Goal: Contribute content: Contribute content

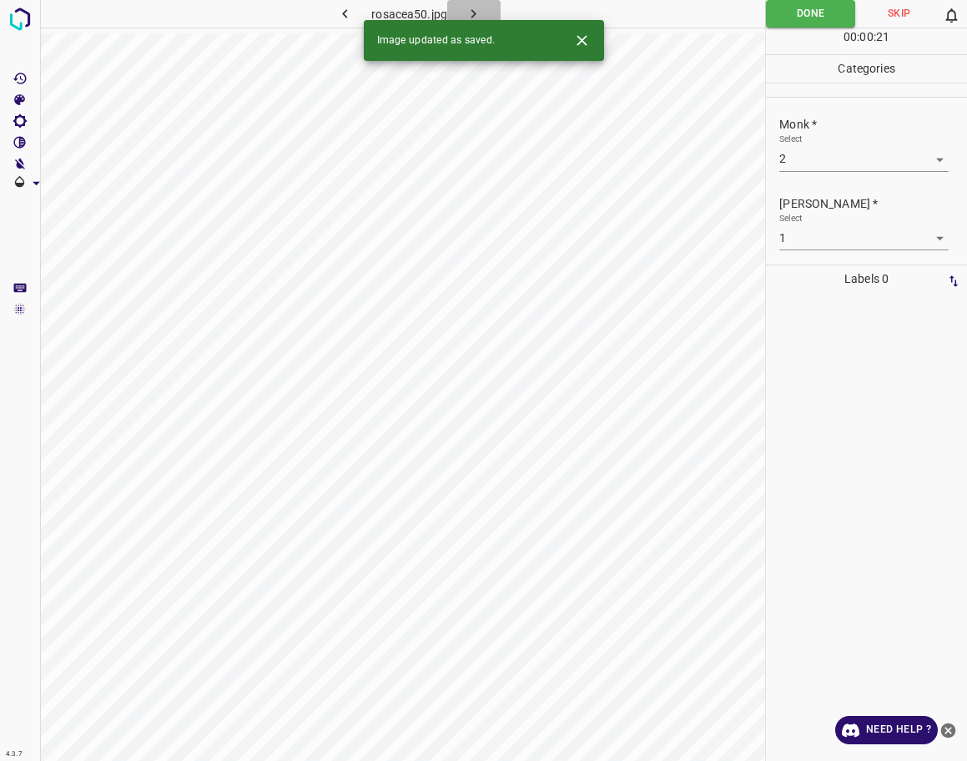
click at [466, 13] on icon "button" at bounding box center [474, 14] width 18 height 18
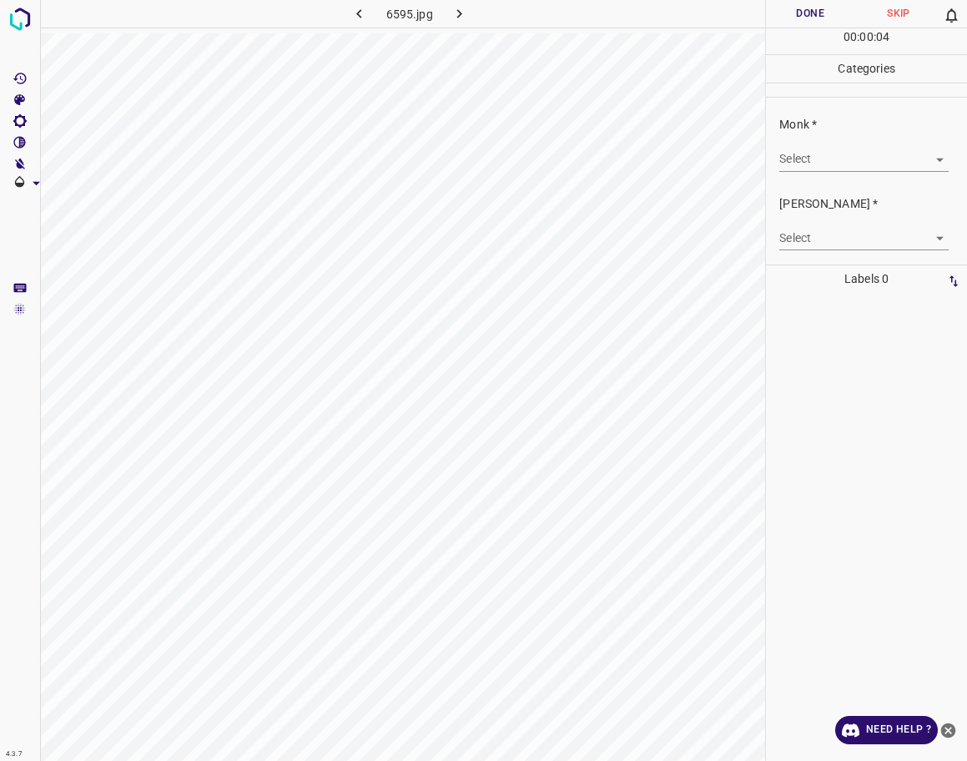
click at [843, 159] on body "4.3.7 6595.jpg Done Skip 0 00 : 00 : 04 Categories Monk * Select ​ [PERSON_NAME…" at bounding box center [483, 380] width 967 height 761
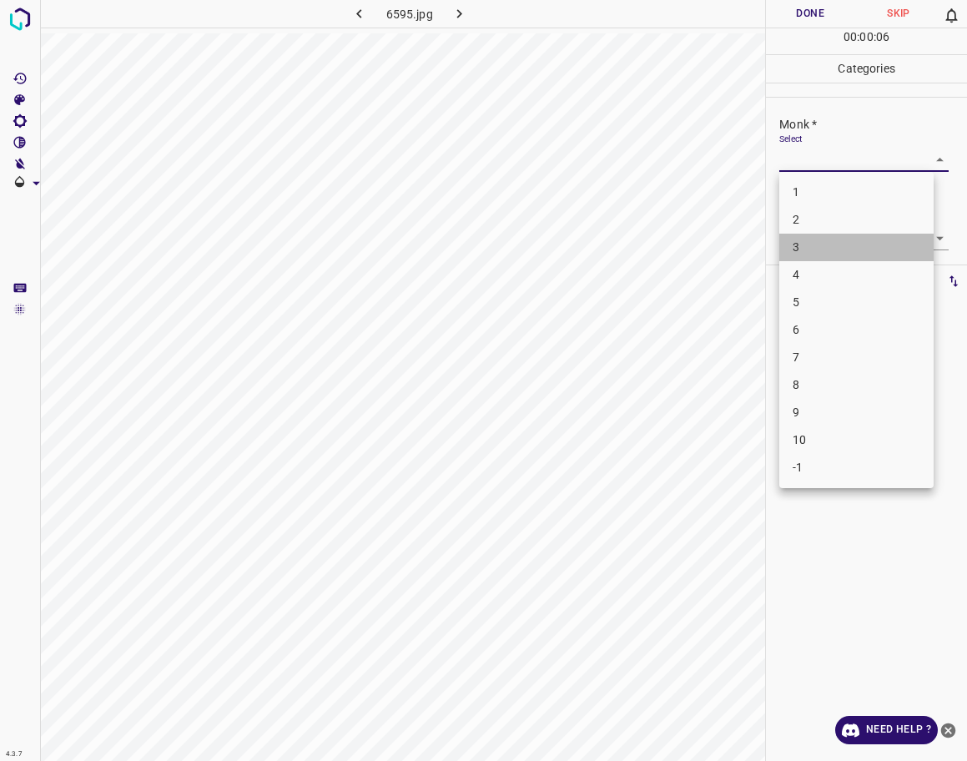
click at [829, 254] on li "3" at bounding box center [856, 248] width 154 height 28
type input "3"
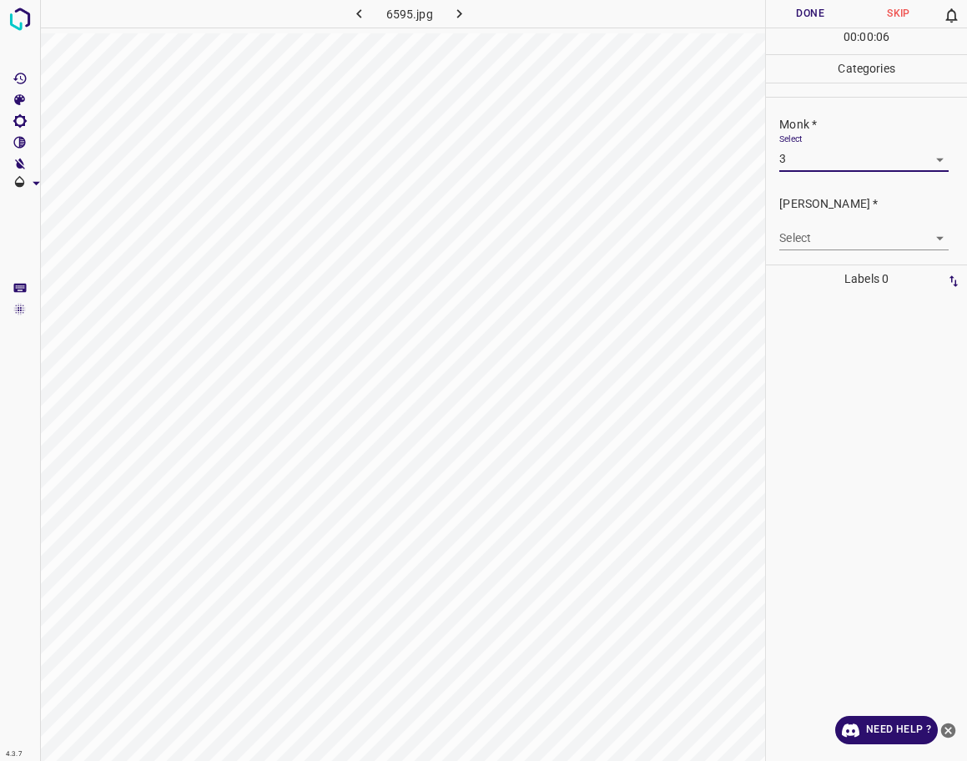
click at [833, 234] on body "4.3.7 6595.jpg Done Skip 0 00 : 00 : 06 Categories Monk * Select 3 3 [PERSON_NA…" at bounding box center [483, 380] width 967 height 761
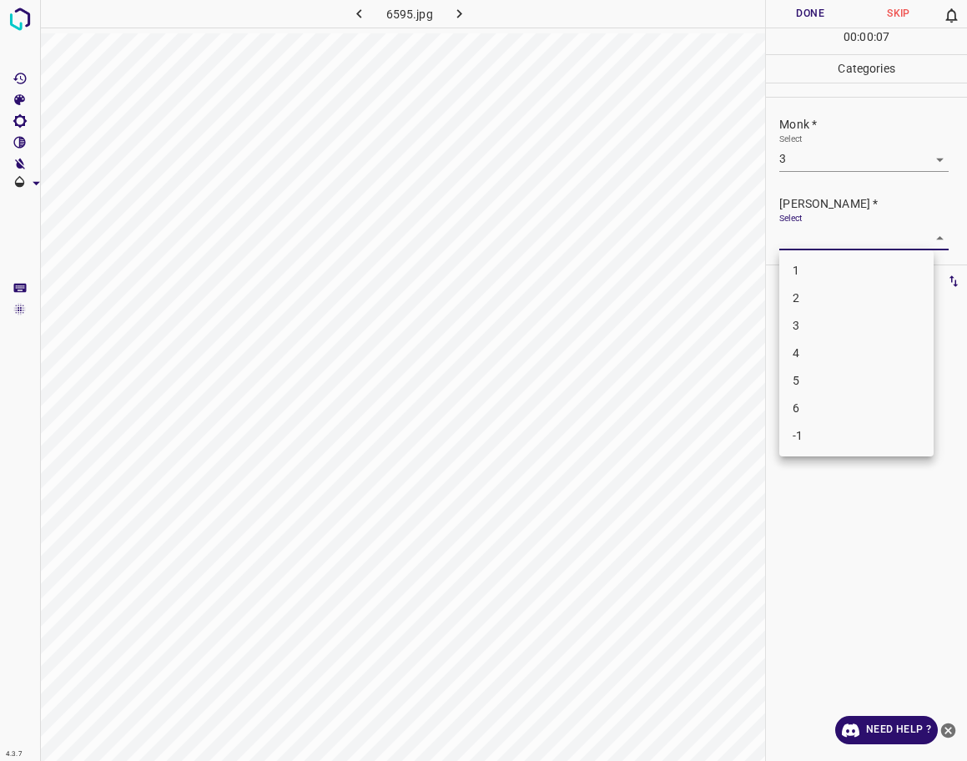
click at [840, 300] on li "2" at bounding box center [856, 299] width 154 height 28
type input "2"
click at [814, 9] on button "Done" at bounding box center [810, 14] width 88 height 28
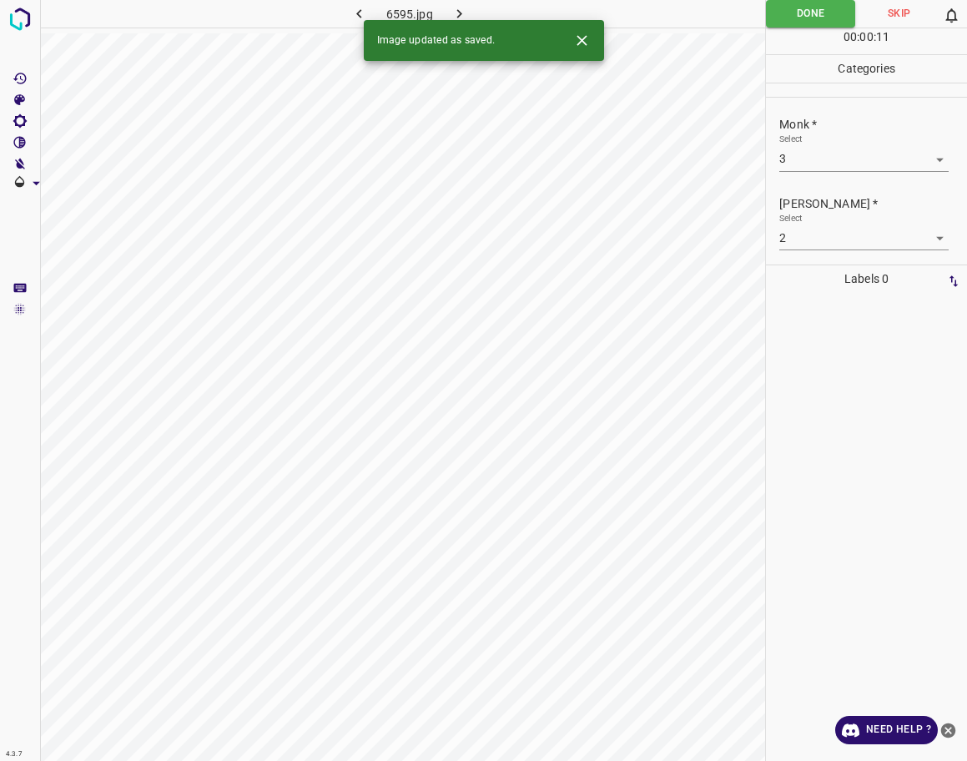
click at [466, 3] on button "button" at bounding box center [459, 14] width 53 height 28
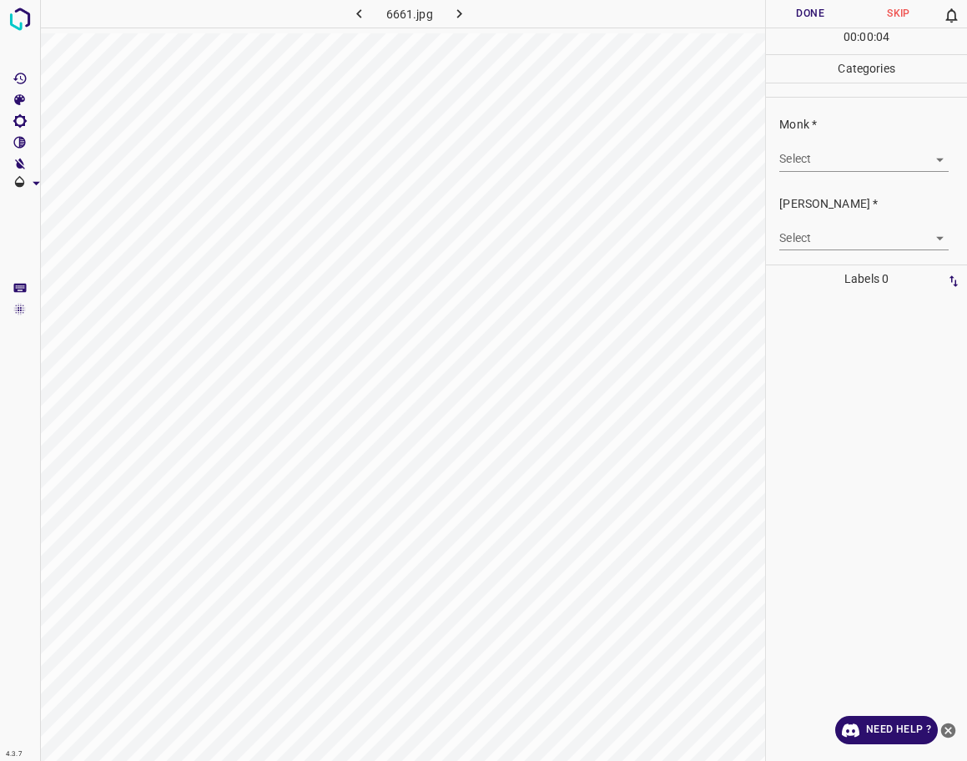
click at [831, 157] on body "4.3.7 6661.jpg Done Skip 0 00 : 00 : 04 Categories Monk * Select ​ [PERSON_NAME…" at bounding box center [483, 380] width 967 height 761
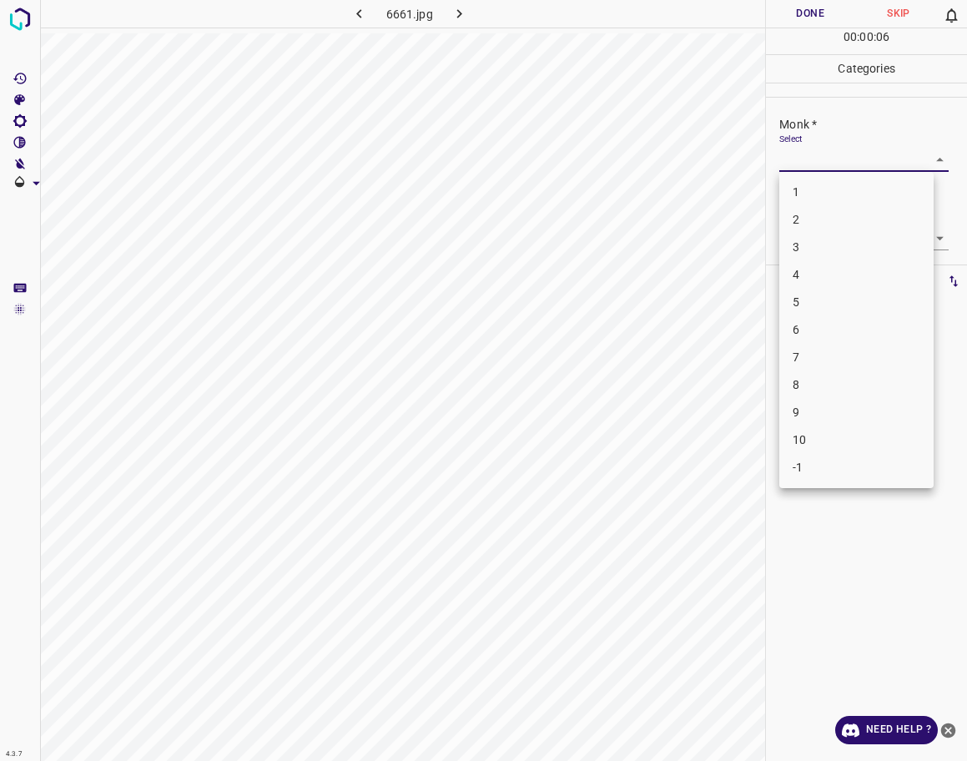
click at [817, 300] on li "5" at bounding box center [856, 303] width 154 height 28
type input "5"
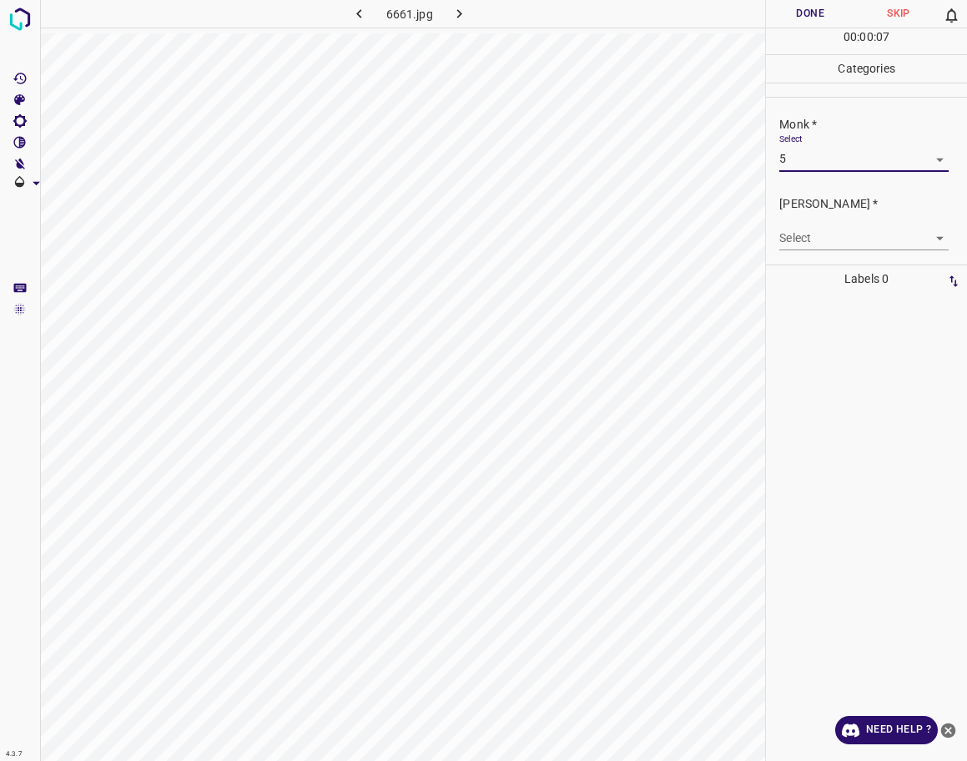
click at [850, 229] on body "4.3.7 6661.jpg Done Skip 0 00 : 00 : 07 Categories Monk * Select 5 5 [PERSON_NA…" at bounding box center [483, 380] width 967 height 761
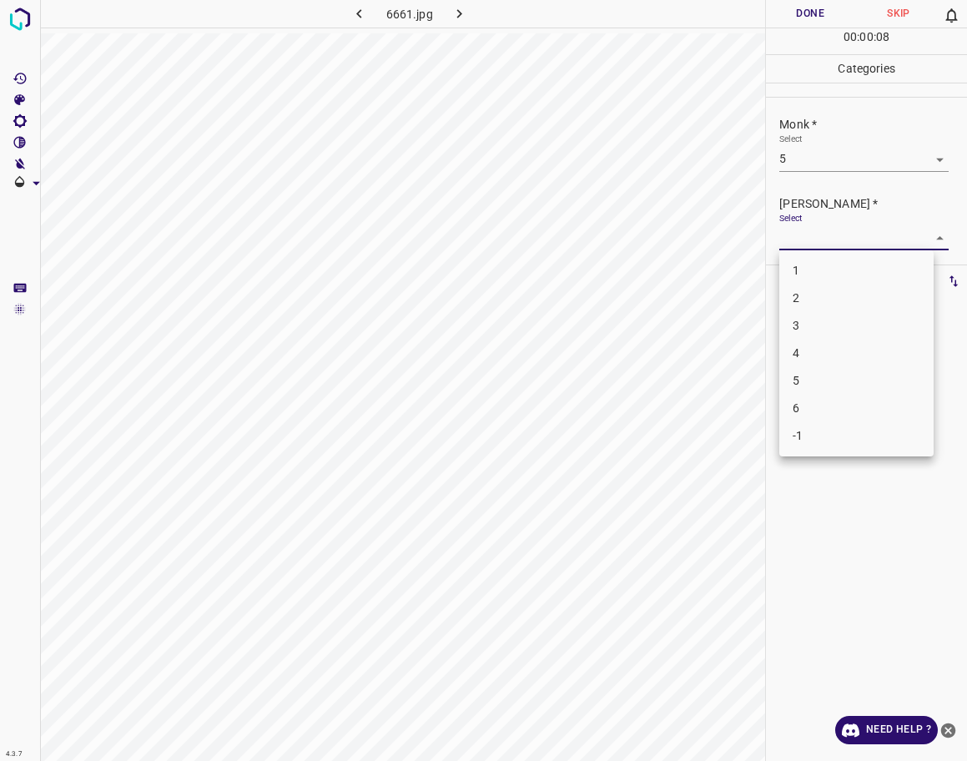
click at [809, 348] on li "4" at bounding box center [856, 354] width 154 height 28
type input "4"
click at [794, 21] on button "Done" at bounding box center [810, 14] width 88 height 28
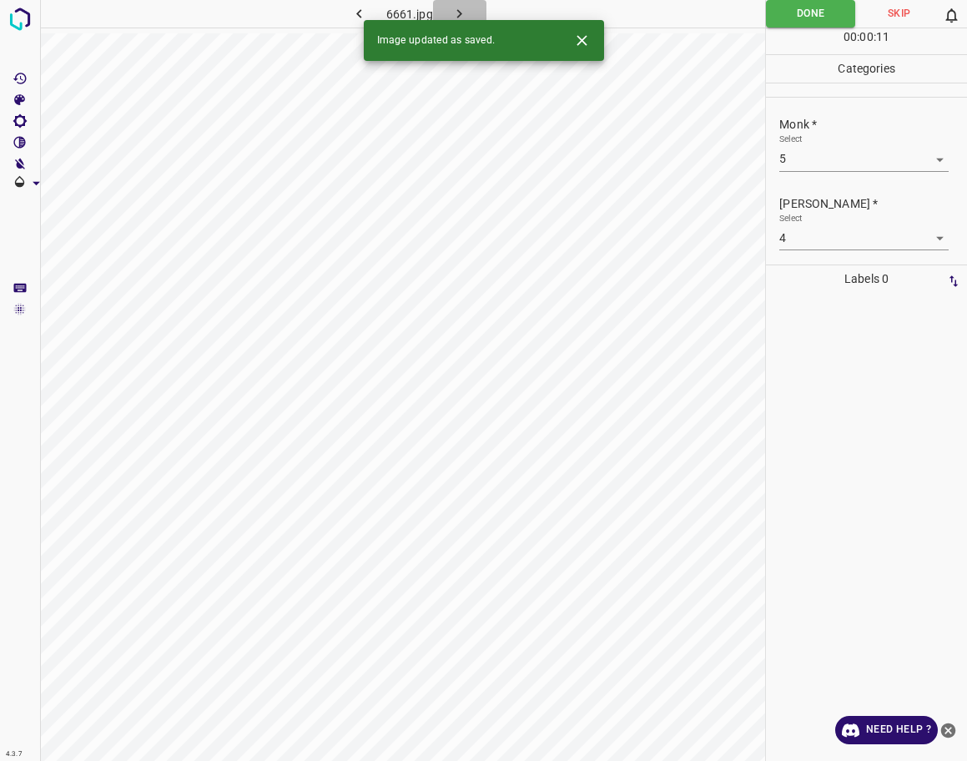
click at [463, 11] on icon "button" at bounding box center [460, 14] width 18 height 18
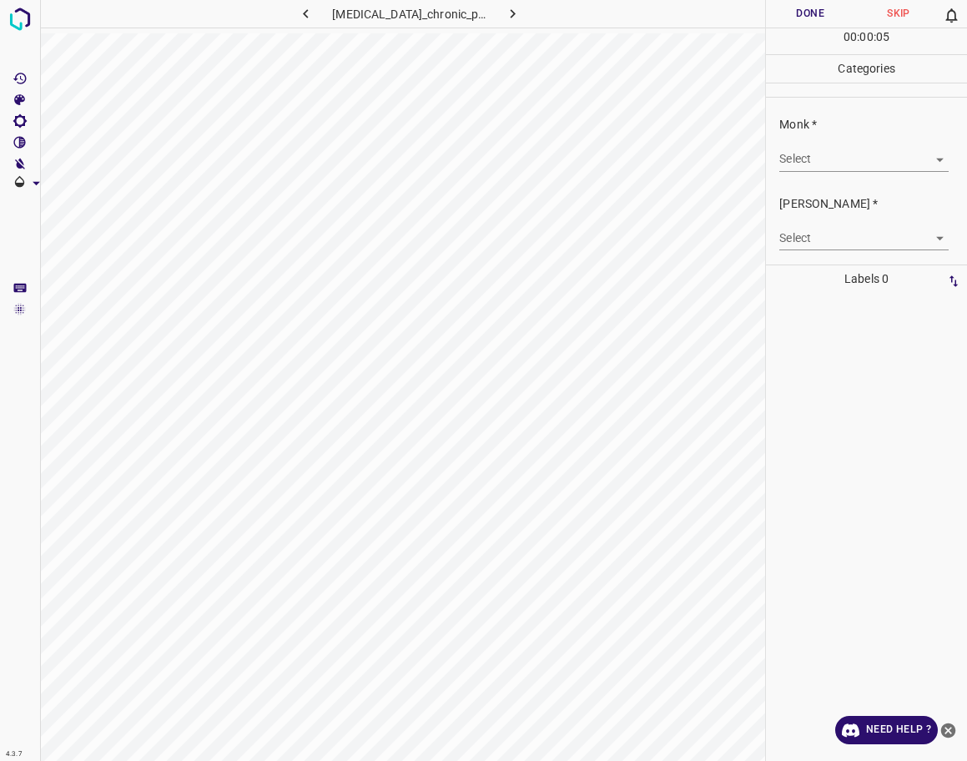
click at [863, 151] on body "4.3.7 [MEDICAL_DATA]_chronic_plaque3.jpg Done Skip 0 00 : 00 : 05 Categories Mo…" at bounding box center [483, 380] width 967 height 761
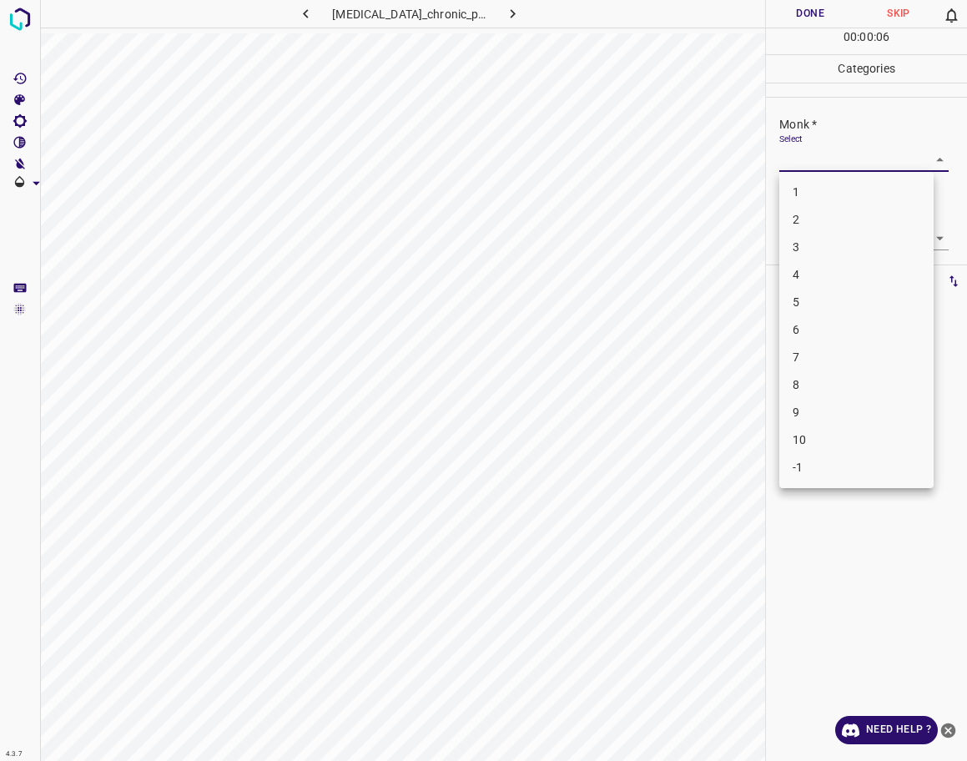
click at [818, 250] on li "3" at bounding box center [856, 248] width 154 height 28
type input "3"
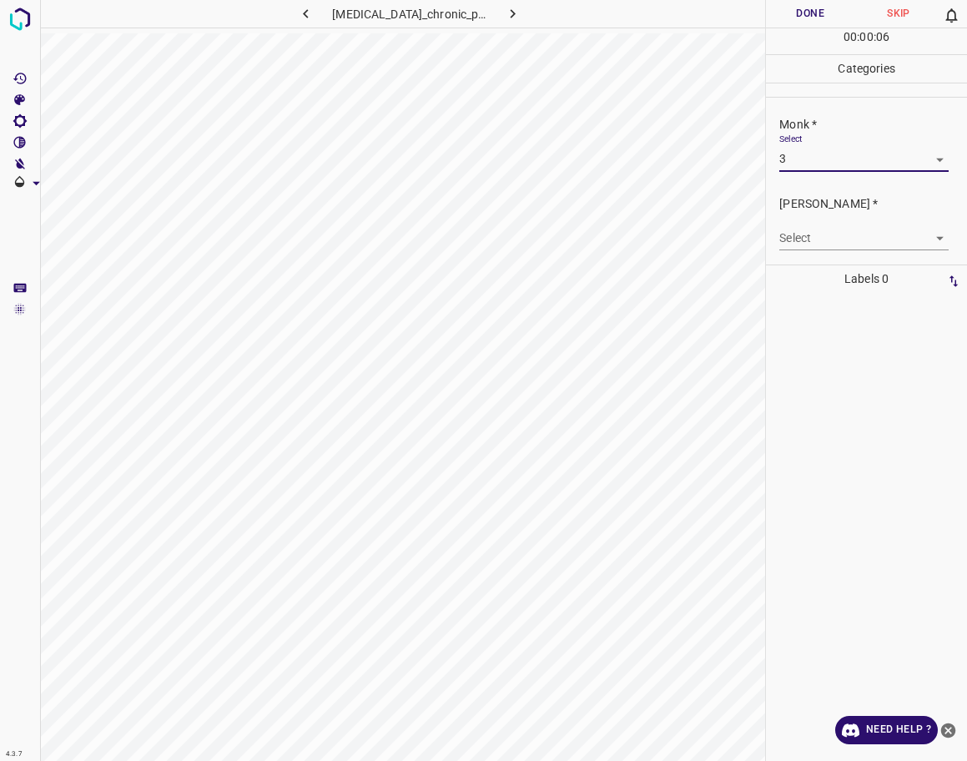
click at [818, 237] on body "4.3.7 [MEDICAL_DATA]_chronic_plaque3.jpg Done Skip 0 00 : 00 : 06 Categories Mo…" at bounding box center [483, 380] width 967 height 761
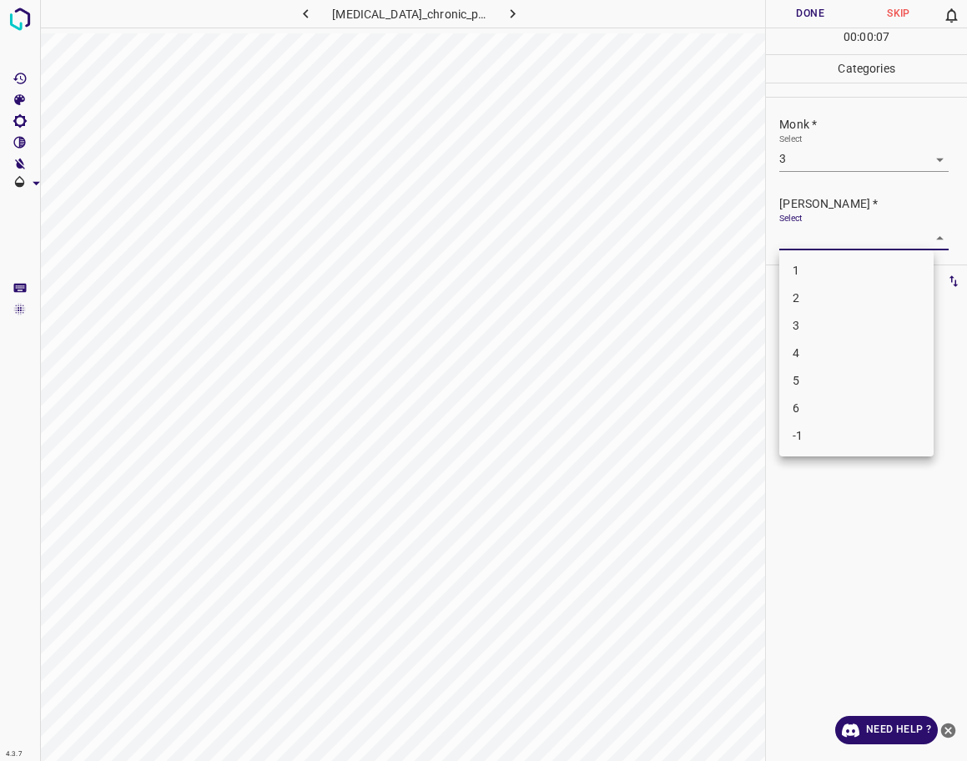
click at [829, 297] on li "2" at bounding box center [856, 299] width 154 height 28
type input "2"
click at [812, 25] on button "Done" at bounding box center [810, 14] width 88 height 28
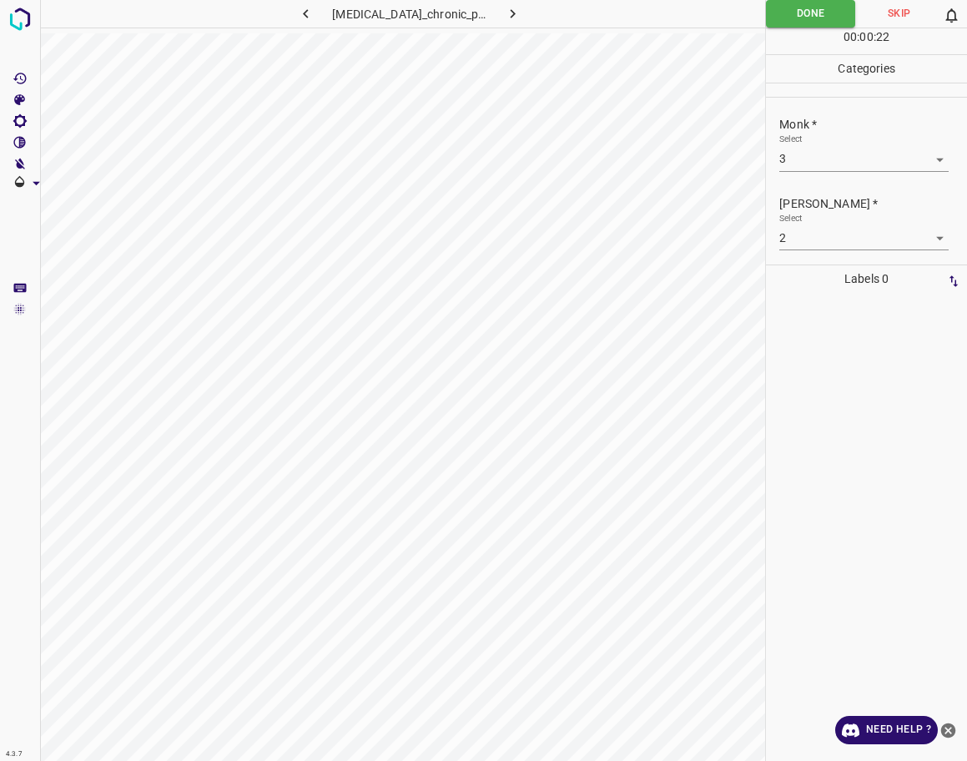
click at [511, 15] on icon "button" at bounding box center [513, 14] width 18 height 18
click at [872, 169] on body "4.3.7 6576.jpg Done Skip 0 00 : 00 : 06 Categories Monk * Select ​ [PERSON_NAME…" at bounding box center [483, 380] width 967 height 761
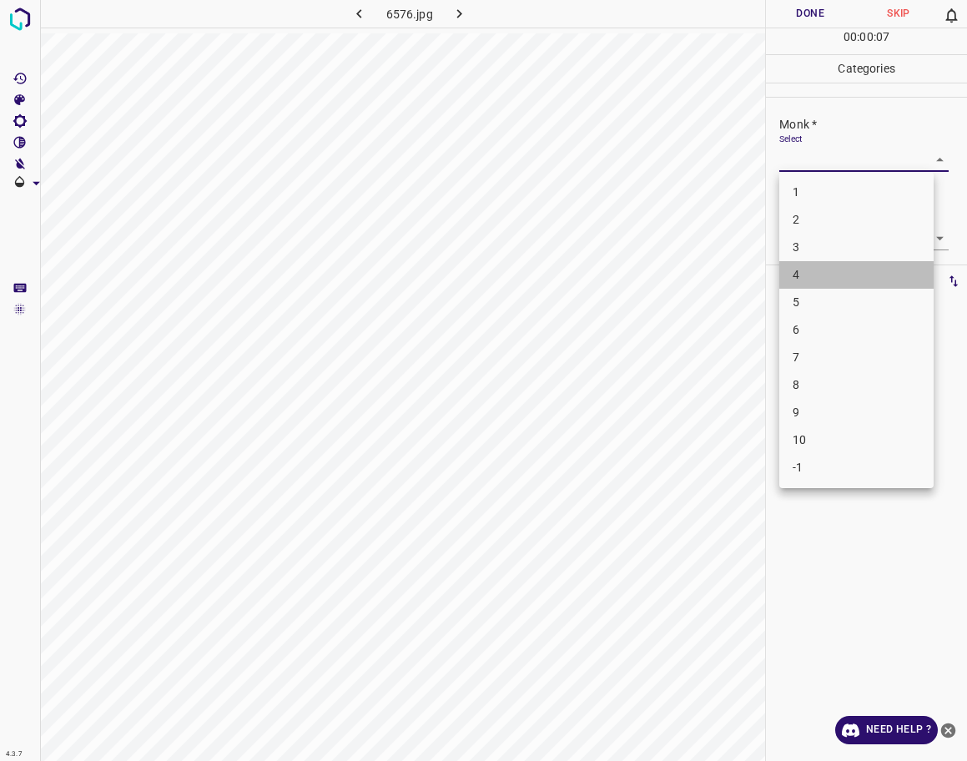
click at [807, 273] on li "4" at bounding box center [856, 275] width 154 height 28
type input "4"
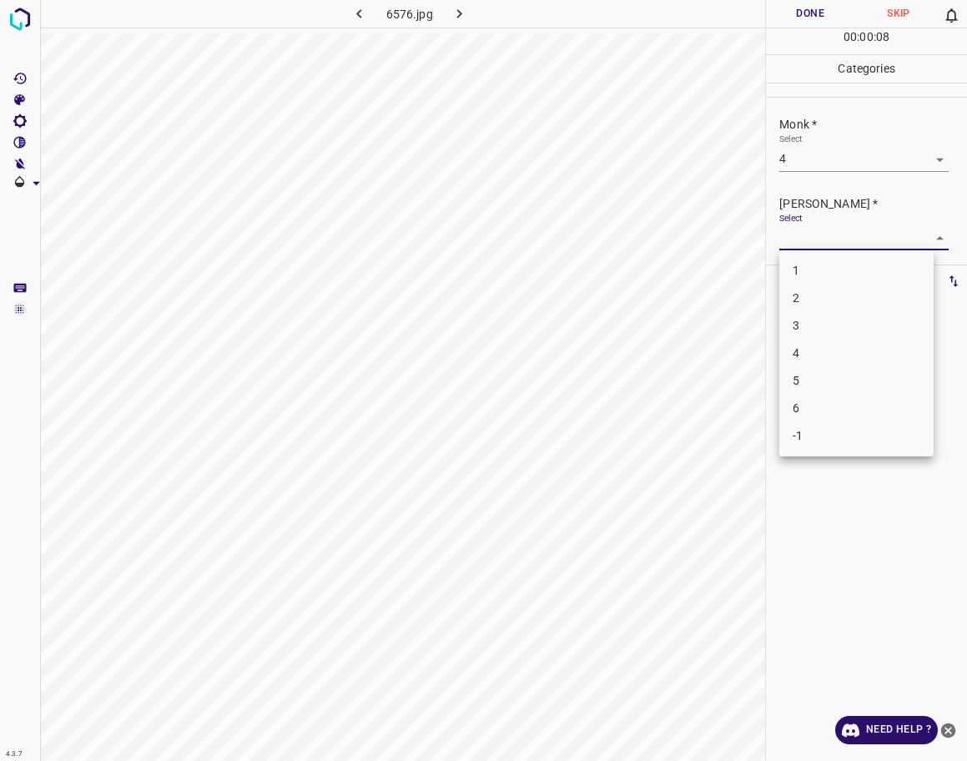
click at [806, 243] on body "4.3.7 6576.jpg Done Skip 0 00 : 00 : 08 Categories Monk * Select 4 4 [PERSON_NA…" at bounding box center [483, 380] width 967 height 761
click at [814, 352] on li "4" at bounding box center [856, 354] width 154 height 28
click at [827, 237] on body "4.3.7 6576.jpg Done Skip 0 00 : 00 : 10 Categories Monk * Select 4 4 [PERSON_NA…" at bounding box center [483, 380] width 967 height 761
click at [824, 320] on li "3" at bounding box center [856, 326] width 154 height 28
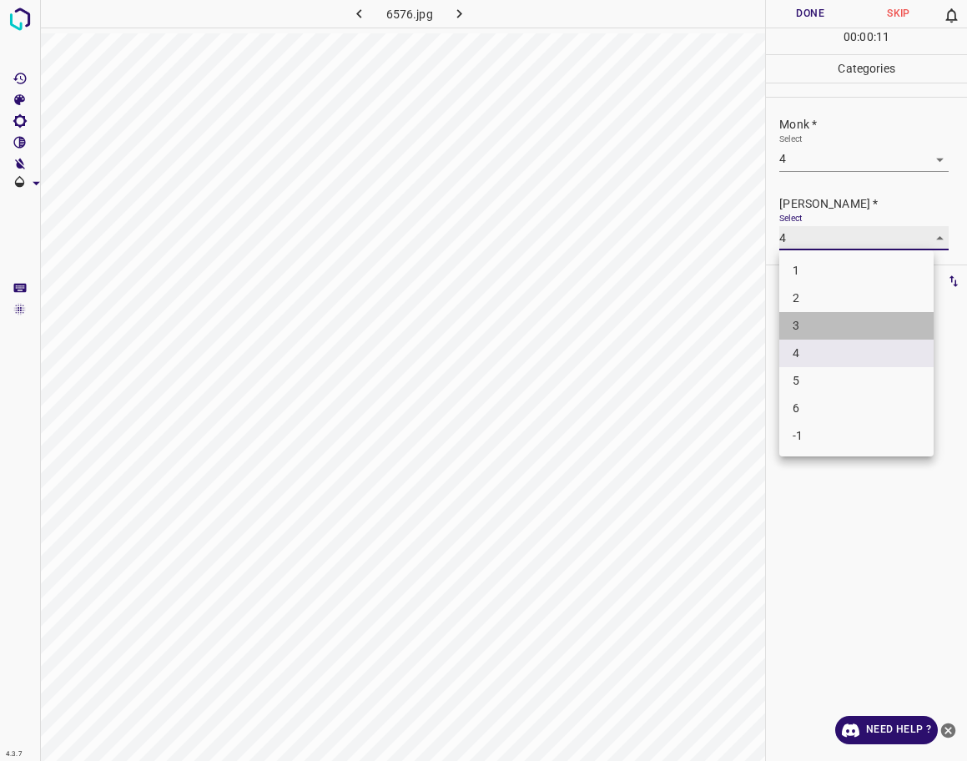
type input "3"
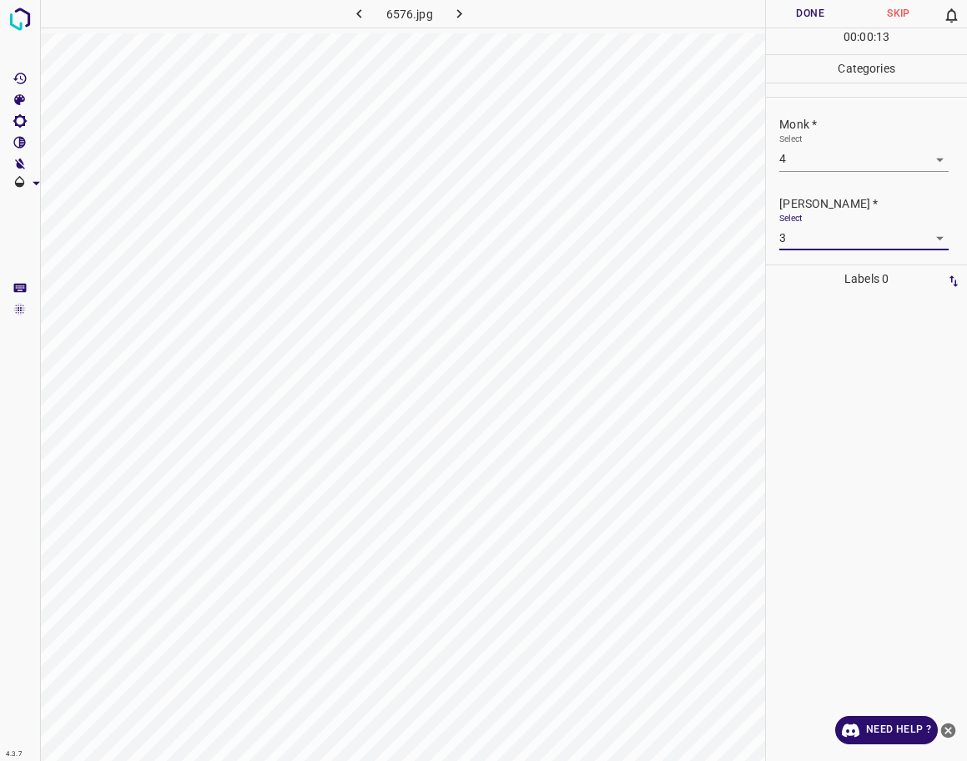
click at [785, 11] on button "Done" at bounding box center [810, 14] width 88 height 28
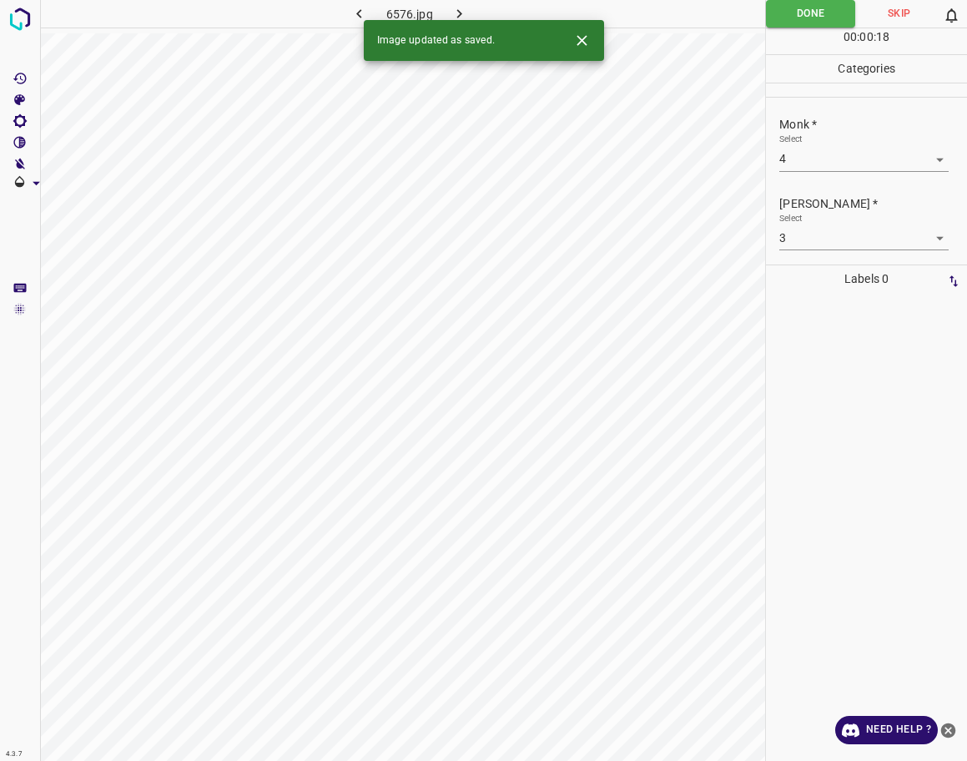
click at [467, 8] on icon "button" at bounding box center [460, 14] width 18 height 18
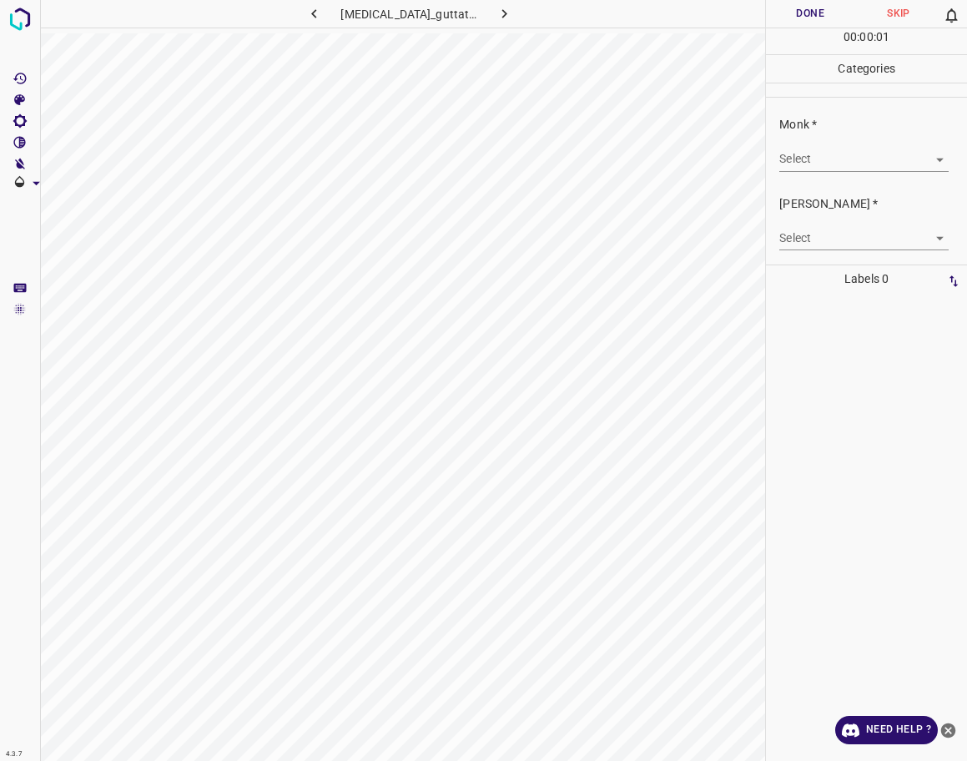
click at [865, 158] on body "4.3.7 [MEDICAL_DATA]_guttate27.jpg Done Skip 0 00 : 00 : 01 Categories Monk * S…" at bounding box center [483, 380] width 967 height 761
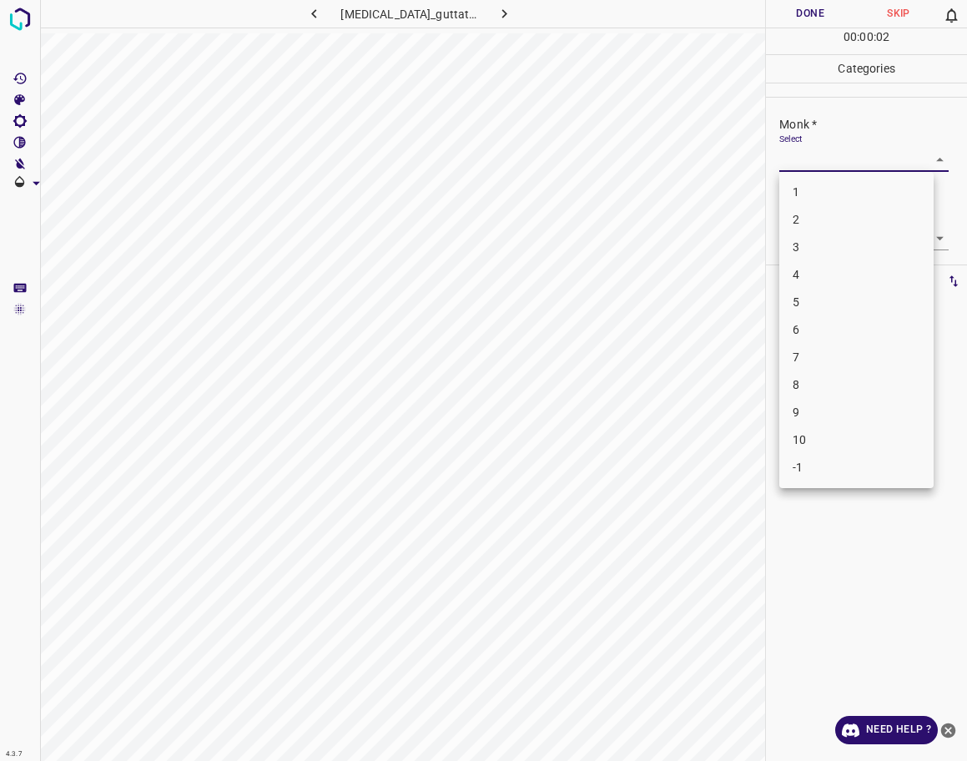
click at [802, 245] on li "3" at bounding box center [856, 248] width 154 height 28
type input "3"
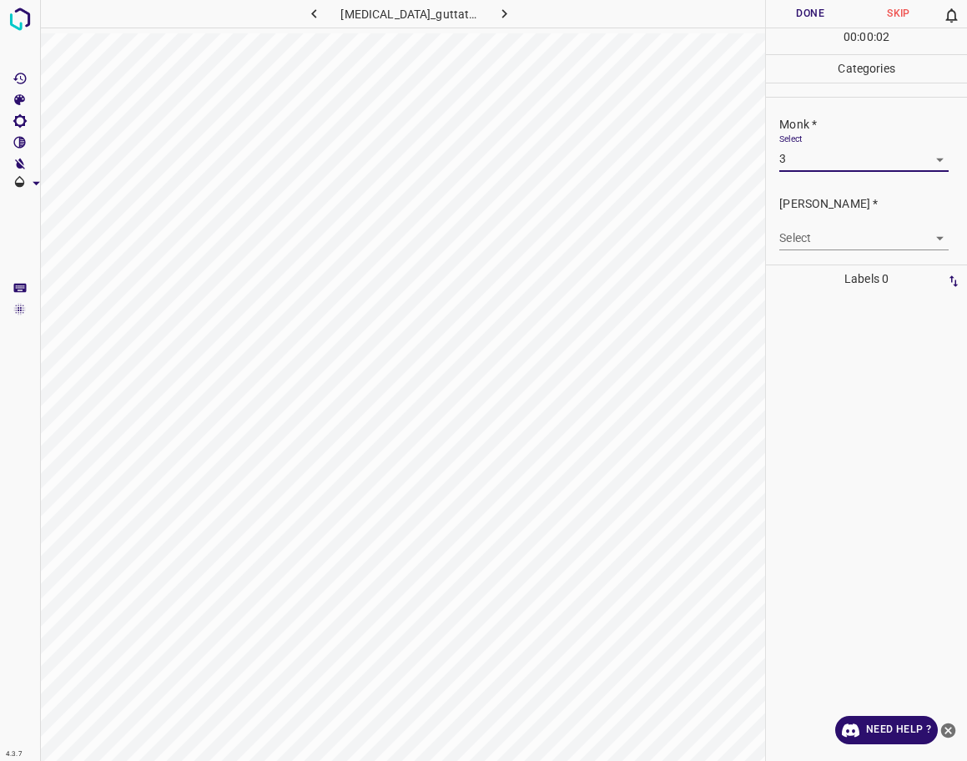
click at [814, 226] on body "4.3.7 [MEDICAL_DATA]_guttate27.jpg Done Skip 0 00 : 00 : 02 Categories Monk * S…" at bounding box center [483, 380] width 967 height 761
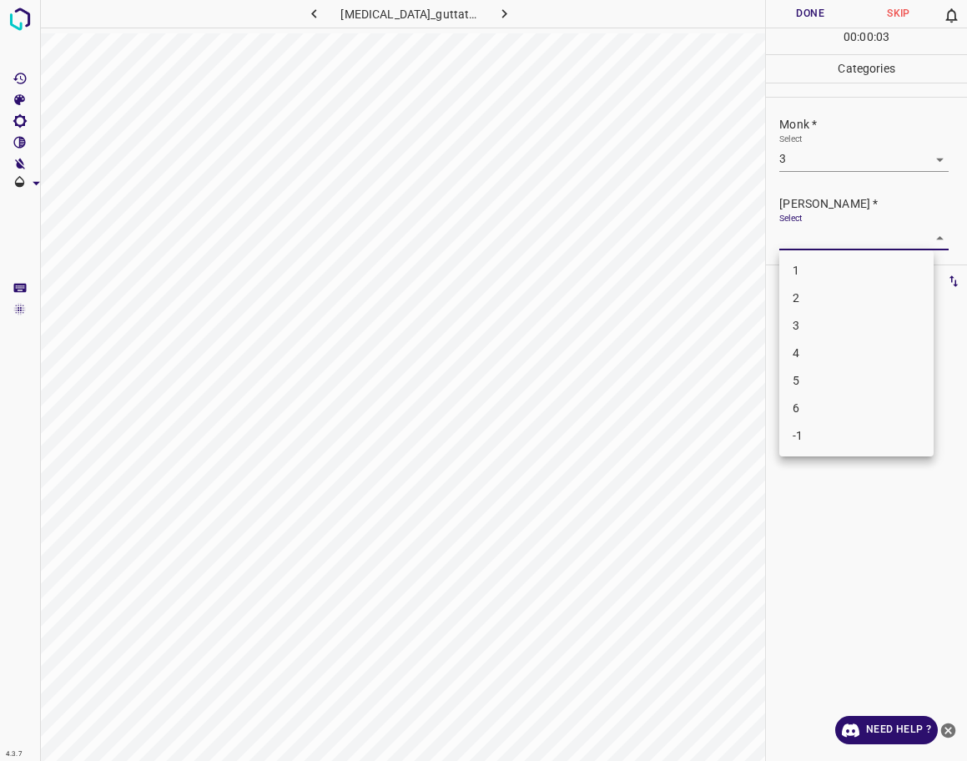
click at [804, 297] on li "2" at bounding box center [856, 299] width 154 height 28
type input "2"
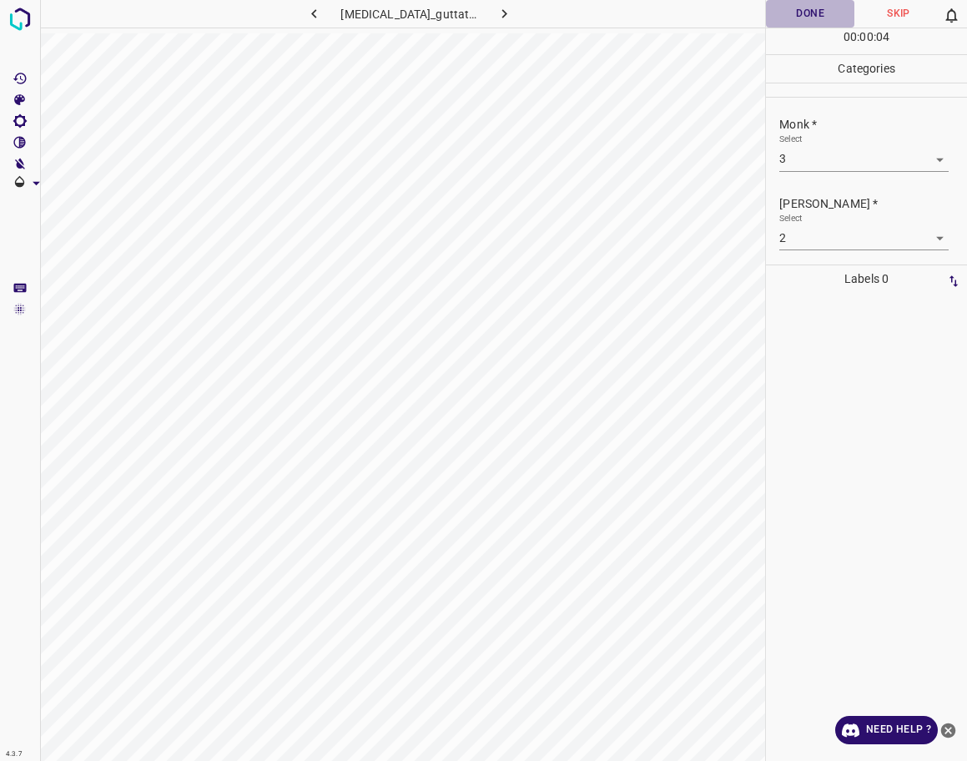
click at [815, 13] on button "Done" at bounding box center [810, 14] width 88 height 28
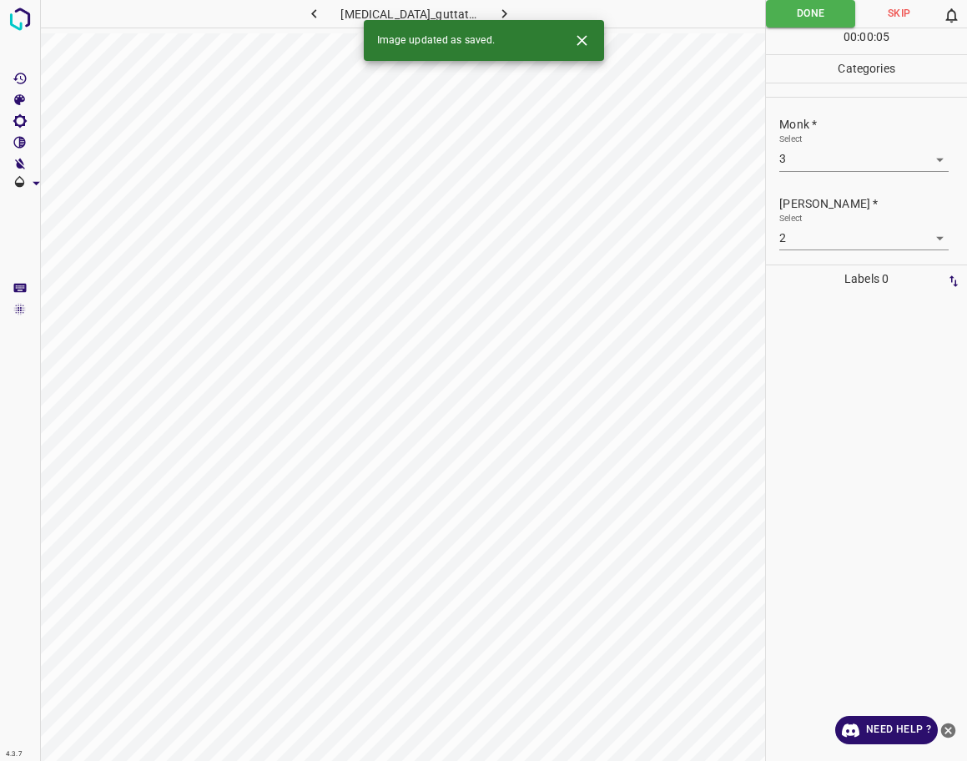
click at [496, 6] on icon "button" at bounding box center [505, 14] width 18 height 18
click at [804, 169] on body "4.3.7 psoriasis79.jpg Done Skip 0 00 : 00 : 02 Categories Monk * Select ​ [PERS…" at bounding box center [483, 380] width 967 height 761
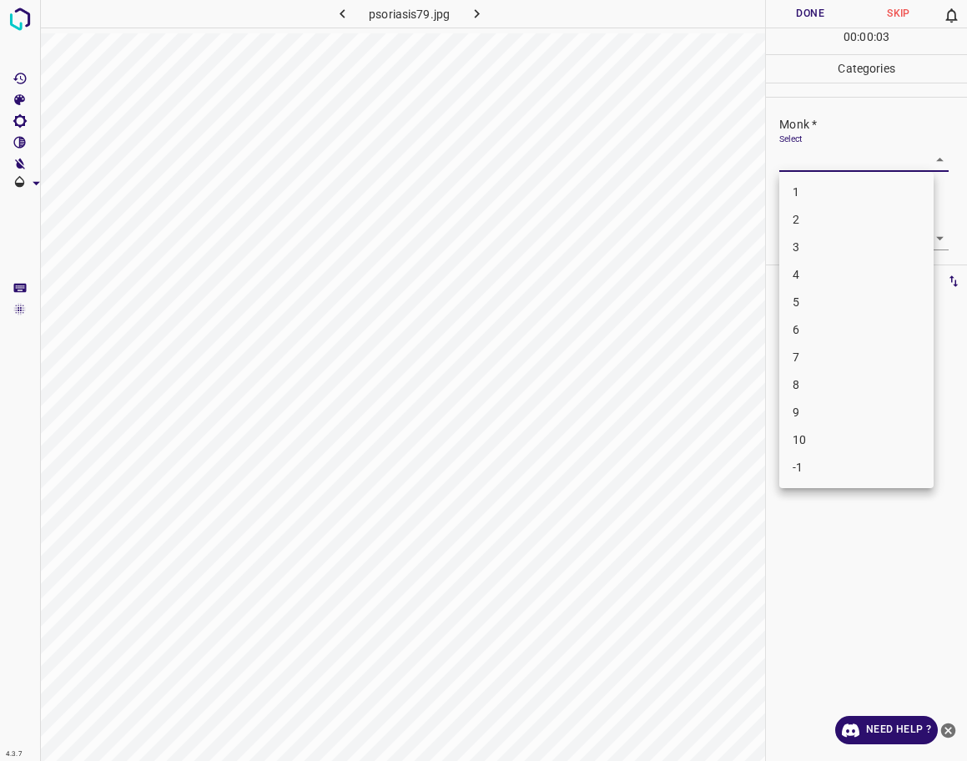
click at [799, 459] on li "-1" at bounding box center [856, 468] width 154 height 28
type input "-1"
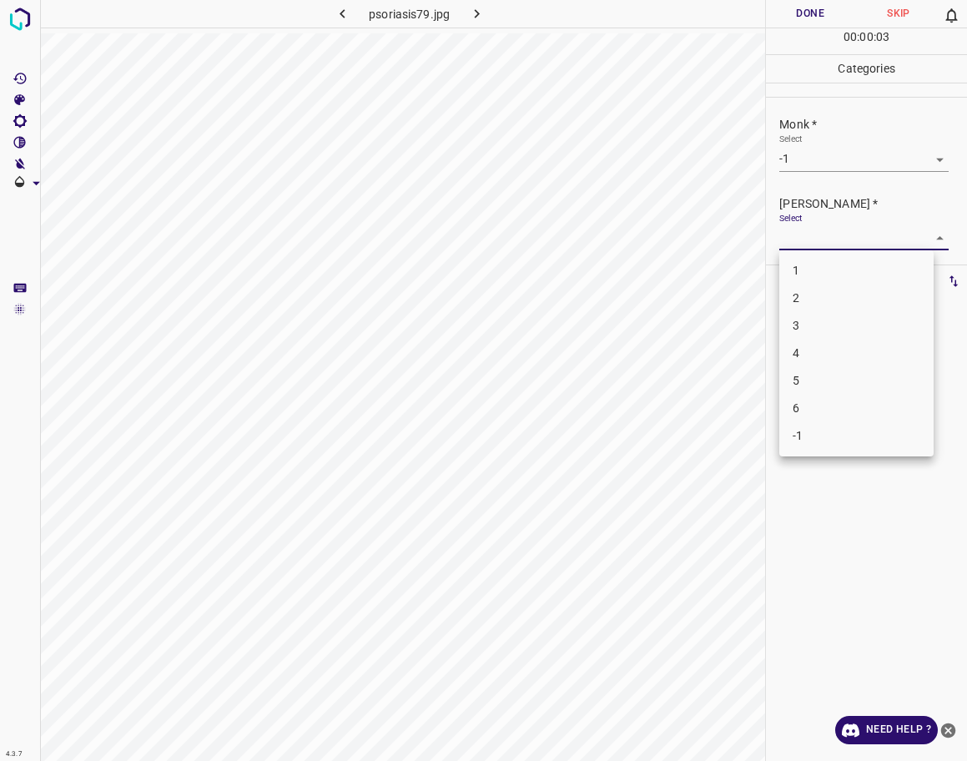
click at [818, 250] on body "4.3.7 psoriasis79.jpg Done Skip 0 00 : 00 : 03 Categories Monk * Select -1 -1 […" at bounding box center [483, 380] width 967 height 761
drag, startPoint x: 809, startPoint y: 441, endPoint x: 810, endPoint y: 430, distance: 10.9
click at [811, 441] on li "-1" at bounding box center [856, 436] width 154 height 28
type input "-1"
click at [831, 21] on button "Done" at bounding box center [810, 14] width 88 height 28
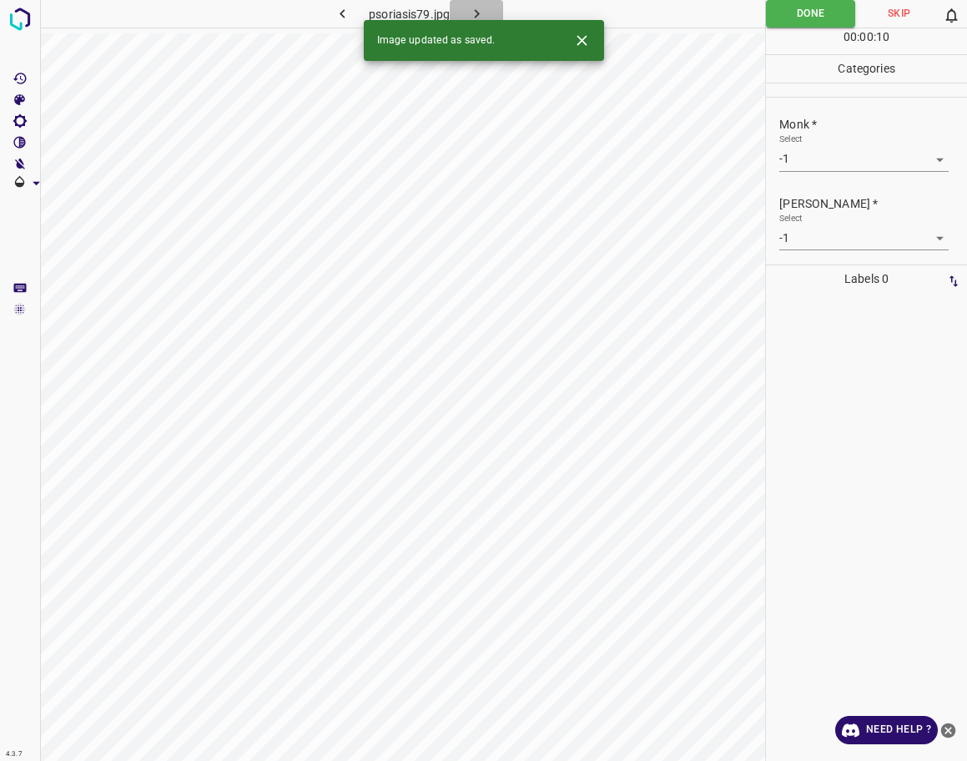
click at [474, 16] on icon "button" at bounding box center [477, 14] width 18 height 18
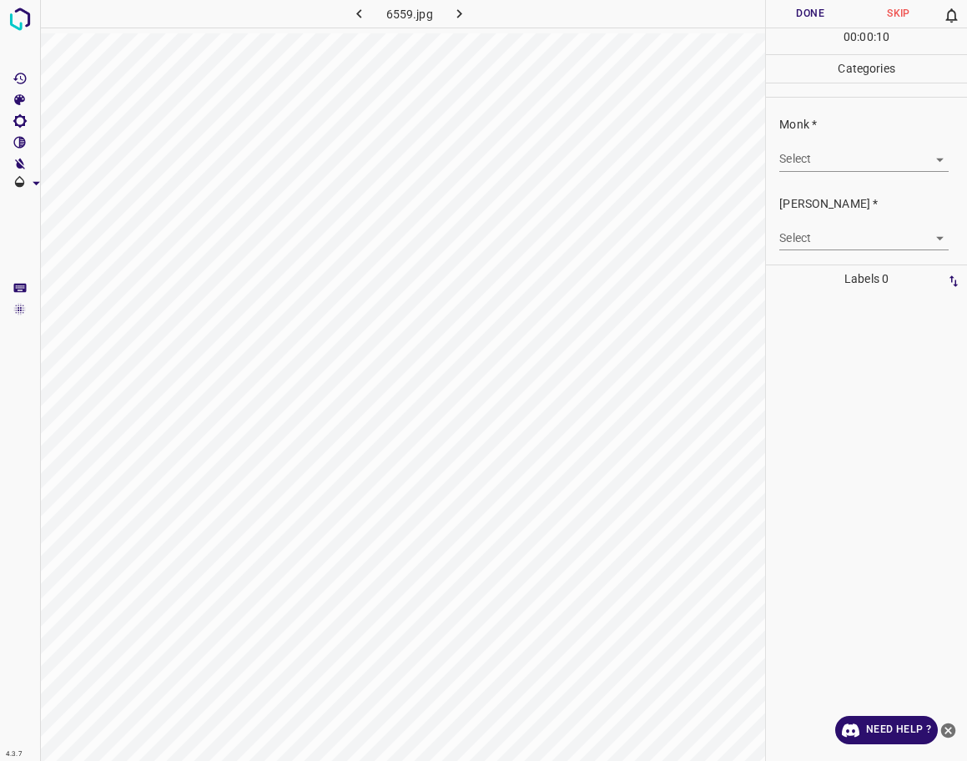
click at [883, 155] on body "4.3.7 6559.jpg Done Skip 0 00 : 00 : 10 Categories Monk * Select ​ [PERSON_NAME…" at bounding box center [483, 380] width 967 height 761
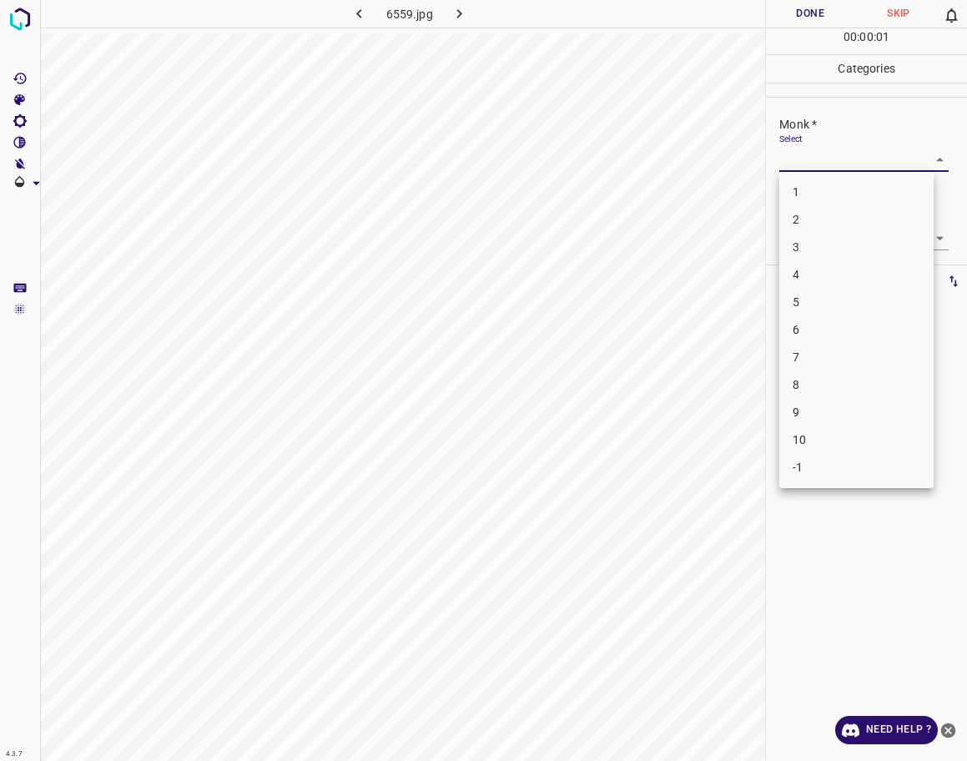
click at [804, 255] on li "3" at bounding box center [856, 248] width 154 height 28
type input "3"
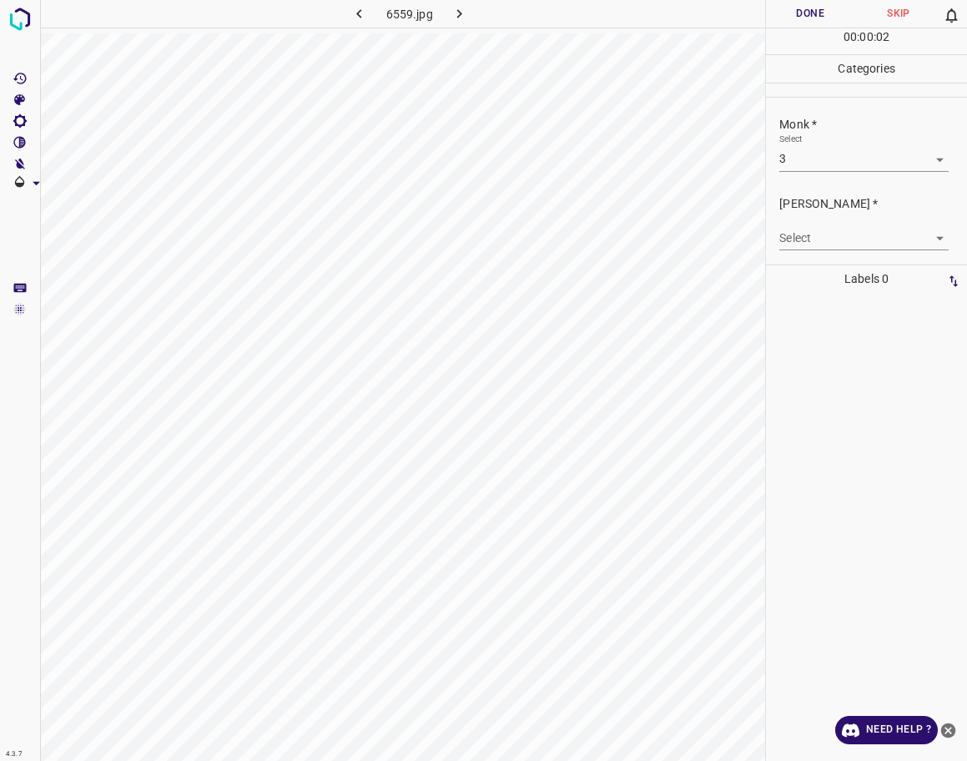
click at [774, 240] on div "[PERSON_NAME] * Select ​" at bounding box center [866, 223] width 201 height 78
click at [790, 237] on body "4.3.7 6559.jpg Done Skip 0 00 : 00 : 02 Categories Monk * Select 3 3 [PERSON_NA…" at bounding box center [483, 380] width 967 height 761
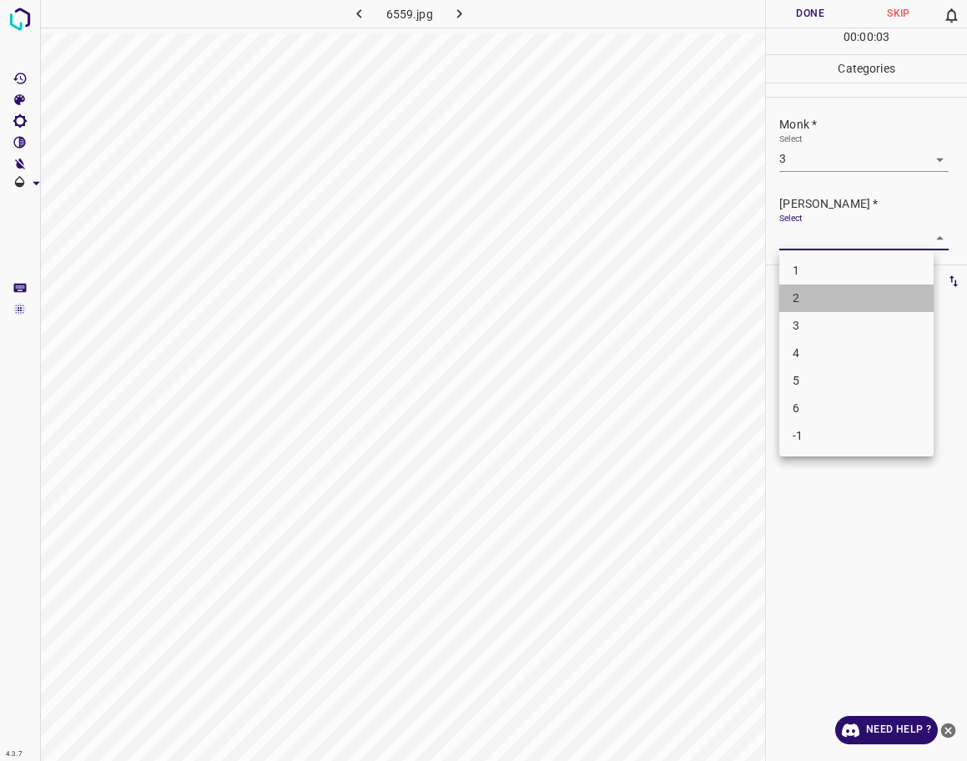
drag, startPoint x: 794, startPoint y: 297, endPoint x: 804, endPoint y: 159, distance: 138.0
click at [794, 296] on li "2" at bounding box center [856, 299] width 154 height 28
type input "2"
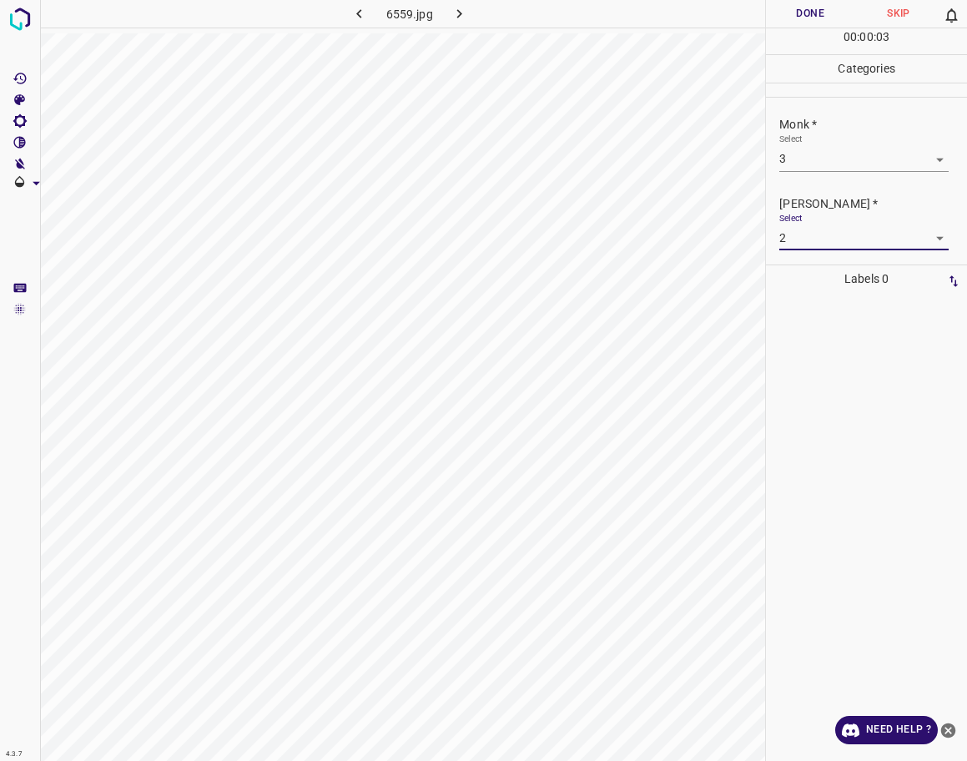
click at [818, 20] on button "Done" at bounding box center [810, 14] width 88 height 28
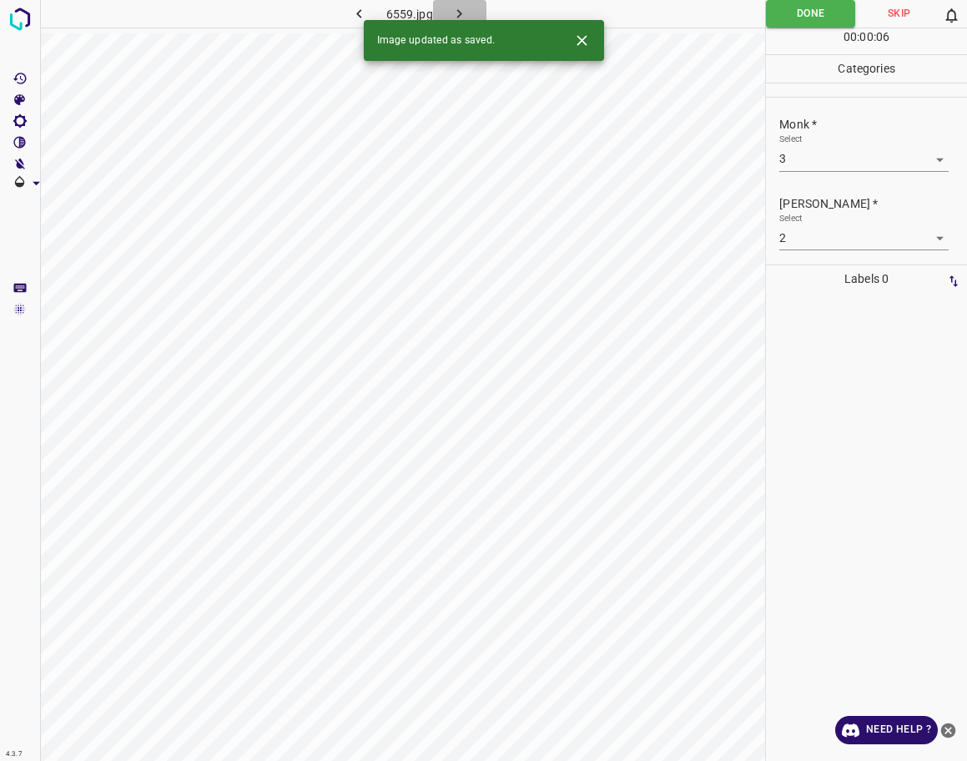
click at [451, 11] on icon "button" at bounding box center [460, 14] width 18 height 18
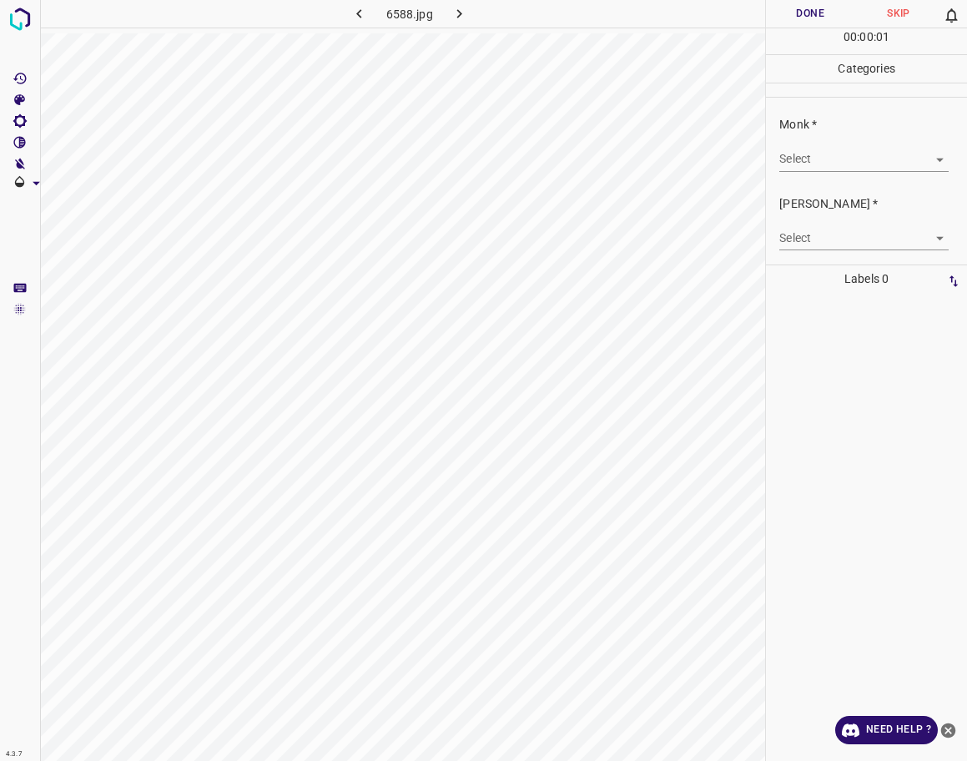
click at [837, 156] on body "4.3.7 6588.jpg Done Skip 0 00 : 00 : 01 Categories Monk * Select ​ [PERSON_NAME…" at bounding box center [483, 380] width 967 height 761
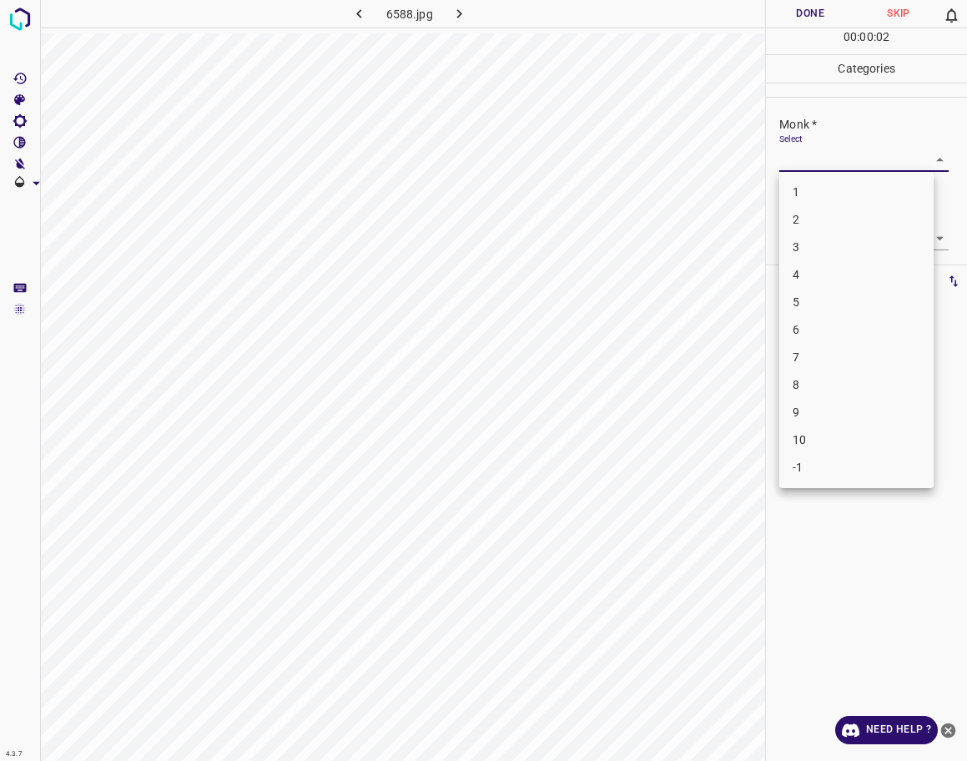
click at [811, 258] on li "3" at bounding box center [856, 248] width 154 height 28
type input "3"
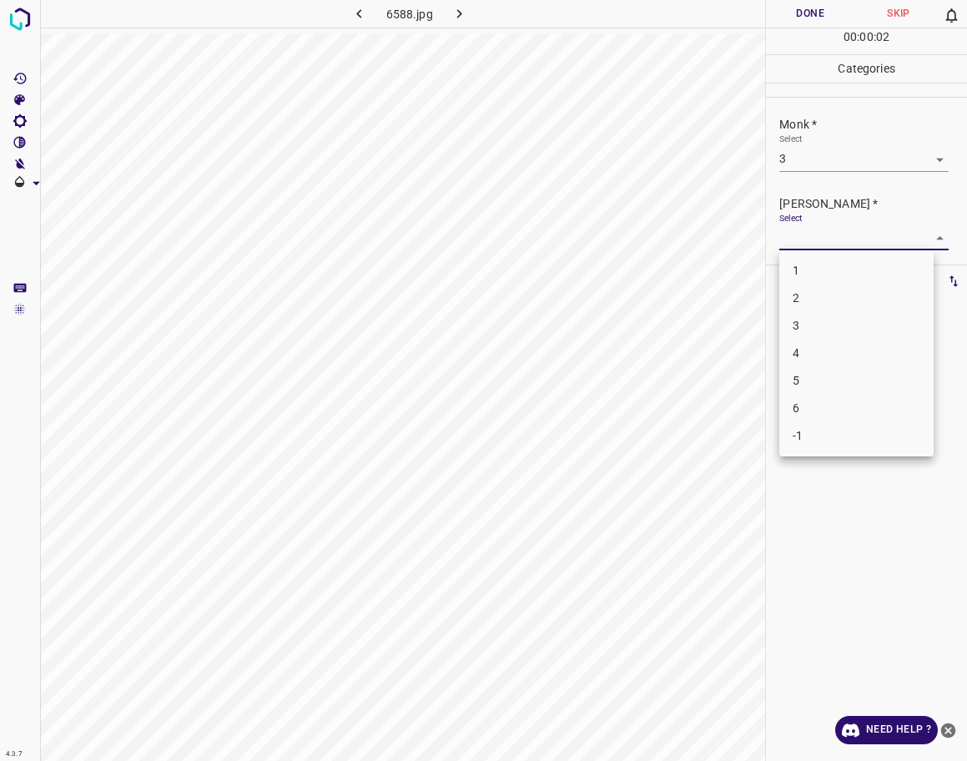
click at [814, 241] on body "4.3.7 6588.jpg Done Skip 0 00 : 00 : 02 Categories Monk * Select 3 3 [PERSON_NA…" at bounding box center [483, 380] width 967 height 761
drag, startPoint x: 805, startPoint y: 272, endPoint x: 815, endPoint y: 292, distance: 22.4
click at [815, 292] on ul "1 2 3 4 5 6 -1" at bounding box center [856, 353] width 154 height 206
click at [815, 292] on li "2" at bounding box center [856, 299] width 154 height 28
type input "2"
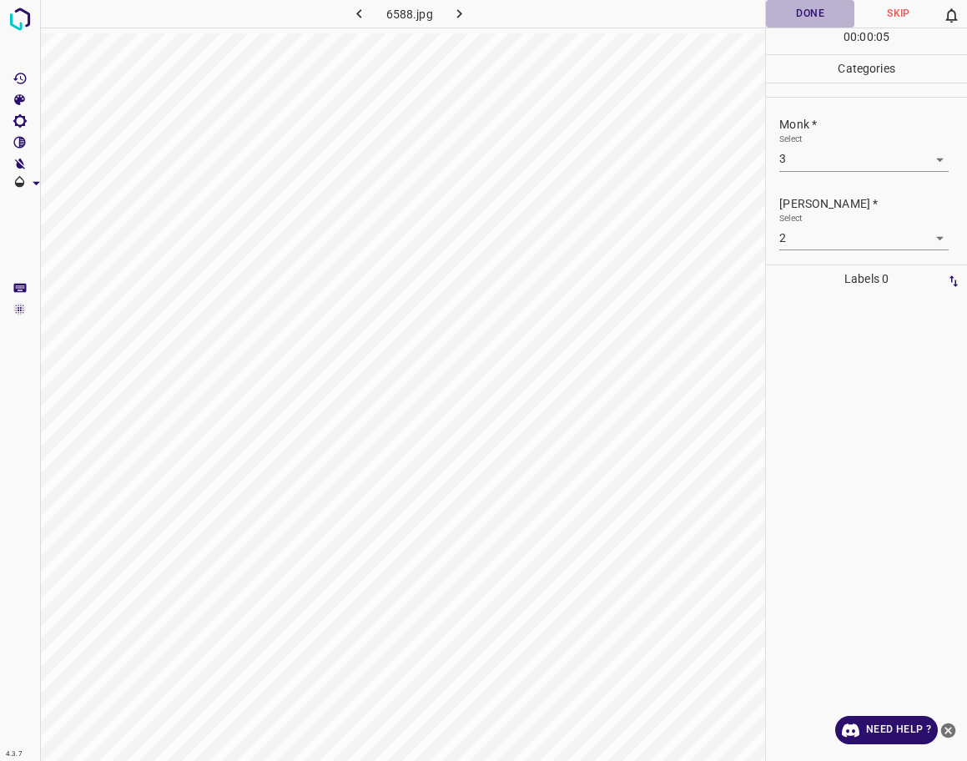
click at [829, 1] on button "Done" at bounding box center [810, 14] width 88 height 28
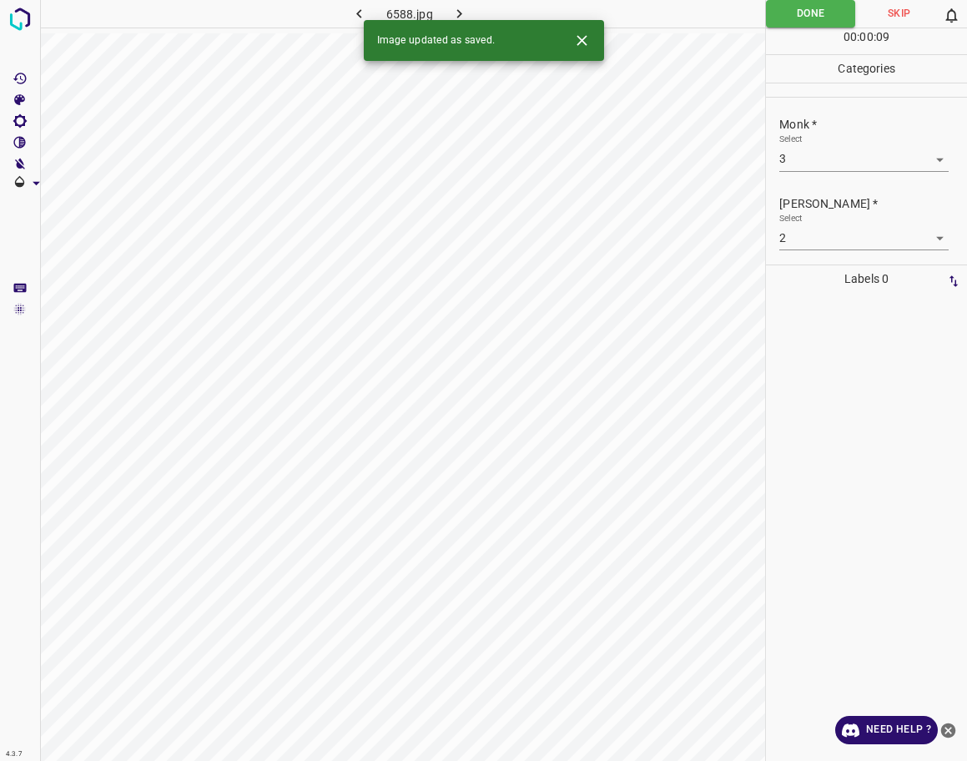
click at [466, 7] on icon "button" at bounding box center [460, 14] width 18 height 18
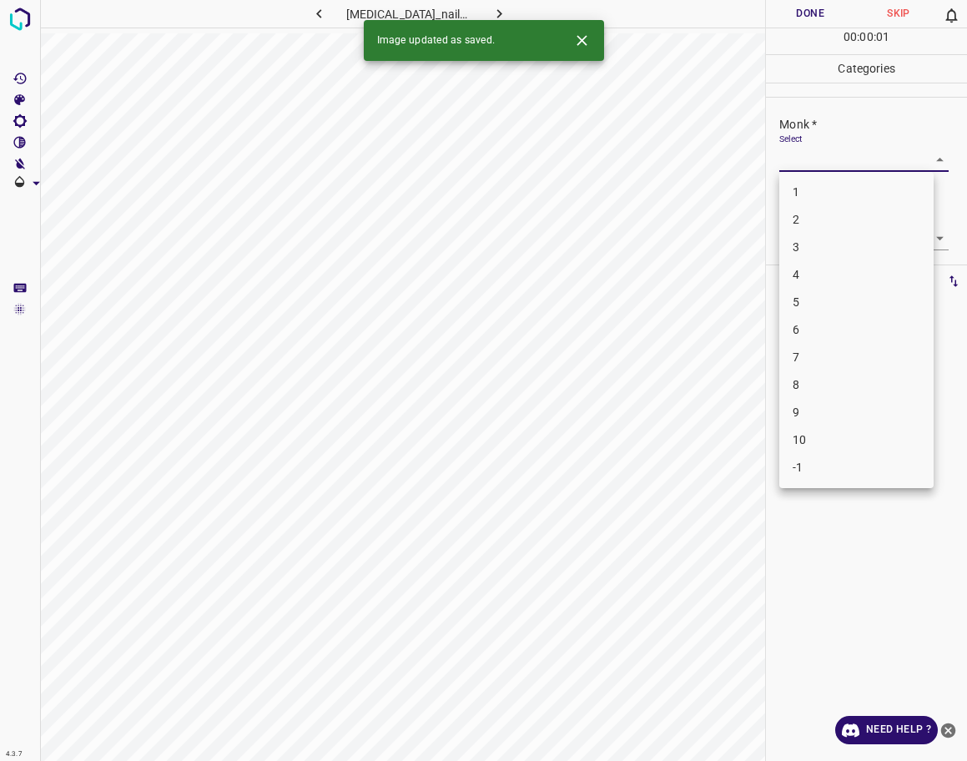
click at [817, 165] on body "4.3.7 [MEDICAL_DATA]_nail56.jpg Done Skip 0 00 : 00 : 01 Categories Monk * Sele…" at bounding box center [483, 380] width 967 height 761
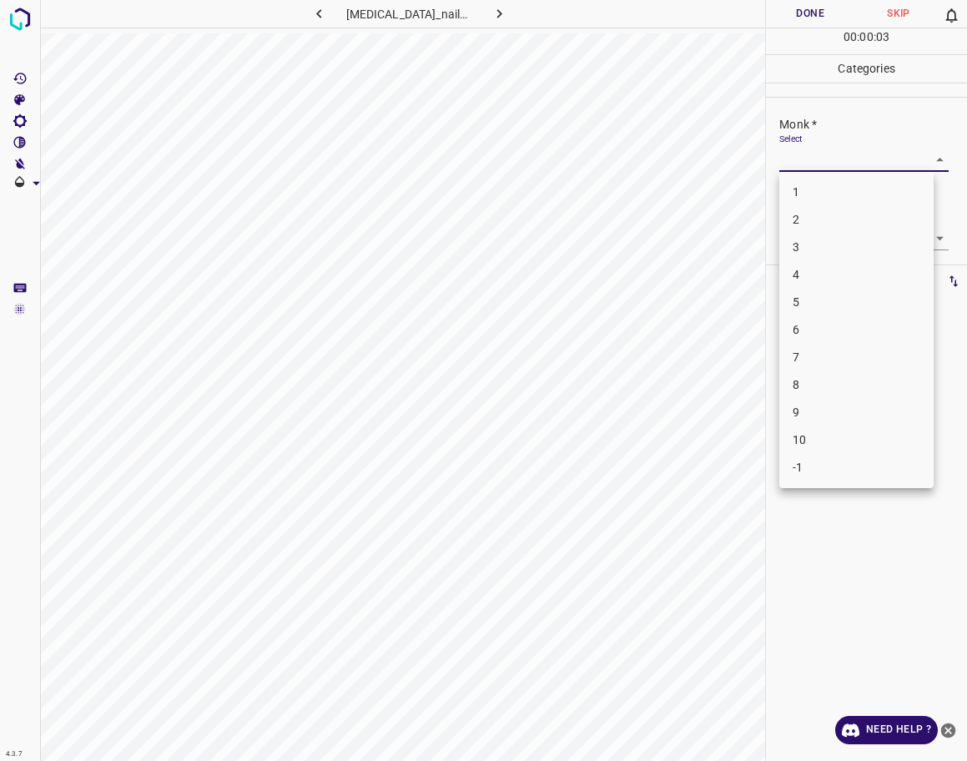
click at [819, 214] on li "2" at bounding box center [856, 220] width 154 height 28
type input "2"
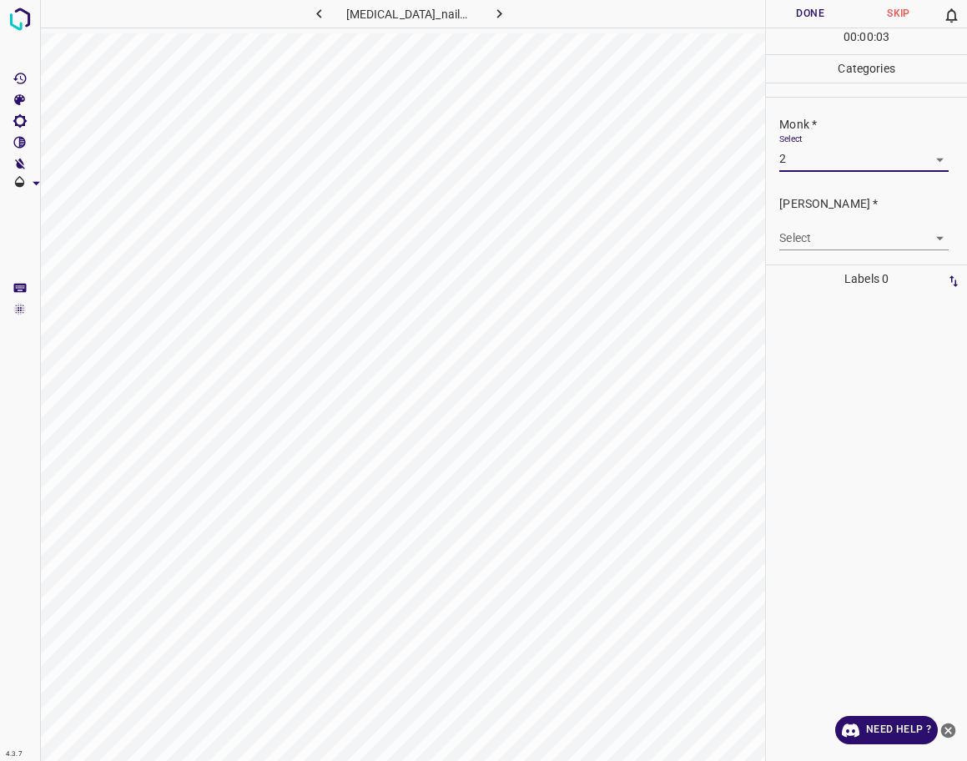
click at [819, 243] on body "4.3.7 [MEDICAL_DATA]_nail56.jpg Done Skip 0 00 : 00 : 03 Categories Monk * Sele…" at bounding box center [483, 380] width 967 height 761
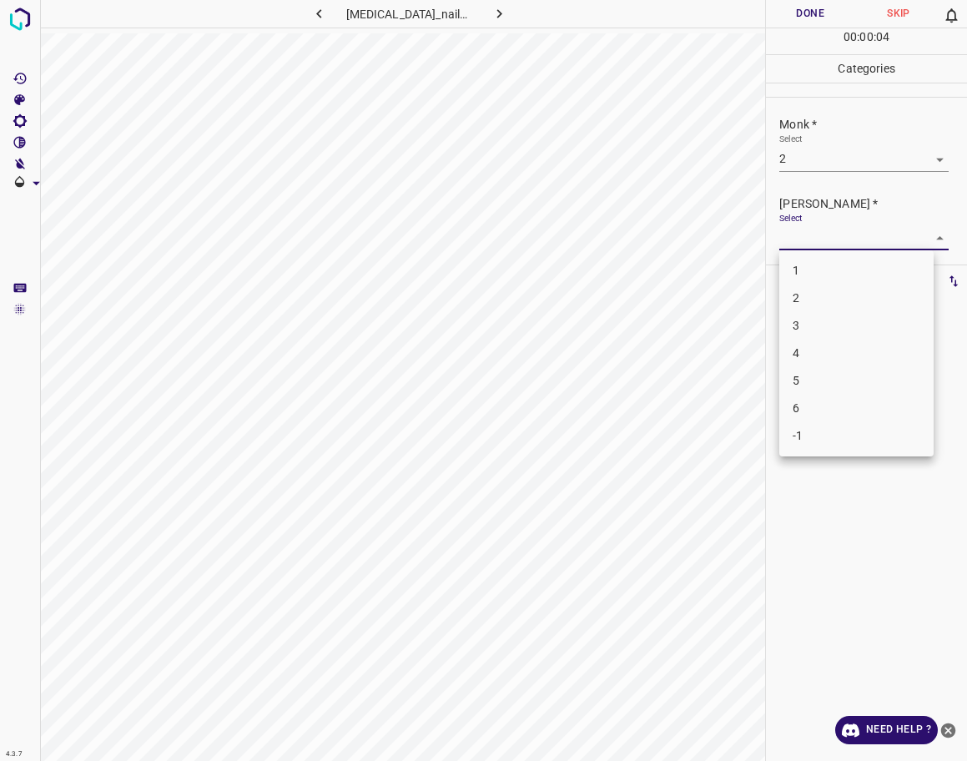
click at [822, 272] on li "1" at bounding box center [856, 271] width 154 height 28
type input "1"
click at [774, 10] on button "Done" at bounding box center [810, 14] width 88 height 28
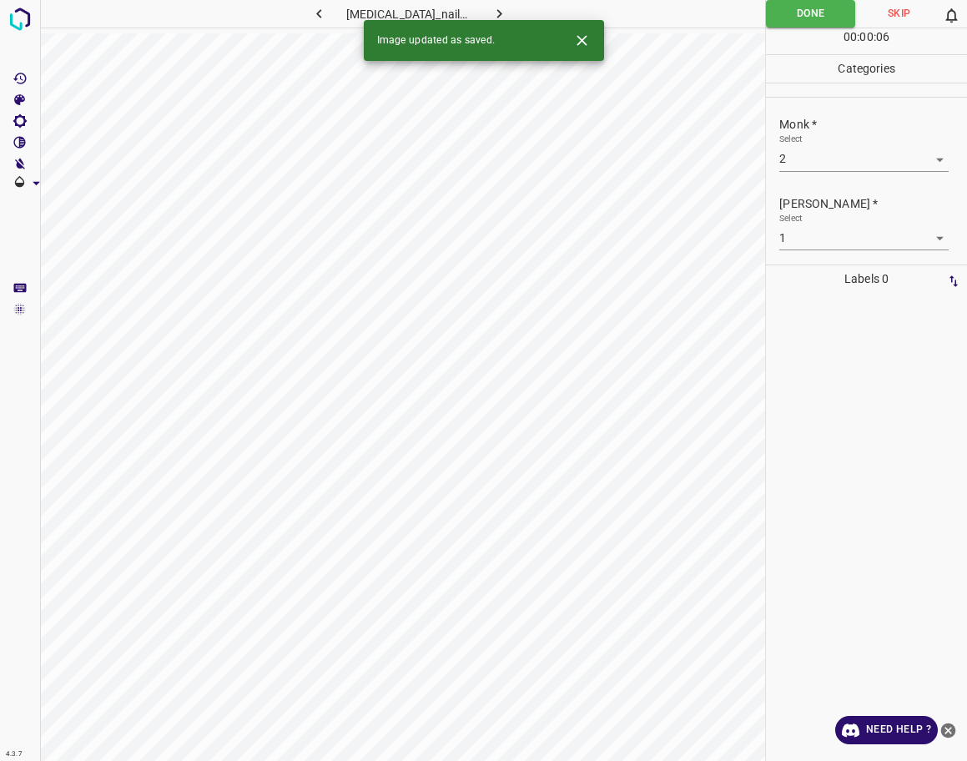
click at [497, 14] on icon "button" at bounding box center [499, 13] width 5 height 9
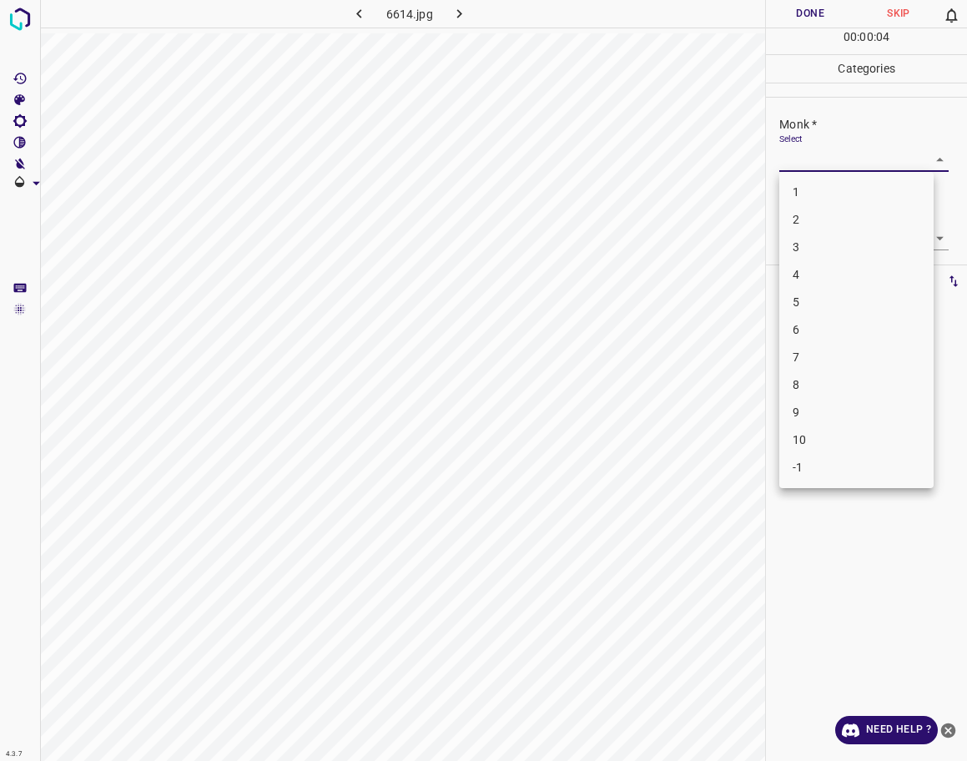
click at [927, 169] on body "4.3.7 6614.jpg Done Skip 0 00 : 00 : 04 Categories Monk * Select ​ [PERSON_NAME…" at bounding box center [483, 380] width 967 height 761
click at [849, 295] on li "5" at bounding box center [856, 303] width 154 height 28
type input "5"
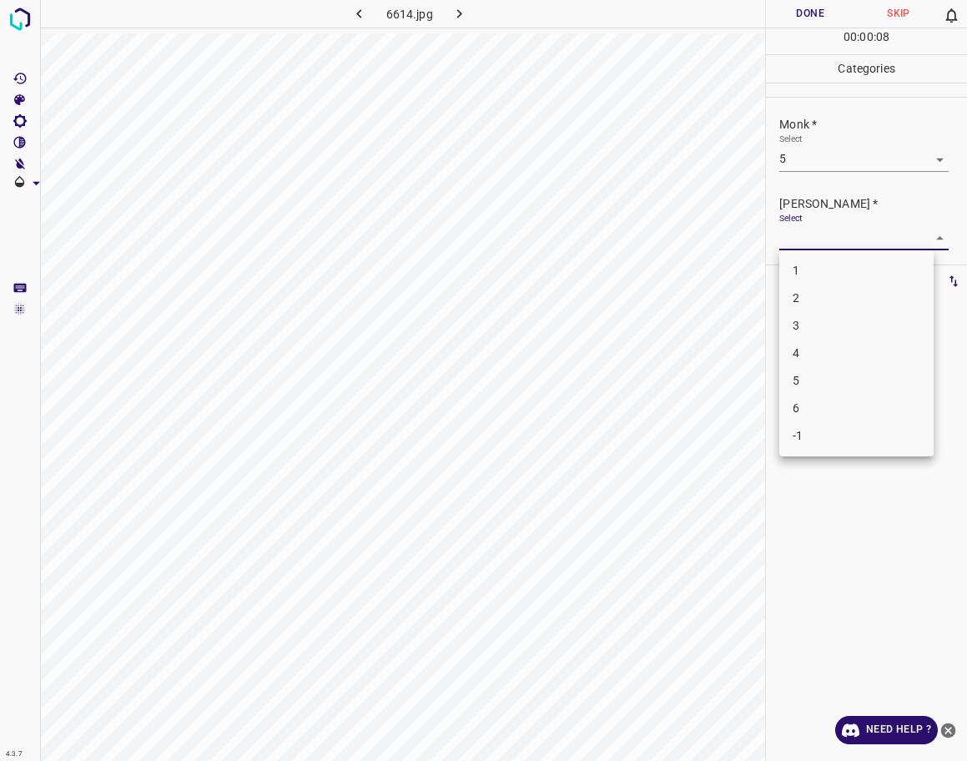
drag, startPoint x: 909, startPoint y: 249, endPoint x: 894, endPoint y: 257, distance: 17.2
click at [907, 248] on body "4.3.7 6614.jpg Done Skip 0 00 : 00 : 08 Categories Monk * Select 5 5 [PERSON_NA…" at bounding box center [483, 380] width 967 height 761
click at [835, 343] on li "4" at bounding box center [856, 354] width 154 height 28
type input "4"
click at [797, 16] on button "Done" at bounding box center [810, 14] width 88 height 28
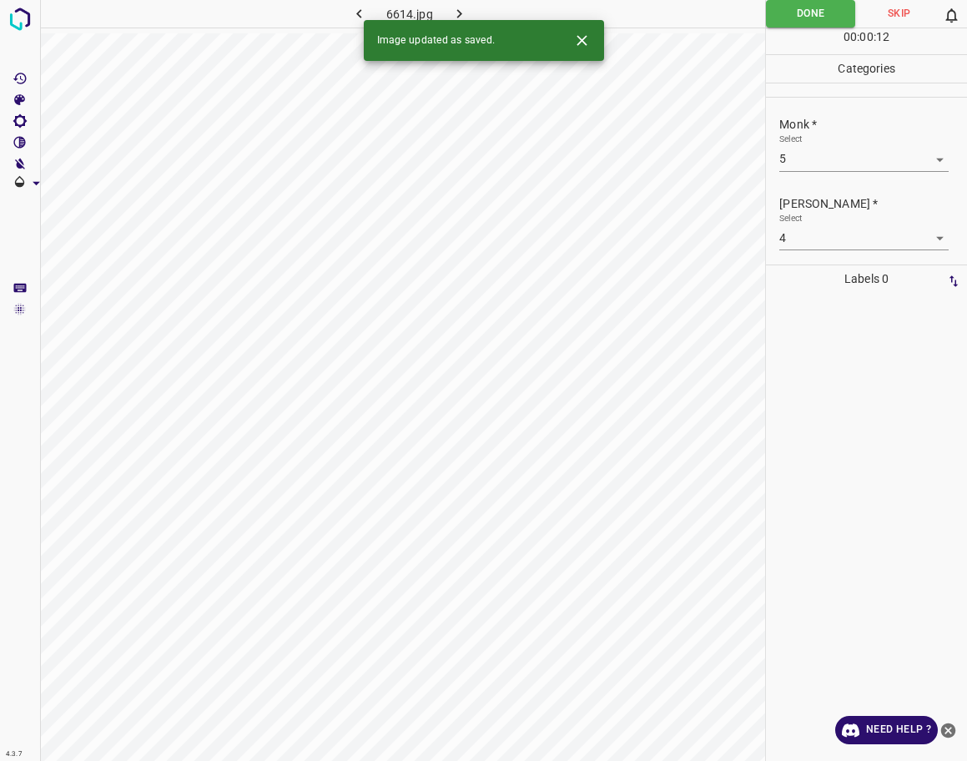
click at [459, 20] on div "Image updated as saved." at bounding box center [484, 40] width 240 height 41
click at [458, 8] on icon "button" at bounding box center [460, 14] width 18 height 18
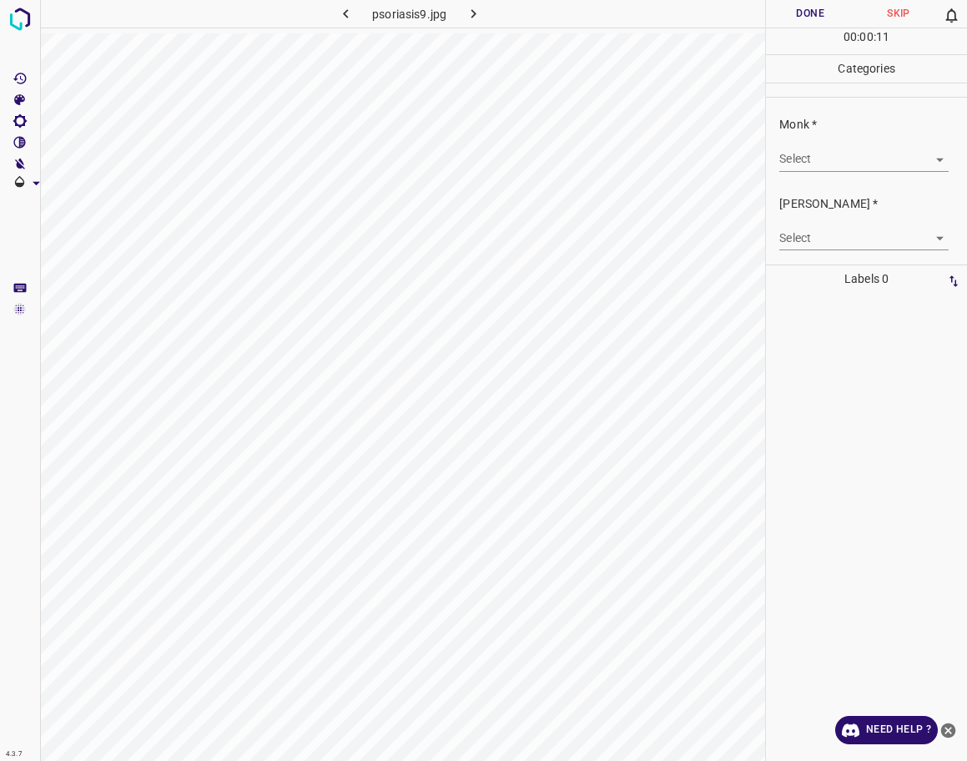
click at [882, 164] on body "4.3.7 psoriasis9.jpg Done Skip 0 00 : 00 : 11 Categories Monk * Select ​ [PERSO…" at bounding box center [483, 380] width 967 height 761
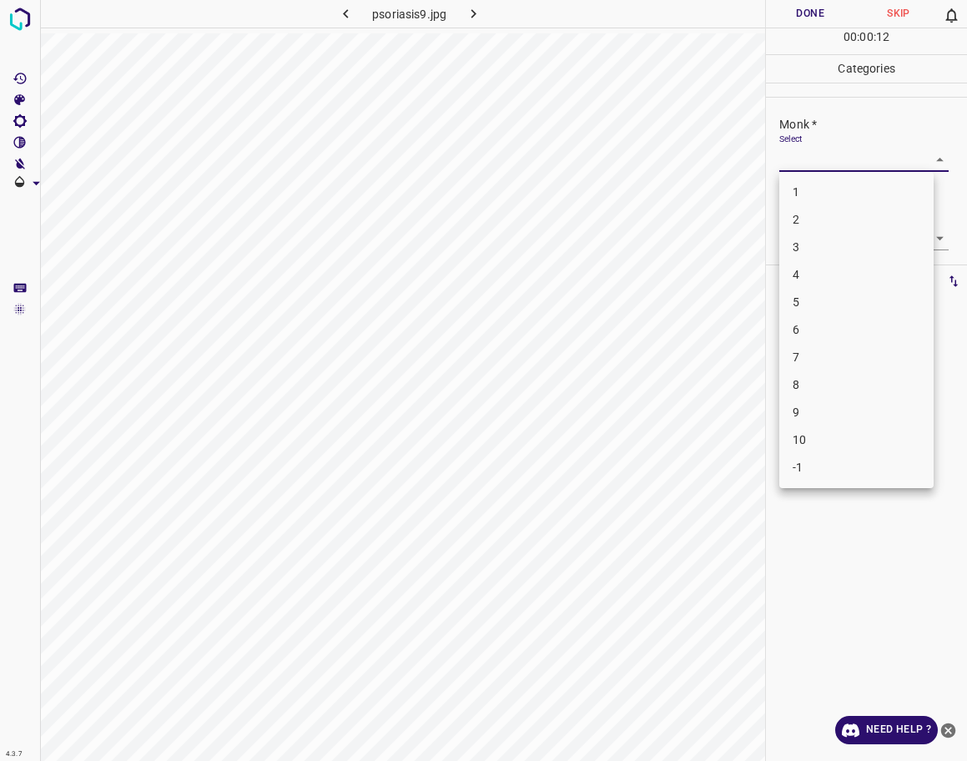
click at [818, 189] on li "1" at bounding box center [856, 193] width 154 height 28
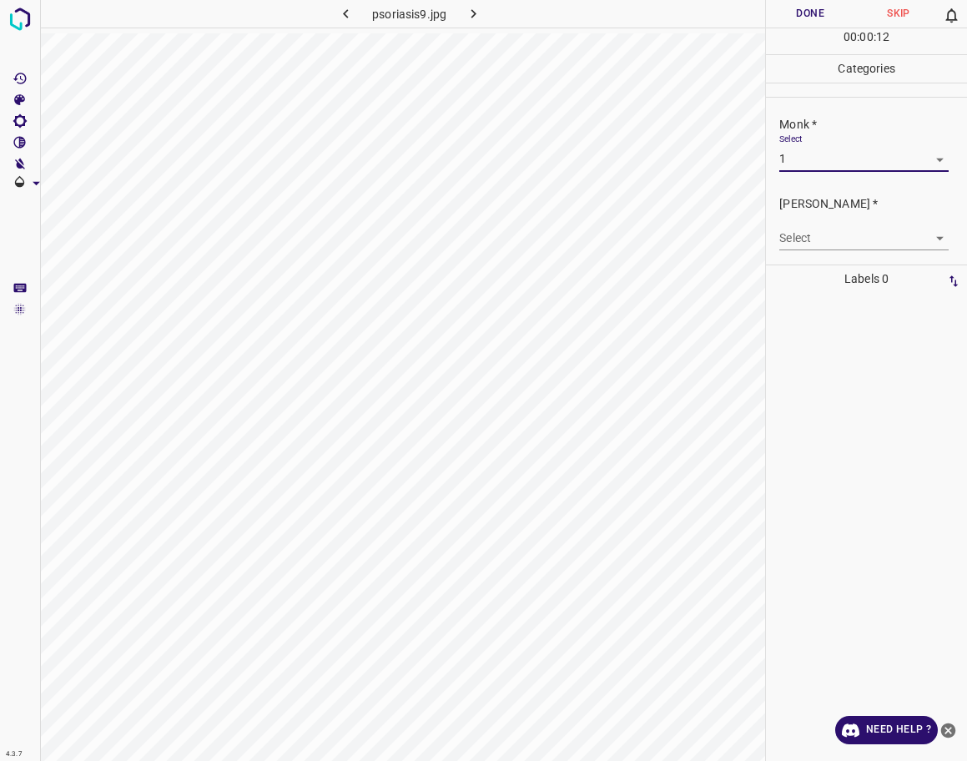
click at [828, 164] on body "4.3.7 psoriasis9.jpg Done Skip 0 00 : 00 : 12 Categories Monk * Select 1 1 [PER…" at bounding box center [483, 380] width 967 height 761
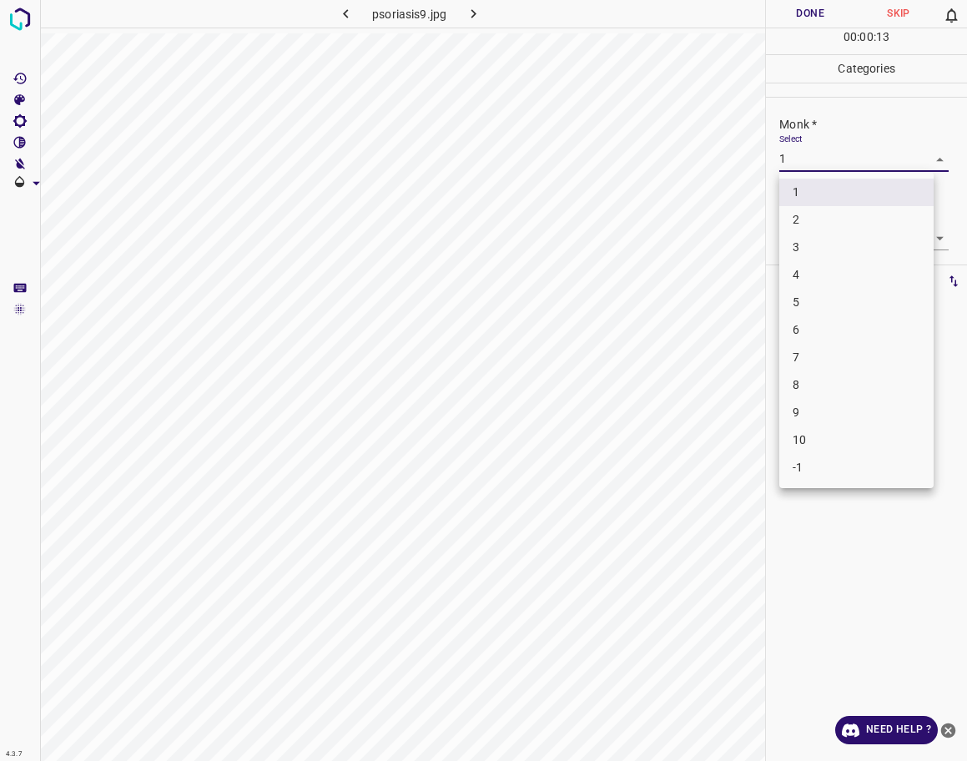
click at [813, 213] on li "2" at bounding box center [856, 220] width 154 height 28
type input "2"
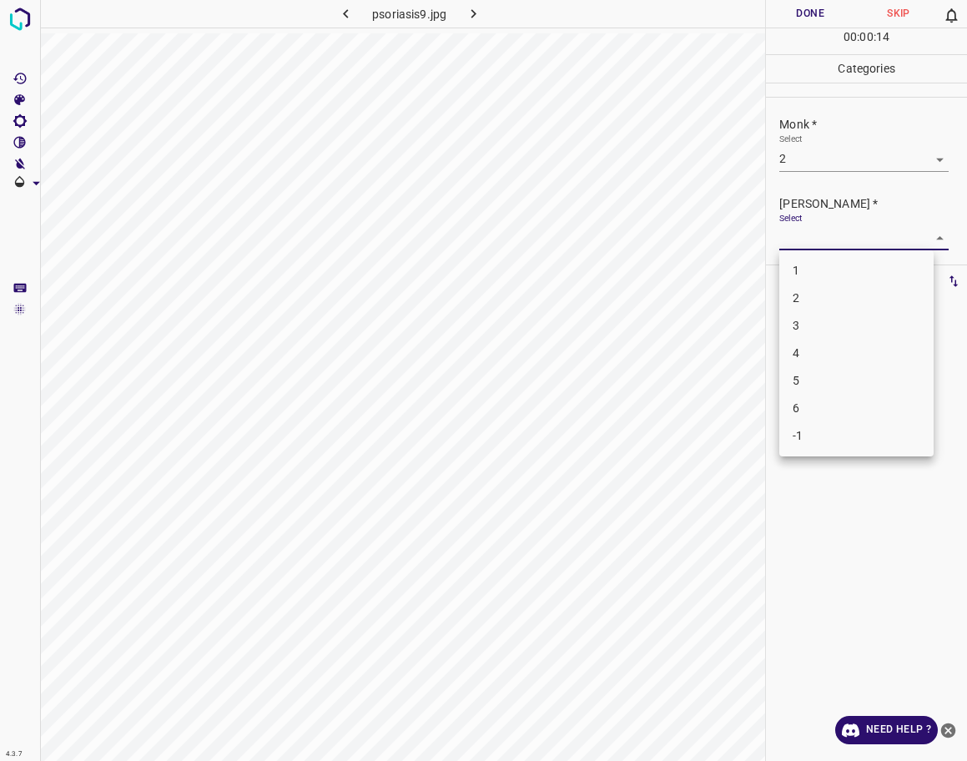
click at [811, 241] on body "4.3.7 psoriasis9.jpg Done Skip 0 00 : 00 : 14 Categories Monk * Select 2 2 [PER…" at bounding box center [483, 380] width 967 height 761
click at [798, 266] on li "1" at bounding box center [856, 271] width 154 height 28
type input "1"
click at [798, 13] on button "Done" at bounding box center [810, 14] width 88 height 28
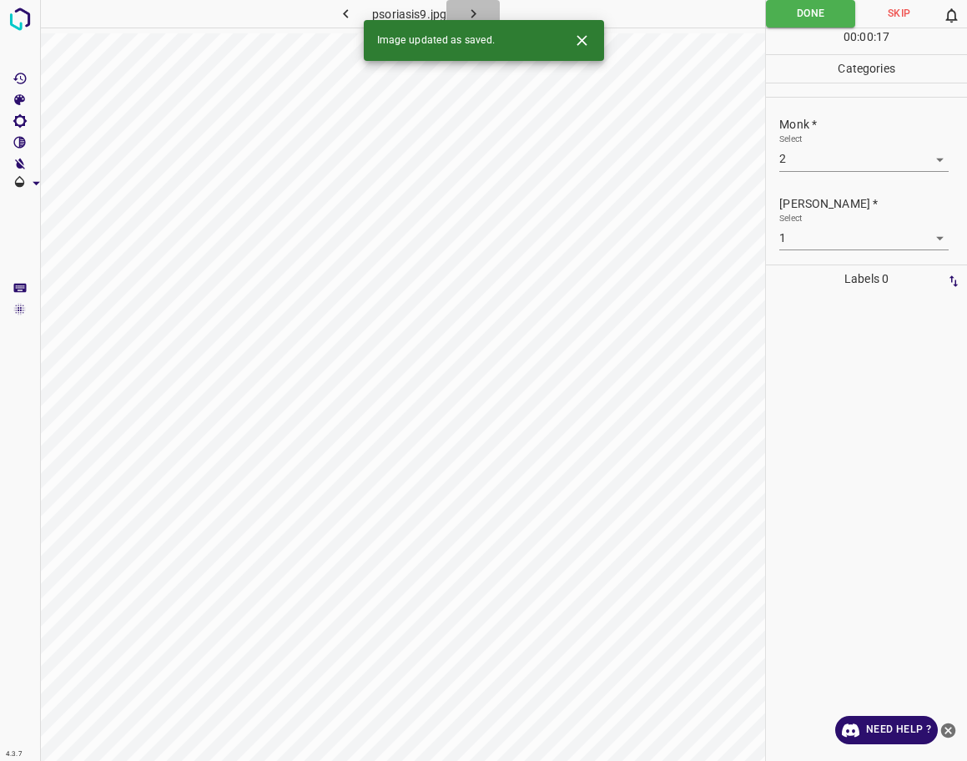
click at [466, 1] on button "button" at bounding box center [472, 14] width 53 height 28
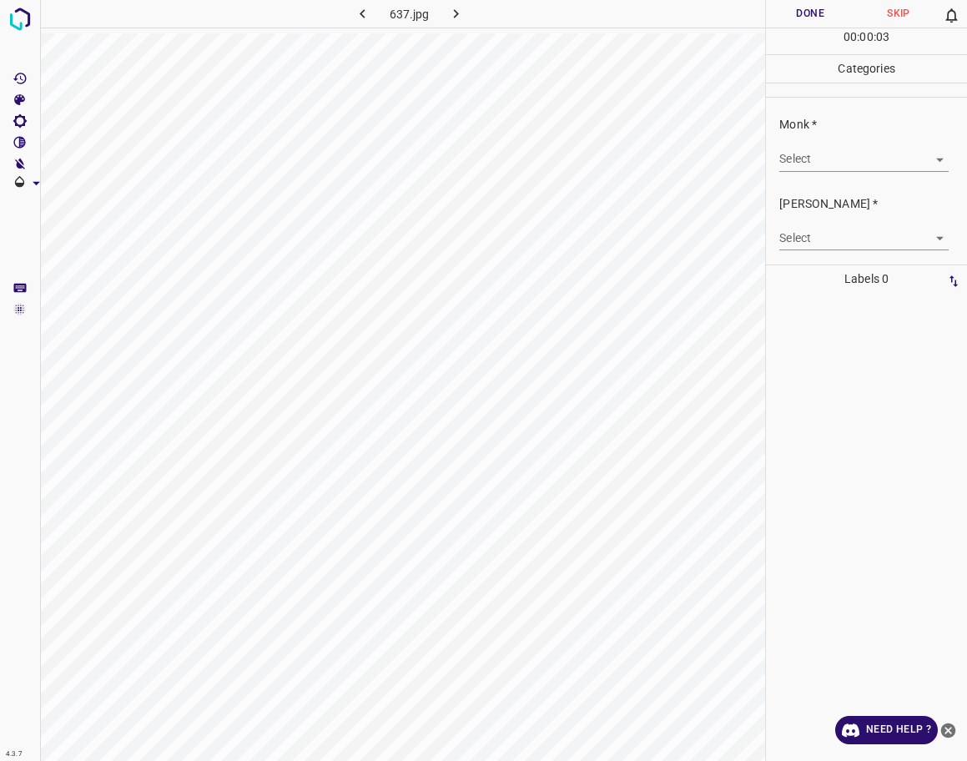
click at [851, 151] on body "4.3.7 637.jpg Done Skip 0 00 : 00 : 03 Categories Monk * Select ​ [PERSON_NAME]…" at bounding box center [483, 380] width 967 height 761
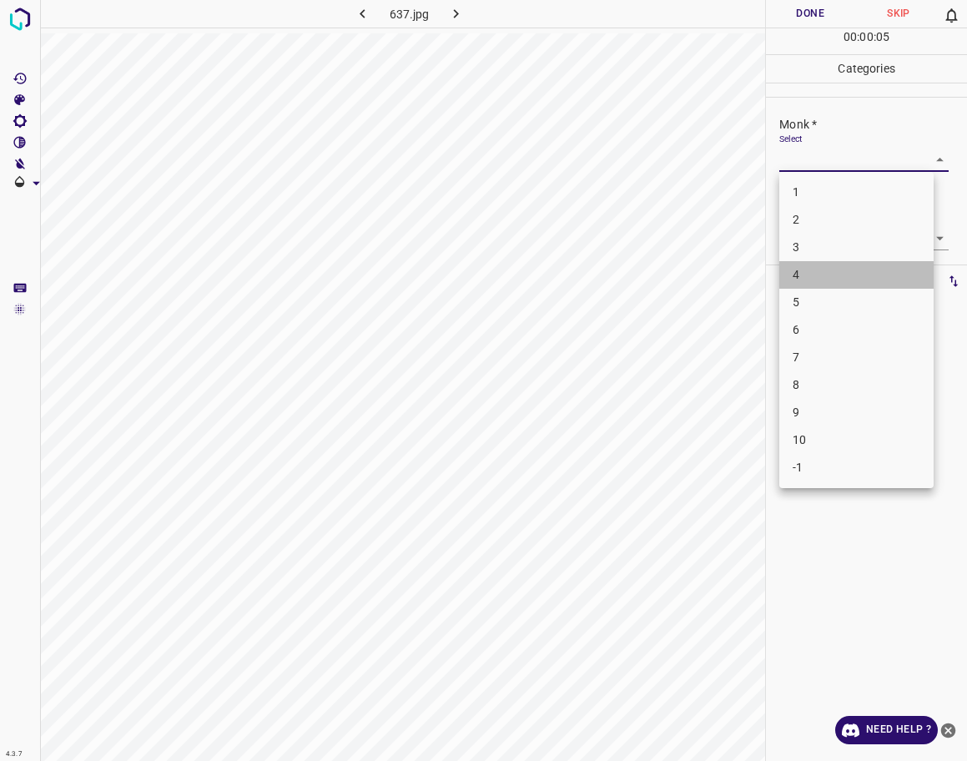
click at [818, 278] on li "4" at bounding box center [856, 275] width 154 height 28
type input "4"
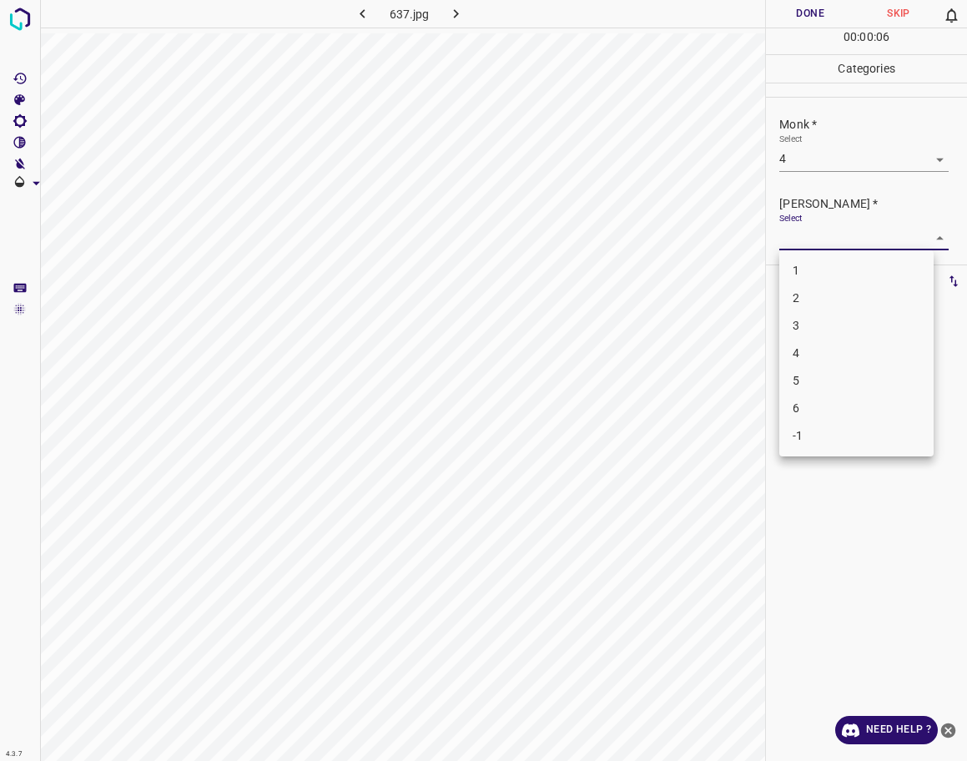
click at [818, 241] on body "4.3.7 637.jpg Done Skip 0 00 : 00 : 06 Categories Monk * Select 4 4 [PERSON_NAM…" at bounding box center [483, 380] width 967 height 761
click at [804, 320] on li "3" at bounding box center [856, 326] width 154 height 28
type input "3"
click at [800, 10] on button "Done" at bounding box center [810, 14] width 88 height 28
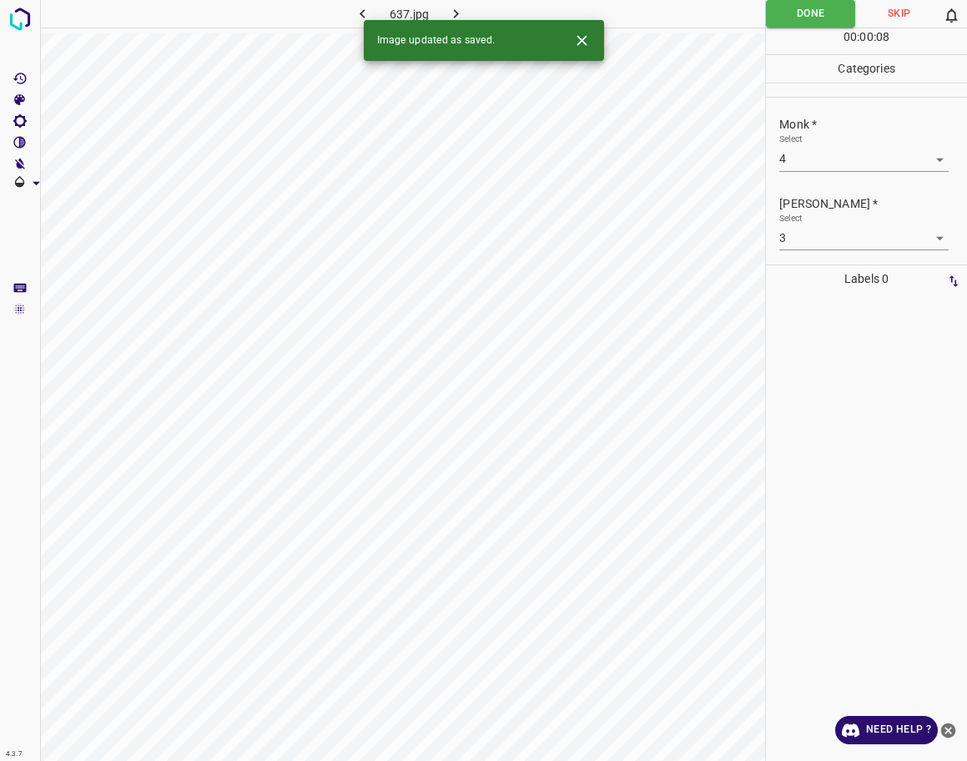
click at [458, 14] on icon "button" at bounding box center [456, 13] width 5 height 9
click at [812, 154] on body "4.3.7 638.jpg Done Skip 0 00 : 00 : 09 Categories Monk * Select ​ [PERSON_NAME]…" at bounding box center [483, 380] width 967 height 761
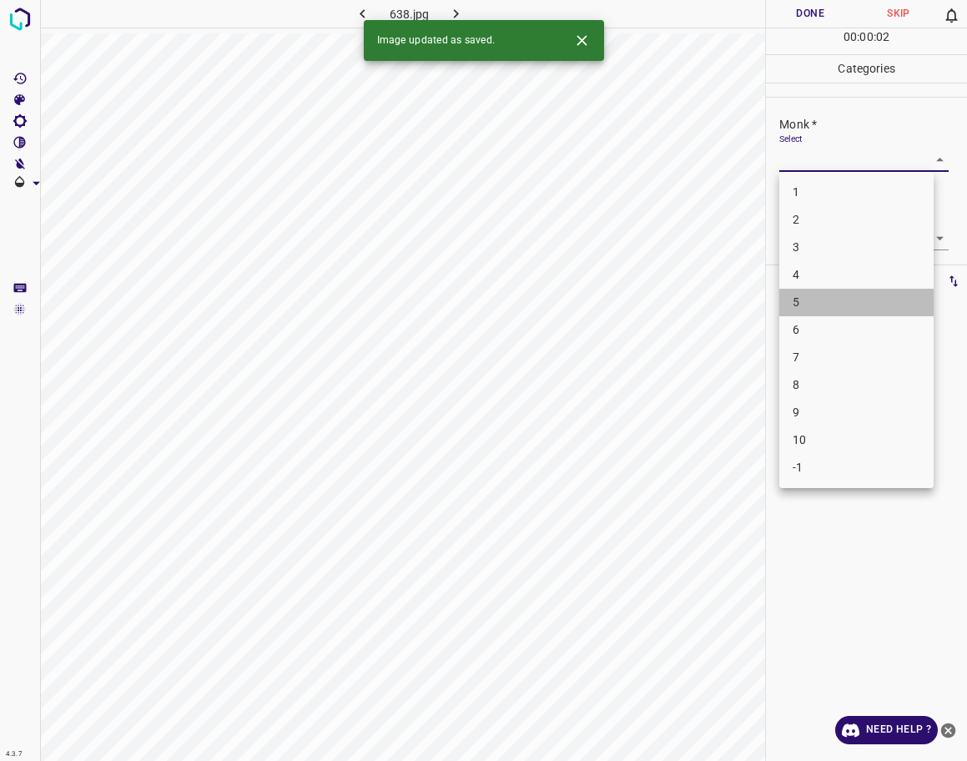
click at [809, 305] on li "5" at bounding box center [856, 303] width 154 height 28
type input "5"
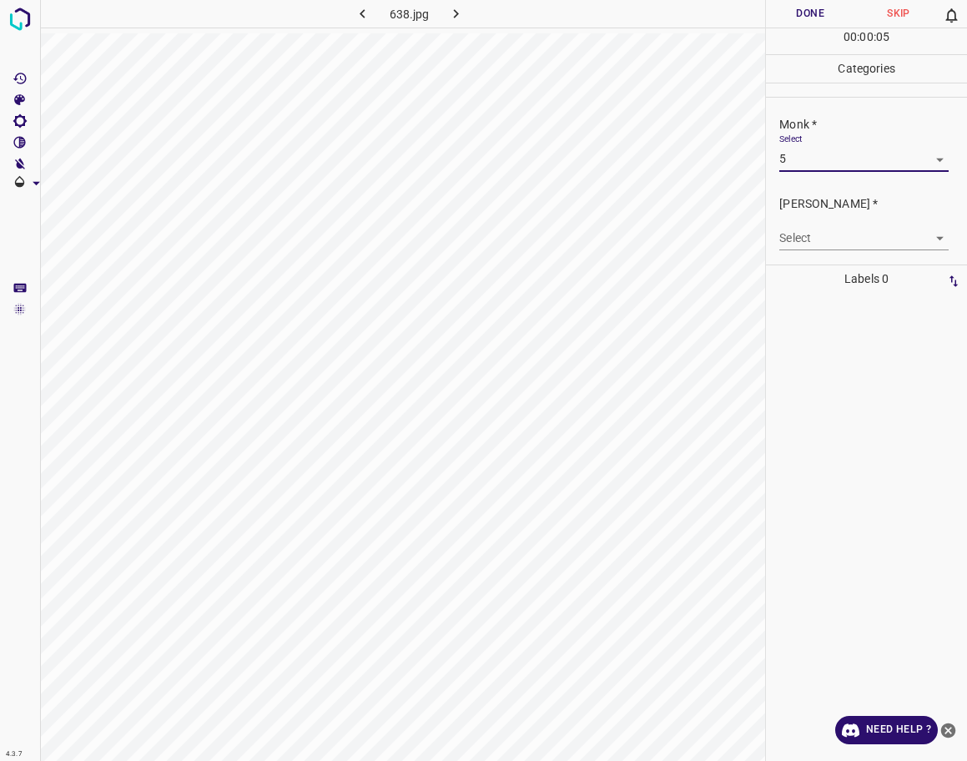
click at [858, 232] on body "4.3.7 638.jpg Done Skip 0 00 : 00 : 05 Categories Monk * Select 5 5 [PERSON_NAM…" at bounding box center [483, 380] width 967 height 761
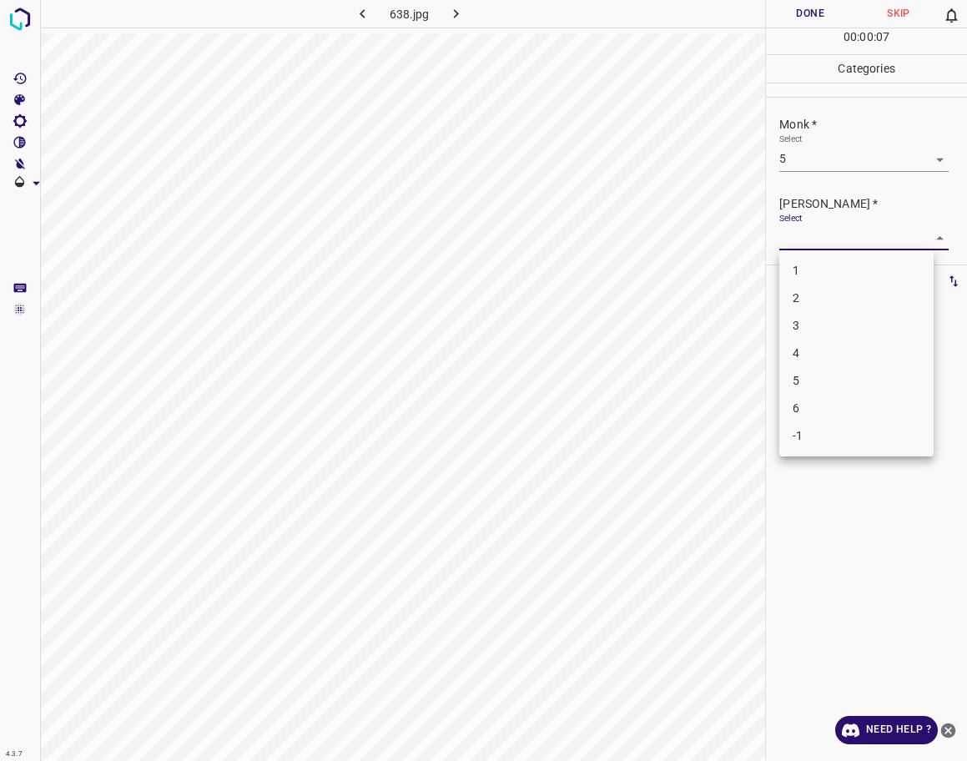
click at [793, 323] on li "3" at bounding box center [856, 326] width 154 height 28
type input "3"
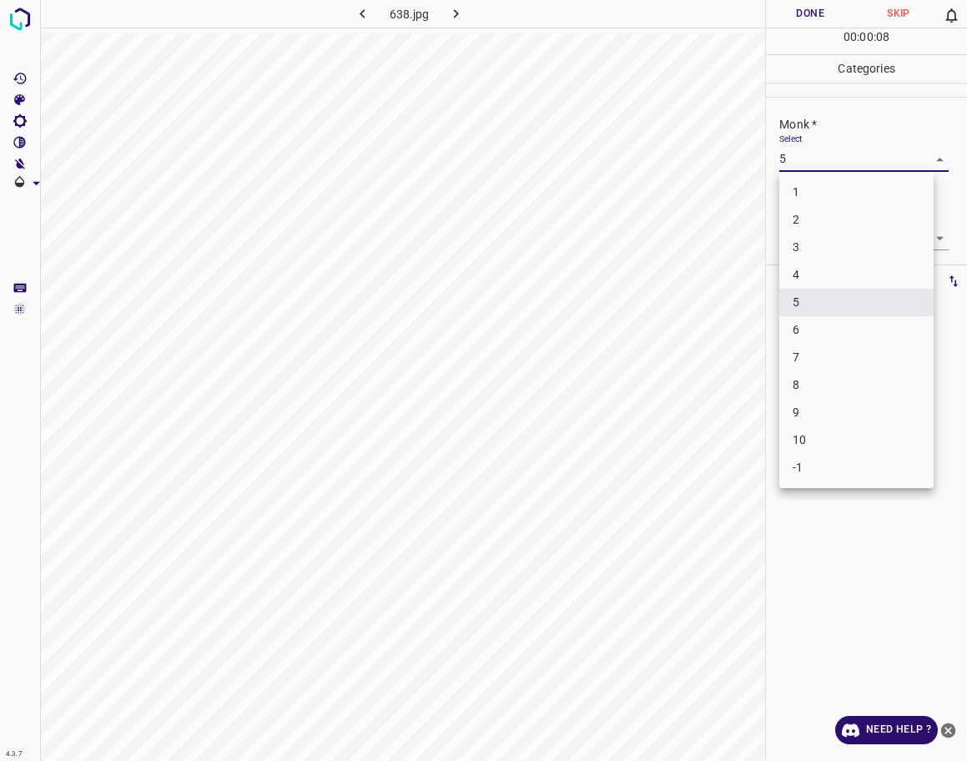
click at [829, 159] on body "4.3.7 638.jpg Done Skip 0 00 : 00 : 08 Categories Monk * Select 5 5 [PERSON_NAM…" at bounding box center [483, 380] width 967 height 761
click at [814, 276] on li "4" at bounding box center [856, 275] width 154 height 28
type input "4"
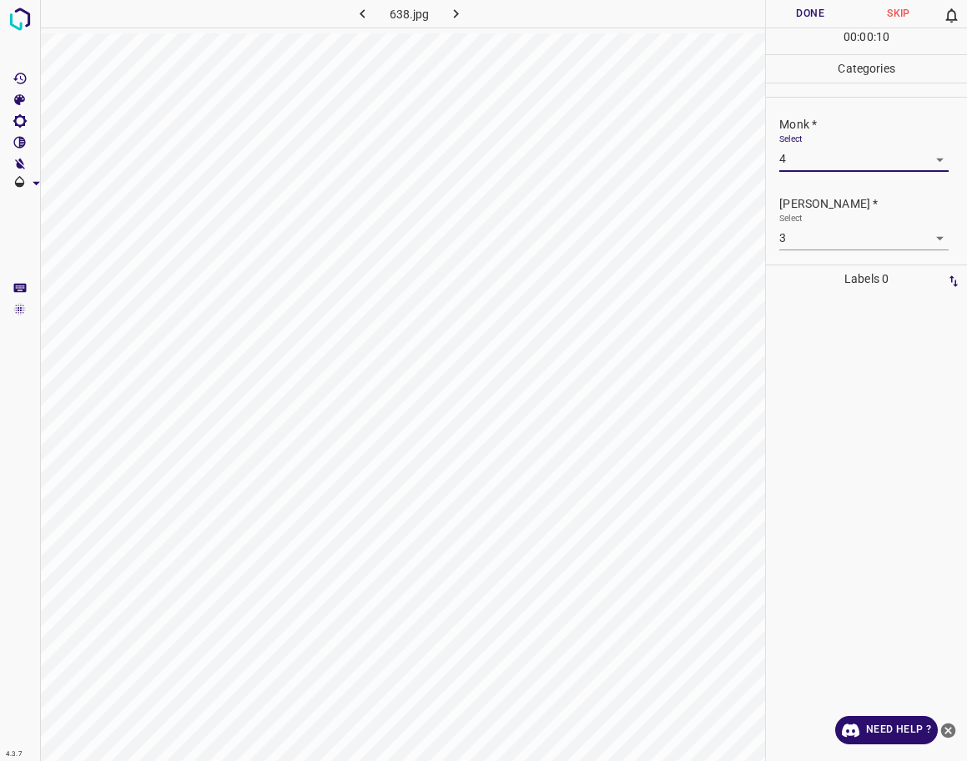
click at [806, 12] on button "Done" at bounding box center [810, 14] width 88 height 28
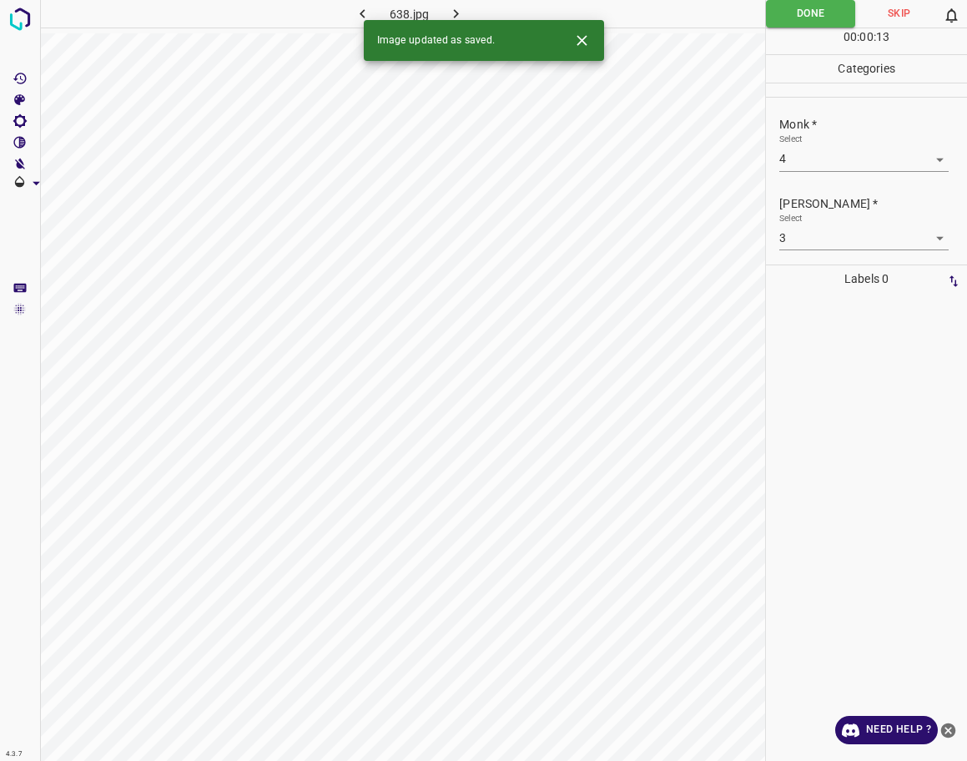
click at [461, 13] on icon "button" at bounding box center [456, 14] width 18 height 18
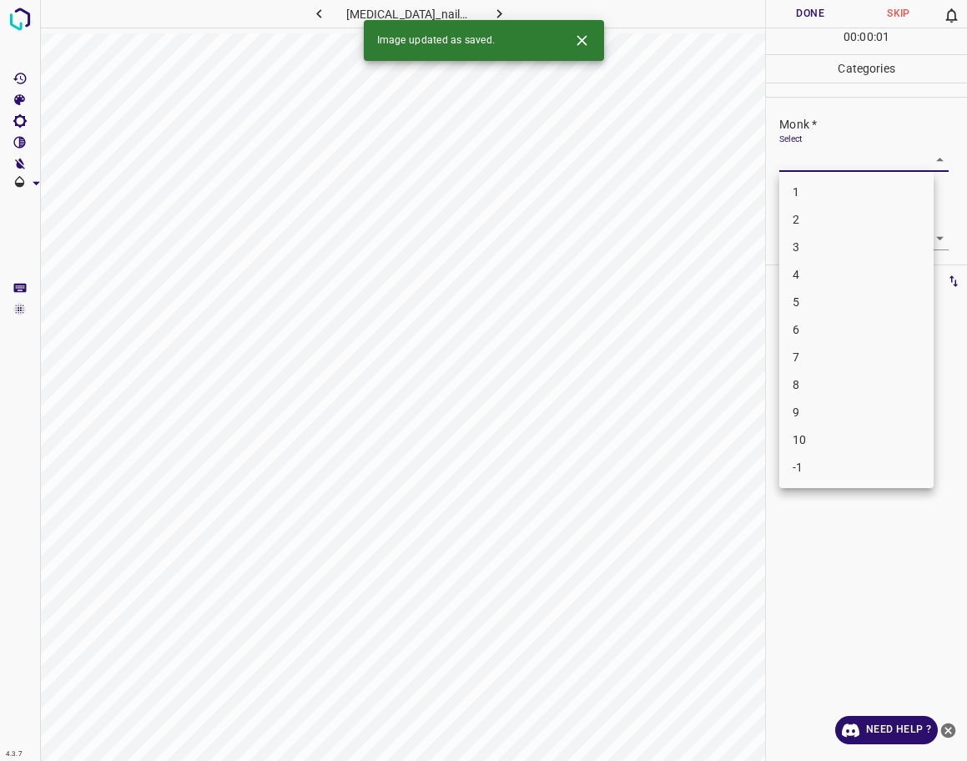
click at [841, 160] on body "4.3.7 [MEDICAL_DATA]_nail54.jpg Done Skip 0 00 : 00 : 01 Categories Monk * Sele…" at bounding box center [483, 380] width 967 height 761
click at [801, 243] on li "3" at bounding box center [856, 248] width 154 height 28
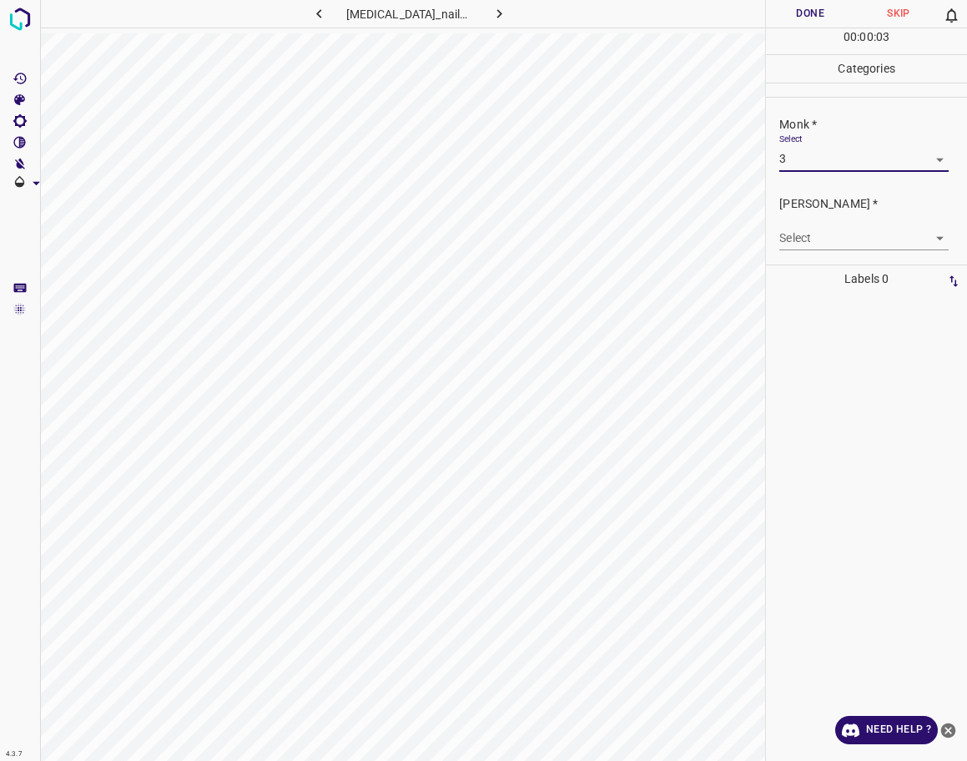
click at [814, 164] on body "4.3.7 [MEDICAL_DATA]_nail54.jpg Done Skip 0 00 : 00 : 03 Categories Monk * Sele…" at bounding box center [483, 380] width 967 height 761
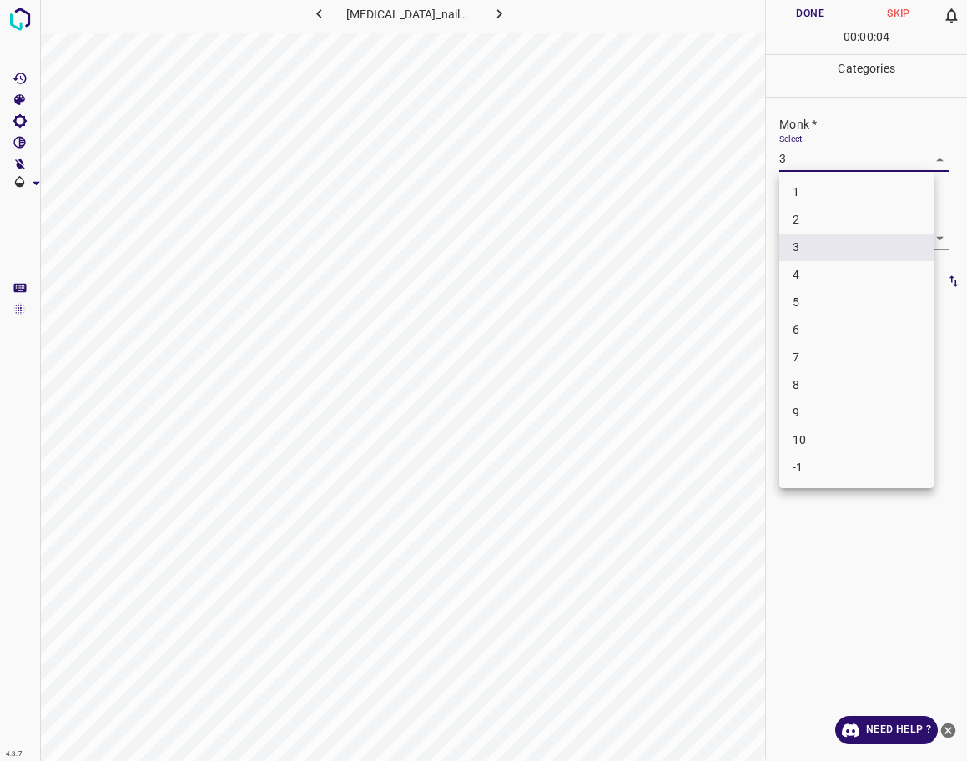
click at [808, 267] on li "4" at bounding box center [856, 275] width 154 height 28
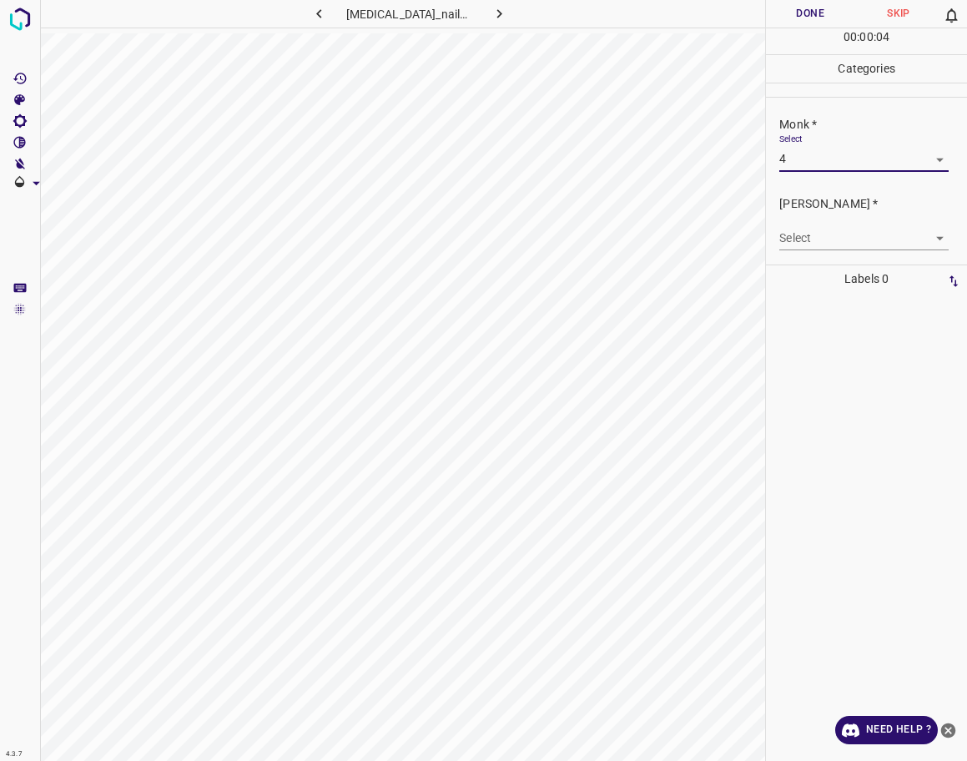
click at [804, 237] on body "4.3.7 [MEDICAL_DATA]_nail54.jpg Done Skip 0 00 : 00 : 04 Categories Monk * Sele…" at bounding box center [483, 380] width 967 height 761
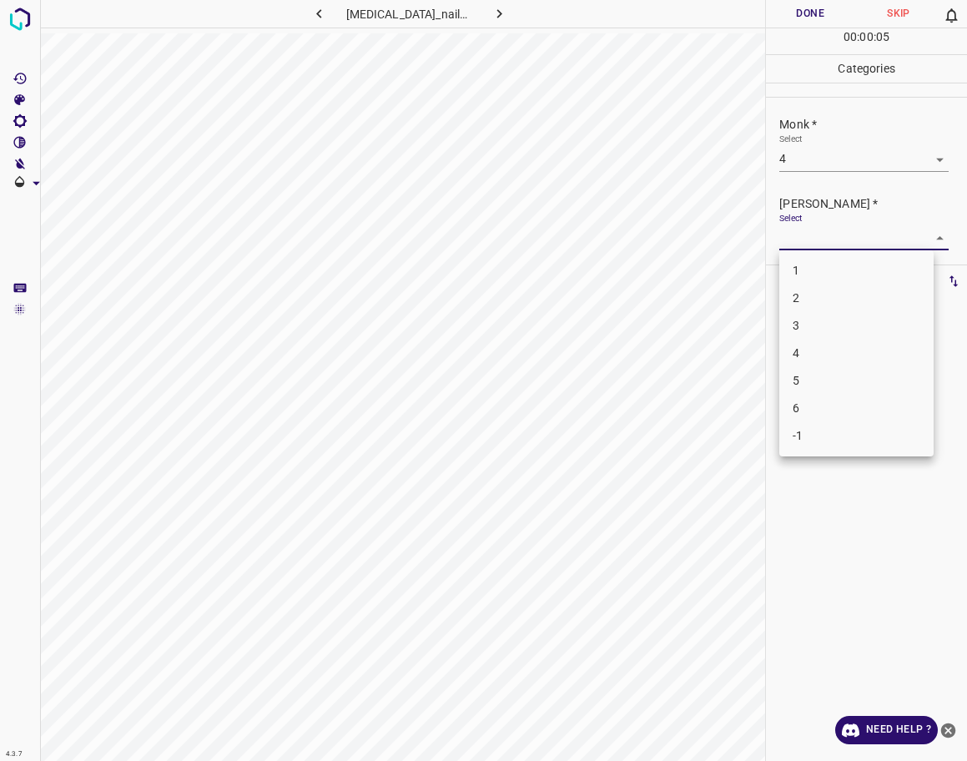
click at [813, 159] on div at bounding box center [483, 380] width 967 height 761
click at [813, 160] on div "1 2 3 4 5 6 -1" at bounding box center [483, 380] width 967 height 761
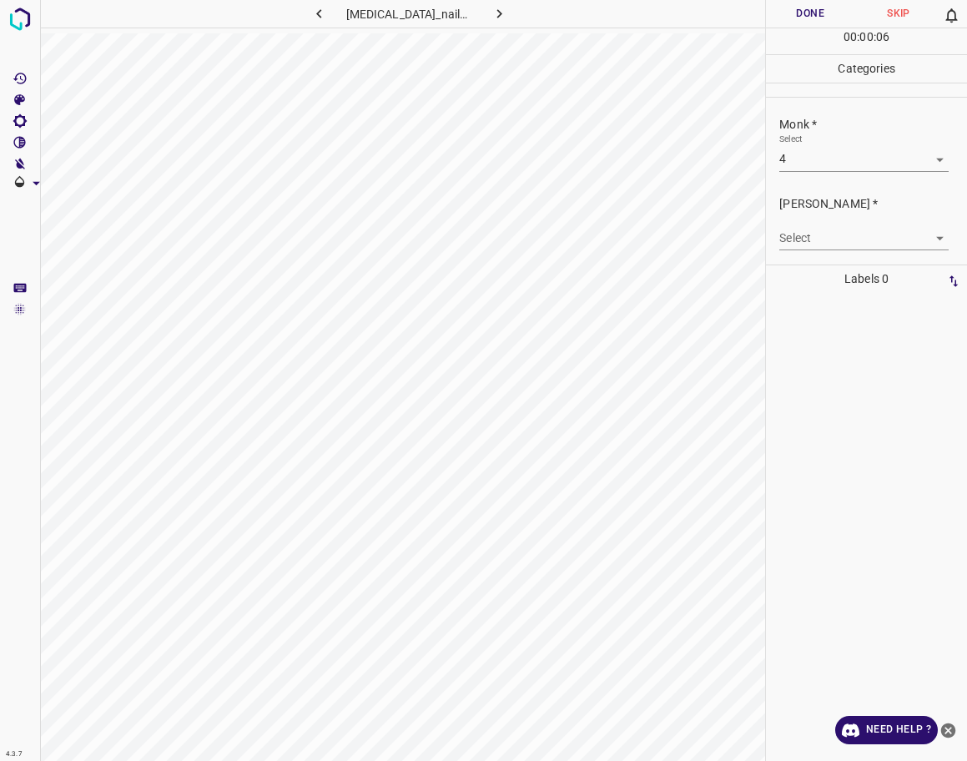
click at [813, 162] on body "4.3.7 [MEDICAL_DATA]_nail54.jpg Done Skip 0 00 : 00 : 06 Categories Monk * Sele…" at bounding box center [483, 380] width 967 height 761
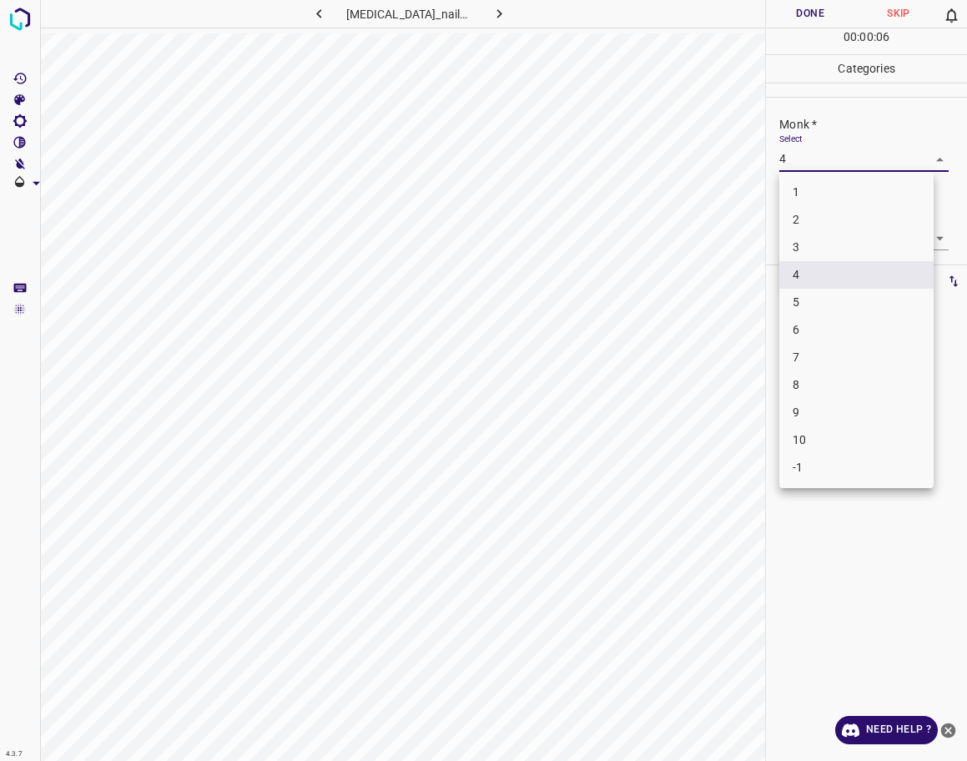
click at [805, 245] on li "3" at bounding box center [856, 248] width 154 height 28
type input "3"
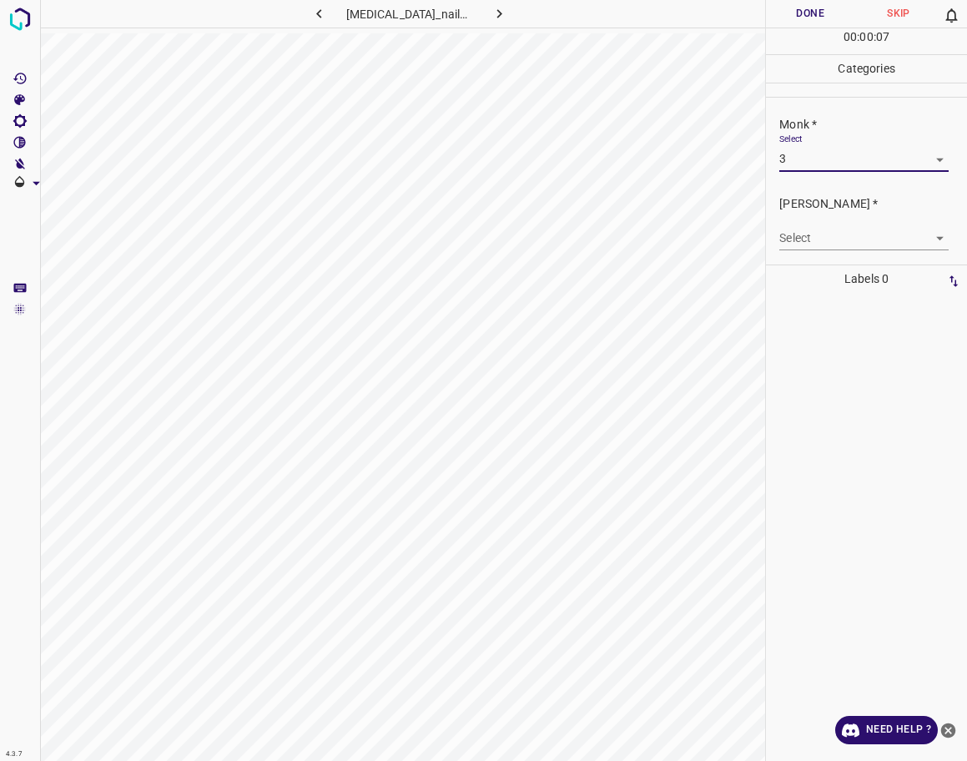
click at [809, 254] on div "[PERSON_NAME] * Select ​" at bounding box center [866, 223] width 201 height 78
click at [813, 239] on body "4.3.7 [MEDICAL_DATA]_nail54.jpg Done Skip 0 00 : 00 : 07 Categories Monk * Sele…" at bounding box center [483, 380] width 967 height 761
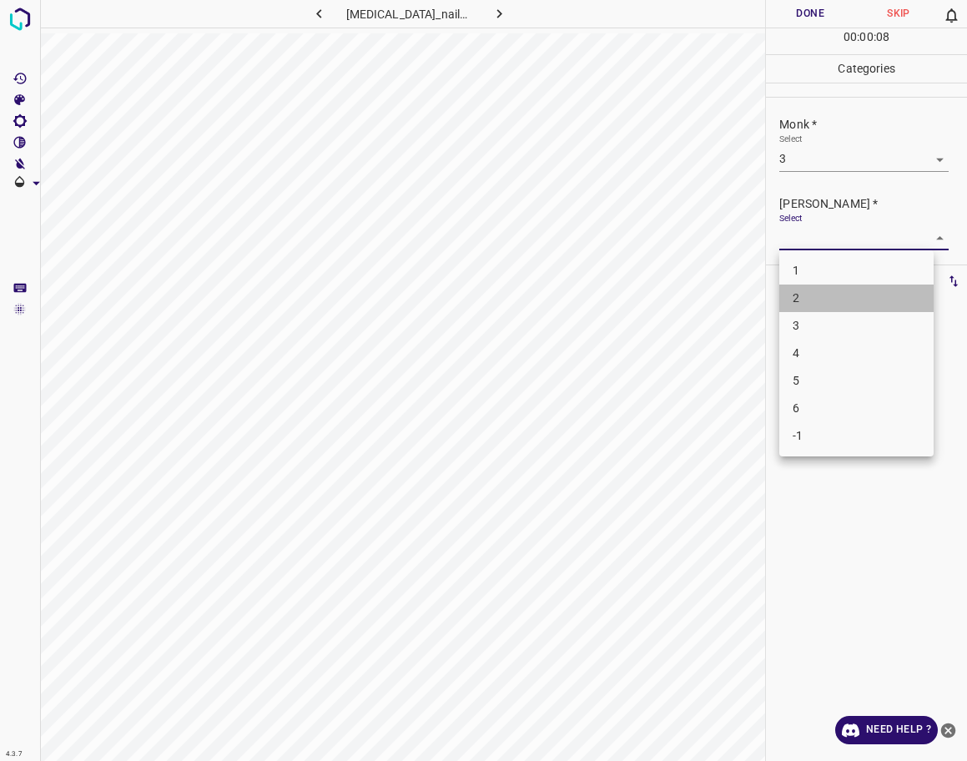
click at [811, 297] on li "2" at bounding box center [856, 299] width 154 height 28
type input "2"
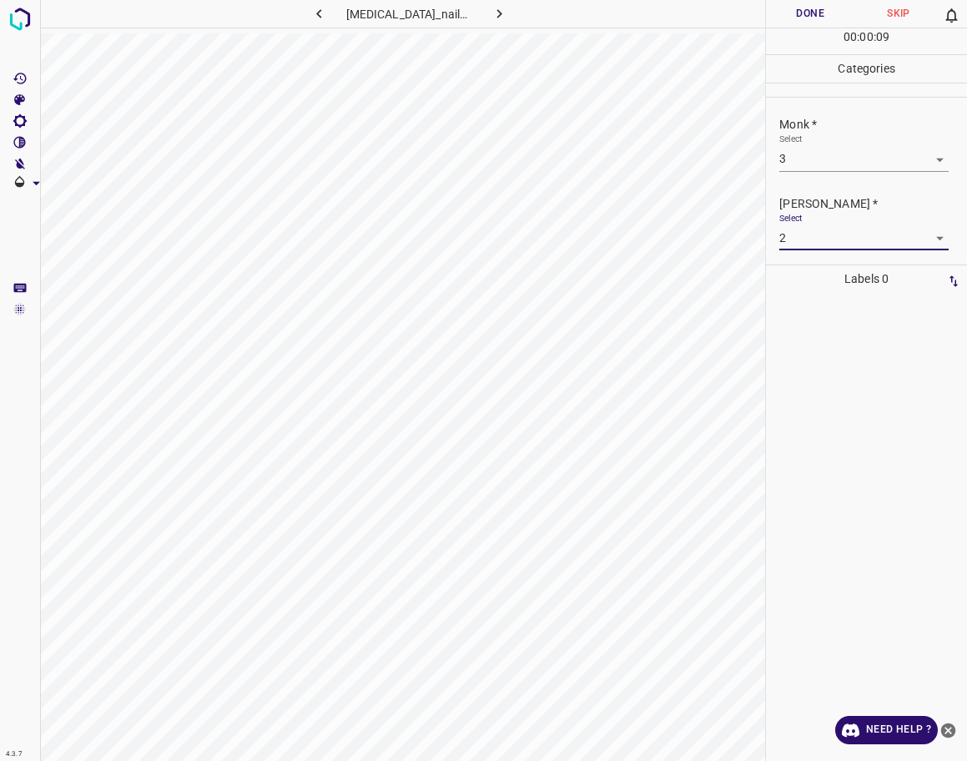
click at [819, 23] on button "Done" at bounding box center [810, 14] width 88 height 28
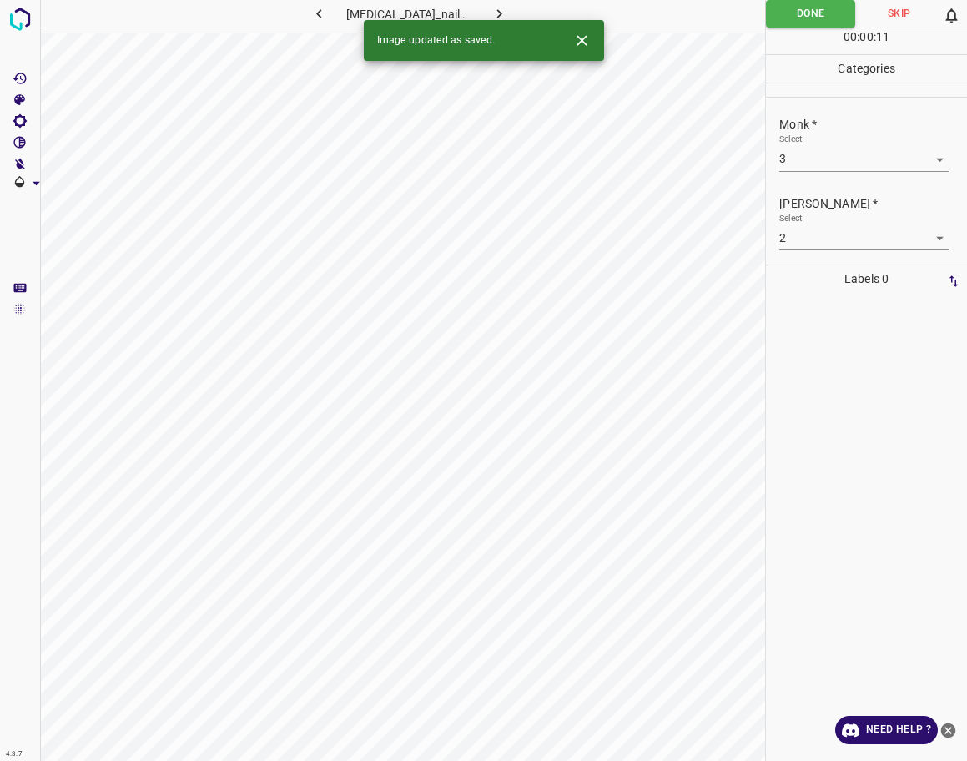
click at [492, 8] on icon "button" at bounding box center [500, 14] width 18 height 18
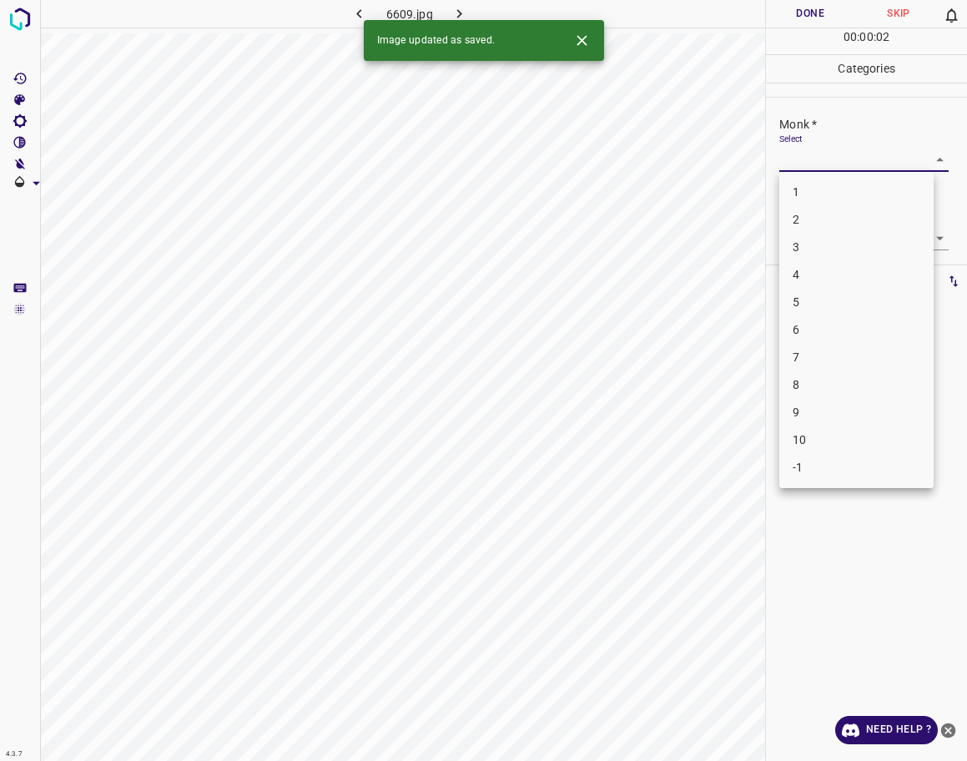
click at [803, 161] on body "4.3.7 6609.jpg Done Skip 0 00 : 00 : 02 Categories Monk * Select ​ [PERSON_NAME…" at bounding box center [483, 380] width 967 height 761
click at [807, 238] on li "3" at bounding box center [856, 248] width 154 height 28
type input "3"
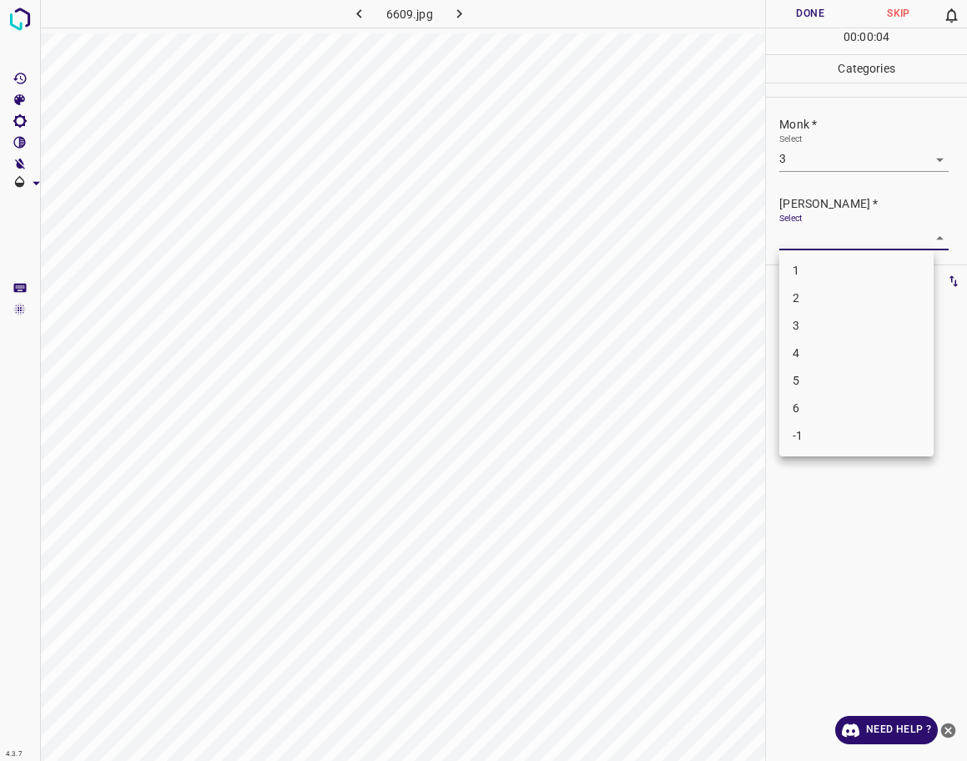
click at [807, 232] on body "4.3.7 6609.jpg Done Skip 0 00 : 00 : 04 Categories Monk * Select 3 3 [PERSON_NA…" at bounding box center [483, 380] width 967 height 761
click at [806, 300] on li "2" at bounding box center [856, 299] width 154 height 28
type input "2"
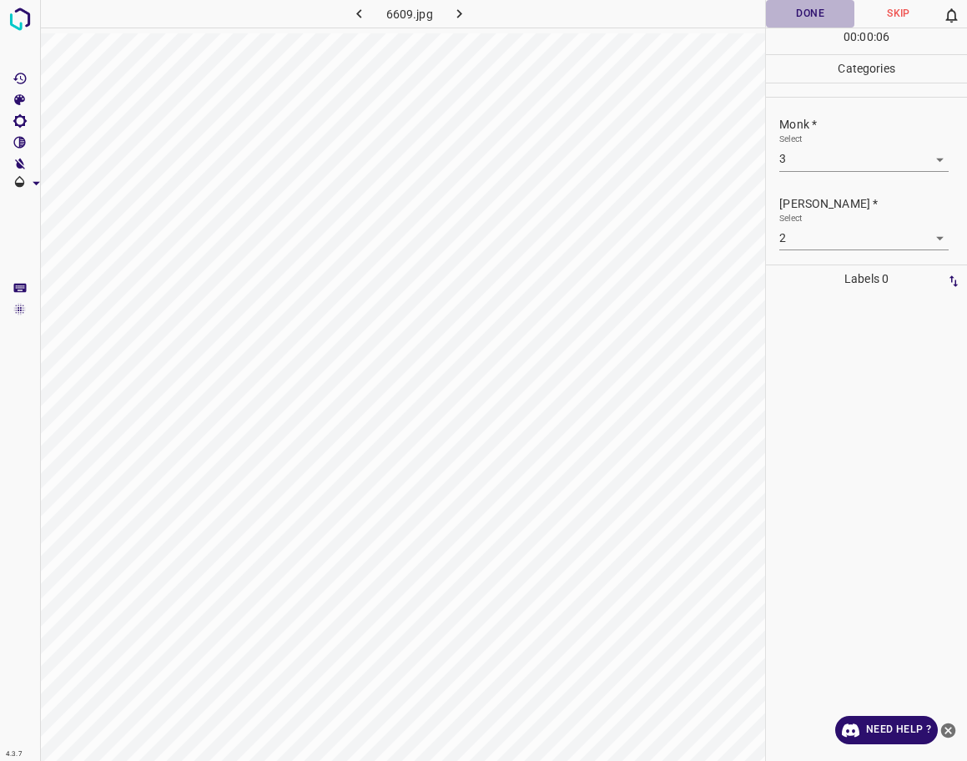
click at [794, 19] on button "Done" at bounding box center [810, 14] width 88 height 28
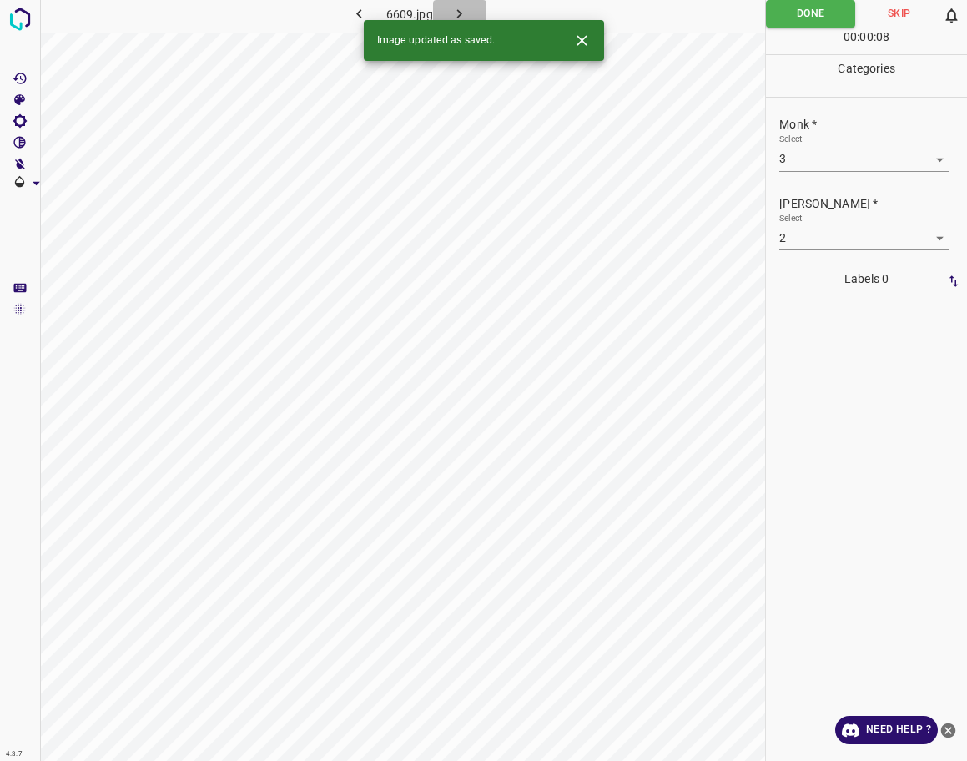
click at [466, 13] on icon "button" at bounding box center [460, 14] width 18 height 18
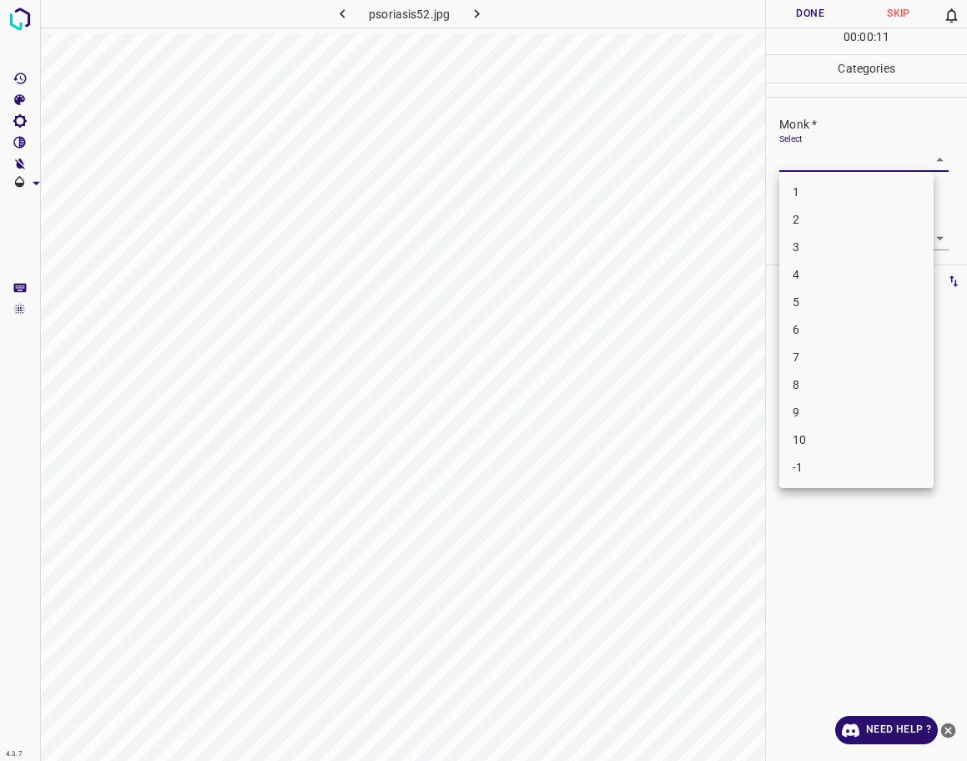
click at [865, 167] on body "4.3.7 psoriasis52.jpg Done Skip 0 00 : 00 : 11 Categories Monk * Select ​ [PERS…" at bounding box center [483, 380] width 967 height 761
click at [848, 354] on li "7" at bounding box center [856, 358] width 154 height 28
type input "7"
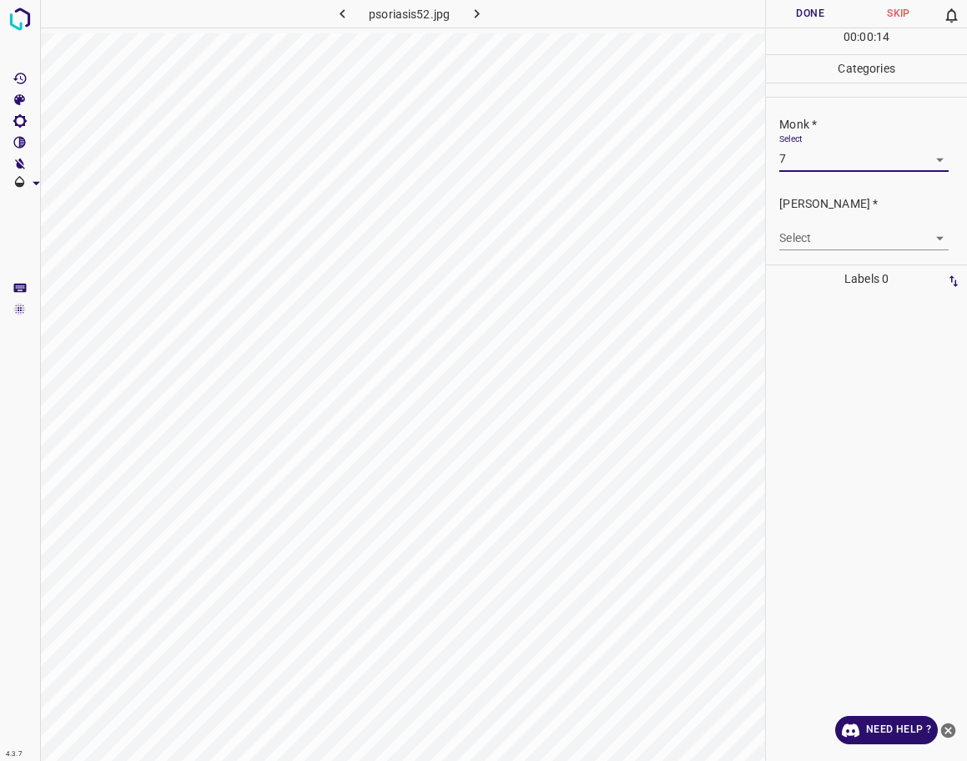
click at [888, 234] on body "4.3.7 psoriasis52.jpg Done Skip 0 00 : 00 : 14 Categories Monk * Select 7 7 [PE…" at bounding box center [483, 380] width 967 height 761
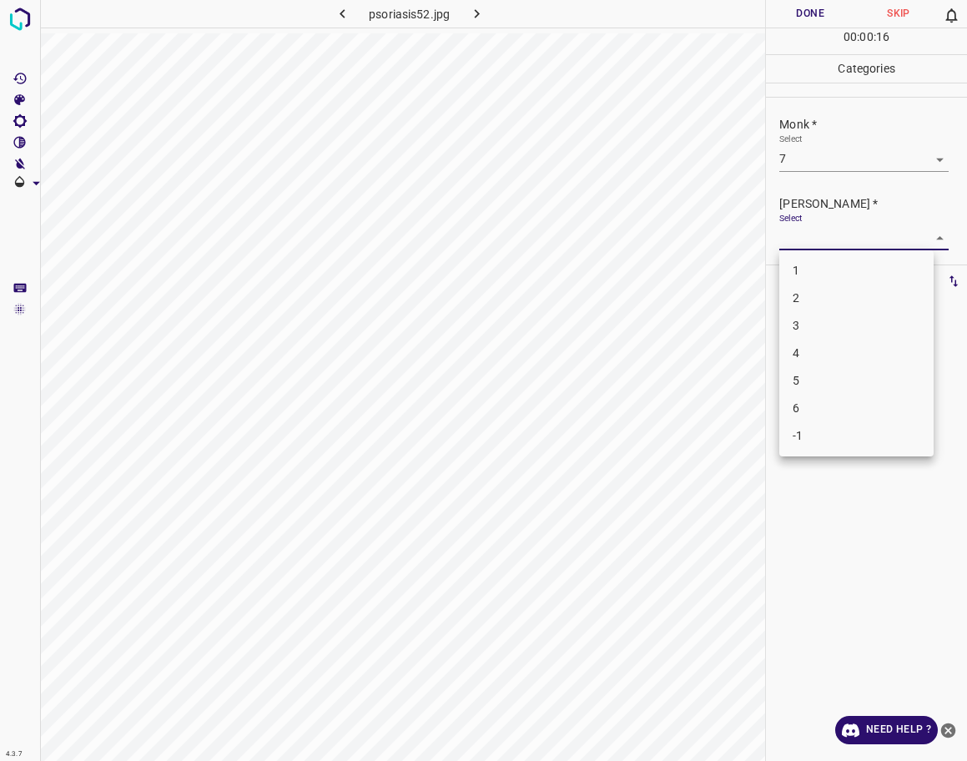
drag, startPoint x: 837, startPoint y: 356, endPoint x: 840, endPoint y: 374, distance: 17.7
click at [840, 374] on ul "1 2 3 4 5 6 -1" at bounding box center [856, 353] width 154 height 206
click at [840, 374] on li "5" at bounding box center [856, 381] width 154 height 28
type input "5"
click at [803, 21] on button "Done" at bounding box center [810, 14] width 88 height 28
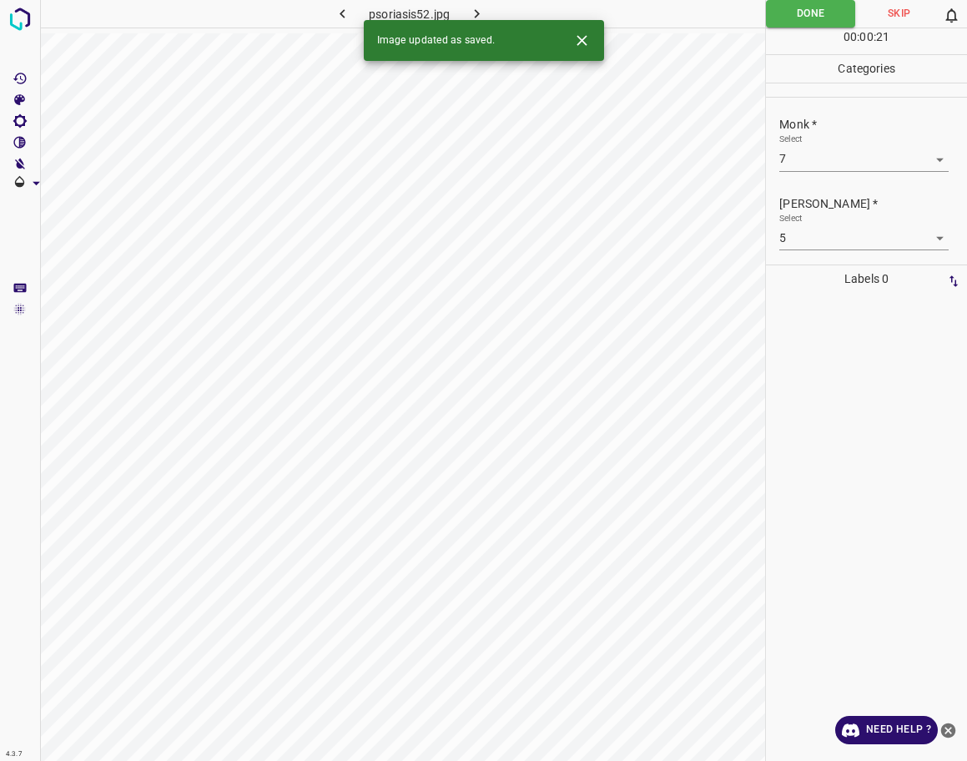
click at [487, 21] on div "Image updated as saved." at bounding box center [484, 40] width 240 height 41
click at [476, 20] on div "Image updated as saved." at bounding box center [484, 40] width 240 height 41
click at [475, 14] on icon "button" at bounding box center [477, 14] width 18 height 18
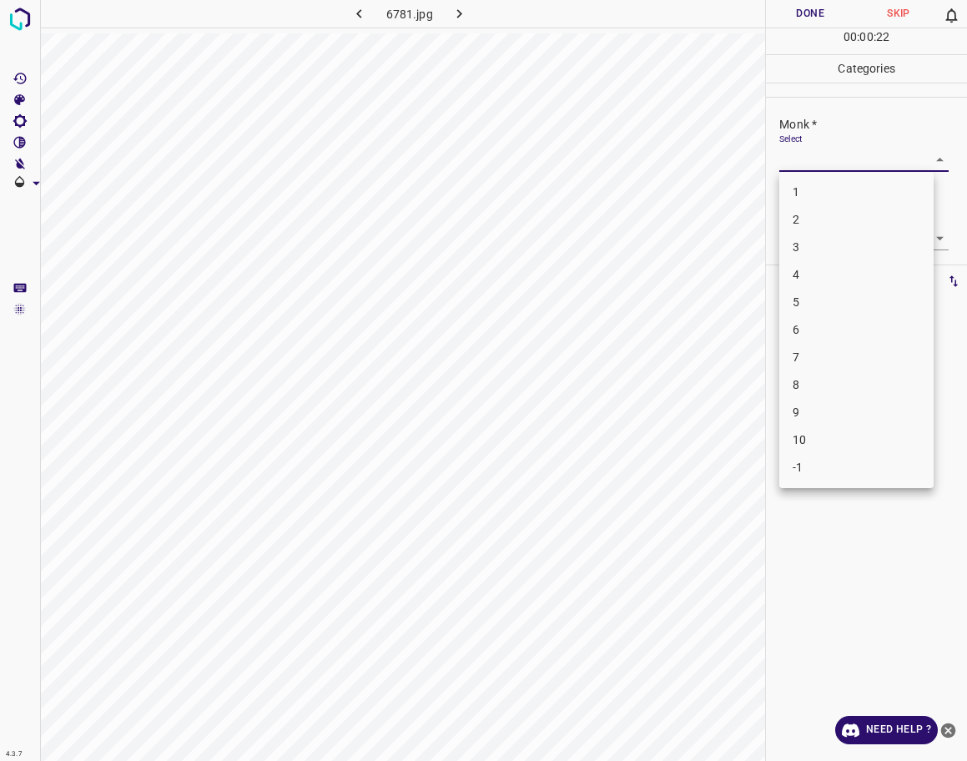
click at [859, 167] on body "4.3.7 6781.jpg Done Skip 0 00 : 00 : 22 Categories Monk * Select ​ [PERSON_NAME…" at bounding box center [483, 380] width 967 height 761
click at [822, 252] on li "3" at bounding box center [856, 248] width 154 height 28
click at [846, 163] on body "4.3.7 6781.jpg Done Skip 0 00 : 00 : 08 Categories Monk * Select 3 3 [PERSON_NA…" at bounding box center [483, 380] width 967 height 761
click at [824, 273] on li "4" at bounding box center [856, 275] width 154 height 28
type input "4"
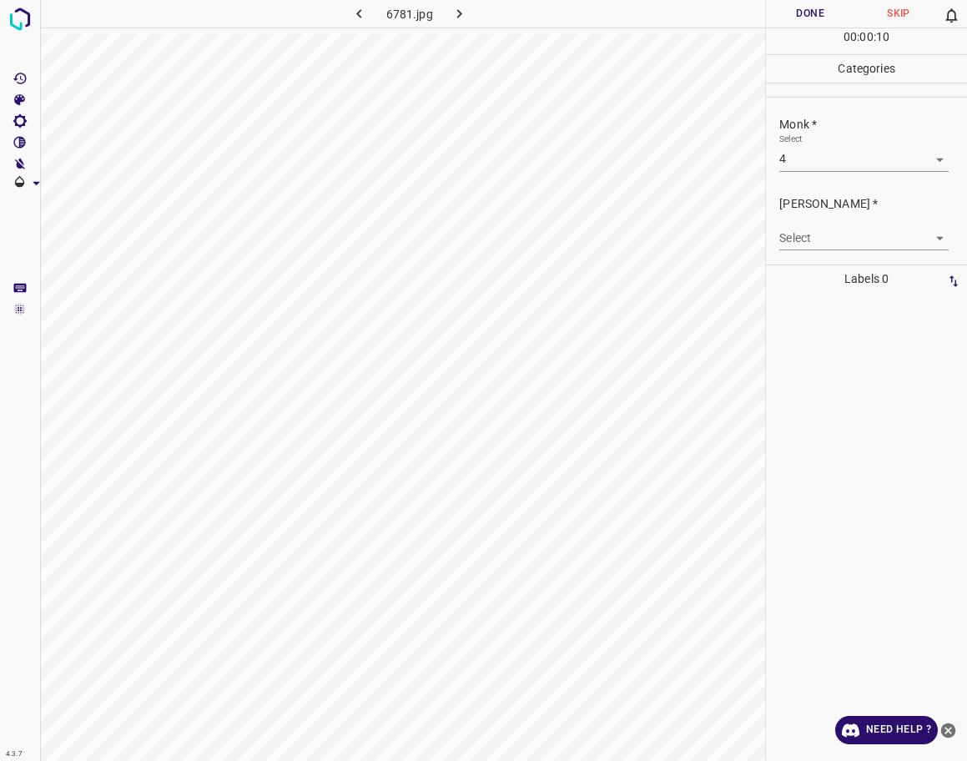
click at [830, 238] on body "4.3.7 6781.jpg Done Skip 0 00 : 00 : 10 Categories Monk * Select 4 4 [PERSON_NA…" at bounding box center [483, 380] width 967 height 761
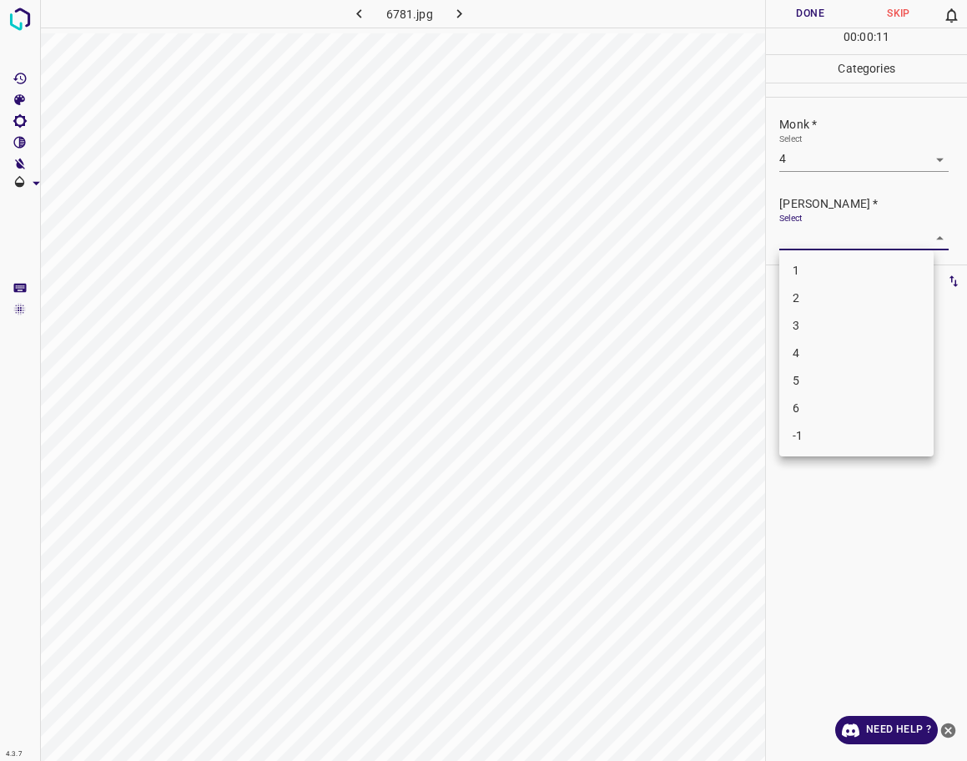
click at [824, 324] on li "3" at bounding box center [856, 326] width 154 height 28
type input "3"
click at [793, 16] on button "Done" at bounding box center [810, 14] width 88 height 28
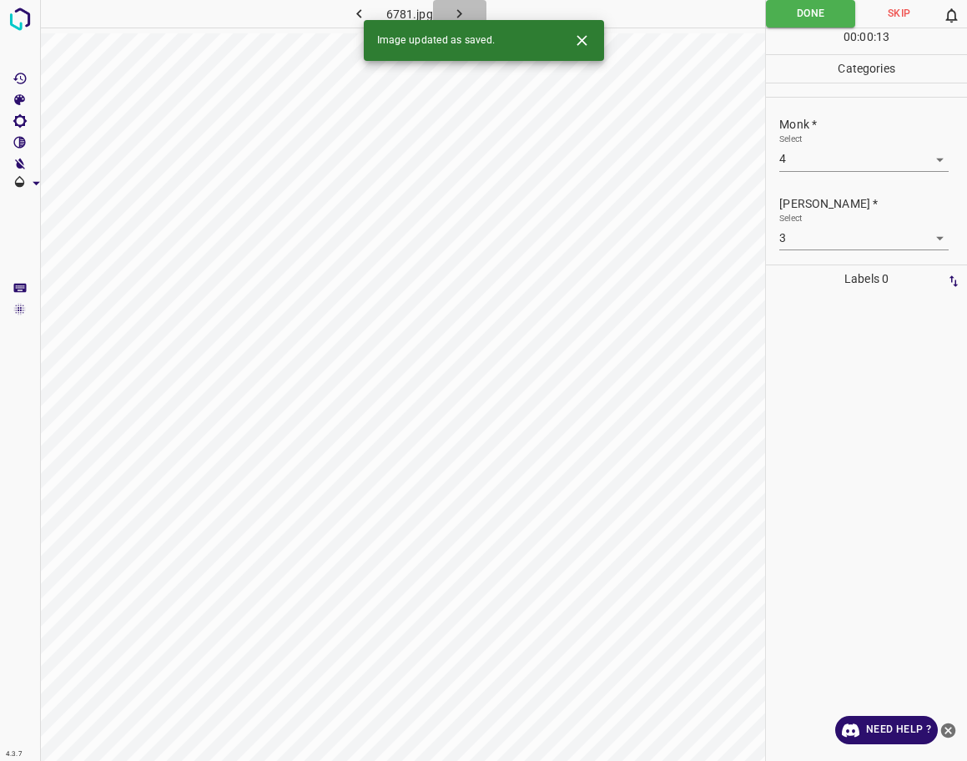
click at [462, 11] on icon "button" at bounding box center [460, 14] width 18 height 18
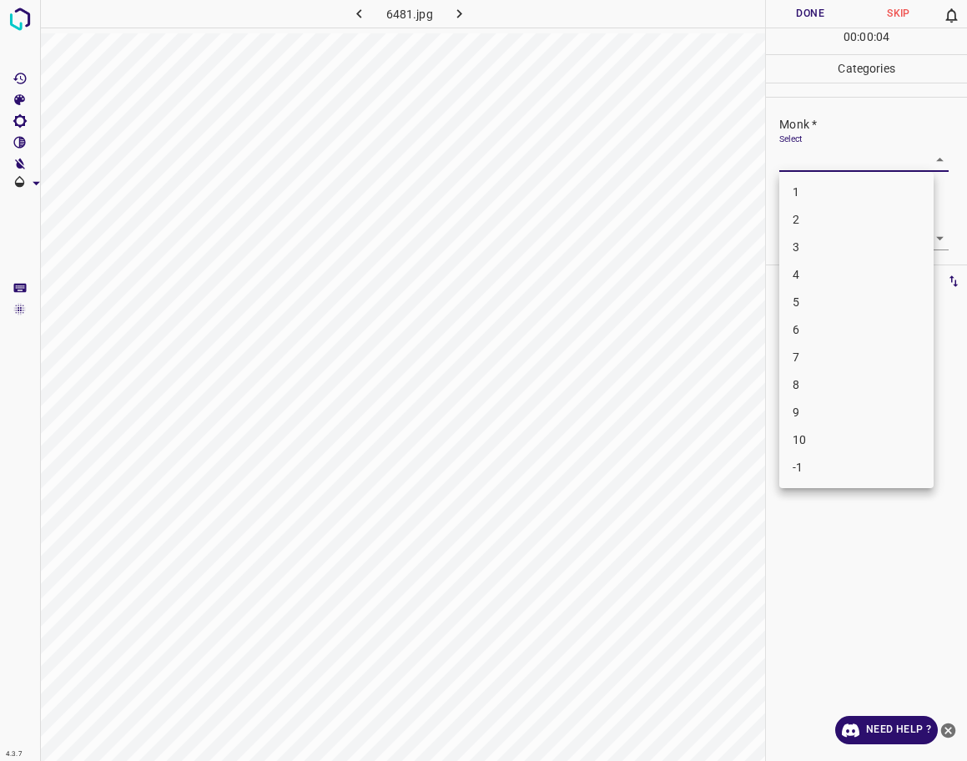
click at [813, 157] on body "4.3.7 6481.jpg Done Skip 0 00 : 00 : 04 Categories Monk * Select ​ [PERSON_NAME…" at bounding box center [483, 380] width 967 height 761
click at [809, 294] on li "5" at bounding box center [856, 303] width 154 height 28
type input "5"
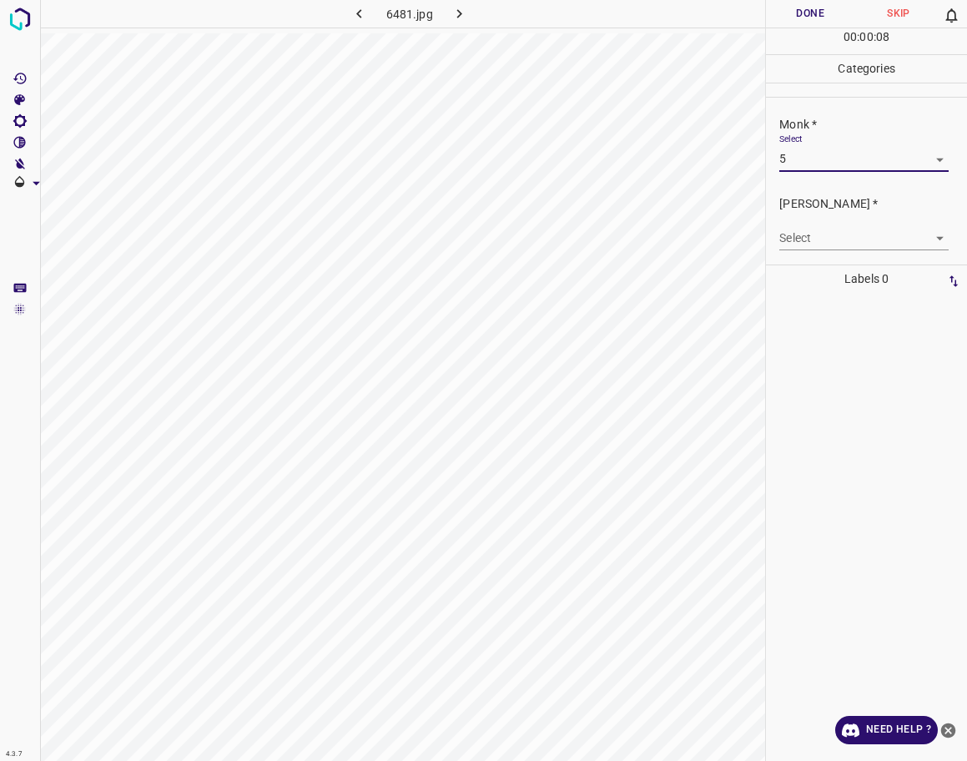
click at [882, 248] on body "4.3.7 6481.jpg Done Skip 0 00 : 00 : 08 Categories Monk * Select 5 5 [PERSON_NA…" at bounding box center [483, 380] width 967 height 761
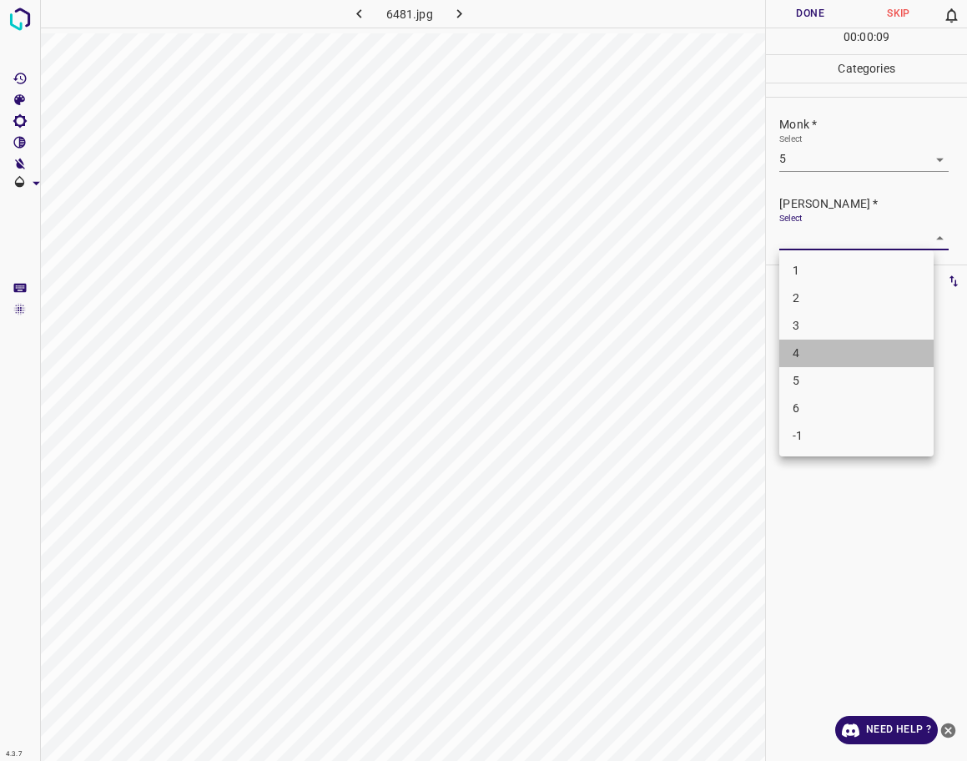
click at [804, 350] on li "4" at bounding box center [856, 354] width 154 height 28
type input "4"
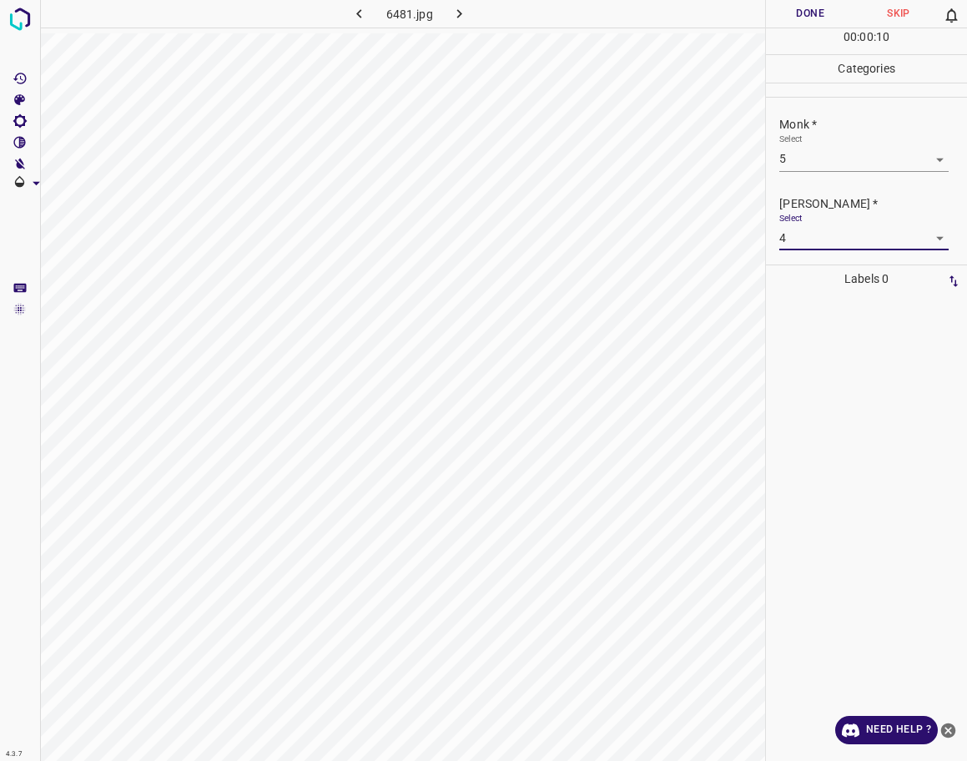
click at [814, 15] on button "Done" at bounding box center [810, 14] width 88 height 28
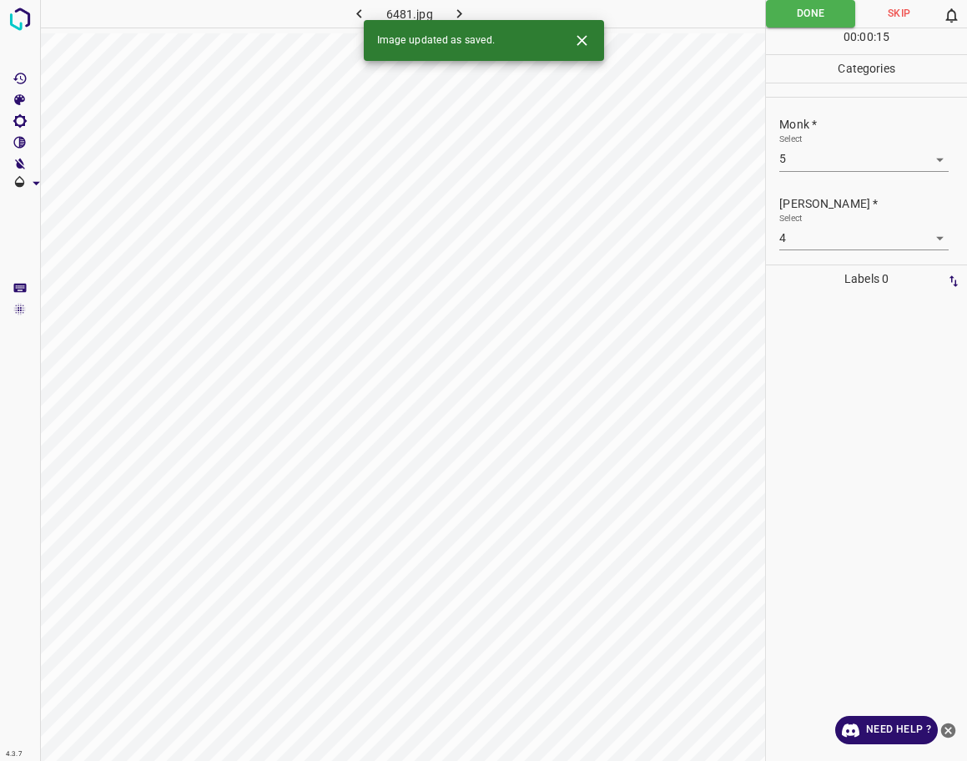
click at [459, 21] on div "Image updated as saved." at bounding box center [484, 40] width 240 height 41
click at [458, 14] on icon "button" at bounding box center [460, 14] width 18 height 18
click at [828, 164] on body "4.3.7 psoriasis96.jpg Done Skip 0 00 : 00 : 01 Categories Monk * Select ​ [PERS…" at bounding box center [483, 380] width 967 height 761
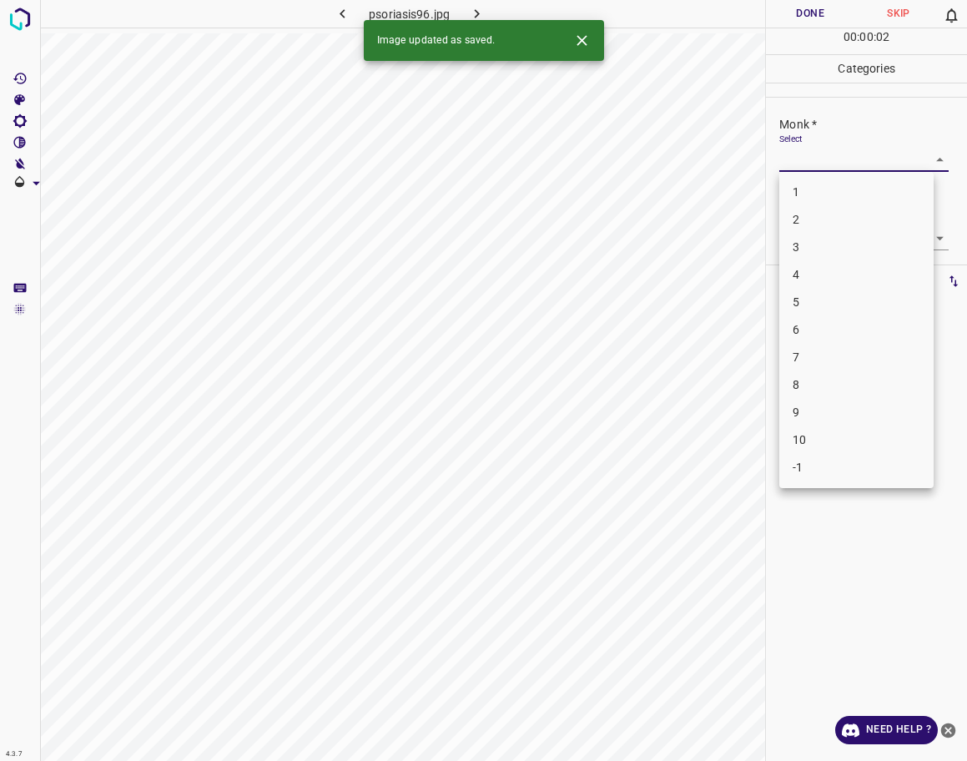
click at [807, 255] on li "3" at bounding box center [856, 248] width 154 height 28
type input "3"
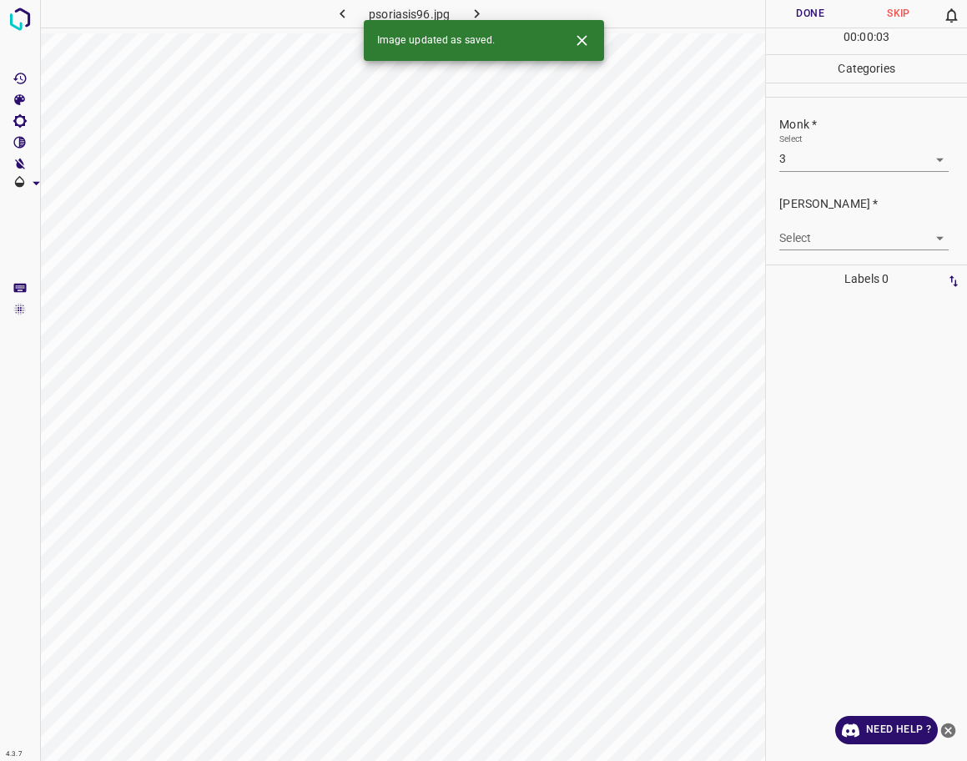
click at [812, 247] on body "4.3.7 psoriasis96.jpg Done Skip 0 00 : 00 : 03 Categories Monk * Select 3 3 [PE…" at bounding box center [483, 380] width 967 height 761
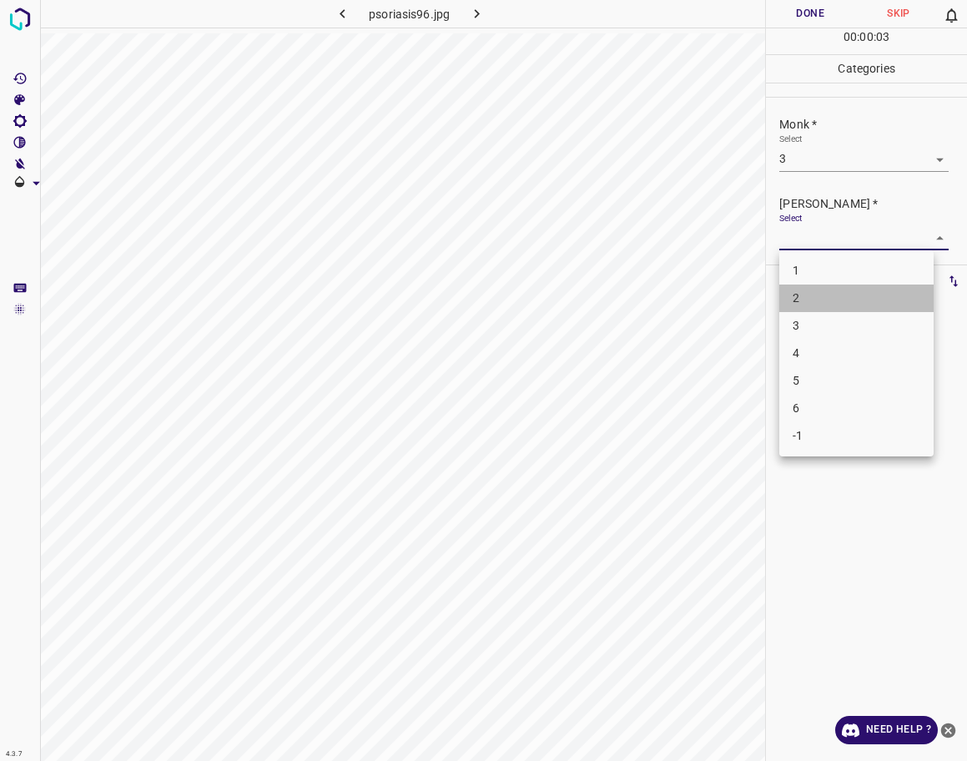
click at [800, 296] on li "2" at bounding box center [856, 299] width 154 height 28
type input "2"
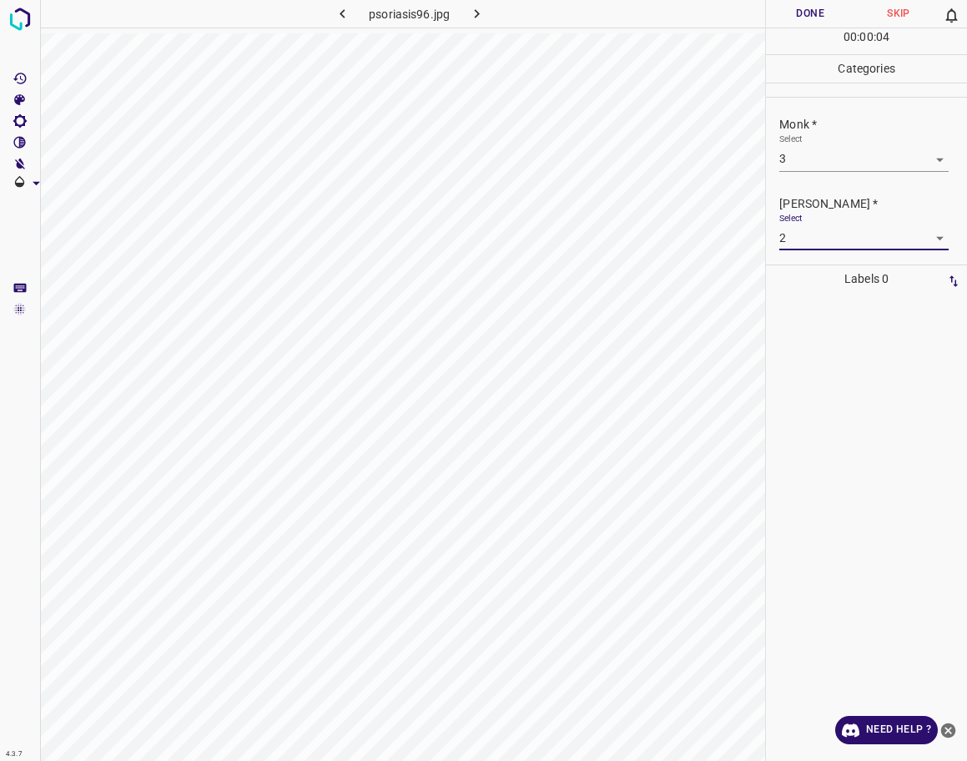
click at [794, 21] on button "Done" at bounding box center [810, 14] width 88 height 28
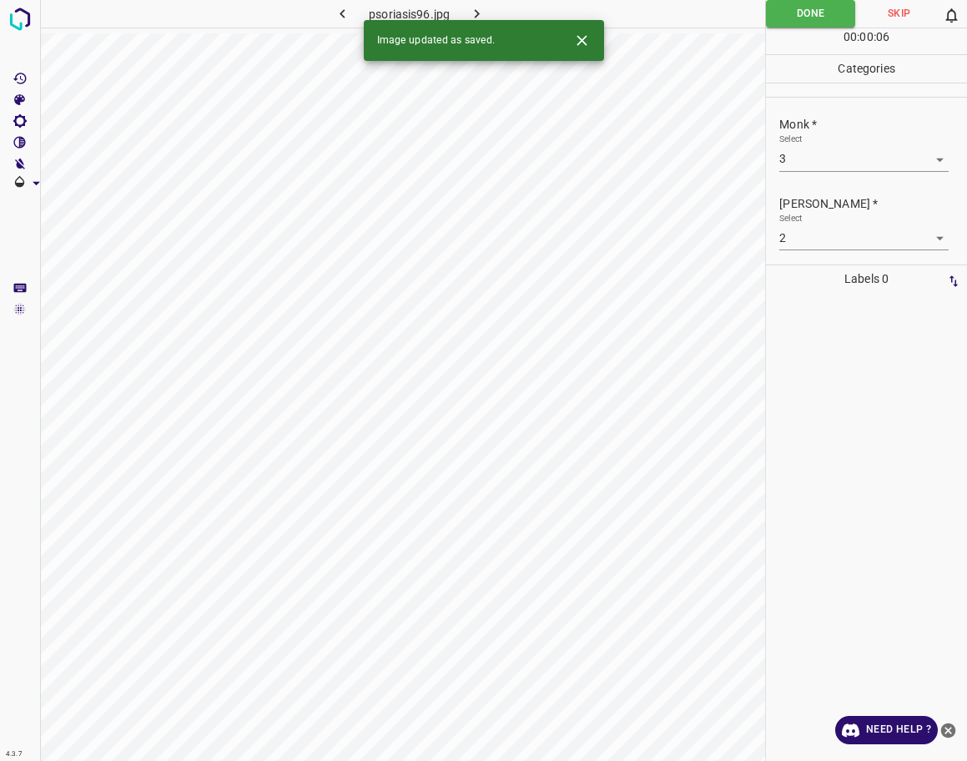
click at [478, 23] on div "Image updated as saved." at bounding box center [484, 40] width 240 height 41
click at [475, 14] on icon "button" at bounding box center [477, 14] width 18 height 18
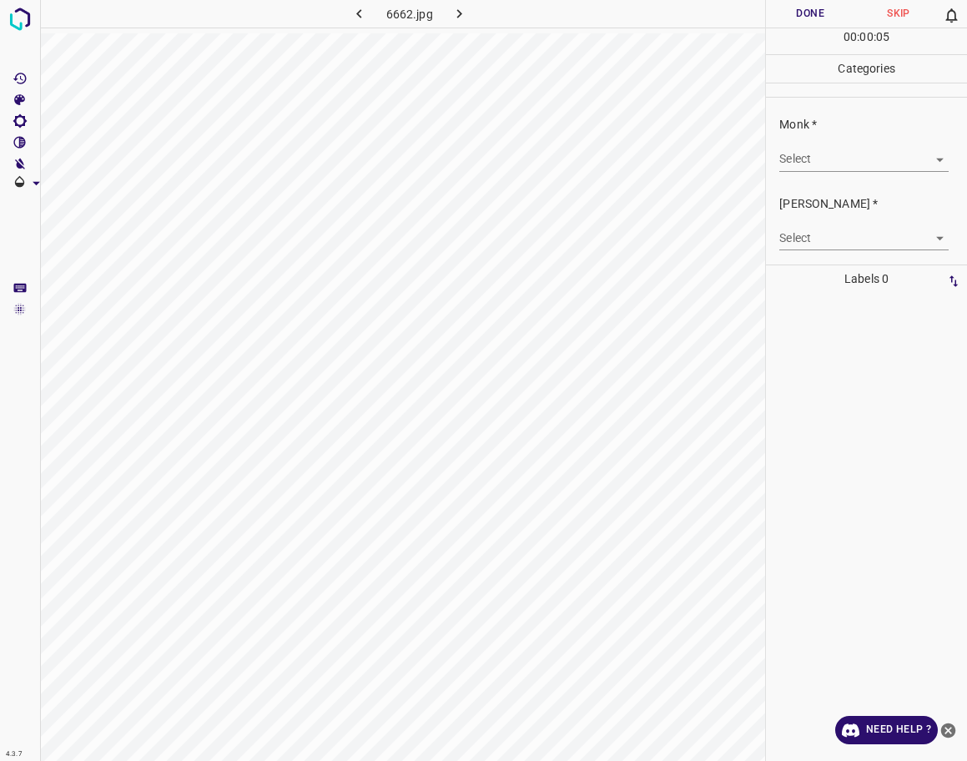
click at [878, 173] on div "Monk * Select ​" at bounding box center [866, 143] width 201 height 78
click at [874, 165] on body "4.3.7 6662.jpg Done Skip 0 00 : 00 : 05 Categories Monk * Select ​ [PERSON_NAME…" at bounding box center [483, 380] width 967 height 761
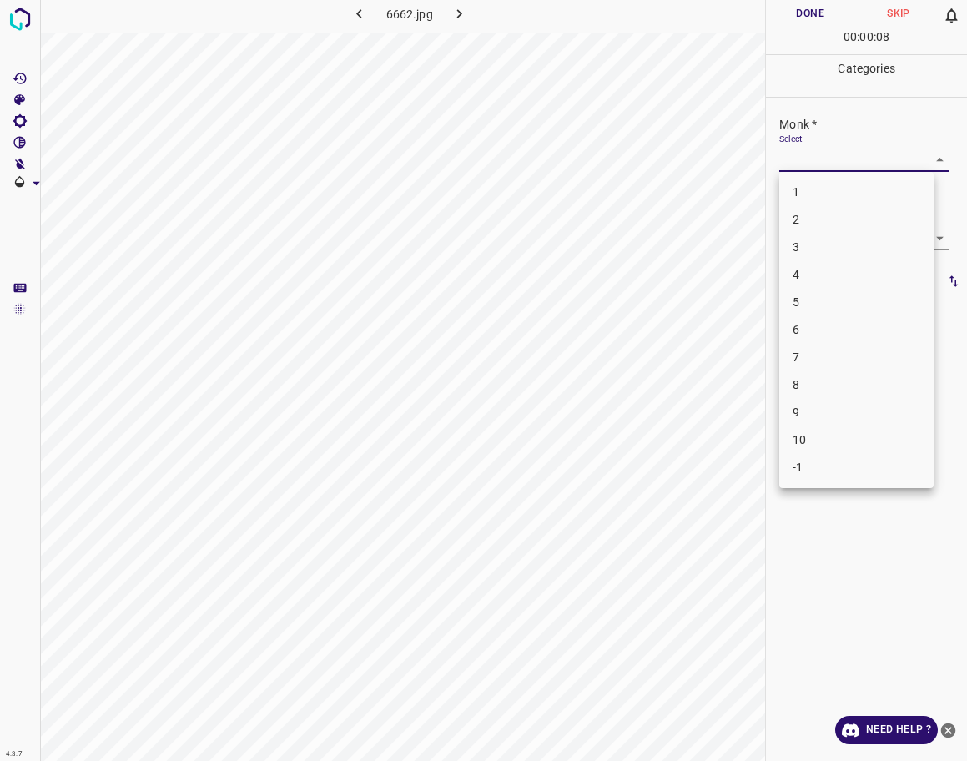
click at [819, 301] on li "5" at bounding box center [856, 303] width 154 height 28
type input "5"
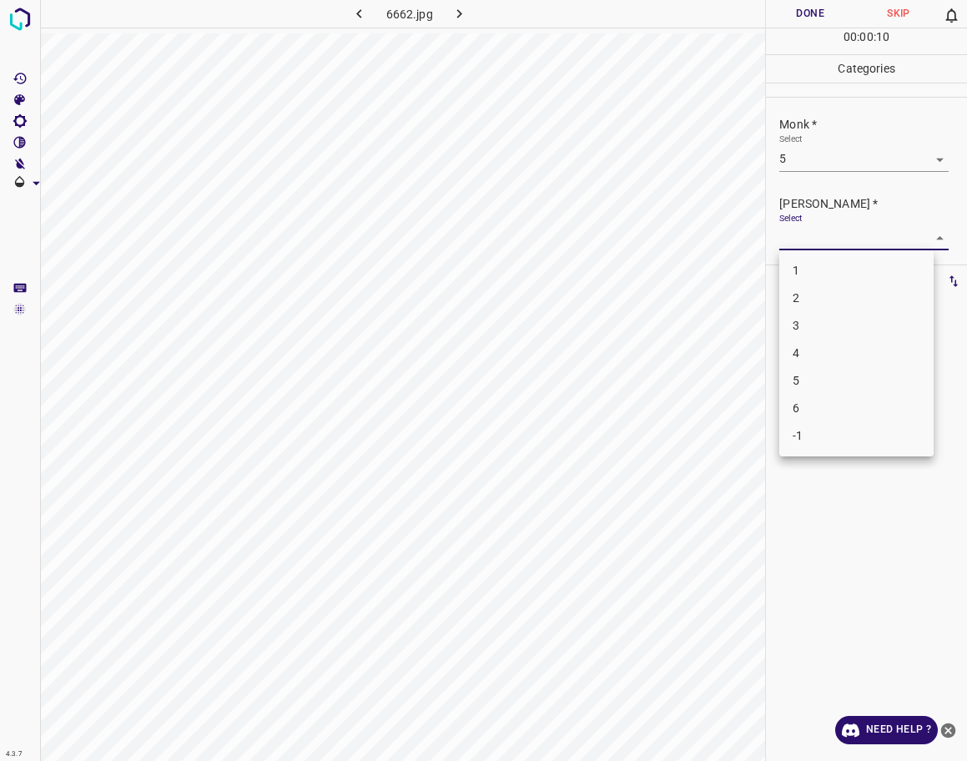
click at [846, 236] on body "4.3.7 6662.jpg Done Skip 0 00 : 00 : 10 Categories Monk * Select 5 5 [PERSON_NA…" at bounding box center [483, 380] width 967 height 761
click at [816, 357] on li "4" at bounding box center [856, 354] width 154 height 28
type input "4"
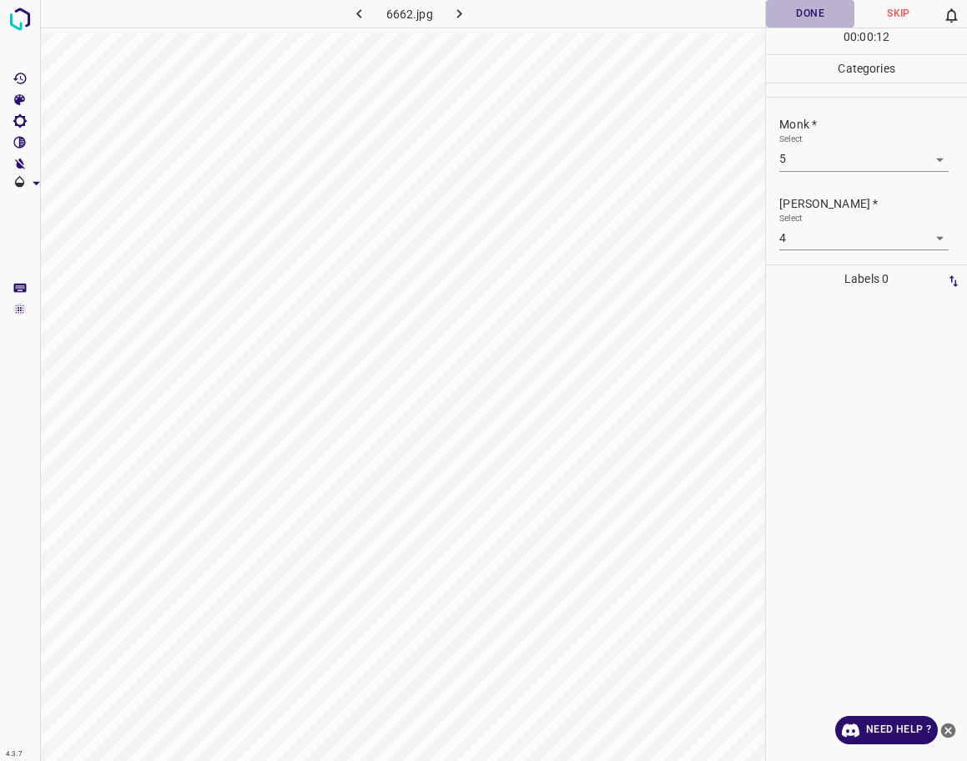
click at [828, 18] on button "Done" at bounding box center [810, 14] width 88 height 28
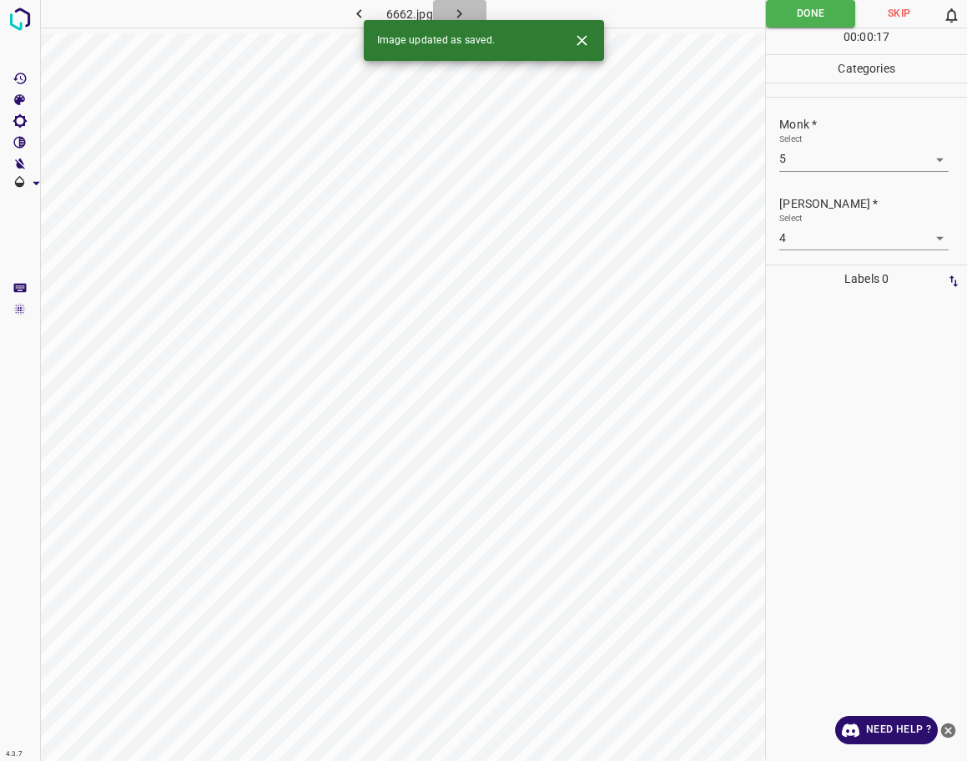
click at [451, 17] on icon "button" at bounding box center [460, 14] width 18 height 18
click at [834, 175] on div "Monk * Select ​" at bounding box center [866, 143] width 201 height 78
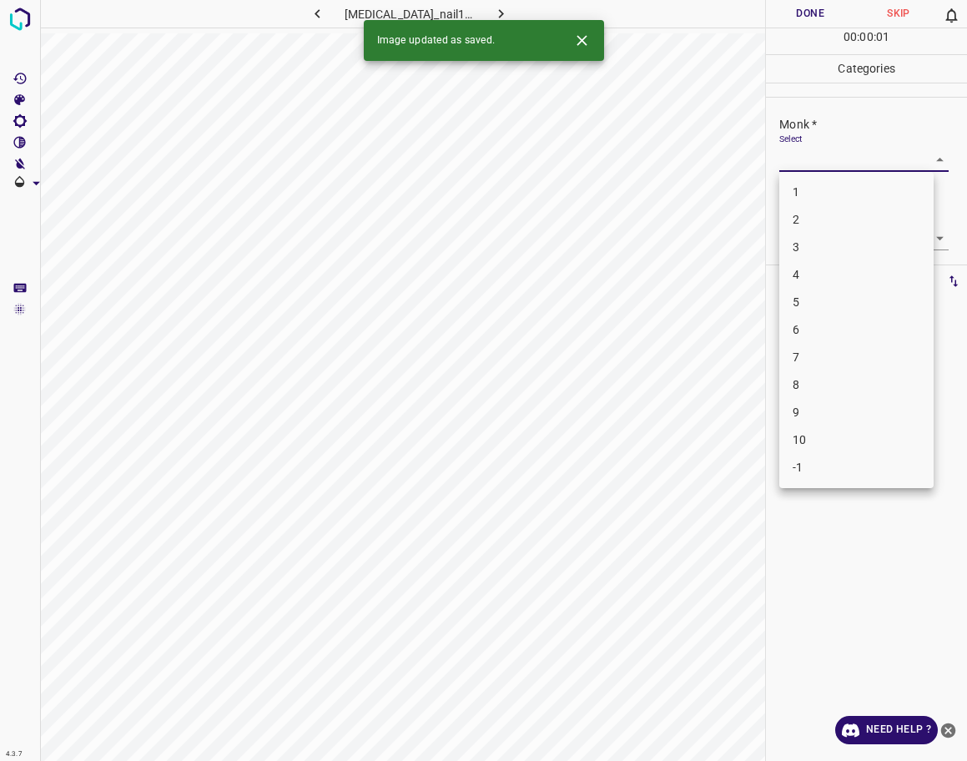
click at [836, 167] on body "4.3.7 [MEDICAL_DATA]_nail100.jpg Done Skip 0 00 : 00 : 01 Categories Monk * Sel…" at bounding box center [483, 380] width 967 height 761
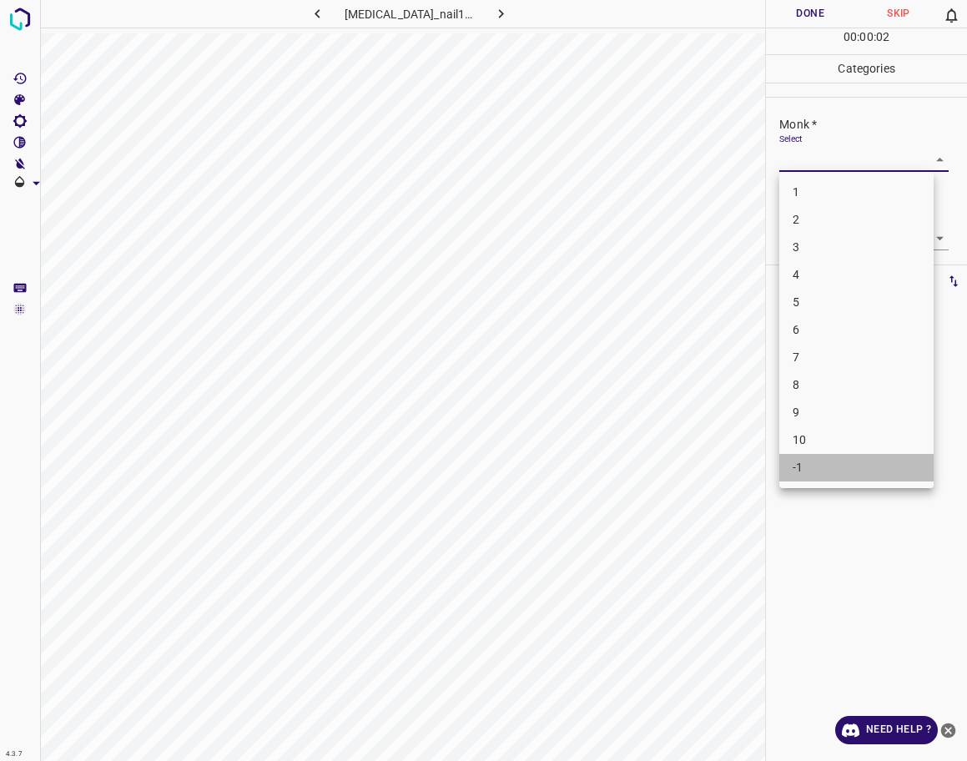
click at [811, 467] on li "-1" at bounding box center [856, 468] width 154 height 28
type input "-1"
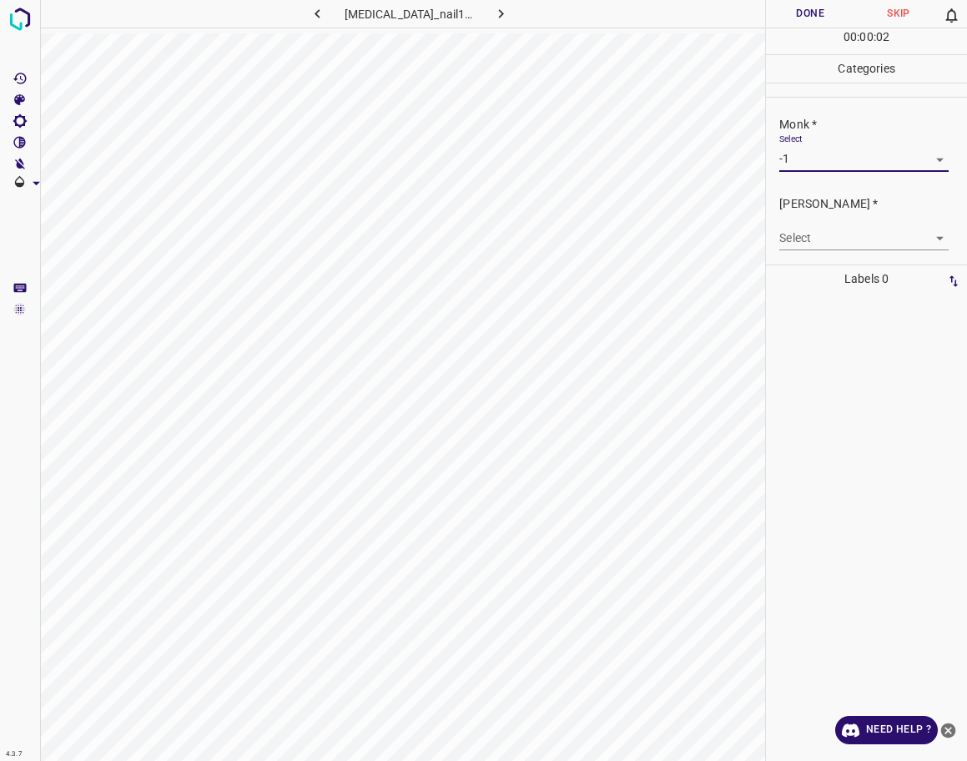
click at [813, 247] on body "4.3.7 [MEDICAL_DATA]_nail100.jpg Done Skip 0 00 : 00 : 02 Categories Monk * Sel…" at bounding box center [483, 380] width 967 height 761
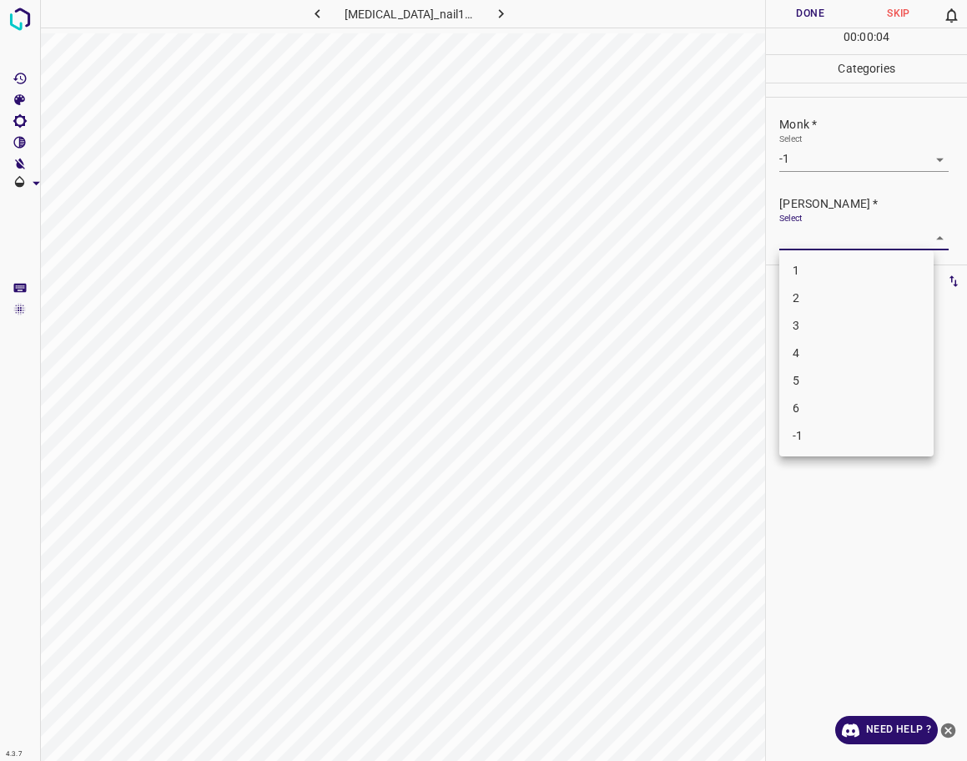
click at [825, 431] on li "-1" at bounding box center [856, 436] width 154 height 28
type input "-1"
click at [779, 6] on button "Done" at bounding box center [810, 14] width 88 height 28
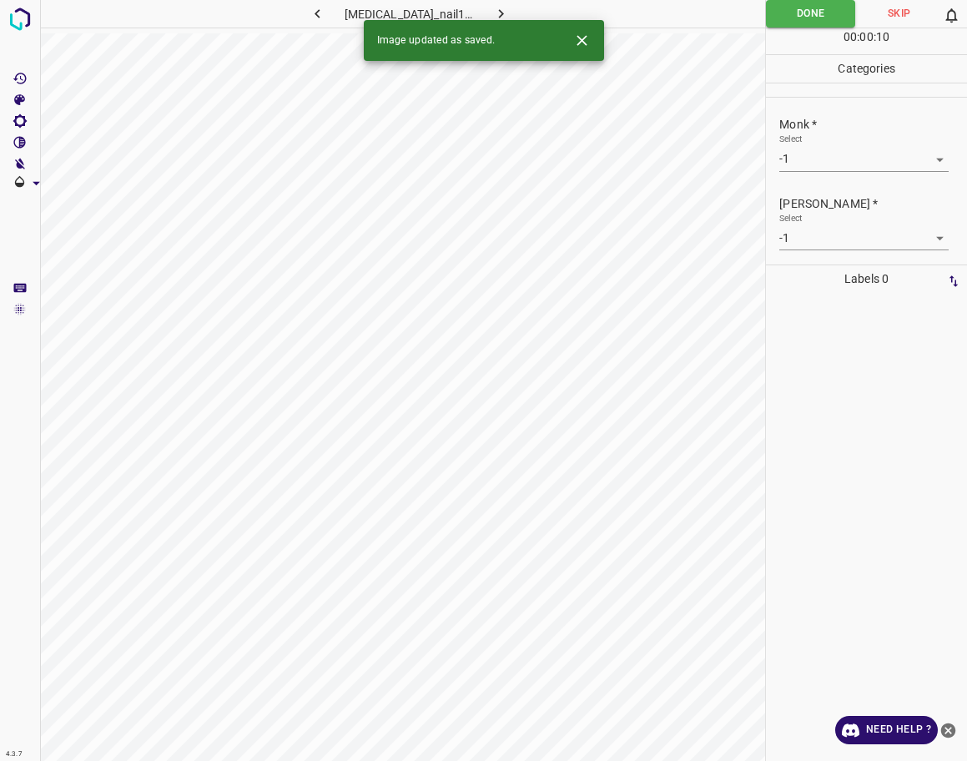
click at [496, 20] on div "Image updated as saved." at bounding box center [484, 40] width 240 height 41
click at [492, 10] on icon "button" at bounding box center [501, 14] width 18 height 18
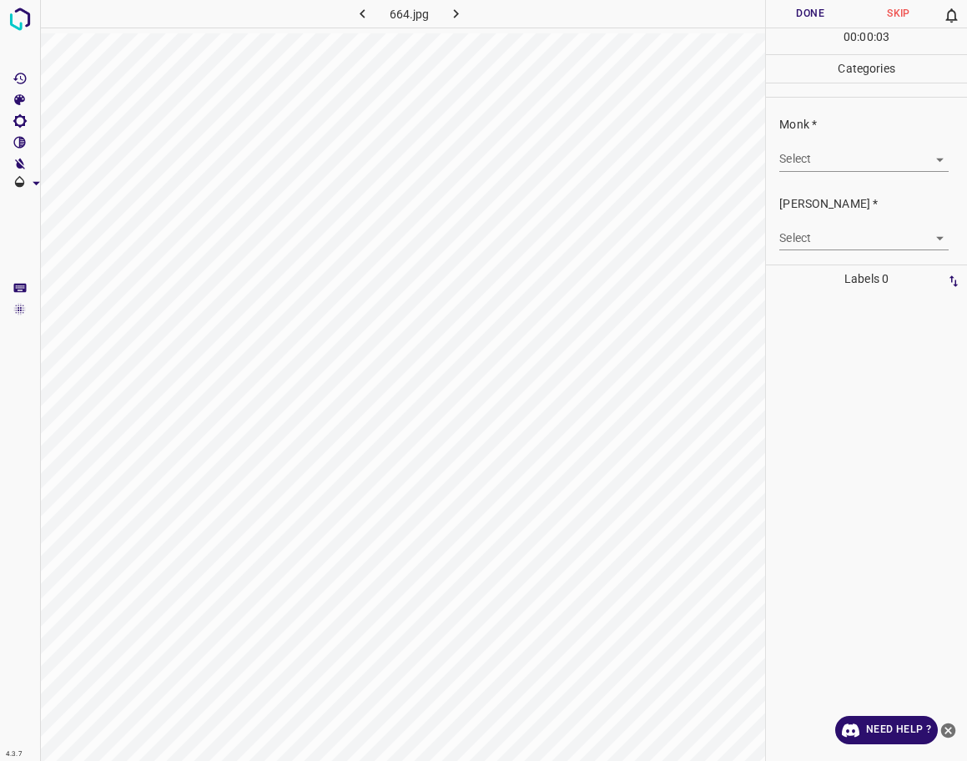
click at [833, 163] on body "4.3.7 664.jpg Done Skip 0 00 : 00 : 03 Categories Monk * Select ​ [PERSON_NAME]…" at bounding box center [483, 380] width 967 height 761
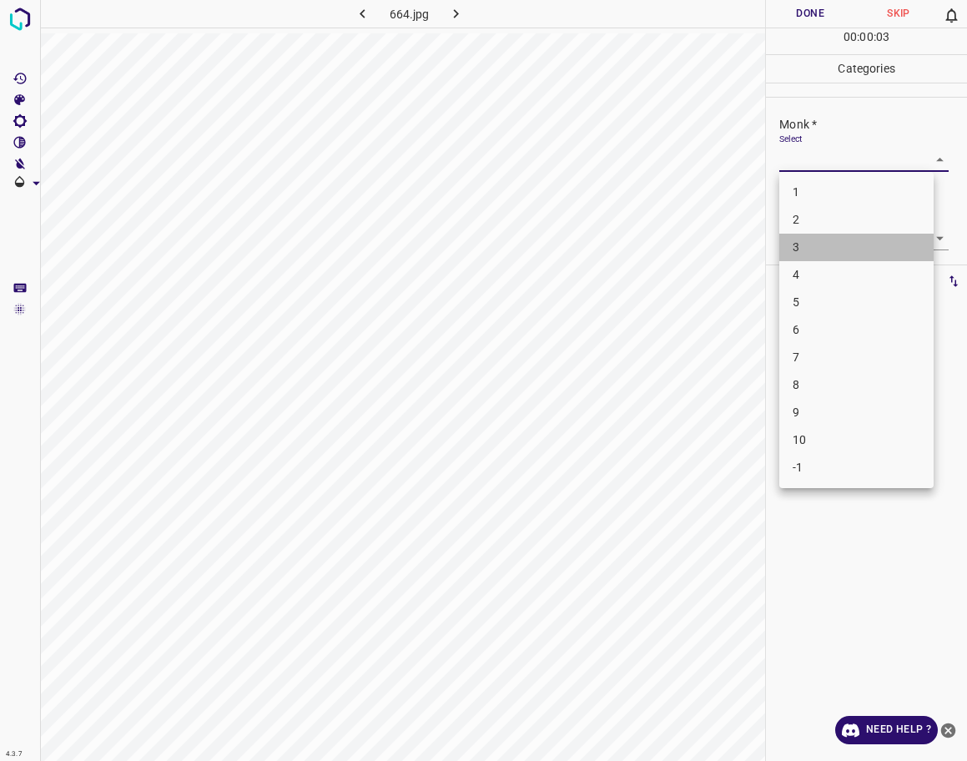
click at [809, 247] on li "3" at bounding box center [856, 248] width 154 height 28
type input "3"
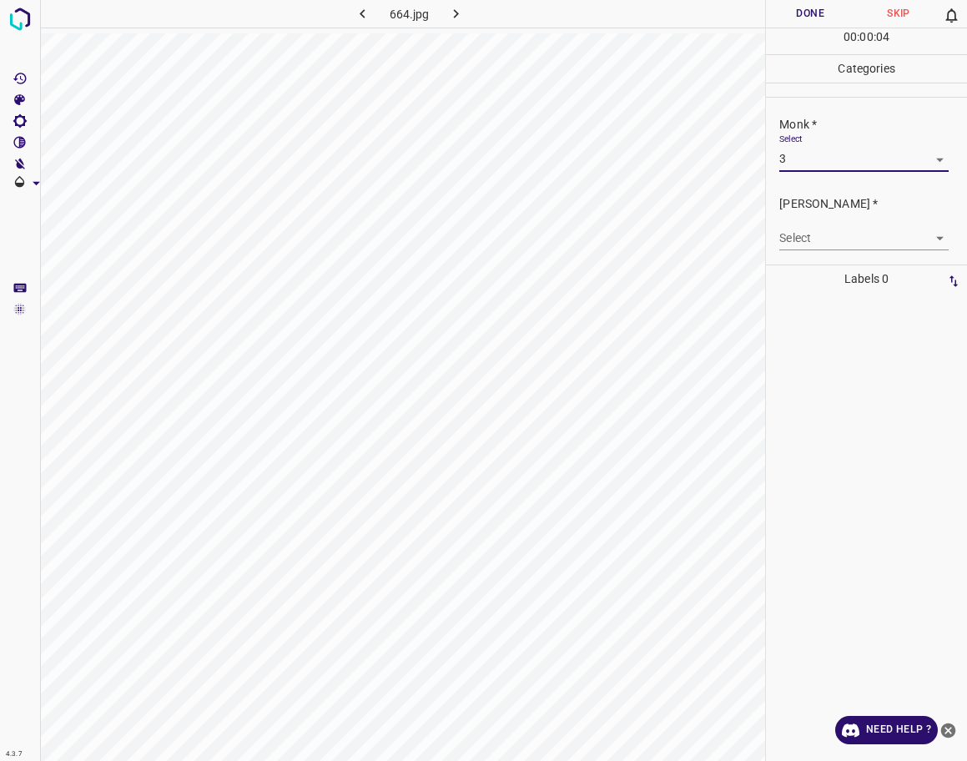
click at [819, 220] on li "3" at bounding box center [857, 215] width 116 height 16
click at [820, 227] on body "4.3.7 664.jpg Done Skip 0 00 : 00 : 04 Categories Monk * Select 3 3 [PERSON_NAM…" at bounding box center [483, 380] width 967 height 761
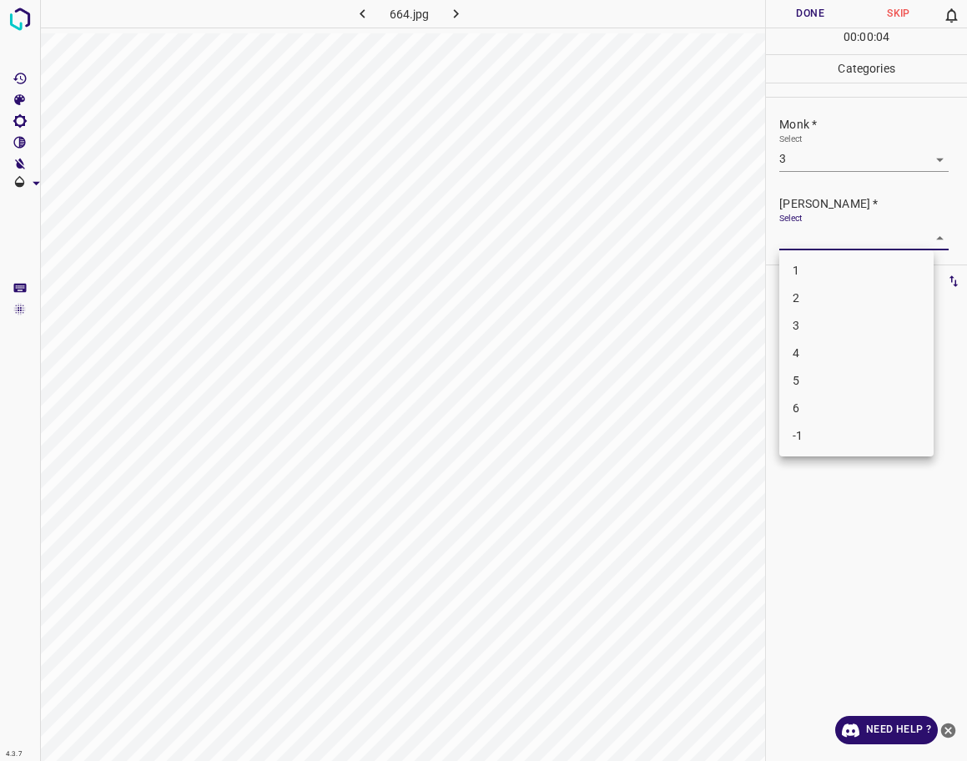
click at [801, 295] on li "2" at bounding box center [856, 299] width 154 height 28
type input "2"
click at [787, 13] on button "Done" at bounding box center [810, 14] width 88 height 28
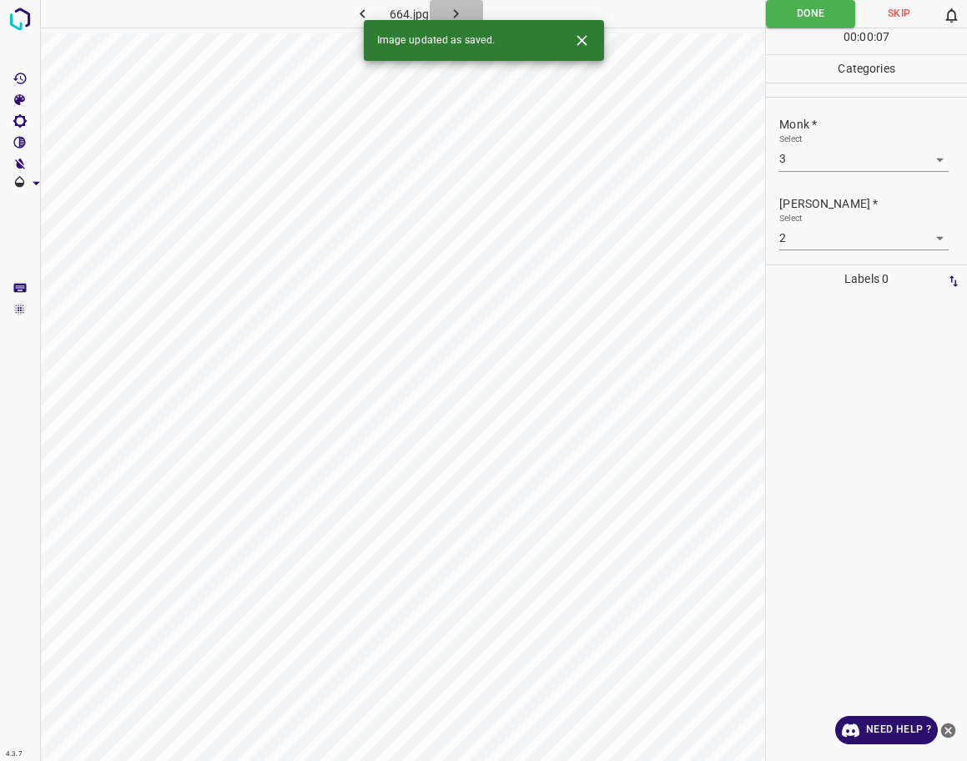
click at [456, 11] on icon "button" at bounding box center [456, 13] width 5 height 9
click at [836, 167] on body "4.3.7 [MEDICAL_DATA]_nail104.jpg Done Skip 0 00 : 00 : 07 Categories Monk * Sel…" at bounding box center [483, 380] width 967 height 761
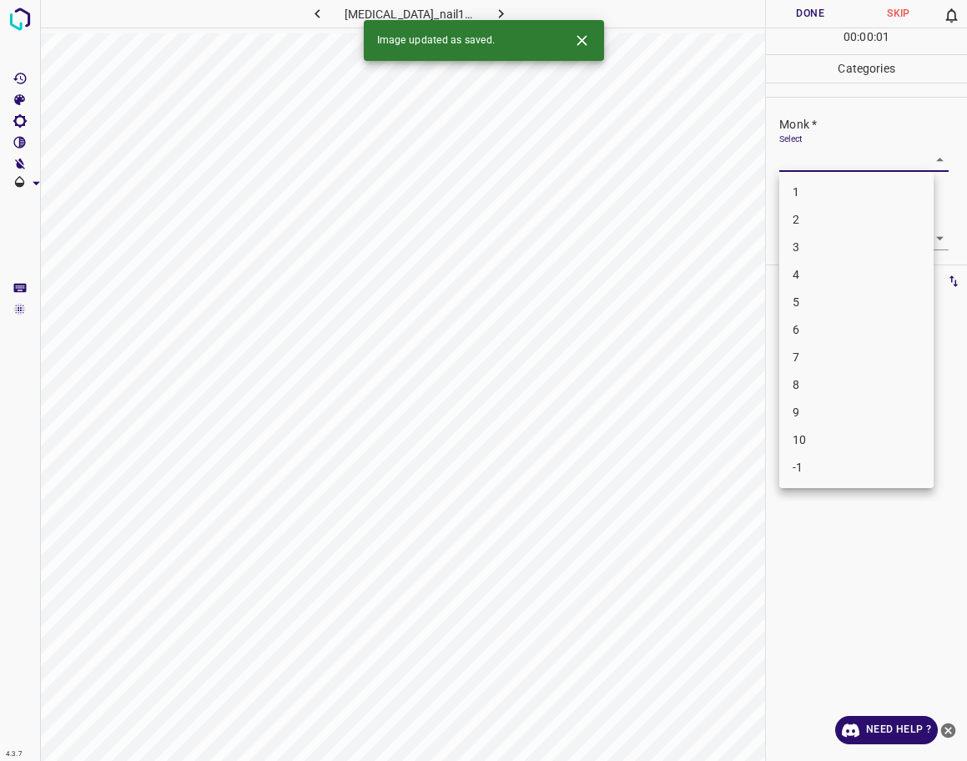
click at [813, 243] on li "3" at bounding box center [856, 248] width 154 height 28
type input "3"
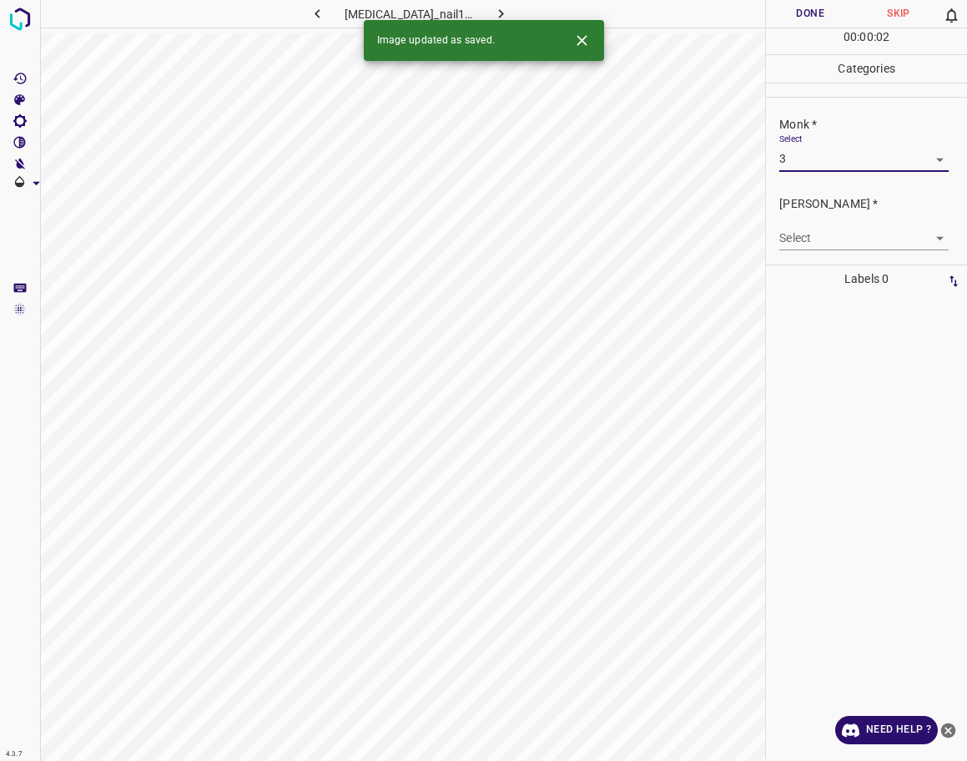
click at [818, 227] on body "4.3.7 [MEDICAL_DATA]_nail104.jpg Done Skip 0 00 : 00 : 02 Categories Monk * Sel…" at bounding box center [483, 380] width 967 height 761
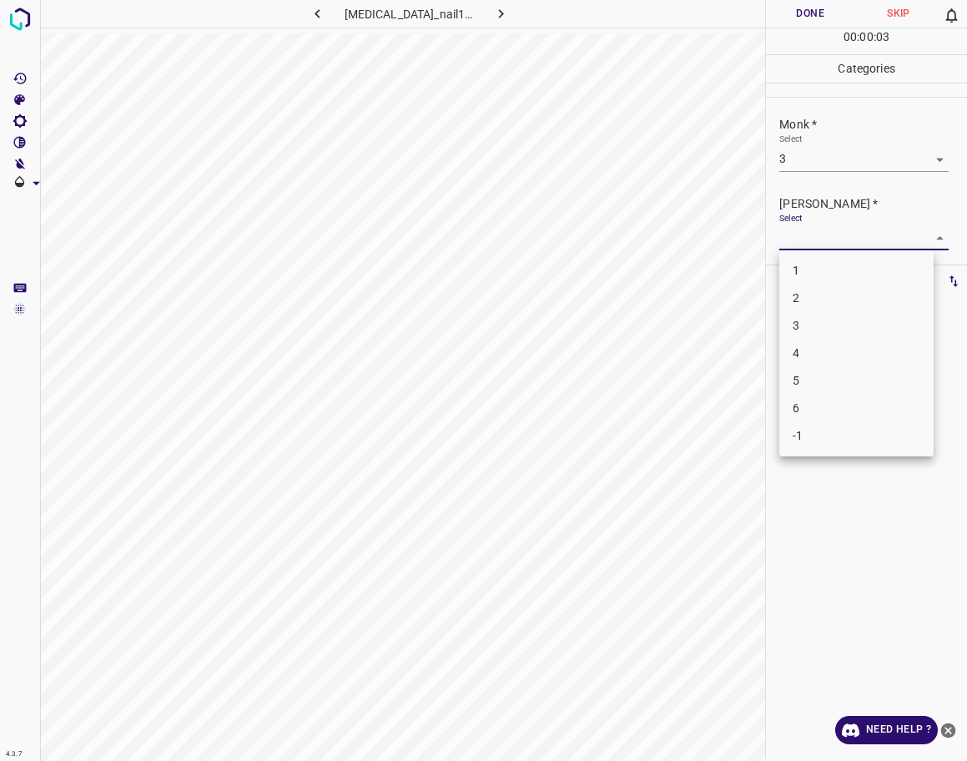
click at [814, 294] on li "2" at bounding box center [856, 299] width 154 height 28
type input "2"
click at [804, 16] on button "Done" at bounding box center [810, 14] width 88 height 28
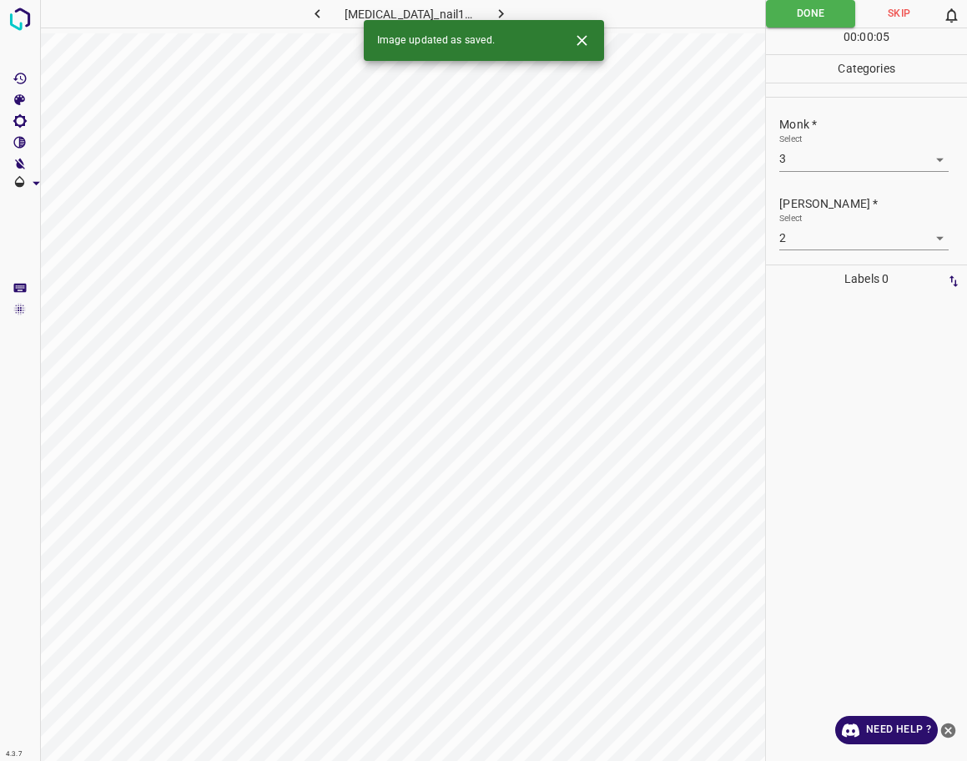
click at [495, 7] on icon "button" at bounding box center [501, 14] width 18 height 18
click at [843, 160] on body "4.3.7 [MEDICAL_DATA]_nail17.jpg Done Skip 0 00 : 00 : 01 Categories Monk * Sele…" at bounding box center [483, 380] width 967 height 761
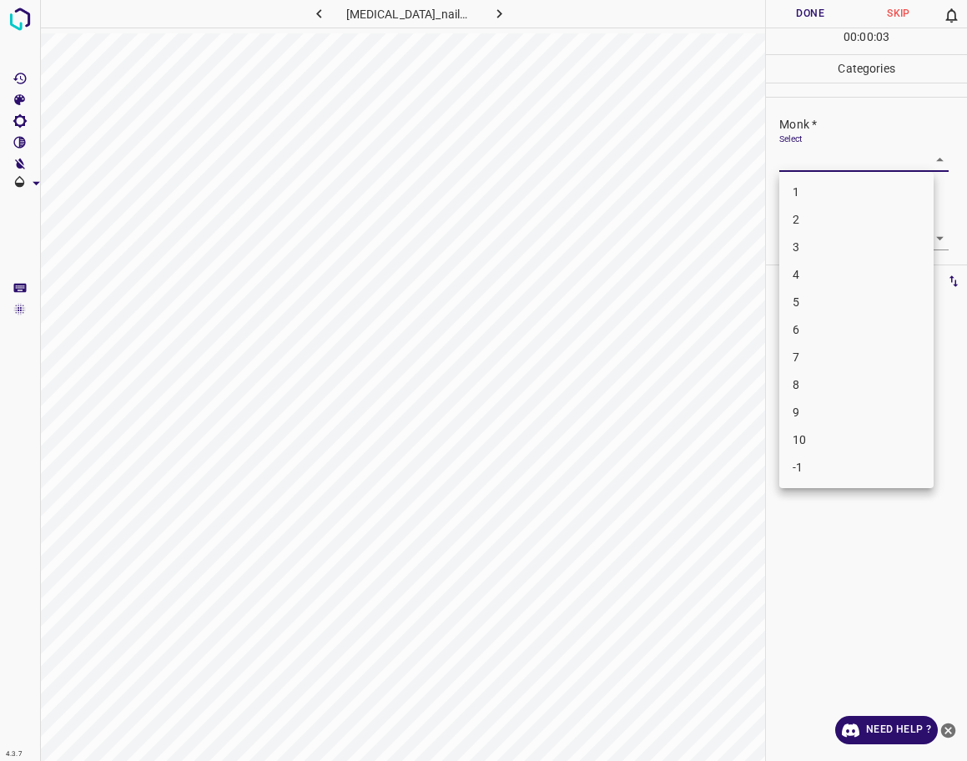
click at [792, 270] on li "4" at bounding box center [856, 275] width 154 height 28
type input "4"
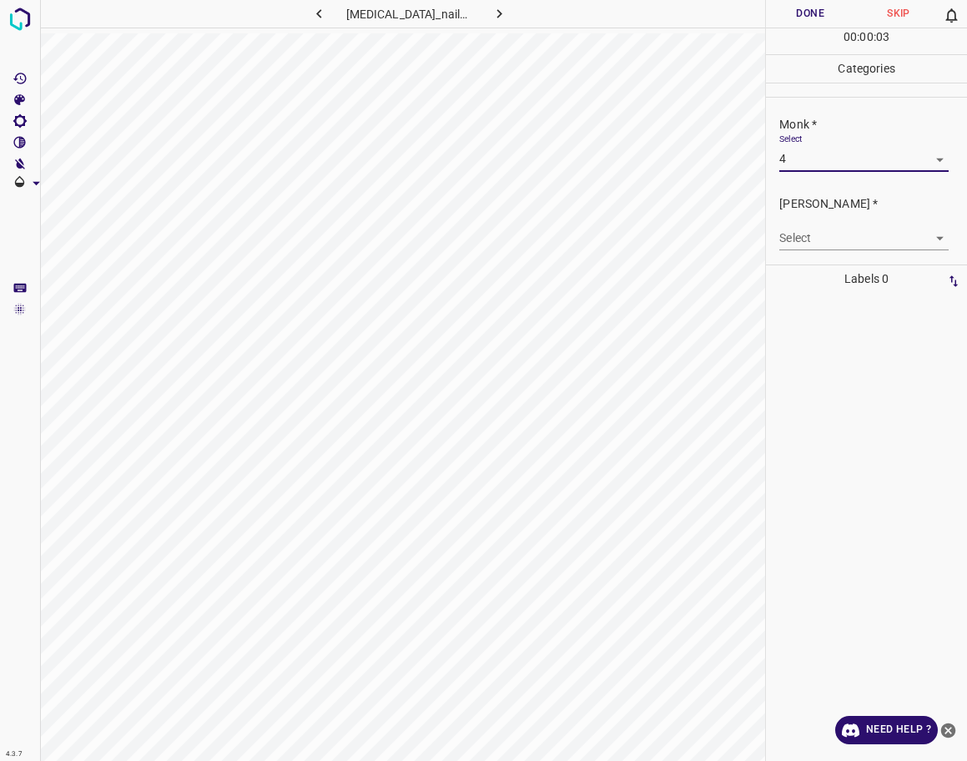
click at [799, 239] on body "4.3.7 [MEDICAL_DATA]_nail17.jpg Done Skip 0 00 : 00 : 03 Categories Monk * Sele…" at bounding box center [483, 380] width 967 height 761
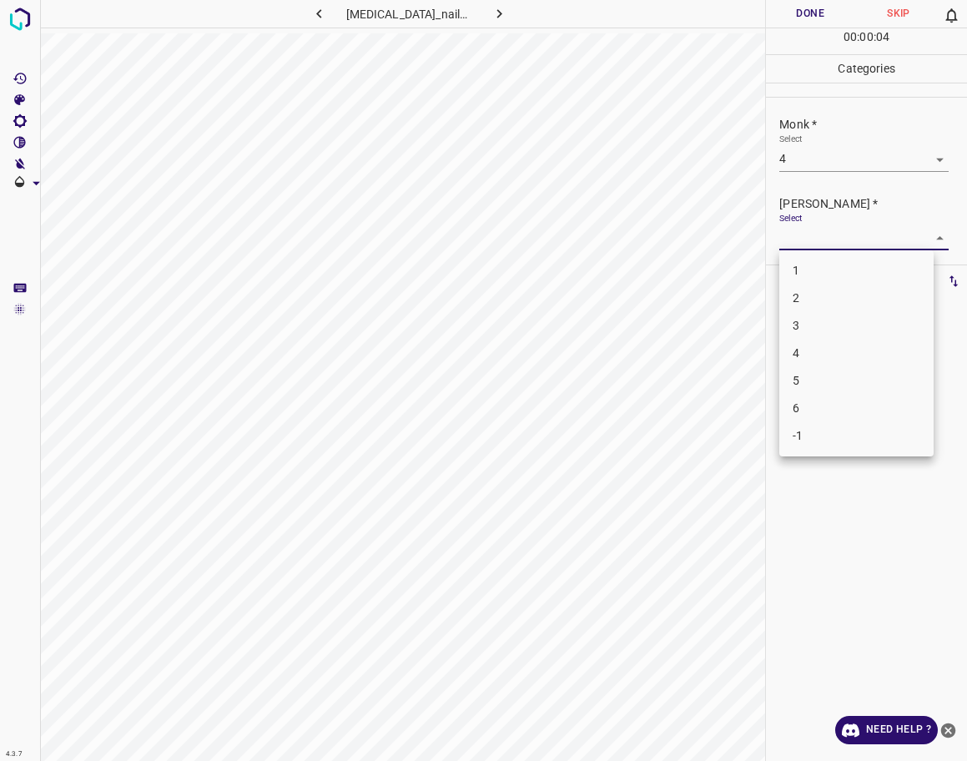
click at [805, 312] on li "3" at bounding box center [856, 326] width 154 height 28
type input "3"
click at [822, 15] on button "Done" at bounding box center [810, 14] width 88 height 28
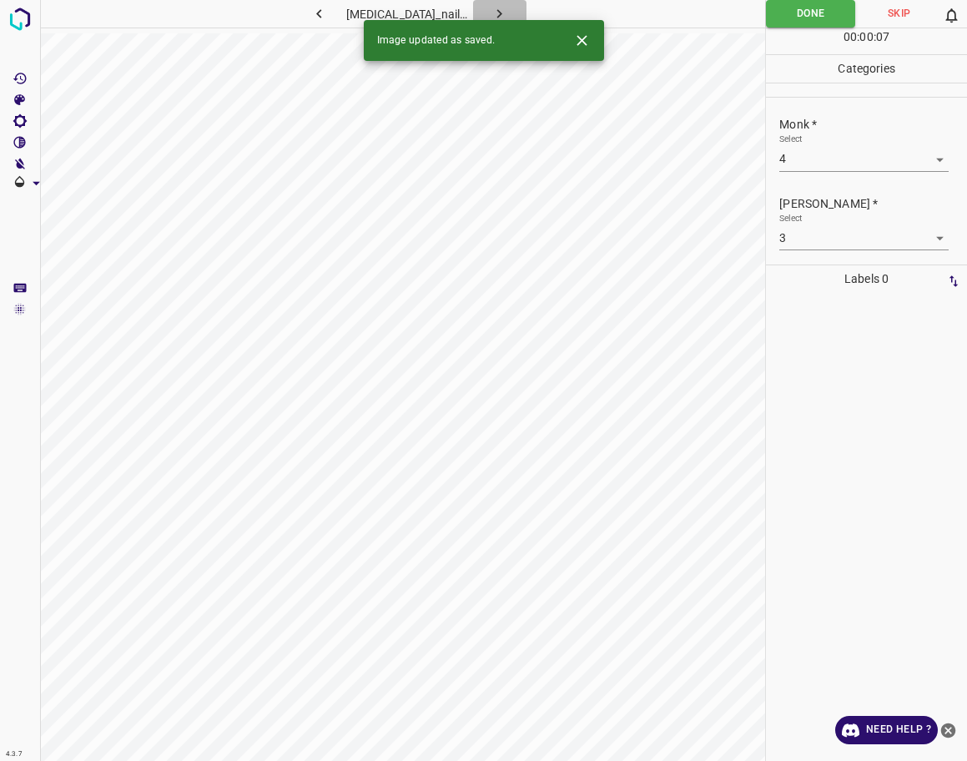
click at [494, 13] on icon "button" at bounding box center [500, 14] width 18 height 18
click at [824, 165] on body "4.3.7 6717.jpg Done Skip 0 00 : 00 : 02 Categories Monk * Select ​ [PERSON_NAME…" at bounding box center [483, 380] width 967 height 761
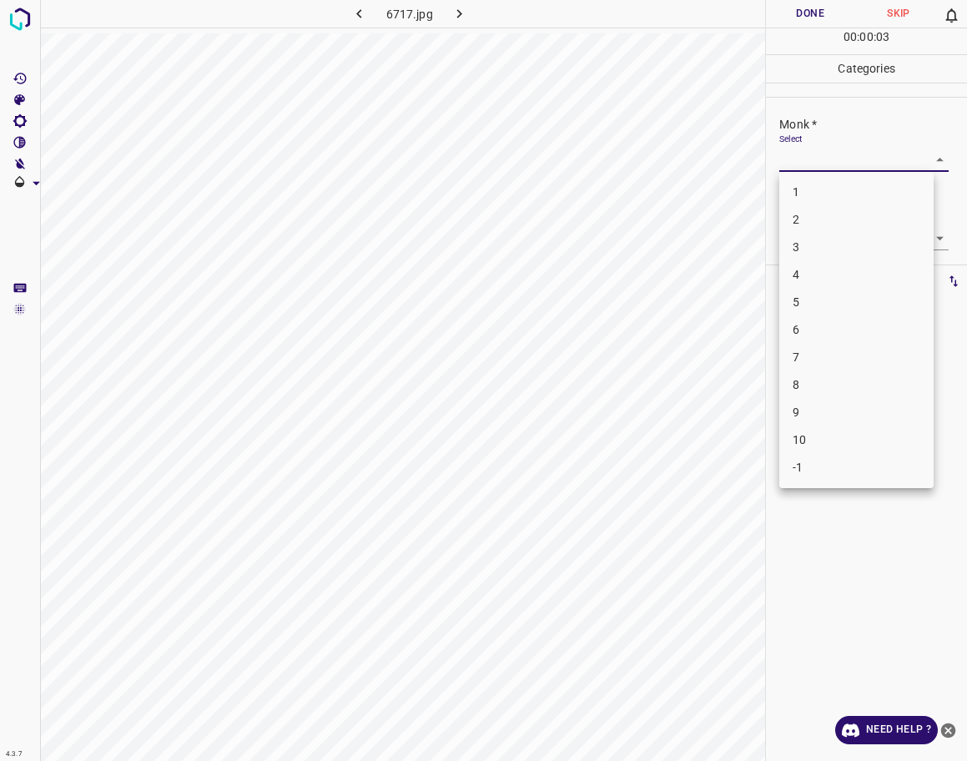
click at [813, 281] on li "4" at bounding box center [856, 275] width 154 height 28
type input "4"
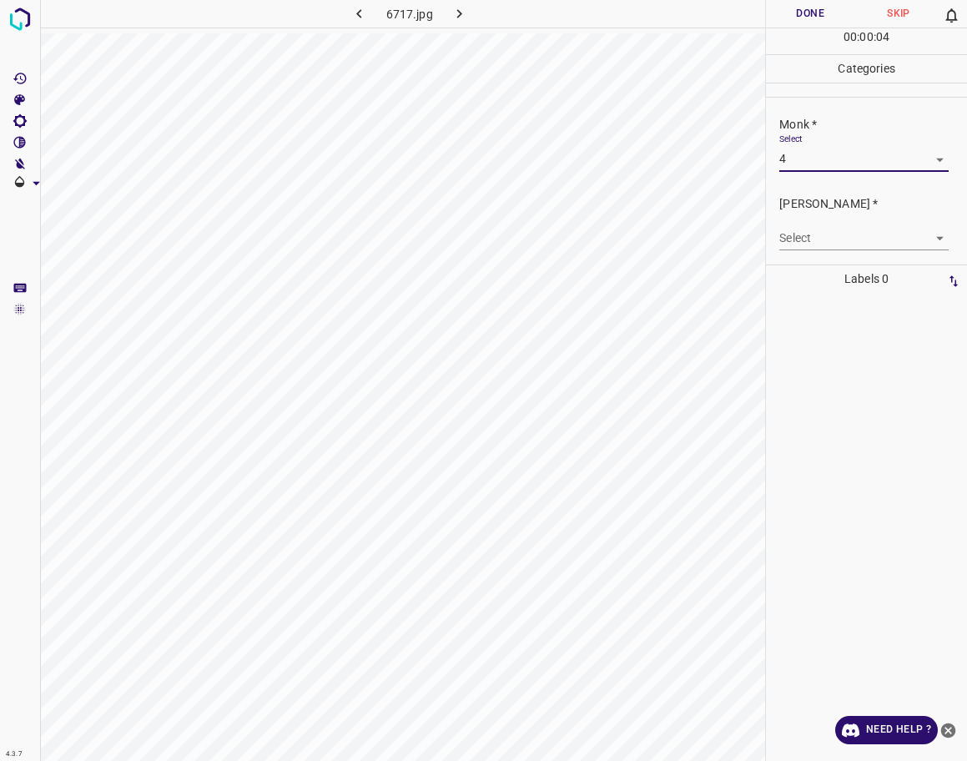
click at [823, 238] on body "4.3.7 6717.jpg Done Skip 0 00 : 00 : 04 Categories Monk * Select 4 4 [PERSON_NA…" at bounding box center [483, 380] width 967 height 761
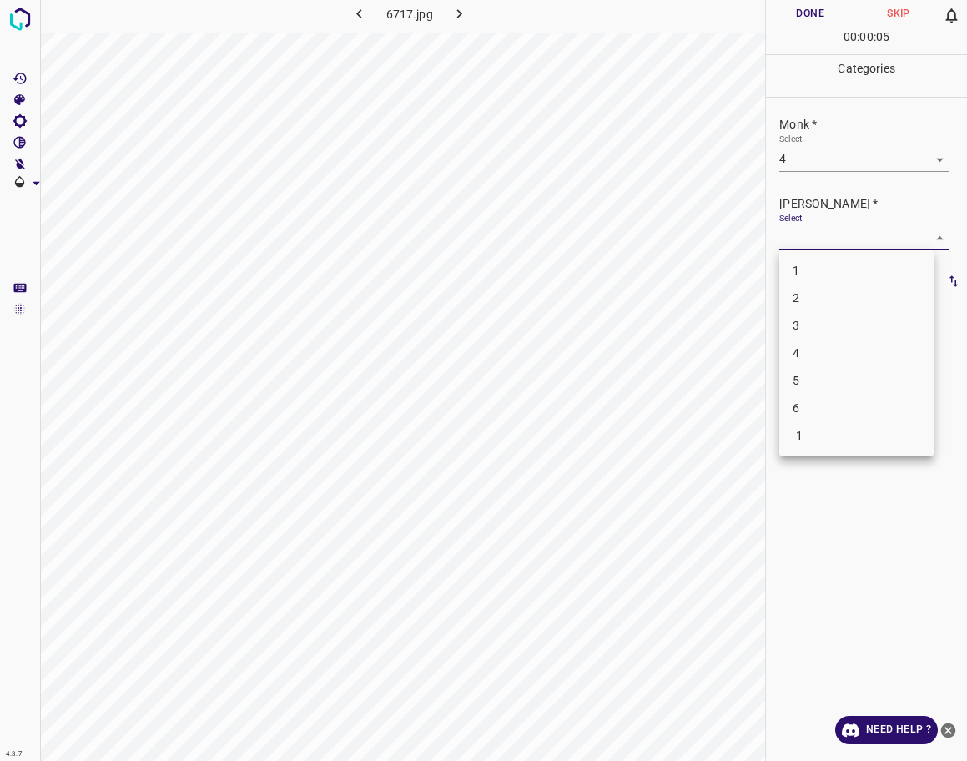
click at [816, 321] on li "3" at bounding box center [856, 326] width 154 height 28
type input "3"
click at [814, 19] on button "Done" at bounding box center [810, 14] width 88 height 28
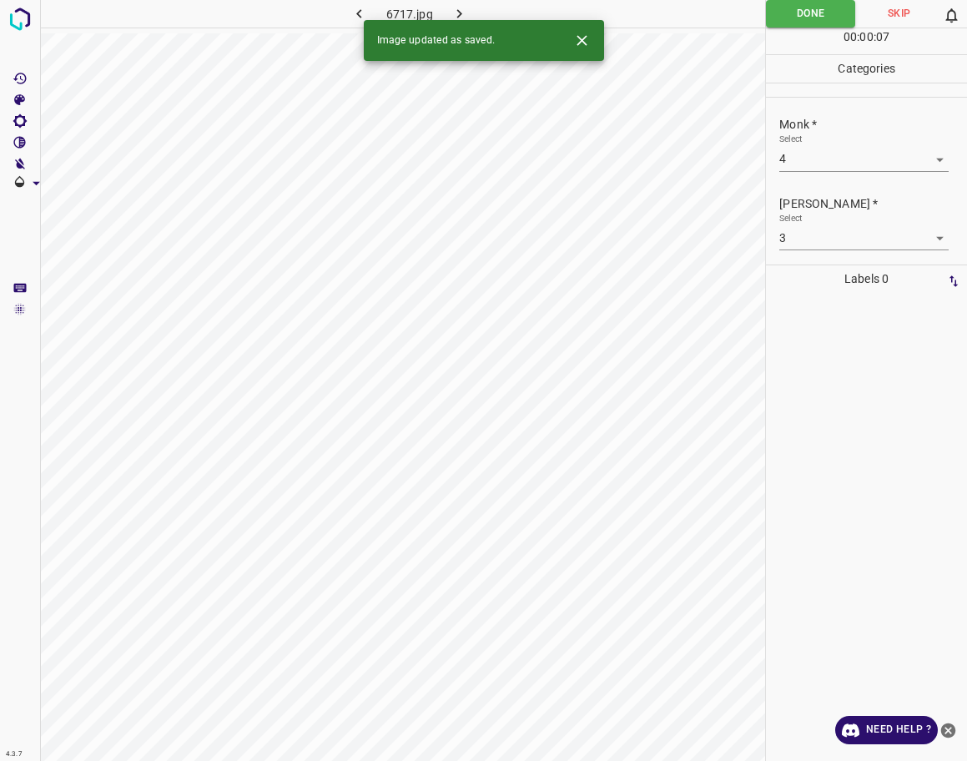
click at [463, 11] on icon "button" at bounding box center [460, 14] width 18 height 18
click at [840, 157] on body "4.3.7 6759.jpg Done Skip 0 00 : 00 : 07 Categories Monk * Select ​ [PERSON_NAME…" at bounding box center [483, 380] width 967 height 761
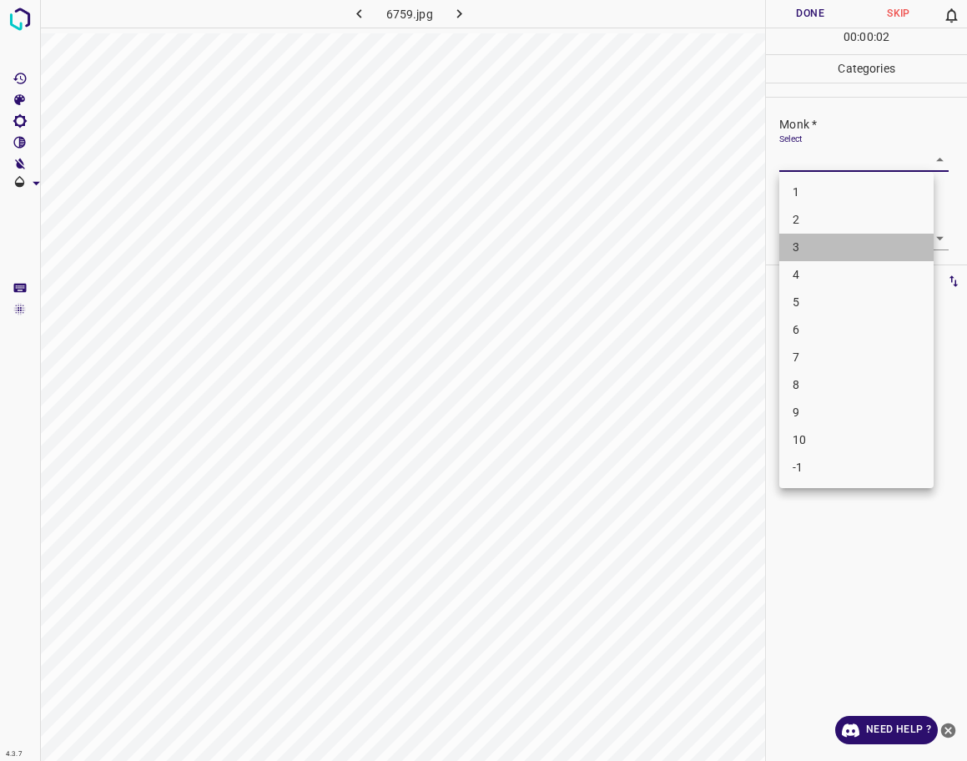
click at [804, 245] on li "3" at bounding box center [856, 248] width 154 height 28
type input "3"
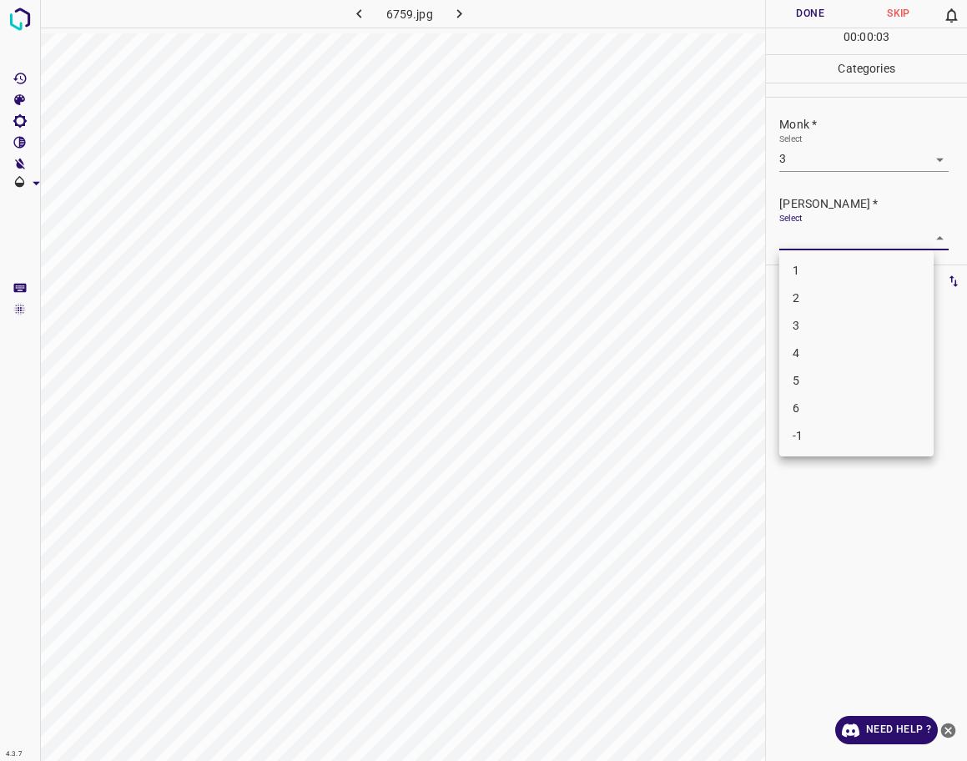
click at [816, 245] on body "4.3.7 6759.jpg Done Skip 0 00 : 00 : 03 Categories Monk * Select 3 3 [PERSON_NA…" at bounding box center [483, 380] width 967 height 761
click at [804, 297] on li "2" at bounding box center [856, 299] width 154 height 28
type input "2"
click at [821, 15] on button "Done" at bounding box center [810, 14] width 88 height 28
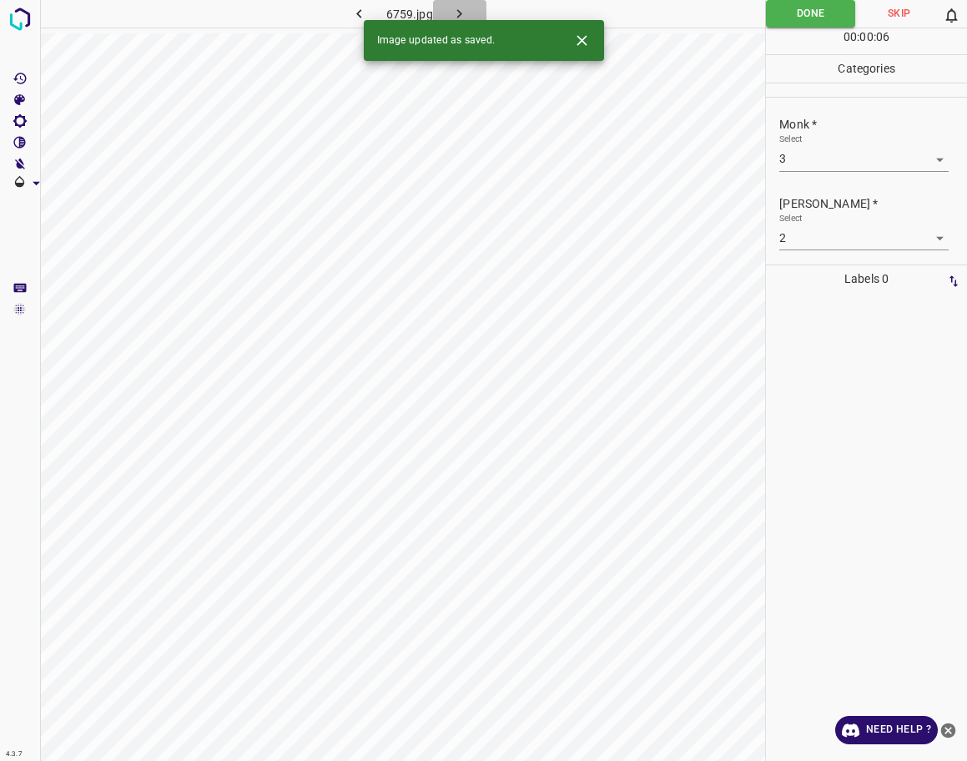
click at [462, 6] on icon "button" at bounding box center [460, 14] width 18 height 18
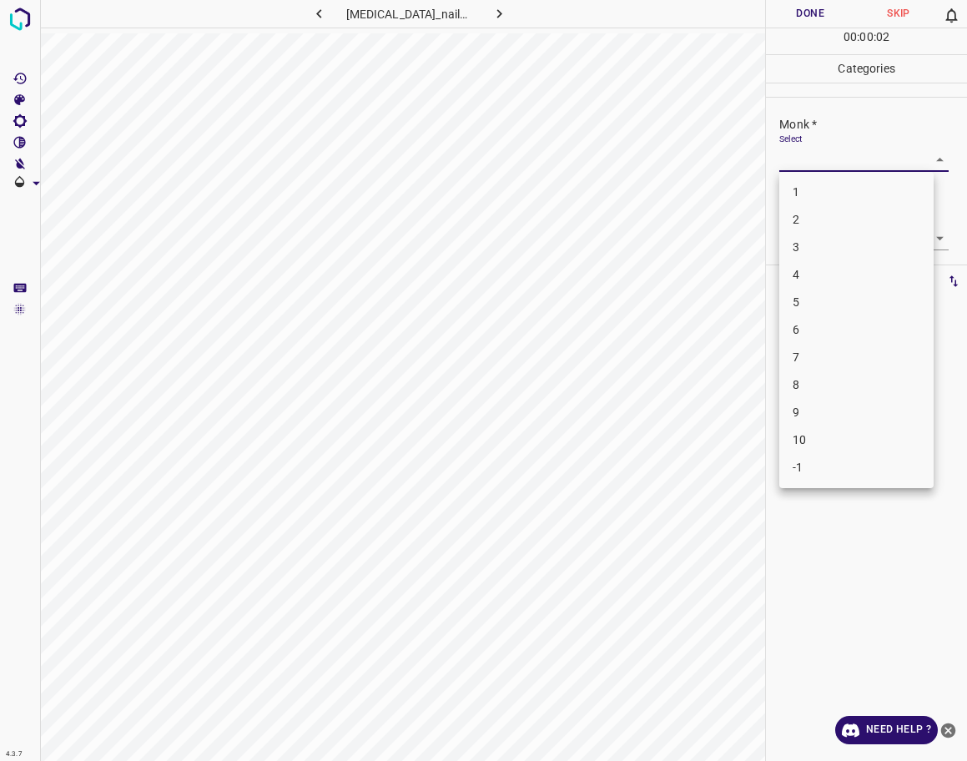
click at [855, 170] on body "4.3.7 [MEDICAL_DATA]_nail45.jpg Done Skip 0 00 : 00 : 02 Categories Monk * Sele…" at bounding box center [483, 380] width 967 height 761
click at [822, 305] on li "5" at bounding box center [856, 303] width 154 height 28
type input "5"
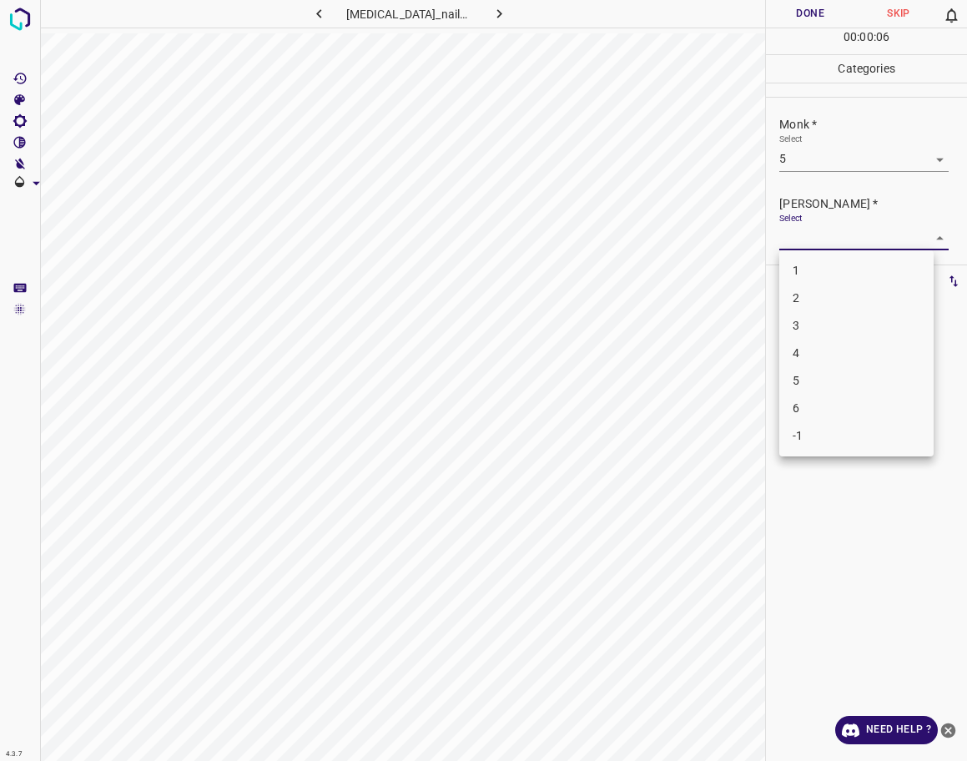
click at [782, 249] on body "4.3.7 [MEDICAL_DATA]_nail45.jpg Done Skip 0 00 : 00 : 06 Categories Monk * Sele…" at bounding box center [483, 380] width 967 height 761
click at [809, 341] on li "4" at bounding box center [856, 354] width 154 height 28
type input "4"
click at [814, 10] on button "Done" at bounding box center [810, 14] width 88 height 28
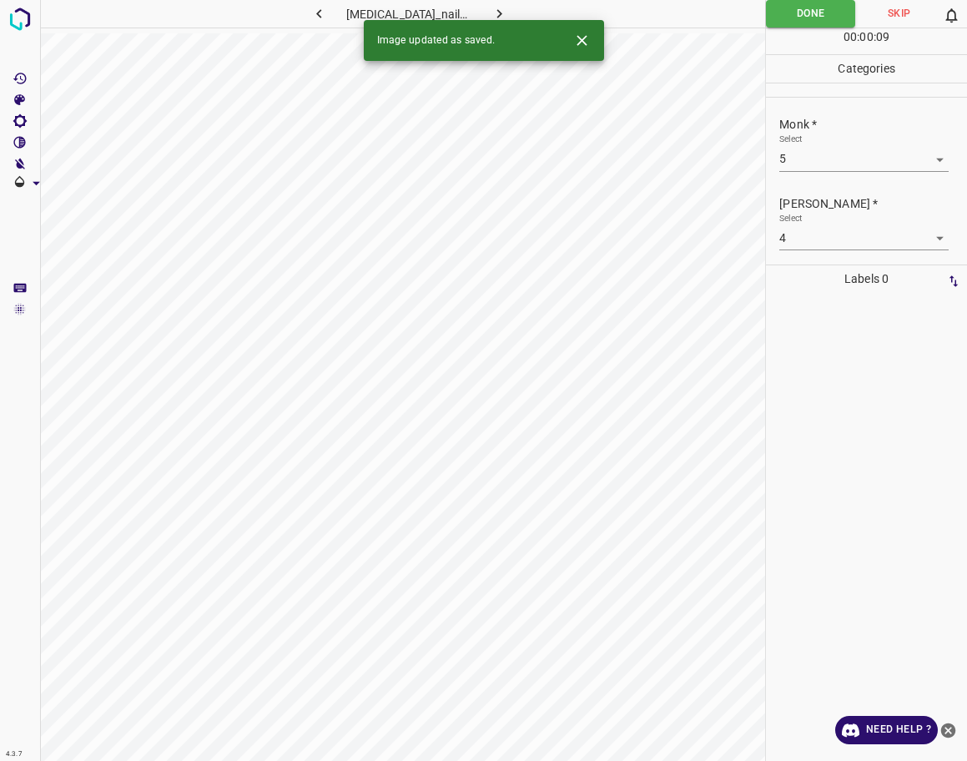
click at [491, 16] on icon "button" at bounding box center [500, 14] width 18 height 18
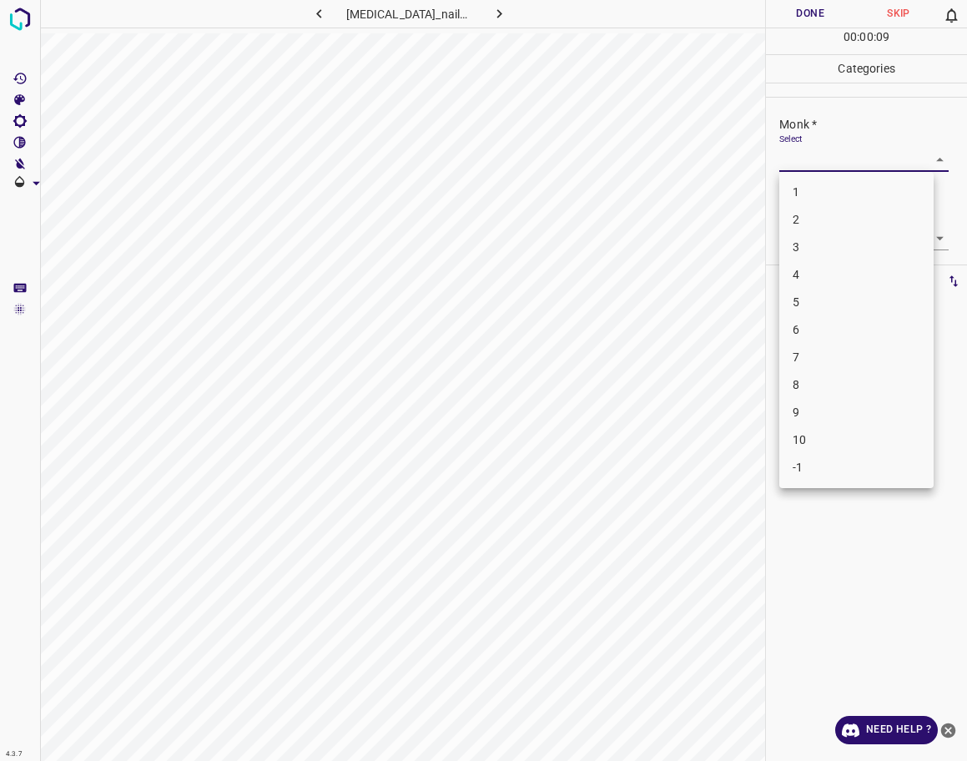
click at [856, 164] on body "4.3.7 [MEDICAL_DATA]_nail90.jpg Done Skip 0 00 : 00 : 09 Categories Monk * Sele…" at bounding box center [483, 380] width 967 height 761
click at [833, 273] on li "4" at bounding box center [856, 275] width 154 height 28
type input "4"
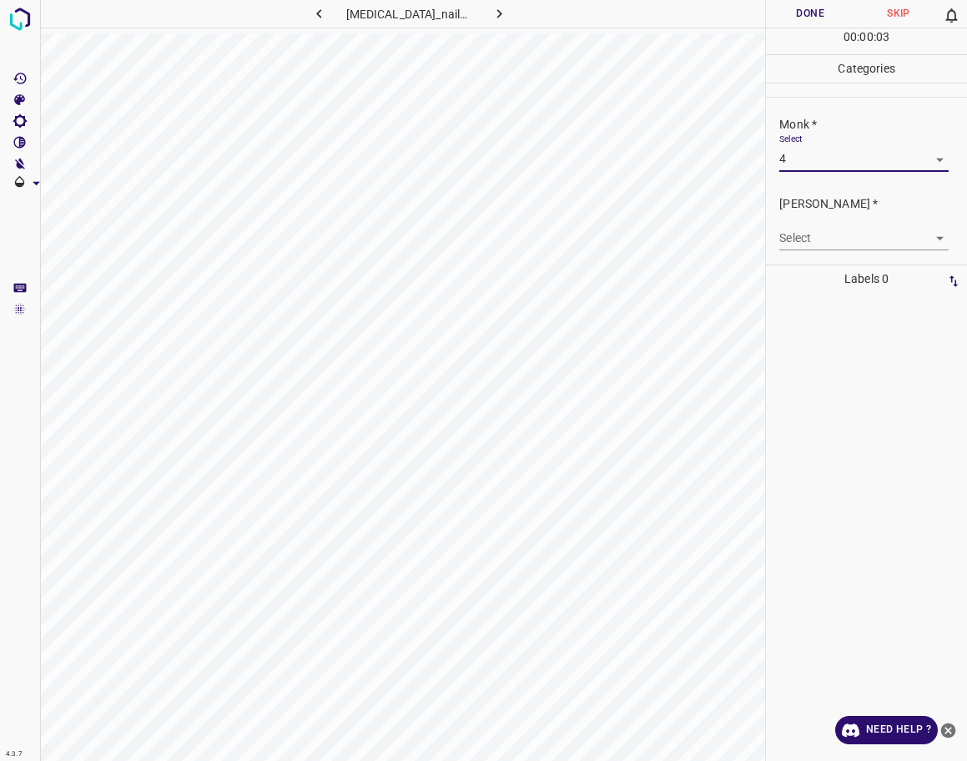
click at [829, 236] on body "4.3.7 [MEDICAL_DATA]_nail90.jpg Done Skip 0 00 : 00 : 03 Categories Monk * Sele…" at bounding box center [483, 380] width 967 height 761
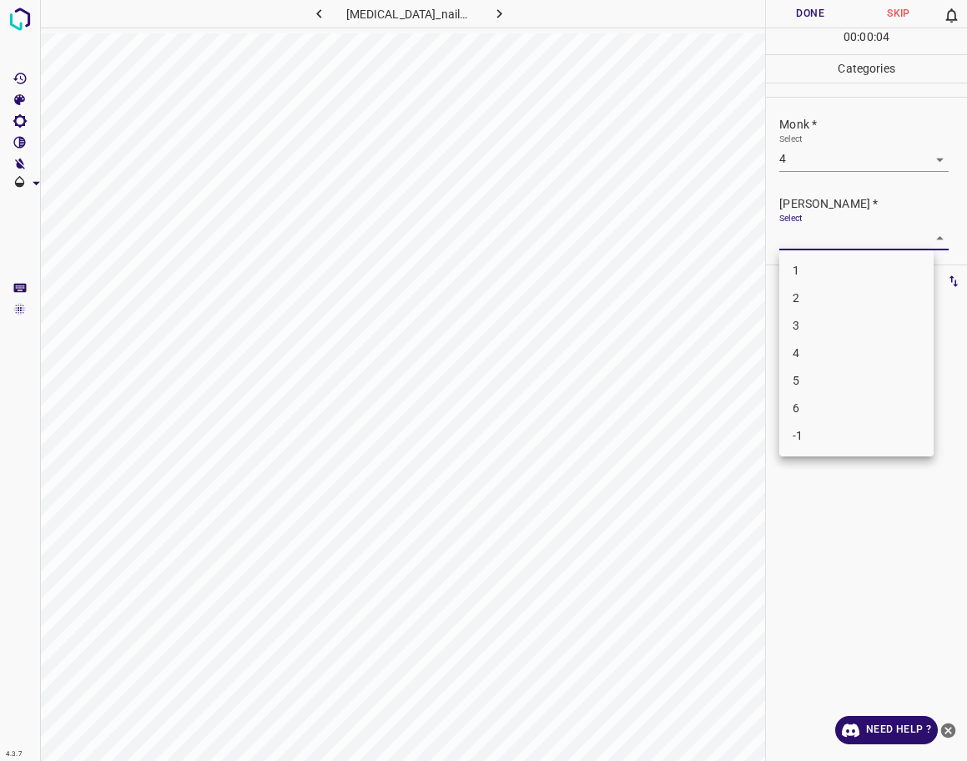
click at [809, 324] on li "3" at bounding box center [856, 326] width 154 height 28
type input "3"
click at [787, 23] on button "Done" at bounding box center [810, 14] width 88 height 28
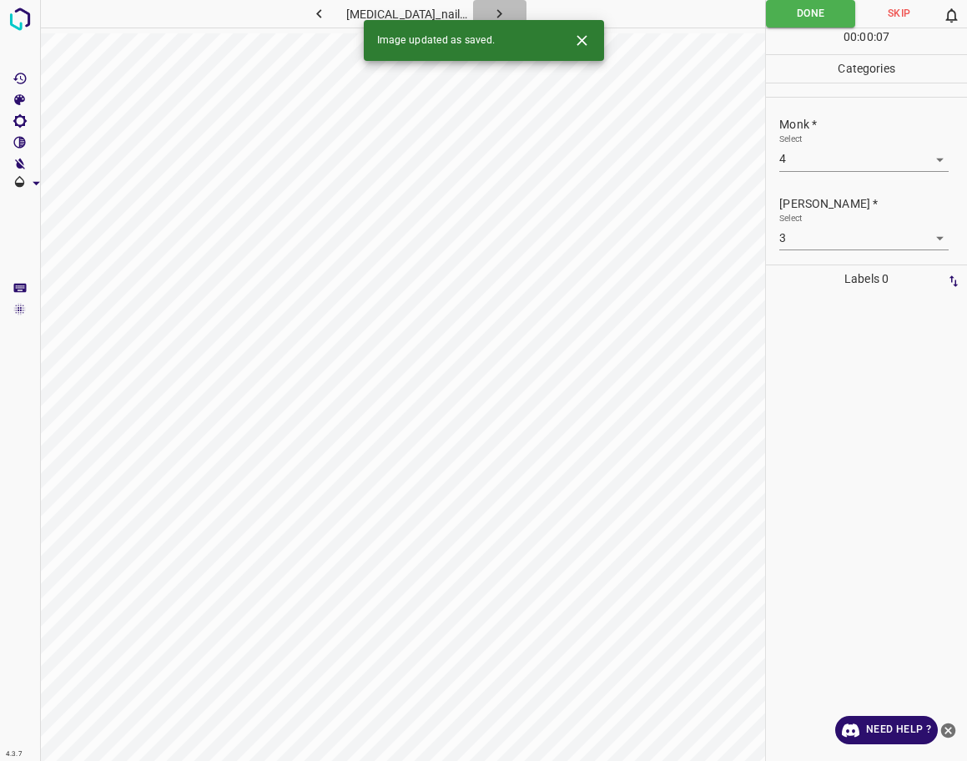
click at [497, 15] on icon "button" at bounding box center [500, 14] width 18 height 18
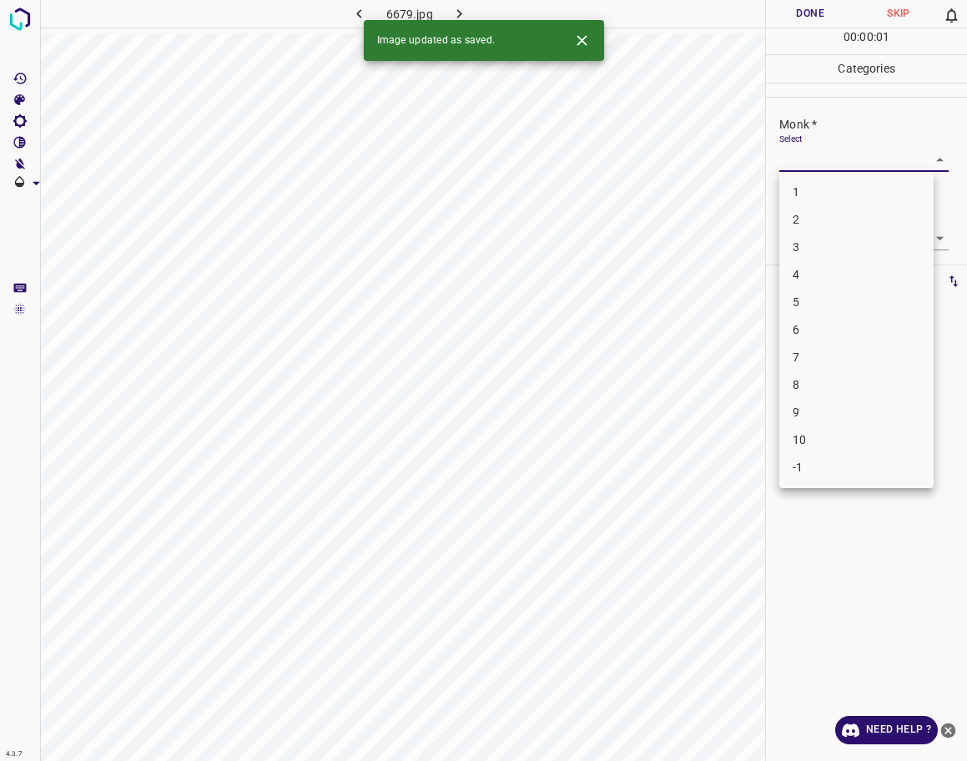
click at [840, 159] on body "4.3.7 6679.jpg Done Skip 0 00 : 00 : 01 Categories Monk * Select ​ [PERSON_NAME…" at bounding box center [483, 380] width 967 height 761
click at [809, 472] on li "-1" at bounding box center [856, 468] width 154 height 28
type input "-1"
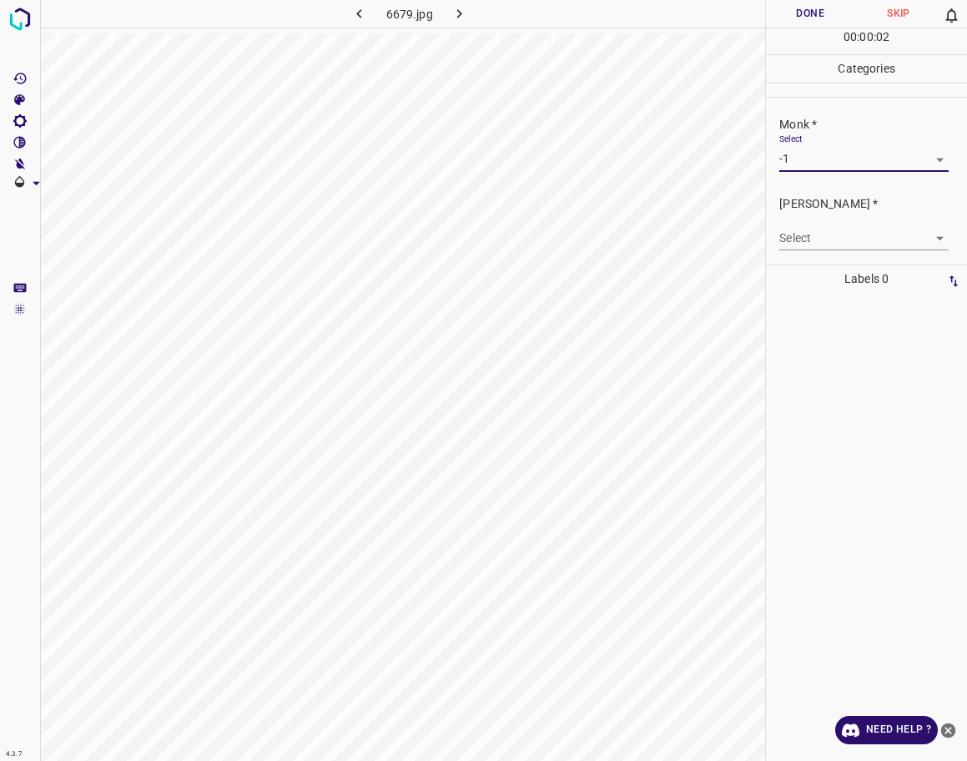
click at [804, 228] on body "4.3.7 6679.jpg Done Skip 0 00 : 00 : 02 Categories Monk * Select -1 -1 [PERSON_…" at bounding box center [483, 380] width 967 height 761
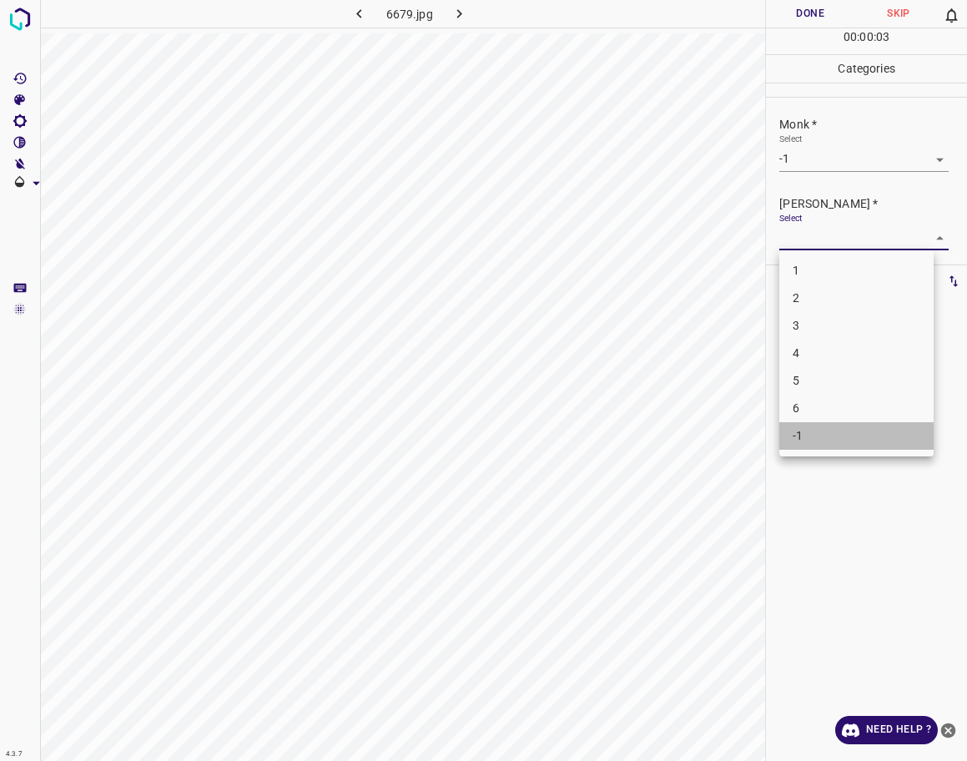
click at [812, 431] on li "-1" at bounding box center [856, 436] width 154 height 28
type input "-1"
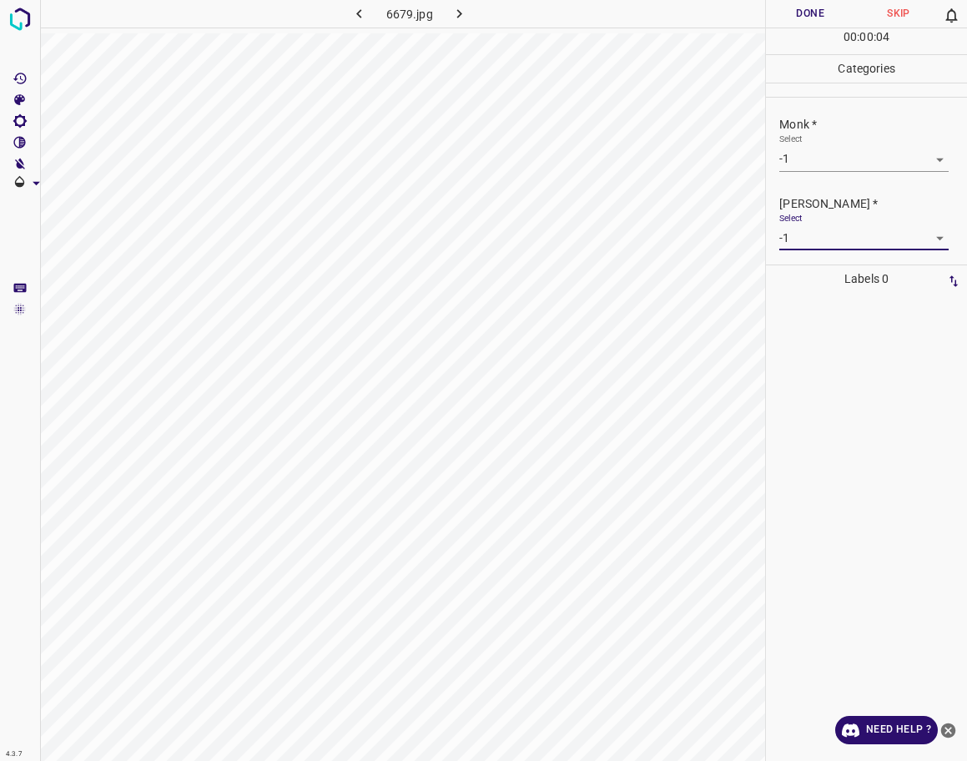
click at [804, 17] on button "Done" at bounding box center [810, 14] width 88 height 28
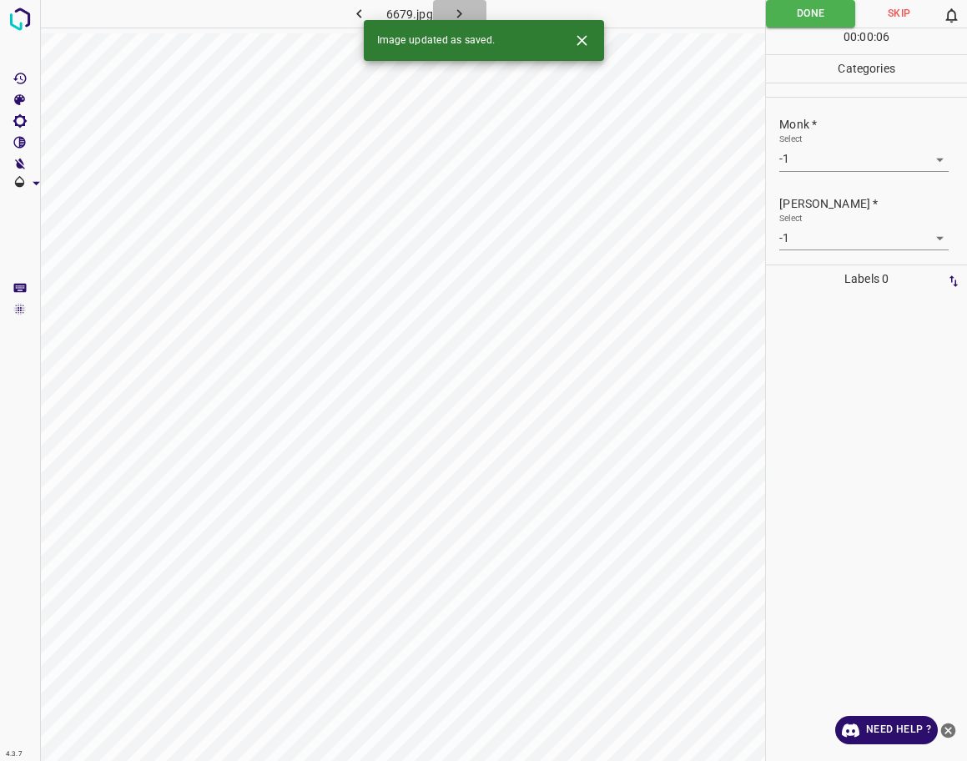
click at [461, 12] on icon "button" at bounding box center [460, 14] width 18 height 18
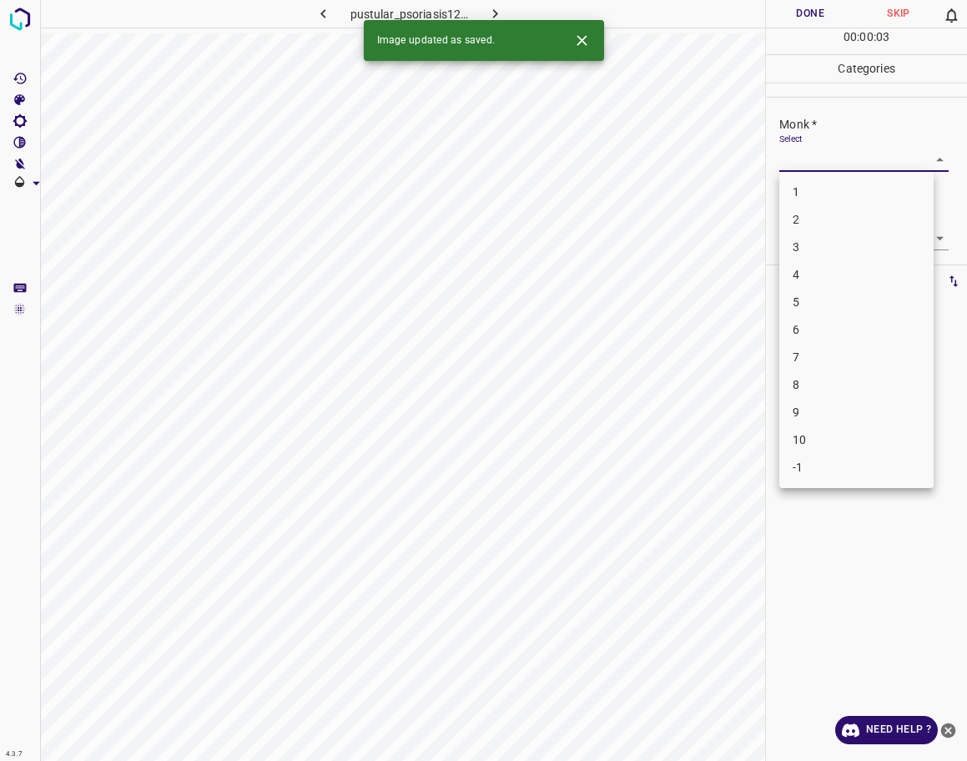
click at [854, 151] on body "4.3.7 pustular_psoriasis12.jpg Done Skip 0 00 : 00 : 03 Categories Monk * Selec…" at bounding box center [483, 380] width 967 height 761
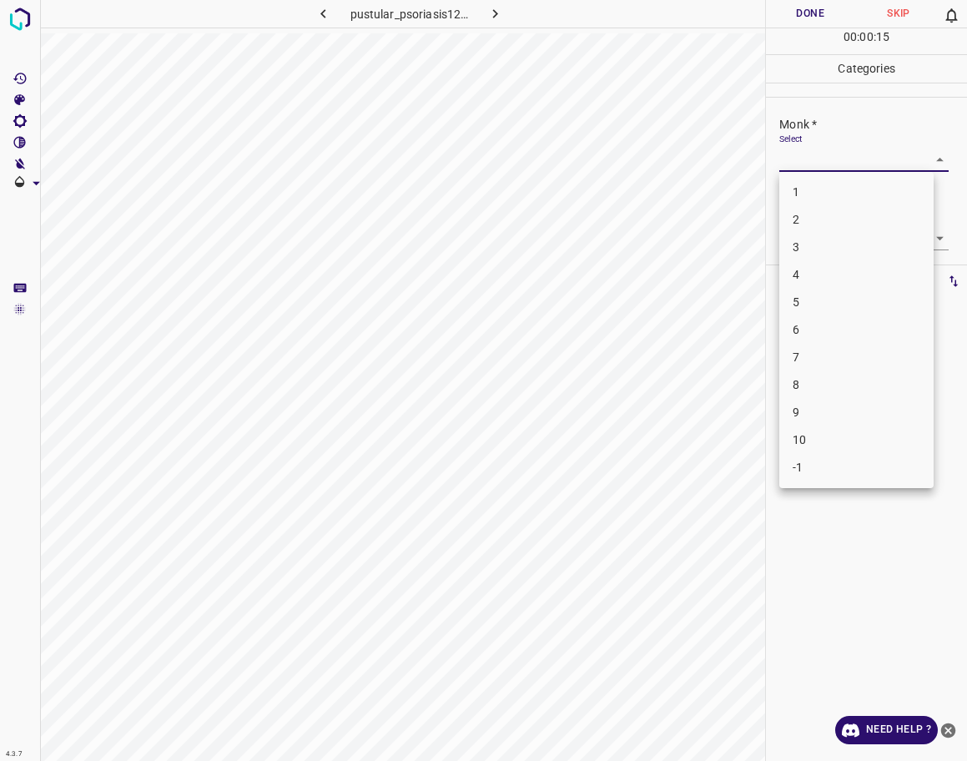
click at [837, 465] on li "-1" at bounding box center [856, 468] width 154 height 28
type input "-1"
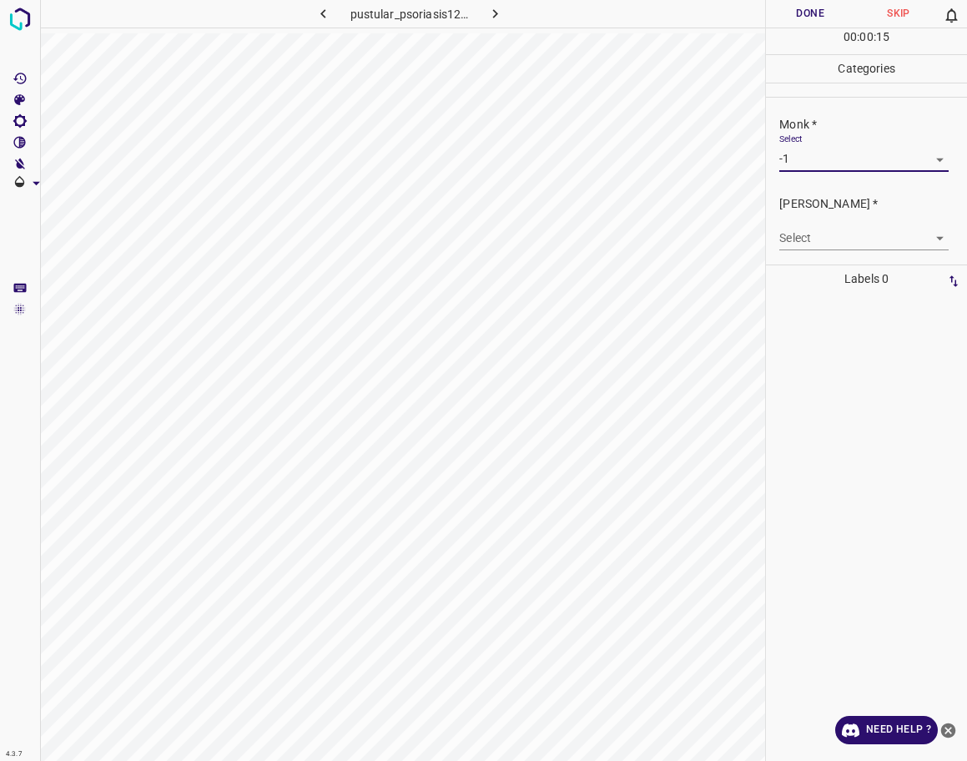
click at [865, 239] on body "4.3.7 pustular_psoriasis12.jpg Done Skip 0 00 : 00 : 15 Categories Monk * Selec…" at bounding box center [483, 380] width 967 height 761
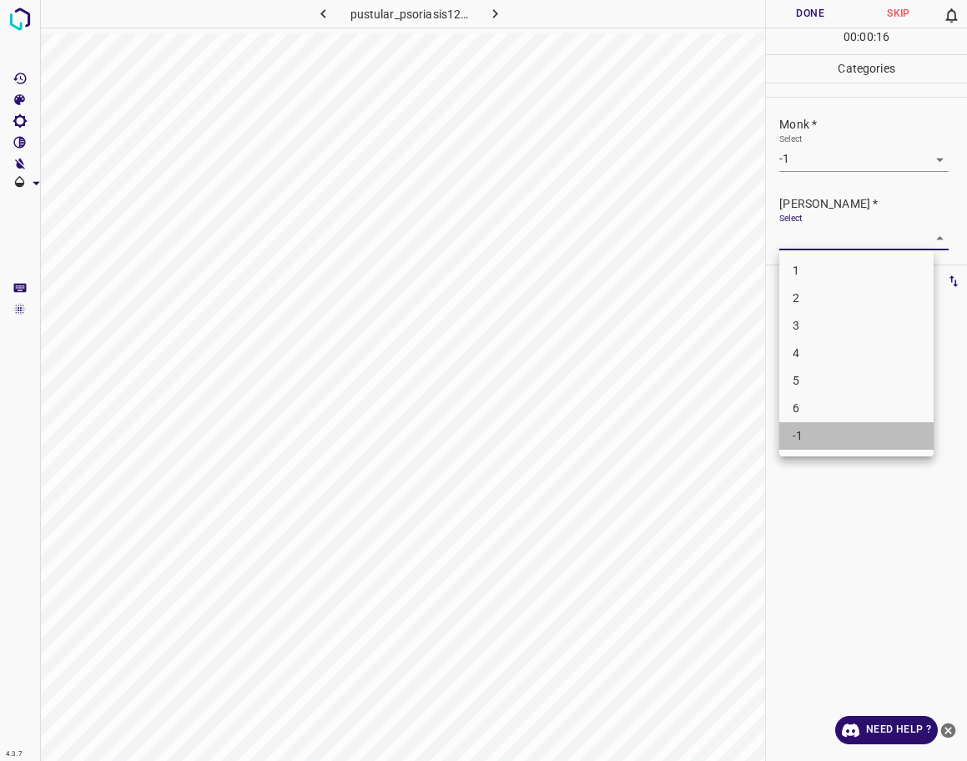
click at [827, 431] on li "-1" at bounding box center [856, 436] width 154 height 28
type input "-1"
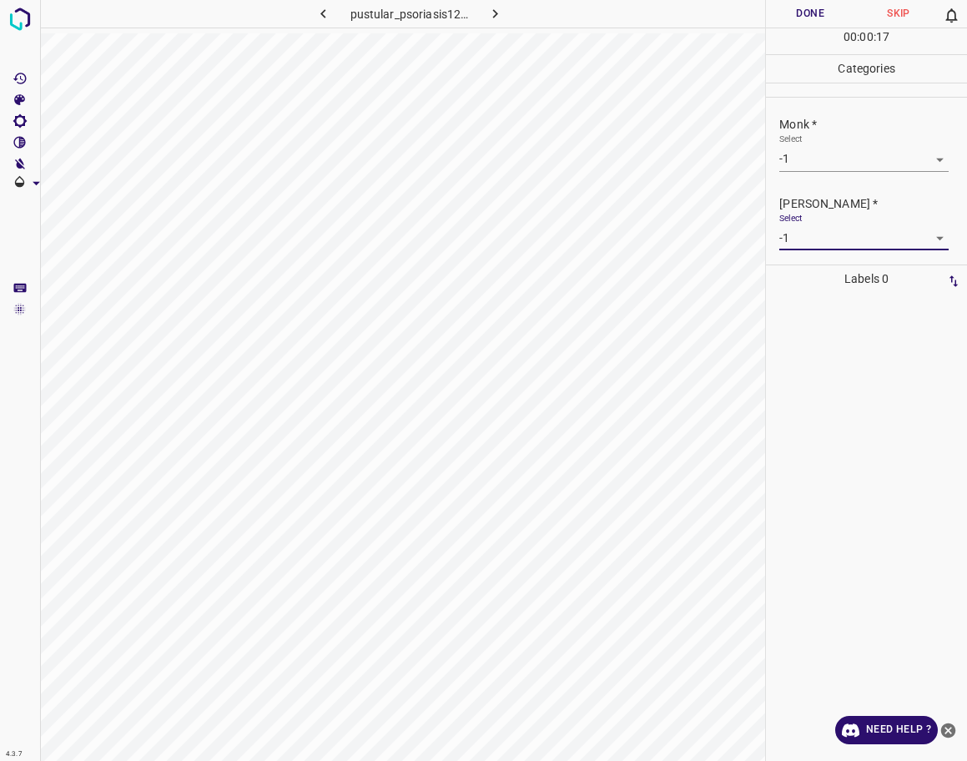
click at [814, 13] on button "Done" at bounding box center [810, 14] width 88 height 28
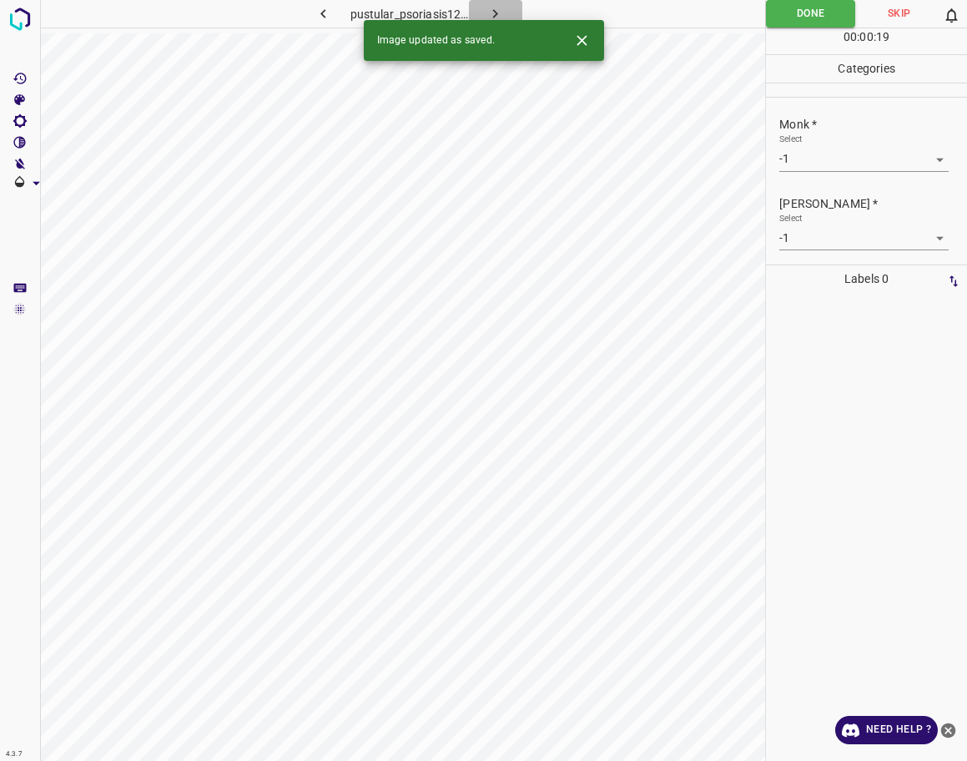
click at [497, 8] on icon "button" at bounding box center [496, 14] width 18 height 18
click at [354, 13] on icon "button" at bounding box center [359, 14] width 18 height 18
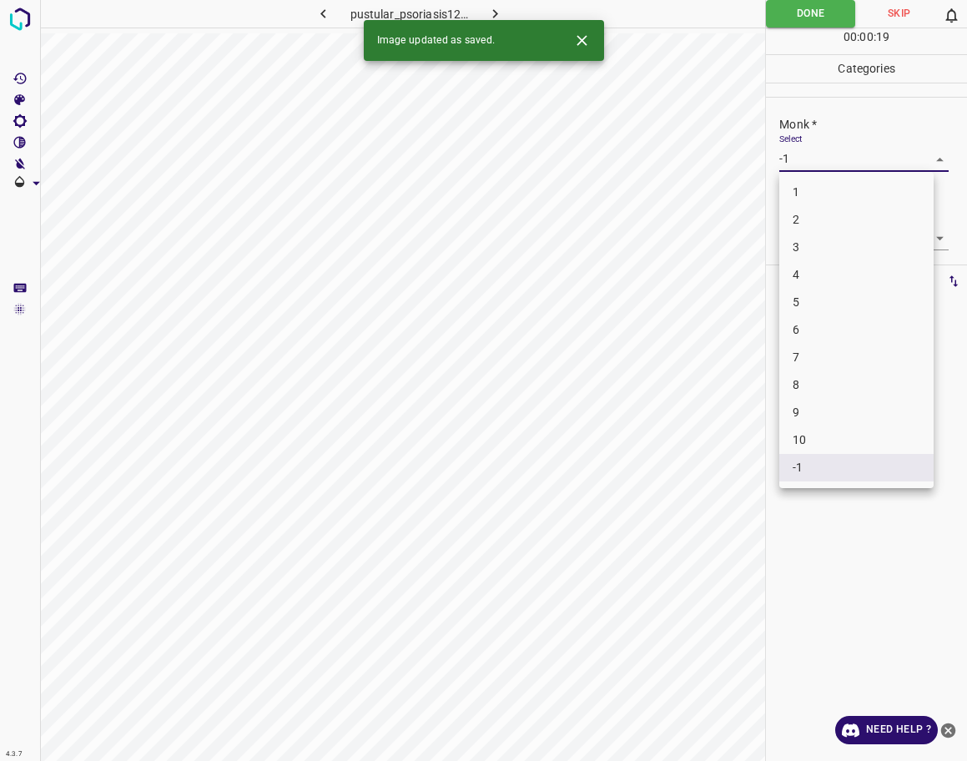
click at [835, 154] on body "4.3.7 pustular_psoriasis12.jpg Done Skip 0 00 : 00 : 19 Categories Monk * Selec…" at bounding box center [483, 380] width 967 height 761
click at [817, 253] on li "3" at bounding box center [856, 248] width 154 height 28
type input "3"
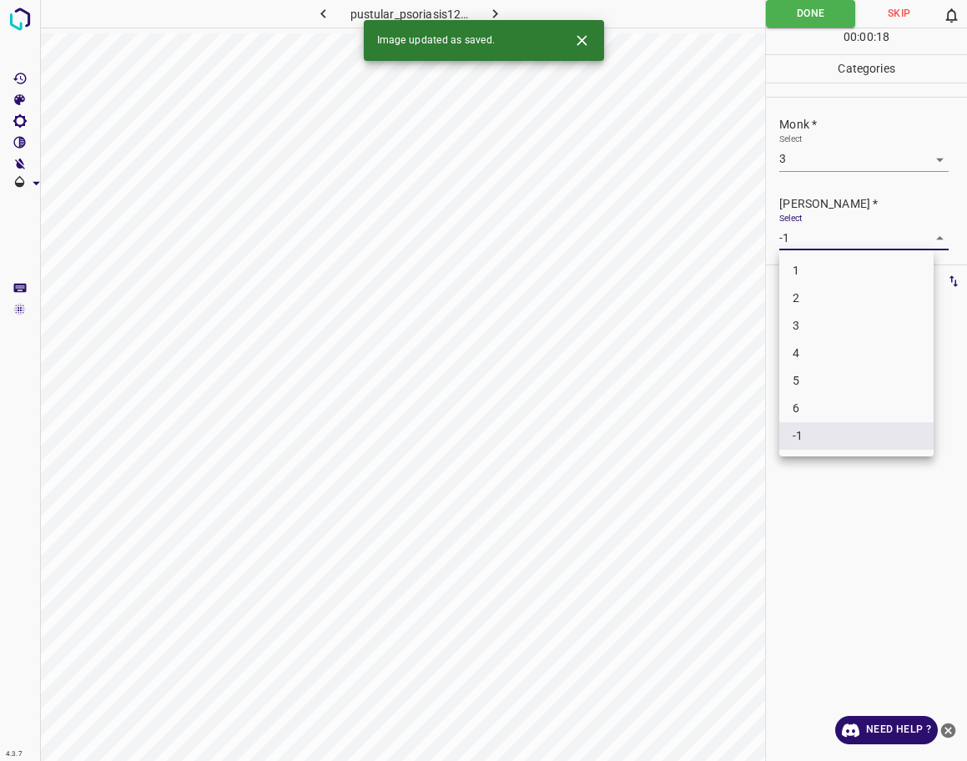
click at [819, 227] on body "4.3.7 pustular_psoriasis12.jpg Done Skip 0 00 : 00 : 18 Categories Monk * Selec…" at bounding box center [483, 380] width 967 height 761
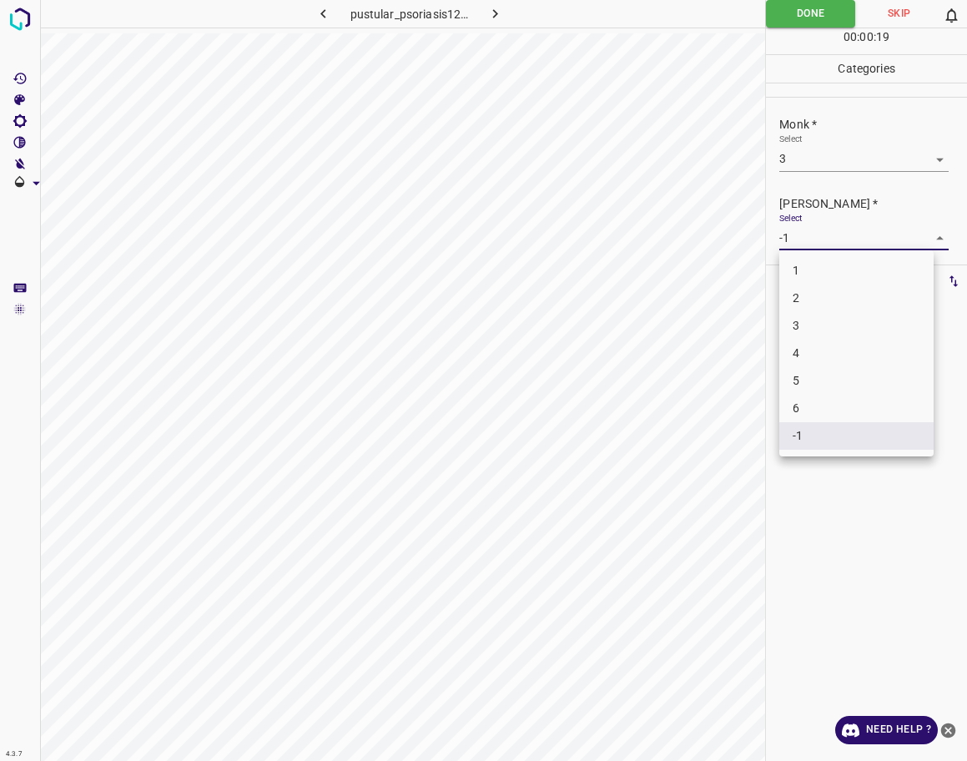
click at [816, 293] on li "2" at bounding box center [856, 299] width 154 height 28
type input "2"
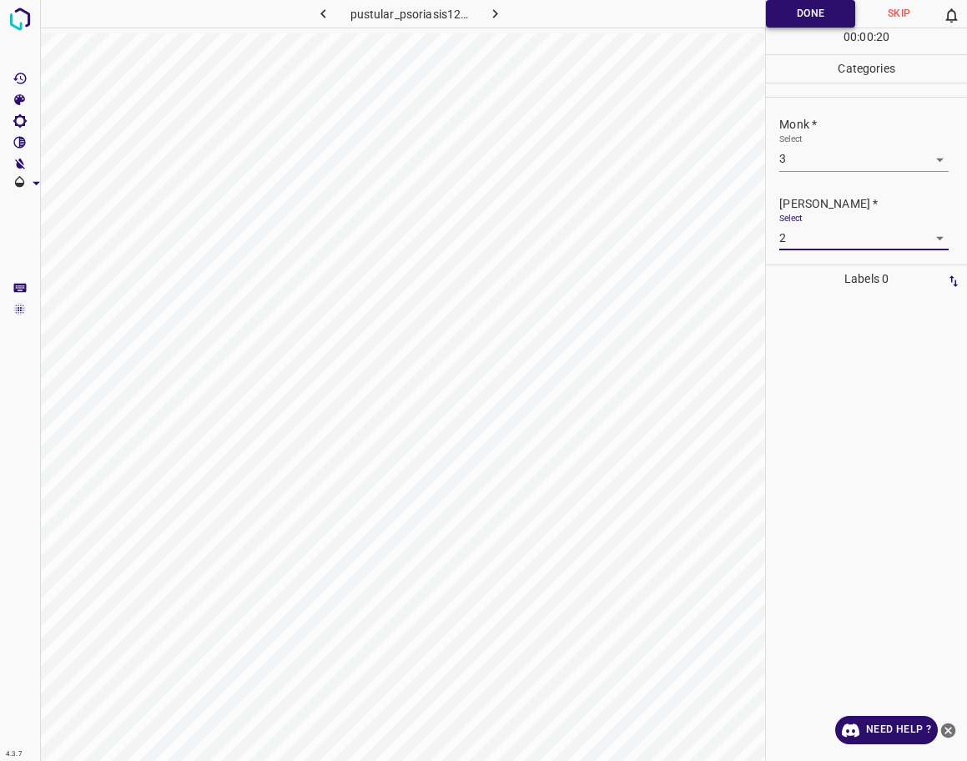
click at [804, 16] on button "Done" at bounding box center [810, 14] width 89 height 28
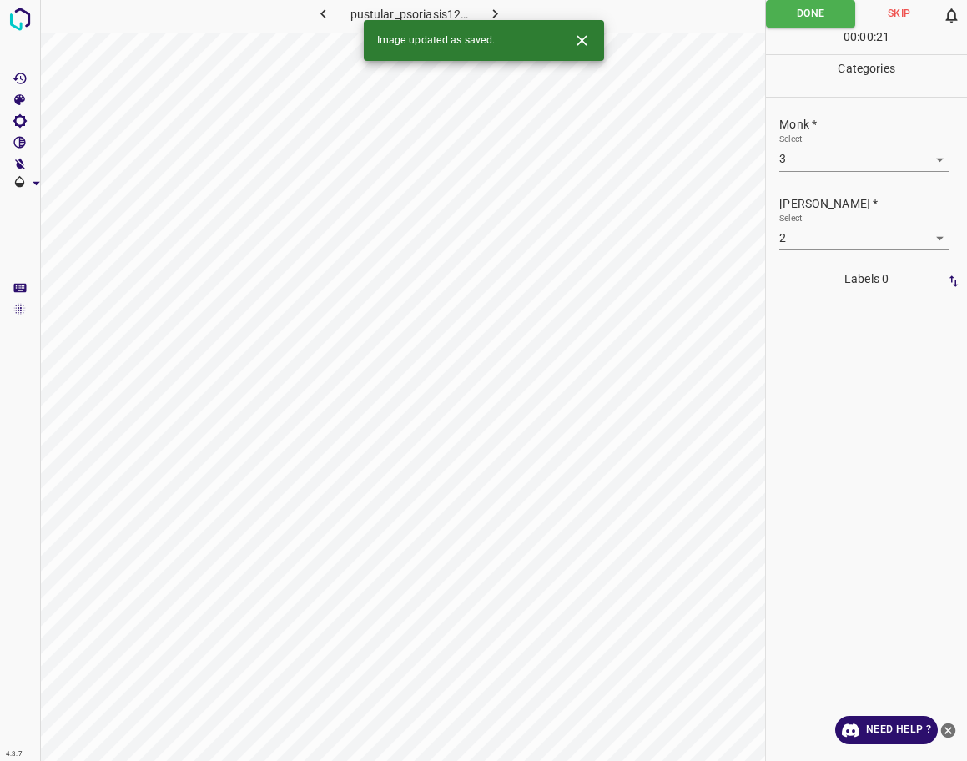
click at [494, 8] on icon "button" at bounding box center [496, 14] width 18 height 18
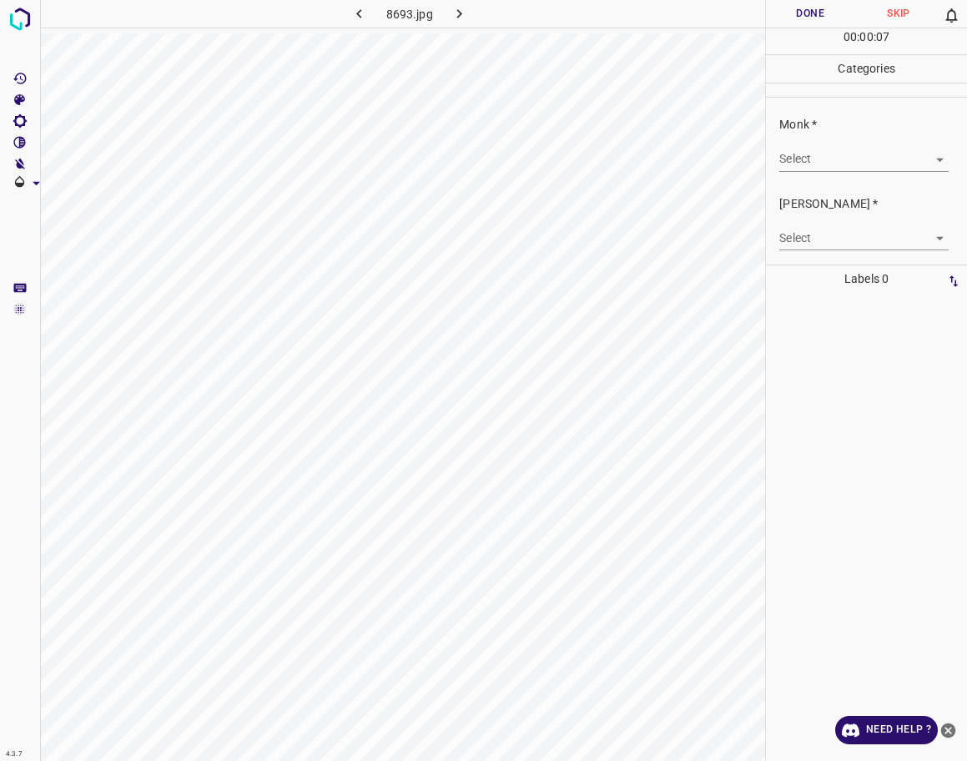
click at [828, 155] on body "4.3.7 8693.jpg Done Skip 0 00 : 00 : 07 Categories Monk * Select ​ [PERSON_NAME…" at bounding box center [483, 380] width 967 height 761
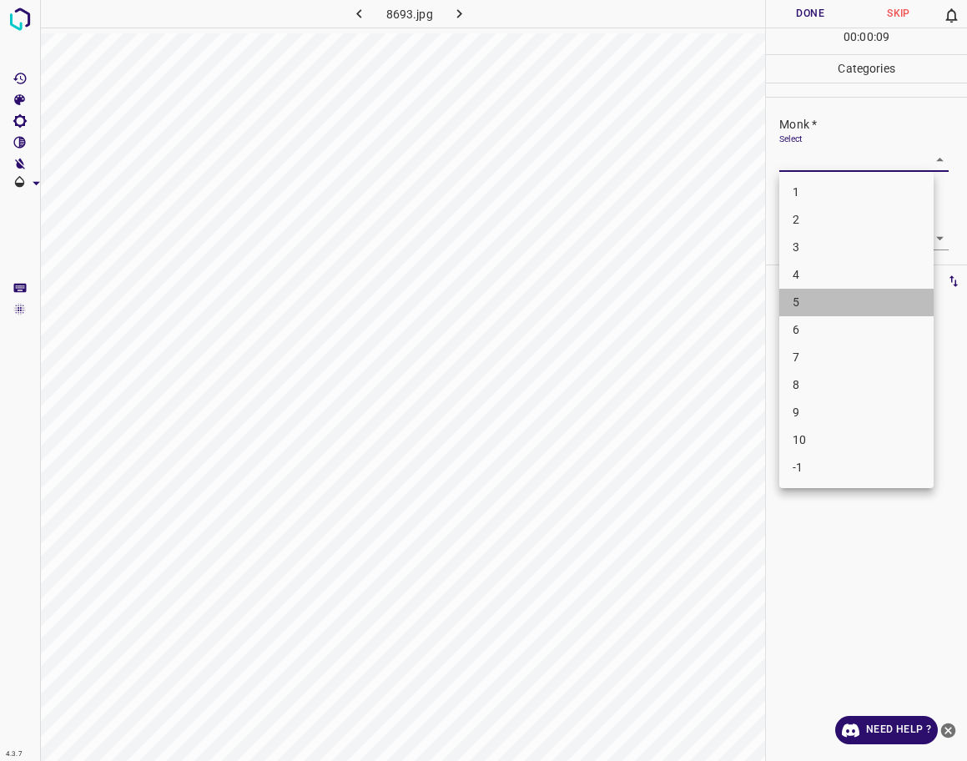
click at [831, 290] on li "5" at bounding box center [856, 303] width 154 height 28
type input "5"
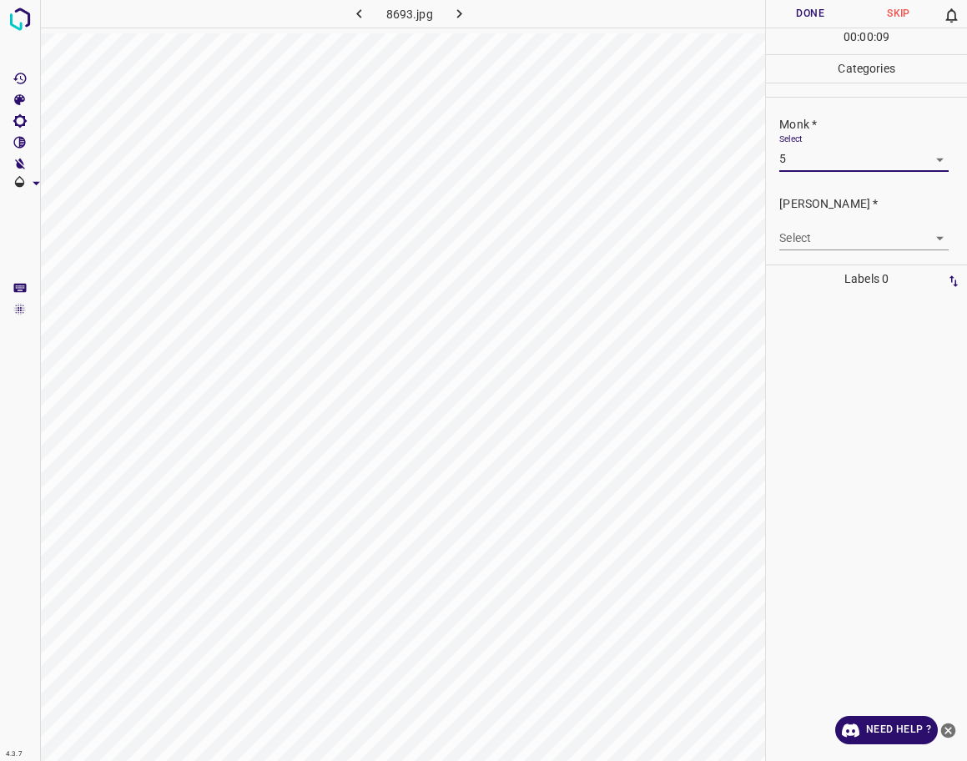
click at [849, 243] on body "4.3.7 8693.jpg Done Skip 0 00 : 00 : 09 Categories Monk * Select 5 5 [PERSON_NA…" at bounding box center [483, 380] width 967 height 761
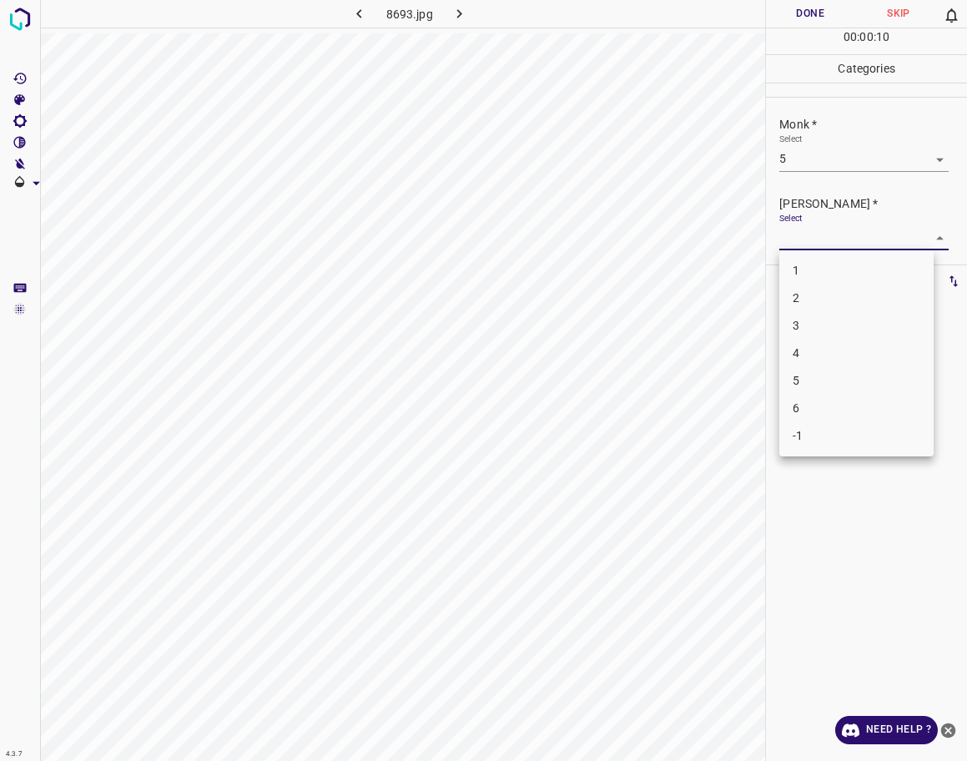
click at [829, 345] on li "4" at bounding box center [856, 354] width 154 height 28
type input "4"
click at [827, 13] on button "Done" at bounding box center [810, 14] width 88 height 28
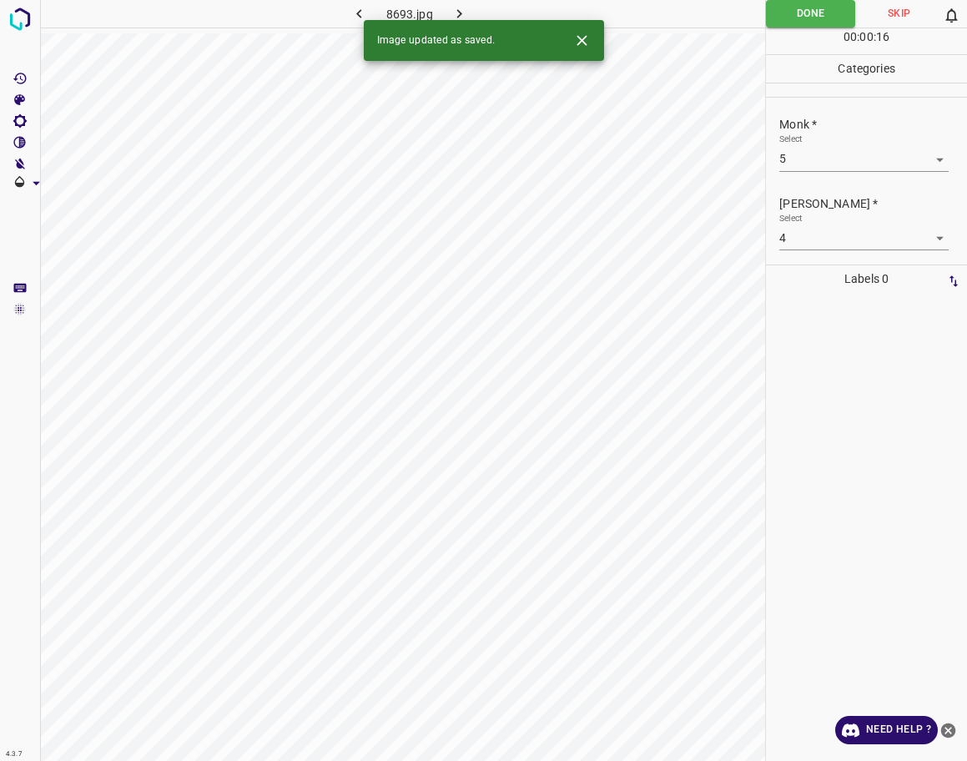
click at [451, 17] on icon "button" at bounding box center [460, 14] width 18 height 18
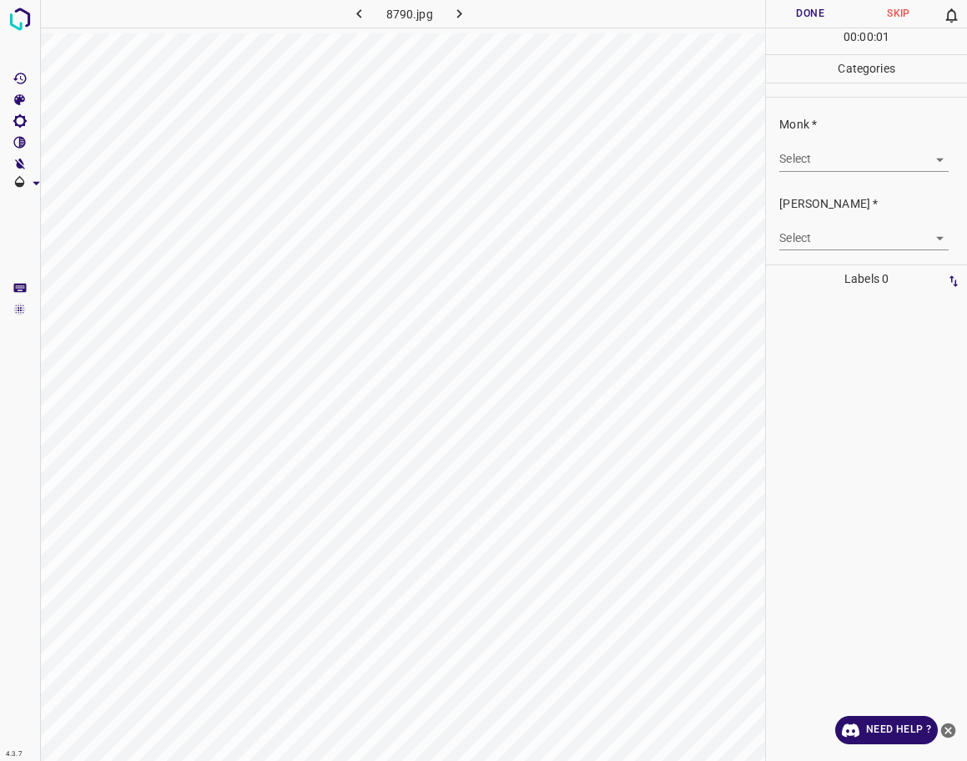
click at [853, 159] on body "4.3.7 8790.jpg Done Skip 0 00 : 00 : 01 Categories Monk * Select ​ [PERSON_NAME…" at bounding box center [483, 380] width 967 height 761
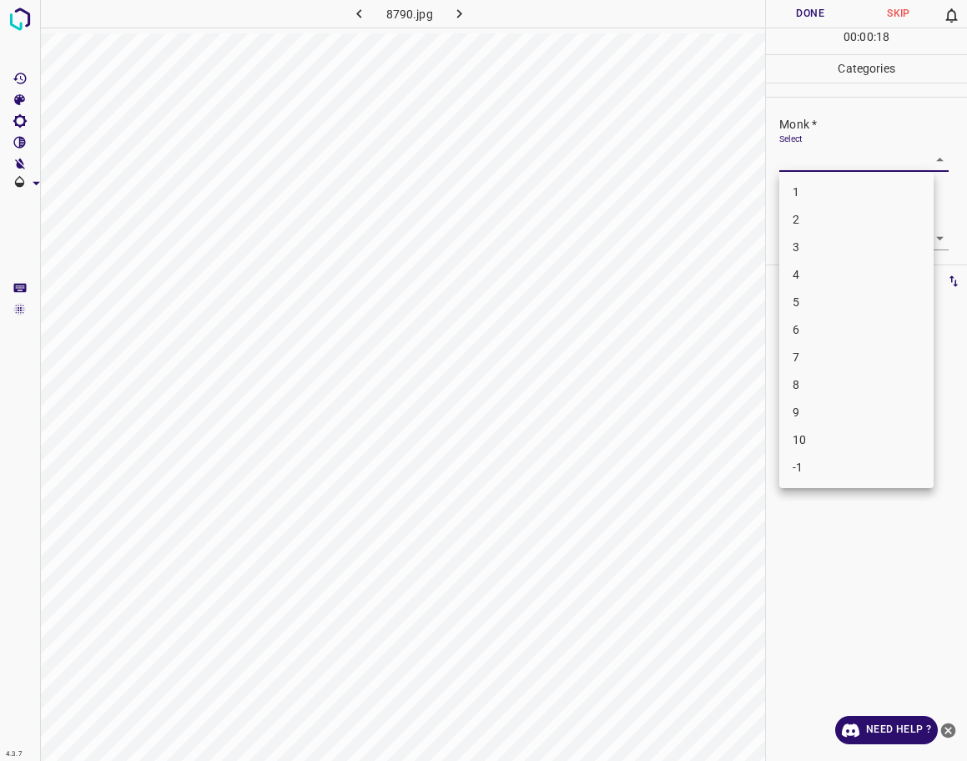
click at [812, 280] on li "4" at bounding box center [856, 275] width 154 height 28
type input "4"
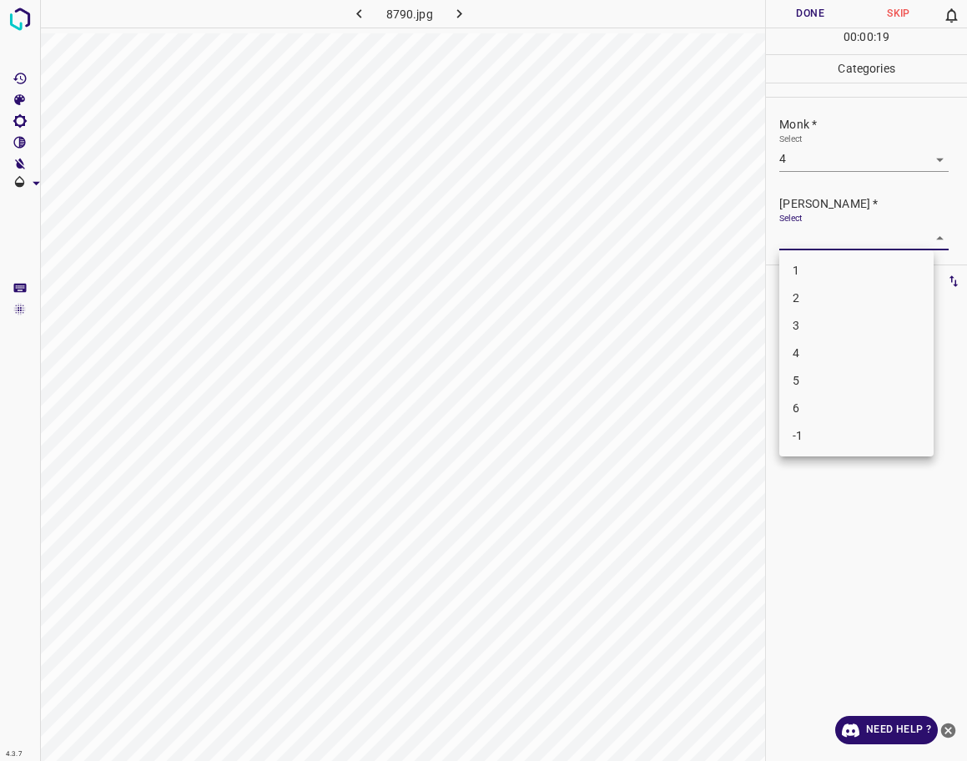
click at [827, 233] on body "4.3.7 8790.jpg Done Skip 0 00 : 00 : 19 Categories Monk * Select 4 4 [PERSON_NA…" at bounding box center [483, 380] width 967 height 761
click at [812, 320] on li "3" at bounding box center [856, 326] width 154 height 28
type input "3"
click at [797, 13] on button "Done" at bounding box center [810, 14] width 88 height 28
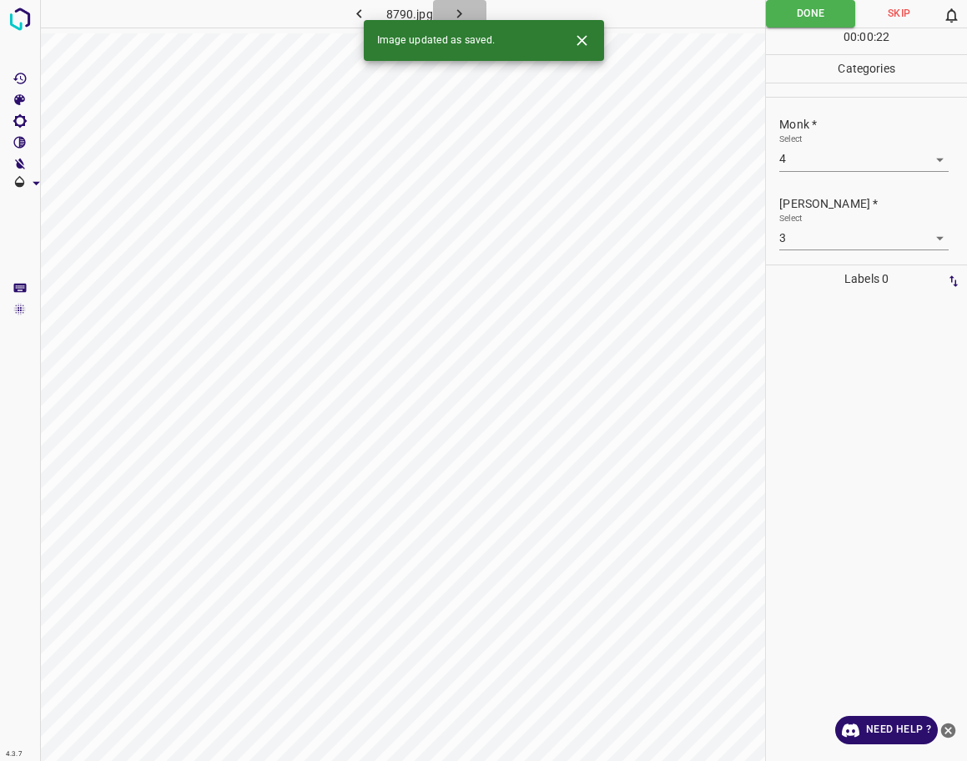
click at [459, 11] on icon "button" at bounding box center [459, 13] width 5 height 9
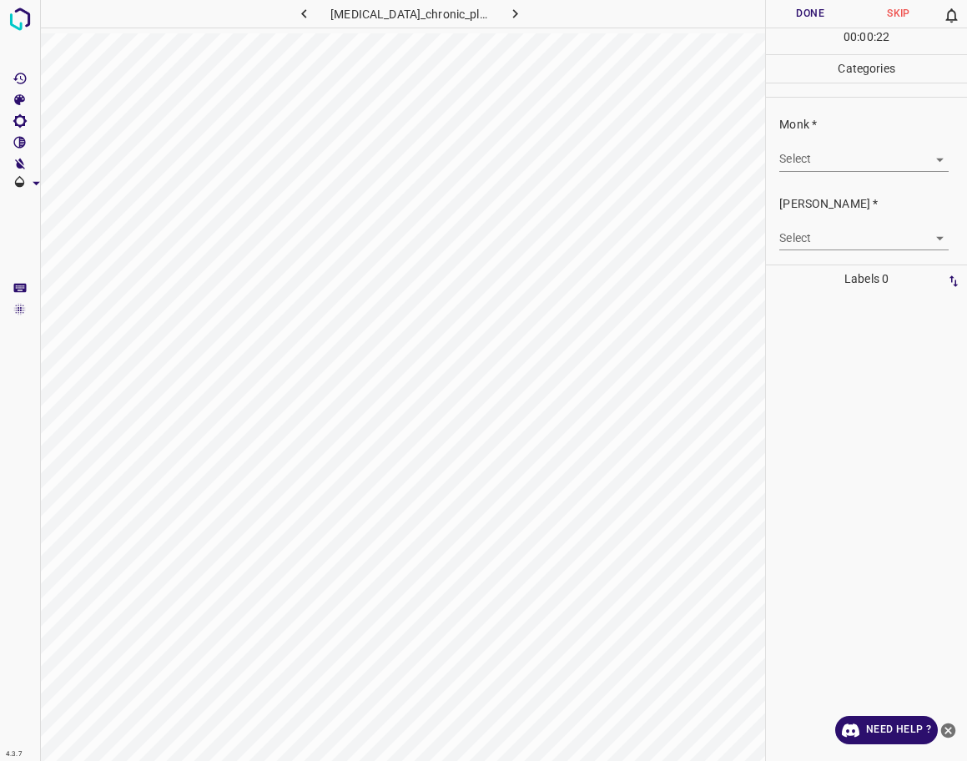
click at [883, 156] on body "4.3.7 [MEDICAL_DATA]_chronic_plaque30.jpg Done Skip 0 00 : 00 : 22 Categories M…" at bounding box center [483, 380] width 967 height 761
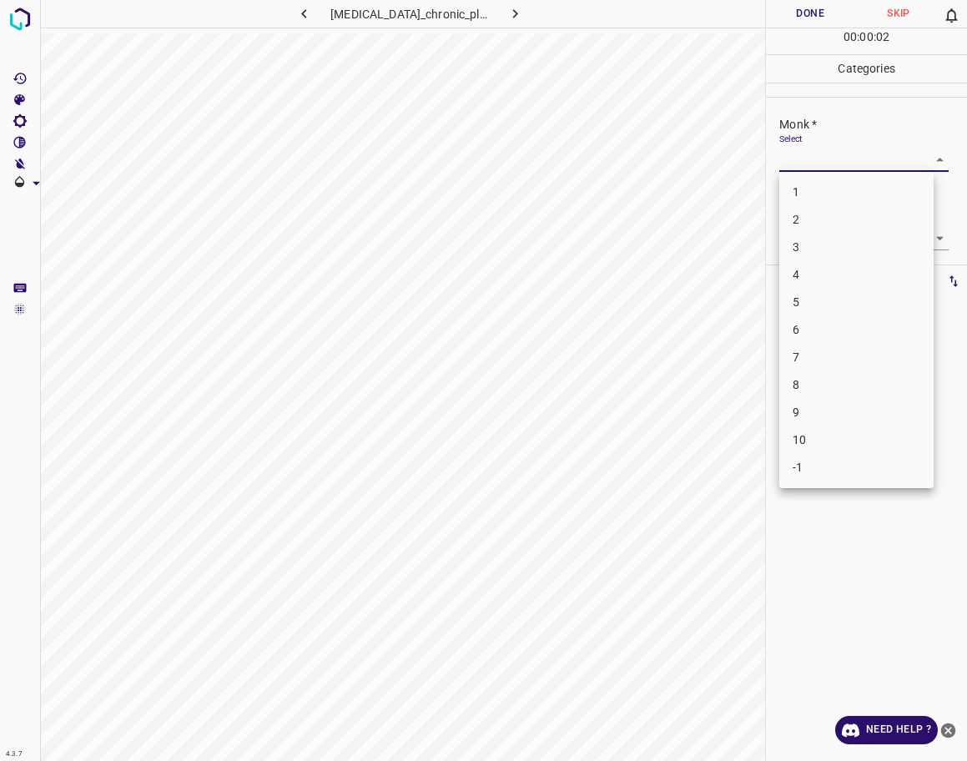
click at [835, 222] on li "2" at bounding box center [856, 220] width 154 height 28
type input "2"
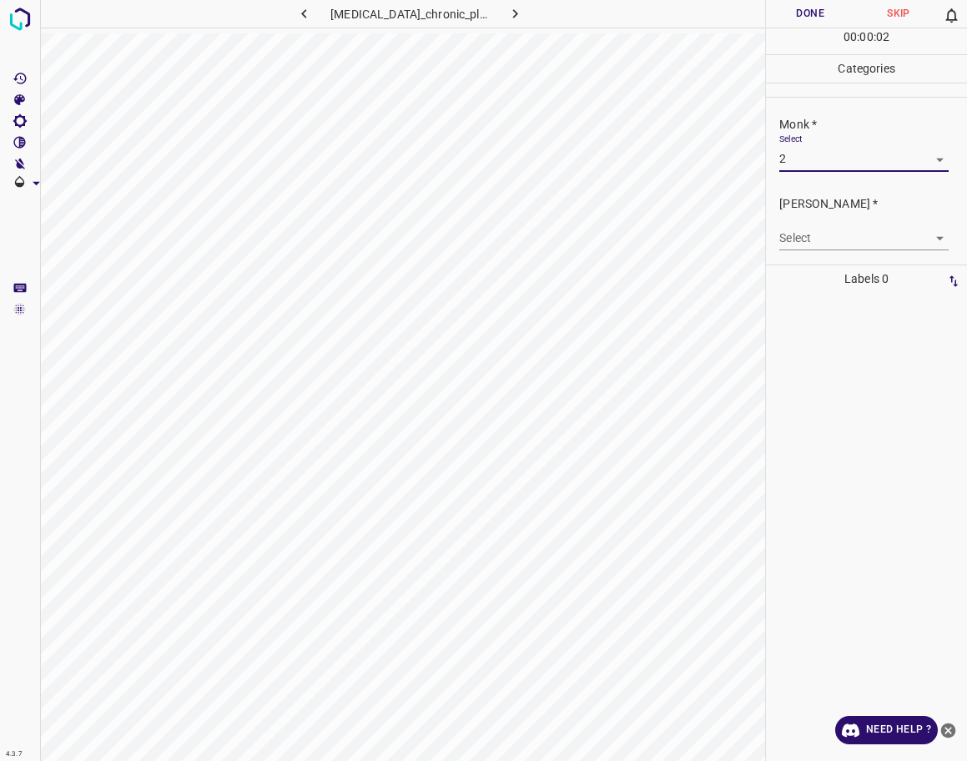
click at [837, 229] on body "4.3.7 [MEDICAL_DATA]_chronic_plaque30.jpg Done Skip 0 00 : 00 : 02 Categories M…" at bounding box center [483, 380] width 967 height 761
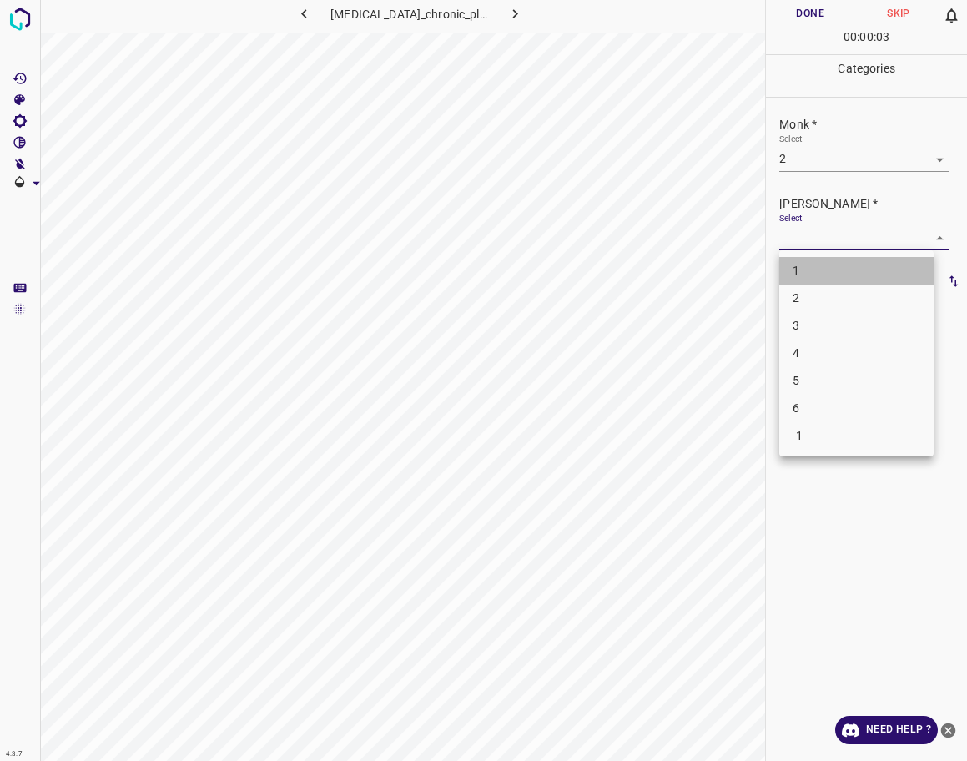
click at [811, 275] on li "1" at bounding box center [856, 271] width 154 height 28
type input "1"
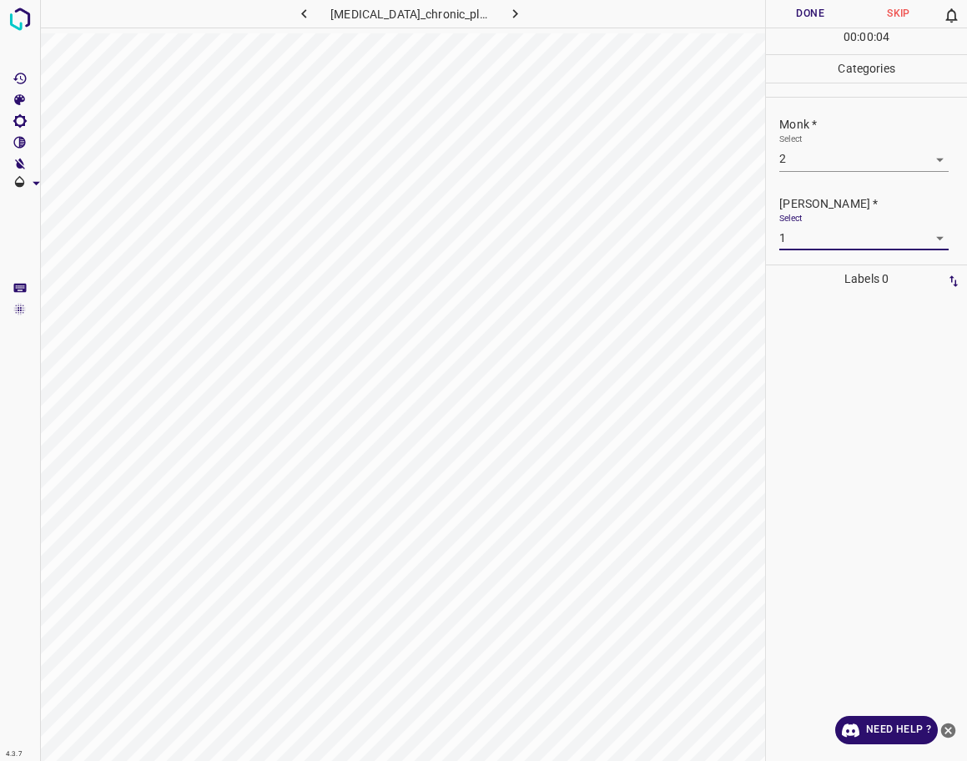
click at [794, 4] on button "Done" at bounding box center [810, 14] width 88 height 28
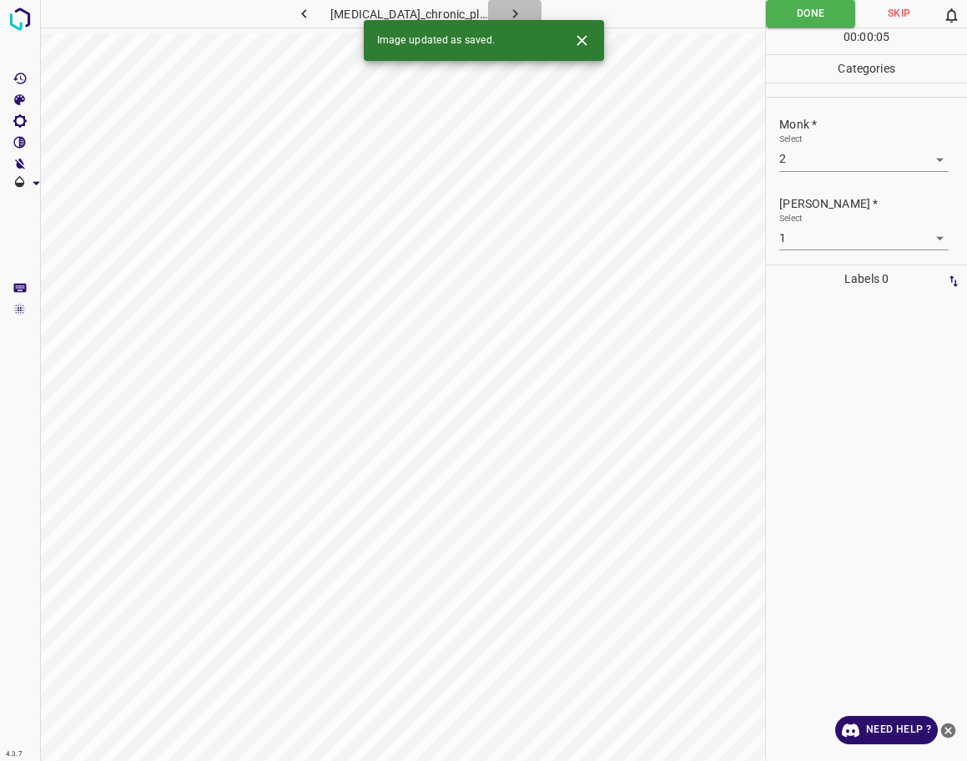
click at [512, 16] on icon "button" at bounding box center [516, 14] width 18 height 18
click at [817, 155] on body "4.3.7 [MEDICAL_DATA]_nail57.jpg Done Skip 0 00 : 00 : 02 Categories Monk * Sele…" at bounding box center [483, 380] width 967 height 761
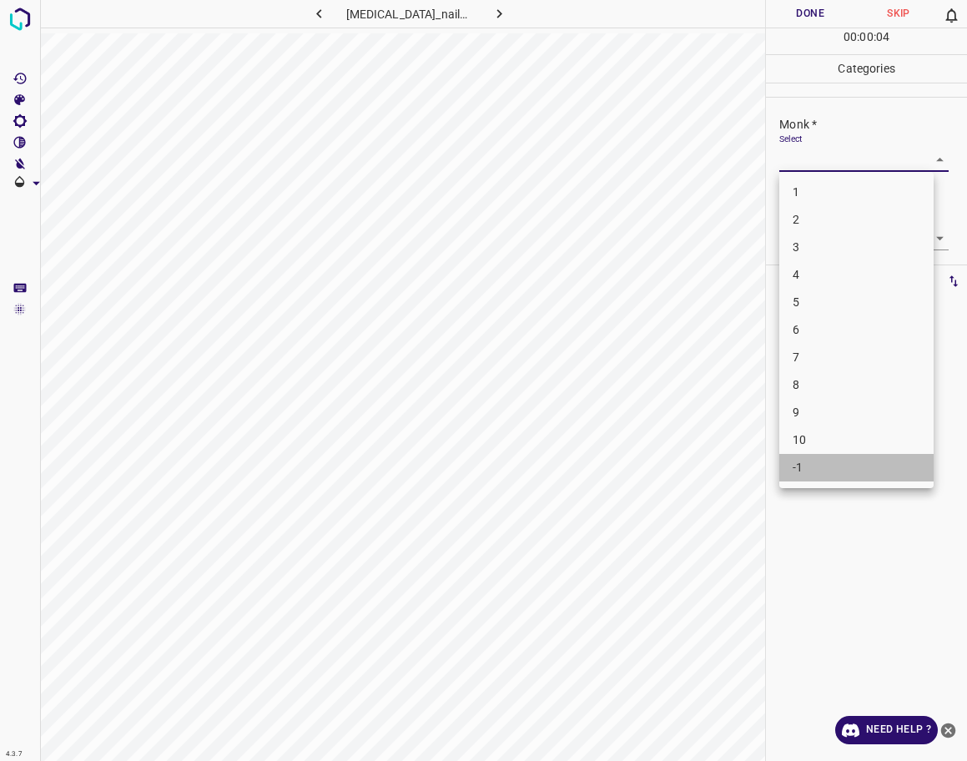
click at [815, 466] on li "-1" at bounding box center [856, 468] width 154 height 28
type input "-1"
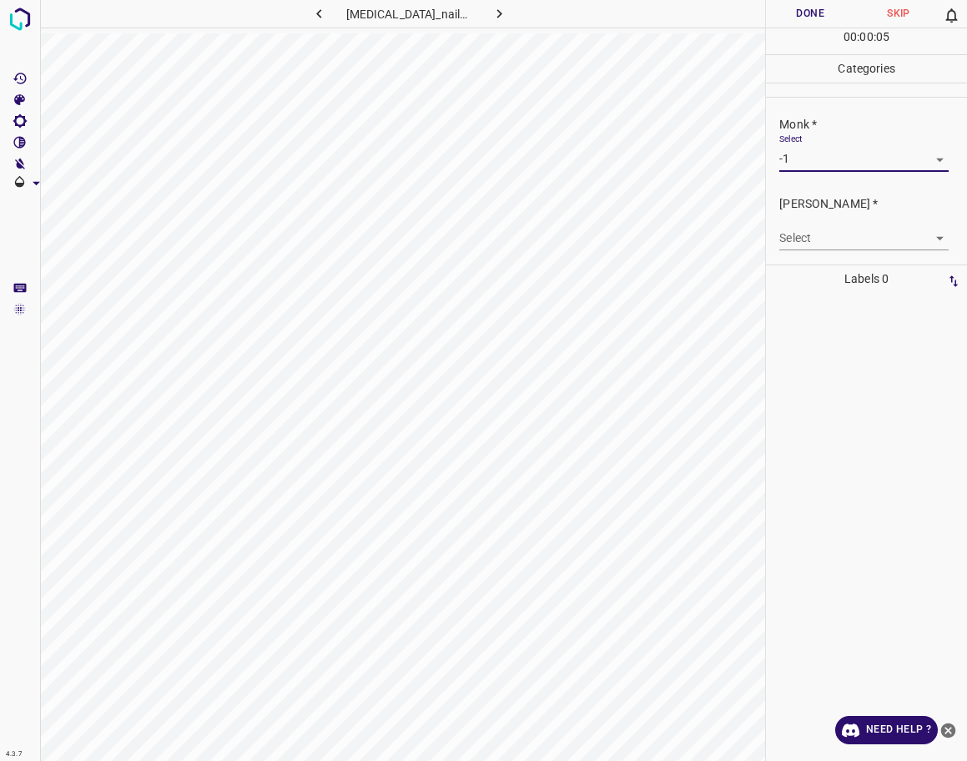
click at [835, 234] on body "4.3.7 [MEDICAL_DATA]_nail57.jpg Done Skip 0 00 : 00 : 05 Categories Monk * Sele…" at bounding box center [483, 380] width 967 height 761
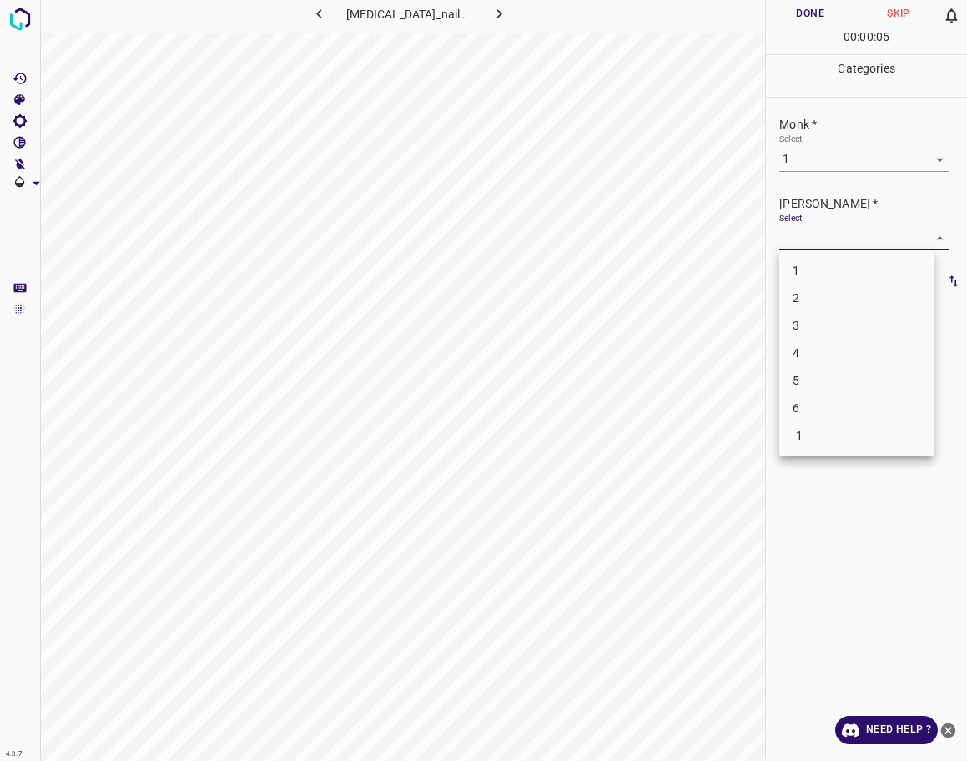
drag, startPoint x: 826, startPoint y: 422, endPoint x: 814, endPoint y: 417, distance: 13.5
click at [825, 423] on li "-1" at bounding box center [856, 436] width 154 height 28
type input "-1"
click at [819, 16] on button "Done" at bounding box center [810, 14] width 88 height 28
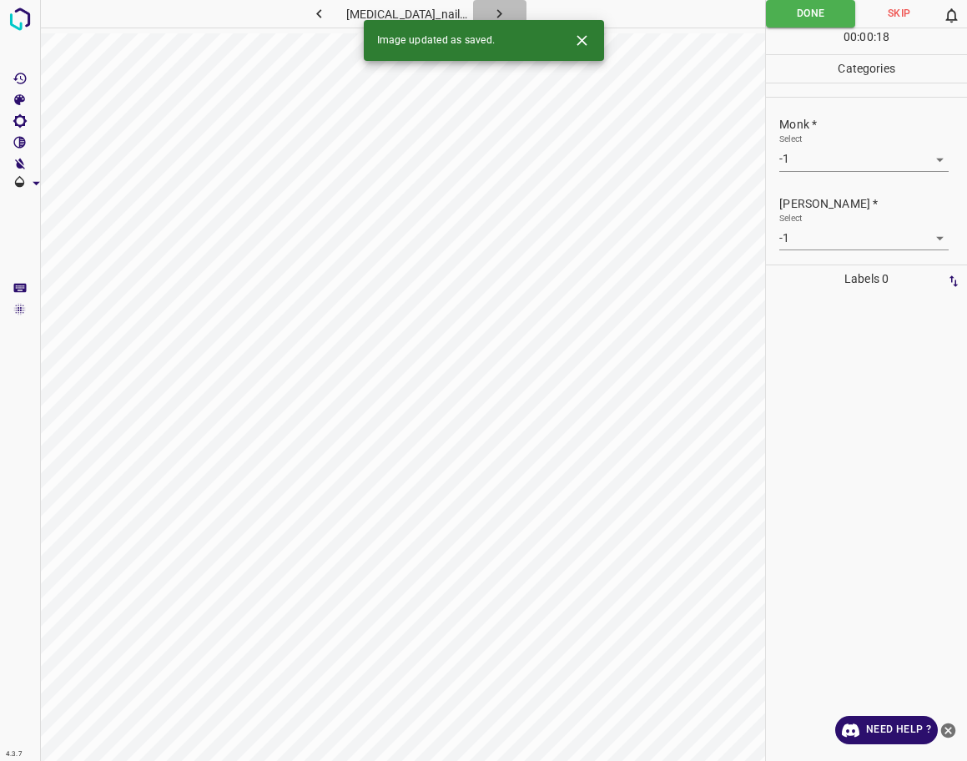
click at [491, 18] on icon "button" at bounding box center [500, 14] width 18 height 18
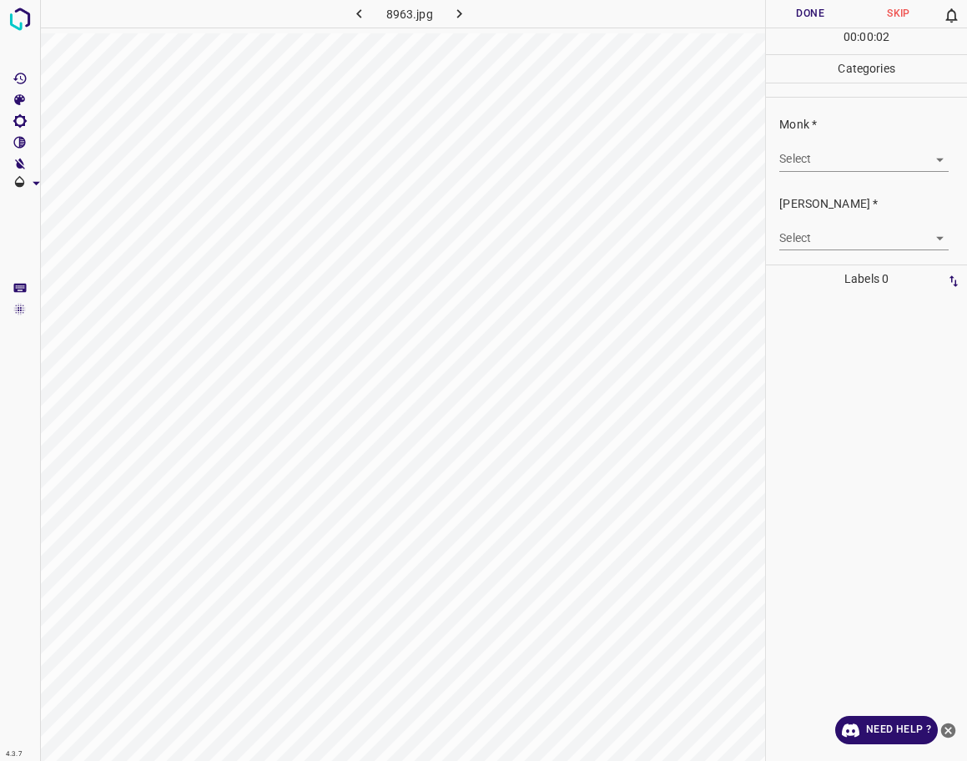
drag, startPoint x: 805, startPoint y: 174, endPoint x: 806, endPoint y: 152, distance: 22.5
click at [804, 172] on div "Monk * Select ​" at bounding box center [866, 143] width 201 height 78
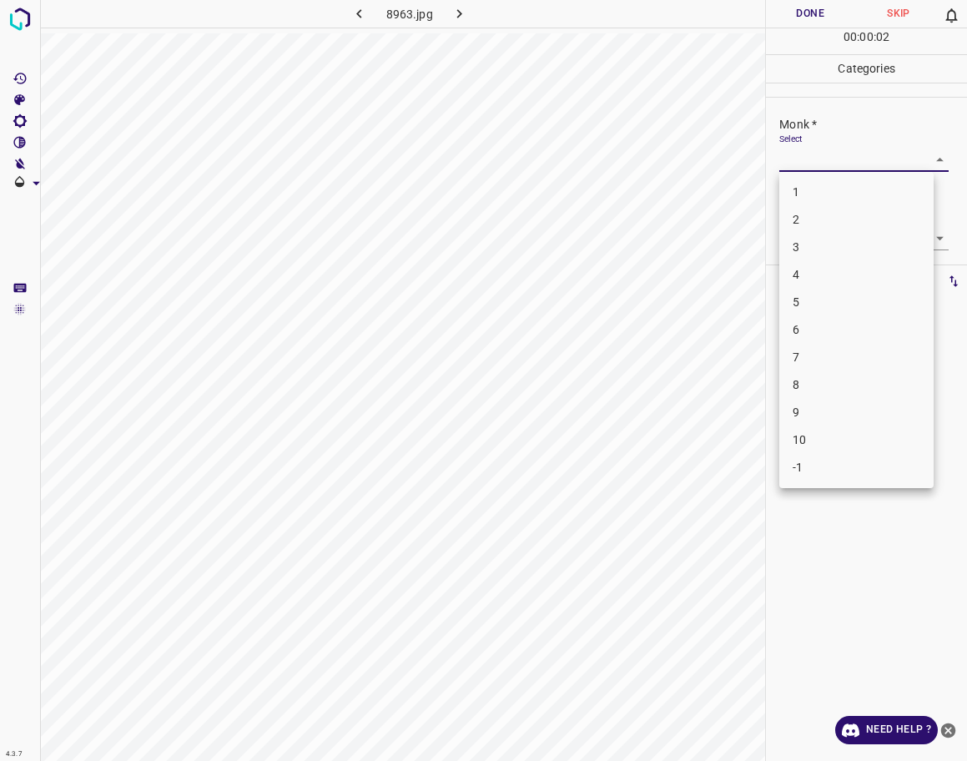
click at [806, 149] on body "4.3.7 8963.jpg Done Skip 0 00 : 00 : 02 Categories Monk * Select ​ [PERSON_NAME…" at bounding box center [483, 380] width 967 height 761
drag, startPoint x: 831, startPoint y: 451, endPoint x: 833, endPoint y: 465, distance: 13.5
click at [833, 465] on ul "1 2 3 4 5 6 7 8 9 10 -1" at bounding box center [856, 330] width 154 height 316
click at [833, 465] on li "-1" at bounding box center [856, 468] width 154 height 28
type input "-1"
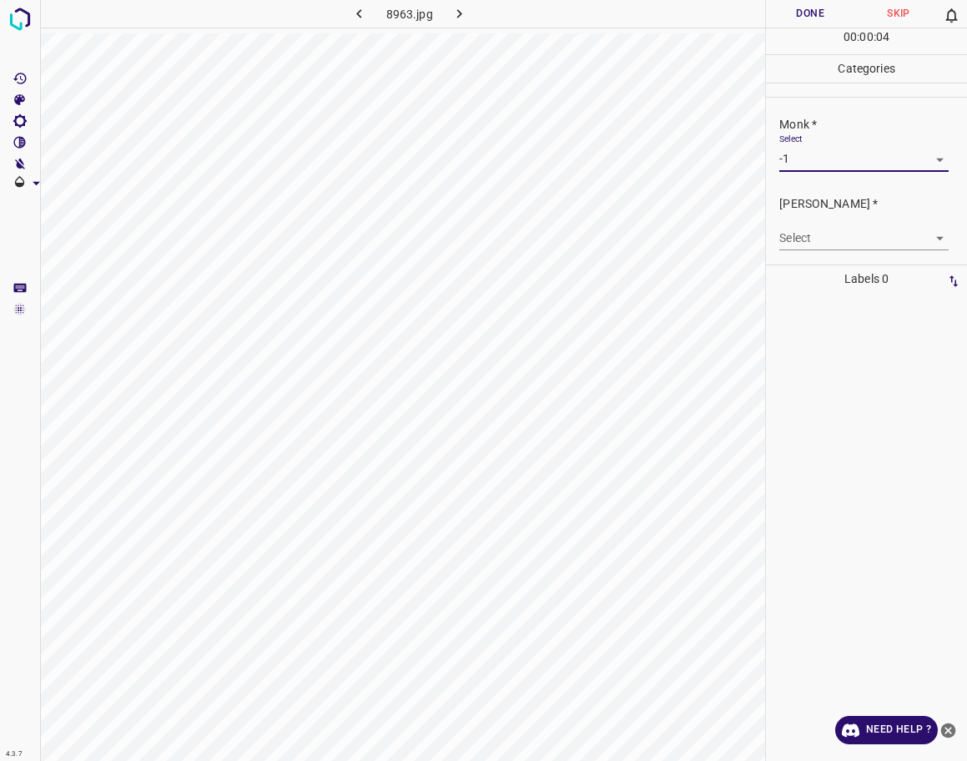
click at [835, 229] on body "4.3.7 8963.jpg Done Skip 0 00 : 00 : 04 Categories Monk * Select -1 -1 [PERSON_…" at bounding box center [483, 380] width 967 height 761
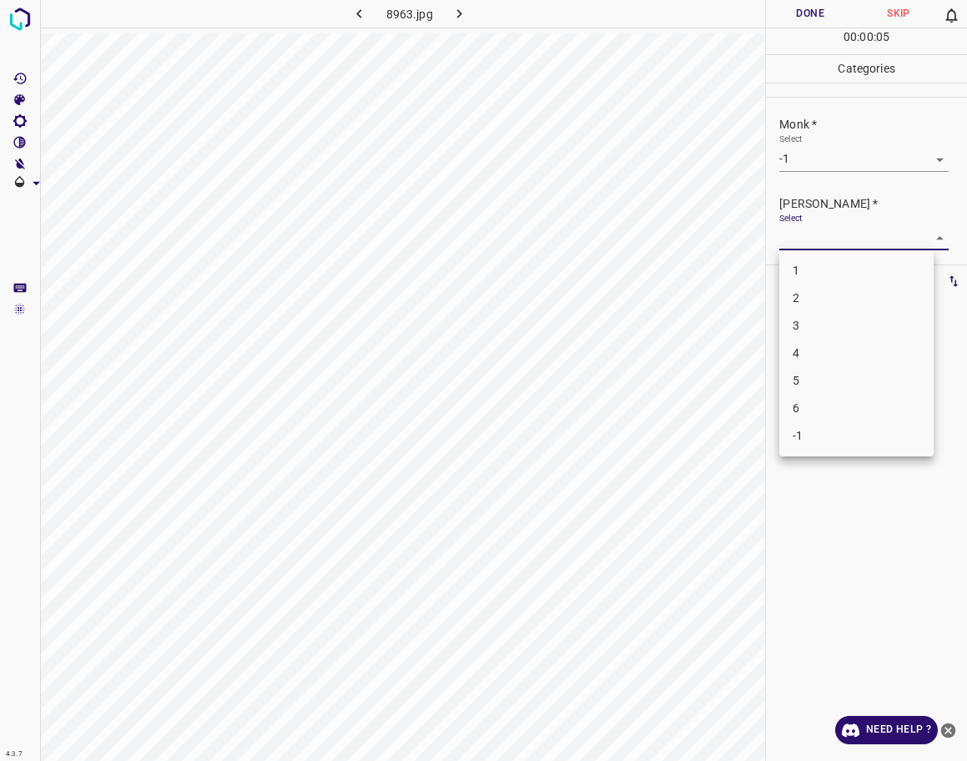
click at [816, 436] on li "-1" at bounding box center [856, 436] width 154 height 28
type input "-1"
click at [785, 7] on button "Done" at bounding box center [810, 14] width 88 height 28
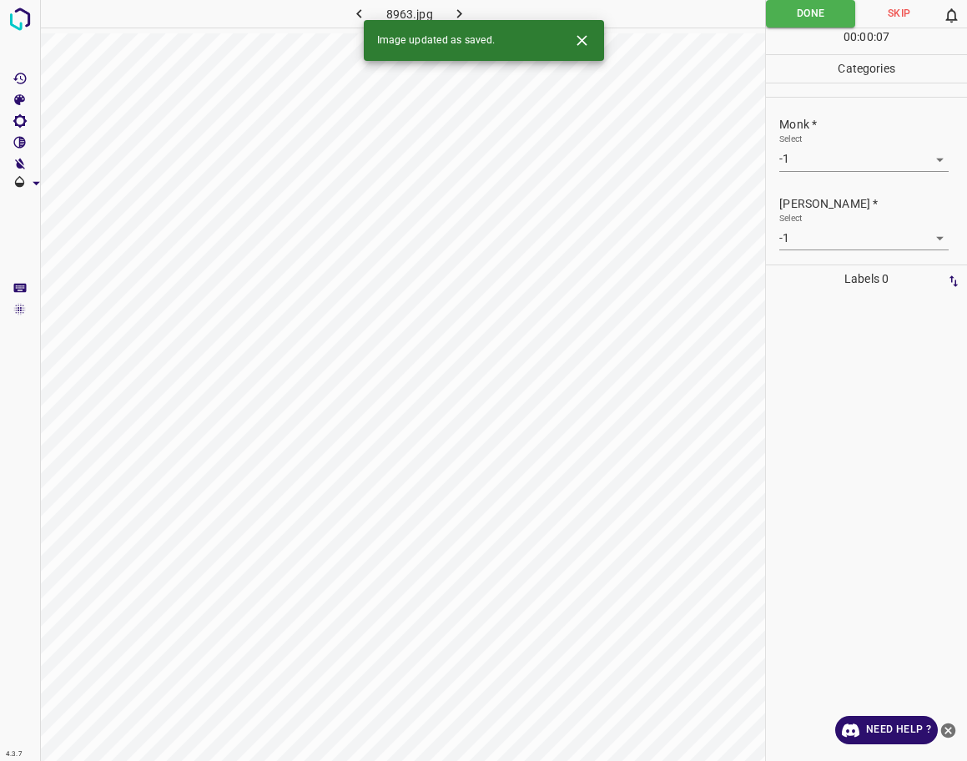
click at [464, 11] on icon "button" at bounding box center [460, 14] width 18 height 18
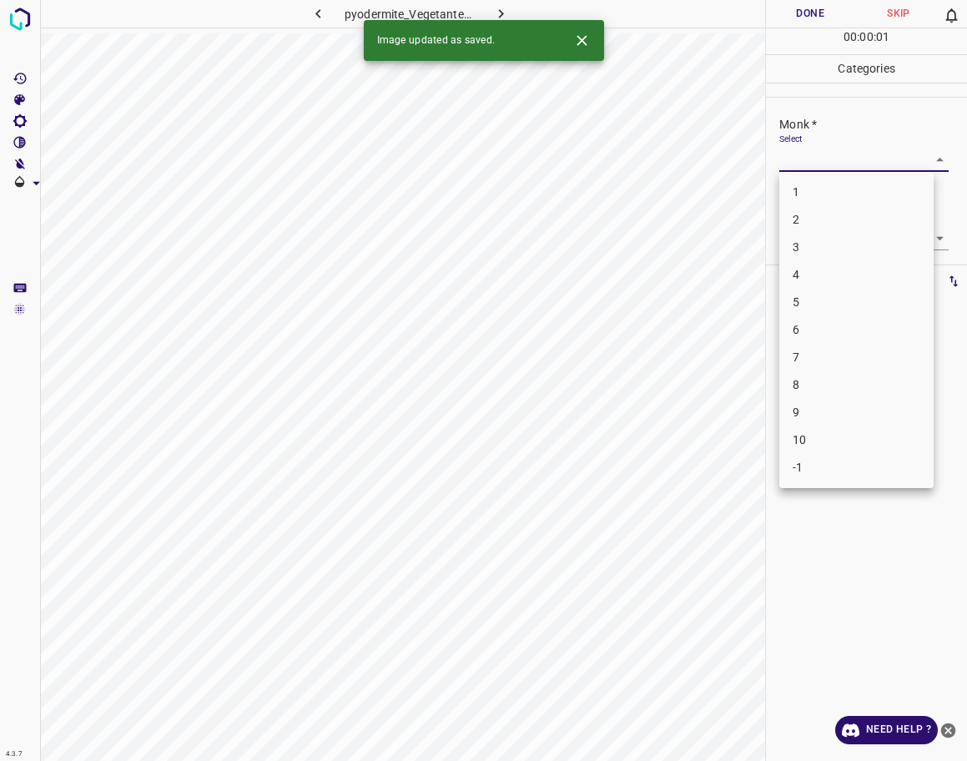
click at [867, 156] on body "4.3.7 pyodermite_Vegetante10.jpg Done Skip 0 00 : 00 : 01 Categories Monk * Sel…" at bounding box center [483, 380] width 967 height 761
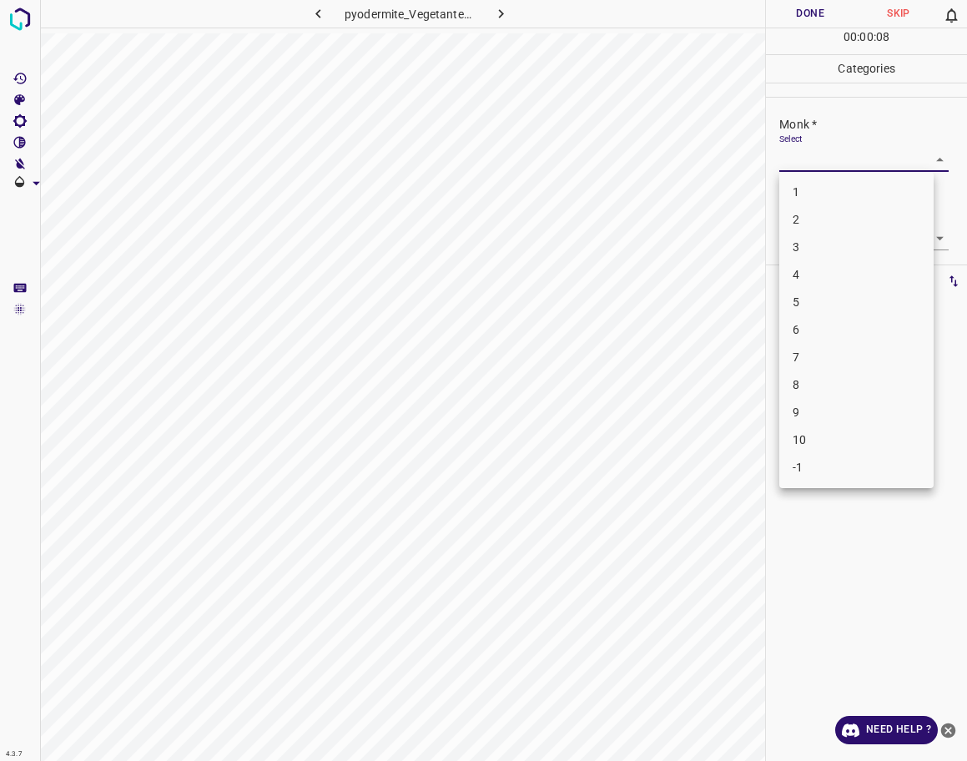
click at [816, 366] on li "7" at bounding box center [856, 358] width 154 height 28
type input "7"
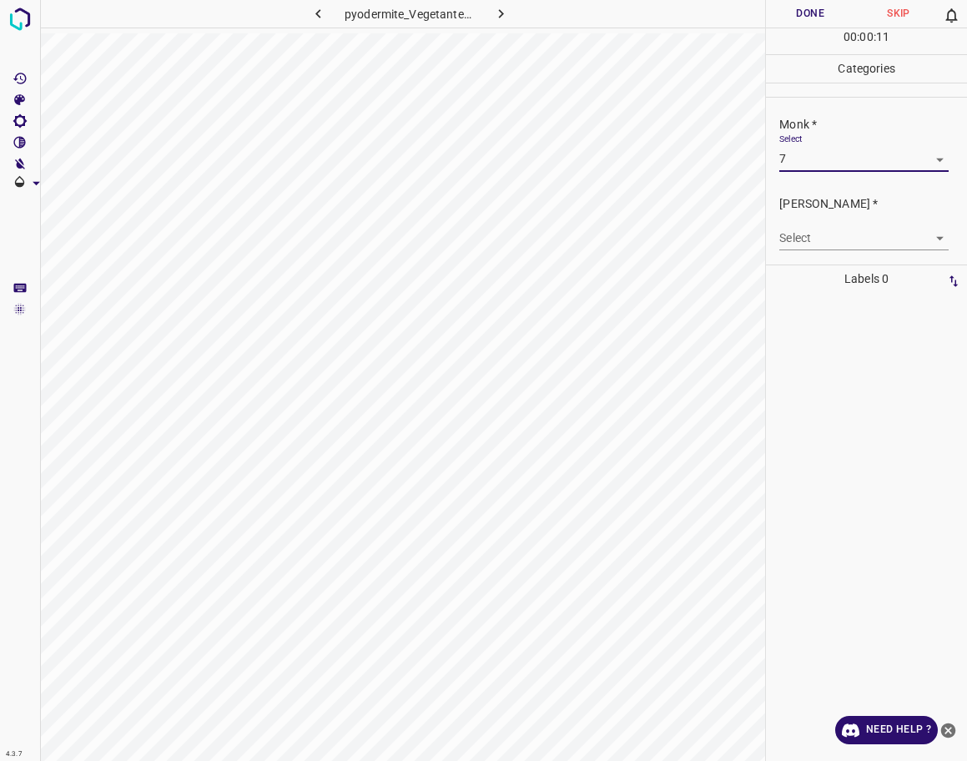
click at [849, 240] on body "4.3.7 pyodermite_Vegetante10.jpg Done Skip 0 00 : 00 : 11 Categories Monk * Sel…" at bounding box center [483, 380] width 967 height 761
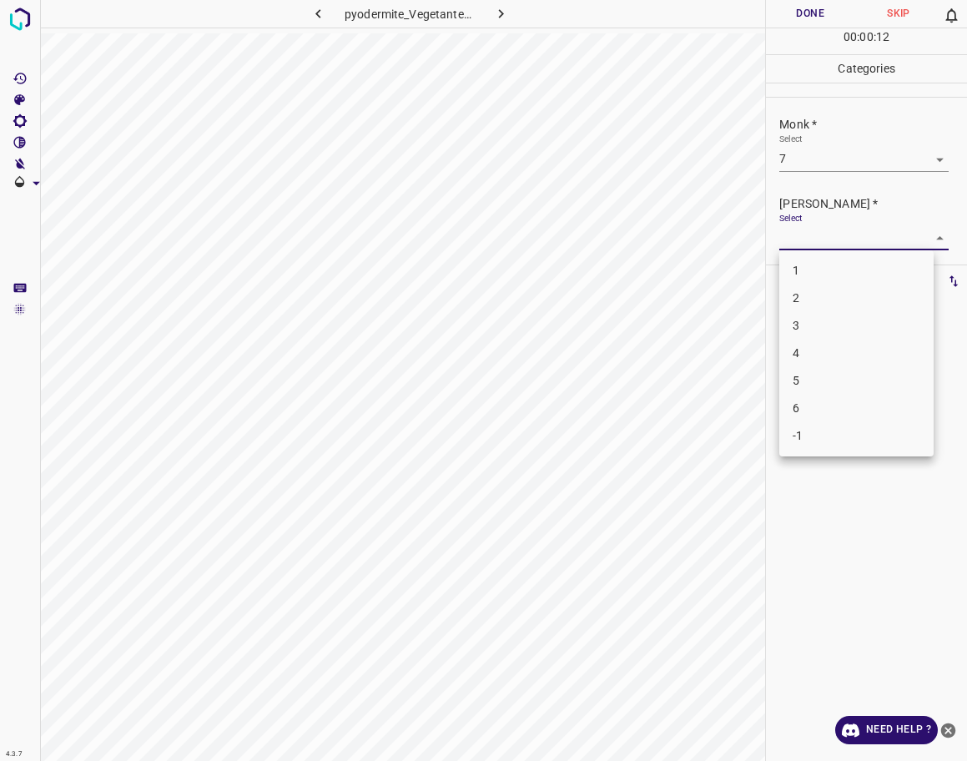
click at [802, 385] on li "5" at bounding box center [856, 381] width 154 height 28
type input "5"
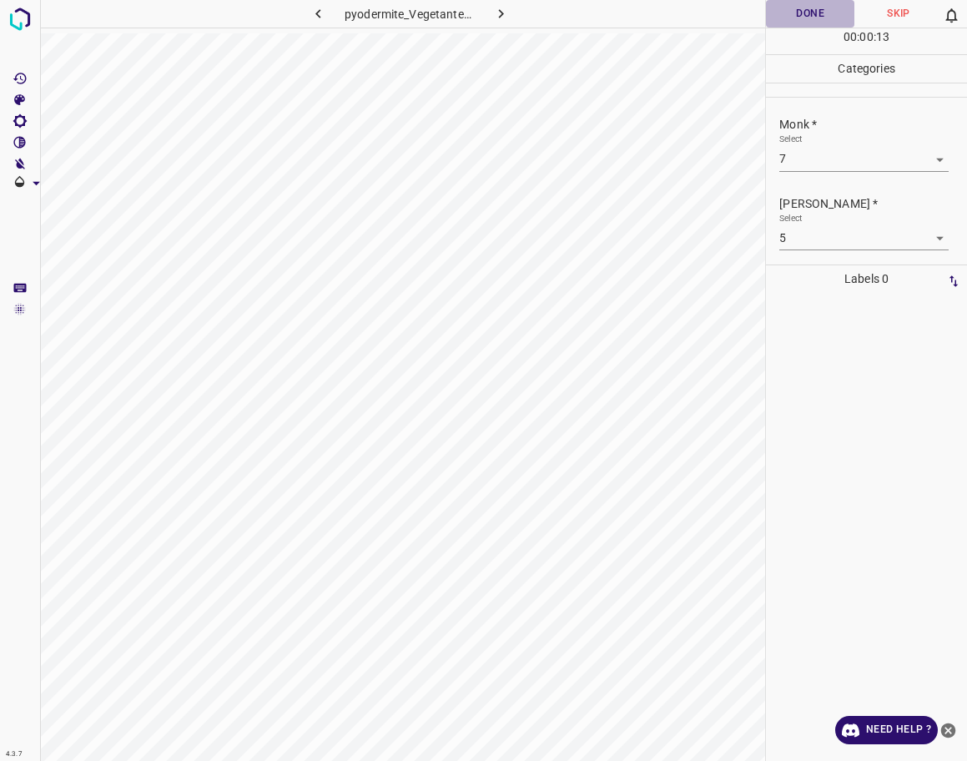
click at [812, 9] on button "Done" at bounding box center [810, 14] width 88 height 28
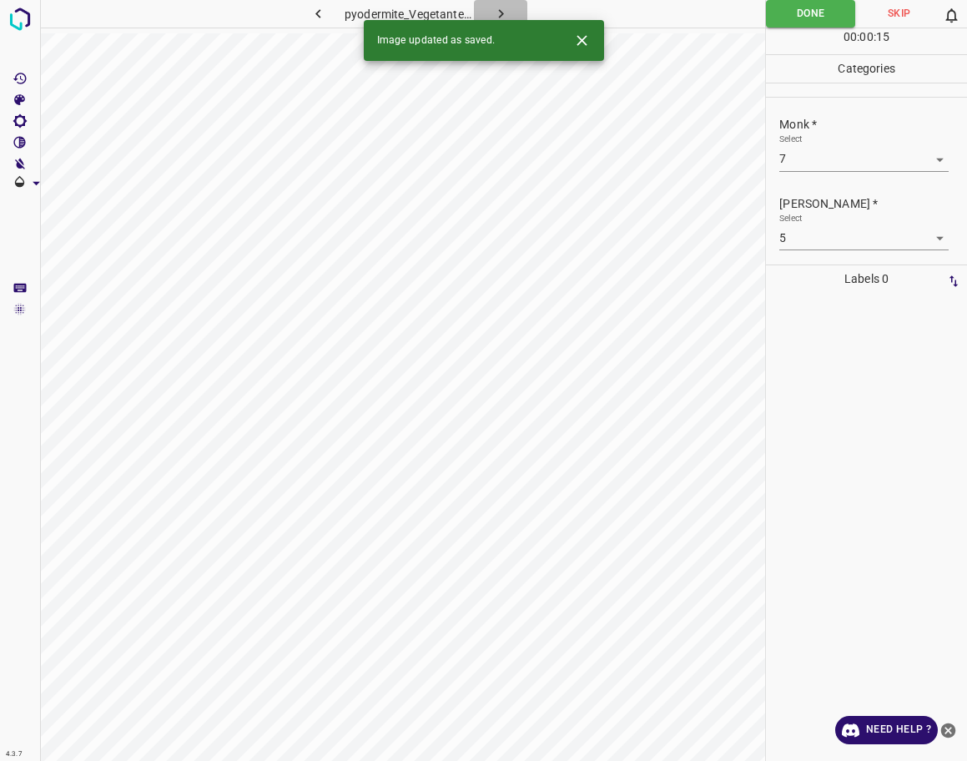
click at [497, 9] on icon "button" at bounding box center [501, 14] width 18 height 18
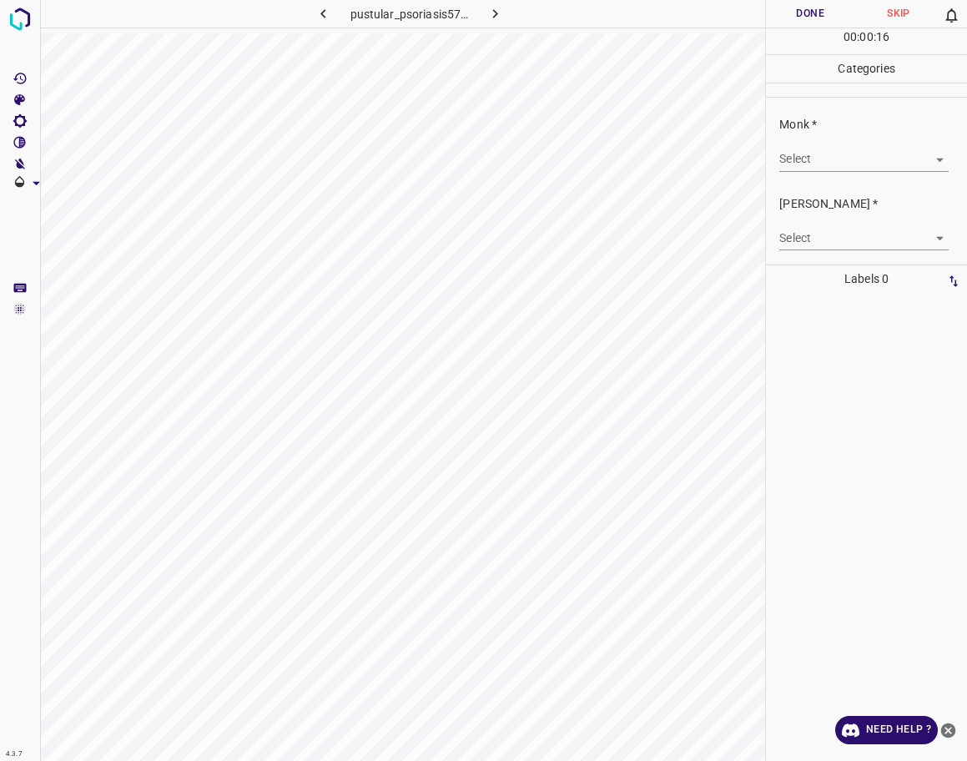
click at [841, 167] on body "4.3.7 pustular_psoriasis57.jpg Done Skip 0 00 : 00 : 16 Categories Monk * Selec…" at bounding box center [483, 380] width 967 height 761
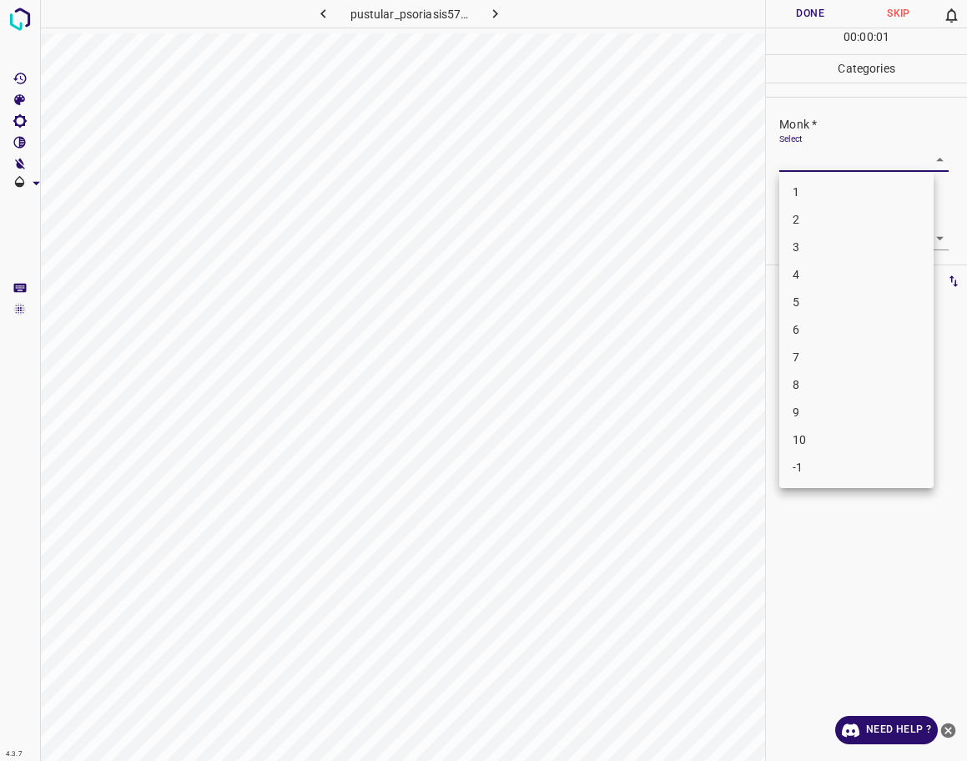
click at [832, 221] on li "2" at bounding box center [856, 220] width 154 height 28
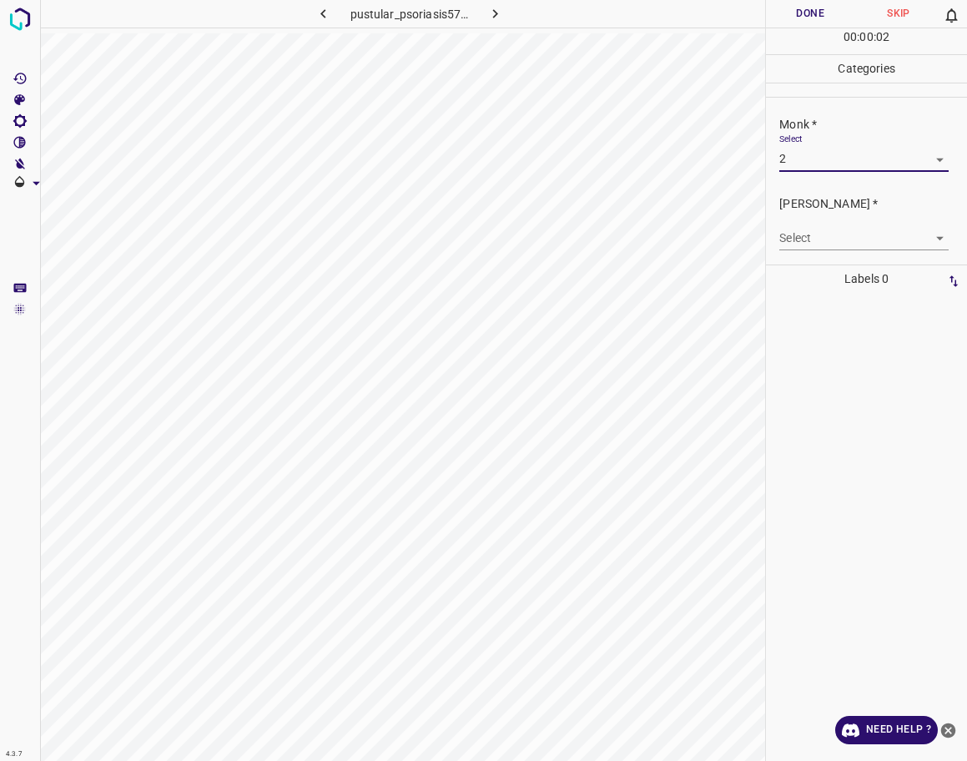
click at [845, 160] on body "4.3.7 pustular_psoriasis57.jpg Done Skip 0 00 : 00 : 02 Categories Monk * Selec…" at bounding box center [483, 380] width 967 height 761
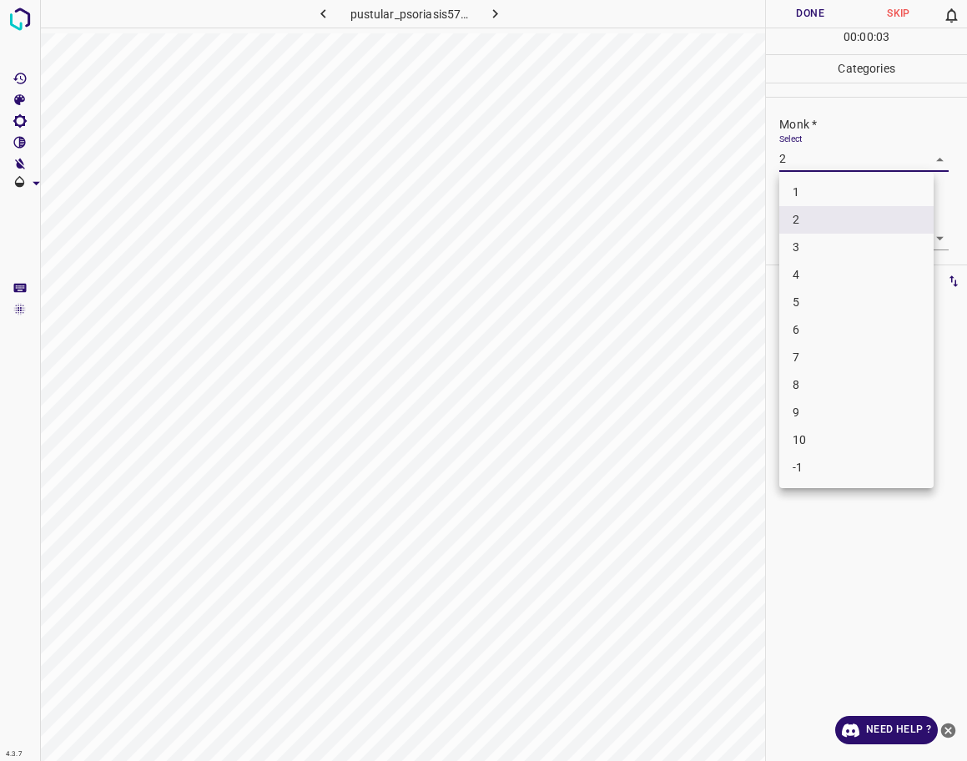
click at [829, 252] on li "3" at bounding box center [856, 248] width 154 height 28
type input "3"
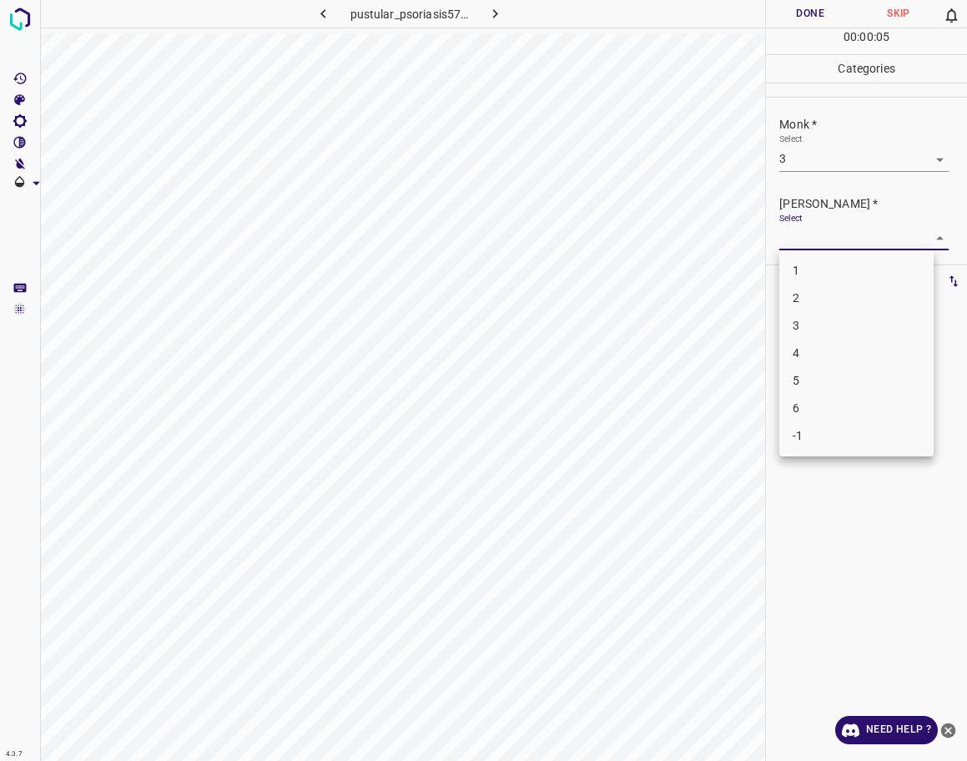
click at [826, 240] on body "4.3.7 pustular_psoriasis57.jpg Done Skip 0 00 : 00 : 05 Categories Monk * Selec…" at bounding box center [483, 380] width 967 height 761
click at [813, 296] on li "2" at bounding box center [856, 299] width 154 height 28
type input "2"
click at [822, 8] on button "Done" at bounding box center [810, 14] width 88 height 28
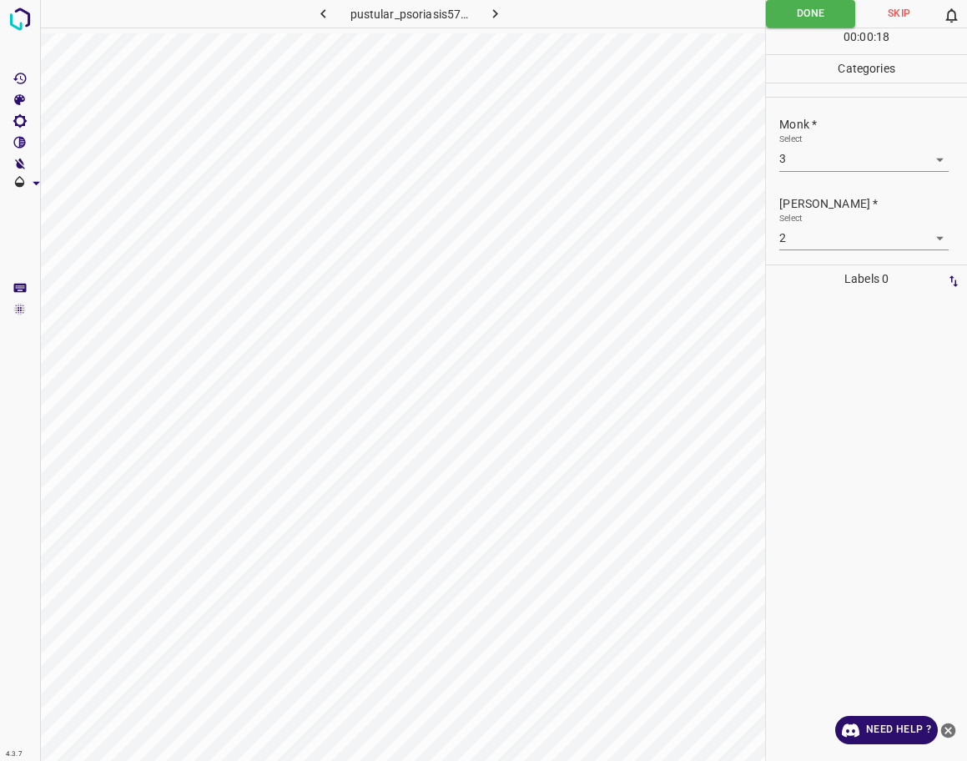
click at [496, 14] on icon "button" at bounding box center [496, 14] width 18 height 18
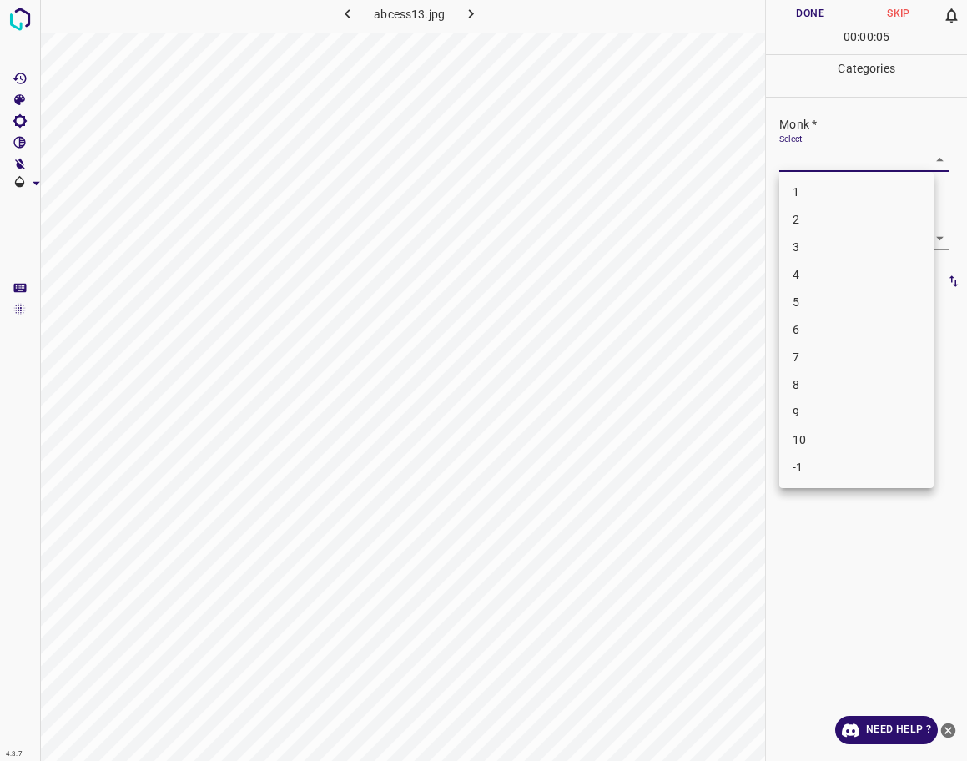
click at [790, 158] on body "4.3.7 abcess13.jpg Done Skip 0 00 : 00 : 05 Categories Monk * Select ​ [PERSON_…" at bounding box center [483, 380] width 967 height 761
click at [810, 248] on li "3" at bounding box center [856, 248] width 154 height 28
type input "3"
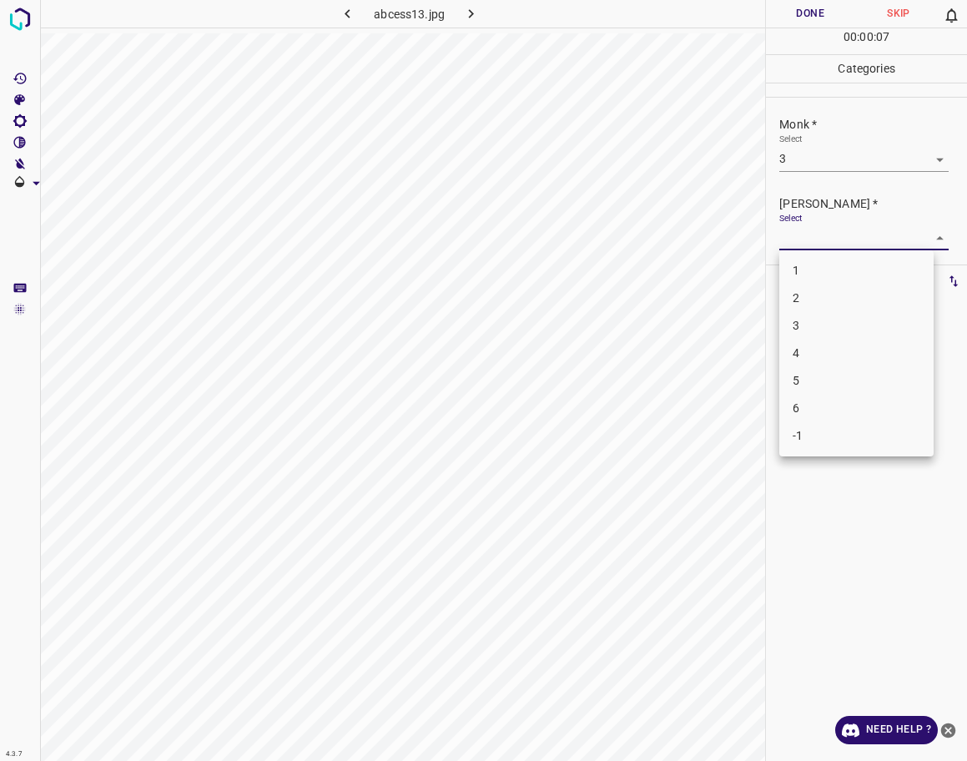
click at [811, 245] on body "4.3.7 abcess13.jpg Done Skip 0 00 : 00 : 07 Categories Monk * Select 3 3 [PERSO…" at bounding box center [483, 380] width 967 height 761
click at [809, 295] on li "2" at bounding box center [856, 299] width 154 height 28
type input "2"
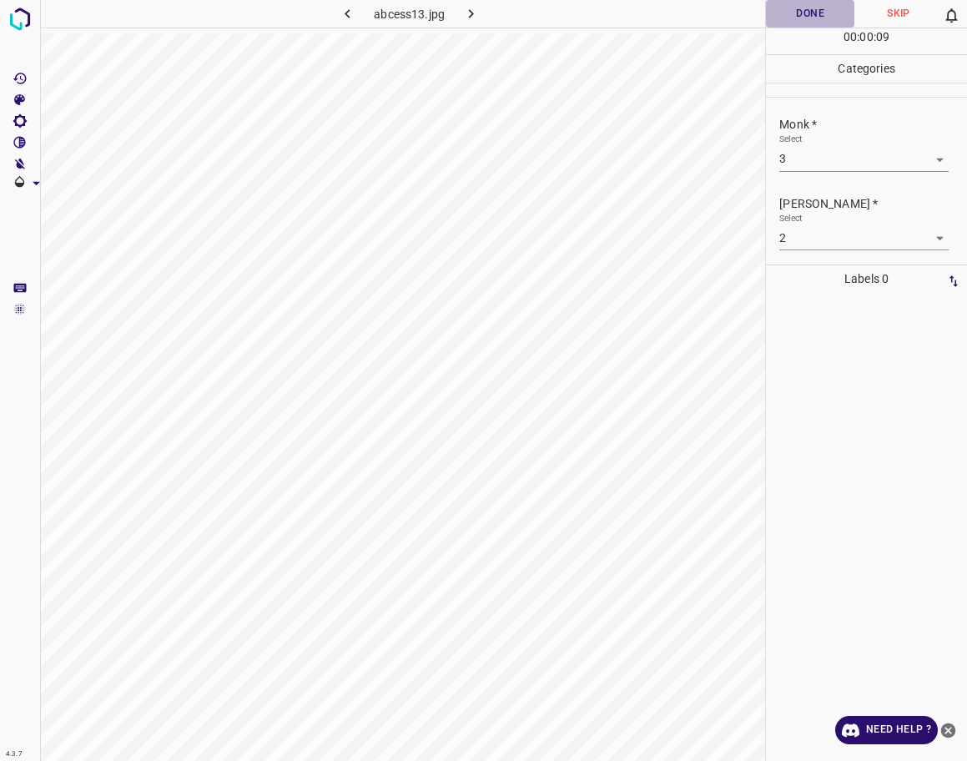
click at [817, 21] on button "Done" at bounding box center [810, 14] width 88 height 28
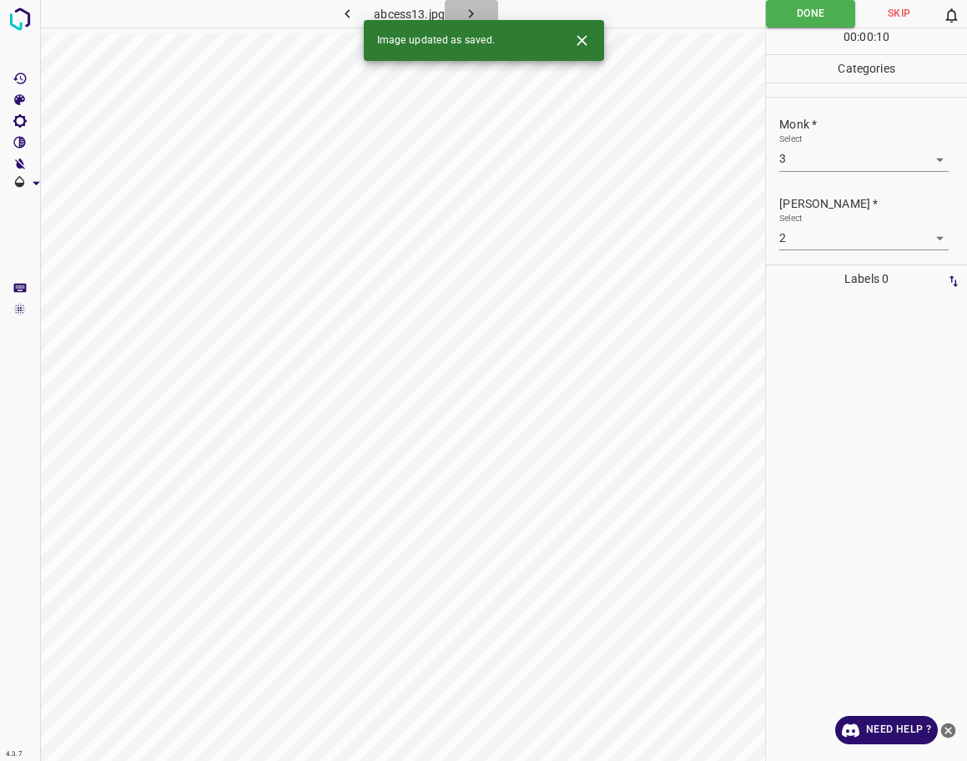
click at [476, 13] on icon "button" at bounding box center [471, 14] width 18 height 18
click at [842, 162] on body "4.3.7 [MEDICAL_DATA]_nail92.jpg Done Skip 0 00 : 00 : 01 Categories Monk * Sele…" at bounding box center [483, 380] width 967 height 761
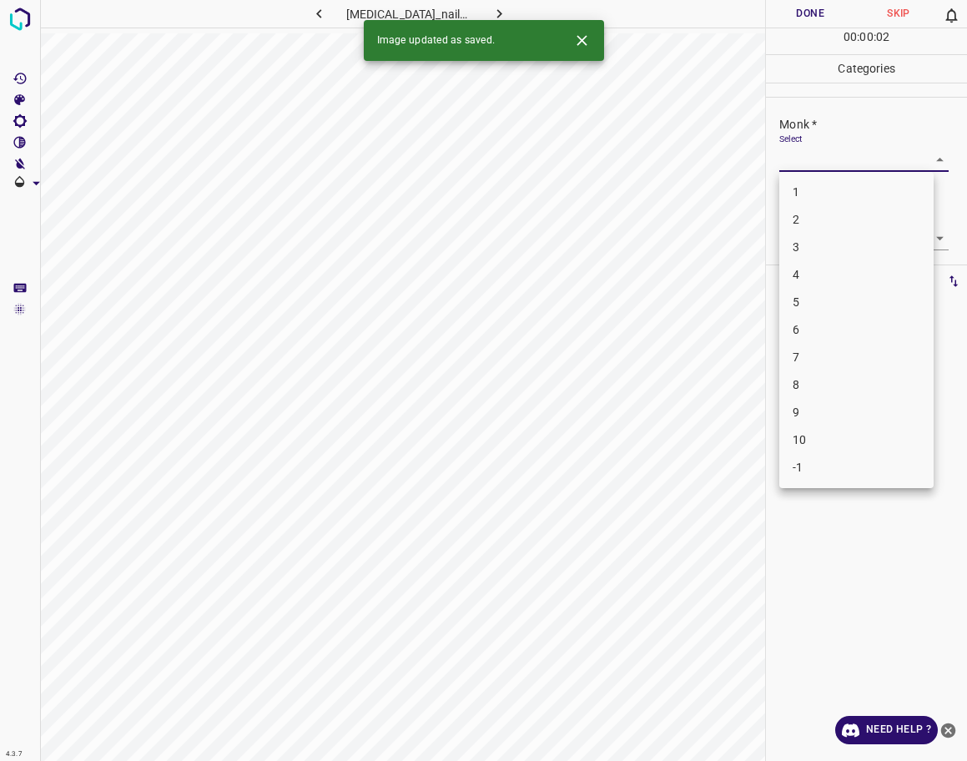
click at [815, 230] on li "2" at bounding box center [856, 220] width 154 height 28
type input "2"
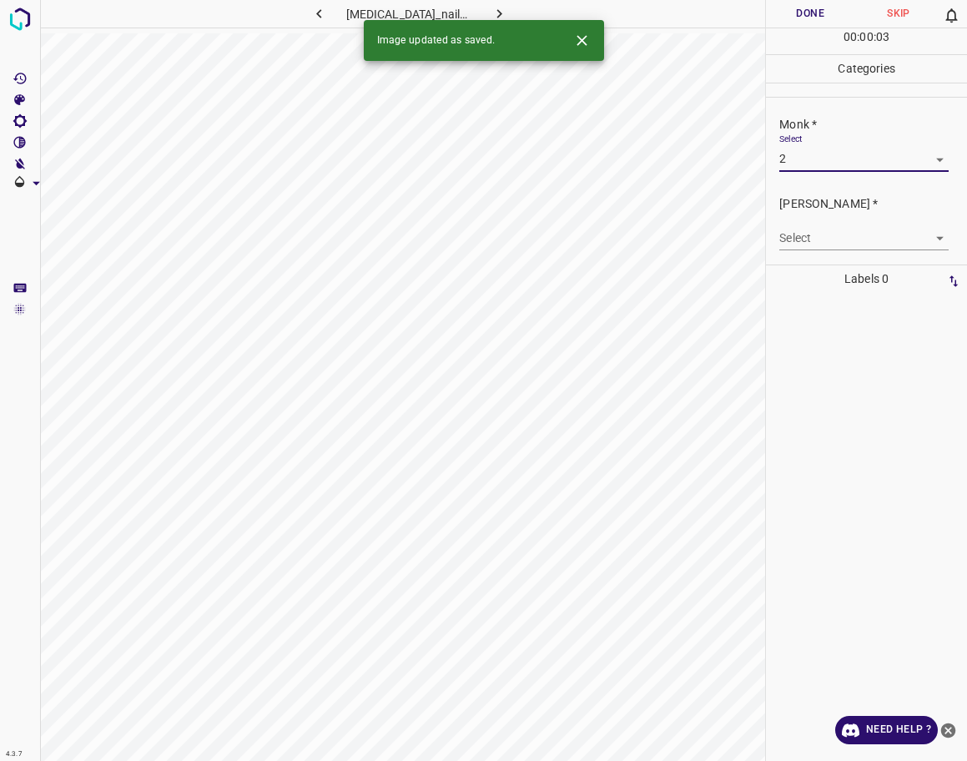
click at [818, 238] on body "4.3.7 [MEDICAL_DATA]_nail92.jpg Done Skip 0 00 : 00 : 03 Categories Monk * Sele…" at bounding box center [483, 380] width 967 height 761
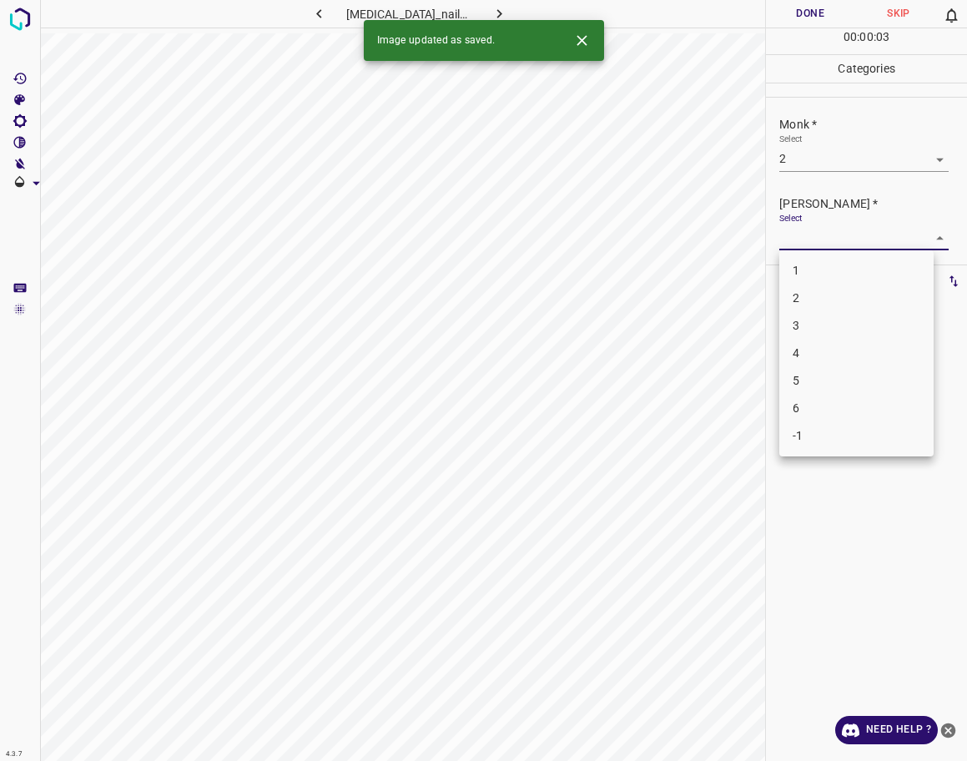
click at [809, 266] on li "1" at bounding box center [856, 271] width 154 height 28
type input "1"
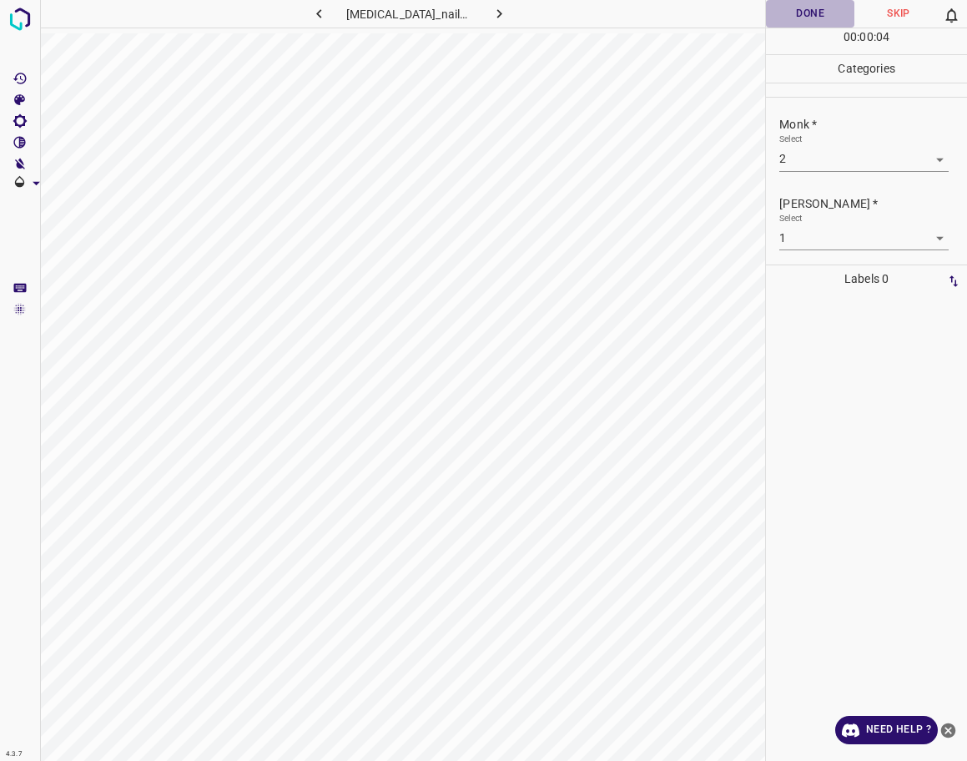
click at [808, 18] on button "Done" at bounding box center [810, 14] width 88 height 28
click at [492, 22] on icon "button" at bounding box center [500, 14] width 18 height 18
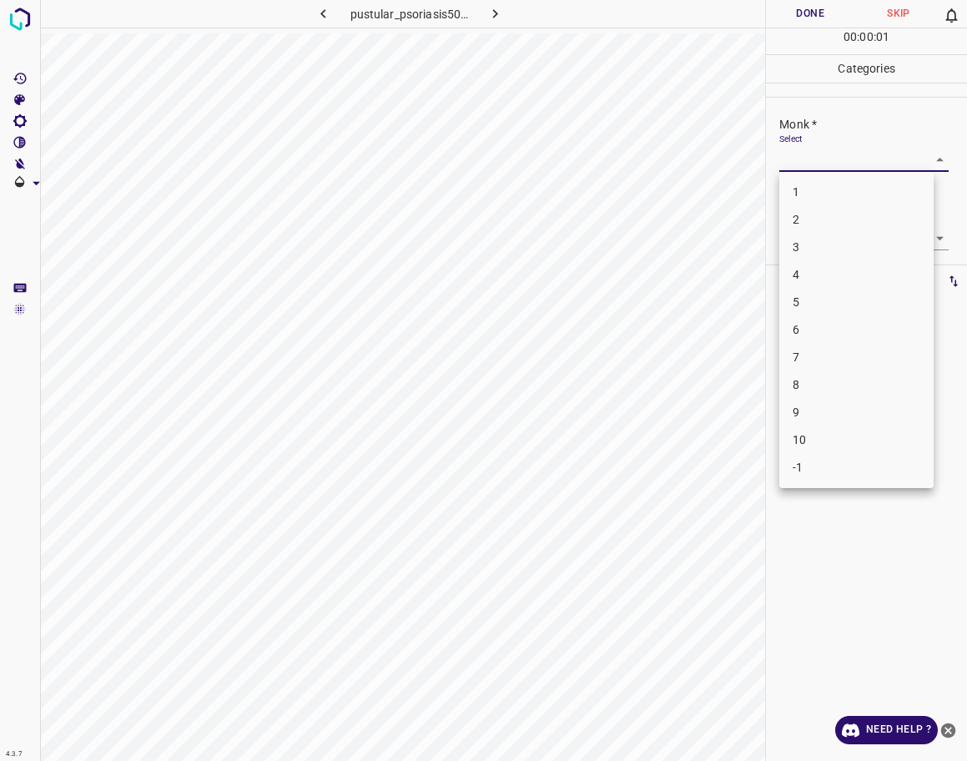
click at [829, 164] on body "4.3.7 pustular_psoriasis50.jpg Done Skip 0 00 : 00 : 01 Categories Monk * Selec…" at bounding box center [483, 380] width 967 height 761
click at [836, 184] on li "1" at bounding box center [856, 193] width 154 height 28
type input "1"
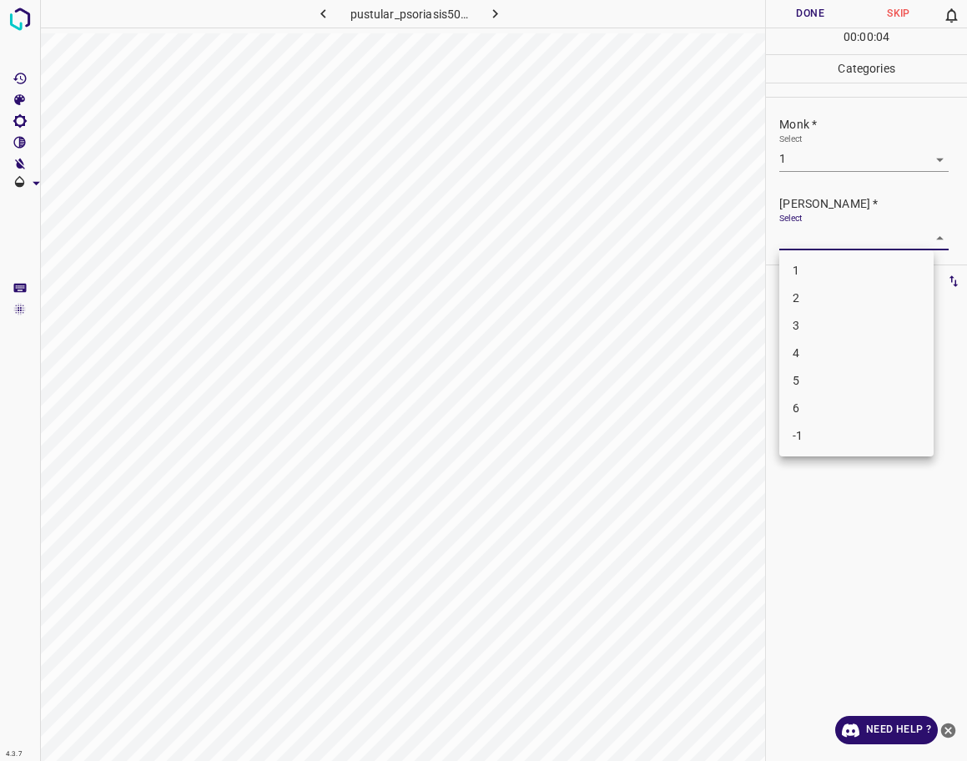
click at [843, 235] on body "4.3.7 pustular_psoriasis50.jpg Done Skip 0 00 : 00 : 04 Categories Monk * Selec…" at bounding box center [483, 380] width 967 height 761
click at [834, 272] on li "1" at bounding box center [856, 271] width 154 height 28
type input "1"
click at [804, 3] on button "Done" at bounding box center [810, 14] width 88 height 28
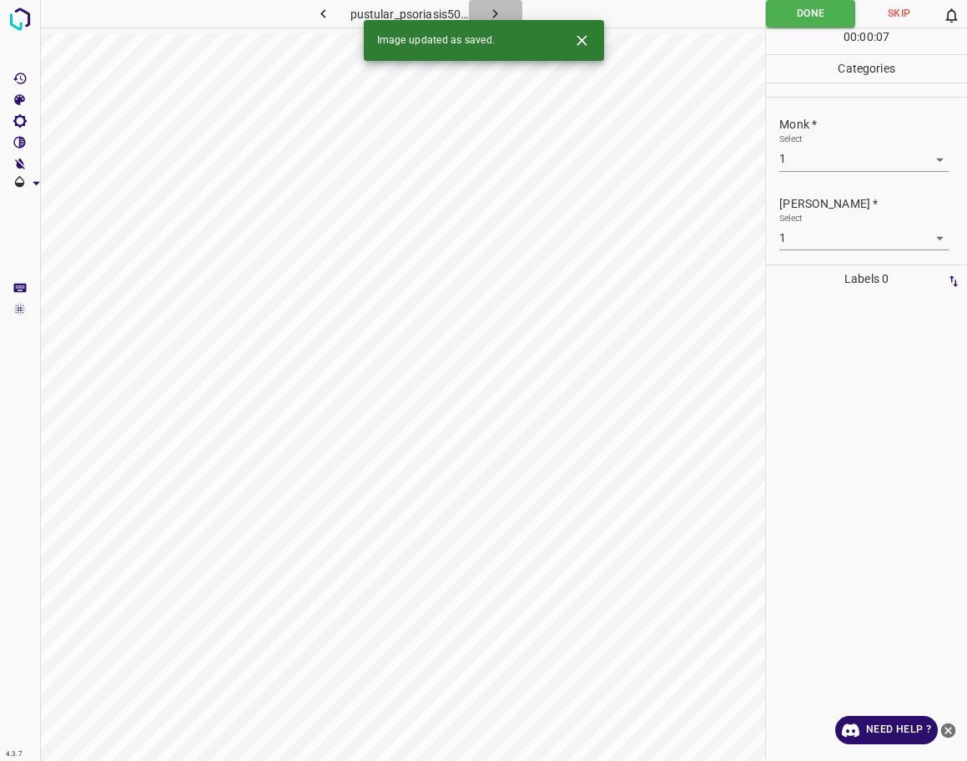
click at [502, 11] on icon "button" at bounding box center [496, 14] width 18 height 18
click at [848, 165] on body "4.3.7 [MEDICAL_DATA]_nigricans39.jpg Done Skip 0 00 : 00 : 02 Categories Monk *…" at bounding box center [483, 380] width 967 height 761
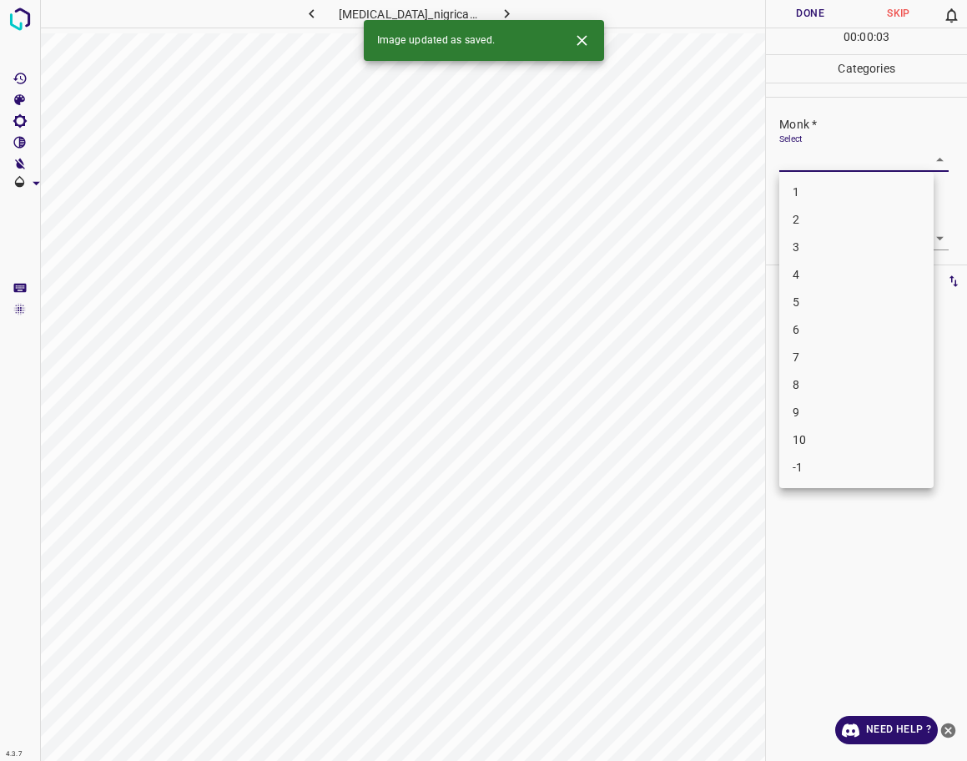
click at [827, 281] on li "4" at bounding box center [856, 275] width 154 height 28
type input "4"
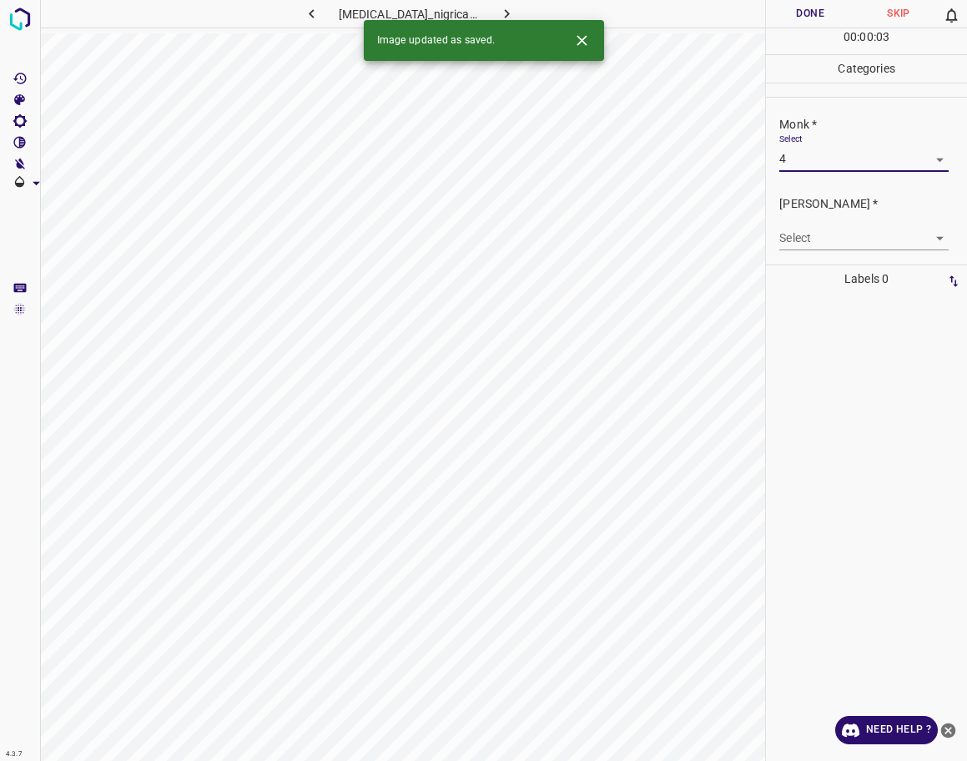
click at [824, 248] on body "4.3.7 [MEDICAL_DATA]_nigricans39.jpg Done Skip 0 00 : 00 : 03 Categories Monk *…" at bounding box center [483, 380] width 967 height 761
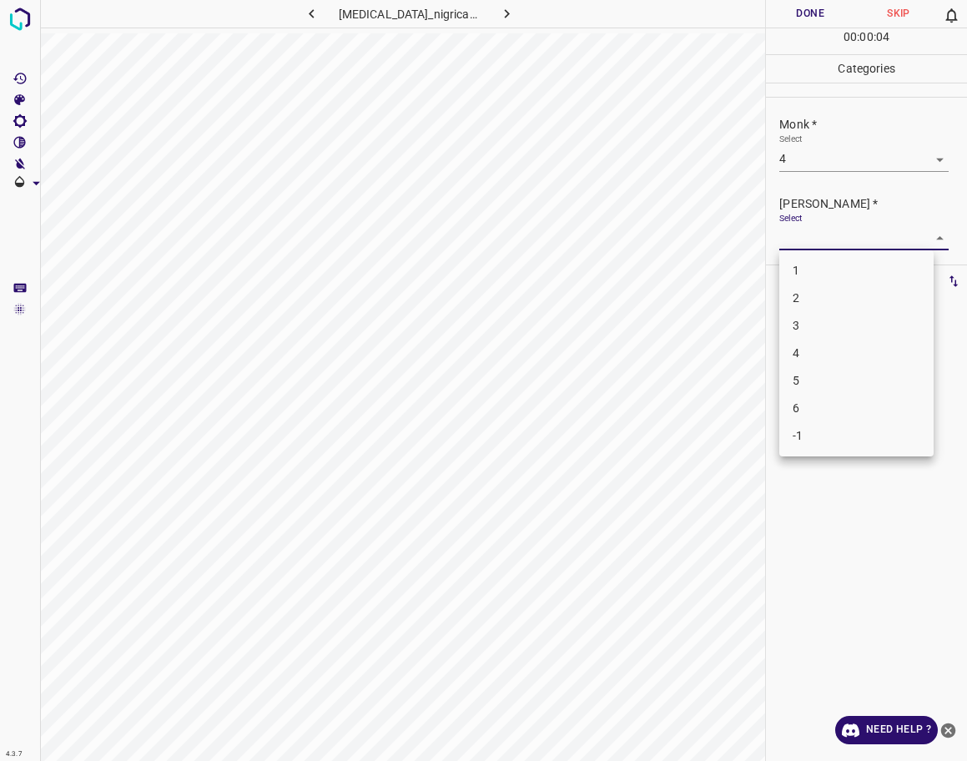
click at [813, 305] on li "2" at bounding box center [856, 299] width 154 height 28
click at [813, 305] on ul "1 2 3 4 5 6 -1" at bounding box center [857, 308] width 116 height 116
click at [820, 223] on div "Select 2 2" at bounding box center [863, 232] width 169 height 38
click at [816, 241] on body "4.3.7 [MEDICAL_DATA]_nigricans39.jpg Done Skip 0 00 : 00 : 05 Categories Monk *…" at bounding box center [483, 380] width 967 height 761
drag, startPoint x: 806, startPoint y: 301, endPoint x: 812, endPoint y: 313, distance: 13.1
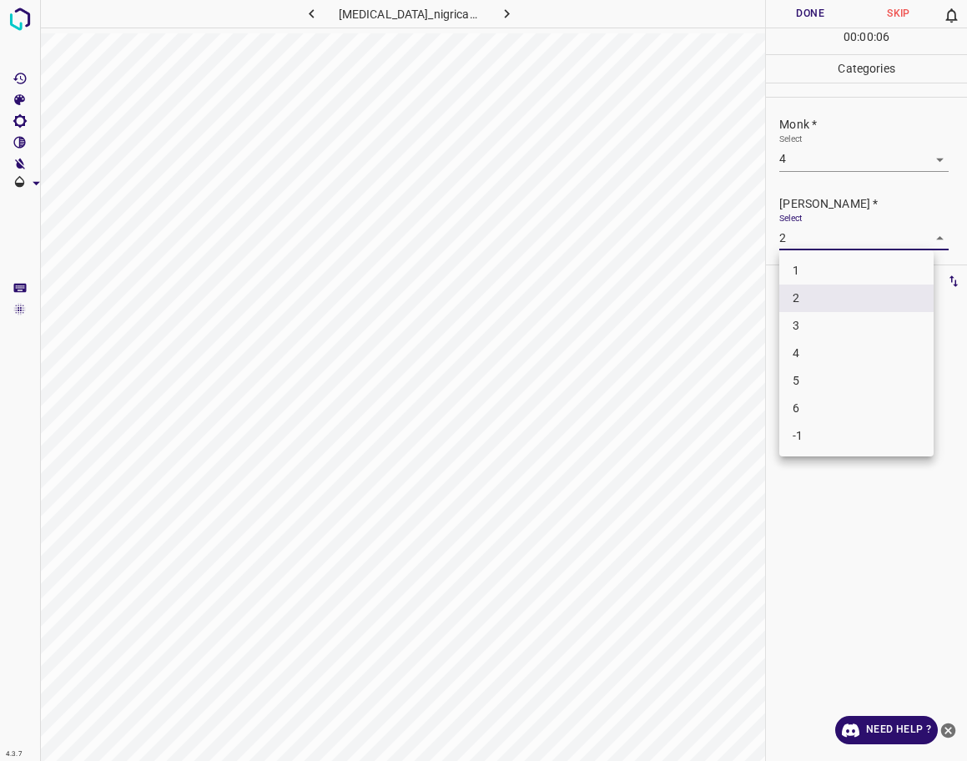
click at [812, 313] on ul "1 2 3 4 5 6 -1" at bounding box center [856, 353] width 154 height 206
click at [812, 313] on li "3" at bounding box center [856, 326] width 154 height 28
type input "3"
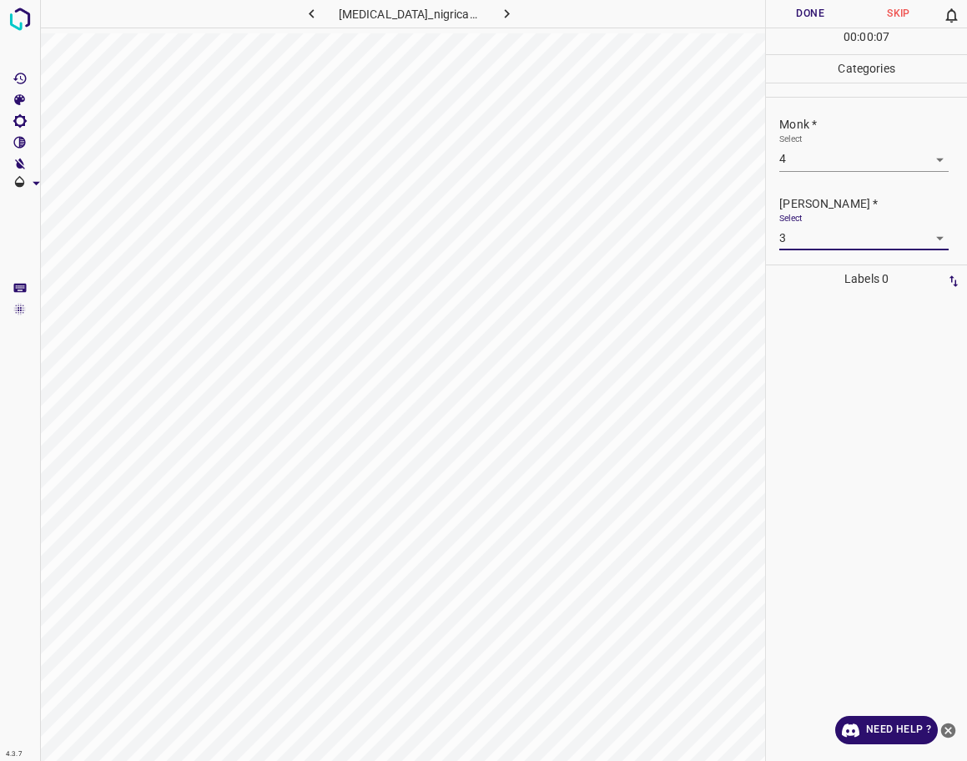
click at [823, 24] on button "Done" at bounding box center [810, 14] width 88 height 28
click at [501, 18] on icon "button" at bounding box center [507, 14] width 18 height 18
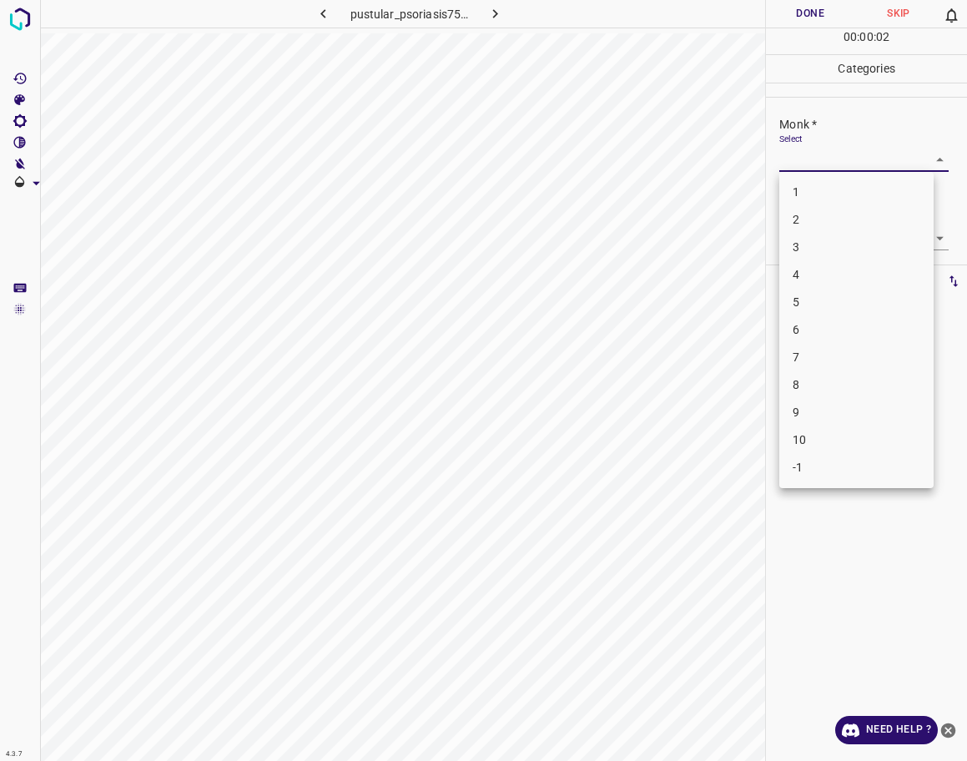
click at [816, 163] on body "4.3.7 pustular_psoriasis75.jpg Done Skip 0 00 : 00 : 02 Categories Monk * Selec…" at bounding box center [483, 380] width 967 height 761
click at [837, 240] on li "3" at bounding box center [856, 248] width 154 height 28
type input "3"
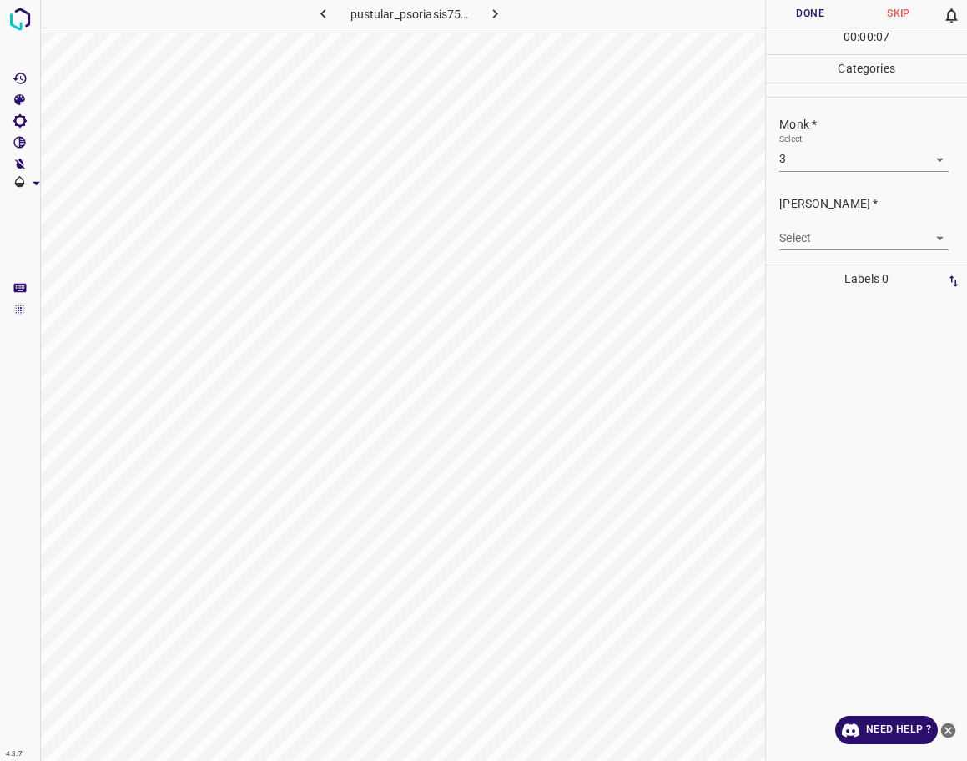
click at [799, 242] on body "4.3.7 pustular_psoriasis75.jpg Done Skip 0 00 : 00 : 07 Categories Monk * Selec…" at bounding box center [483, 380] width 967 height 761
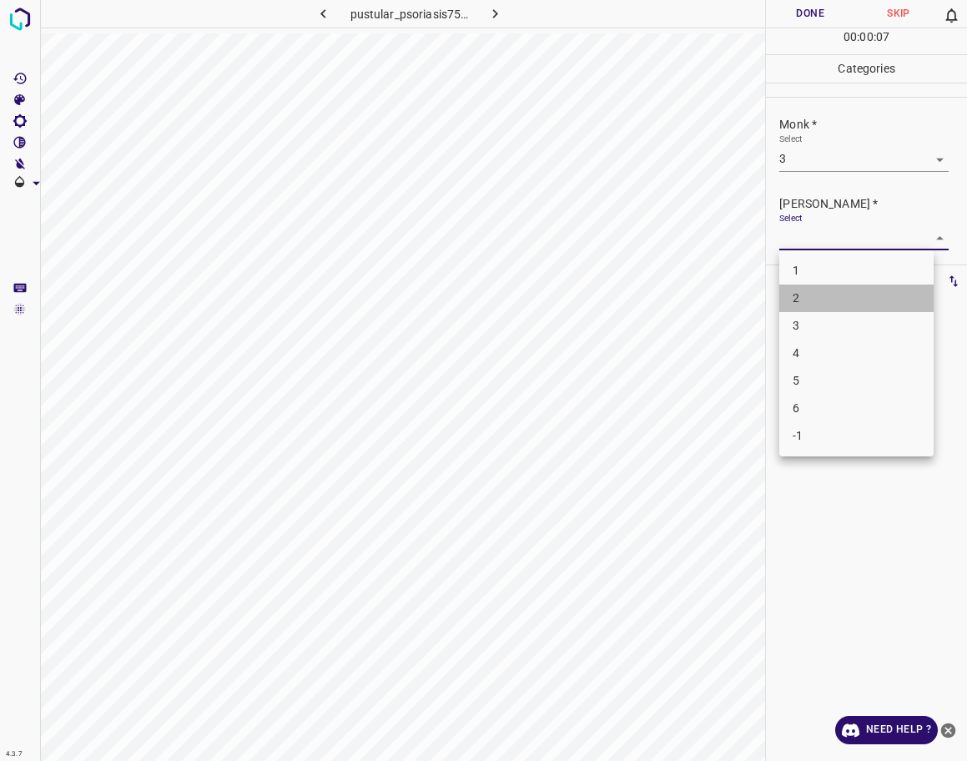
click at [806, 295] on li "2" at bounding box center [856, 299] width 154 height 28
type input "2"
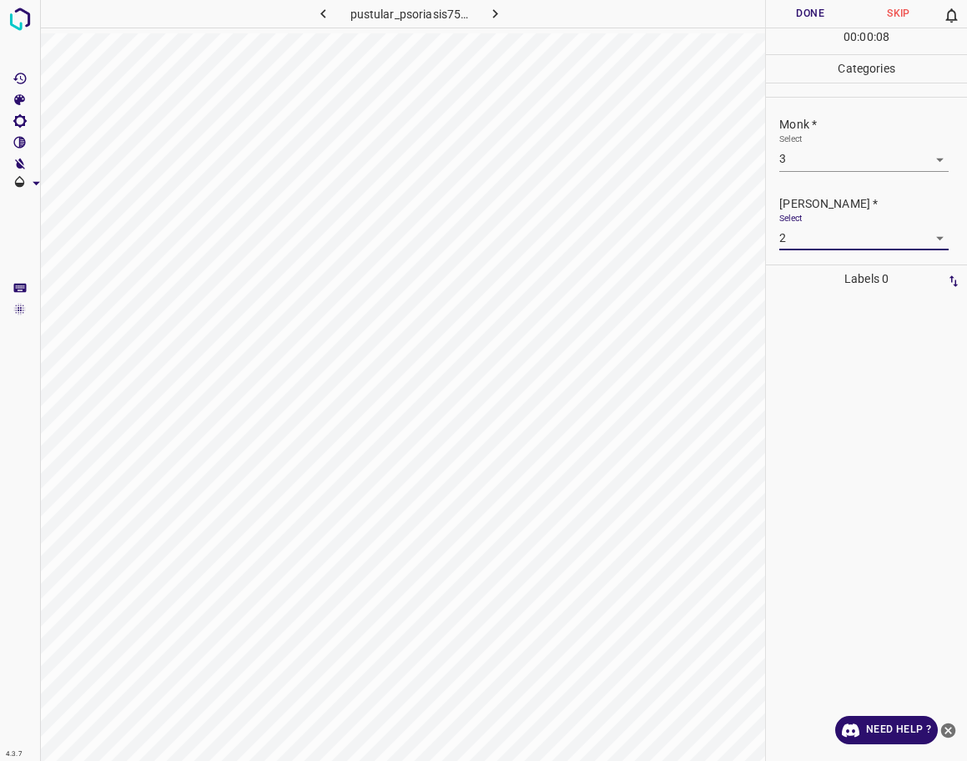
click at [776, 18] on button "Done" at bounding box center [810, 14] width 88 height 28
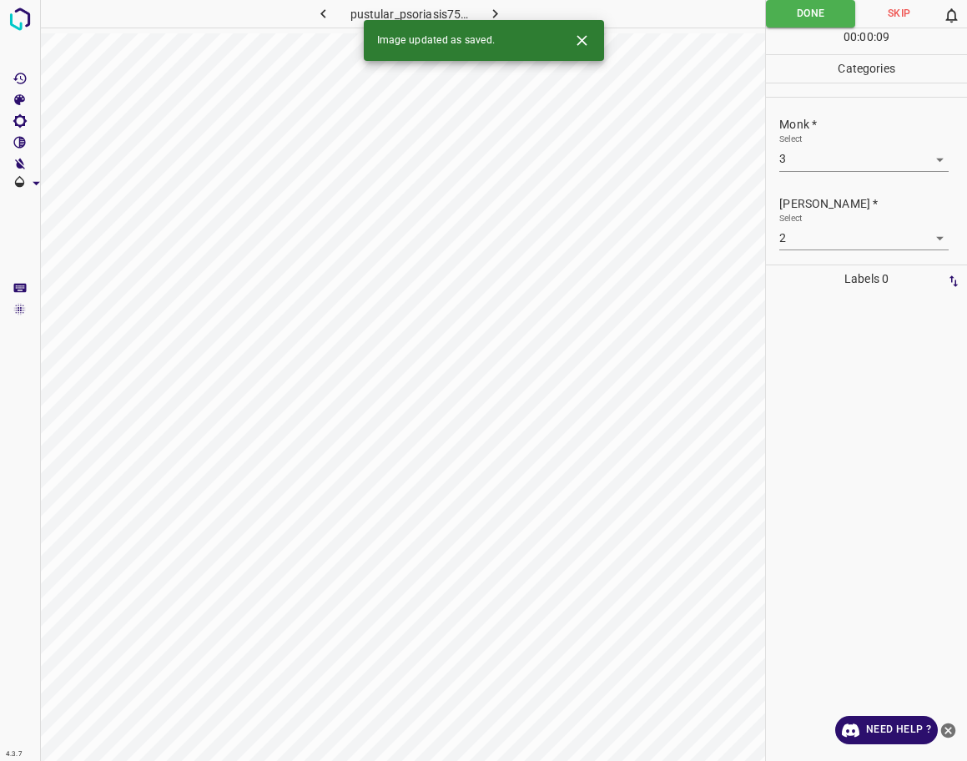
click at [497, 13] on icon "button" at bounding box center [495, 13] width 5 height 9
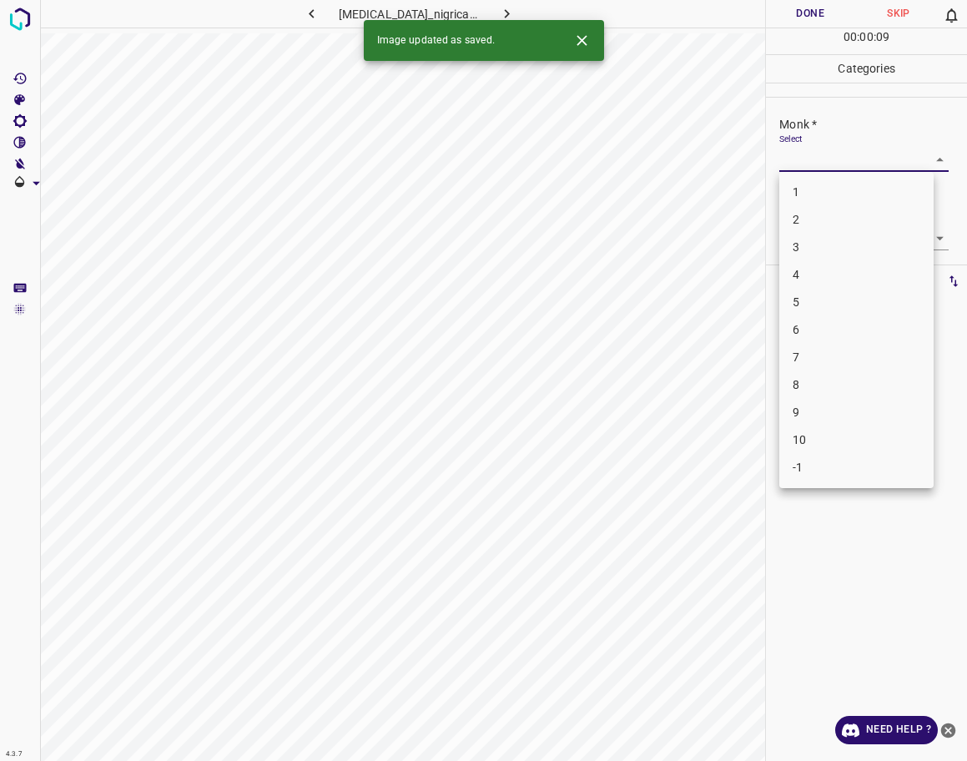
click at [819, 168] on body "4.3.7 [MEDICAL_DATA]_nigricans32.jpg Done Skip 0 00 : 00 : 09 Categories Monk *…" at bounding box center [483, 380] width 967 height 761
click at [807, 239] on li "3" at bounding box center [856, 248] width 154 height 28
type input "3"
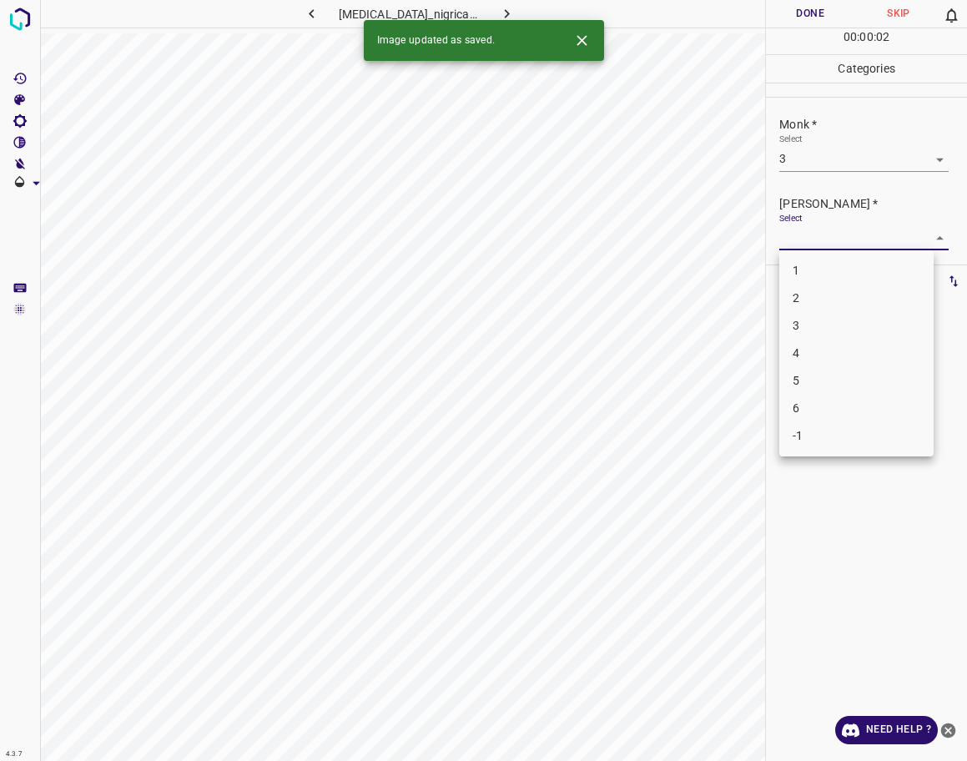
click at [807, 239] on body "4.3.7 [MEDICAL_DATA]_nigricans32.jpg Done Skip 0 00 : 00 : 02 Categories Monk *…" at bounding box center [483, 380] width 967 height 761
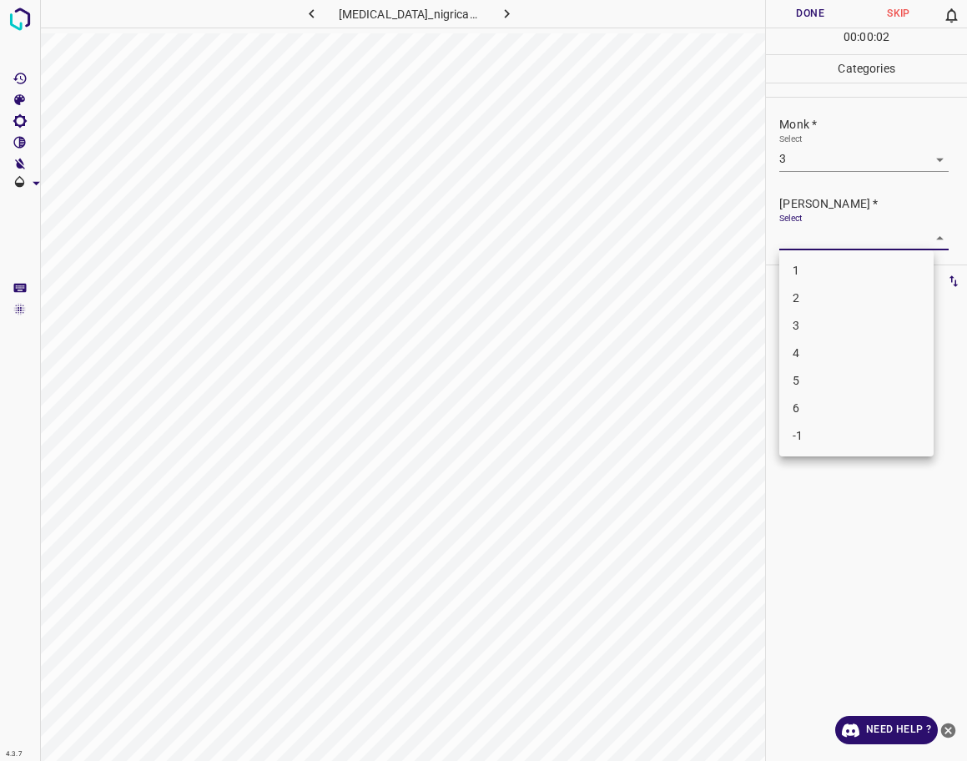
click at [796, 299] on li "2" at bounding box center [856, 299] width 154 height 28
type input "2"
click at [824, 6] on button "Done" at bounding box center [810, 14] width 88 height 28
click at [506, 13] on icon "button" at bounding box center [507, 14] width 18 height 18
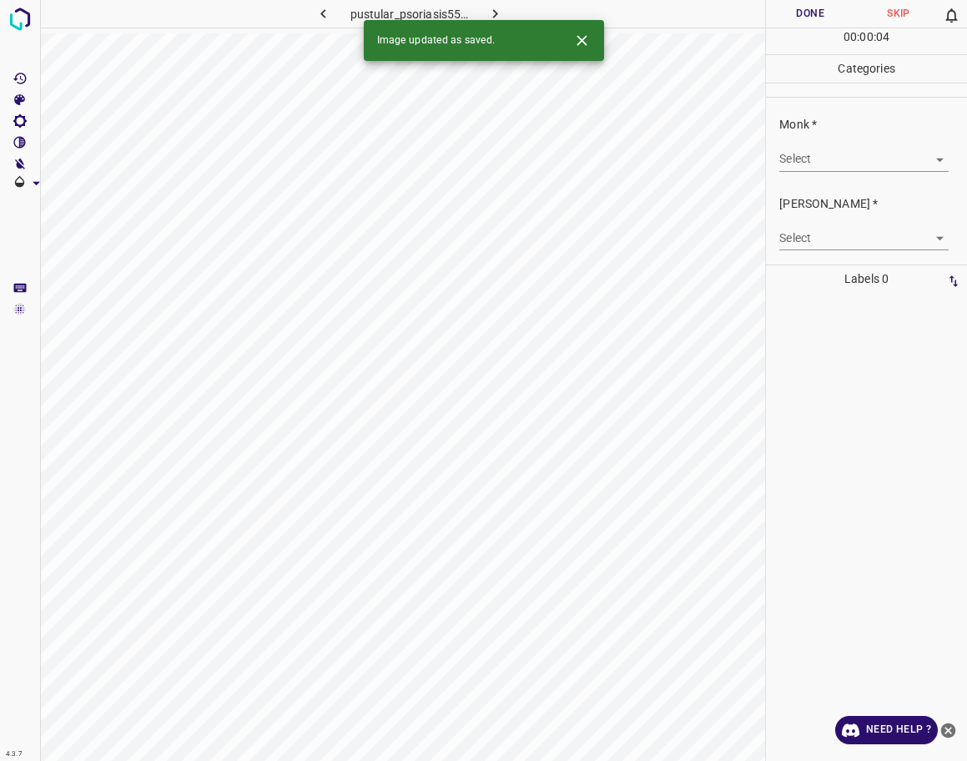
click at [338, 16] on button "button" at bounding box center [323, 14] width 53 height 28
click at [502, 5] on icon "button" at bounding box center [507, 14] width 18 height 18
click at [867, 171] on body "4.3.7 pustular_psoriasis55.jpg Done Skip 0 00 : 00 : 01 Categories Monk * Selec…" at bounding box center [483, 380] width 967 height 761
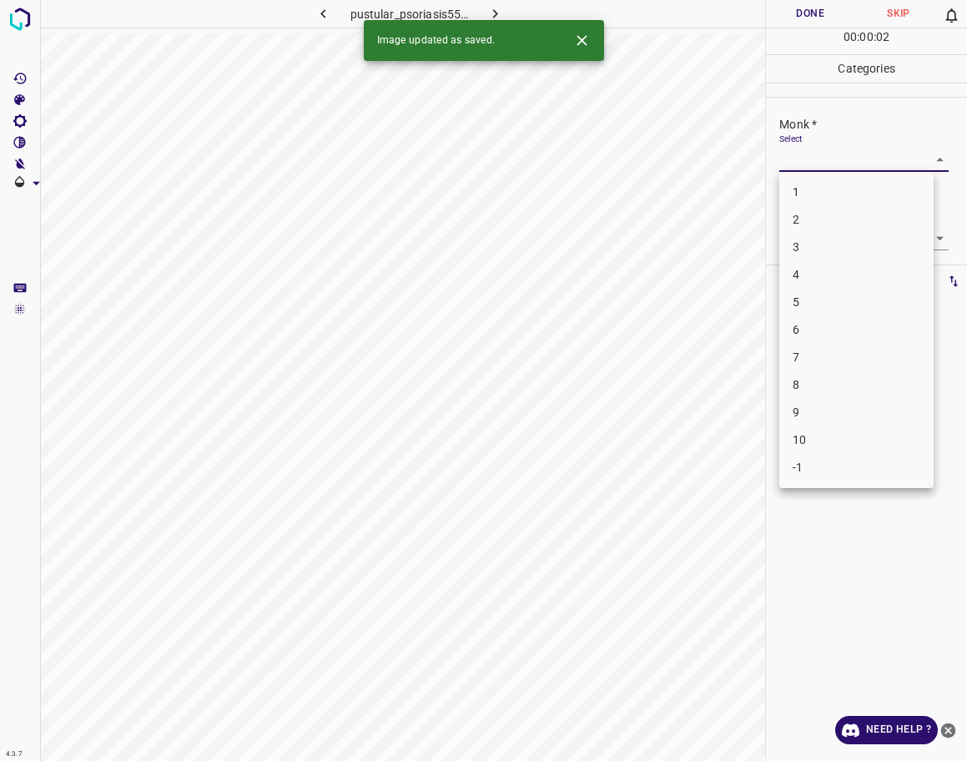
click at [817, 214] on li "2" at bounding box center [856, 220] width 154 height 28
type input "2"
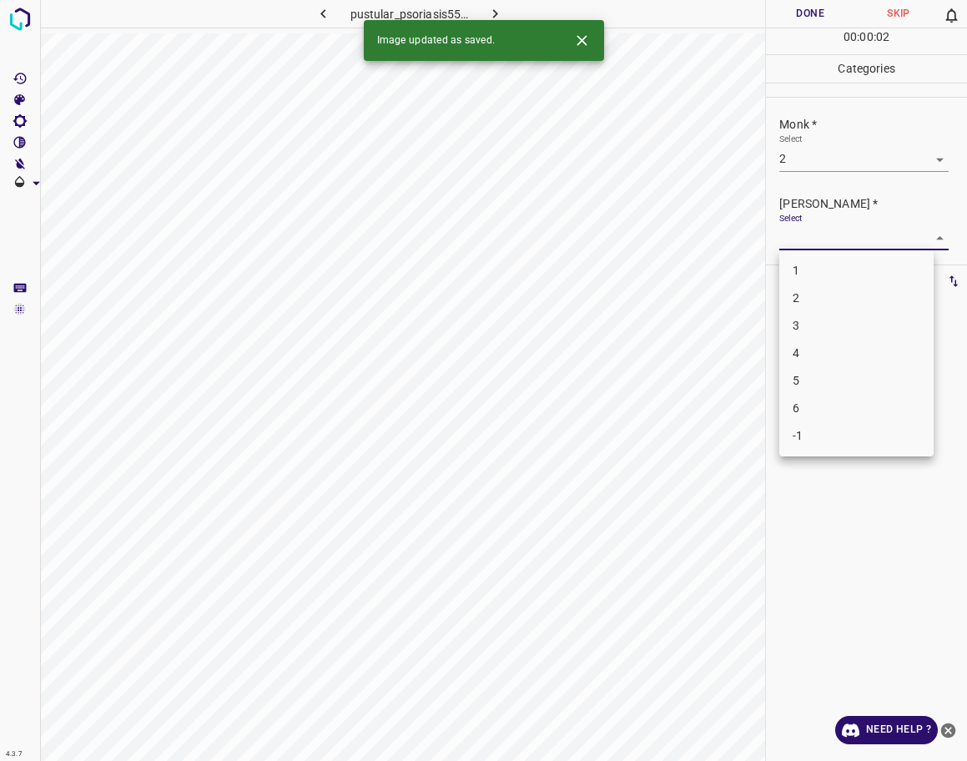
click at [819, 240] on body "4.3.7 pustular_psoriasis55.jpg Done Skip 0 00 : 00 : 02 Categories Monk * Selec…" at bounding box center [483, 380] width 967 height 761
click at [814, 272] on li "1" at bounding box center [856, 271] width 154 height 28
type input "1"
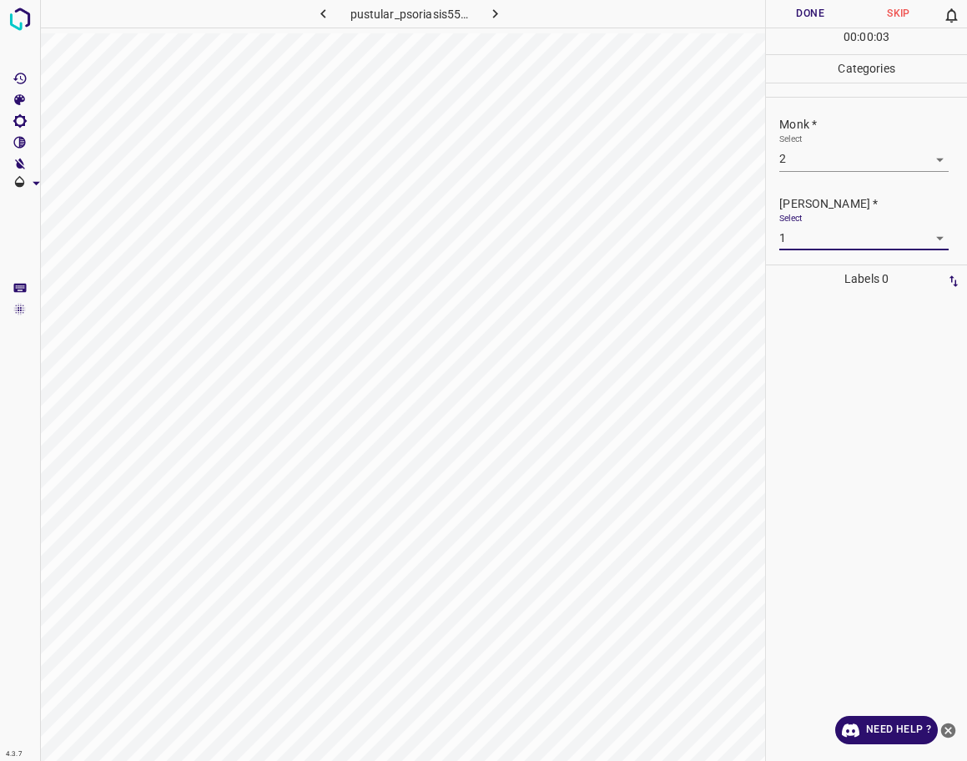
click at [813, 15] on button "Done" at bounding box center [810, 14] width 88 height 28
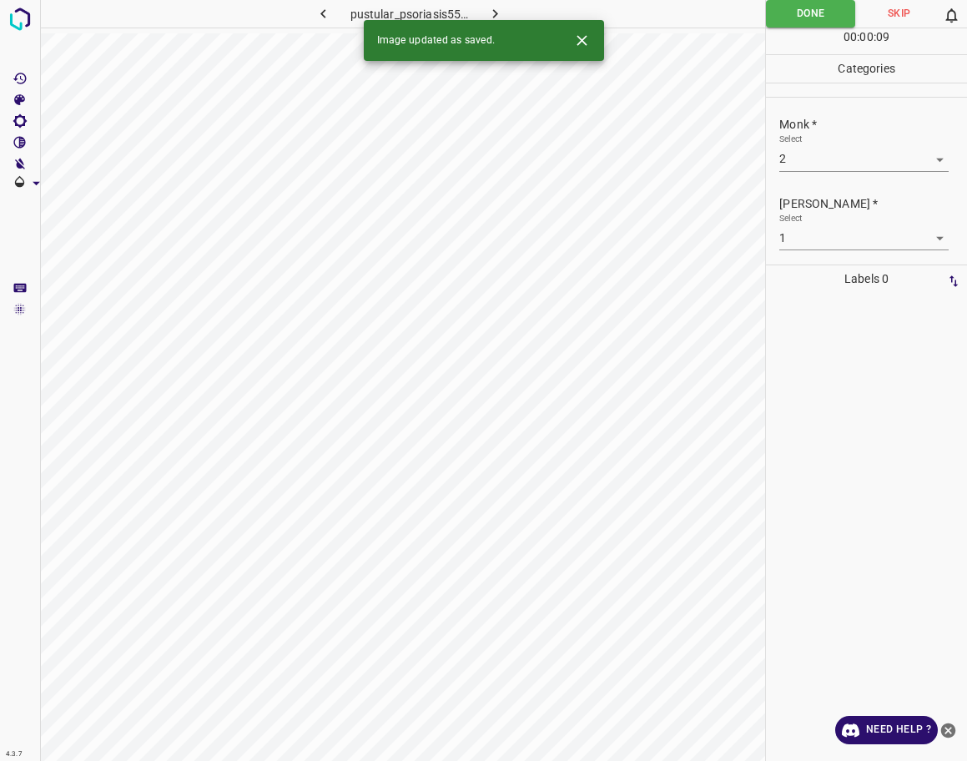
click at [494, 17] on icon "button" at bounding box center [495, 13] width 5 height 9
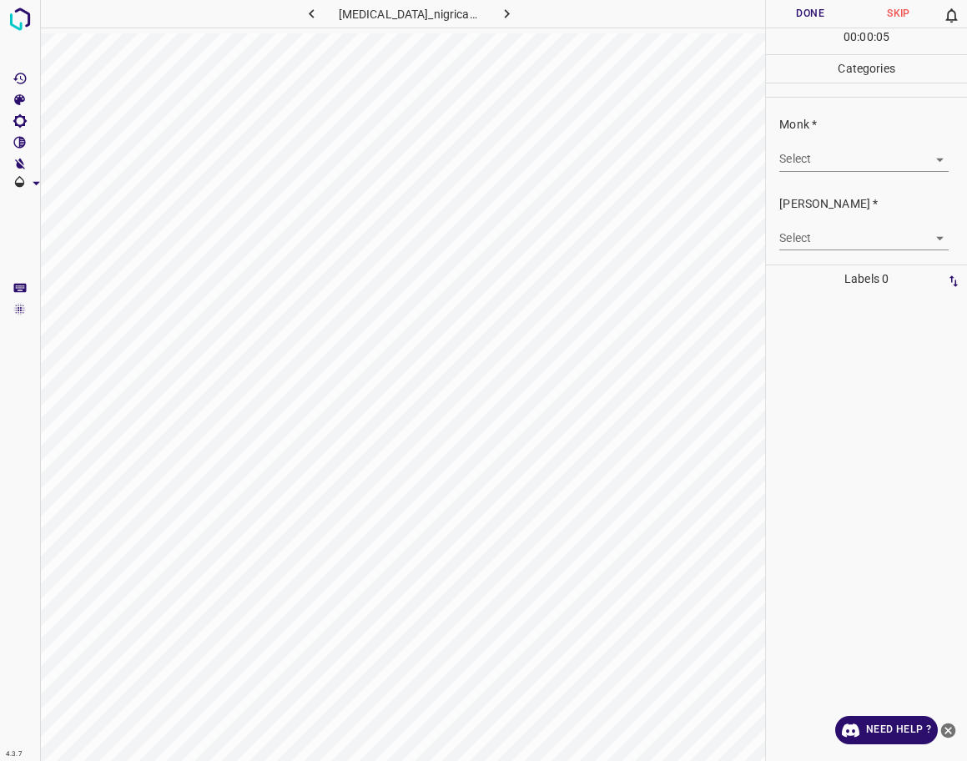
click at [844, 161] on body "4.3.7 [MEDICAL_DATA]_nigricans52.jpg Done Skip 0 00 : 00 : 05 Categories Monk *…" at bounding box center [483, 380] width 967 height 761
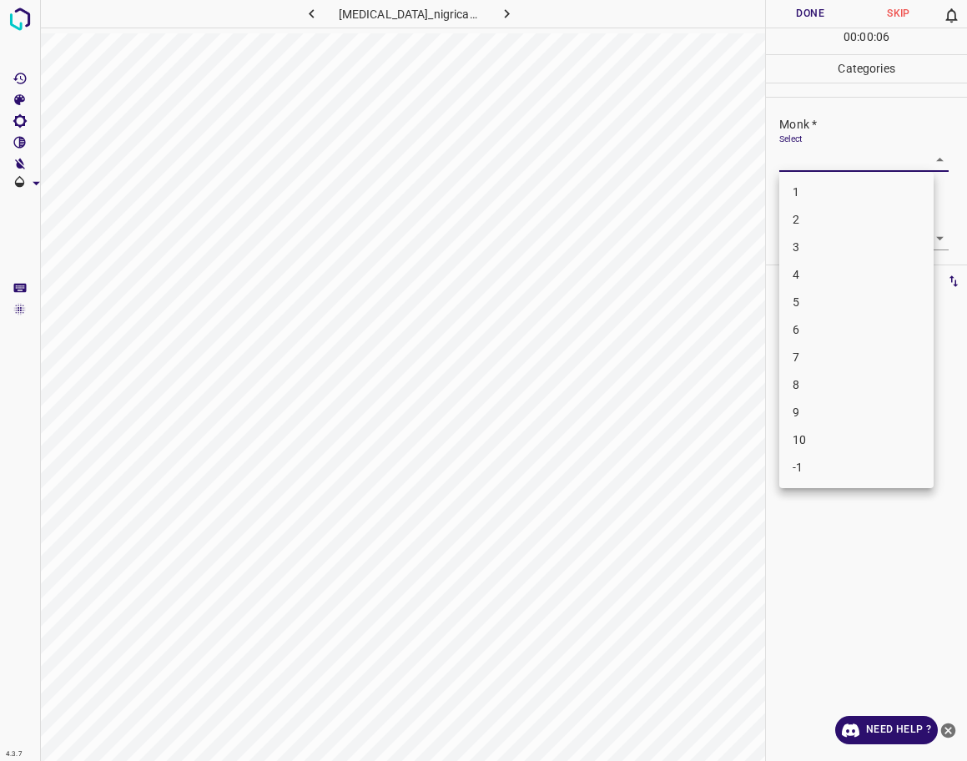
click at [839, 252] on li "3" at bounding box center [856, 248] width 154 height 28
type input "3"
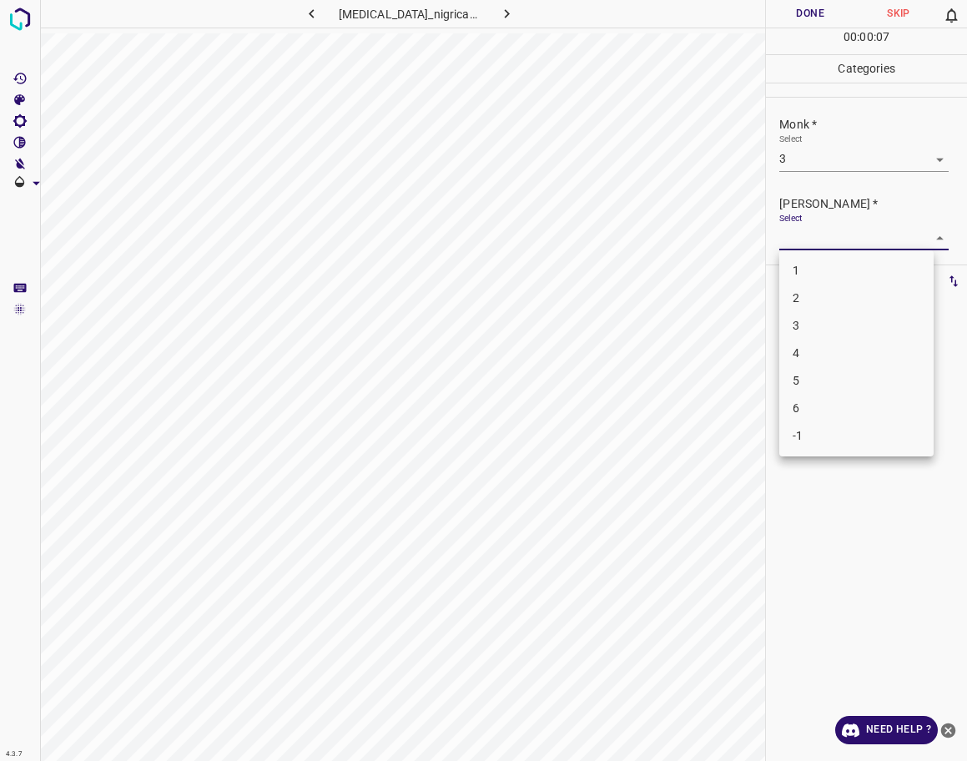
click at [841, 239] on body "4.3.7 [MEDICAL_DATA]_nigricans52.jpg Done Skip 0 00 : 00 : 07 Categories Monk *…" at bounding box center [483, 380] width 967 height 761
click at [846, 301] on li "2" at bounding box center [856, 299] width 154 height 28
type input "2"
click at [804, 85] on div "1 2 3 4 5 6 -1" at bounding box center [483, 380] width 967 height 761
click at [814, 24] on button "Done" at bounding box center [810, 14] width 88 height 28
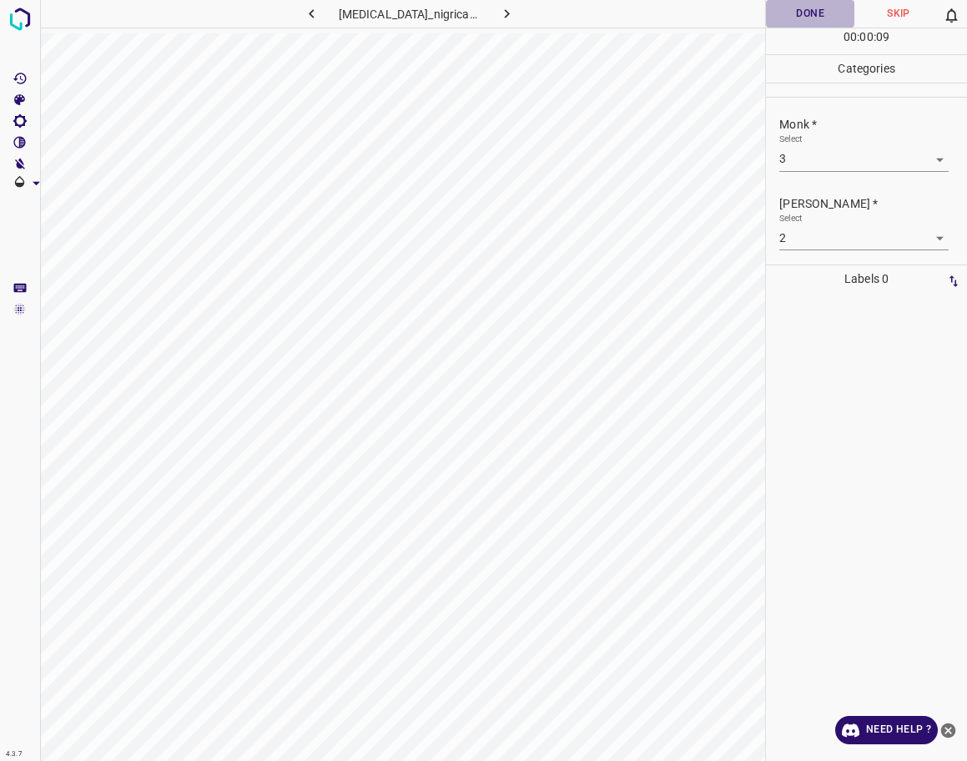
click at [812, 18] on button "Done" at bounding box center [810, 14] width 88 height 28
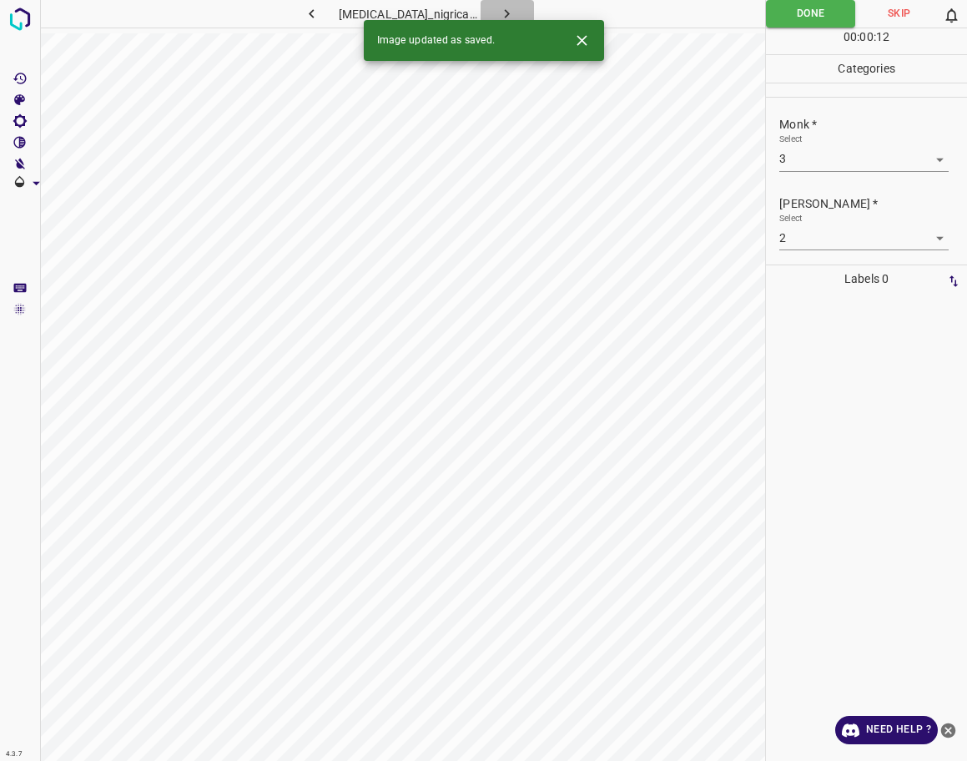
click at [503, 9] on icon "button" at bounding box center [507, 14] width 18 height 18
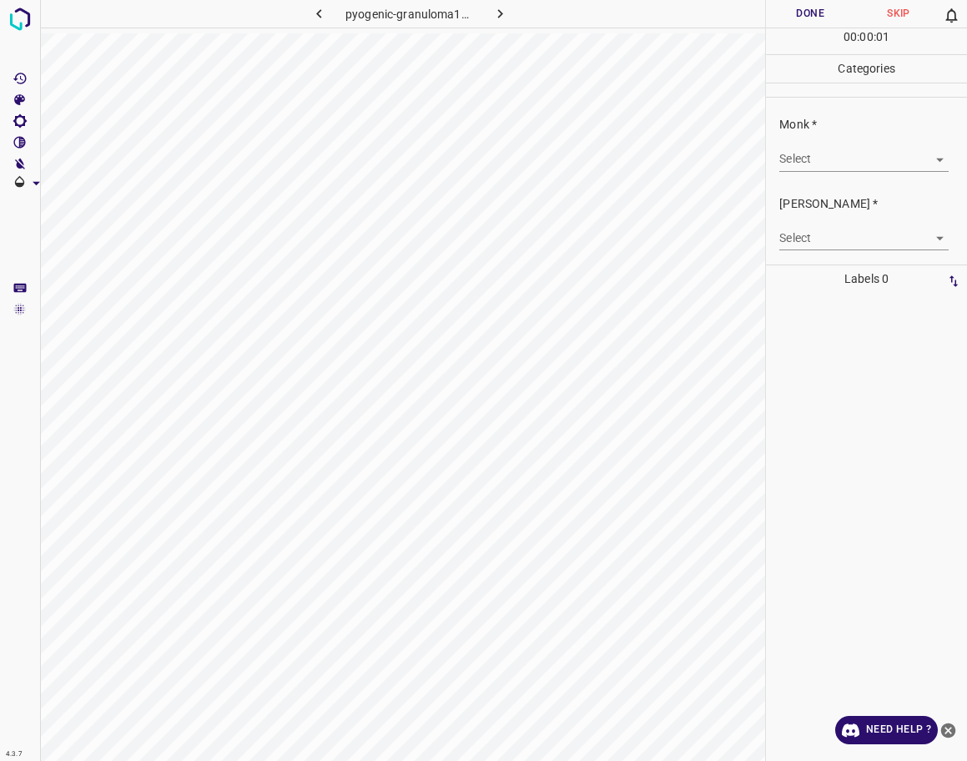
click at [824, 179] on div "Monk * Select ​" at bounding box center [866, 143] width 201 height 78
click at [814, 161] on body "4.3.7 pyogenic-granuloma107.jpg Done Skip 0 00 : 00 : 01 Categories Monk * Sele…" at bounding box center [483, 380] width 967 height 761
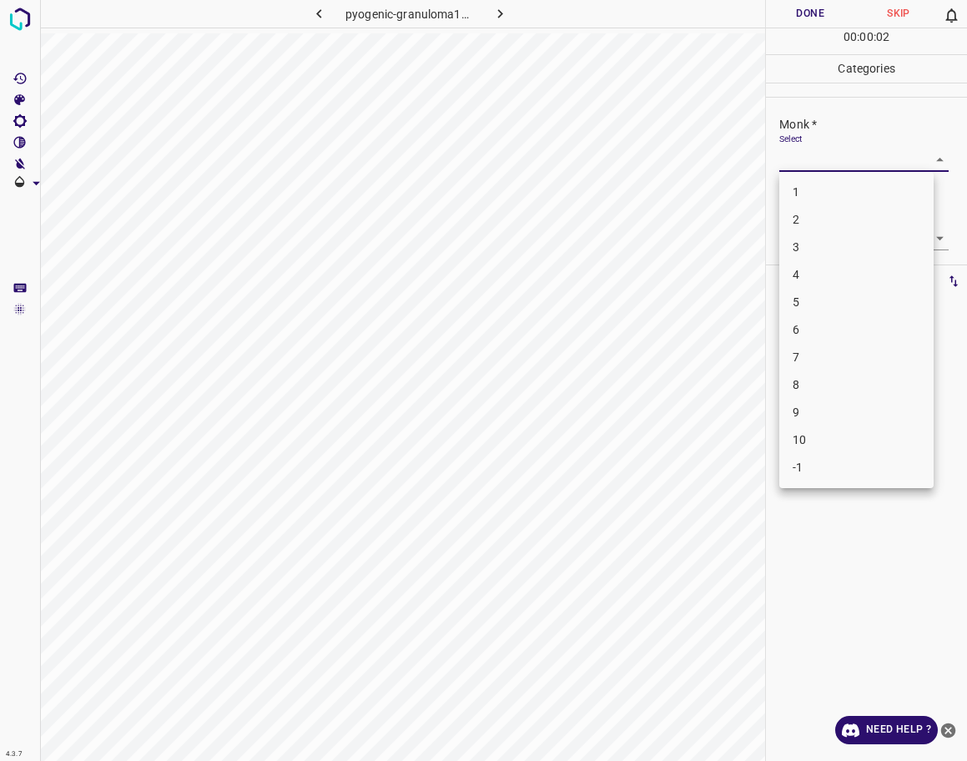
click at [802, 239] on li "3" at bounding box center [856, 248] width 154 height 28
type input "3"
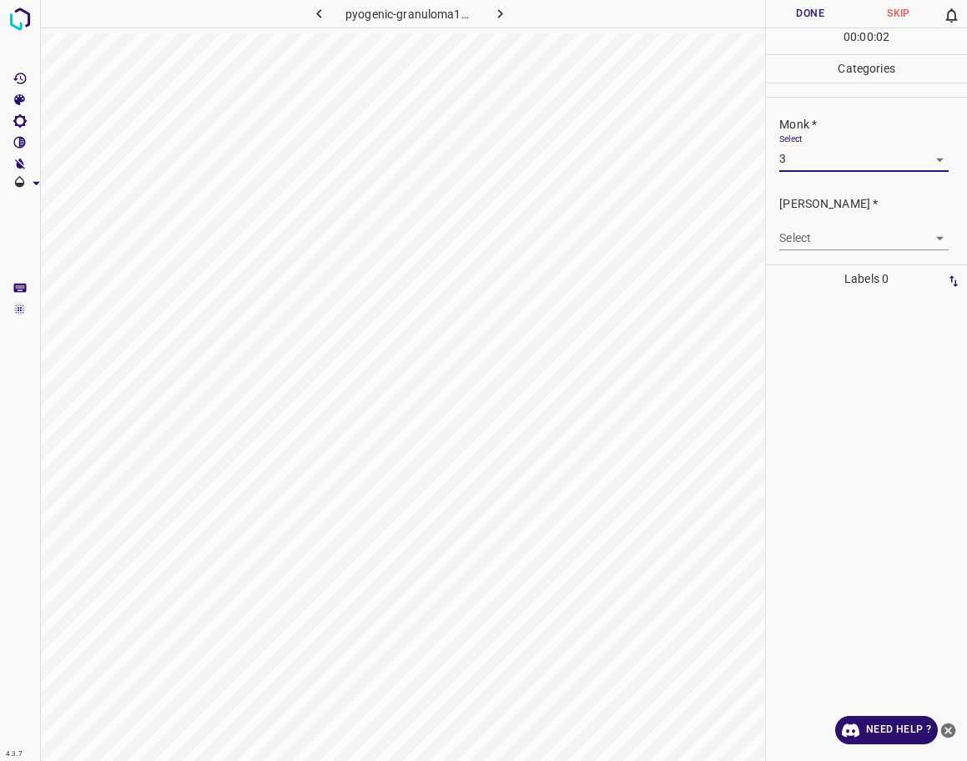
click at [802, 241] on body "4.3.7 pyogenic-granuloma107.jpg Done Skip 0 00 : 00 : 02 Categories Monk * Sele…" at bounding box center [483, 380] width 967 height 761
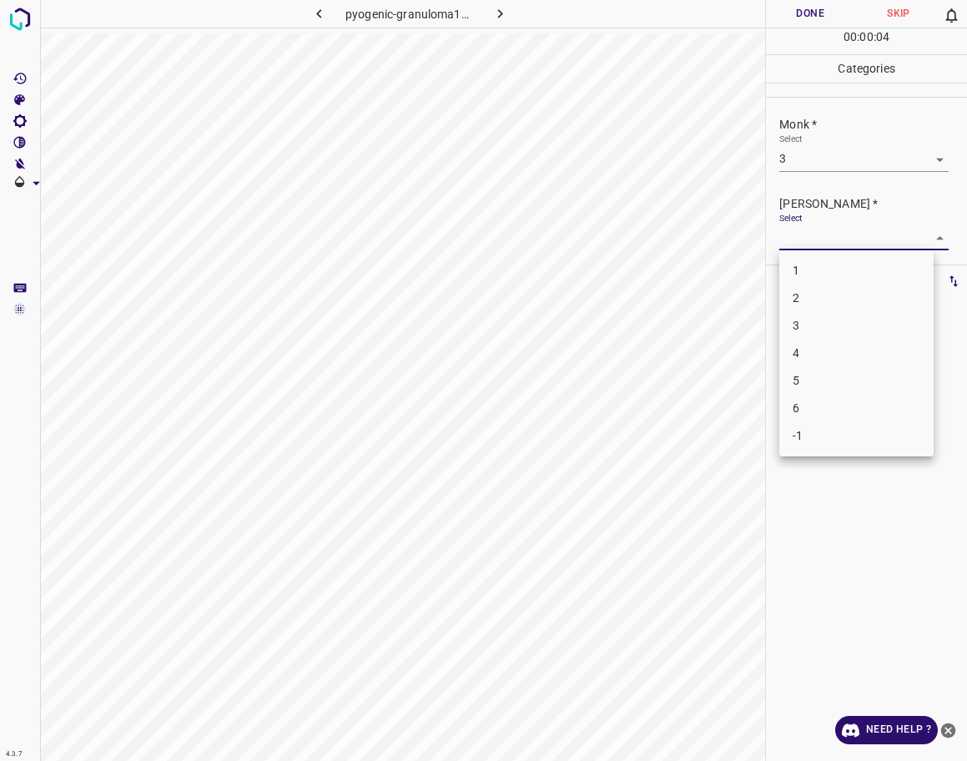
click at [809, 298] on li "2" at bounding box center [856, 299] width 154 height 28
type input "2"
click at [809, 19] on button "Done" at bounding box center [810, 14] width 88 height 28
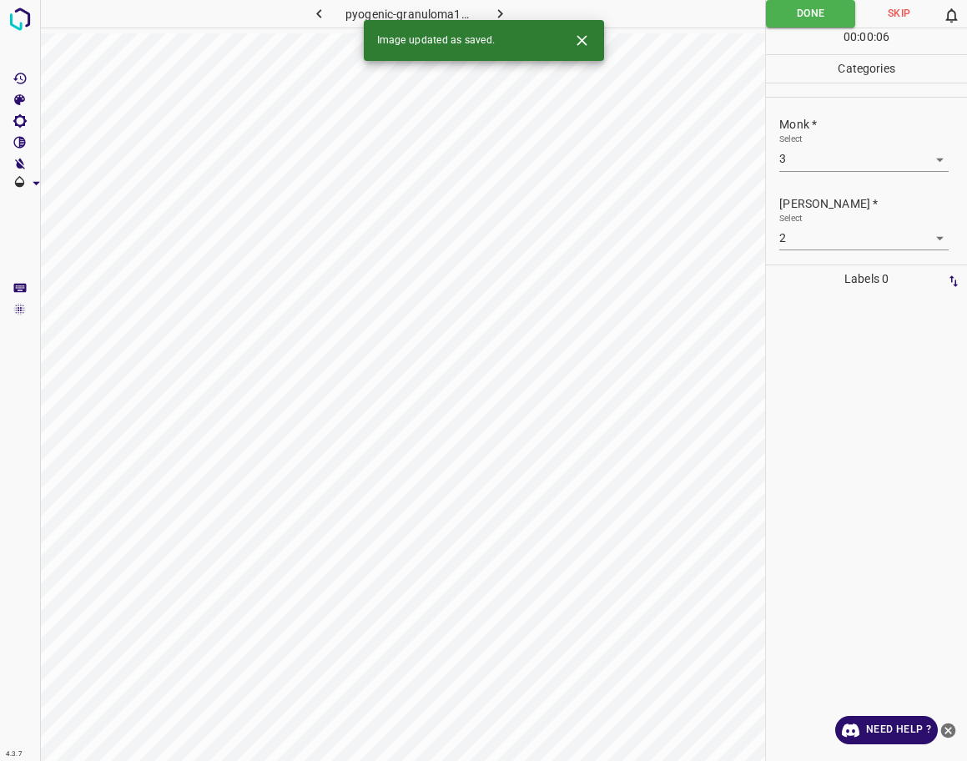
click at [503, 8] on icon "button" at bounding box center [501, 14] width 18 height 18
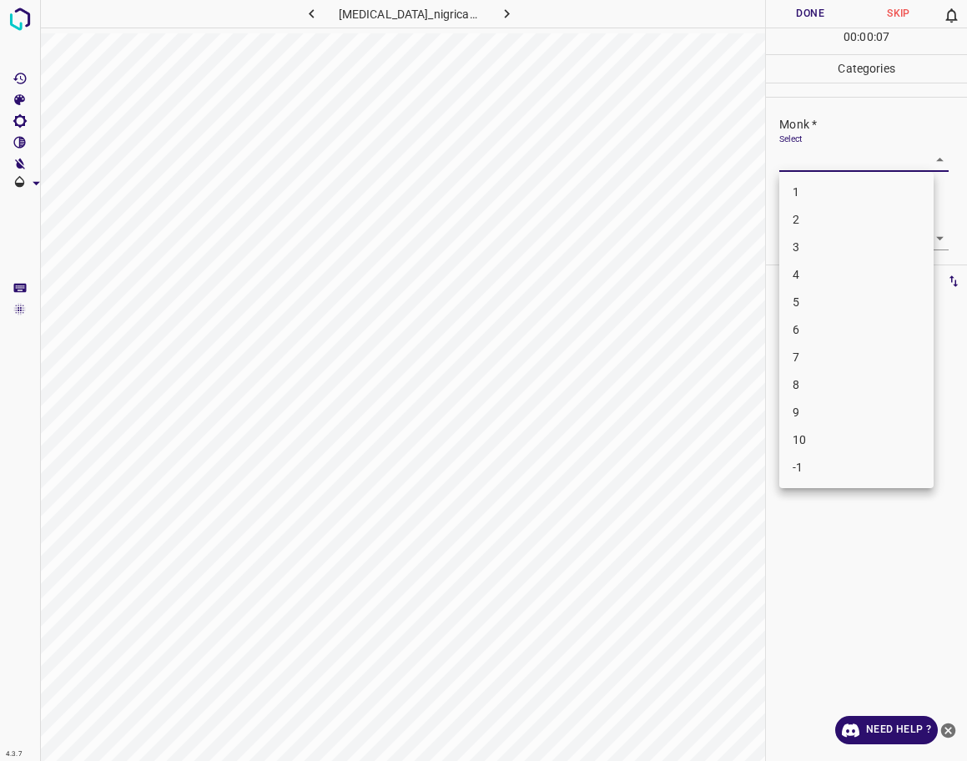
click at [860, 160] on body "4.3.7 [MEDICAL_DATA]_nigricans26.jpg Done Skip 0 00 : 00 : 07 Categories Monk *…" at bounding box center [483, 380] width 967 height 761
click at [822, 300] on li "5" at bounding box center [856, 303] width 154 height 28
type input "5"
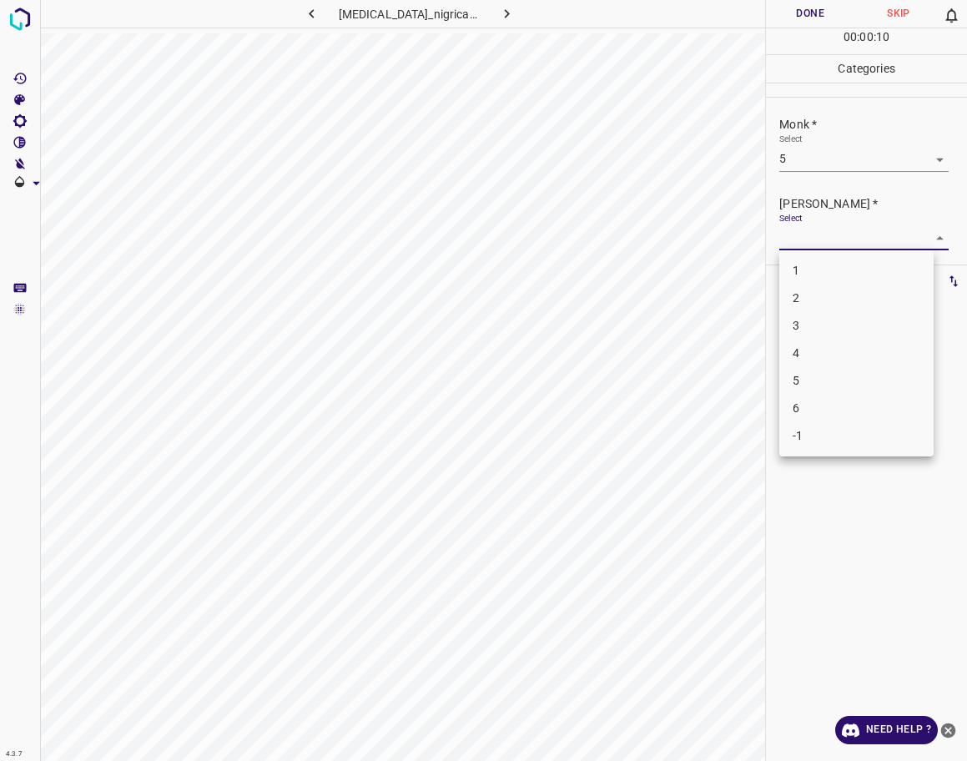
click at [842, 244] on body "4.3.7 [MEDICAL_DATA]_nigricans26.jpg Done Skip 0 00 : 00 : 10 Categories Monk *…" at bounding box center [483, 380] width 967 height 761
click at [823, 343] on li "4" at bounding box center [856, 354] width 154 height 28
type input "4"
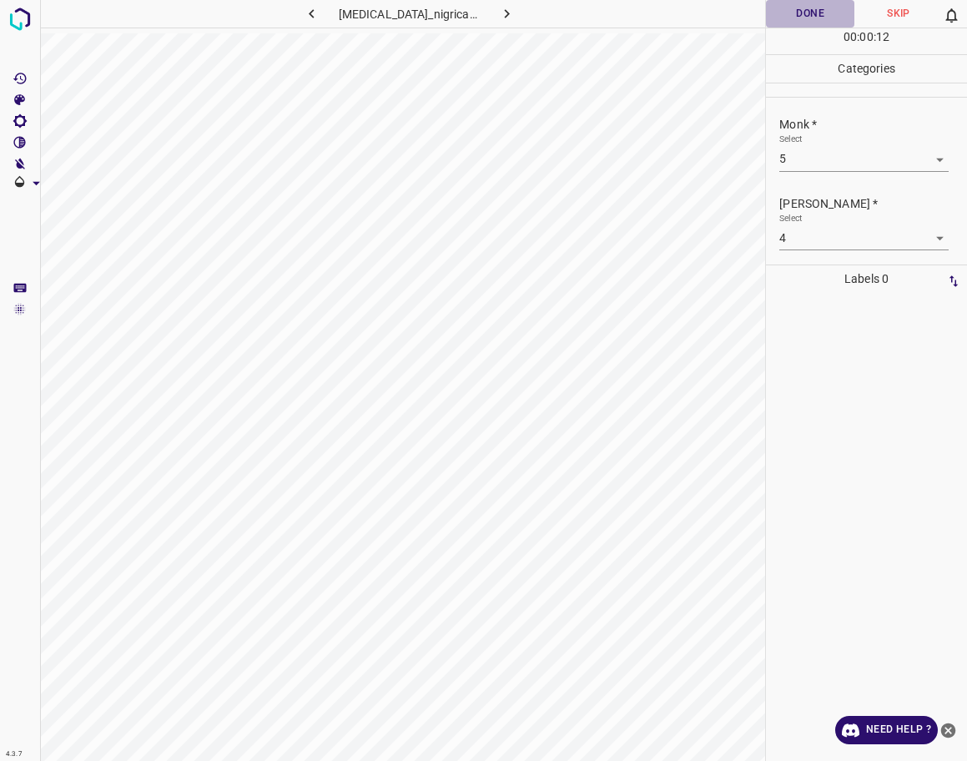
click at [796, 6] on button "Done" at bounding box center [810, 14] width 88 height 28
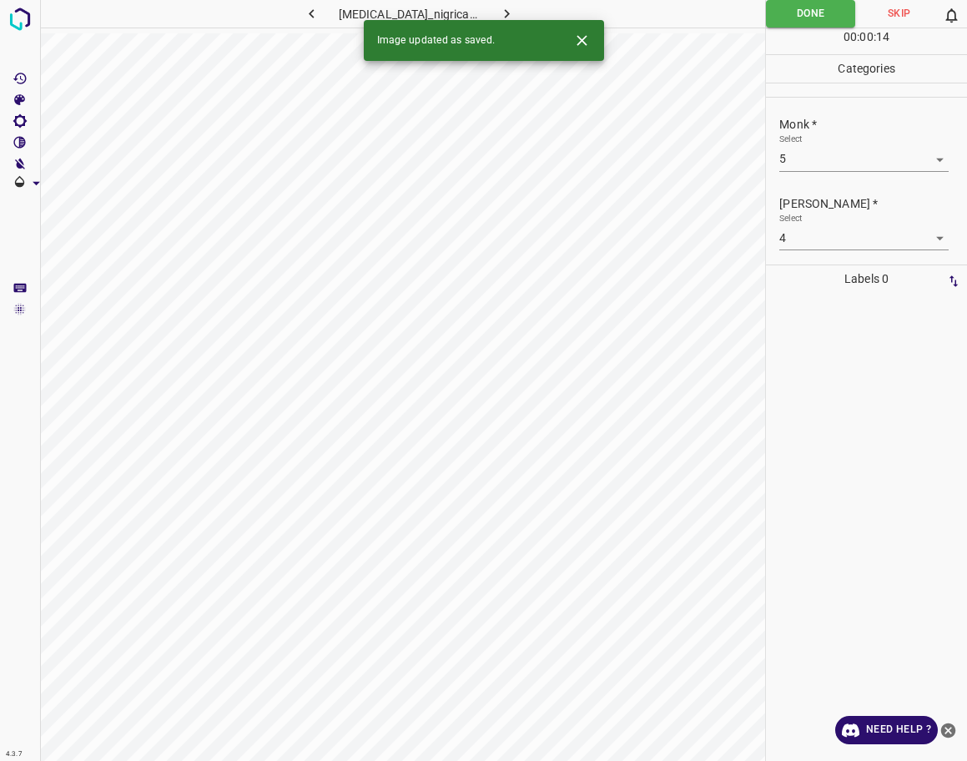
click at [497, 20] on div "Image updated as saved." at bounding box center [484, 40] width 240 height 41
click at [505, 12] on icon "button" at bounding box center [507, 14] width 18 height 18
click at [847, 167] on body "4.3.7 [MEDICAL_DATA]_nail84.jpg Done Skip 0 00 : 00 : 15 Categories Monk * Sele…" at bounding box center [483, 380] width 967 height 761
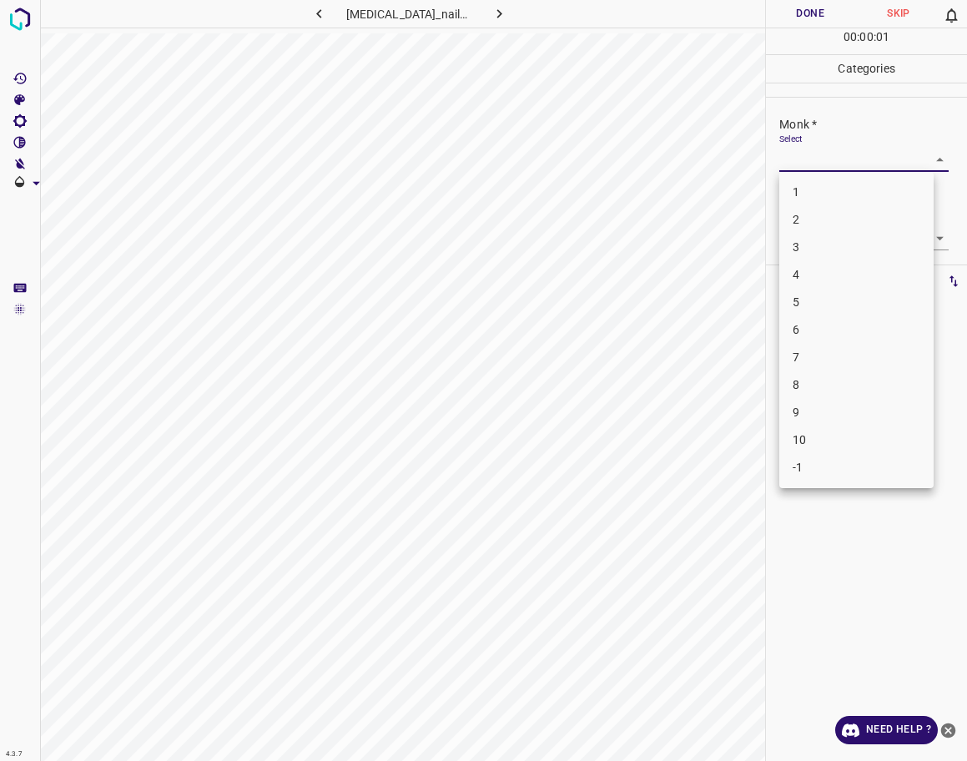
click at [825, 246] on li "3" at bounding box center [856, 248] width 154 height 28
type input "3"
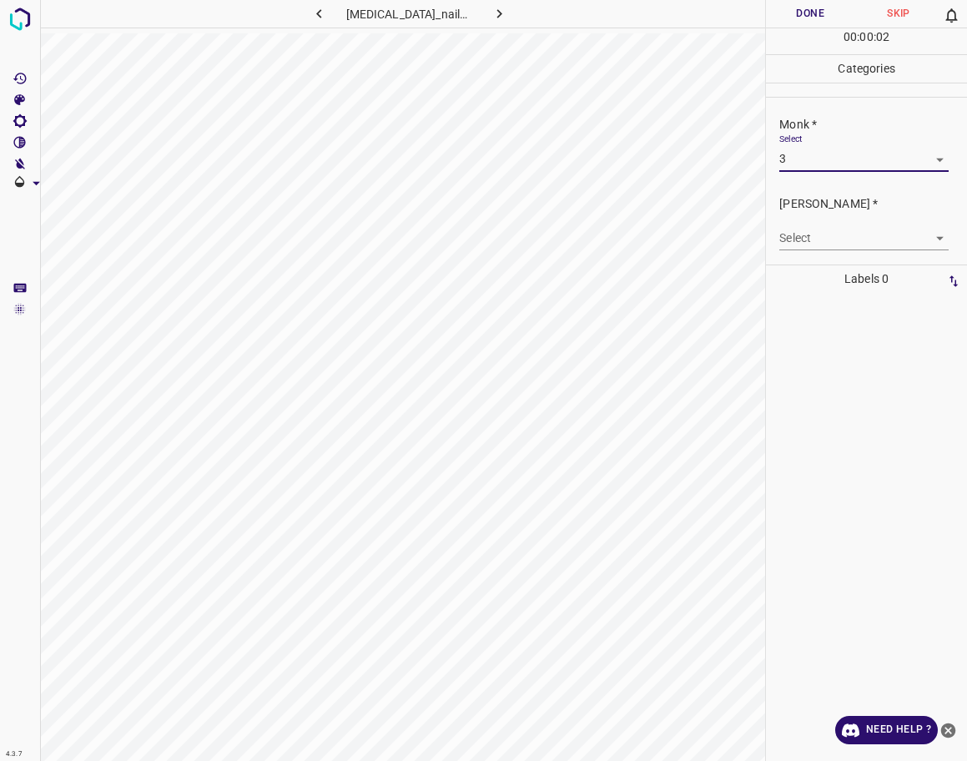
click at [835, 236] on body "4.3.7 [MEDICAL_DATA]_nail84.jpg Done Skip 0 00 : 00 : 02 Categories Monk * Sele…" at bounding box center [483, 380] width 967 height 761
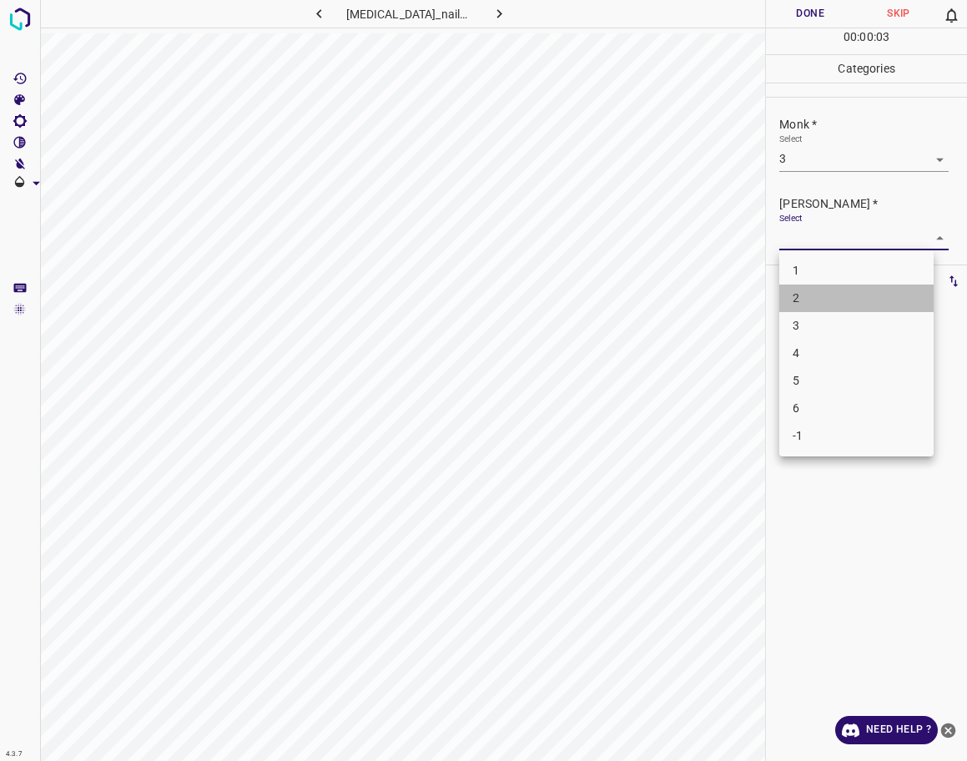
click at [815, 302] on li "2" at bounding box center [856, 299] width 154 height 28
type input "2"
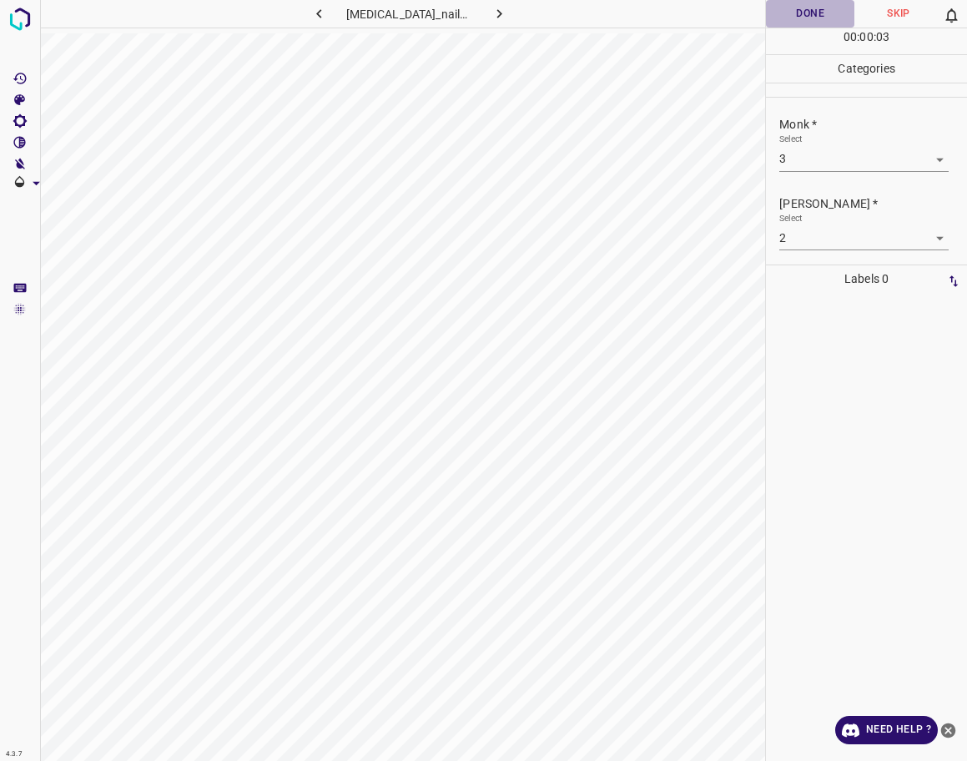
click at [804, 15] on button "Done" at bounding box center [810, 14] width 88 height 28
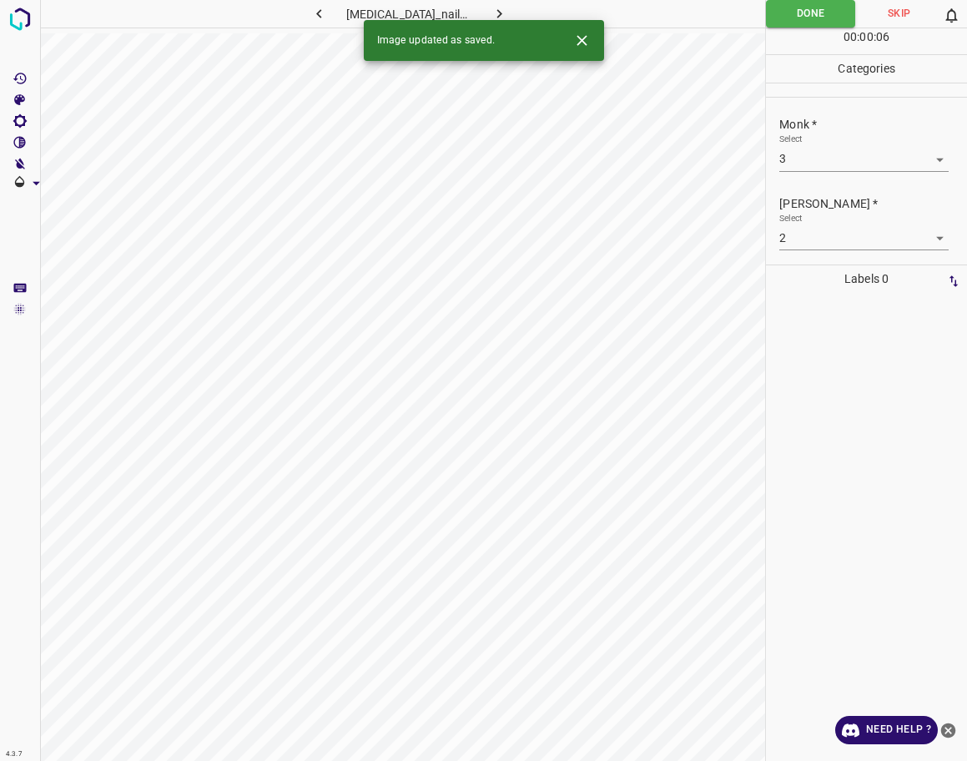
click at [494, 7] on icon "button" at bounding box center [500, 14] width 18 height 18
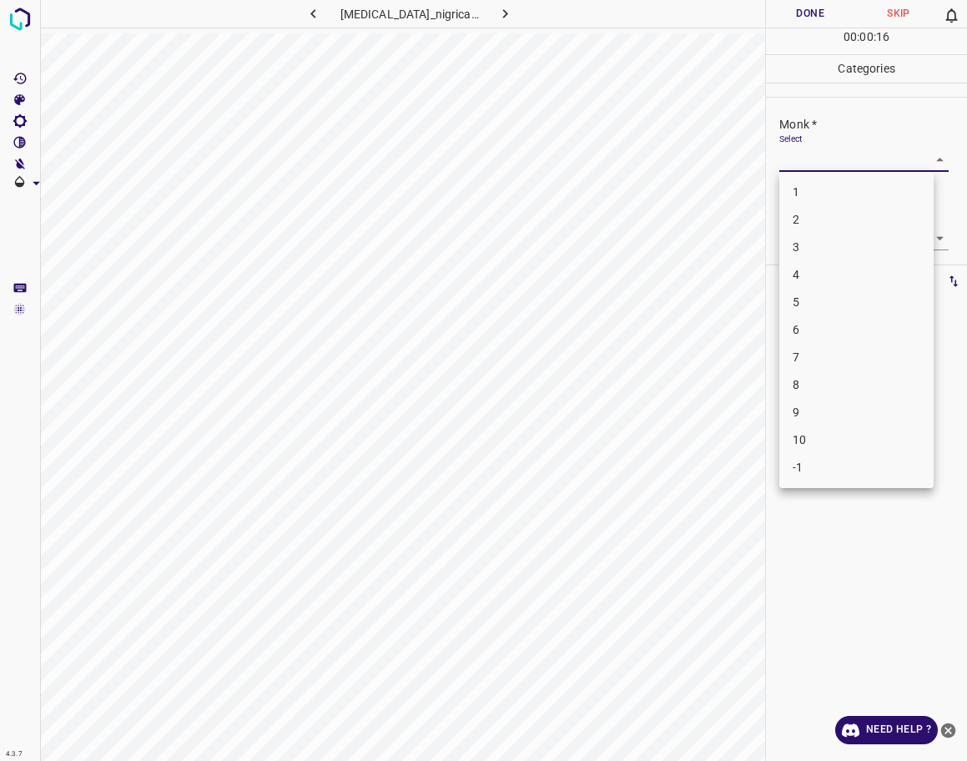
click at [824, 155] on body "4.3.7 [MEDICAL_DATA]_nigricans6.jpg Done Skip 0 00 : 00 : 16 Categories Monk * …" at bounding box center [483, 380] width 967 height 761
click at [833, 243] on li "3" at bounding box center [856, 248] width 154 height 28
type input "3"
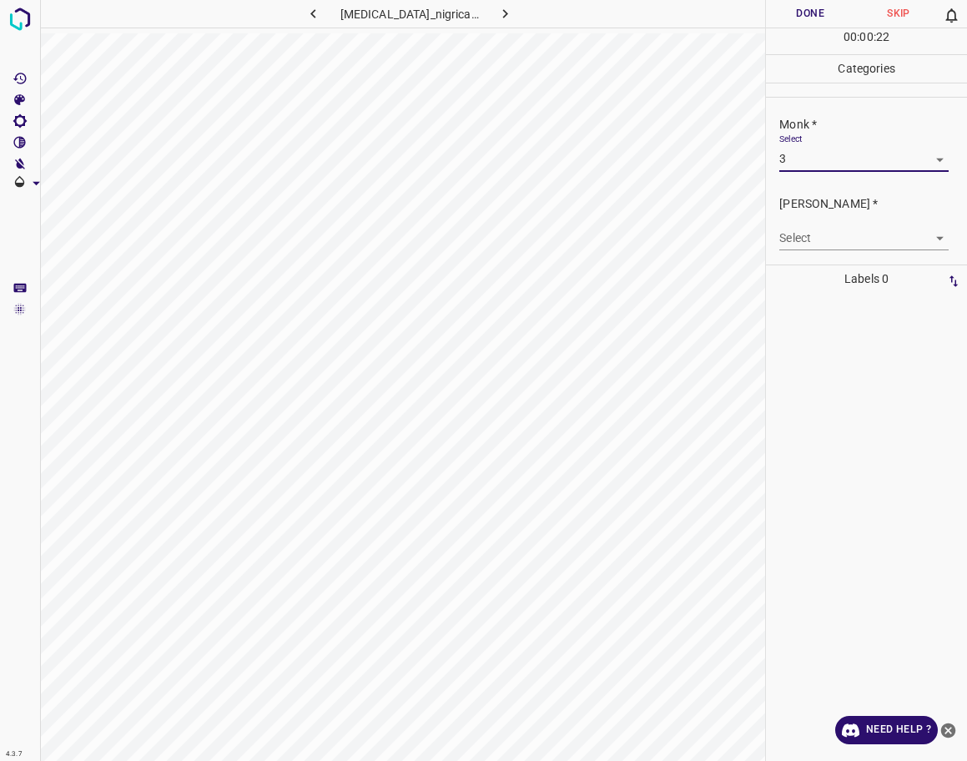
click at [833, 243] on body "4.3.7 [MEDICAL_DATA]_nigricans6.jpg Done Skip 0 00 : 00 : 22 Categories Monk * …" at bounding box center [483, 380] width 967 height 761
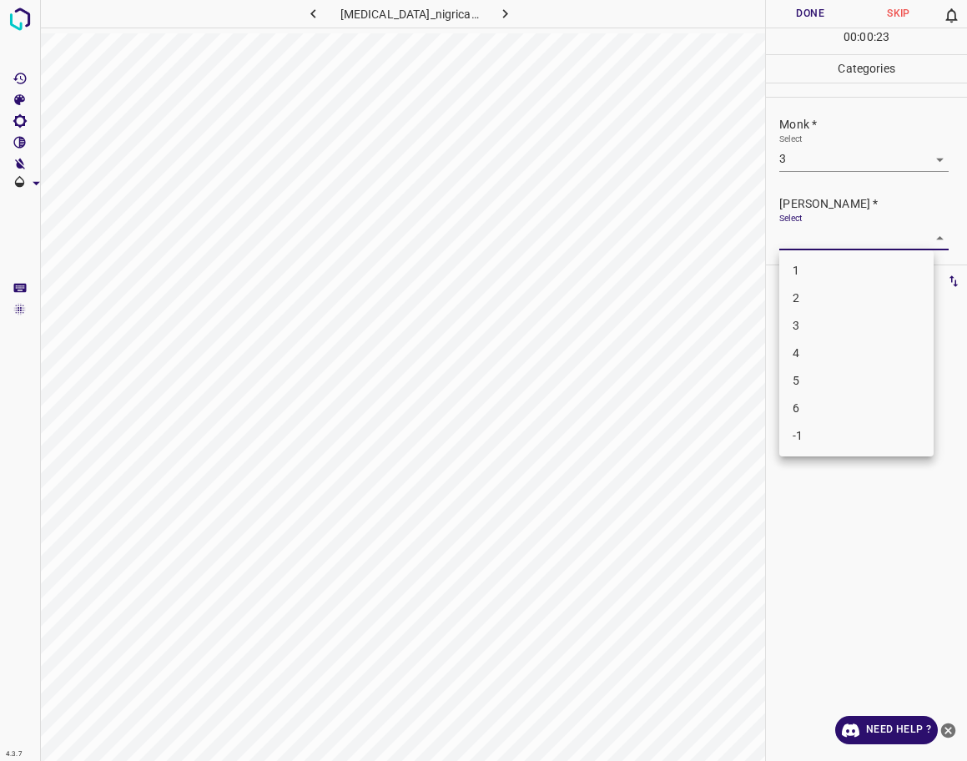
click at [827, 296] on li "2" at bounding box center [856, 299] width 154 height 28
type input "2"
click at [799, 29] on div "00 : 00 : 24" at bounding box center [866, 41] width 201 height 26
click at [794, 24] on button "Done" at bounding box center [810, 14] width 88 height 28
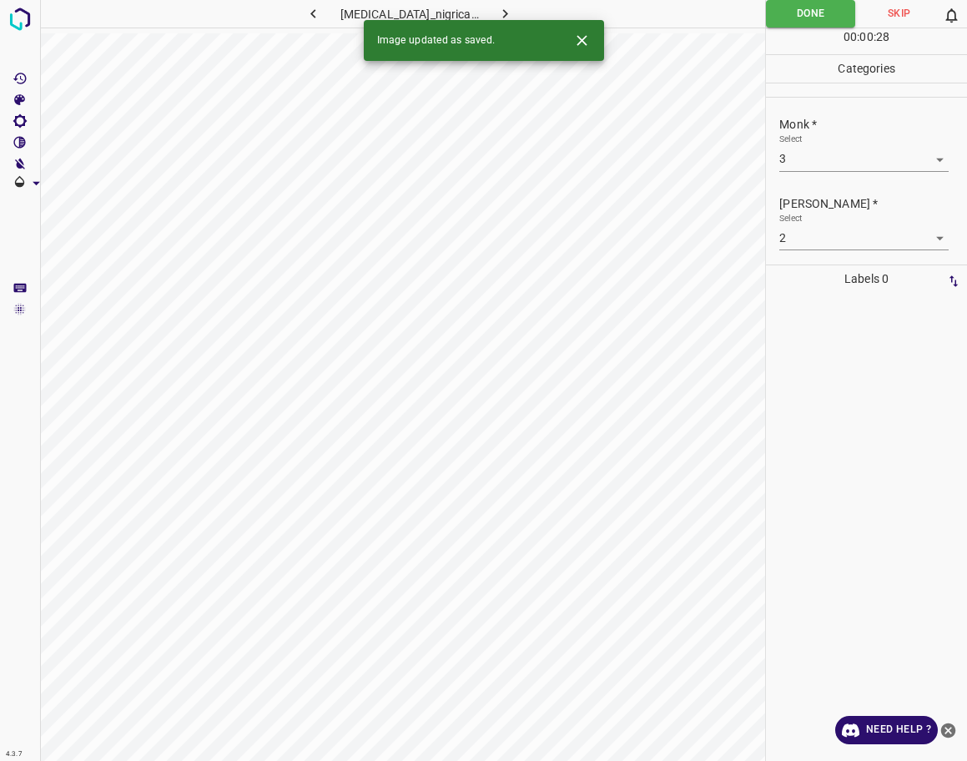
click at [485, 13] on button "button" at bounding box center [505, 14] width 53 height 28
click at [789, 173] on div "Monk * Select ​" at bounding box center [866, 143] width 201 height 78
click at [795, 163] on body "4.3.7 pustular_psoriasis54.jpg Done Skip 0 00 : 00 : 02 Categories Monk * Selec…" at bounding box center [483, 380] width 967 height 761
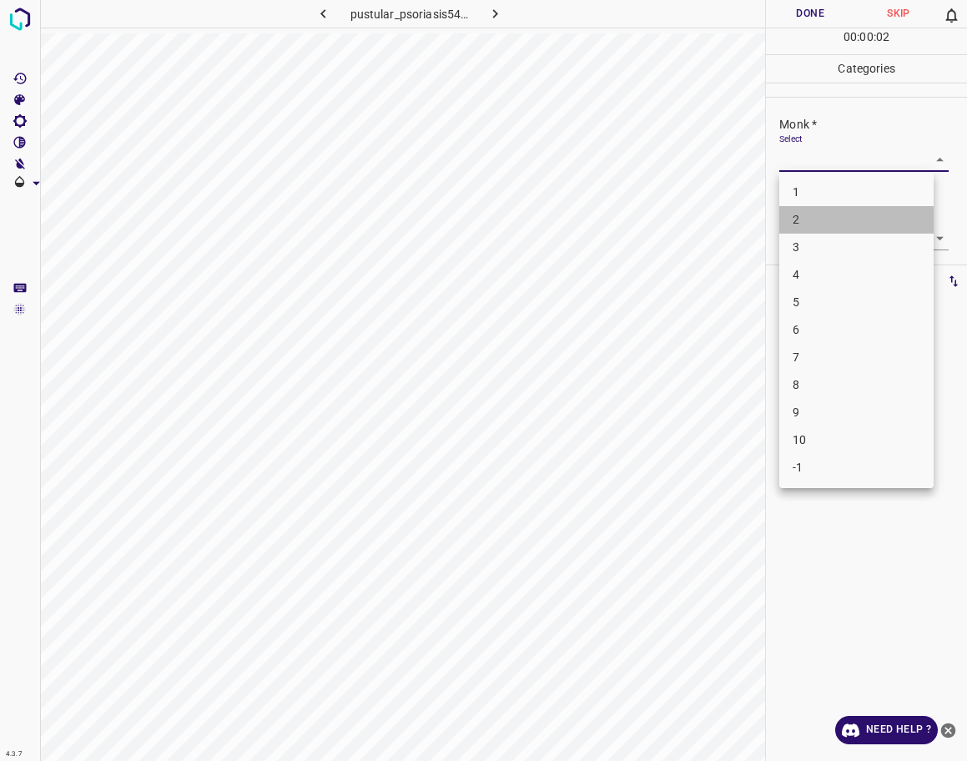
click at [806, 212] on li "2" at bounding box center [856, 220] width 154 height 28
type input "2"
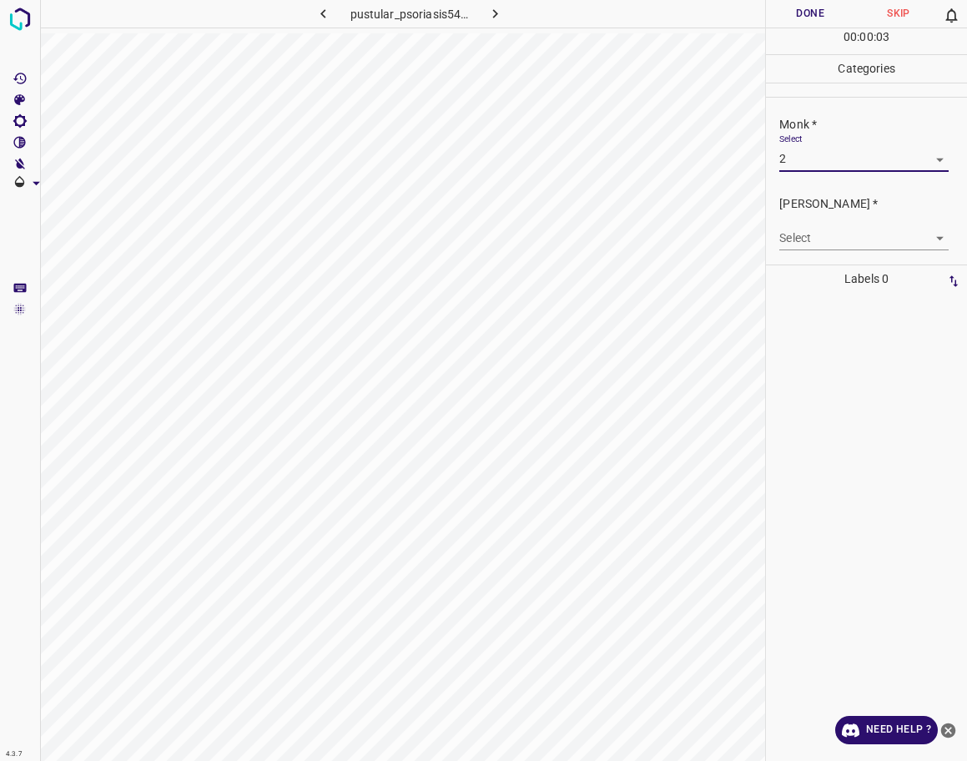
click at [808, 231] on body "4.3.7 pustular_psoriasis54.jpg Done Skip 0 00 : 00 : 03 Categories Monk * Selec…" at bounding box center [483, 380] width 967 height 761
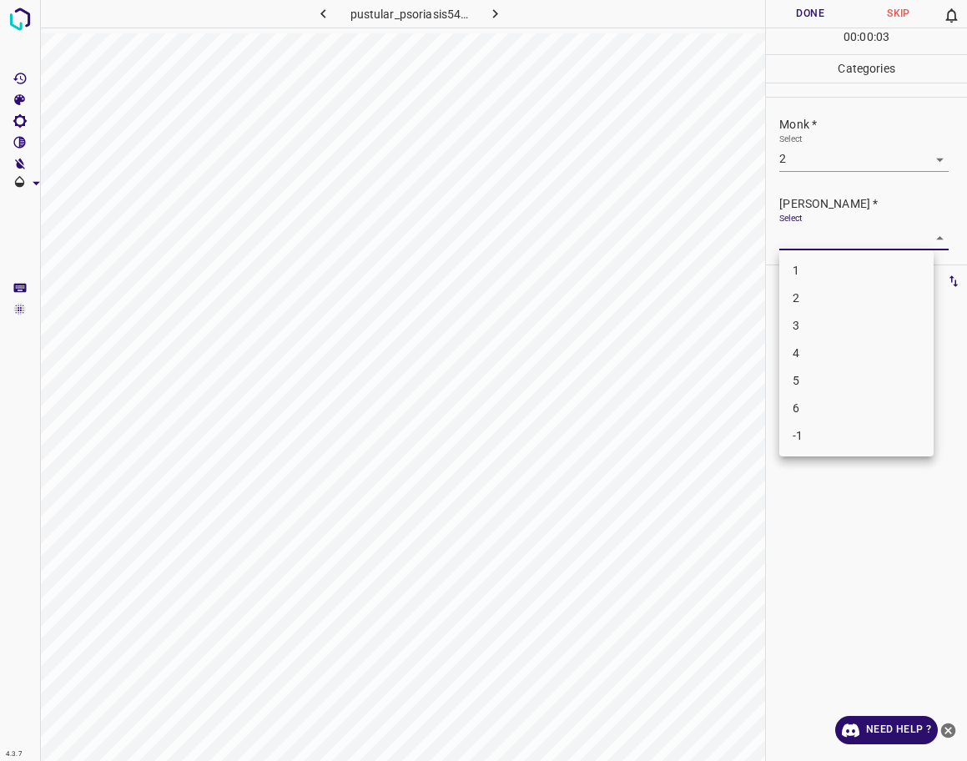
click at [804, 269] on li "1" at bounding box center [856, 271] width 154 height 28
type input "1"
click at [815, 18] on button "Done" at bounding box center [810, 14] width 88 height 28
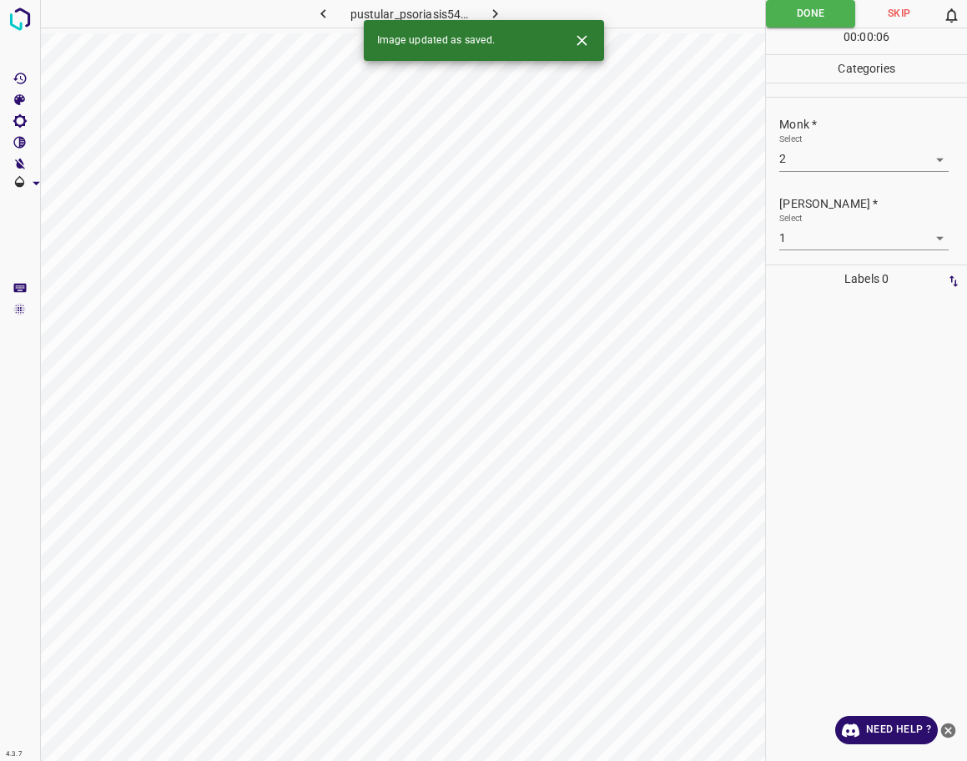
click at [484, 13] on button "button" at bounding box center [495, 14] width 53 height 28
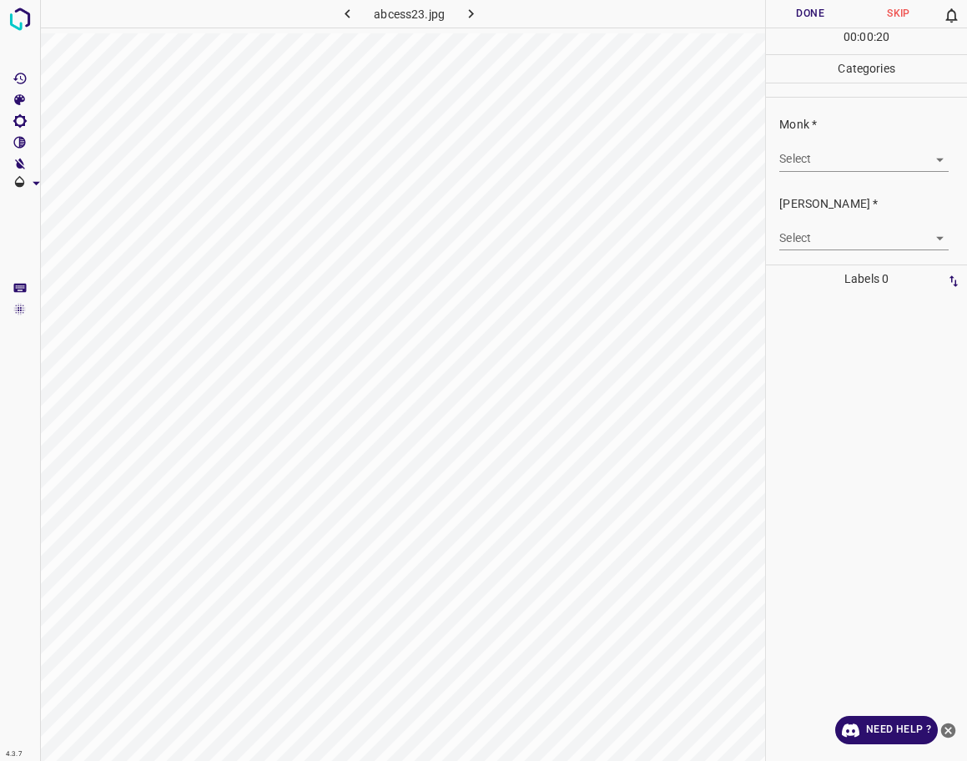
click at [891, 156] on body "4.3.7 abcess23.jpg Done Skip 0 00 : 00 : 20 Categories Monk * Select ​ [PERSON_…" at bounding box center [483, 380] width 967 height 761
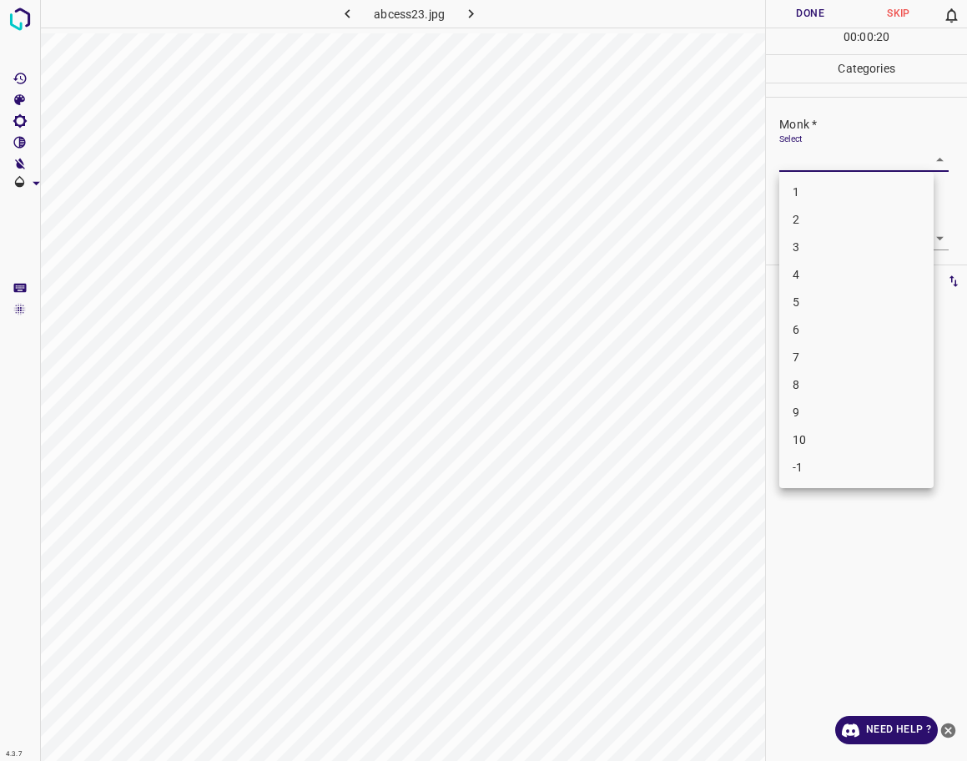
click at [865, 247] on li "3" at bounding box center [856, 248] width 154 height 28
type input "3"
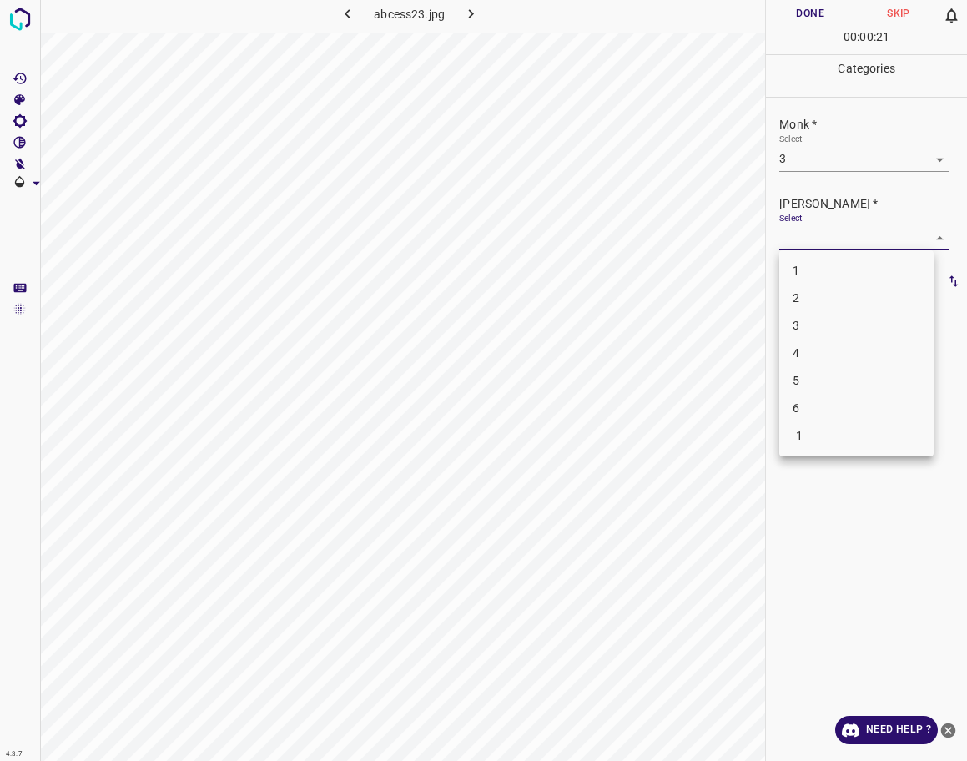
click at [849, 240] on body "4.3.7 abcess23.jpg Done Skip 0 00 : 00 : 21 Categories Monk * Select 3 3 [PERSO…" at bounding box center [483, 380] width 967 height 761
click at [814, 303] on li "2" at bounding box center [856, 299] width 154 height 28
type input "2"
click at [821, 167] on body "4.3.7 abcess23.jpg Done Skip 0 00 : 00 : 23 Categories Monk * Select 3 3 [PERSO…" at bounding box center [483, 380] width 967 height 761
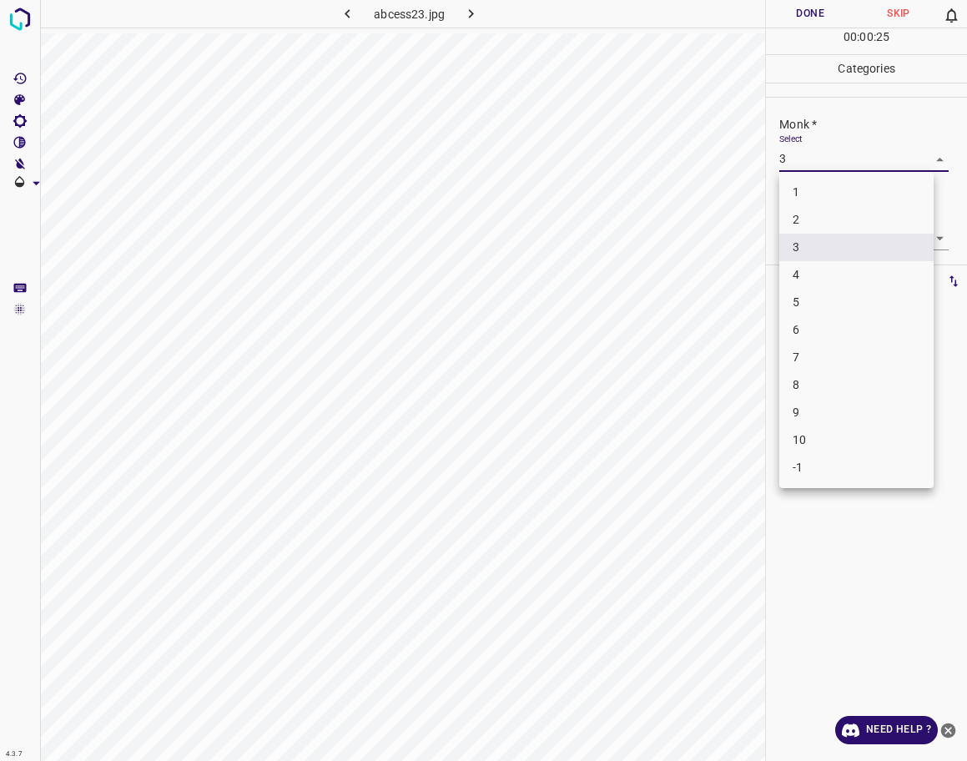
click at [805, 226] on li "2" at bounding box center [856, 220] width 154 height 28
type input "2"
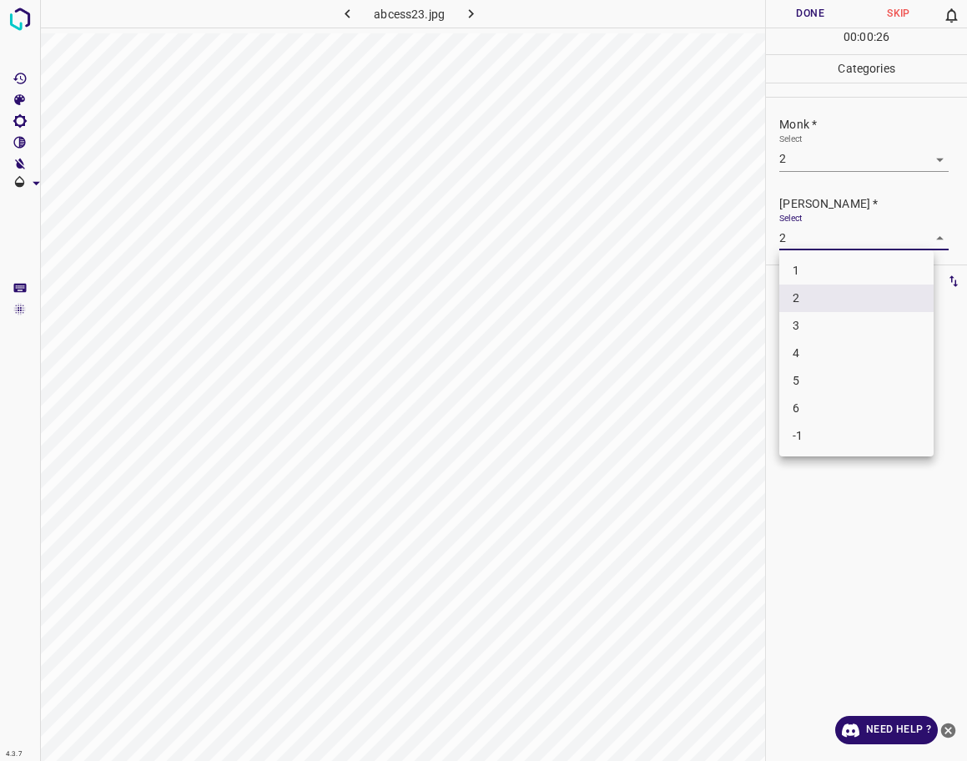
click at [810, 239] on body "4.3.7 abcess23.jpg Done Skip 0 00 : 00 : 26 Categories Monk * Select 2 2 [PERSO…" at bounding box center [483, 380] width 967 height 761
click at [802, 268] on li "1" at bounding box center [856, 271] width 154 height 28
type input "1"
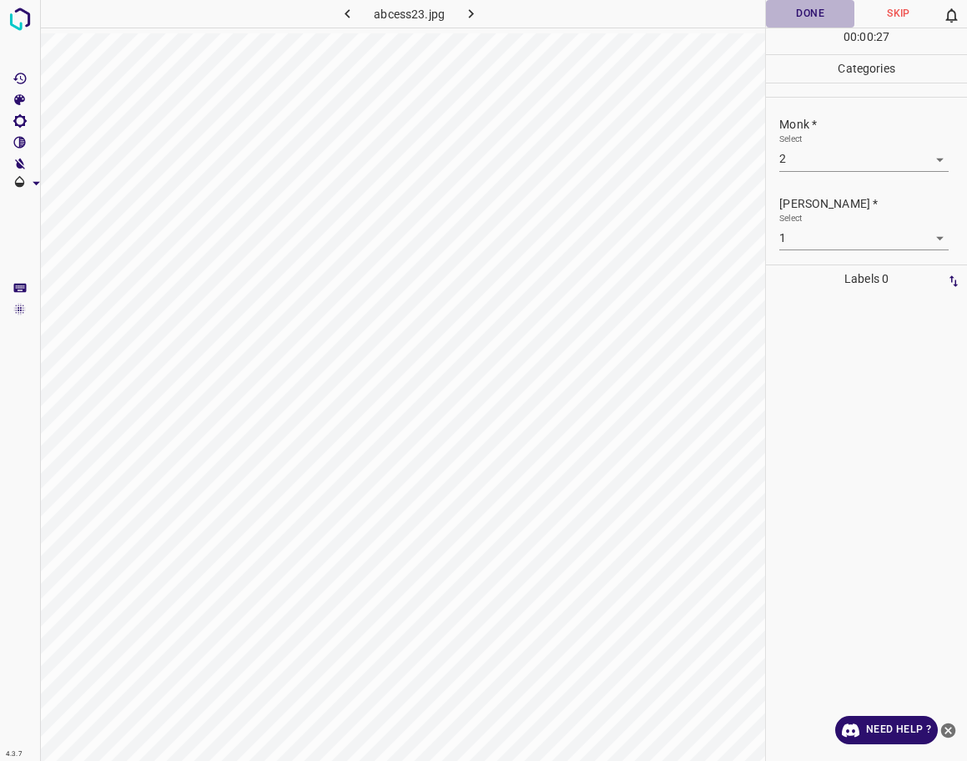
click at [776, 26] on button "Done" at bounding box center [810, 14] width 88 height 28
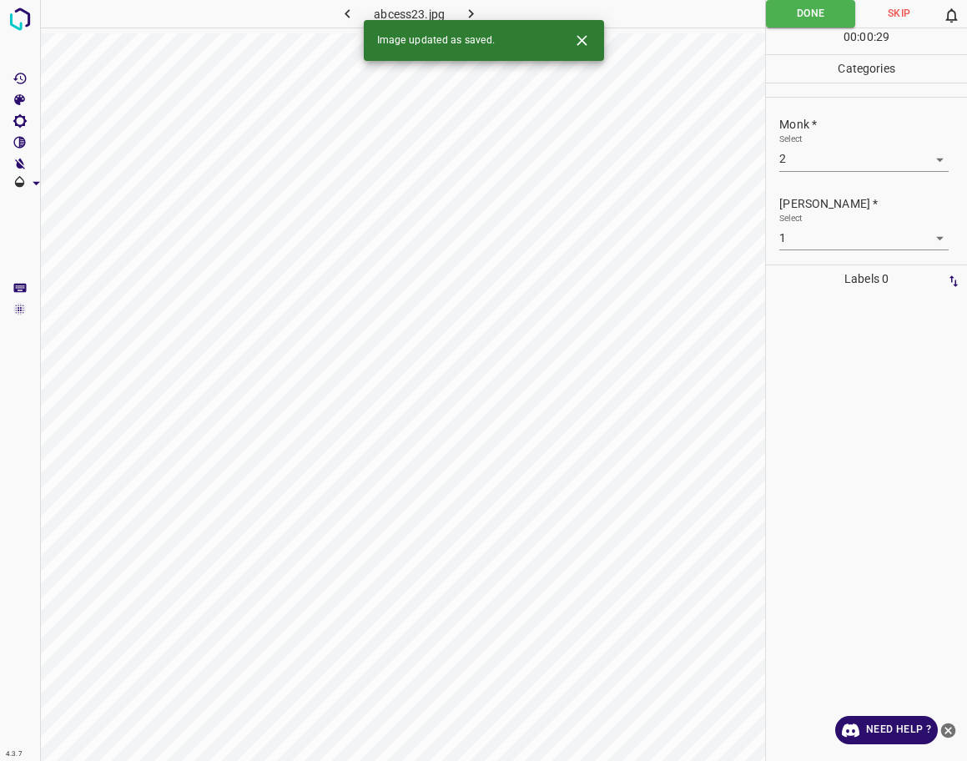
click at [476, 12] on icon "button" at bounding box center [471, 14] width 18 height 18
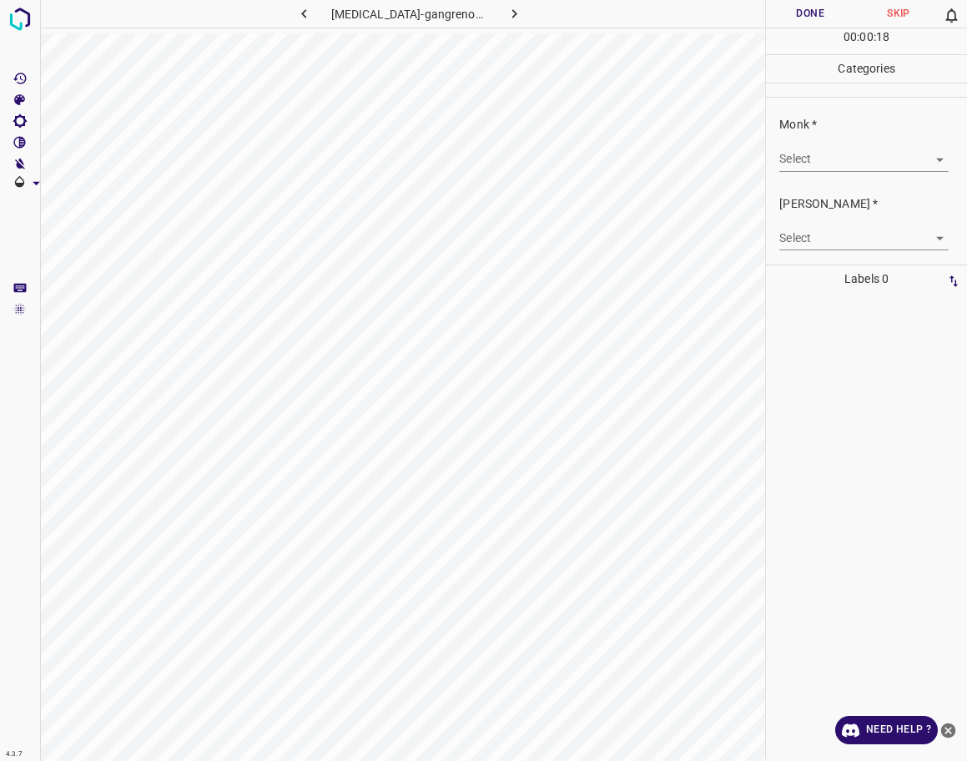
click at [800, 149] on body "4.3.7 [MEDICAL_DATA]-gangrenosum104.jpg Done Skip 0 00 : 00 : 18 Categories Mon…" at bounding box center [483, 380] width 967 height 761
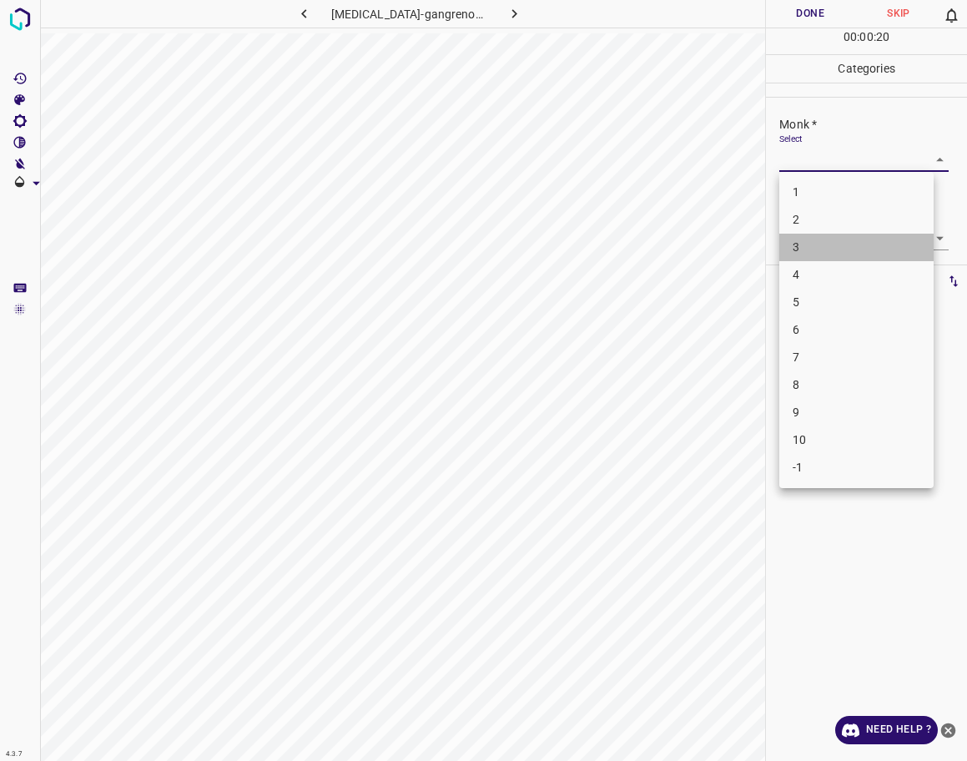
click at [820, 245] on li "3" at bounding box center [856, 248] width 154 height 28
type input "3"
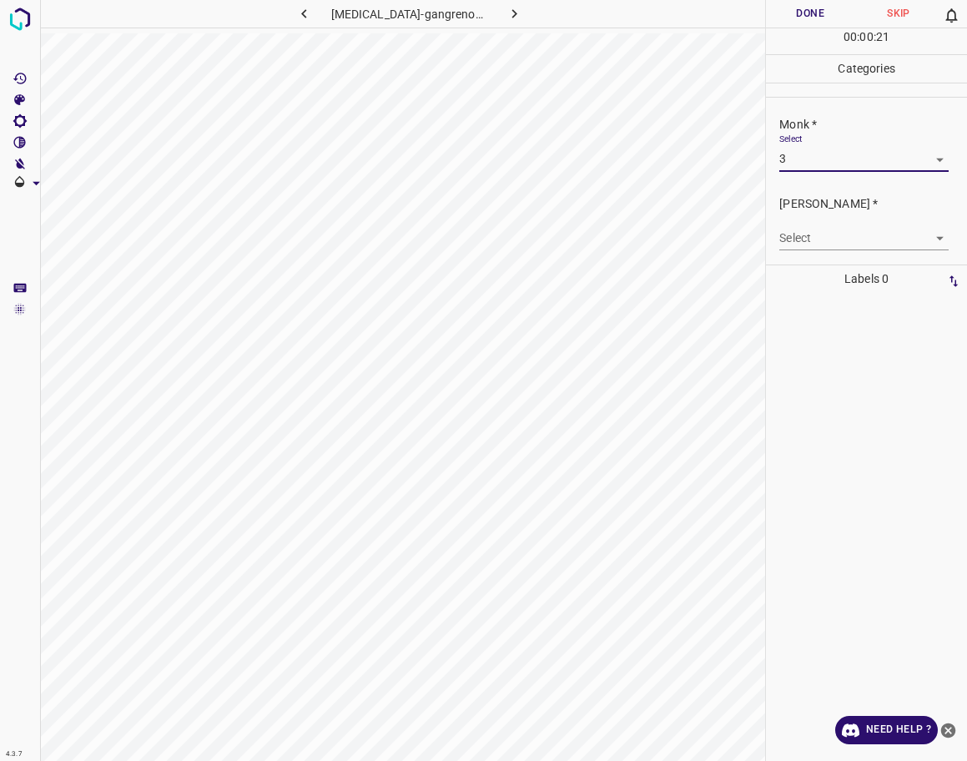
click at [820, 245] on body "4.3.7 [MEDICAL_DATA]-gangrenosum104.jpg Done Skip 0 00 : 00 : 21 Categories Mon…" at bounding box center [483, 380] width 967 height 761
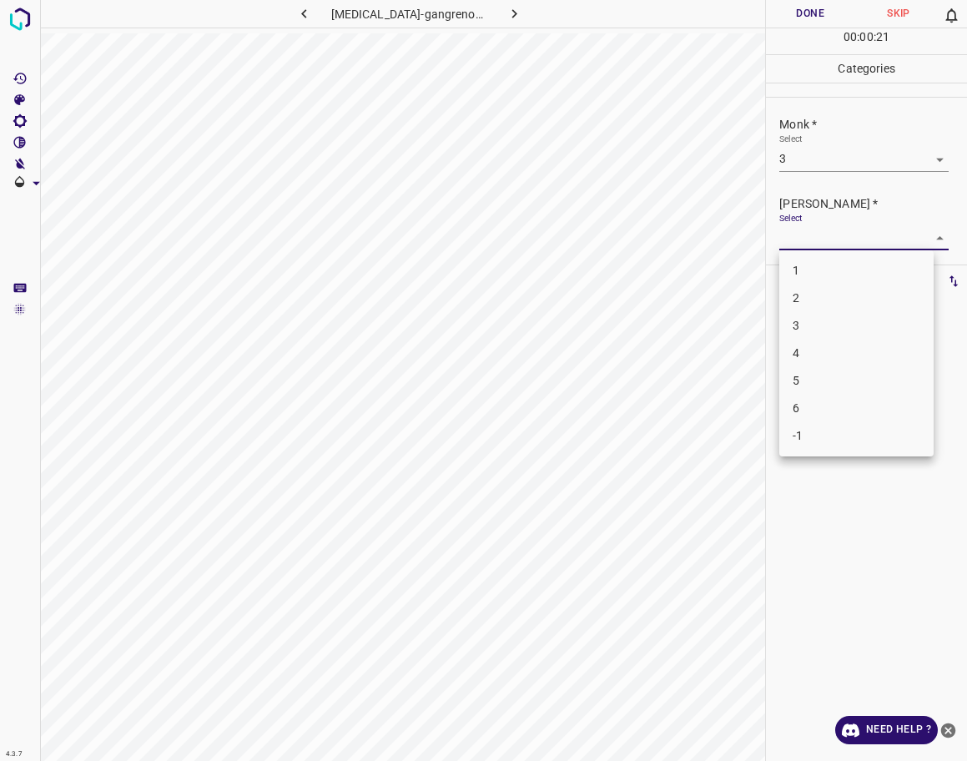
click at [810, 289] on li "2" at bounding box center [856, 299] width 154 height 28
type input "2"
click at [805, 18] on button "Done" at bounding box center [810, 14] width 88 height 28
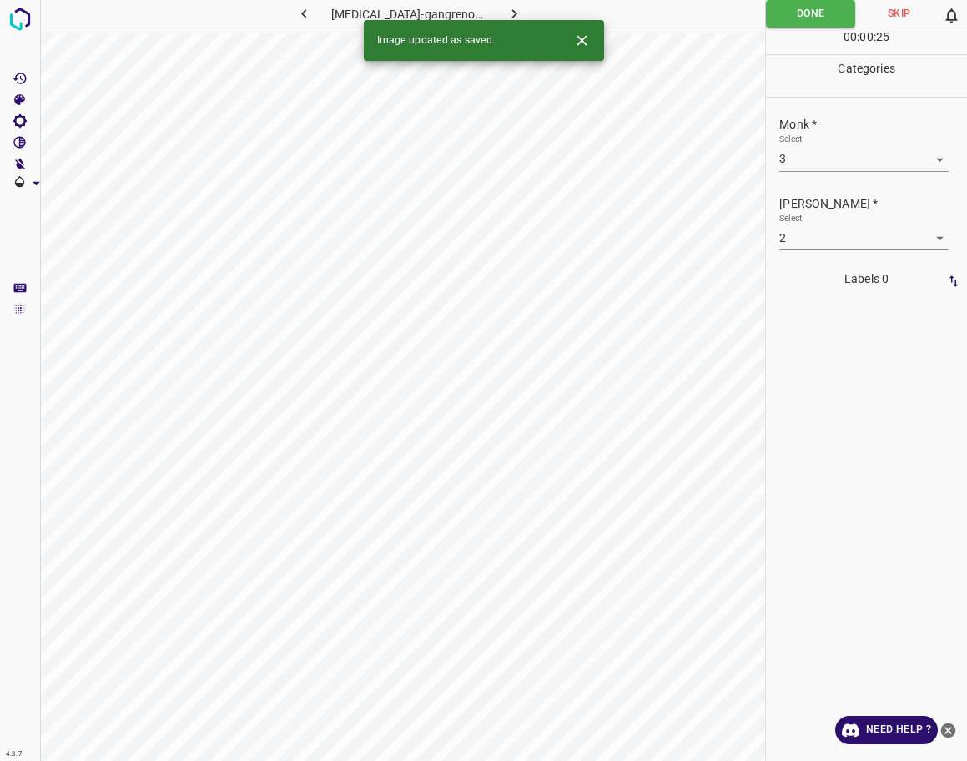
click at [506, 13] on icon "button" at bounding box center [515, 14] width 18 height 18
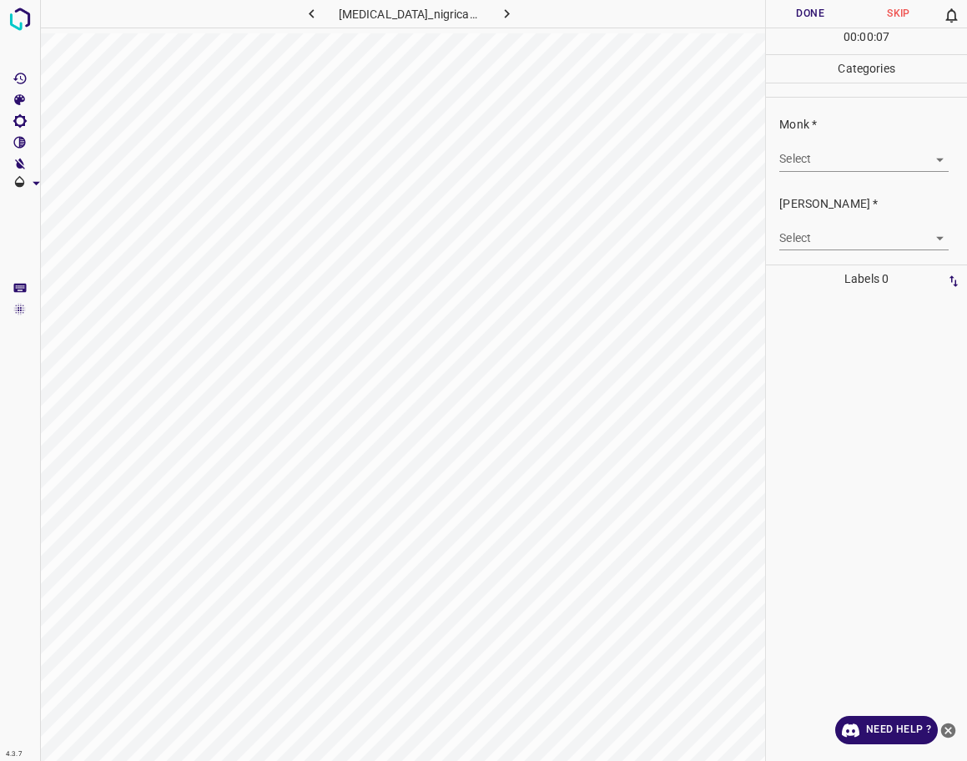
click at [851, 149] on body "4.3.7 [MEDICAL_DATA]_nigricans12.jpg Done Skip 0 00 : 00 : 07 Categories Monk *…" at bounding box center [483, 380] width 967 height 761
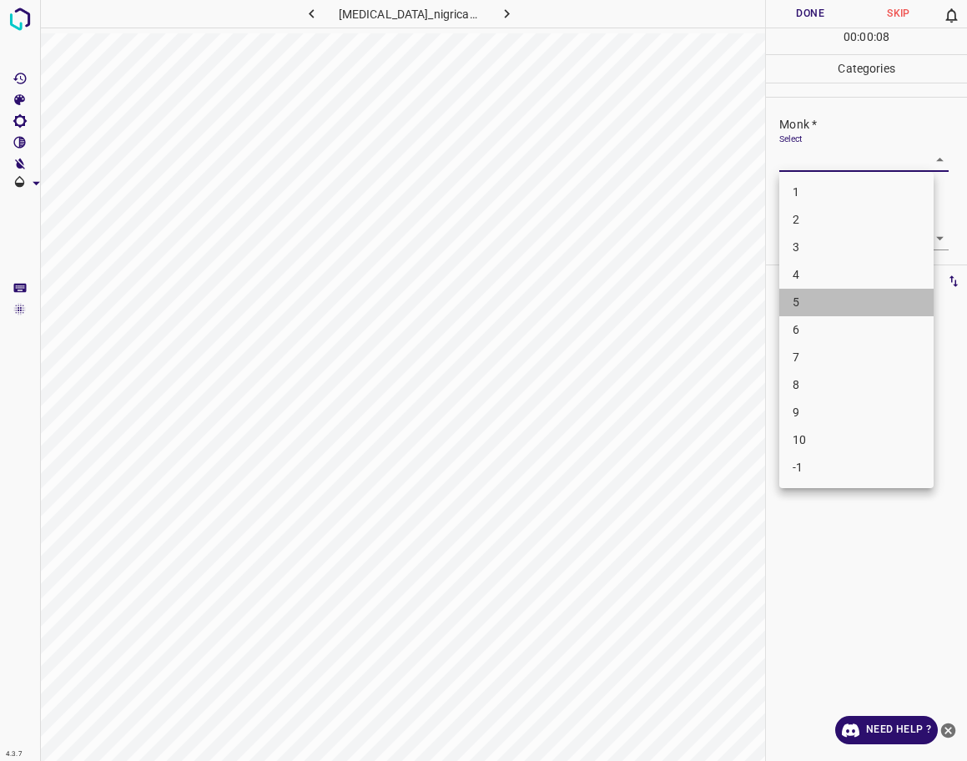
click at [810, 306] on li "5" at bounding box center [856, 303] width 154 height 28
type input "5"
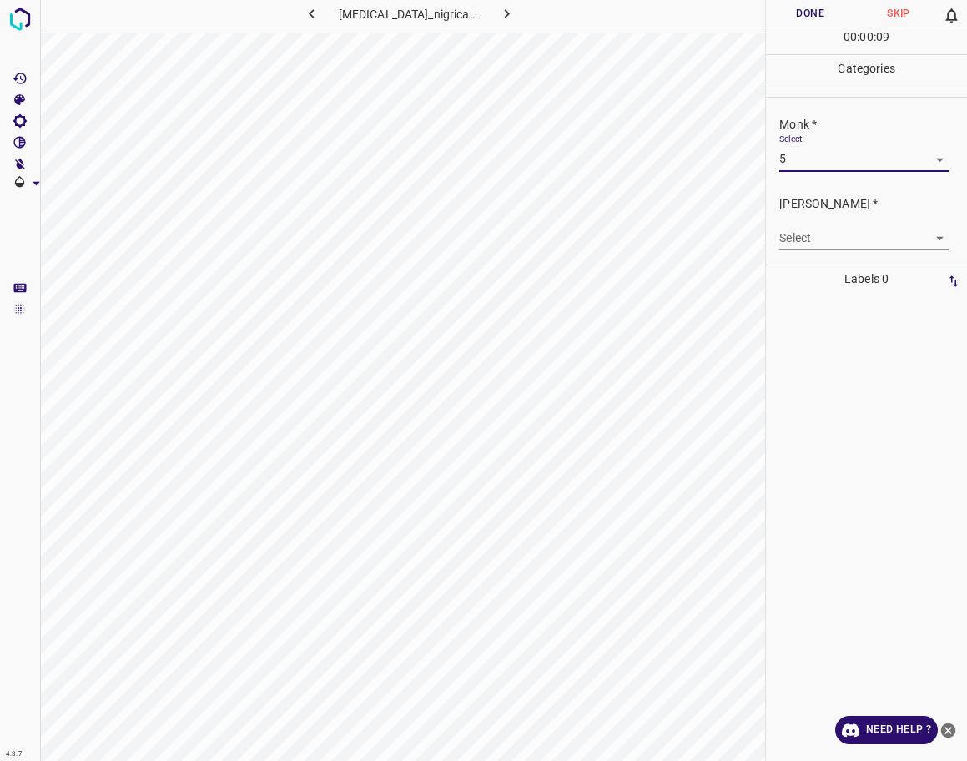
click at [825, 236] on body "4.3.7 [MEDICAL_DATA]_nigricans12.jpg Done Skip 0 00 : 00 : 09 Categories Monk *…" at bounding box center [483, 380] width 967 height 761
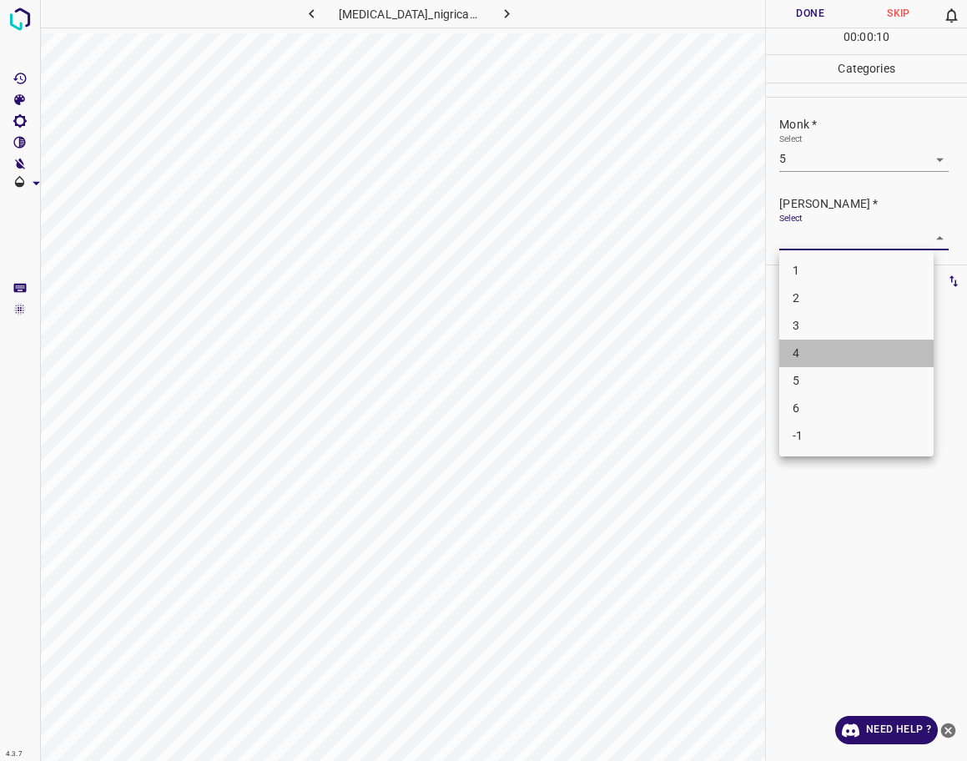
click at [814, 344] on li "4" at bounding box center [856, 354] width 154 height 28
type input "4"
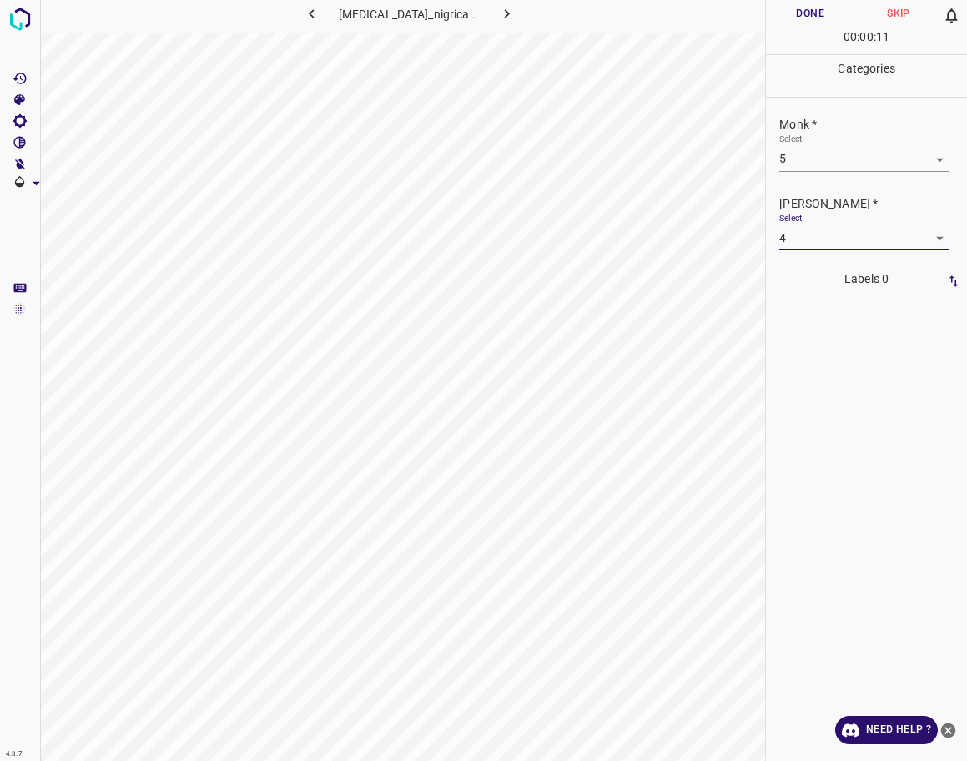
click at [787, 8] on button "Done" at bounding box center [810, 14] width 88 height 28
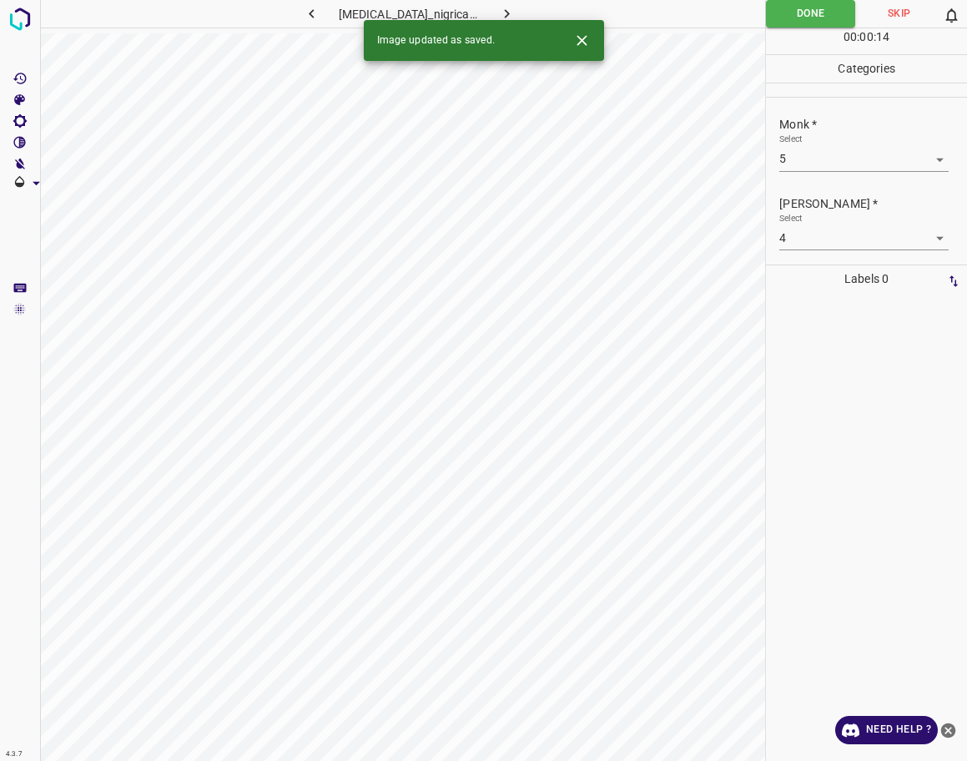
click at [507, 8] on icon "button" at bounding box center [507, 14] width 18 height 18
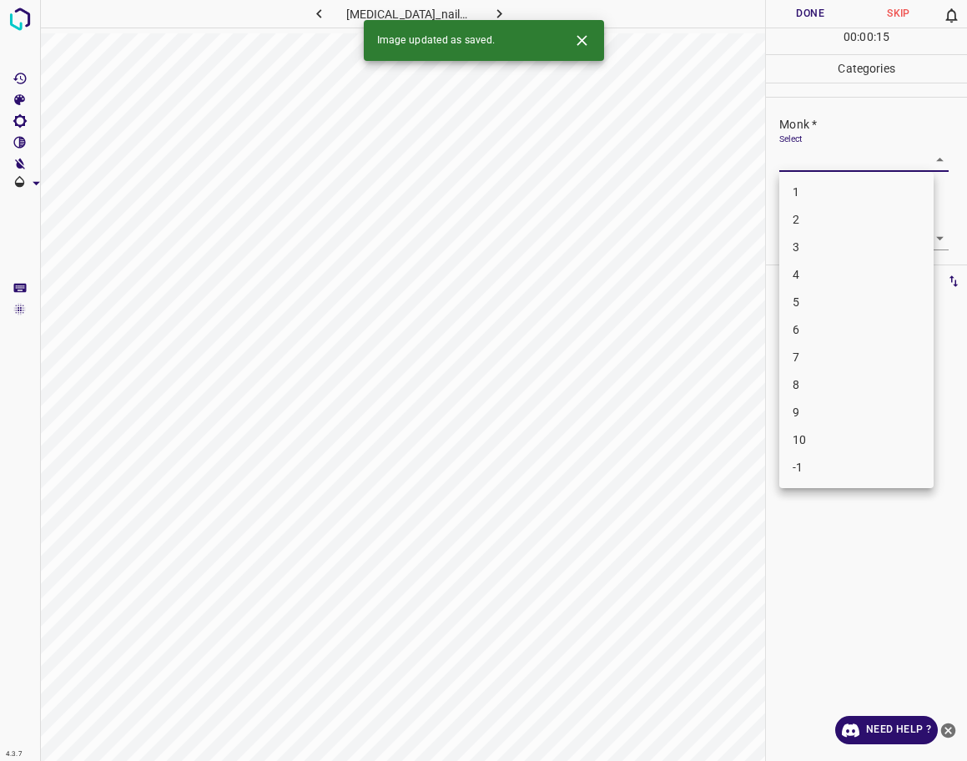
click at [844, 160] on body "4.3.7 [MEDICAL_DATA]_nail75.jpg Done Skip 0 00 : 00 : 15 Categories Monk * Sele…" at bounding box center [483, 380] width 967 height 761
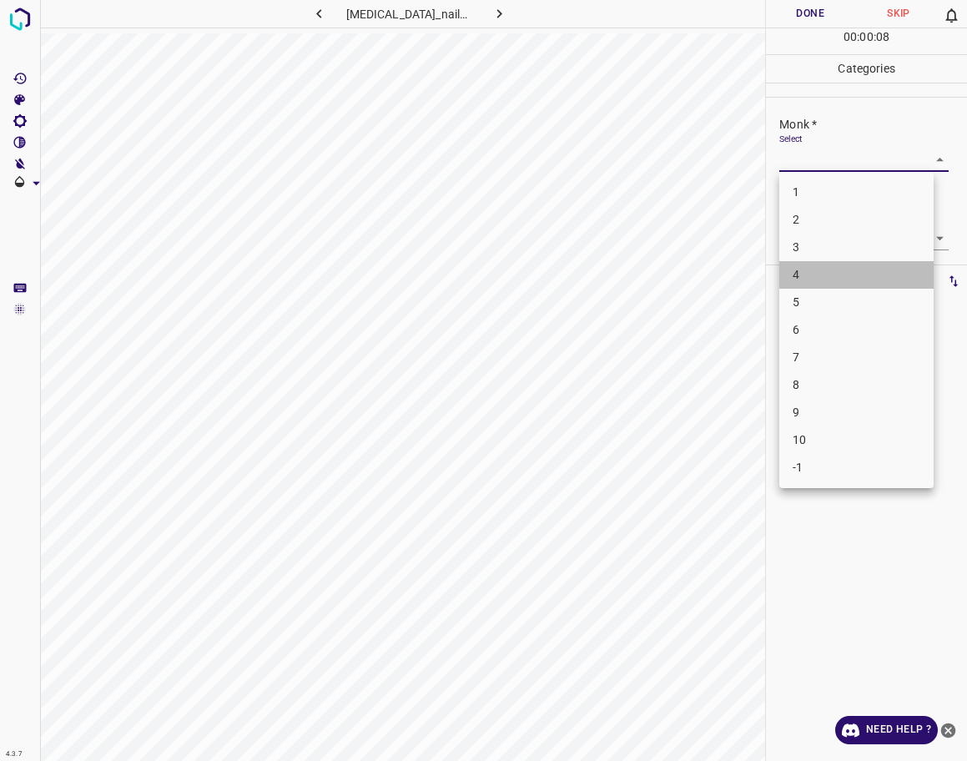
click at [805, 274] on li "4" at bounding box center [856, 275] width 154 height 28
type input "4"
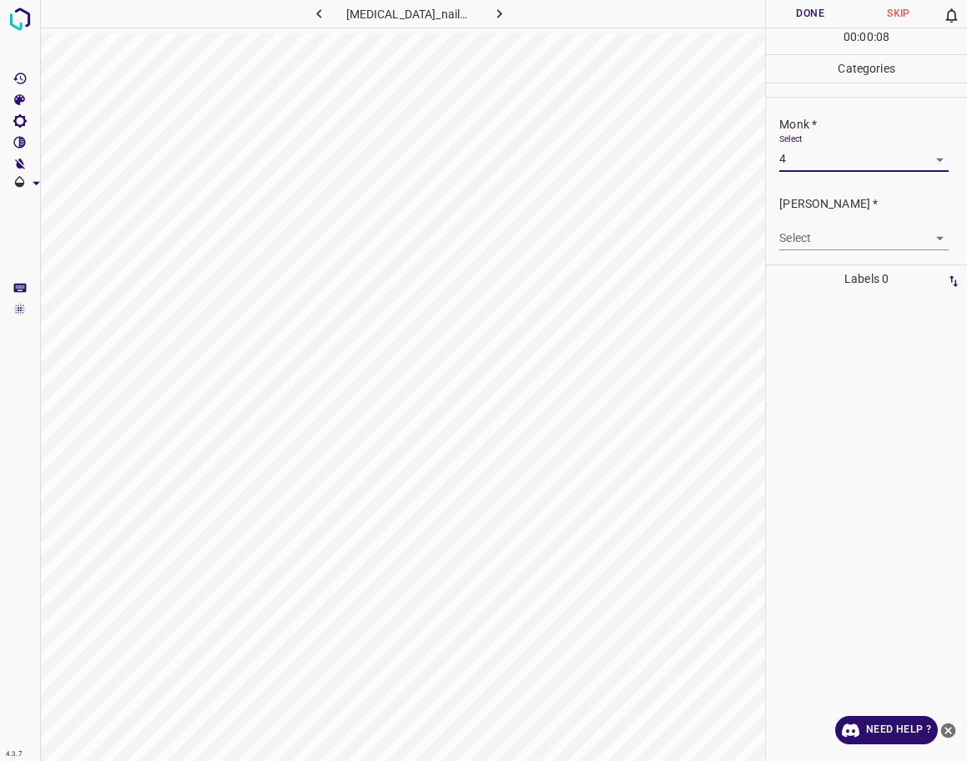
click at [823, 240] on body "4.3.7 [MEDICAL_DATA]_nail75.jpg Done Skip 0 00 : 00 : 08 Categories Monk * Sele…" at bounding box center [483, 380] width 967 height 761
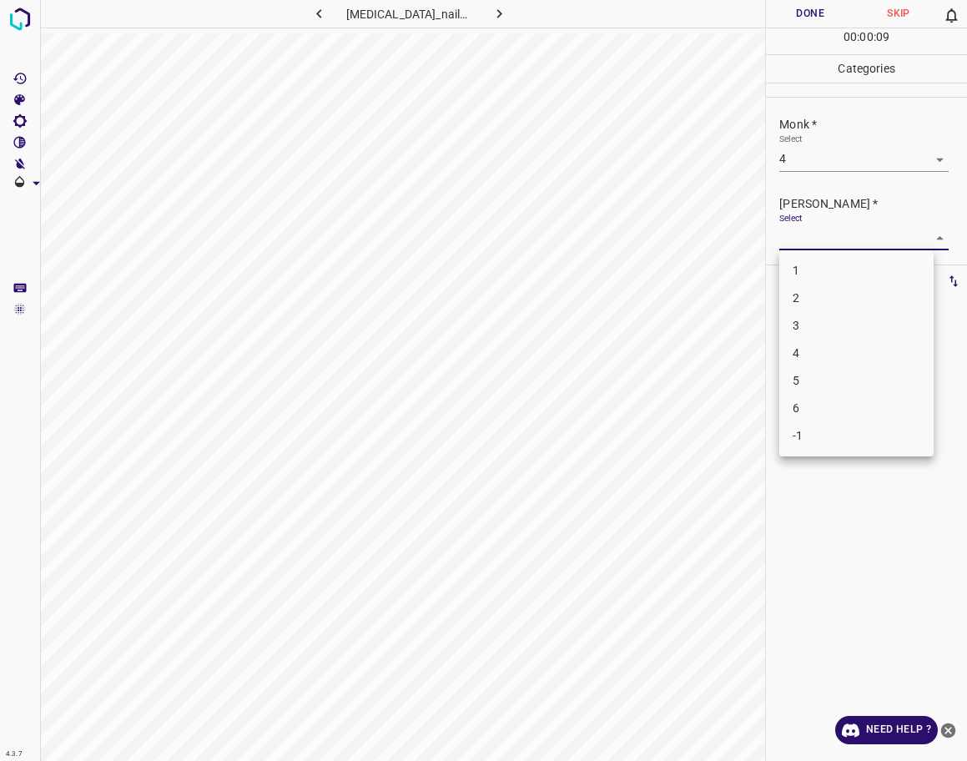
click at [804, 318] on li "3" at bounding box center [856, 326] width 154 height 28
type input "3"
click at [809, 10] on button "Done" at bounding box center [810, 14] width 88 height 28
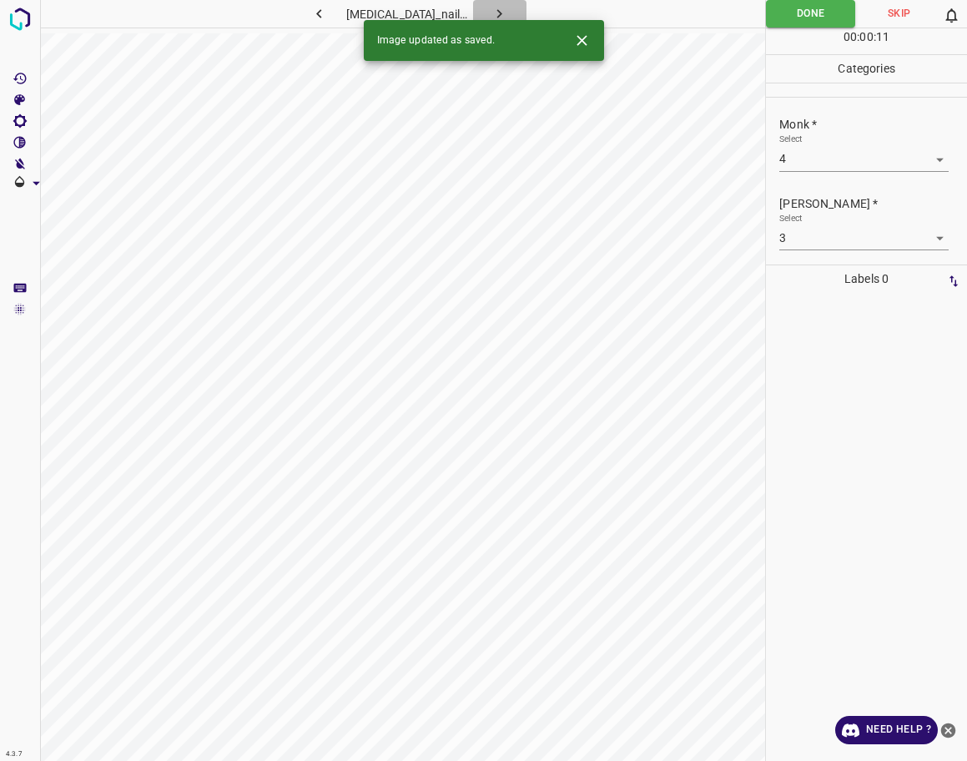
click at [493, 12] on icon "button" at bounding box center [500, 14] width 18 height 18
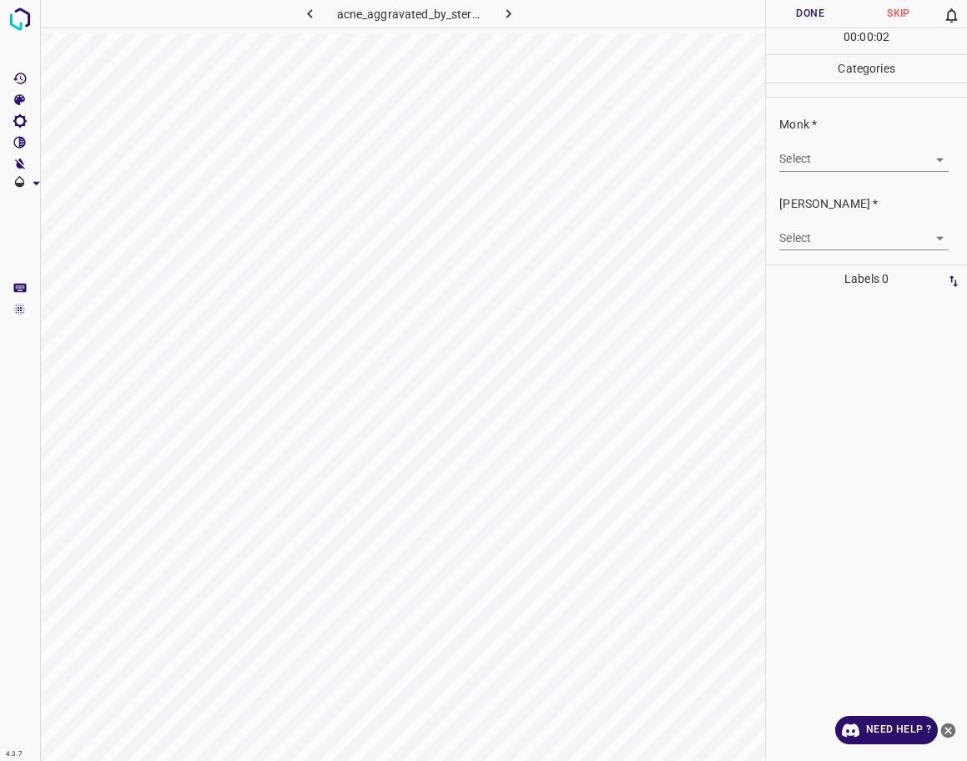
click at [832, 167] on body "4.3.7 acne_aggravated_by_steroids3.jpg Done Skip 0 00 : 00 : 02 Categories Monk…" at bounding box center [483, 380] width 967 height 761
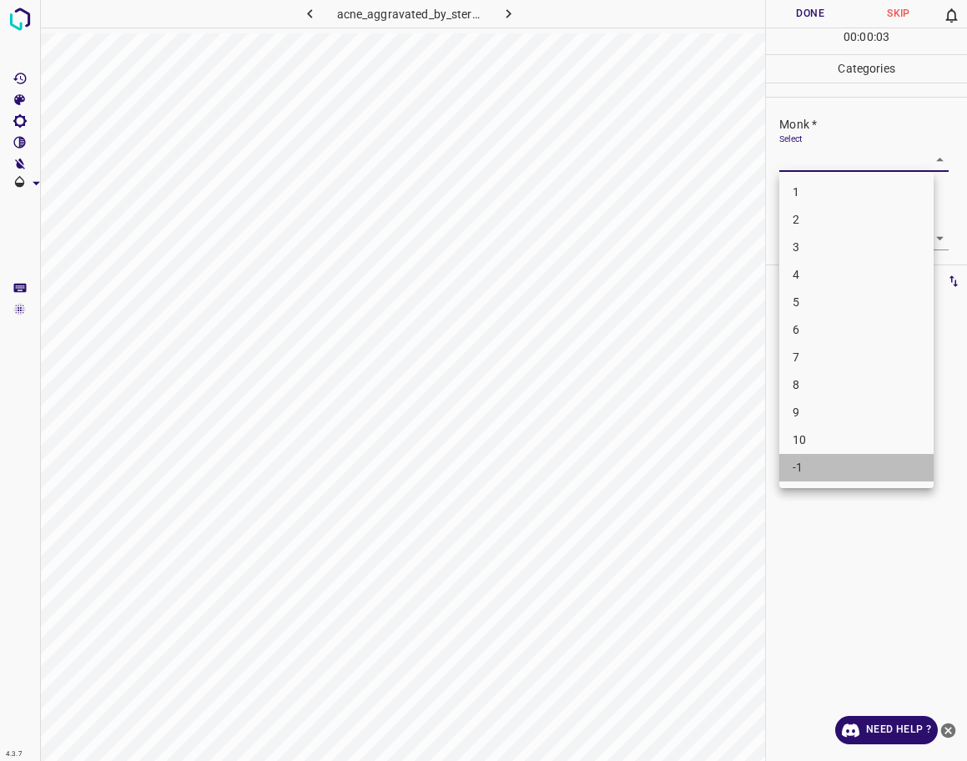
click at [833, 470] on li "-1" at bounding box center [856, 468] width 154 height 28
type input "-1"
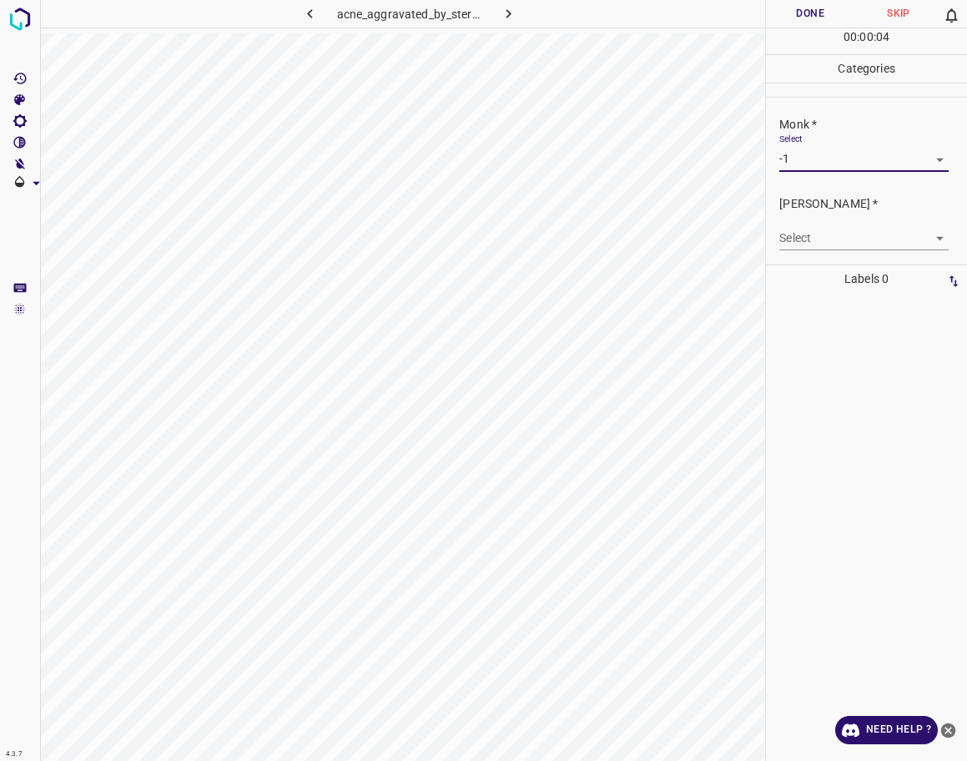
click at [814, 242] on body "4.3.7 acne_aggravated_by_steroids3.jpg Done Skip 0 00 : 00 : 04 Categories Monk…" at bounding box center [483, 380] width 967 height 761
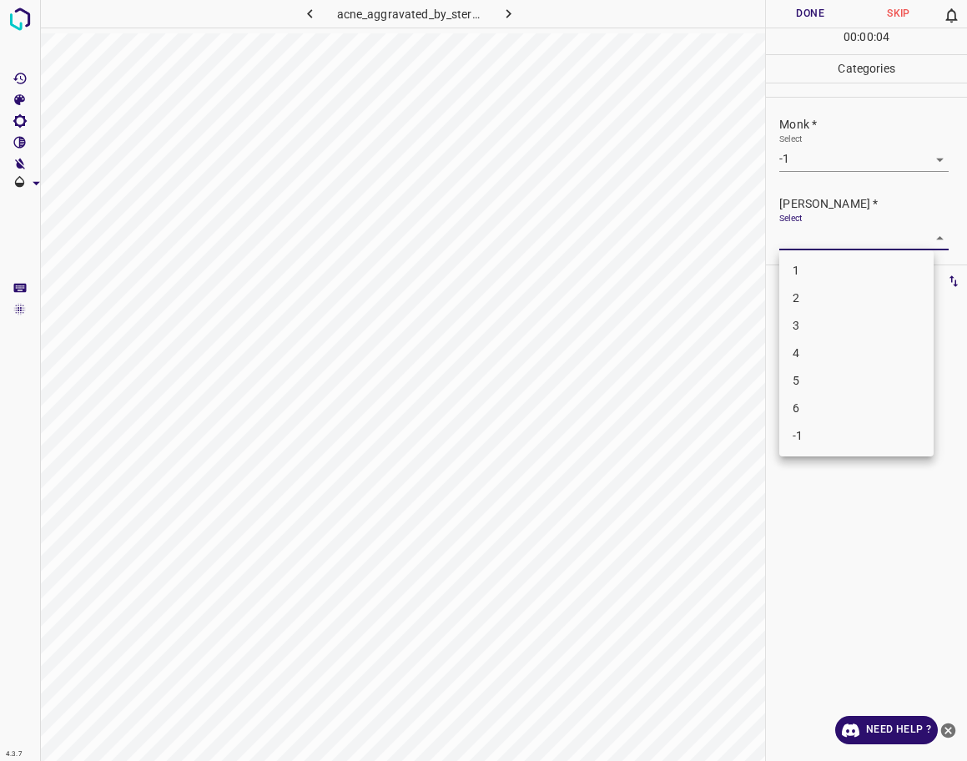
click at [819, 426] on li "-1" at bounding box center [856, 436] width 154 height 28
type input "-1"
click at [792, 20] on button "Done" at bounding box center [810, 14] width 88 height 28
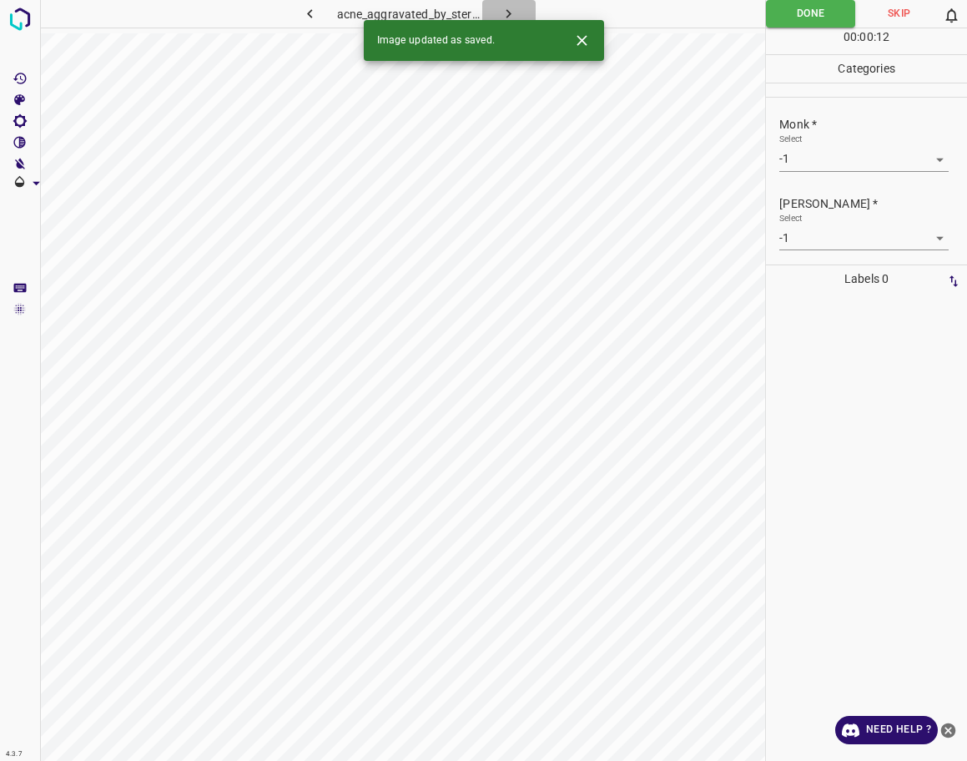
click at [500, 13] on icon "button" at bounding box center [509, 14] width 18 height 18
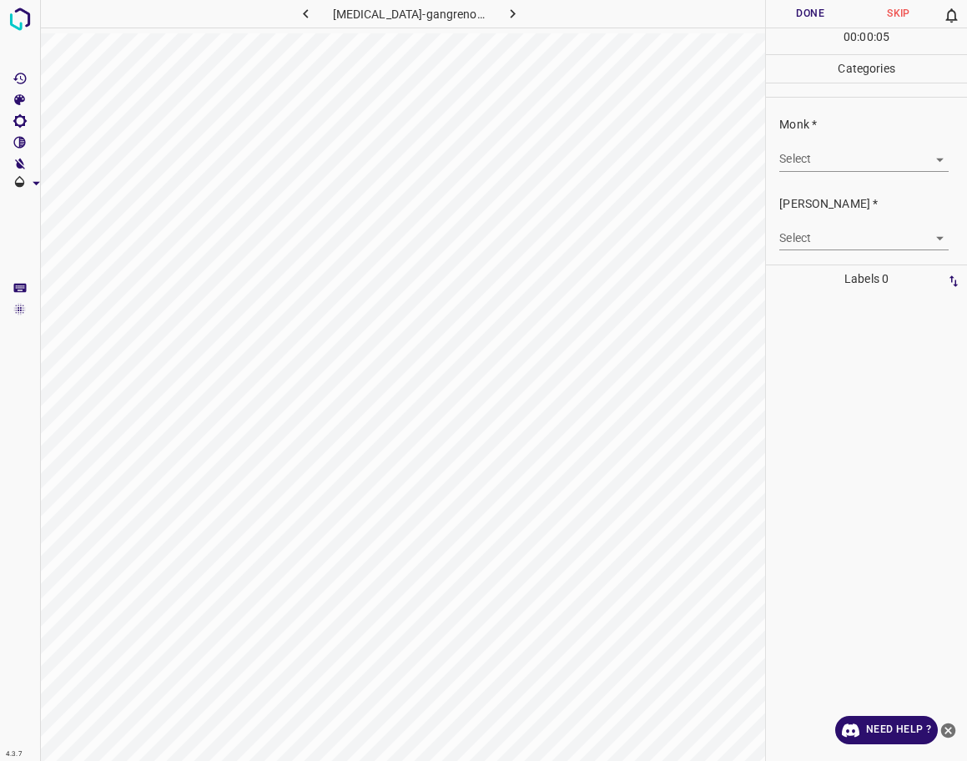
click at [852, 172] on div "Monk * Select ​" at bounding box center [866, 143] width 201 height 78
click at [840, 162] on body "4.3.7 [MEDICAL_DATA]-gangrenosum16.jpg Done Skip 0 00 : 00 : 06 Categories Monk…" at bounding box center [483, 380] width 967 height 761
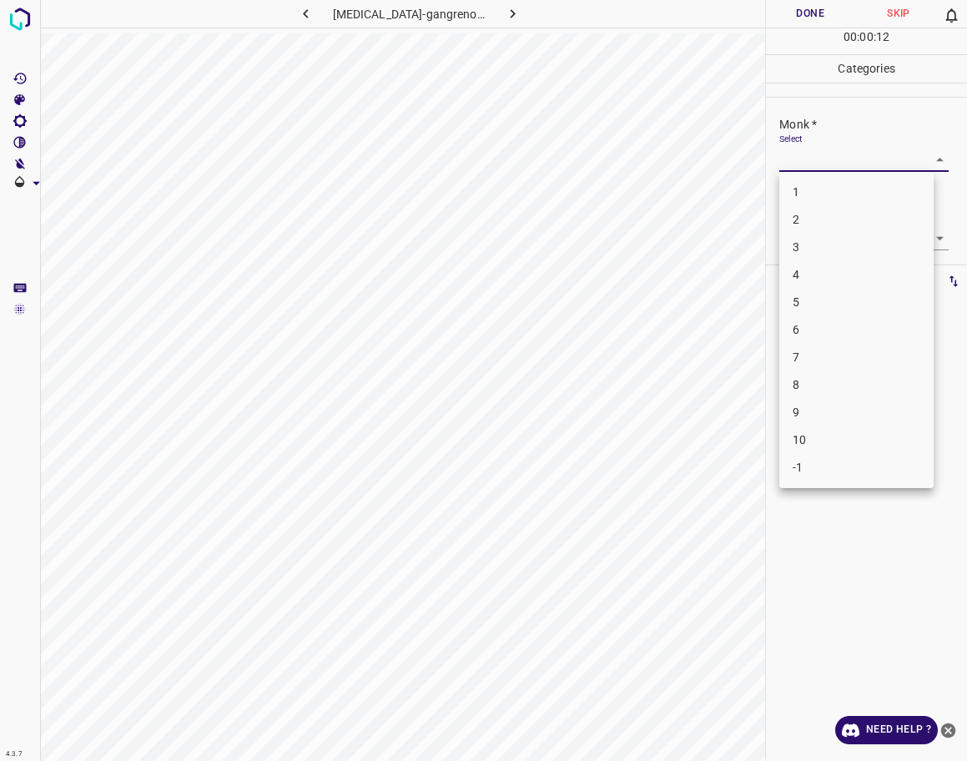
click at [829, 249] on li "3" at bounding box center [856, 248] width 154 height 28
type input "3"
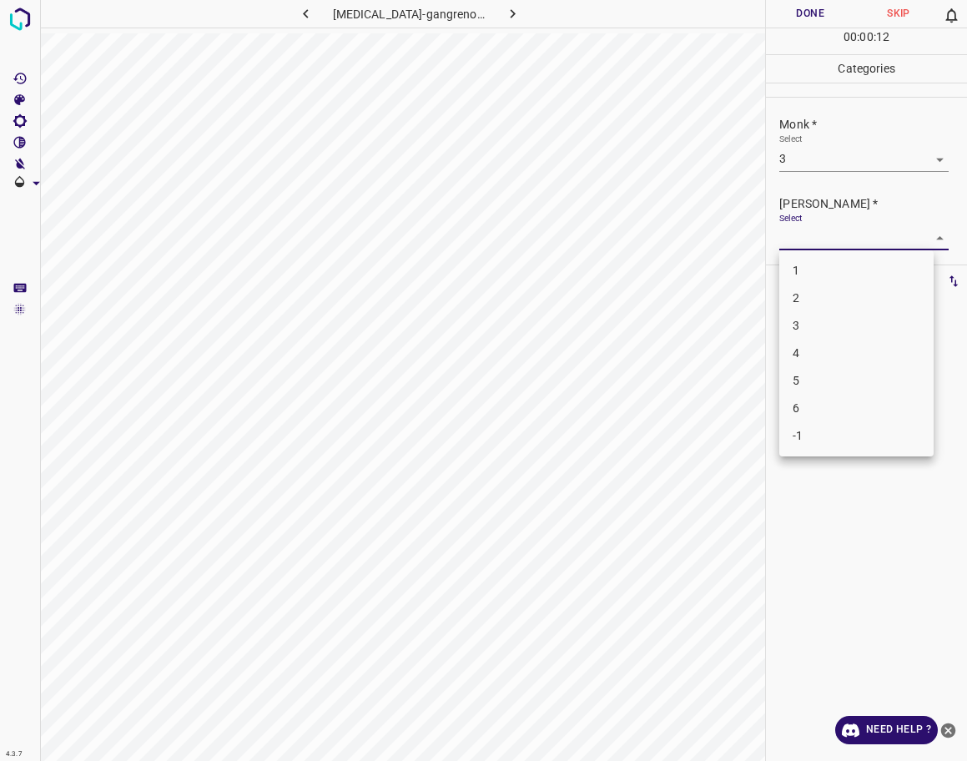
click at [831, 239] on body "4.3.7 [MEDICAL_DATA]-gangrenosum16.jpg Done Skip 0 00 : 00 : 12 Categories Monk…" at bounding box center [483, 380] width 967 height 761
click at [812, 299] on li "2" at bounding box center [856, 299] width 154 height 28
type input "2"
click at [810, 12] on button "Done" at bounding box center [810, 14] width 88 height 28
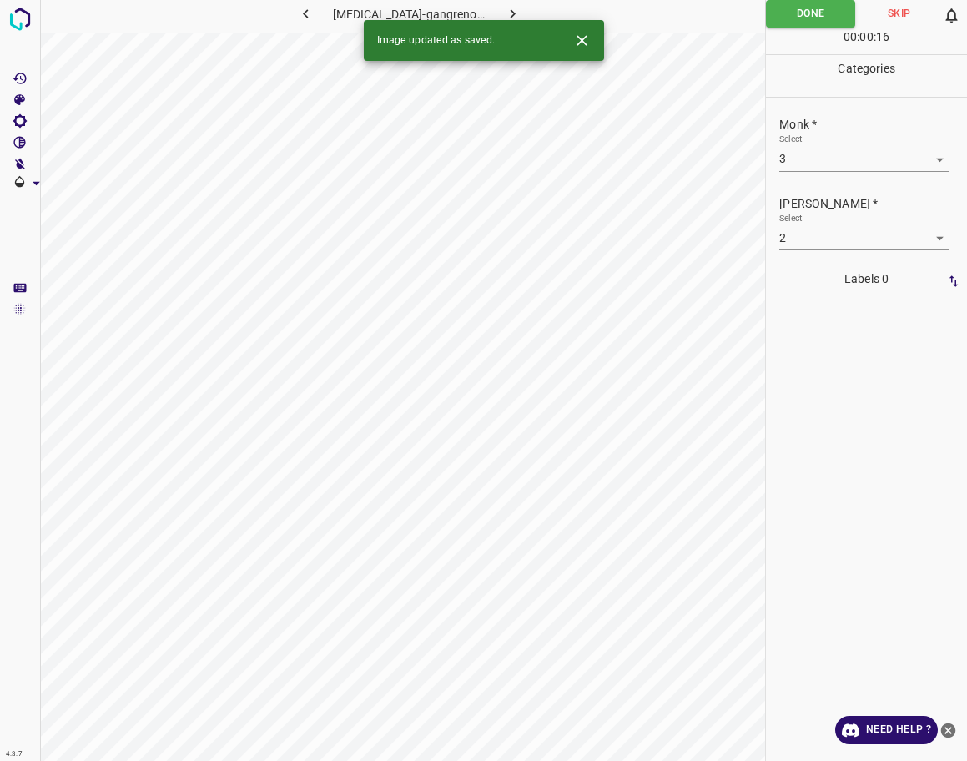
click at [504, 8] on icon "button" at bounding box center [513, 14] width 18 height 18
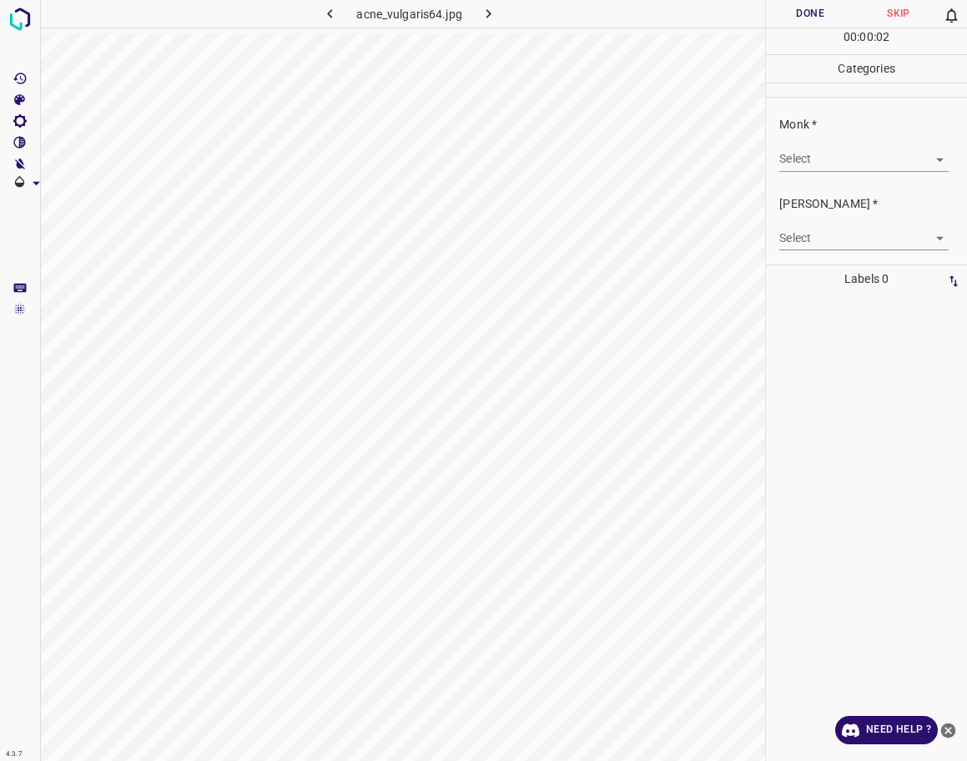
click at [799, 171] on div "Monk * Select ​" at bounding box center [866, 143] width 201 height 78
click at [813, 164] on body "4.3.7 acne_vulgaris64.jpg Done Skip 0 00 : 00 : 03 Categories Monk * Select ​ […" at bounding box center [483, 380] width 967 height 761
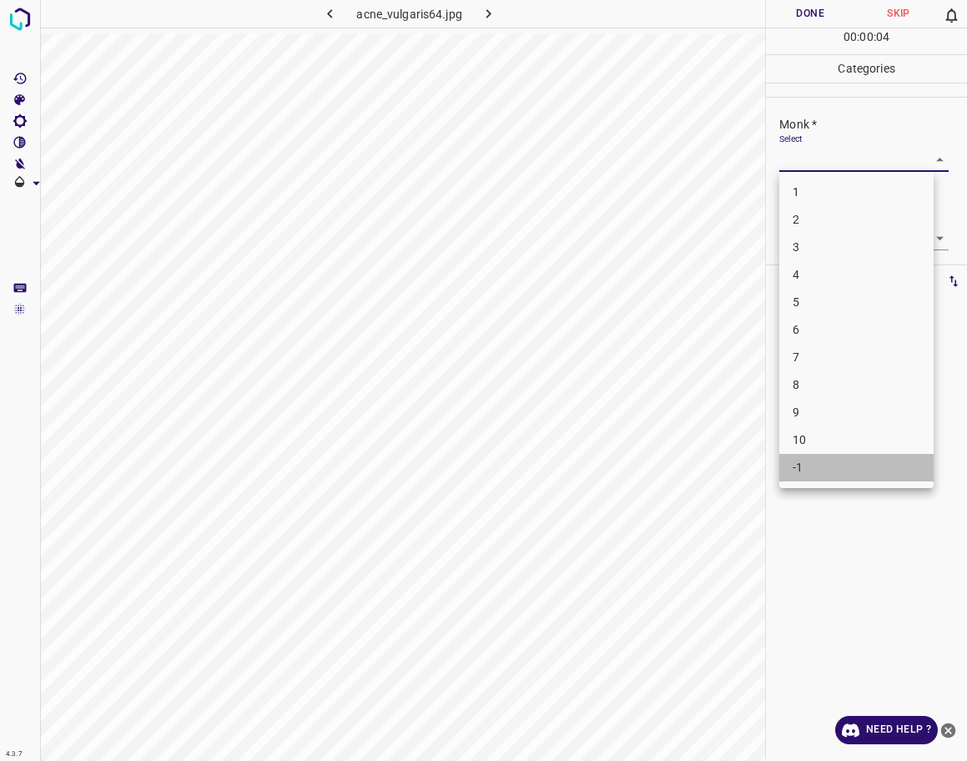
click at [825, 468] on li "-1" at bounding box center [856, 468] width 154 height 28
type input "-1"
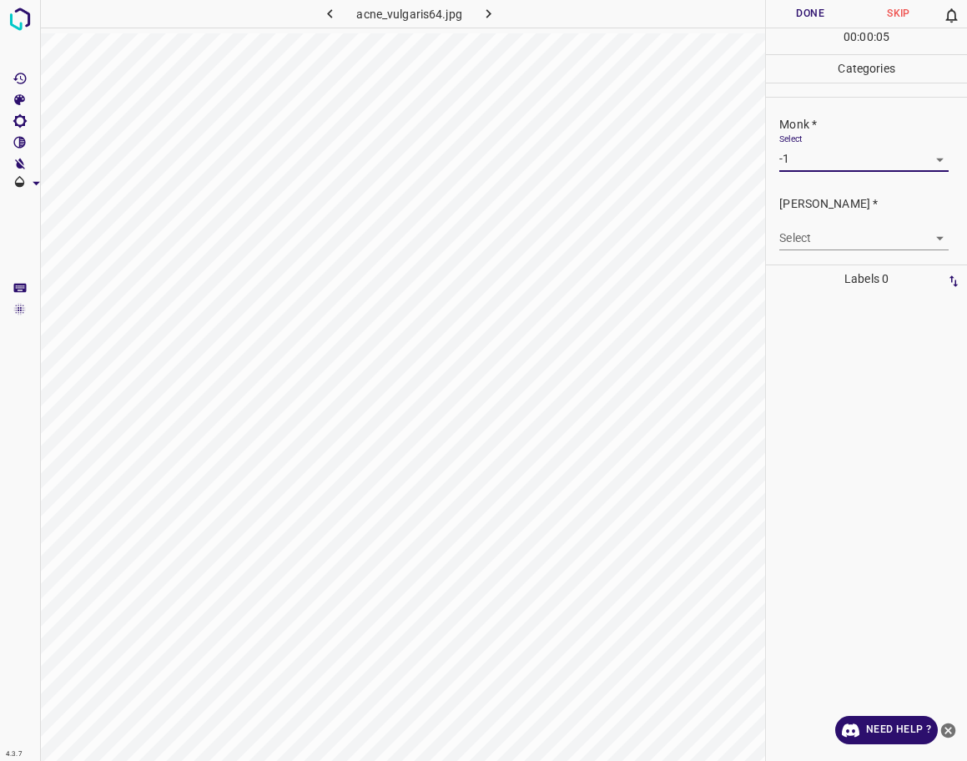
click at [848, 232] on body "4.3.7 acne_vulgaris64.jpg Done Skip 0 00 : 00 : 05 Categories Monk * Select -1 …" at bounding box center [483, 380] width 967 height 761
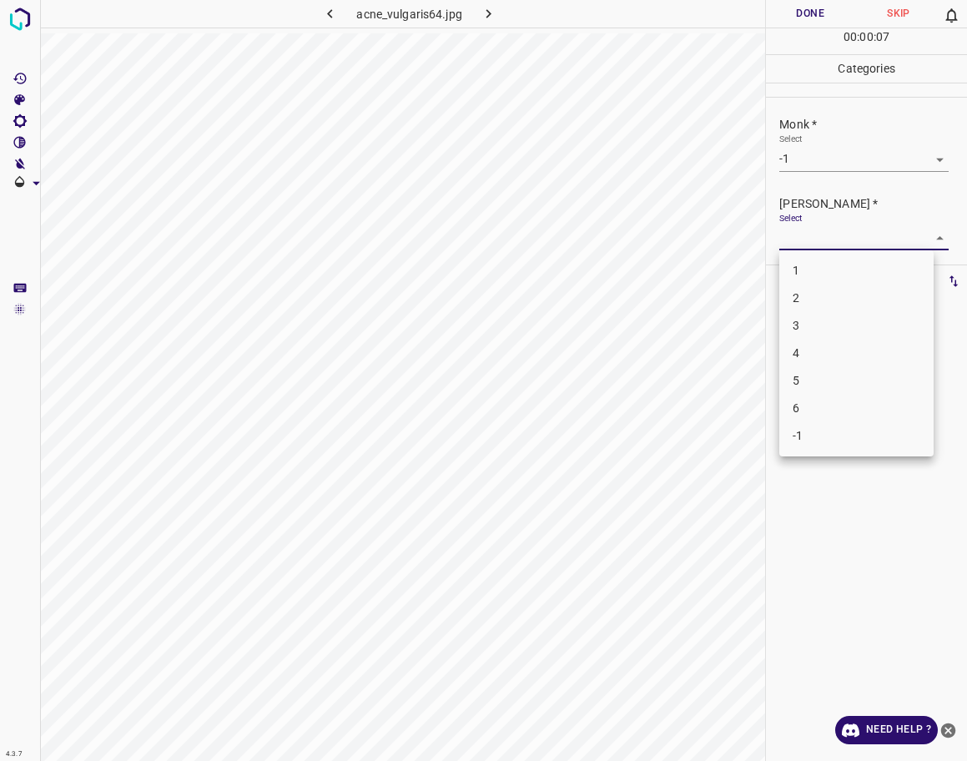
click at [845, 427] on li "-1" at bounding box center [856, 436] width 154 height 28
type input "-1"
click at [779, 19] on button "Done" at bounding box center [810, 14] width 88 height 28
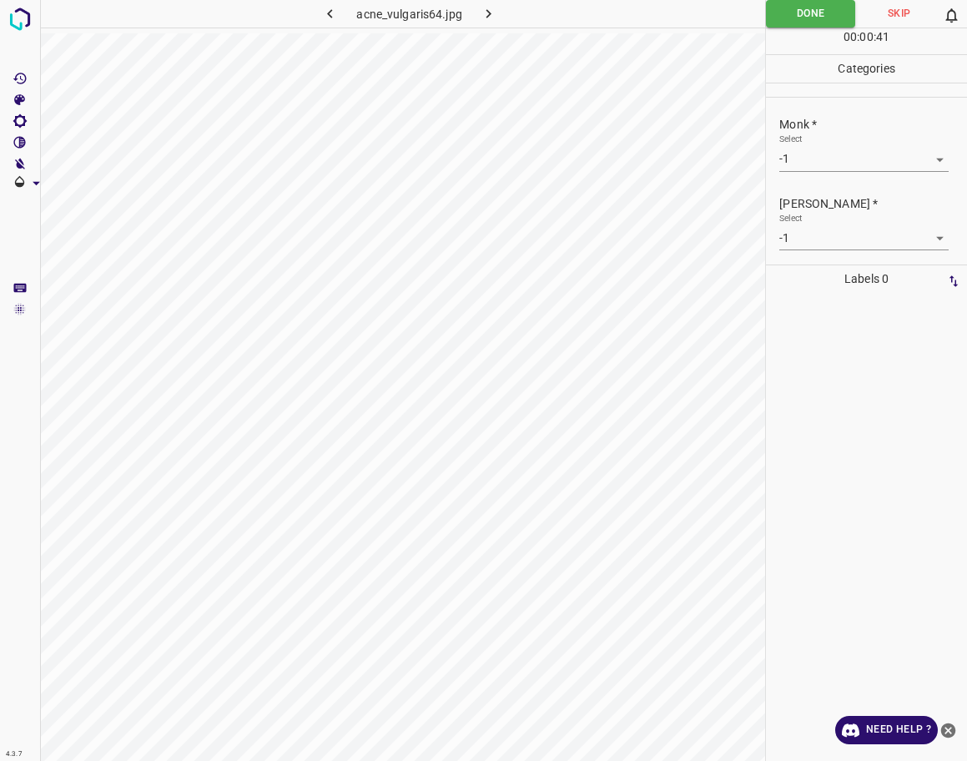
click at [481, 22] on icon "button" at bounding box center [489, 14] width 18 height 18
click at [819, 169] on body "4.3.7 port-wine-stain39.jpg Done Skip 0 00 : 00 : 02 Categories Monk * Select ​…" at bounding box center [483, 380] width 967 height 761
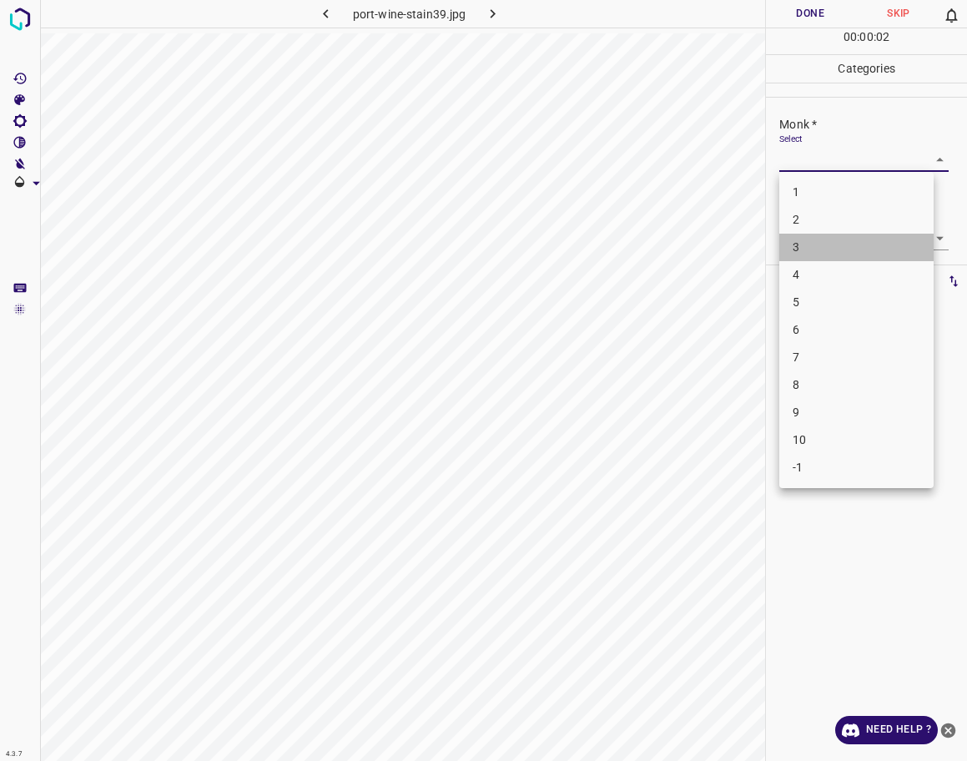
click at [805, 255] on li "3" at bounding box center [856, 248] width 154 height 28
type input "3"
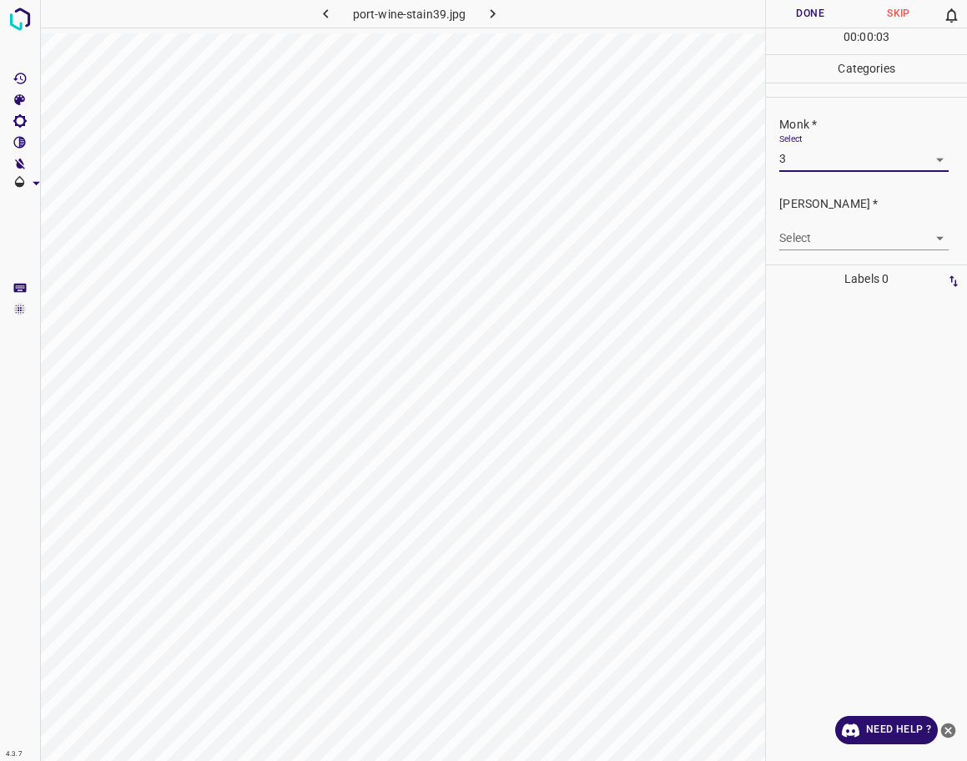
click at [825, 236] on body "4.3.7 port-wine-stain39.jpg Done Skip 0 00 : 00 : 03 Categories Monk * Select 3…" at bounding box center [483, 380] width 967 height 761
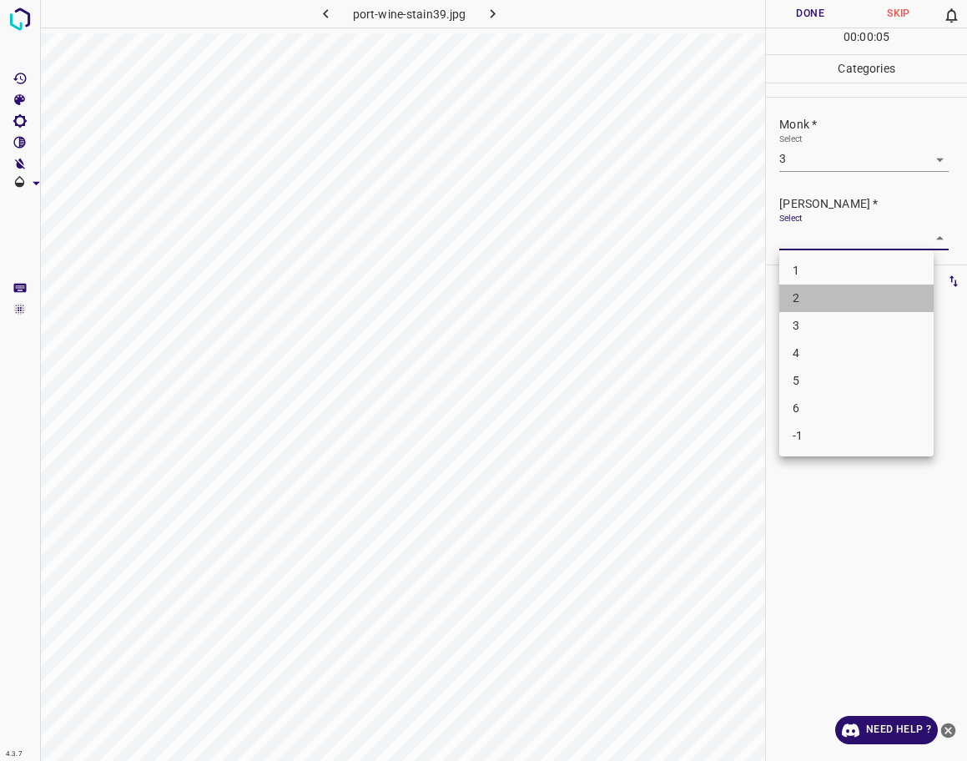
click at [805, 299] on li "2" at bounding box center [856, 299] width 154 height 28
type input "2"
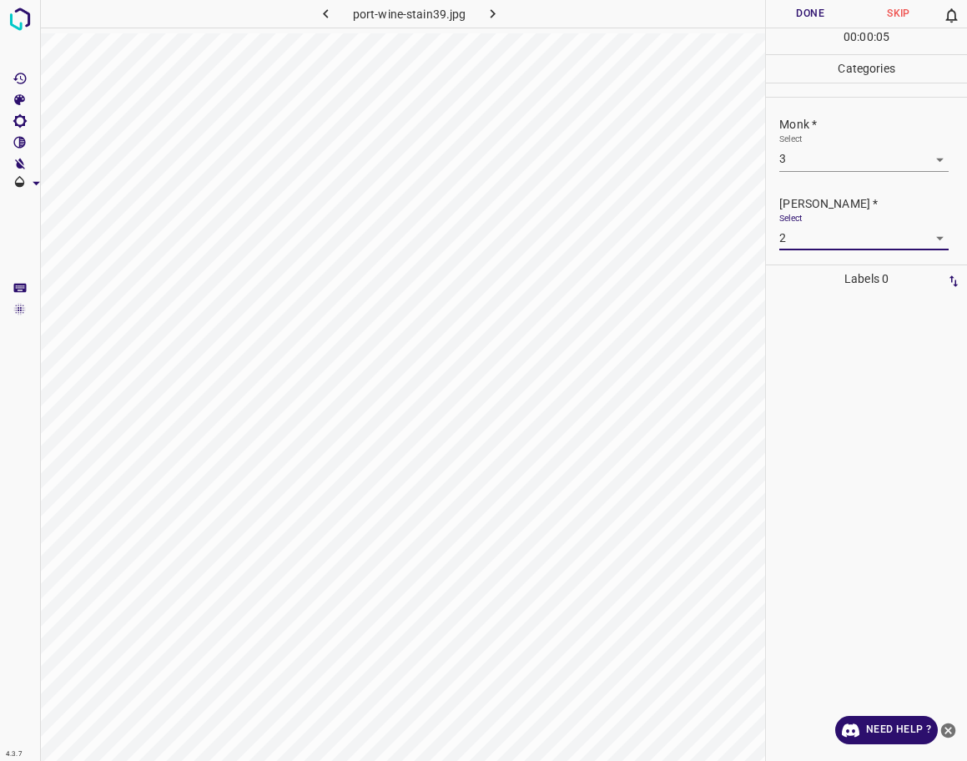
click at [828, 19] on button "Done" at bounding box center [810, 14] width 88 height 28
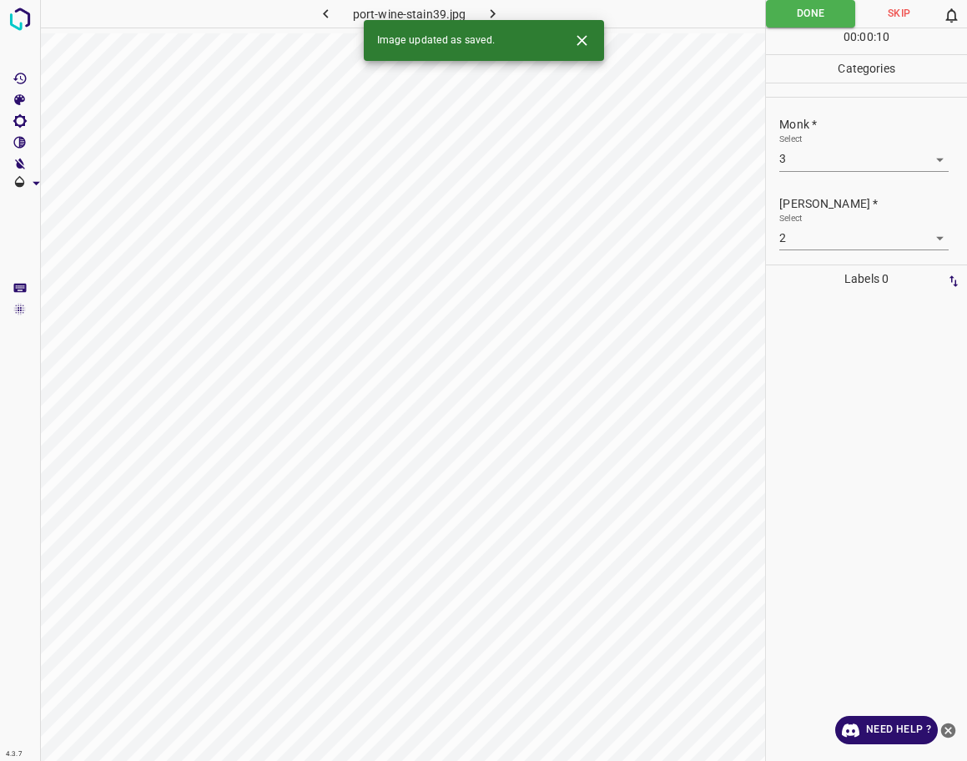
click at [502, 11] on button "button" at bounding box center [492, 14] width 53 height 28
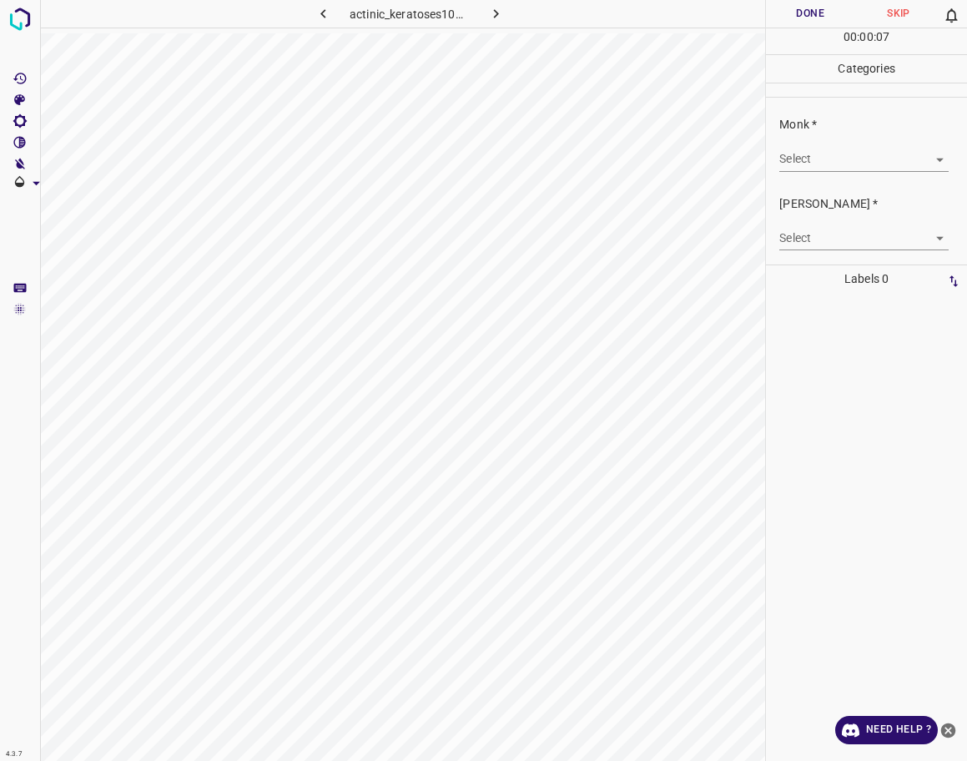
click at [833, 165] on body "4.3.7 actinic_keratoses107.jpg Done Skip 0 00 : 00 : 07 Categories Monk * Selec…" at bounding box center [483, 380] width 967 height 761
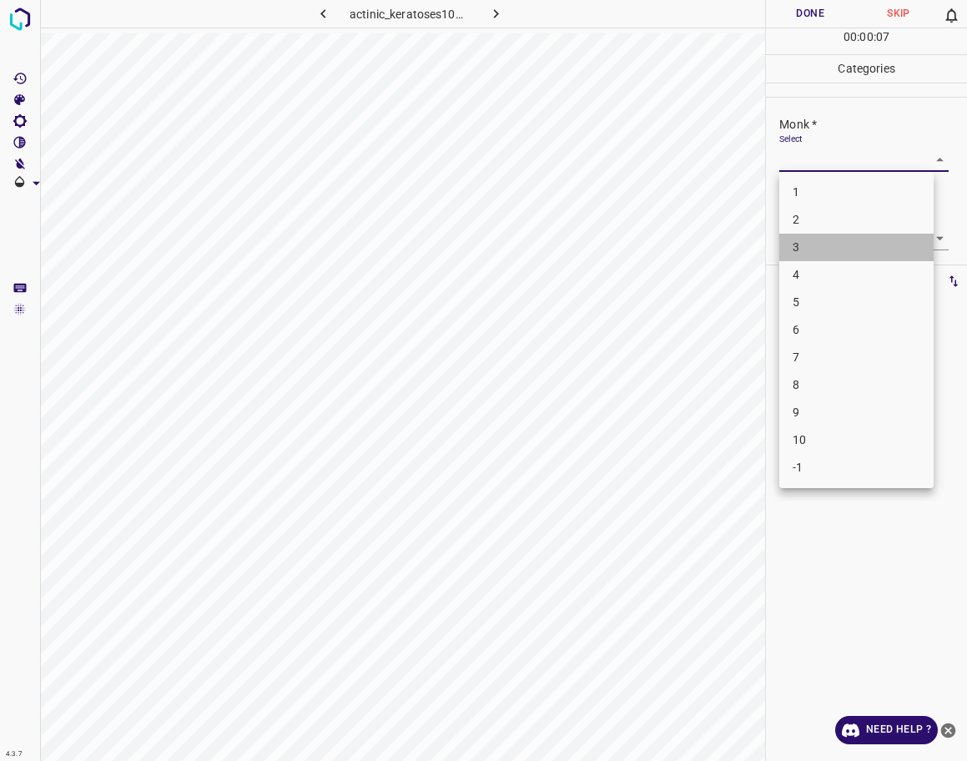
click at [803, 247] on li "3" at bounding box center [856, 248] width 154 height 28
type input "3"
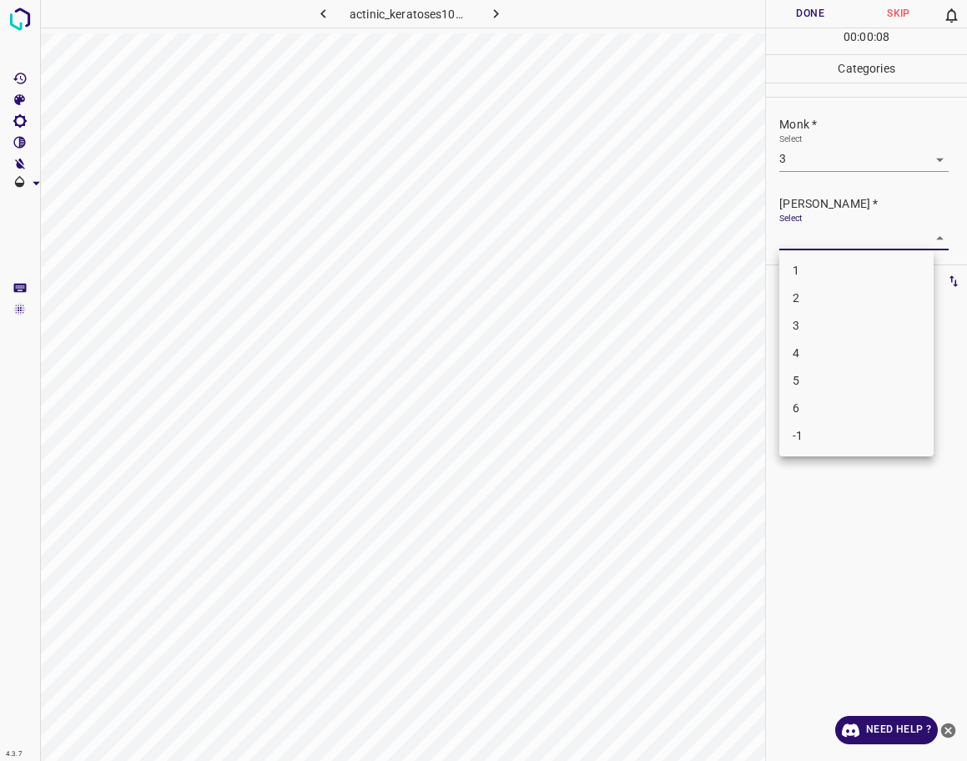
click at [805, 236] on body "4.3.7 actinic_keratoses107.jpg Done Skip 0 00 : 00 : 08 Categories Monk * Selec…" at bounding box center [483, 380] width 967 height 761
click at [813, 305] on li "2" at bounding box center [856, 299] width 154 height 28
type input "2"
click at [809, 13] on button "Done" at bounding box center [810, 14] width 88 height 28
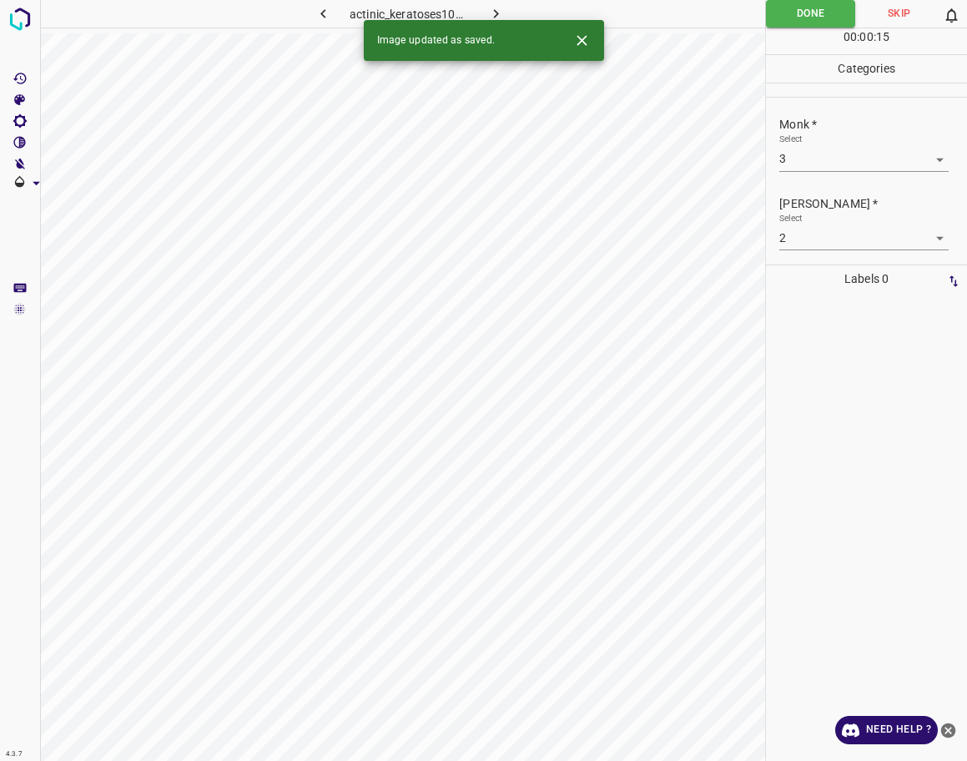
click at [497, 20] on div "Image updated as saved." at bounding box center [484, 40] width 240 height 41
click at [497, 15] on icon "button" at bounding box center [496, 14] width 18 height 18
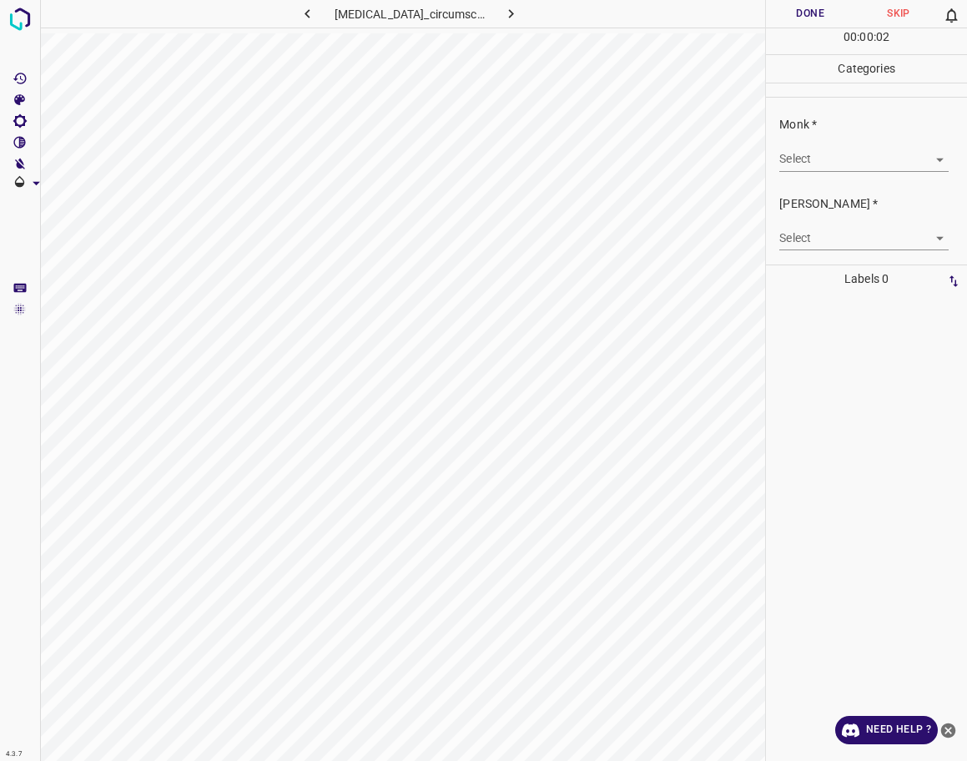
click at [777, 154] on div "Monk * Select ​" at bounding box center [866, 143] width 201 height 78
click at [799, 161] on body "4.3.7 [MEDICAL_DATA]_circumscripta5.jpg Done Skip 0 00 : 00 : 03 Categories Mon…" at bounding box center [483, 380] width 967 height 761
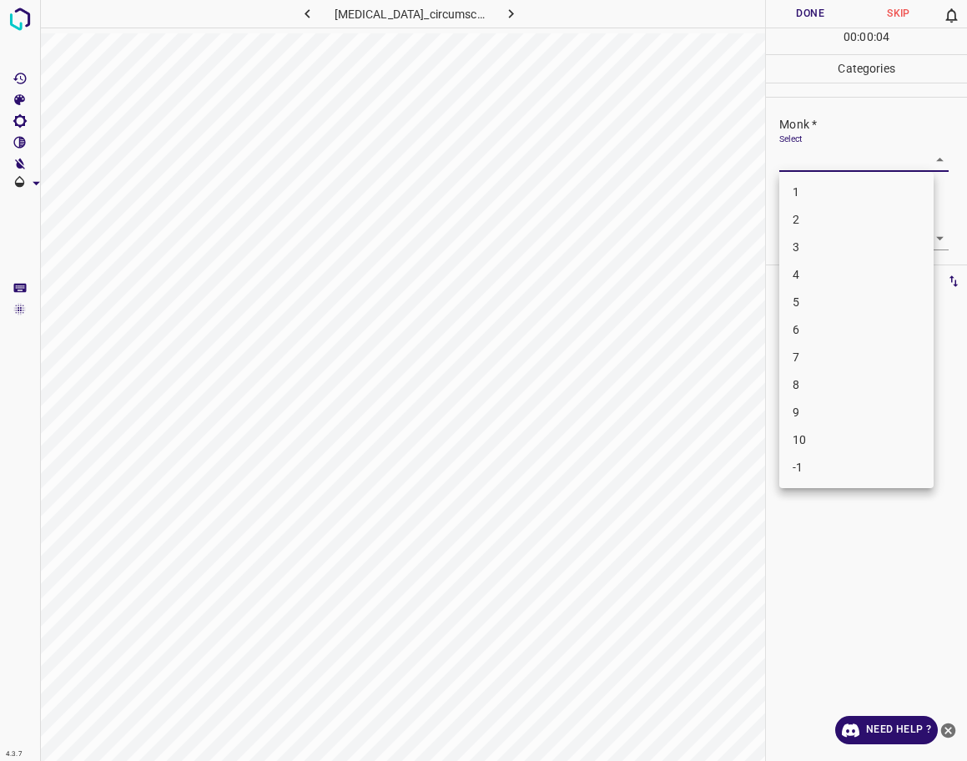
click at [799, 461] on li "-1" at bounding box center [856, 468] width 154 height 28
type input "-1"
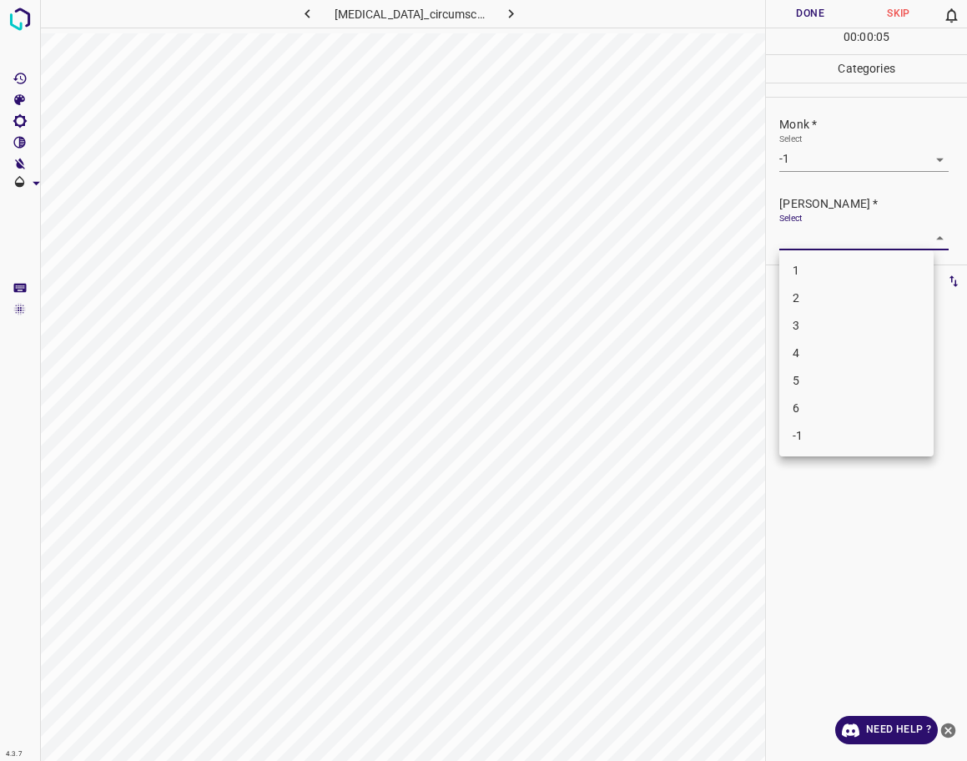
click at [853, 241] on body "4.3.7 [MEDICAL_DATA]_circumscripta5.jpg Done Skip 0 00 : 00 : 05 Categories Mon…" at bounding box center [483, 380] width 967 height 761
click at [835, 425] on li "-1" at bounding box center [856, 436] width 154 height 28
type input "-1"
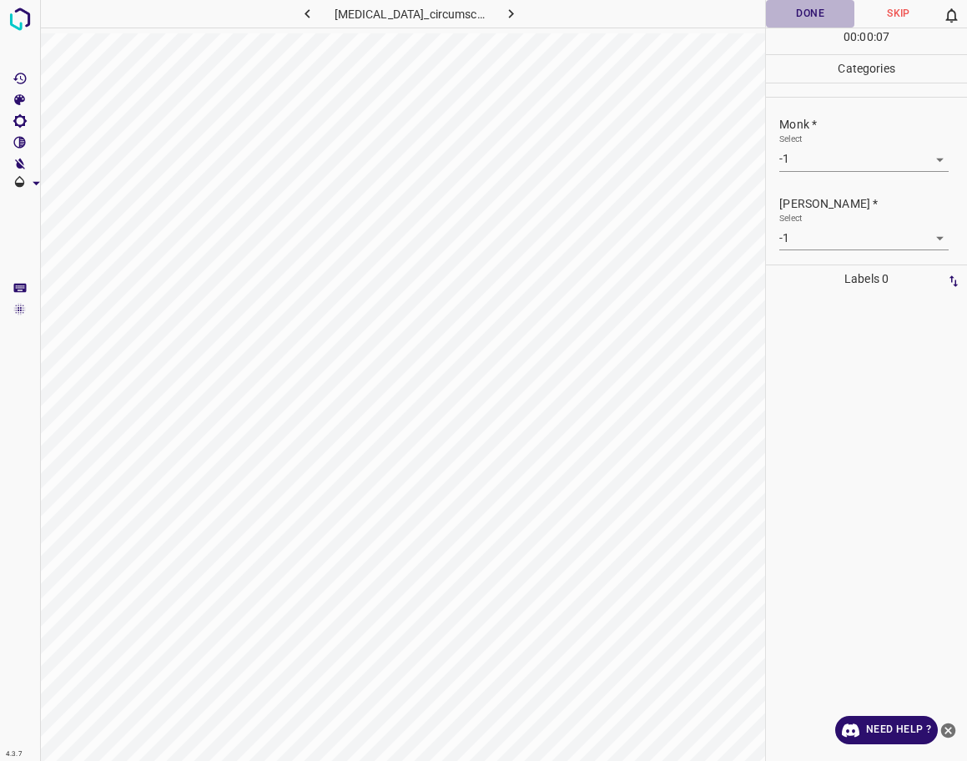
click at [824, 11] on button "Done" at bounding box center [810, 14] width 88 height 28
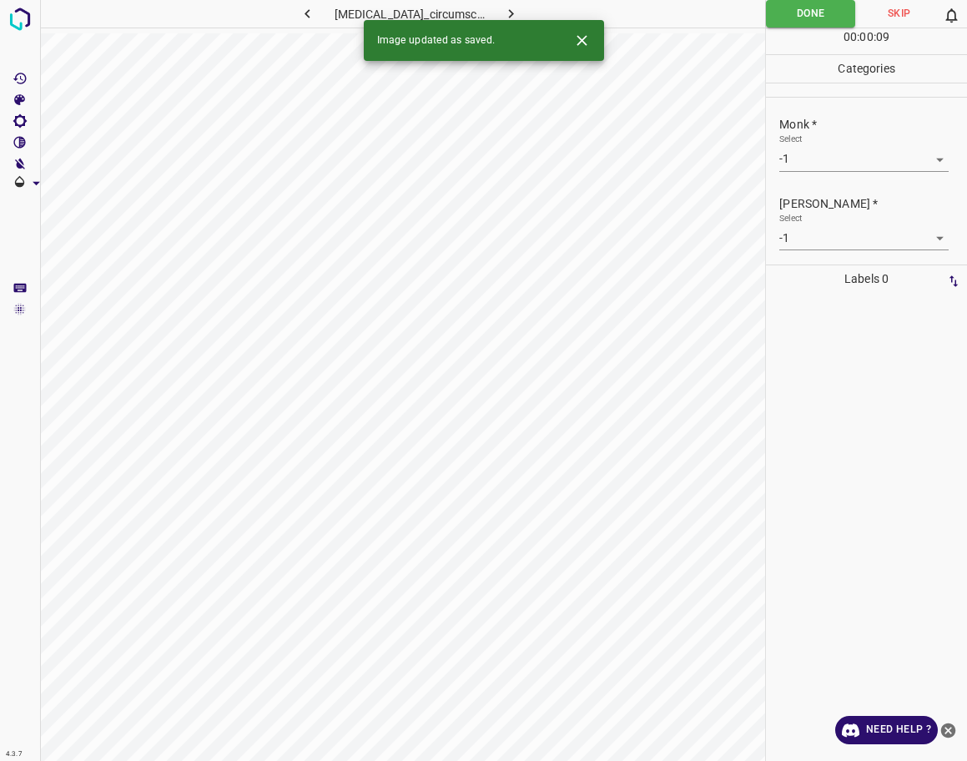
click at [514, 11] on icon "button" at bounding box center [511, 13] width 5 height 9
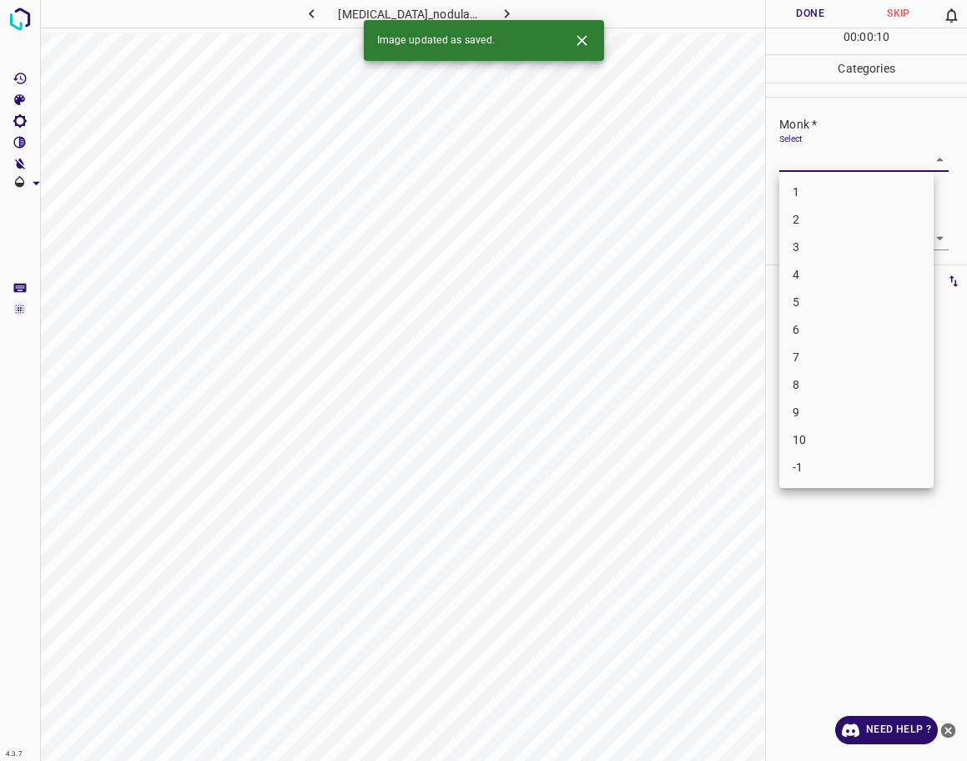
click at [825, 164] on body "4.3.7 [MEDICAL_DATA]_nodularis32.jpg Done Skip 0 00 : 00 : 10 Categories Monk *…" at bounding box center [483, 380] width 967 height 761
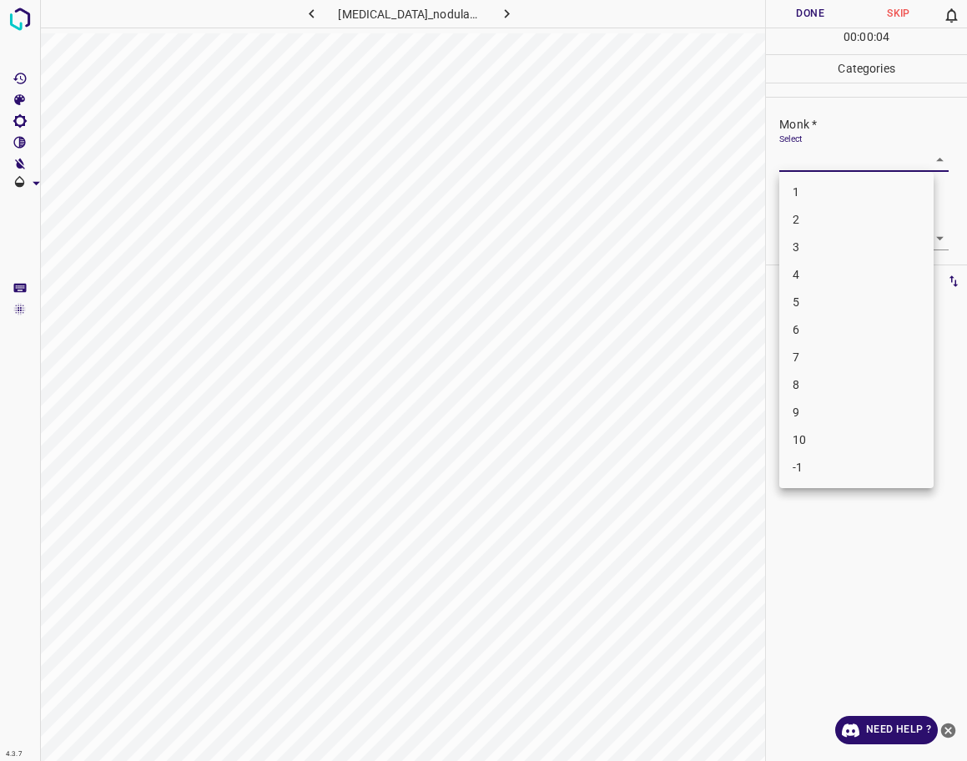
click at [830, 274] on li "4" at bounding box center [856, 275] width 154 height 28
type input "4"
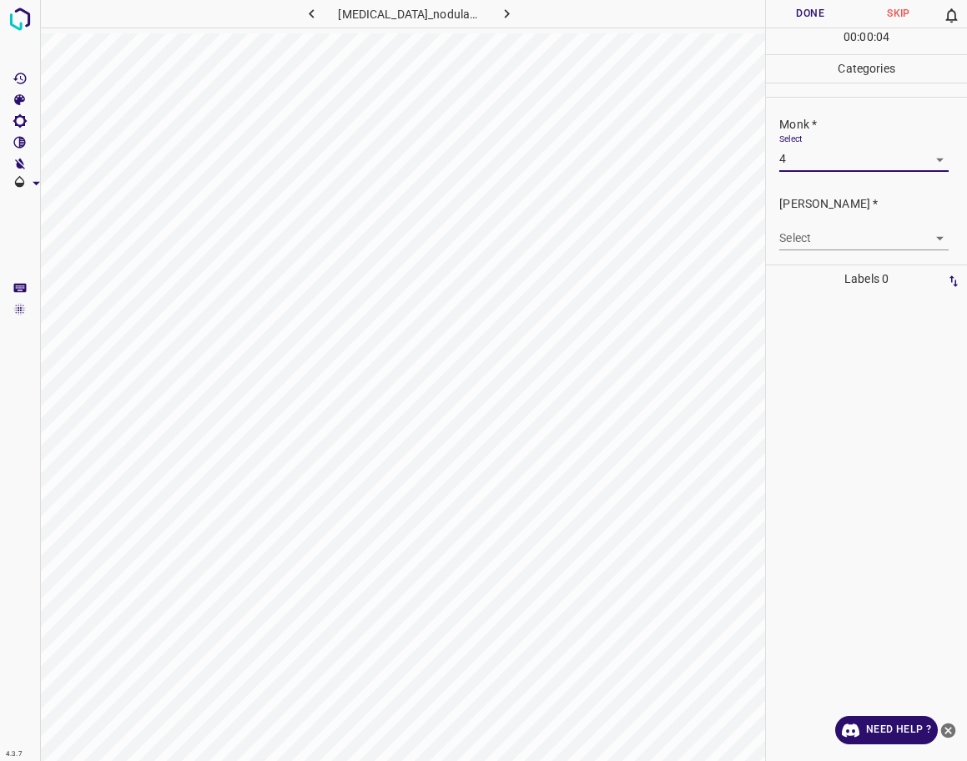
click at [835, 238] on body "4.3.7 [MEDICAL_DATA]_nodularis32.jpg Done Skip 0 00 : 00 : 04 Categories Monk *…" at bounding box center [483, 380] width 967 height 761
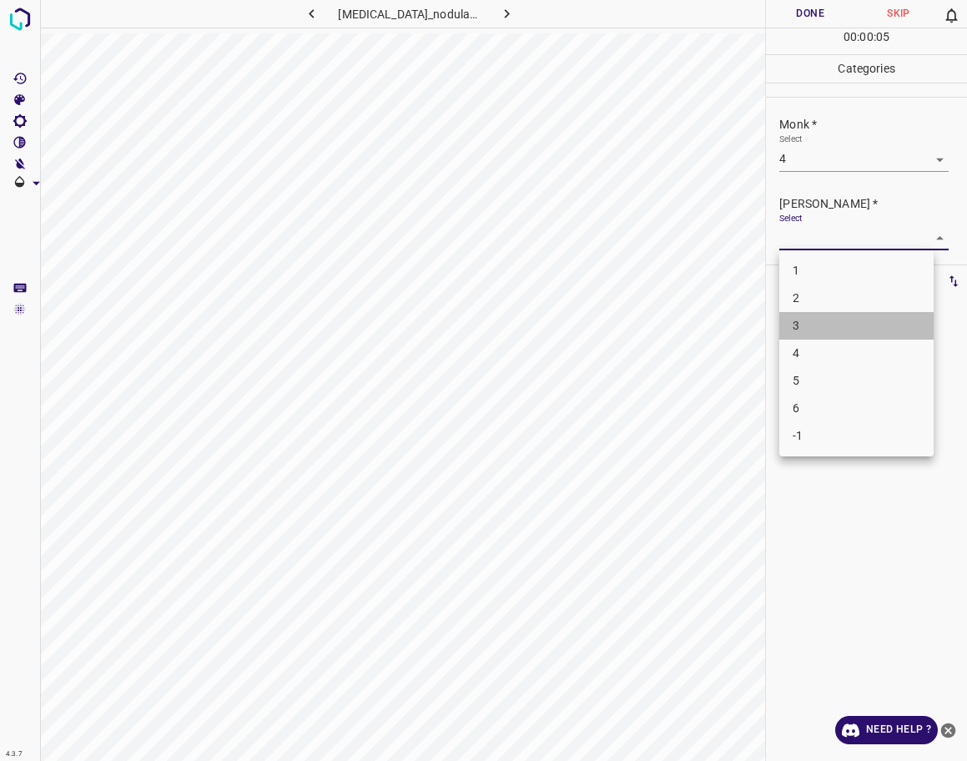
click at [828, 321] on li "3" at bounding box center [856, 326] width 154 height 28
type input "3"
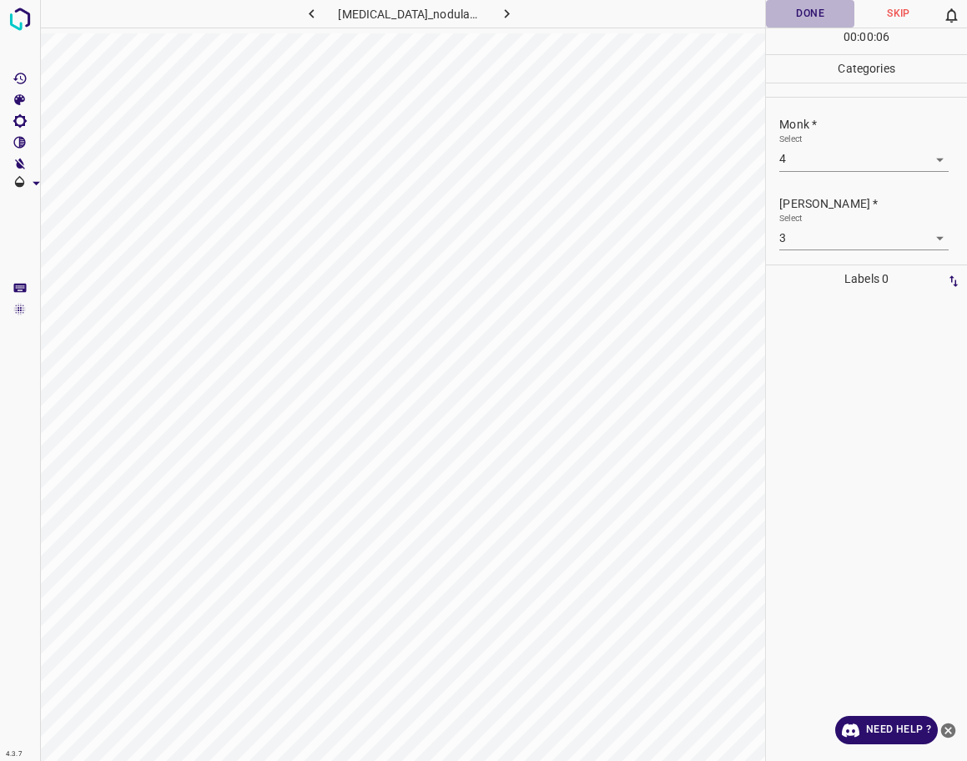
click at [810, 6] on button "Done" at bounding box center [810, 14] width 88 height 28
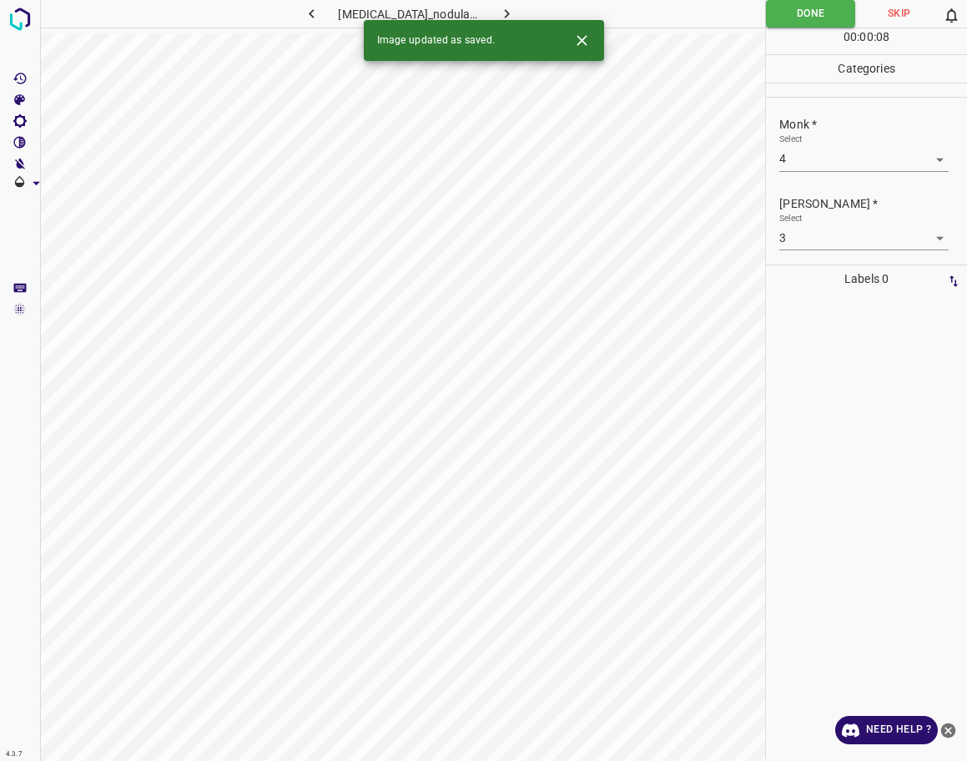
click at [498, 13] on icon "button" at bounding box center [507, 14] width 18 height 18
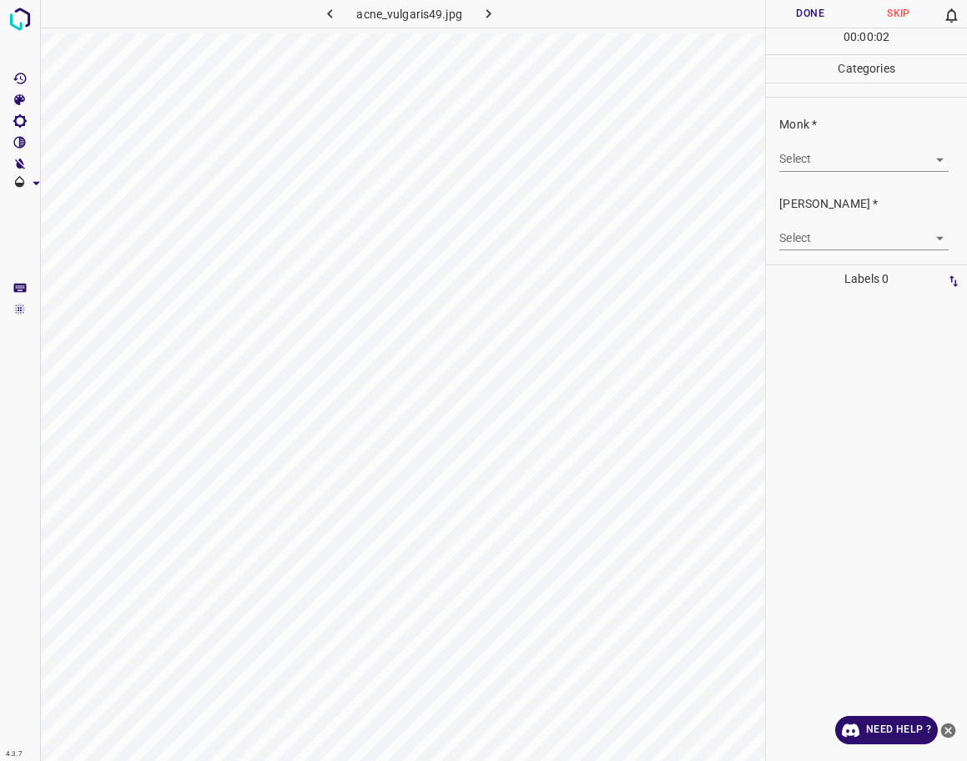
click at [840, 151] on body "4.3.7 acne_vulgaris49.jpg Done Skip 0 00 : 00 : 02 Categories Monk * Select ​ […" at bounding box center [483, 380] width 967 height 761
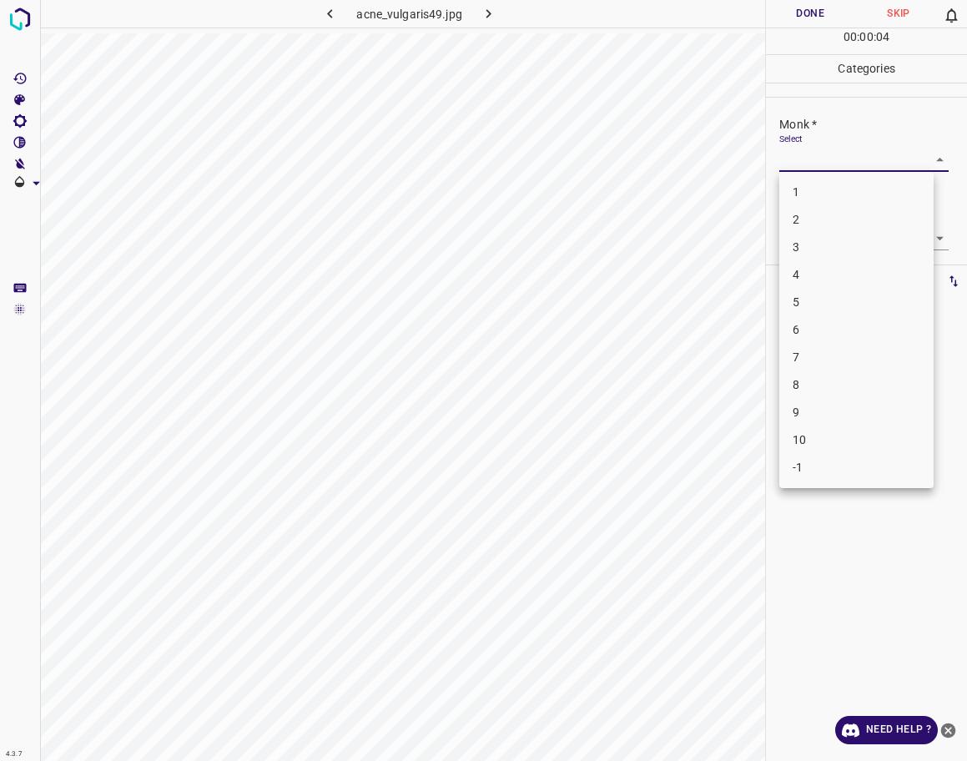
click at [828, 247] on li "3" at bounding box center [856, 248] width 154 height 28
type input "3"
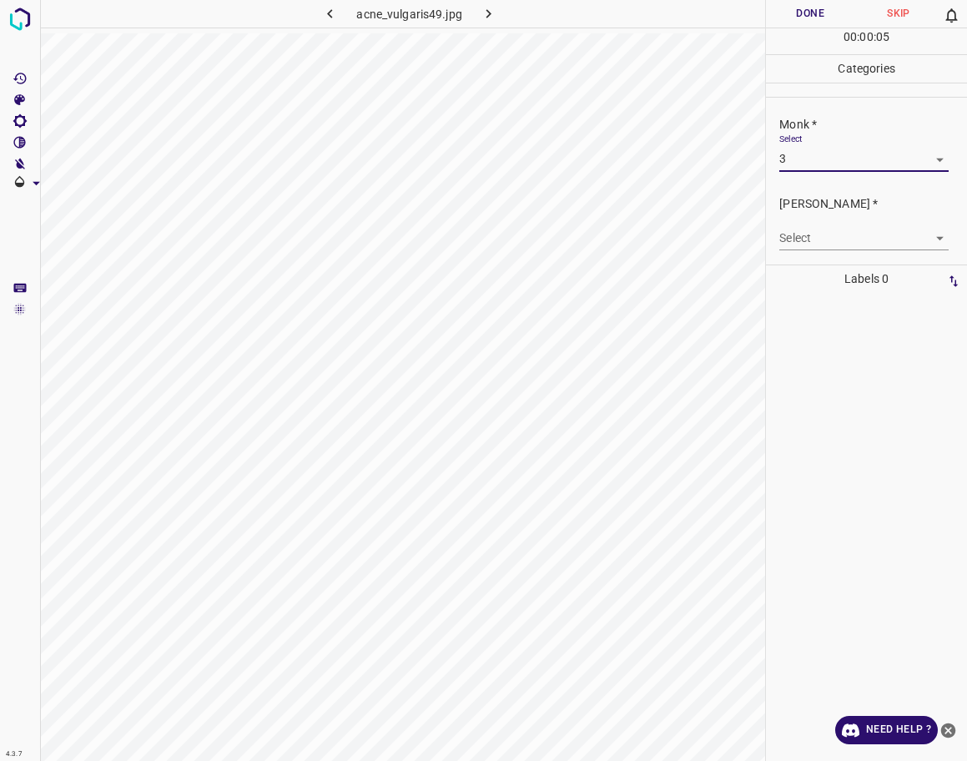
click at [825, 247] on body "4.3.7 acne_vulgaris49.jpg Done Skip 0 00 : 00 : 05 Categories Monk * Select 3 3…" at bounding box center [483, 380] width 967 height 761
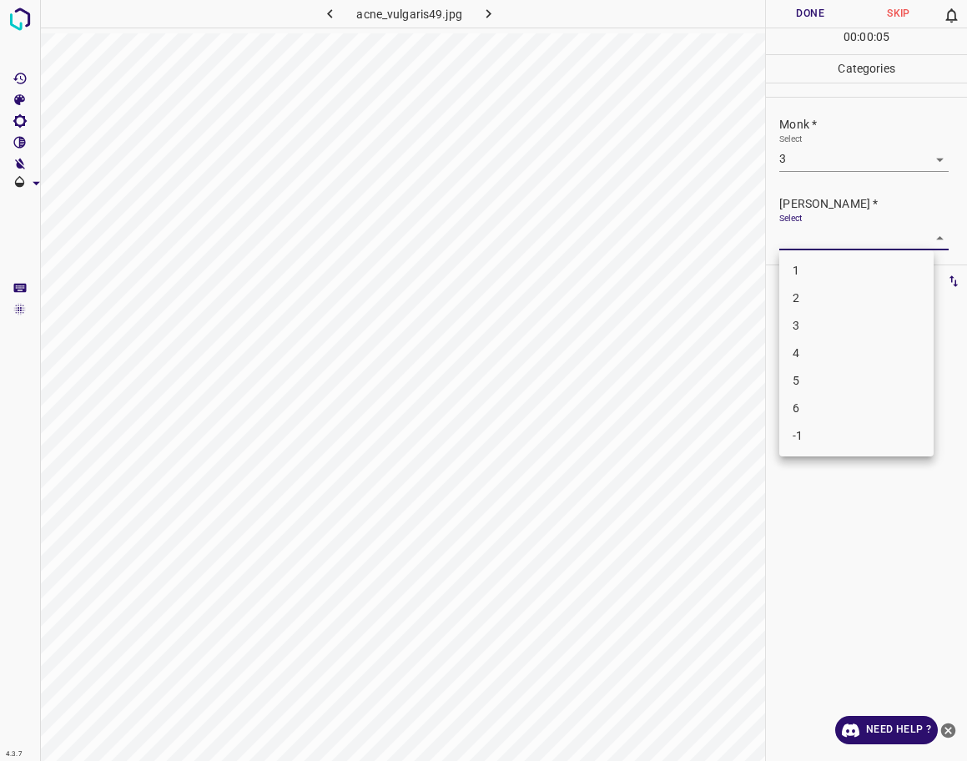
click at [817, 295] on li "2" at bounding box center [856, 299] width 154 height 28
type input "2"
click at [803, 18] on button "Done" at bounding box center [810, 14] width 88 height 28
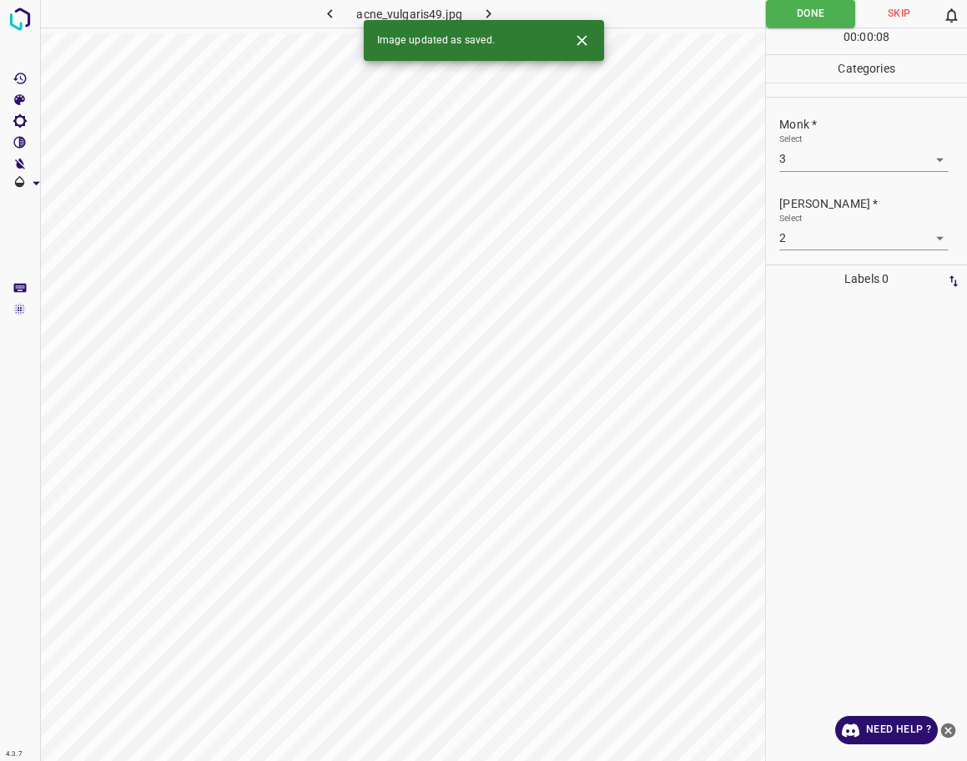
click at [493, 8] on icon "button" at bounding box center [489, 14] width 18 height 18
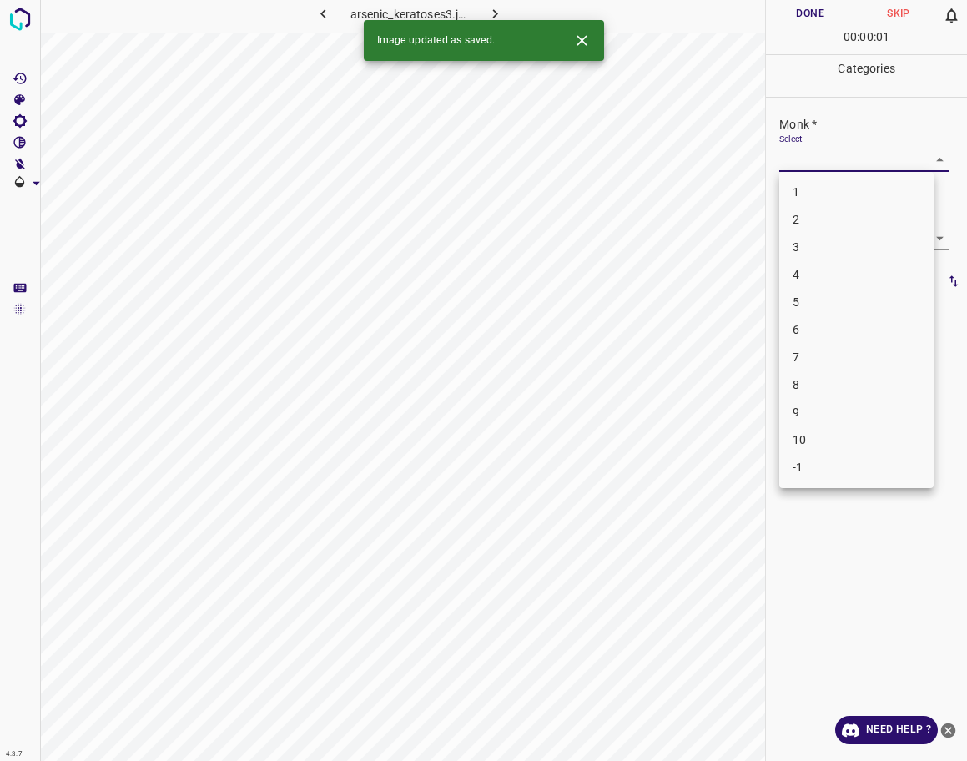
click at [855, 164] on body "4.3.7 arsenic_keratoses3.jpg Done Skip 0 00 : 00 : 01 Categories Monk * Select …" at bounding box center [483, 380] width 967 height 761
click at [812, 469] on li "-1" at bounding box center [856, 468] width 154 height 28
type input "-1"
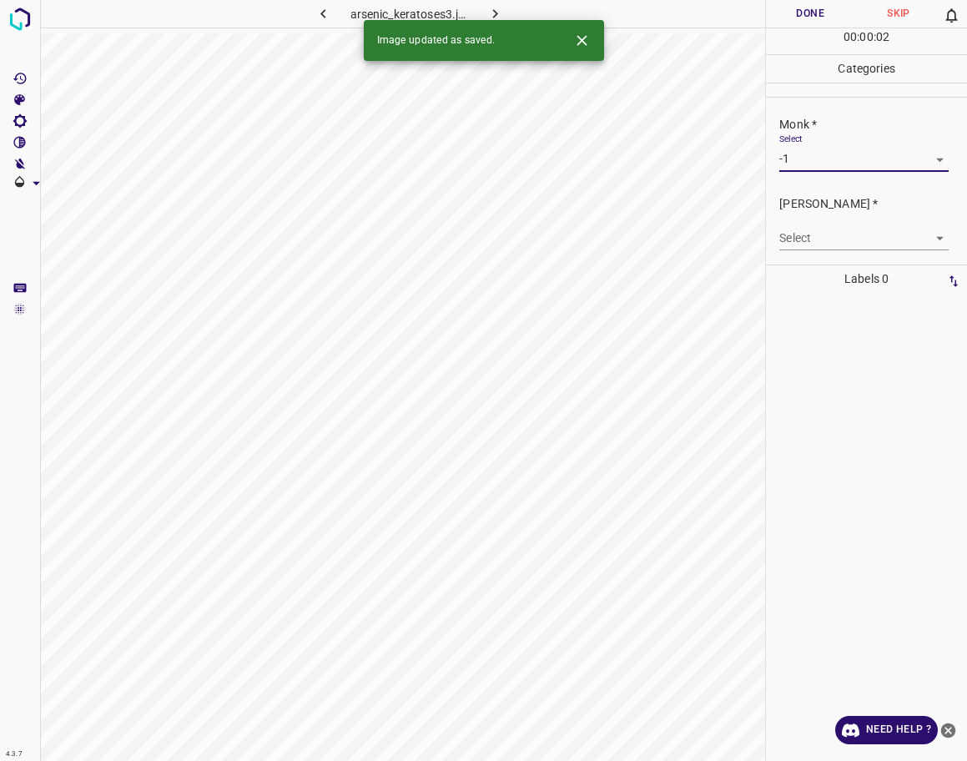
click at [835, 237] on body "4.3.7 arsenic_keratoses3.jpg Done Skip 0 00 : 00 : 02 Categories Monk * Select …" at bounding box center [483, 380] width 967 height 761
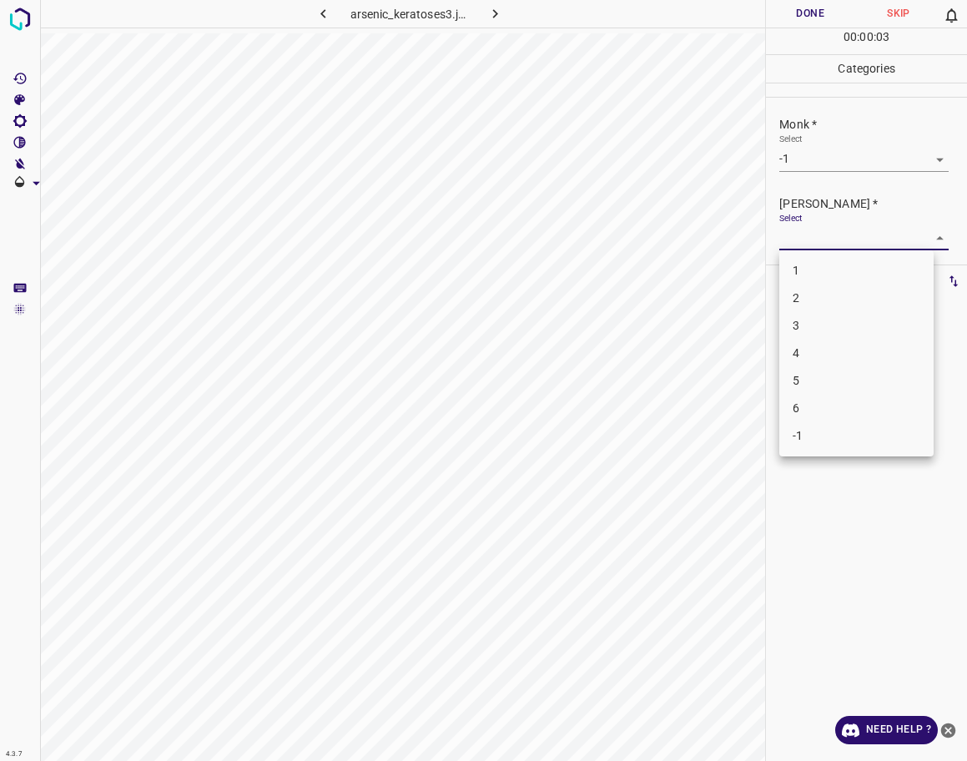
click at [812, 438] on li "-1" at bounding box center [856, 436] width 154 height 28
type input "-1"
click at [816, 11] on button "Done" at bounding box center [810, 14] width 88 height 28
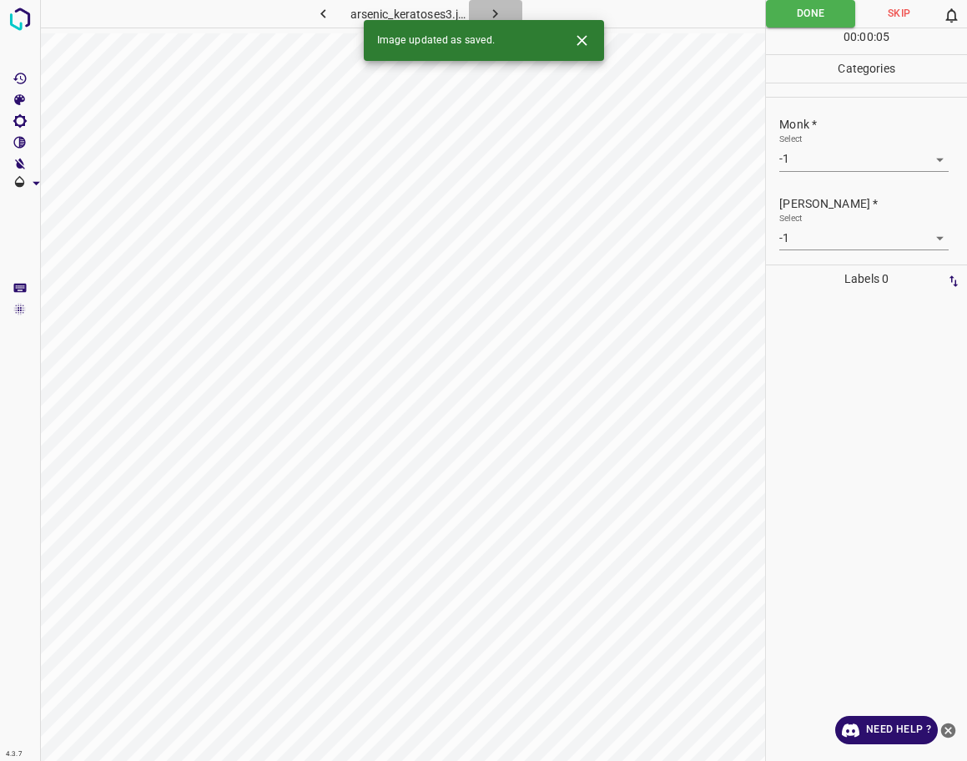
click at [502, 17] on icon "button" at bounding box center [496, 14] width 18 height 18
click at [828, 151] on body "4.3.7 acrodermatitis_enteropathica48.jpg Done Skip 0 00 : 00 : 05 Categories Mo…" at bounding box center [483, 380] width 967 height 761
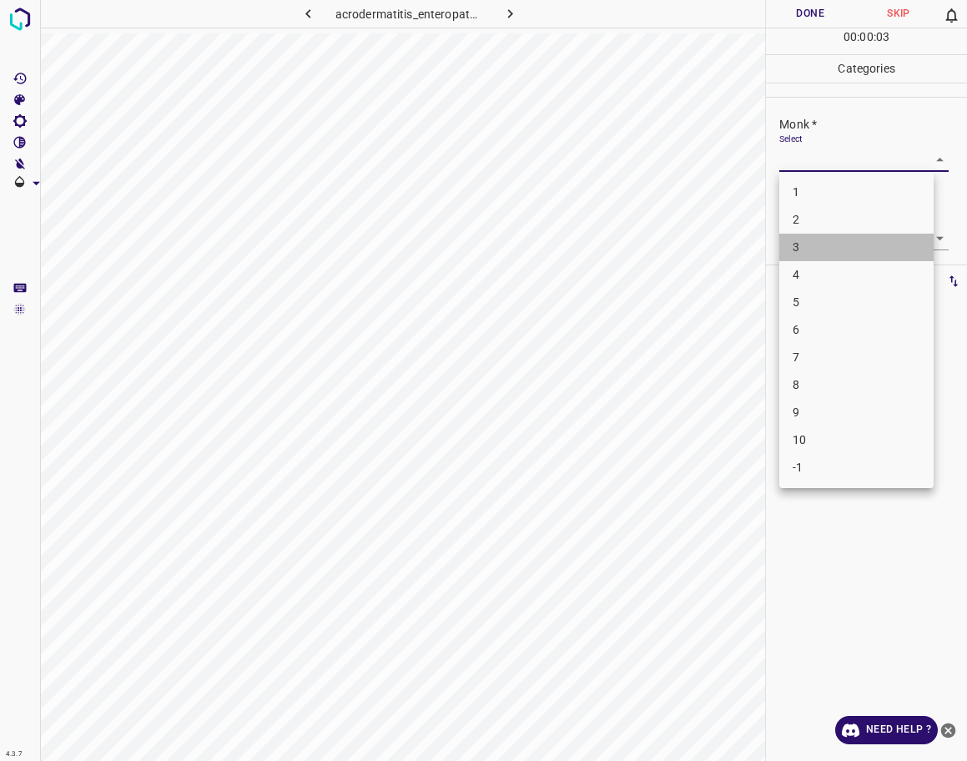
click at [837, 253] on li "3" at bounding box center [856, 248] width 154 height 28
type input "3"
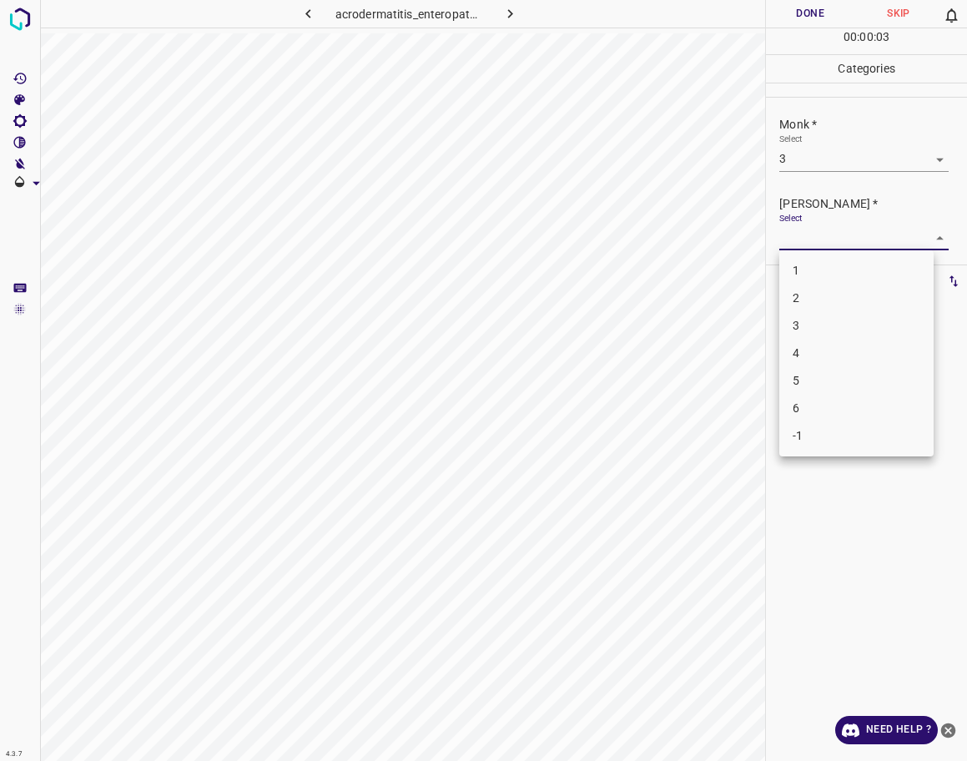
click at [850, 232] on body "4.3.7 acrodermatitis_enteropathica48.jpg Done Skip 0 00 : 00 : 03 Categories Mo…" at bounding box center [483, 380] width 967 height 761
click at [829, 300] on li "2" at bounding box center [856, 299] width 154 height 28
type input "2"
click at [822, 152] on body "4.3.7 acrodermatitis_enteropathica48.jpg Done Skip 0 00 : 00 : 06 Categories Mo…" at bounding box center [483, 380] width 967 height 761
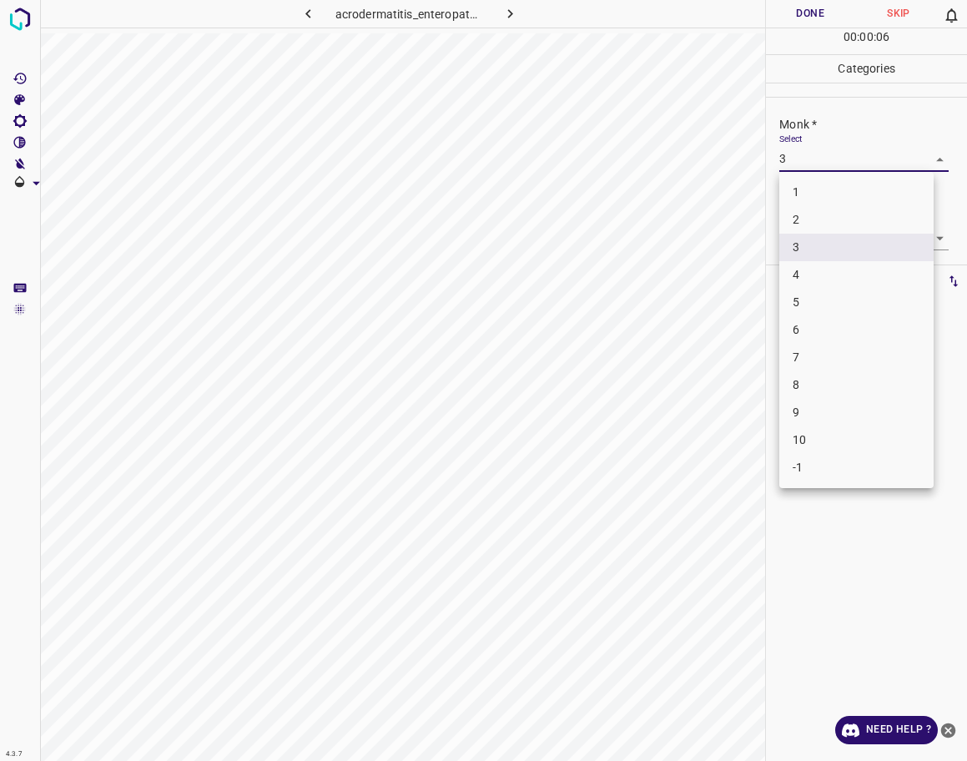
click at [812, 277] on li "4" at bounding box center [856, 275] width 154 height 28
type input "4"
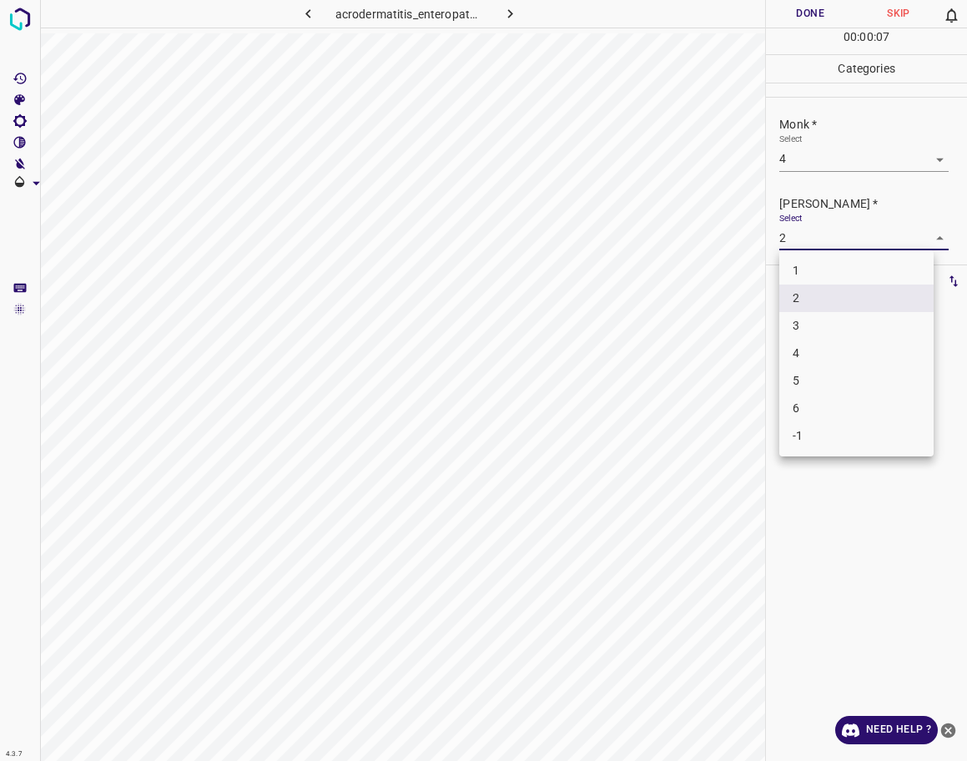
click at [814, 239] on body "4.3.7 acrodermatitis_enteropathica48.jpg Done Skip 0 00 : 00 : 07 Categories Mo…" at bounding box center [483, 380] width 967 height 761
click at [827, 323] on li "3" at bounding box center [856, 326] width 154 height 28
type input "3"
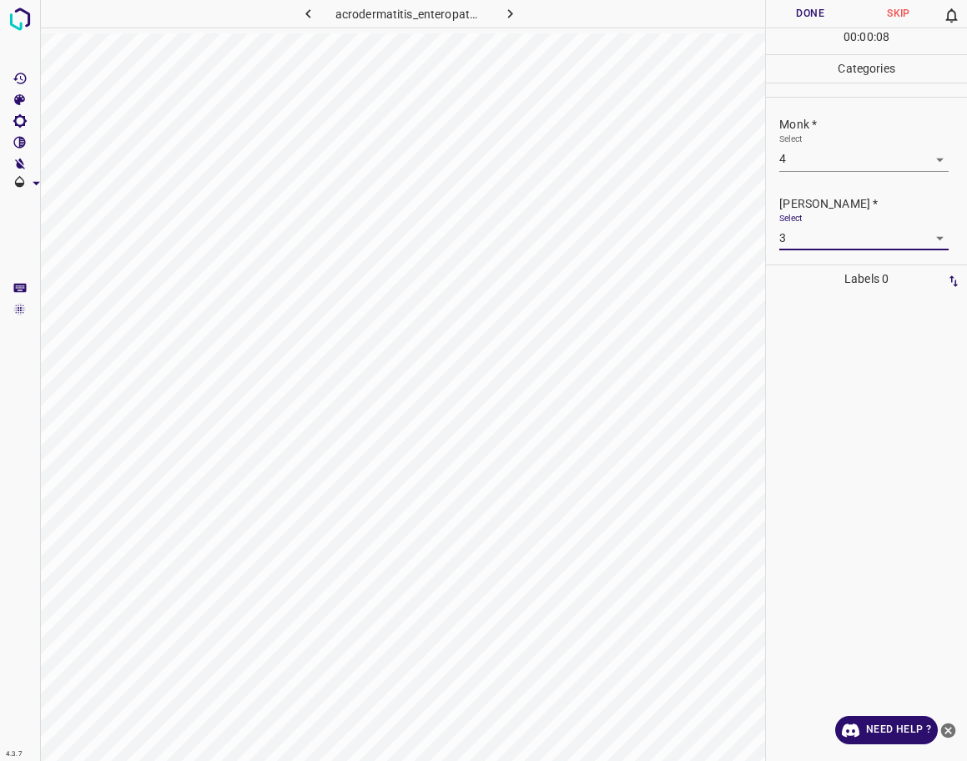
click at [826, 6] on button "Done" at bounding box center [810, 14] width 88 height 28
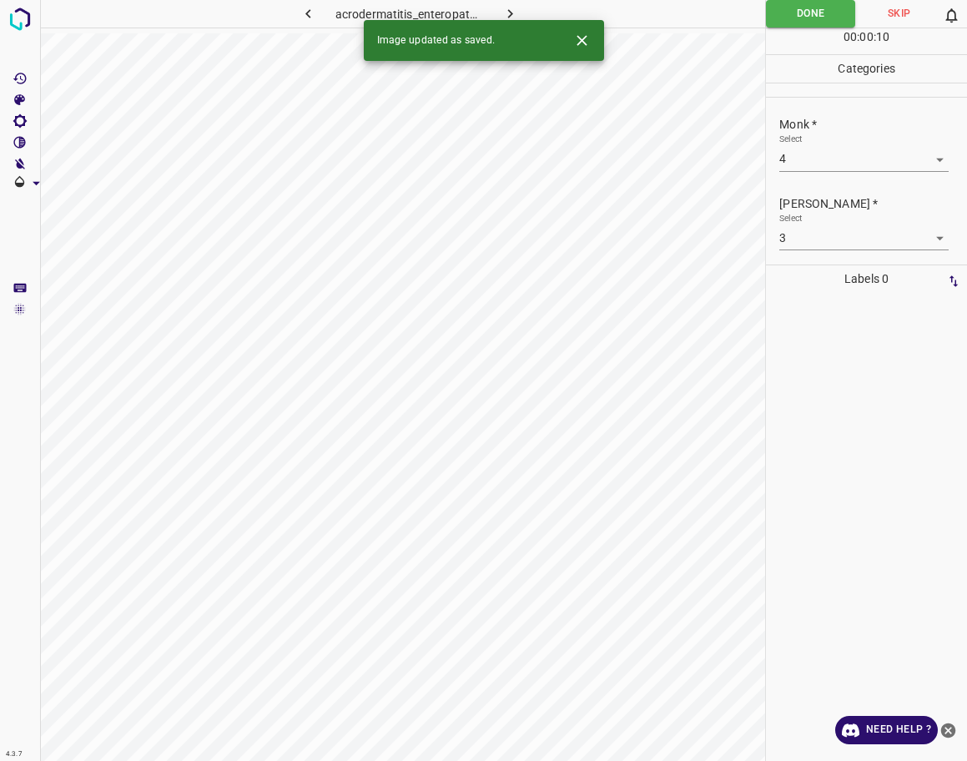
click at [507, 9] on icon "button" at bounding box center [511, 14] width 18 height 18
click at [812, 163] on body "4.3.7 [MEDICAL_DATA]-genital5.jpg Done Skip 0 00 : 00 : 01 Categories Monk * Se…" at bounding box center [483, 380] width 967 height 761
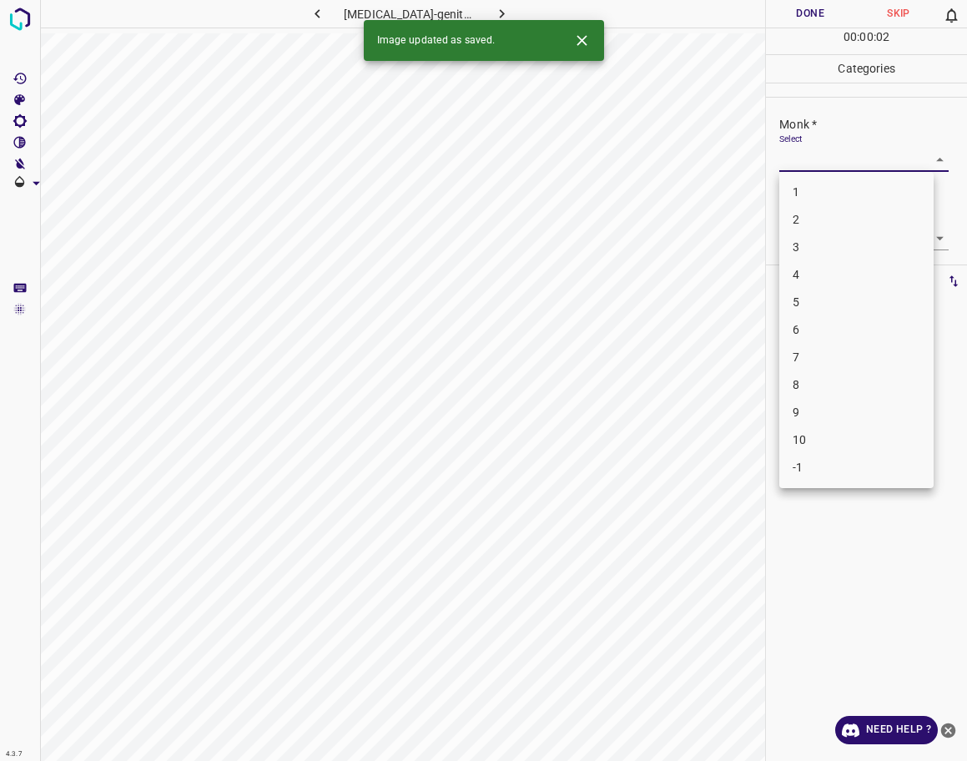
click at [819, 271] on li "4" at bounding box center [856, 275] width 154 height 28
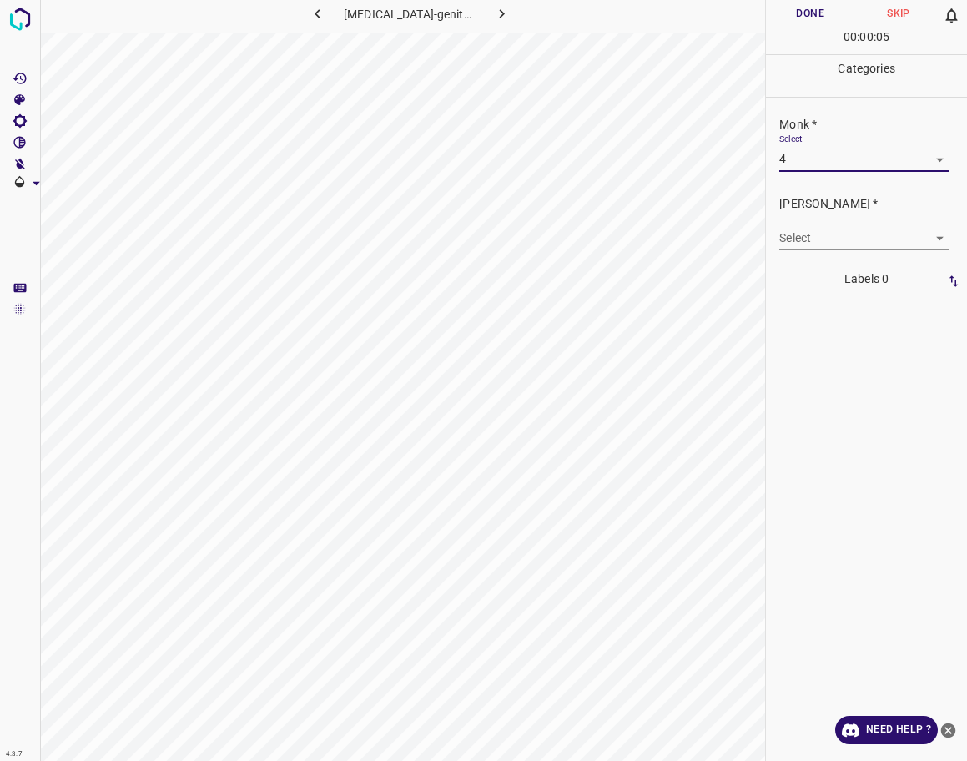
click at [826, 169] on body "4.3.7 [MEDICAL_DATA]-genital5.jpg Done Skip 0 00 : 00 : 05 Categories Monk * Se…" at bounding box center [483, 380] width 967 height 761
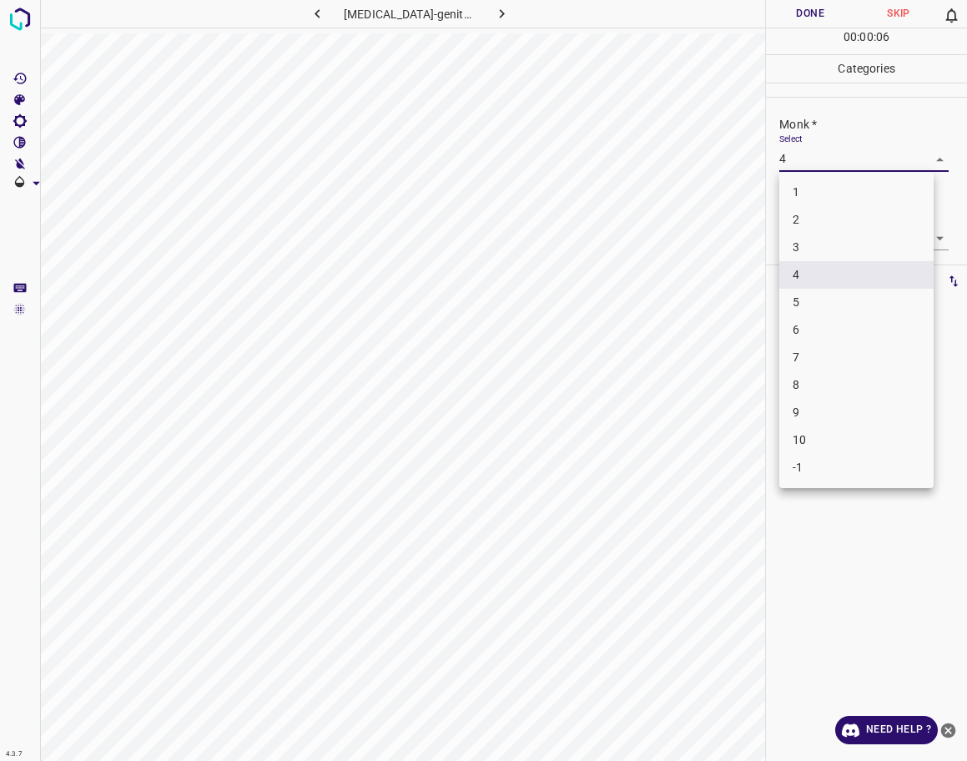
click at [812, 300] on li "5" at bounding box center [856, 303] width 154 height 28
type input "5"
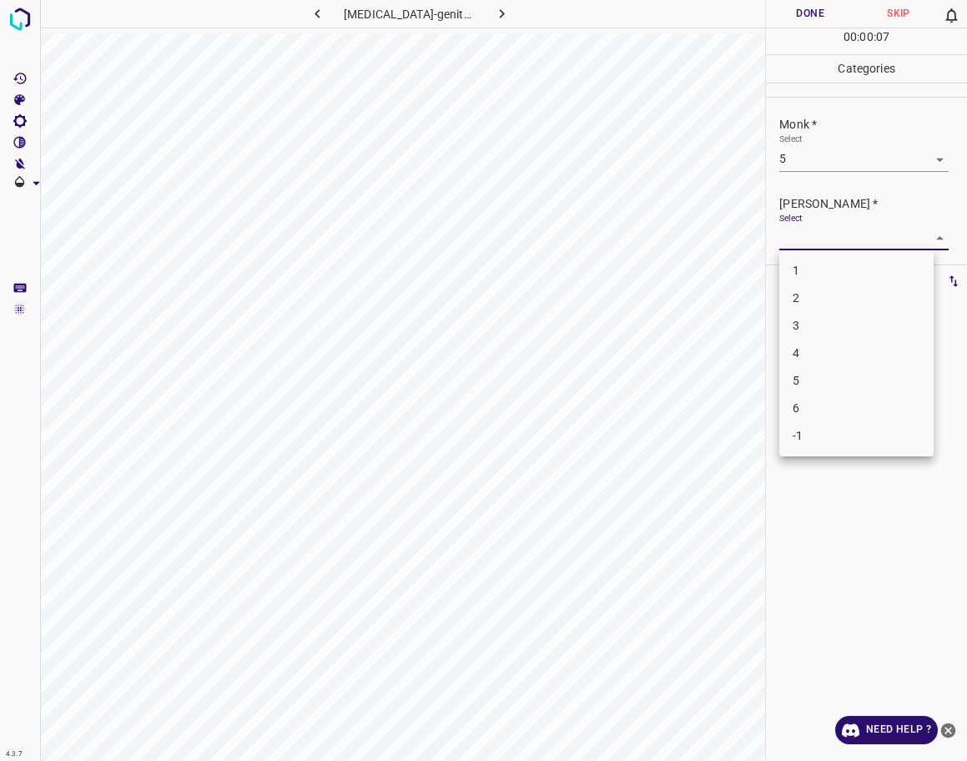
click at [815, 245] on body "4.3.7 [MEDICAL_DATA]-genital5.jpg Done Skip 0 00 : 00 : 07 Categories Monk * Se…" at bounding box center [483, 380] width 967 height 761
click at [805, 349] on li "4" at bounding box center [856, 354] width 154 height 28
type input "4"
click at [815, 18] on button "Done" at bounding box center [810, 14] width 88 height 28
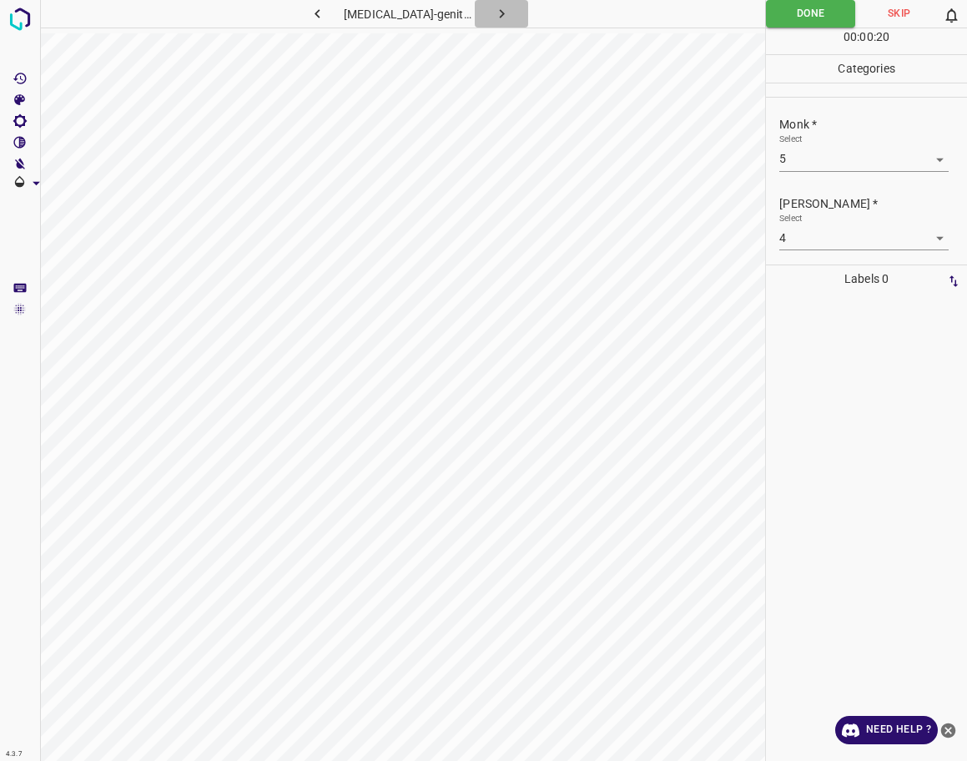
click at [493, 19] on icon "button" at bounding box center [502, 14] width 18 height 18
click at [822, 166] on body "4.3.7 allergic_contact_dermatitis67.jpg Done Skip 0 00 : 00 : 01 Categories Mon…" at bounding box center [483, 380] width 967 height 761
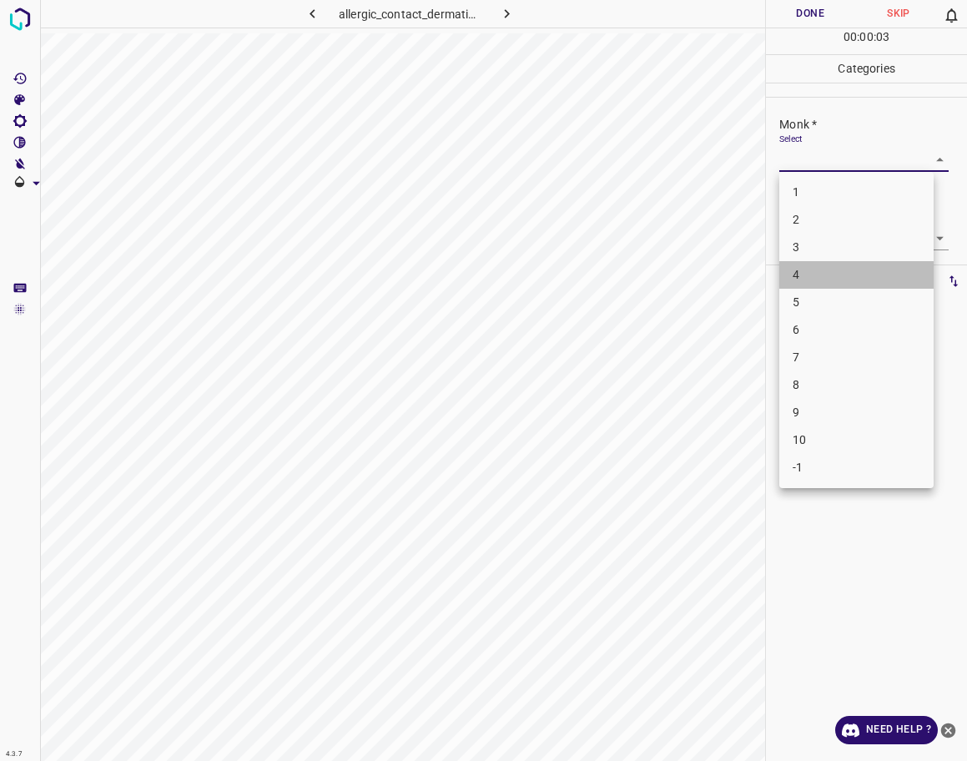
click at [809, 269] on li "4" at bounding box center [856, 275] width 154 height 28
type input "4"
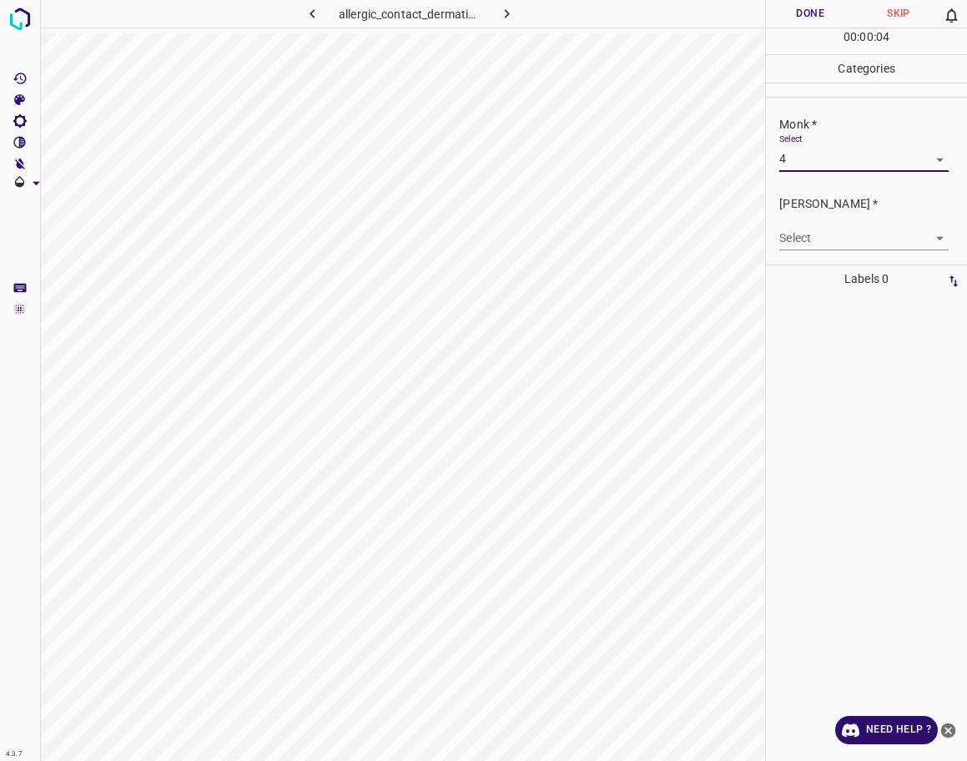
click at [828, 246] on body "4.3.7 allergic_contact_dermatitis67.jpg Done Skip 0 00 : 00 : 04 Categories Mon…" at bounding box center [483, 380] width 967 height 761
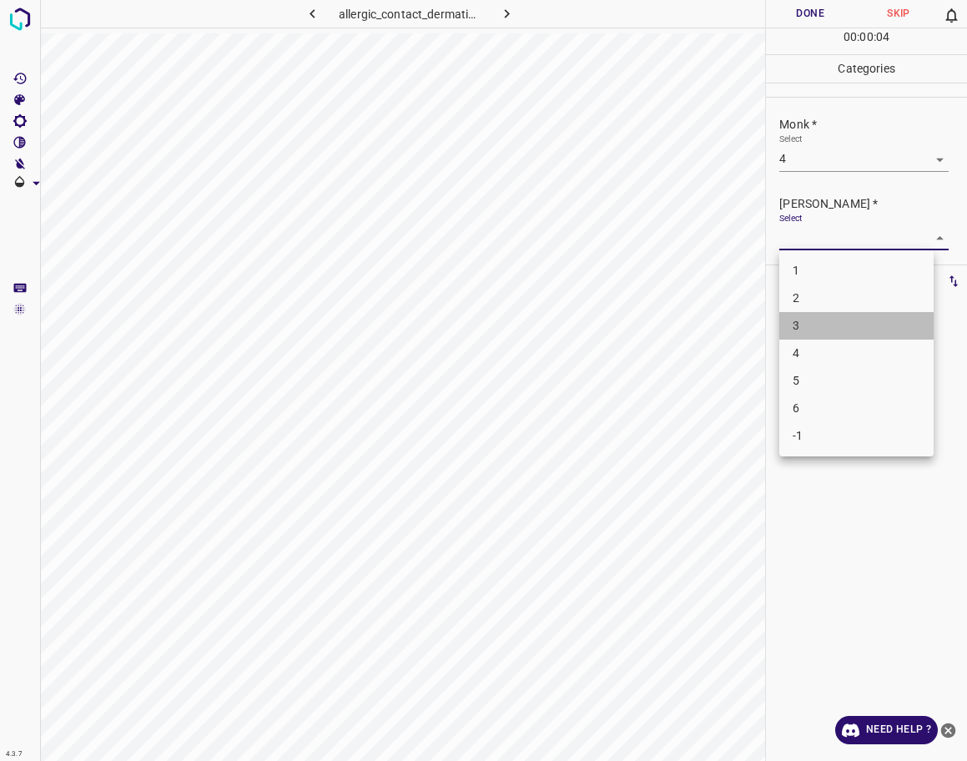
click at [817, 329] on li "3" at bounding box center [856, 326] width 154 height 28
type input "3"
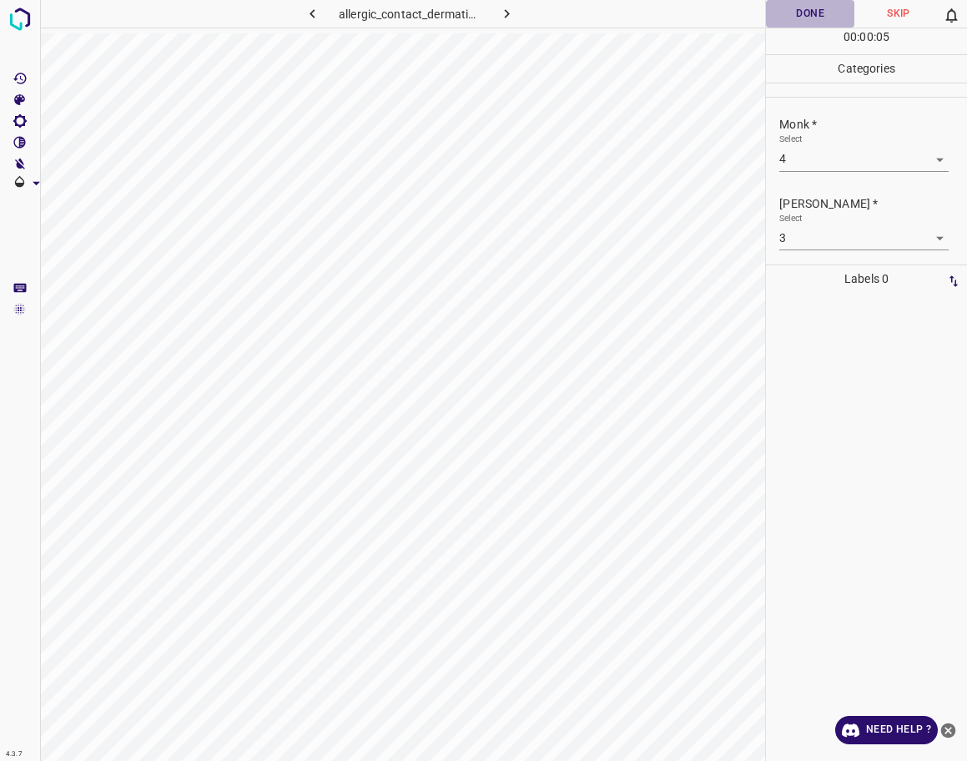
click at [809, 10] on button "Done" at bounding box center [810, 14] width 88 height 28
click at [501, 18] on icon "button" at bounding box center [507, 14] width 18 height 18
click at [814, 167] on body "4.3.7 actinic_keratoses127.jpg Done Skip 0 00 : 00 : 28 Categories Monk * Selec…" at bounding box center [483, 380] width 967 height 761
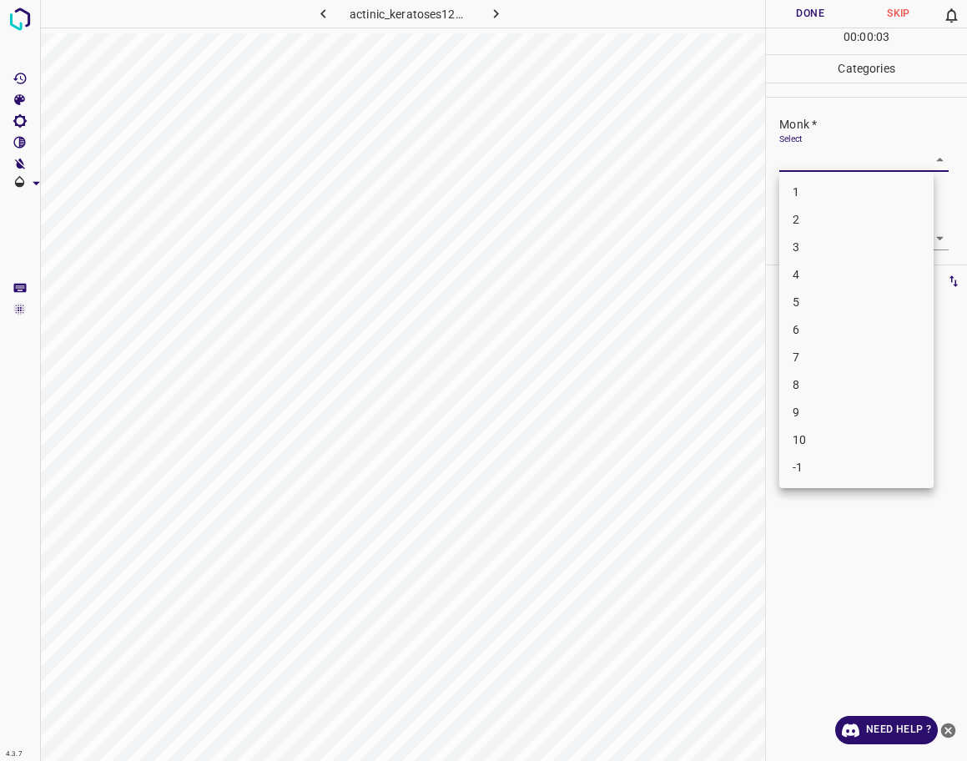
click at [818, 264] on li "4" at bounding box center [856, 275] width 154 height 28
type input "4"
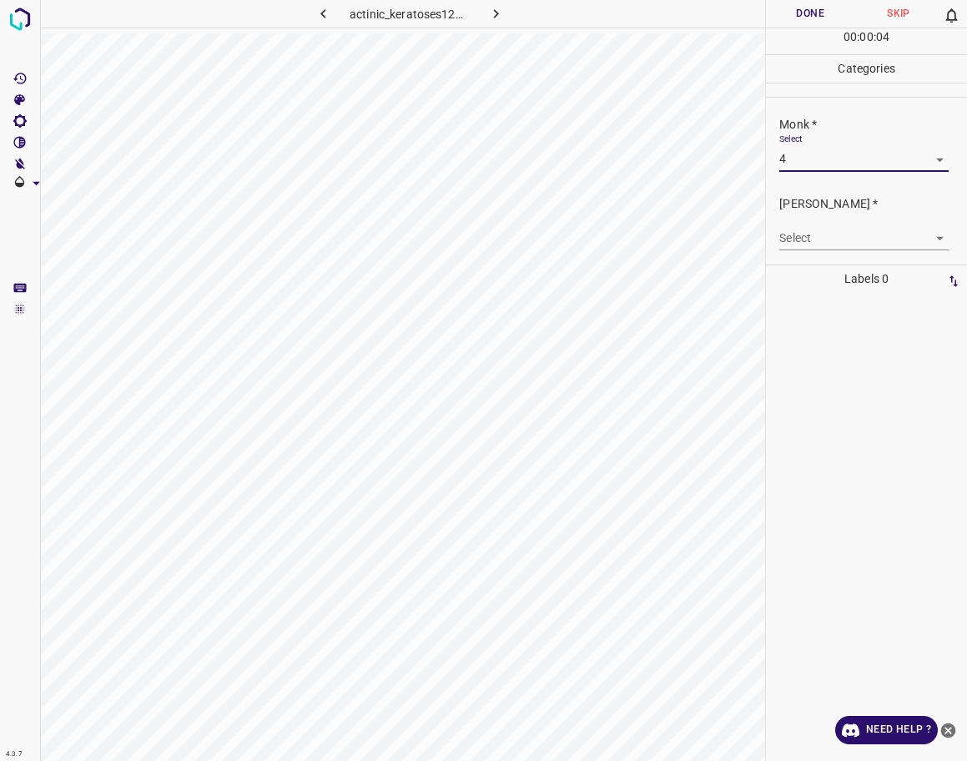
click at [821, 236] on body "4.3.7 actinic_keratoses127.jpg Done Skip 0 00 : 00 : 04 Categories Monk * Selec…" at bounding box center [483, 380] width 967 height 761
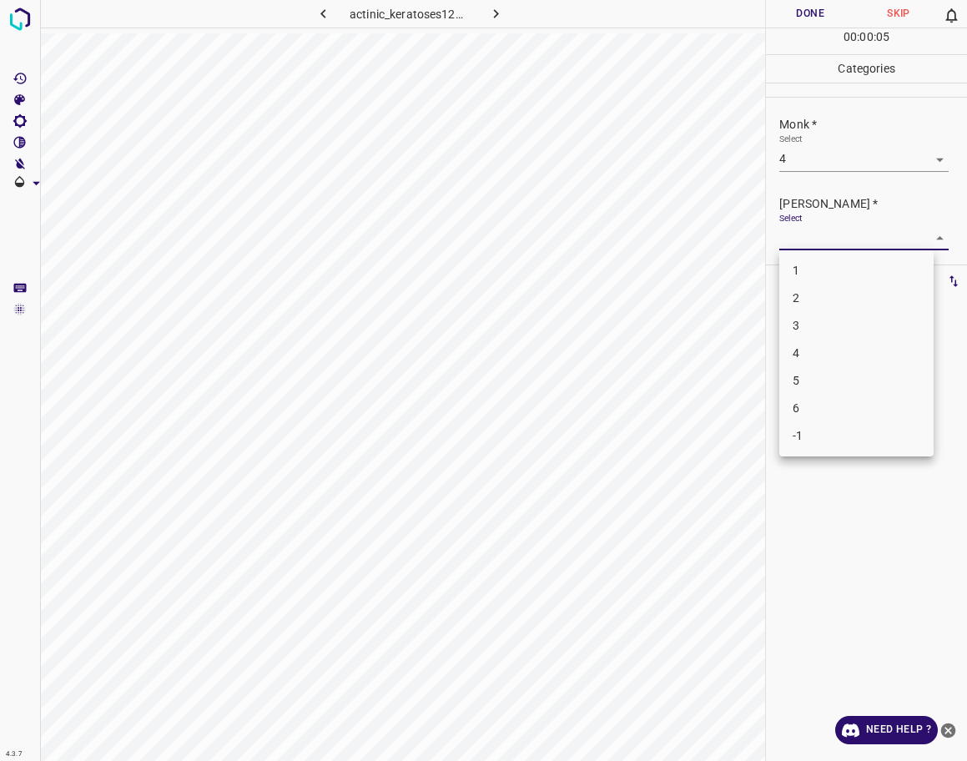
click at [815, 315] on li "3" at bounding box center [856, 326] width 154 height 28
type input "3"
click at [803, 15] on button "Done" at bounding box center [810, 14] width 88 height 28
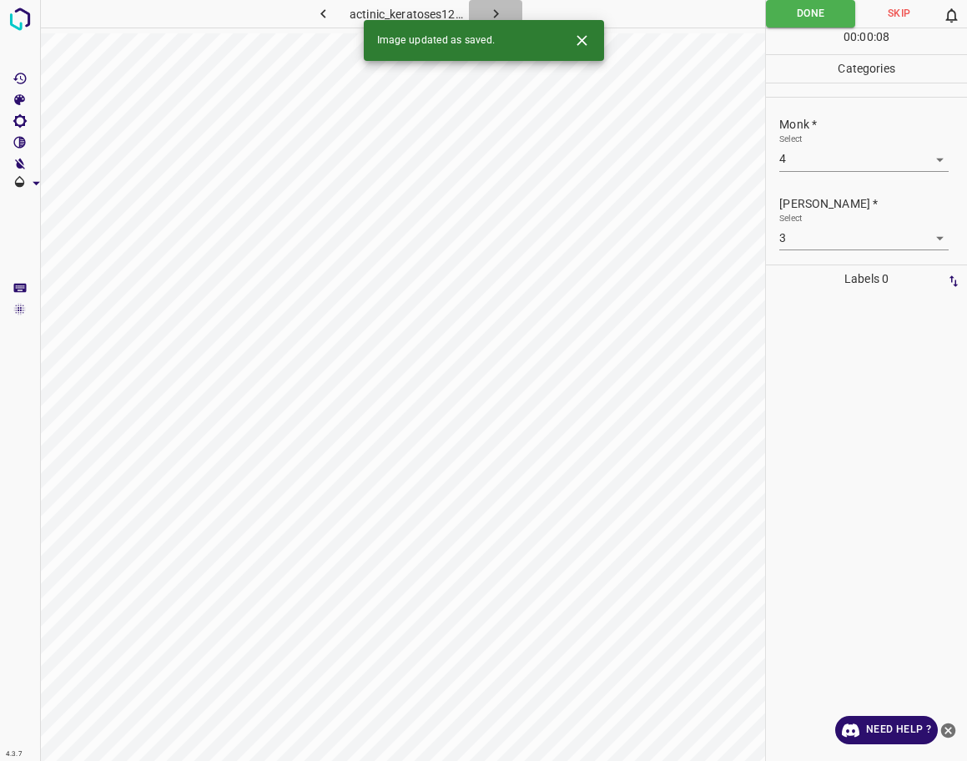
click at [499, 5] on icon "button" at bounding box center [496, 14] width 18 height 18
click at [798, 150] on body "4.3.7 pruritic-urticarial-papules-and-plaques-of-pregnancy16.jpg Done Skip 0 00…" at bounding box center [483, 380] width 967 height 761
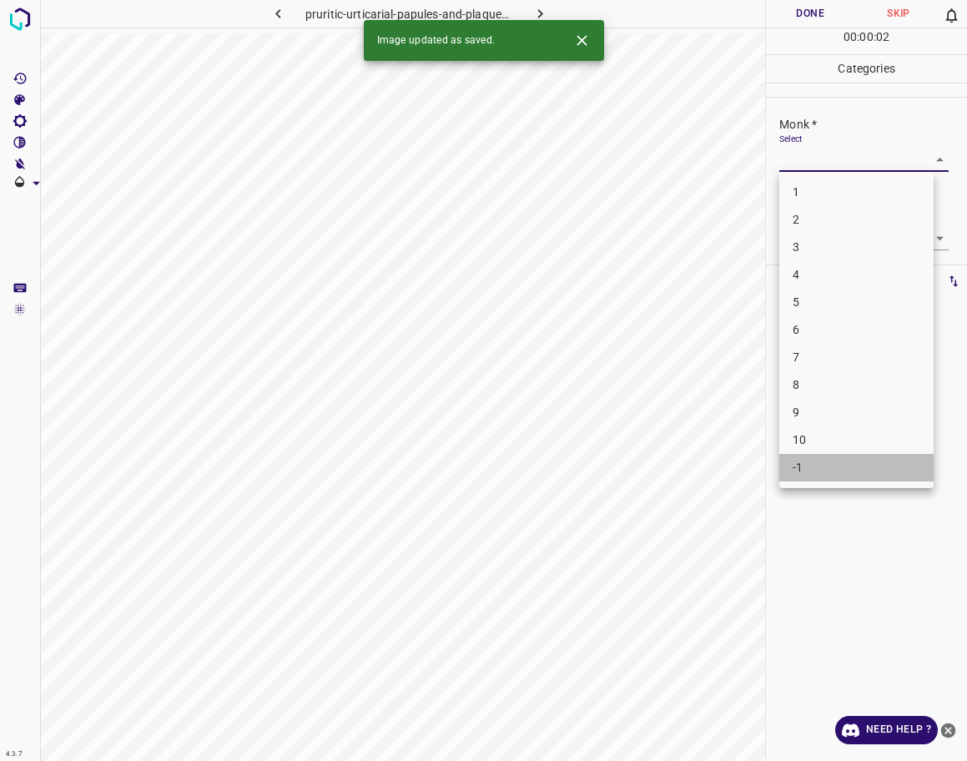
click at [809, 466] on li "-1" at bounding box center [856, 468] width 154 height 28
type input "-1"
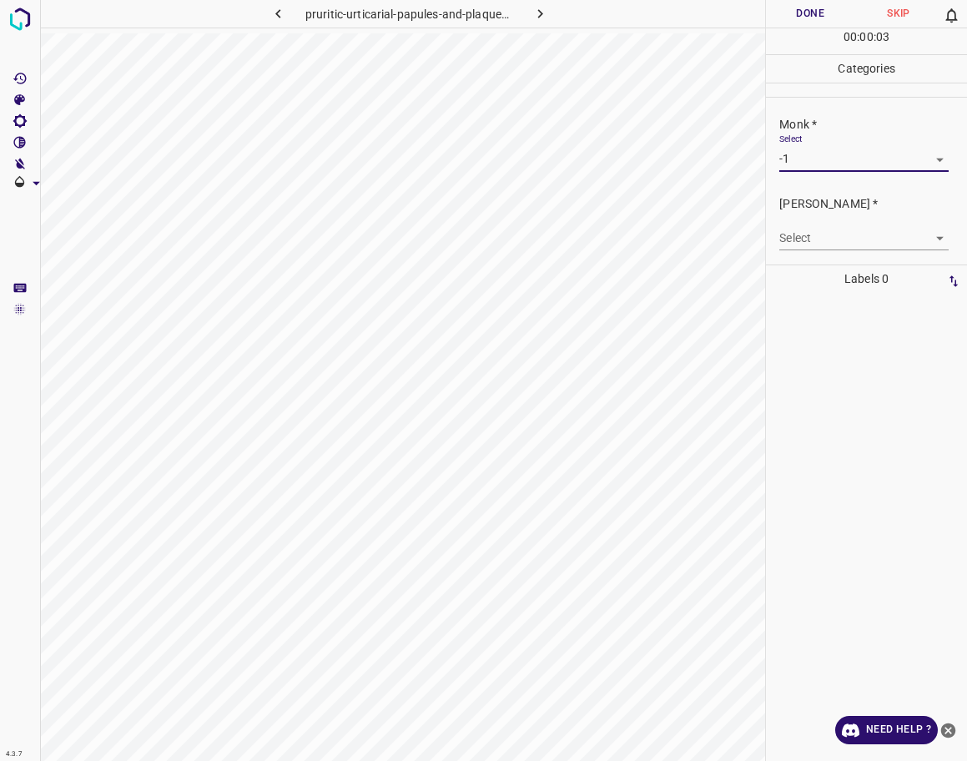
click at [826, 225] on body "4.3.7 pruritic-urticarial-papules-and-plaques-of-pregnancy16.jpg Done Skip 0 00…" at bounding box center [483, 380] width 967 height 761
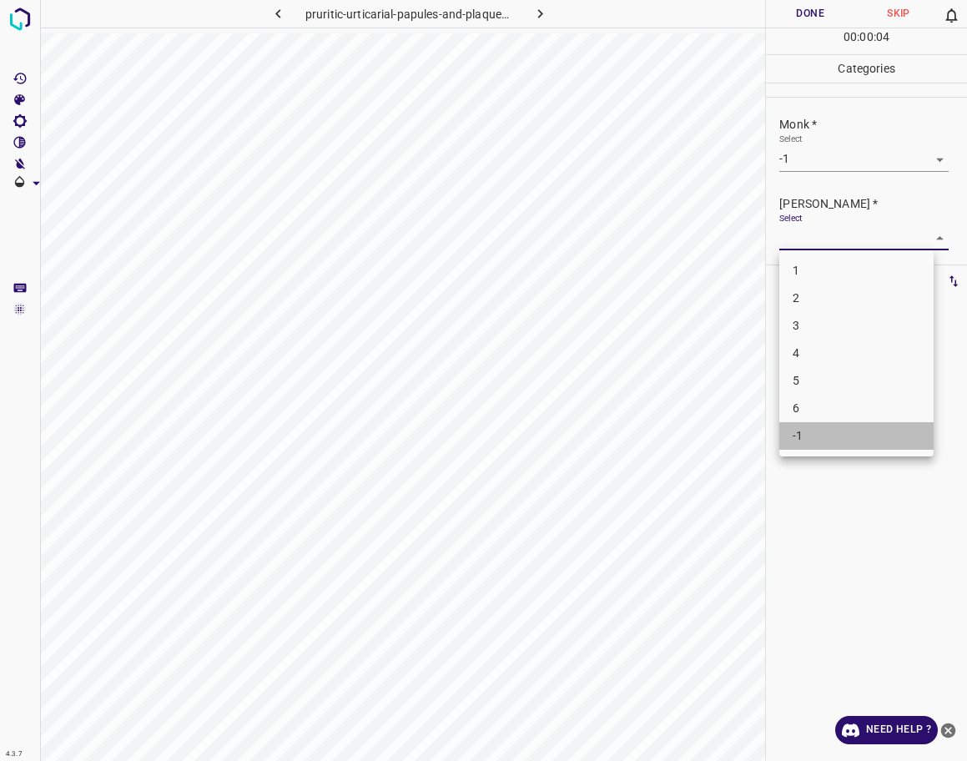
click at [814, 437] on li "-1" at bounding box center [856, 436] width 154 height 28
type input "-1"
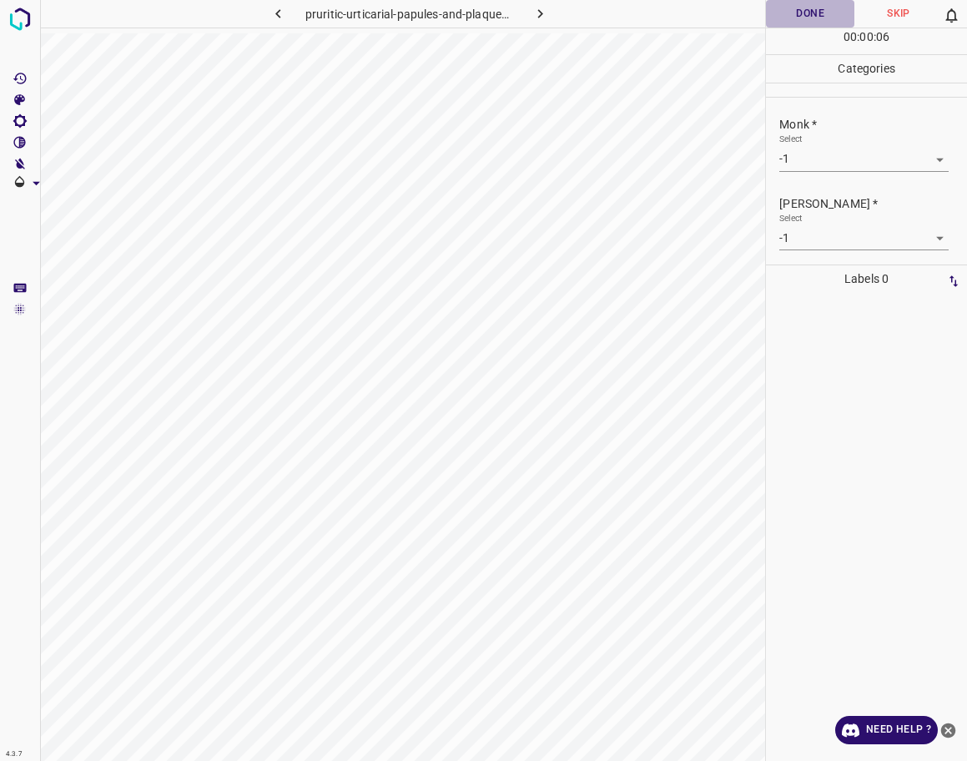
click at [795, 10] on button "Done" at bounding box center [810, 14] width 88 height 28
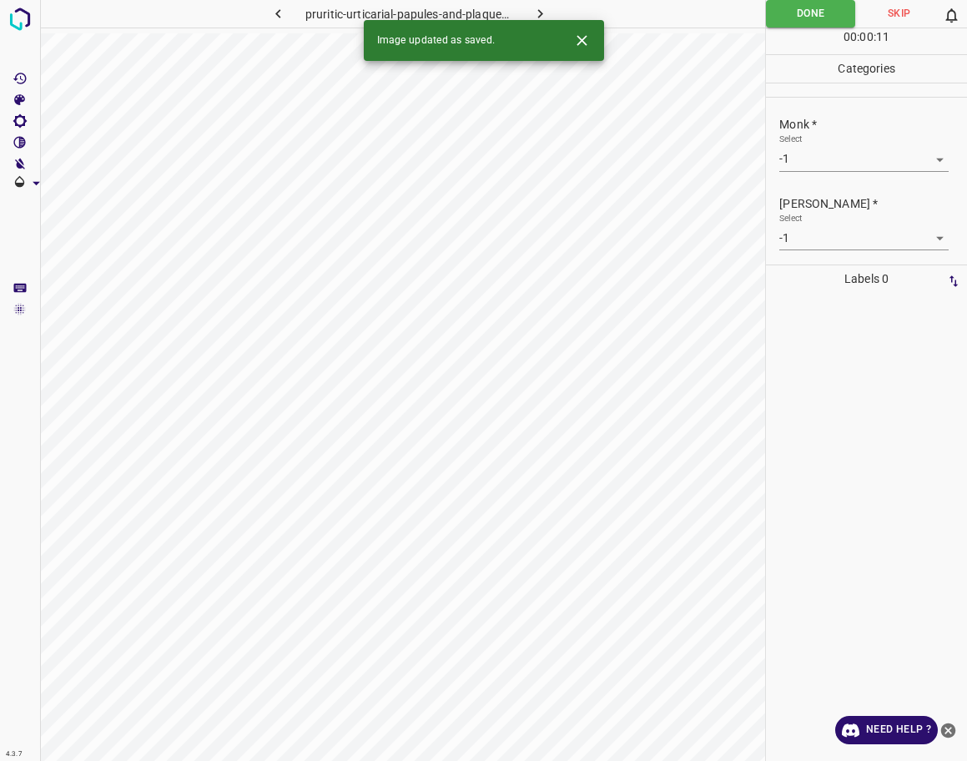
click at [535, 9] on icon "button" at bounding box center [541, 14] width 18 height 18
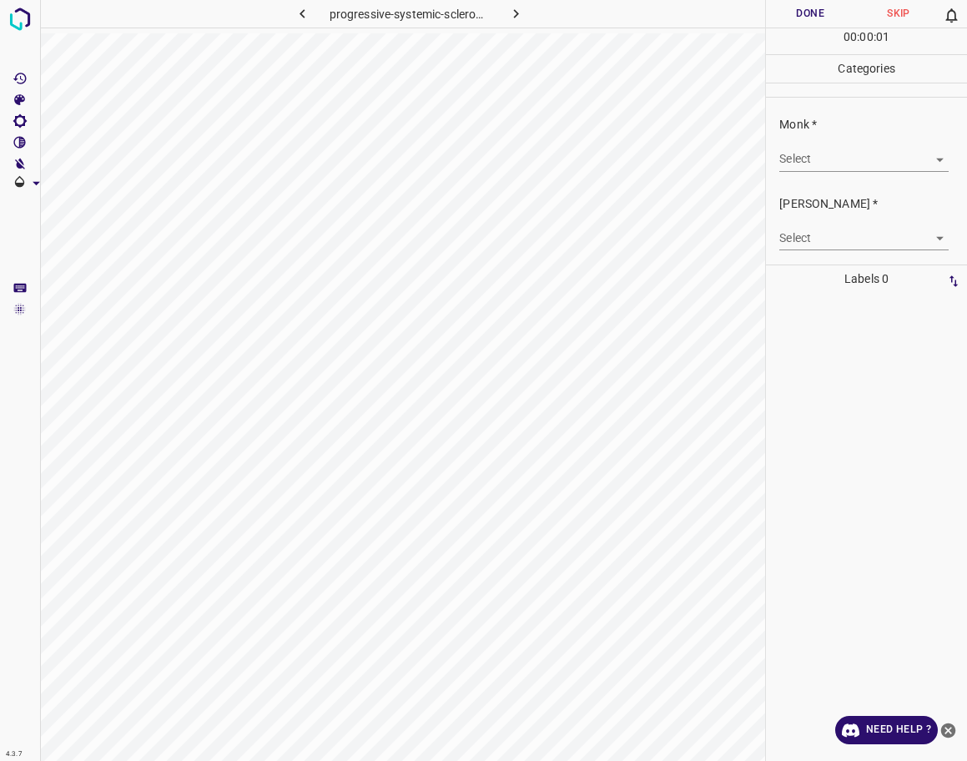
click at [825, 169] on body "4.3.7 progressive-systemic-scleroderma13.jpg Done Skip 0 00 : 00 : 01 Categorie…" at bounding box center [483, 380] width 967 height 761
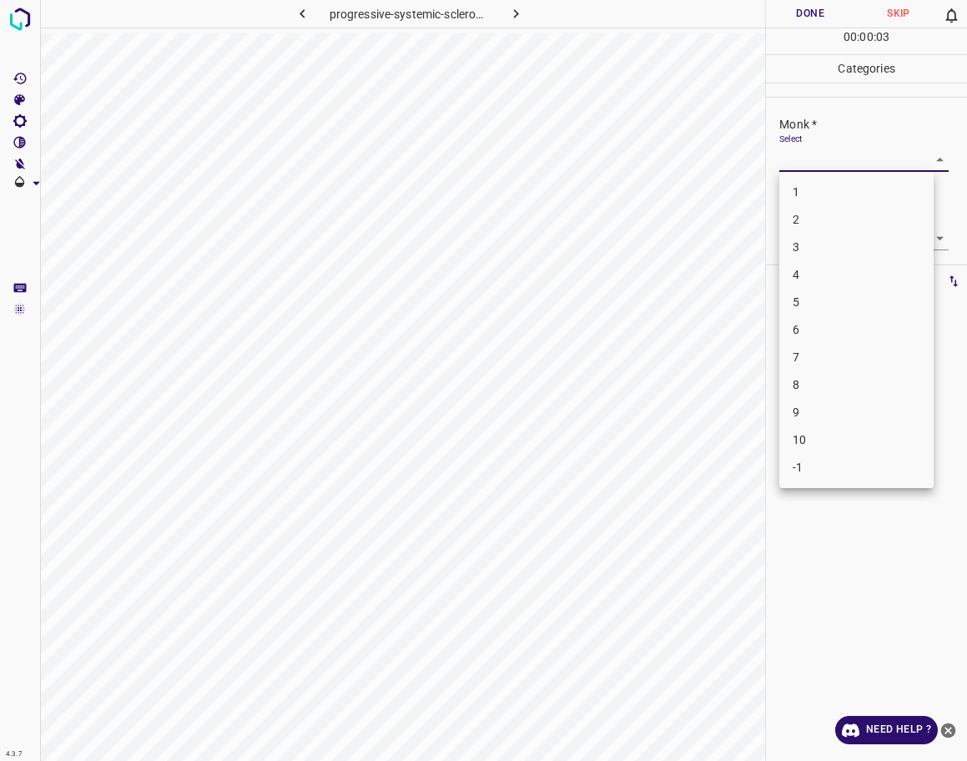
click at [823, 269] on li "4" at bounding box center [856, 275] width 154 height 28
type input "4"
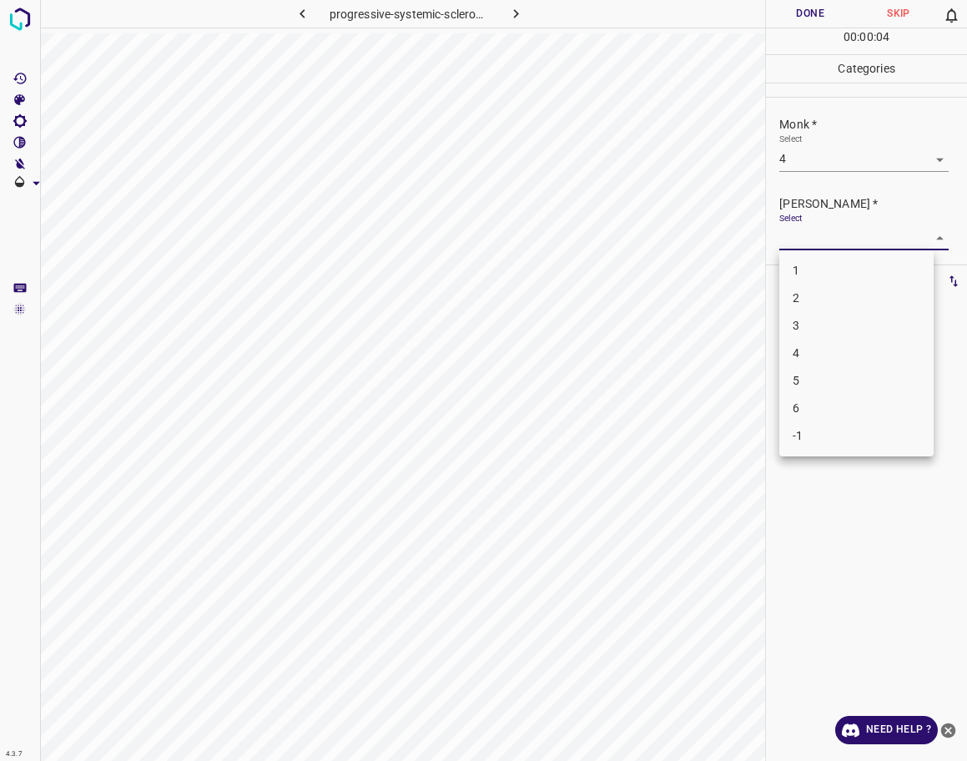
click at [824, 240] on body "4.3.7 progressive-systemic-scleroderma13.jpg Done Skip 0 00 : 00 : 04 Categorie…" at bounding box center [483, 380] width 967 height 761
click at [820, 329] on li "3" at bounding box center [856, 326] width 154 height 28
type input "3"
click at [793, 22] on button "Done" at bounding box center [810, 14] width 88 height 28
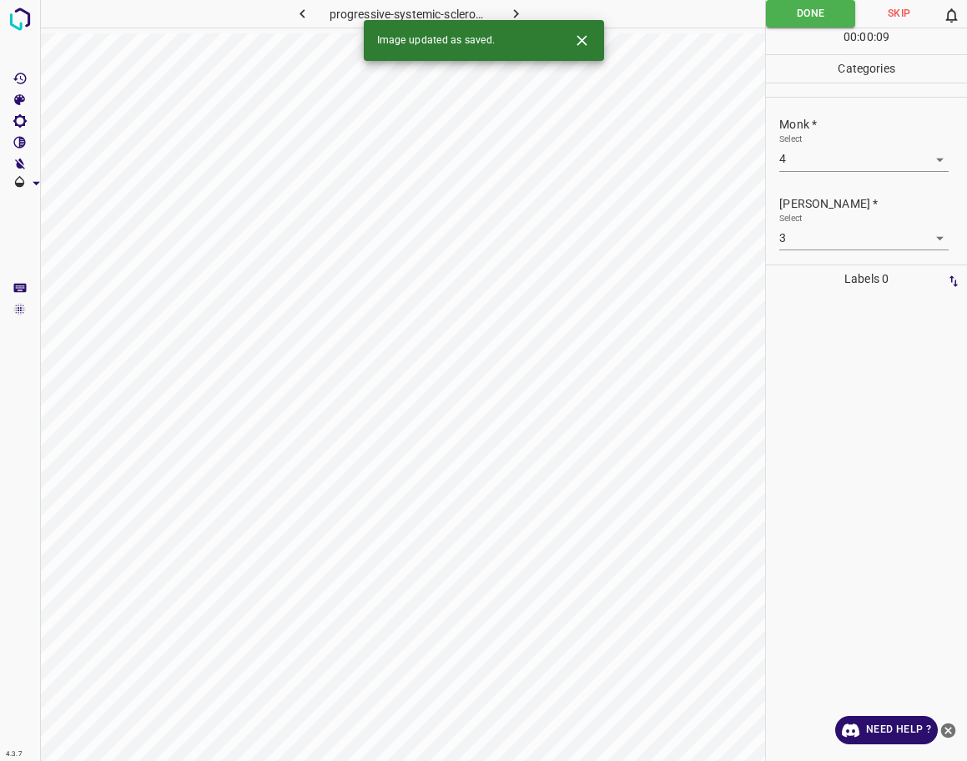
click at [514, 10] on icon "button" at bounding box center [516, 14] width 18 height 18
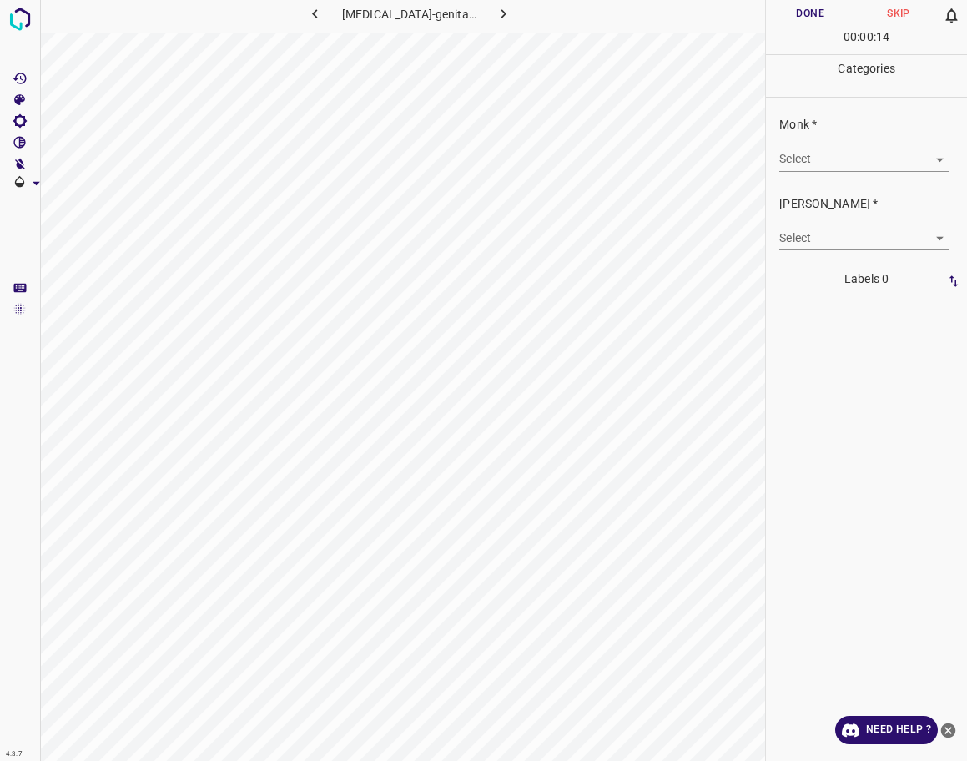
click at [811, 150] on body "4.3.7 [MEDICAL_DATA]-genital24.jpg Done Skip 0 00 : 00 : 14 Categories Monk * S…" at bounding box center [483, 380] width 967 height 761
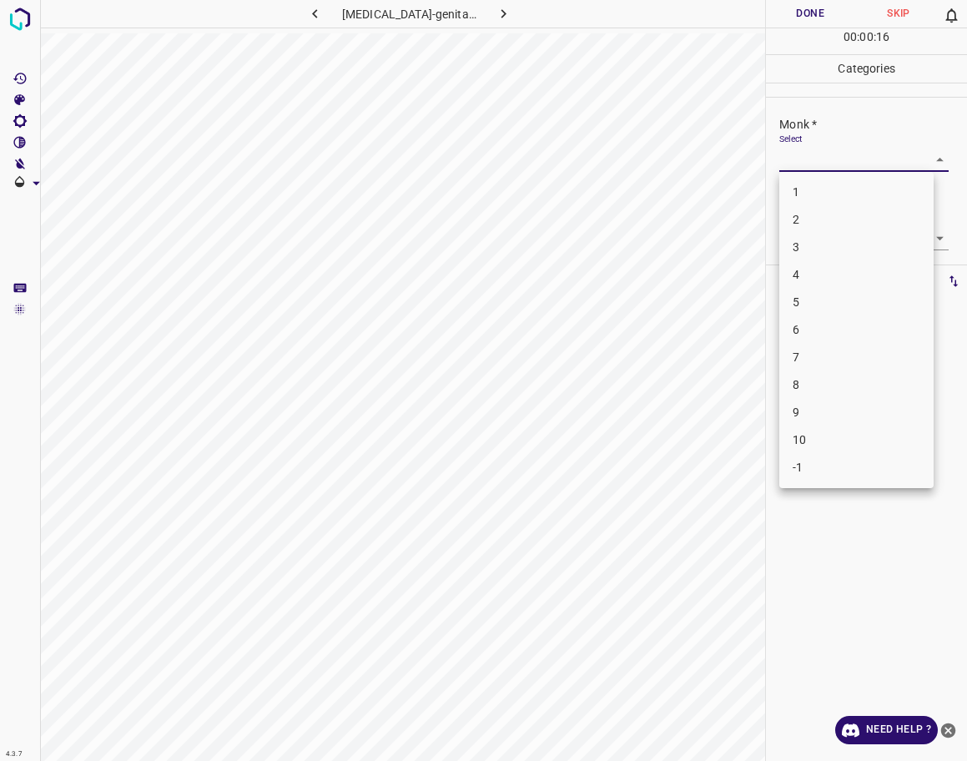
click at [799, 275] on li "4" at bounding box center [856, 275] width 154 height 28
type input "4"
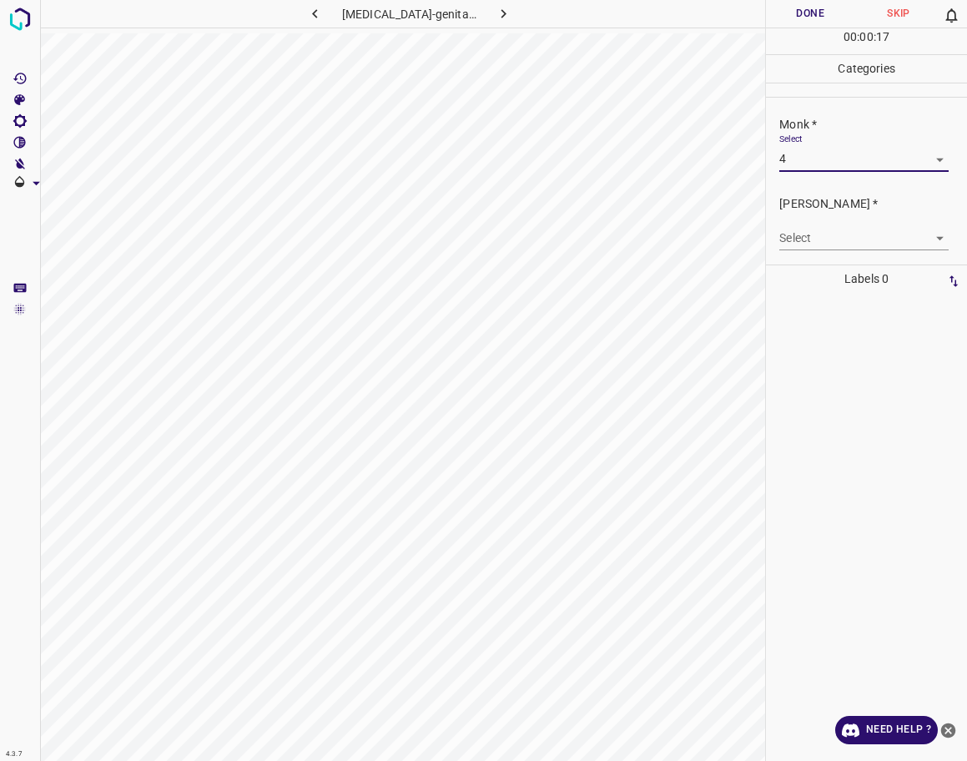
click at [819, 239] on body "4.3.7 [MEDICAL_DATA]-genital24.jpg Done Skip 0 00 : 00 : 17 Categories Monk * S…" at bounding box center [483, 380] width 967 height 761
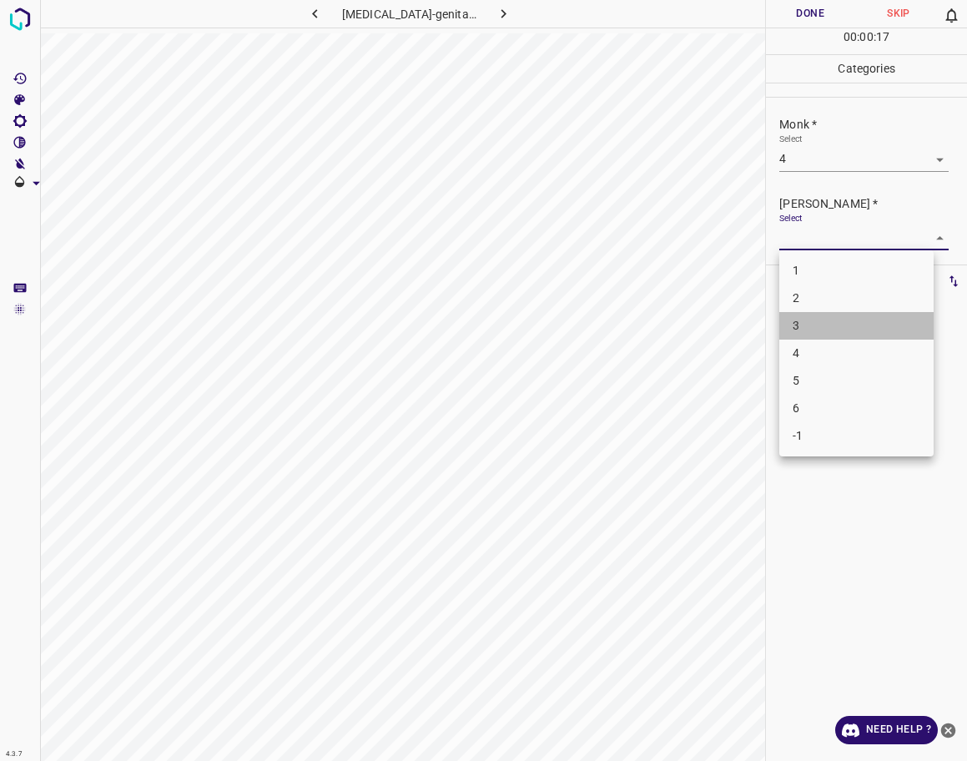
click at [808, 331] on li "3" at bounding box center [856, 326] width 154 height 28
type input "3"
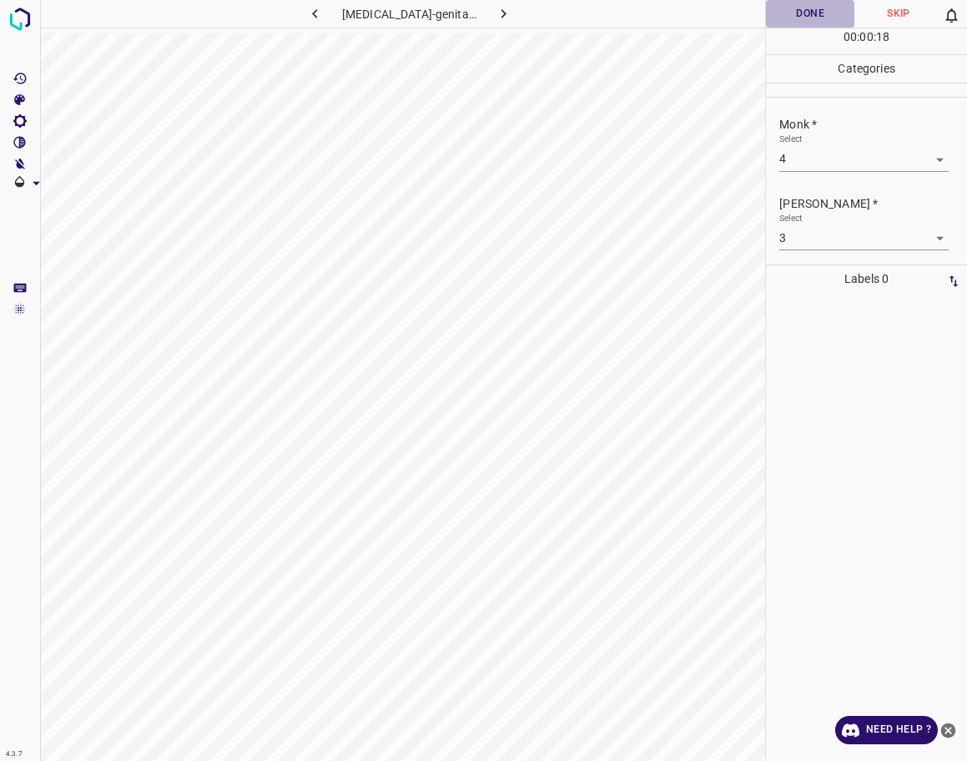
click at [812, 13] on button "Done" at bounding box center [810, 14] width 88 height 28
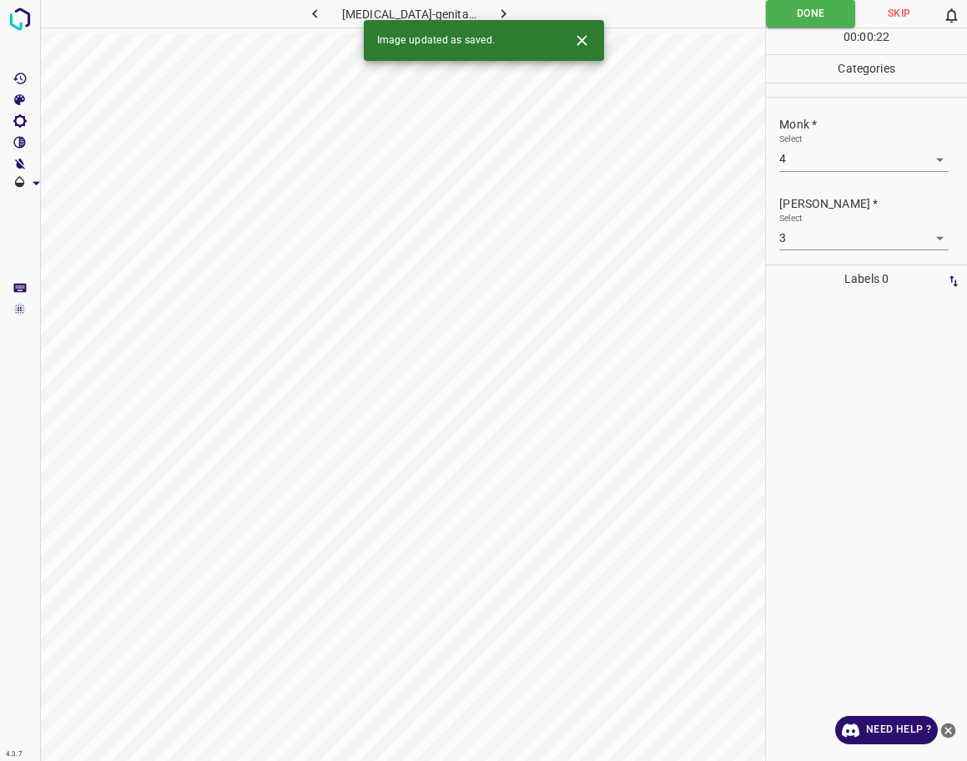
click at [503, 14] on icon "button" at bounding box center [504, 14] width 18 height 18
click at [800, 165] on body "4.3.7 amelanotic_nodular_melanoma1.jpg Done Skip 0 00 : 00 : 22 Categories Monk…" at bounding box center [483, 380] width 967 height 761
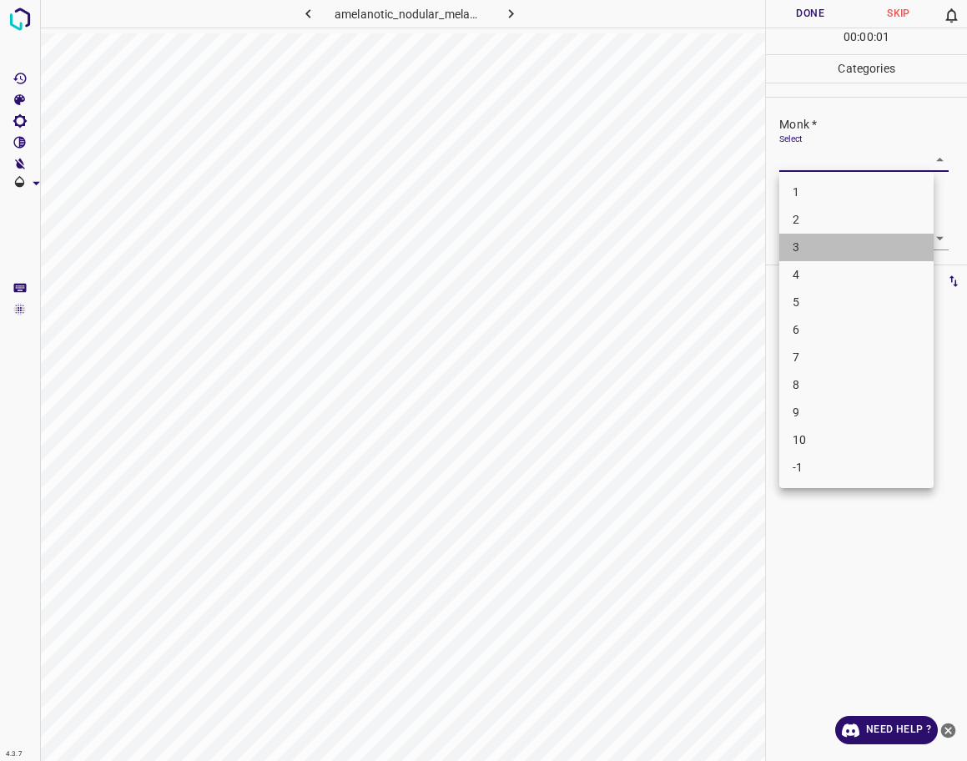
click at [833, 242] on li "3" at bounding box center [856, 248] width 154 height 28
type input "3"
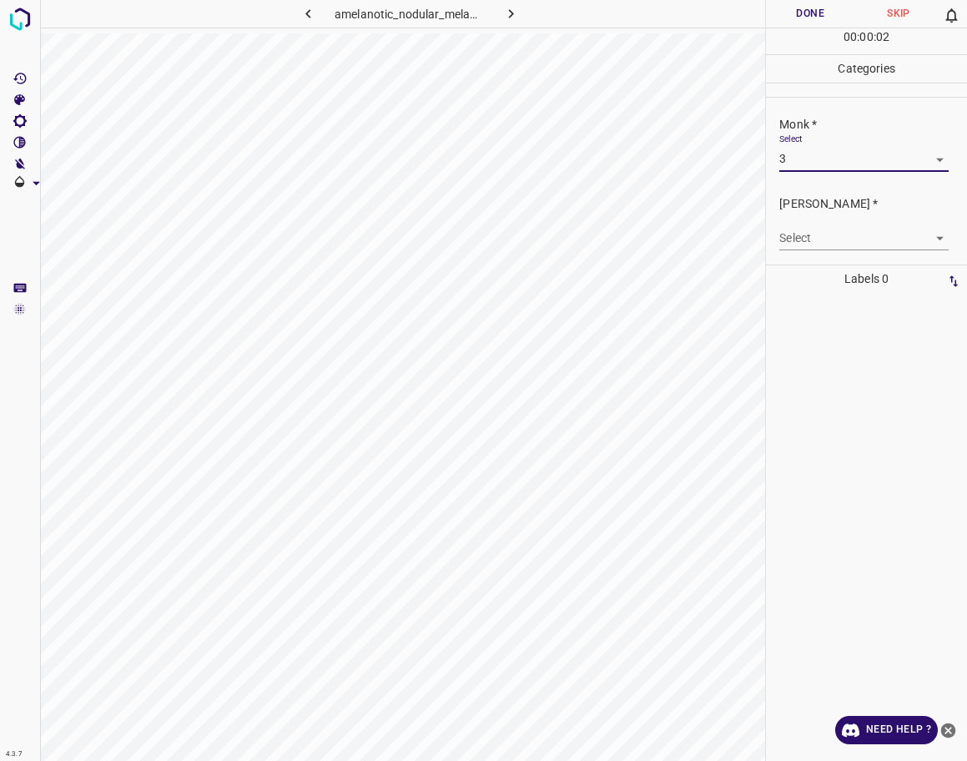
click at [837, 240] on body "4.3.7 amelanotic_nodular_melanoma1.jpg Done Skip 0 00 : 00 : 02 Categories Monk…" at bounding box center [483, 380] width 967 height 761
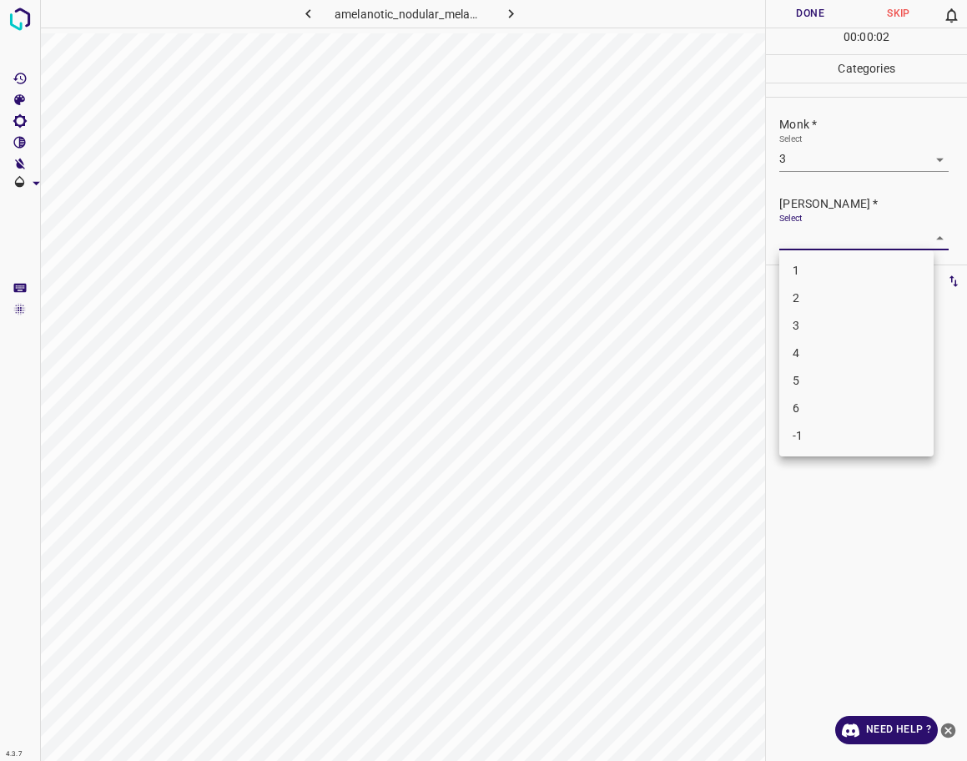
click at [830, 304] on li "2" at bounding box center [856, 299] width 154 height 28
type input "2"
click at [815, 13] on button "Done" at bounding box center [810, 14] width 88 height 28
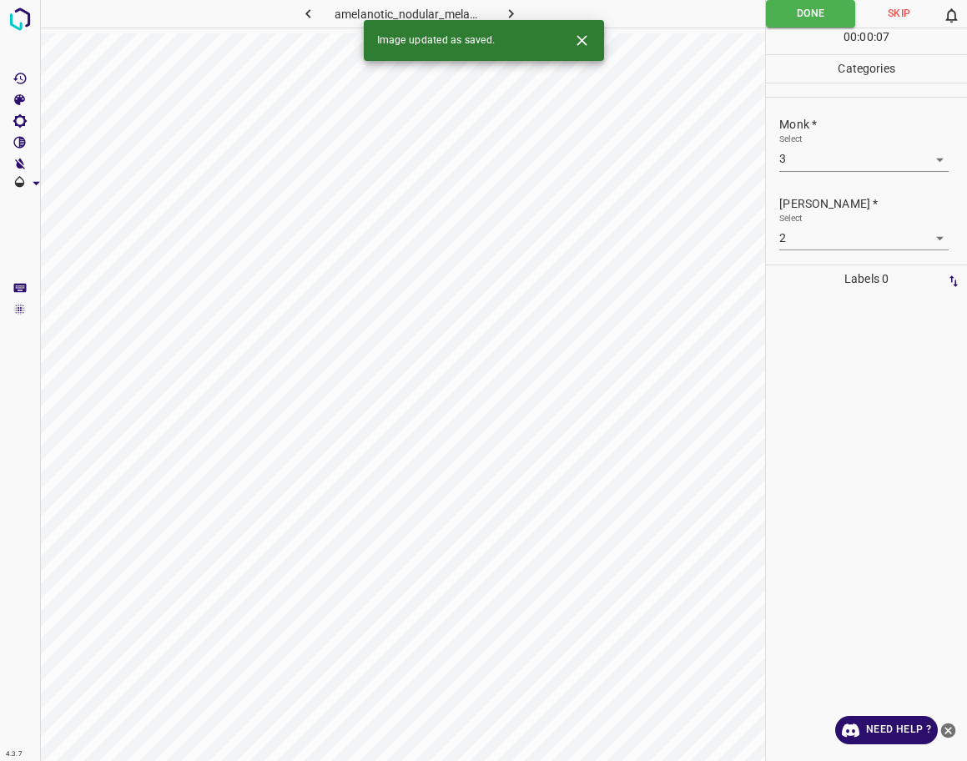
click at [524, 15] on button "button" at bounding box center [510, 14] width 53 height 28
click at [800, 155] on body "4.3.7 [MEDICAL_DATA]_nodularis109.jpg Done Skip 0 00 : 00 : 05 Categories Monk …" at bounding box center [483, 380] width 967 height 761
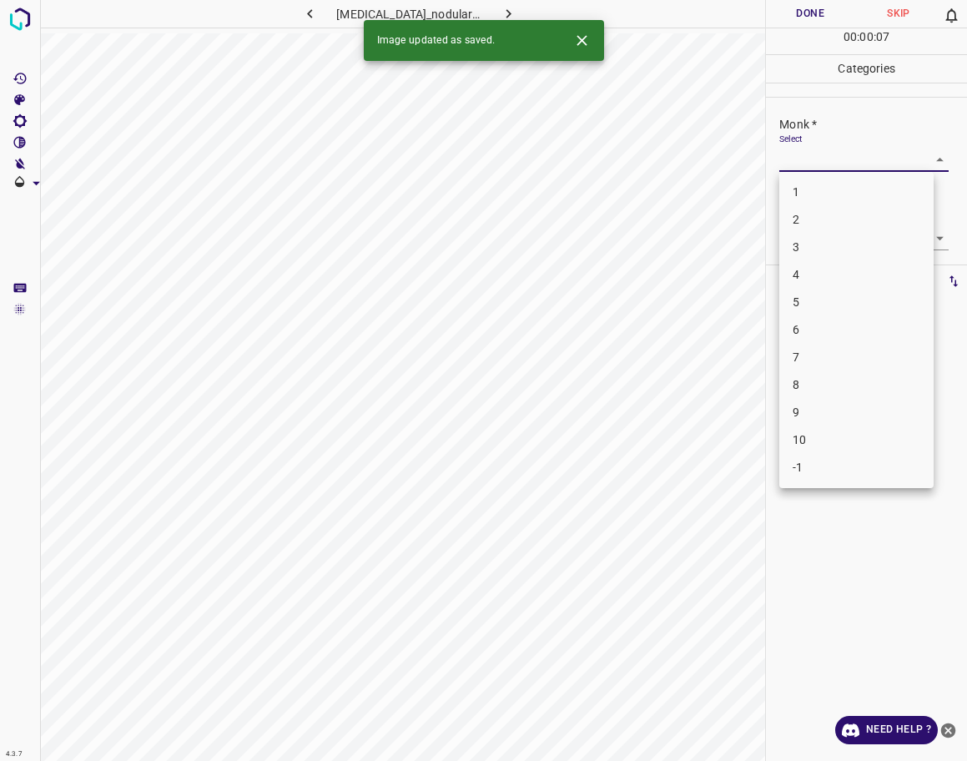
click at [823, 350] on li "7" at bounding box center [856, 358] width 154 height 28
type input "7"
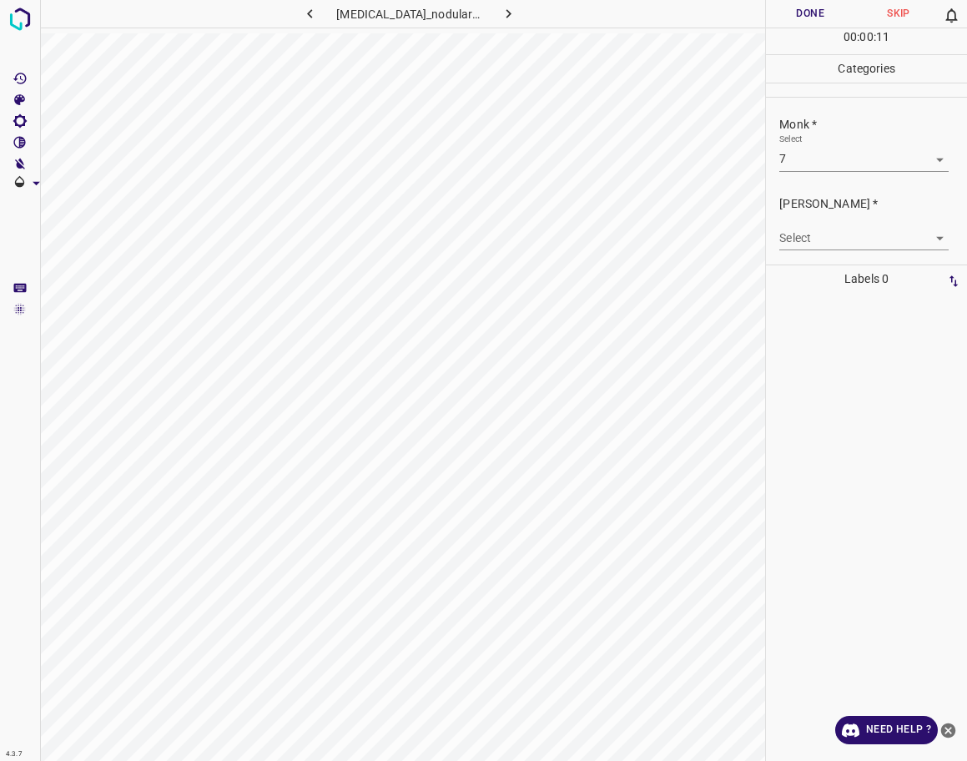
click at [810, 236] on body "4.3.7 [MEDICAL_DATA]_nodularis109.jpg Done Skip 0 00 : 00 : 11 Categories Monk …" at bounding box center [483, 380] width 967 height 761
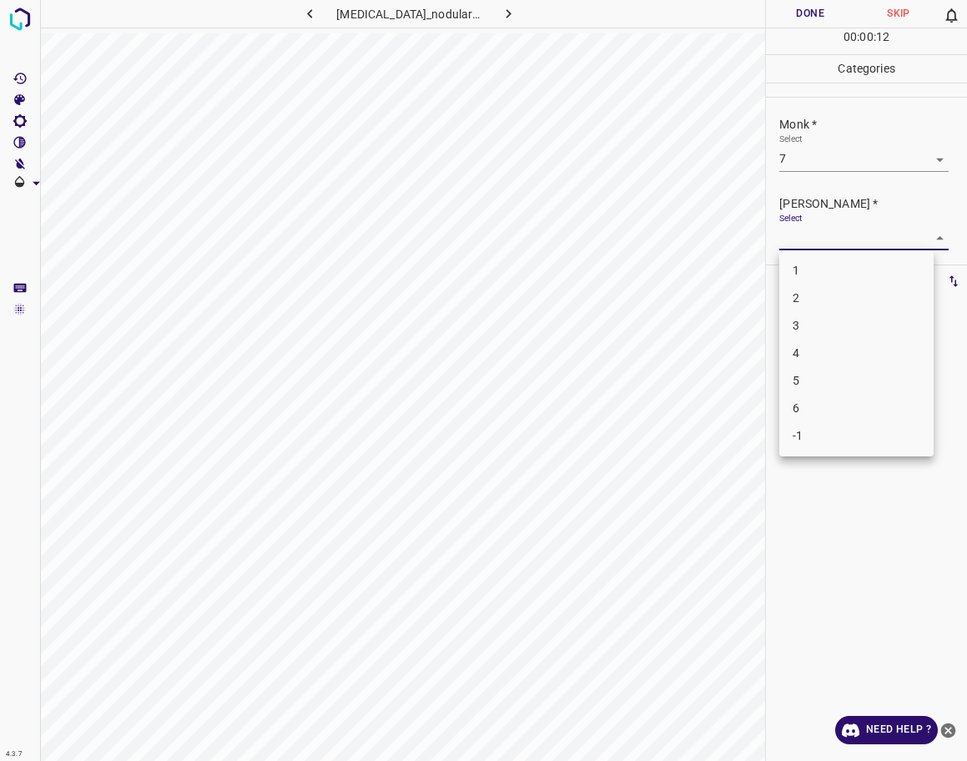
click at [808, 371] on ul "1 2 3 4 5 6 -1" at bounding box center [856, 353] width 154 height 206
click at [808, 371] on li "5" at bounding box center [856, 381] width 154 height 28
type input "5"
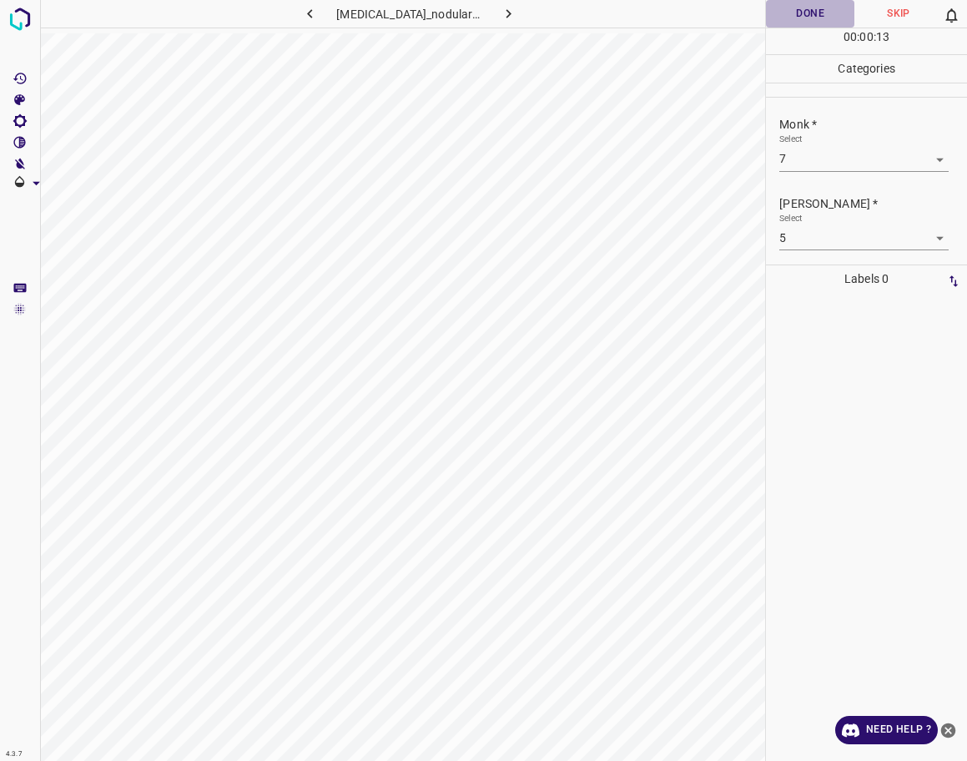
click at [820, 15] on button "Done" at bounding box center [810, 14] width 88 height 28
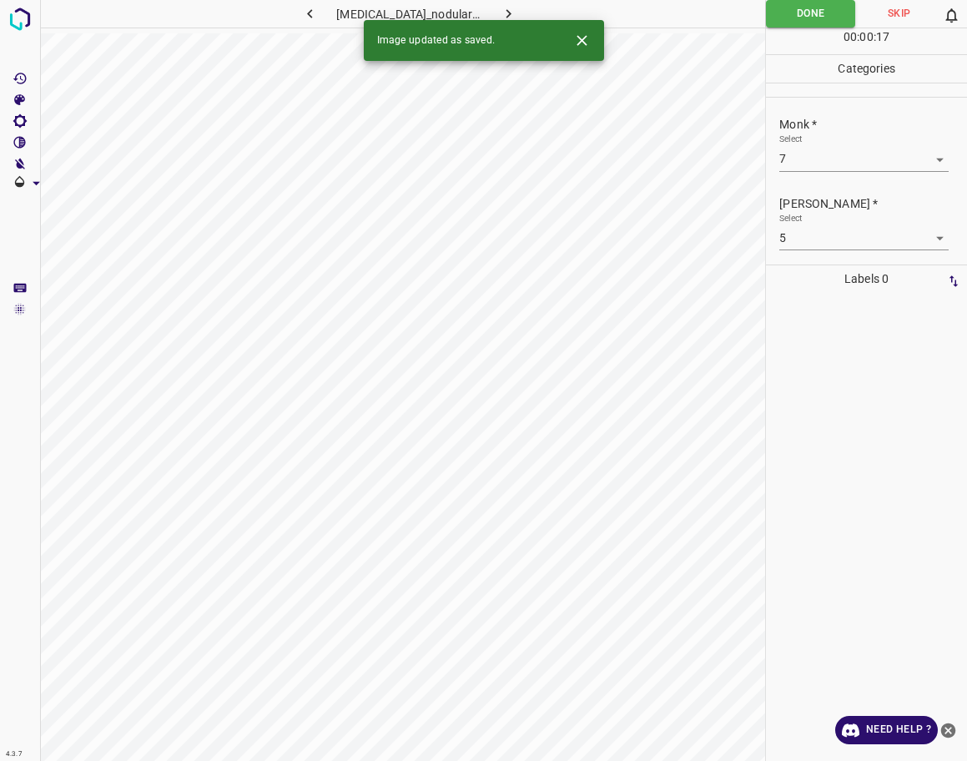
click at [501, 9] on icon "button" at bounding box center [509, 14] width 18 height 18
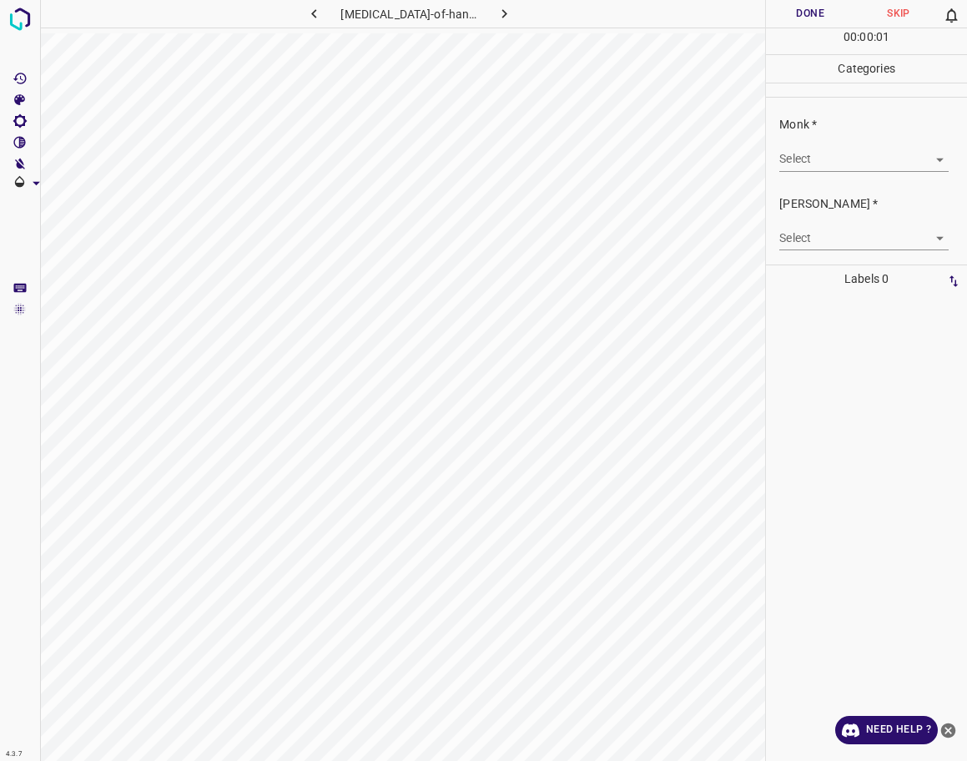
click at [858, 171] on body "4.3.7 [MEDICAL_DATA]-of-hands5.jpg Done Skip 0 00 : 00 : 01 Categories Monk * S…" at bounding box center [483, 380] width 967 height 761
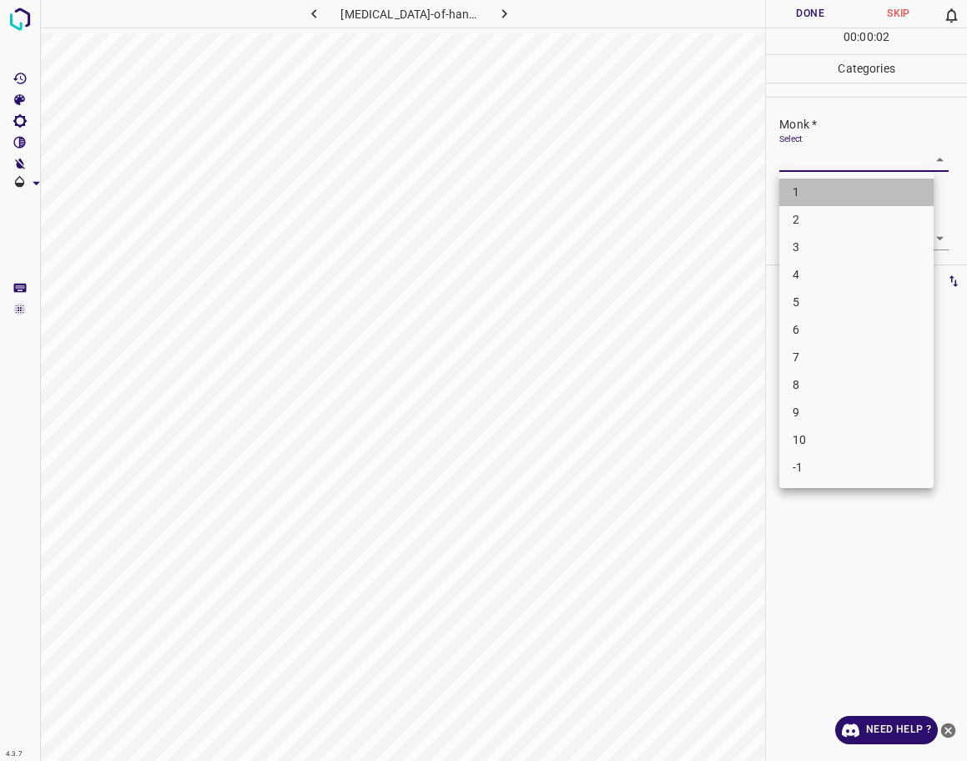
click at [837, 185] on li "1" at bounding box center [856, 193] width 154 height 28
type input "1"
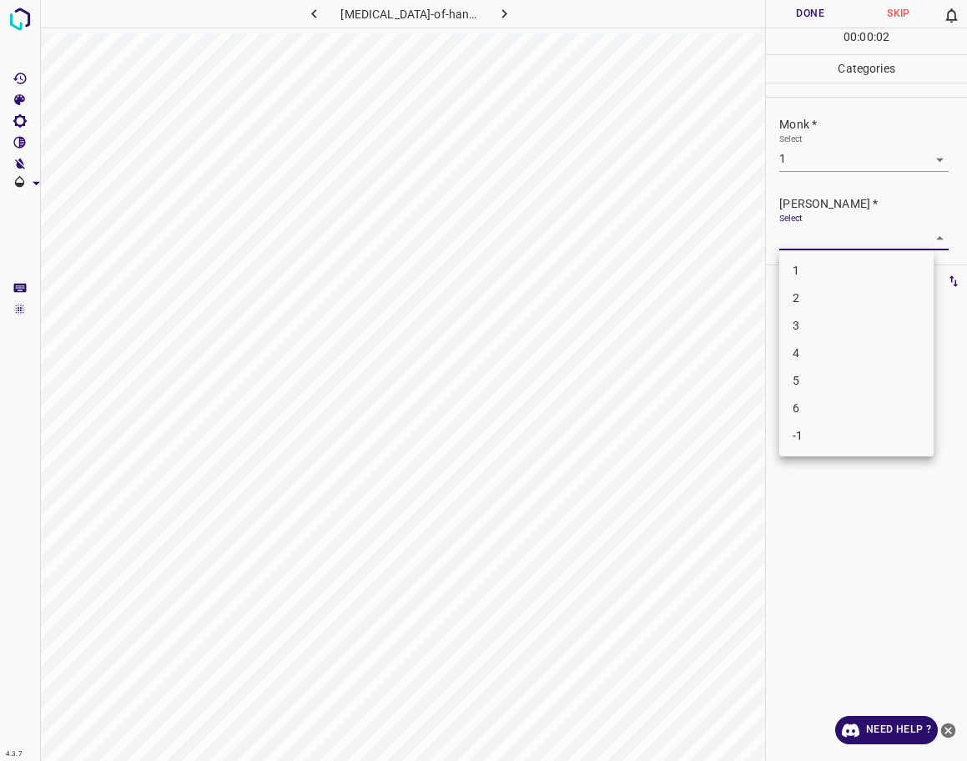
click at [834, 242] on body "4.3.7 [MEDICAL_DATA]-of-hands5.jpg Done Skip 0 00 : 00 : 02 Categories Monk * S…" at bounding box center [483, 380] width 967 height 761
click at [832, 274] on li "1" at bounding box center [856, 271] width 154 height 28
type input "1"
click at [796, 166] on body "4.3.7 [MEDICAL_DATA]-of-hands5.jpg Done Skip 0 00 : 00 : 04 Categories Monk * S…" at bounding box center [483, 380] width 967 height 761
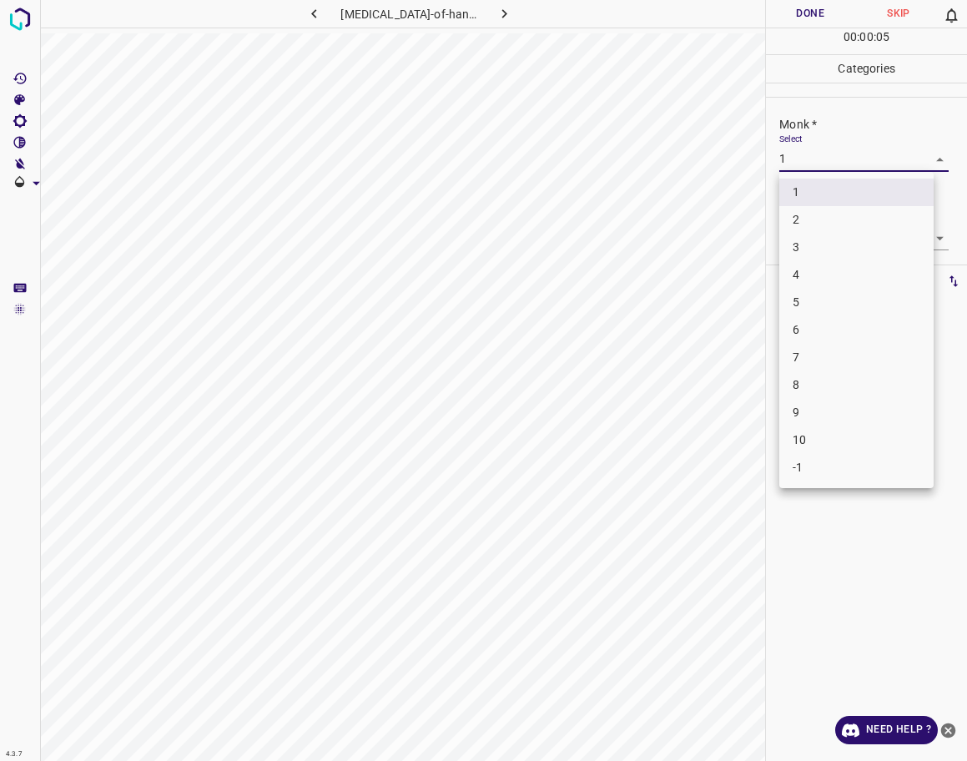
drag, startPoint x: 797, startPoint y: 222, endPoint x: 796, endPoint y: 163, distance: 59.3
click at [797, 221] on li "2" at bounding box center [856, 220] width 154 height 28
type input "2"
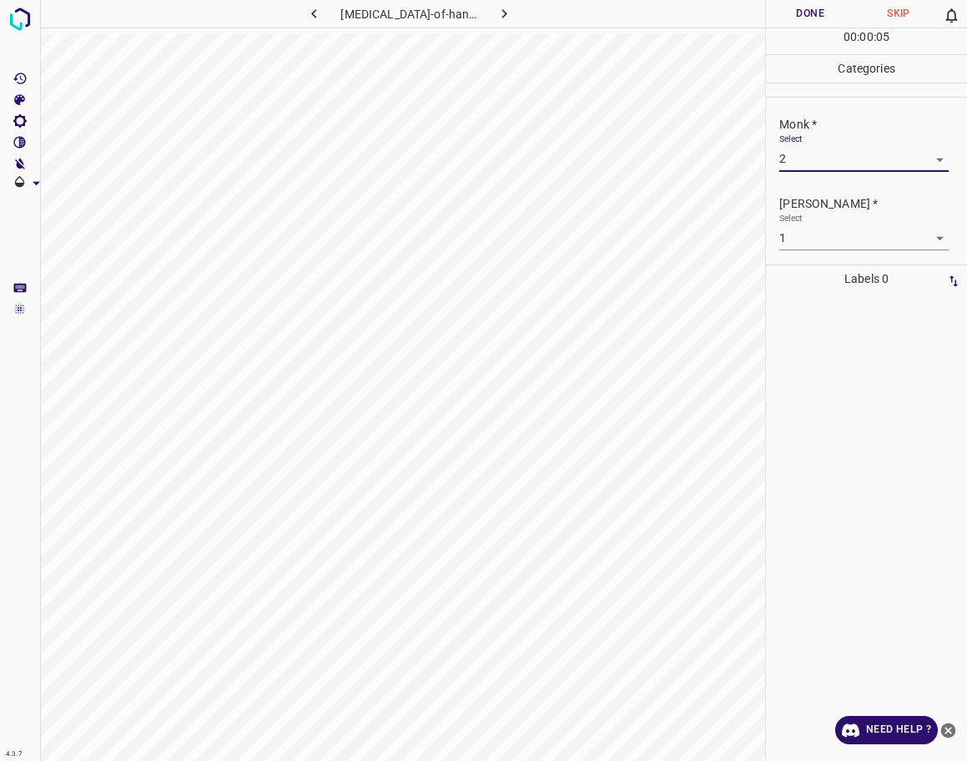
click at [816, 5] on button "Done" at bounding box center [810, 14] width 88 height 28
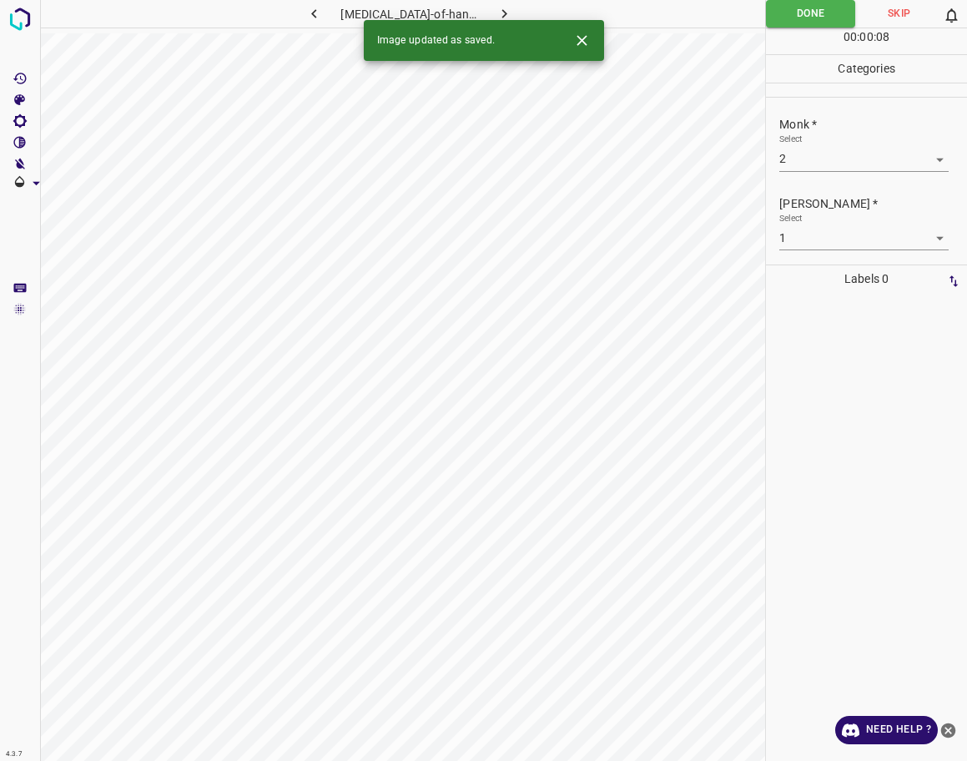
click at [496, 8] on icon "button" at bounding box center [505, 14] width 18 height 18
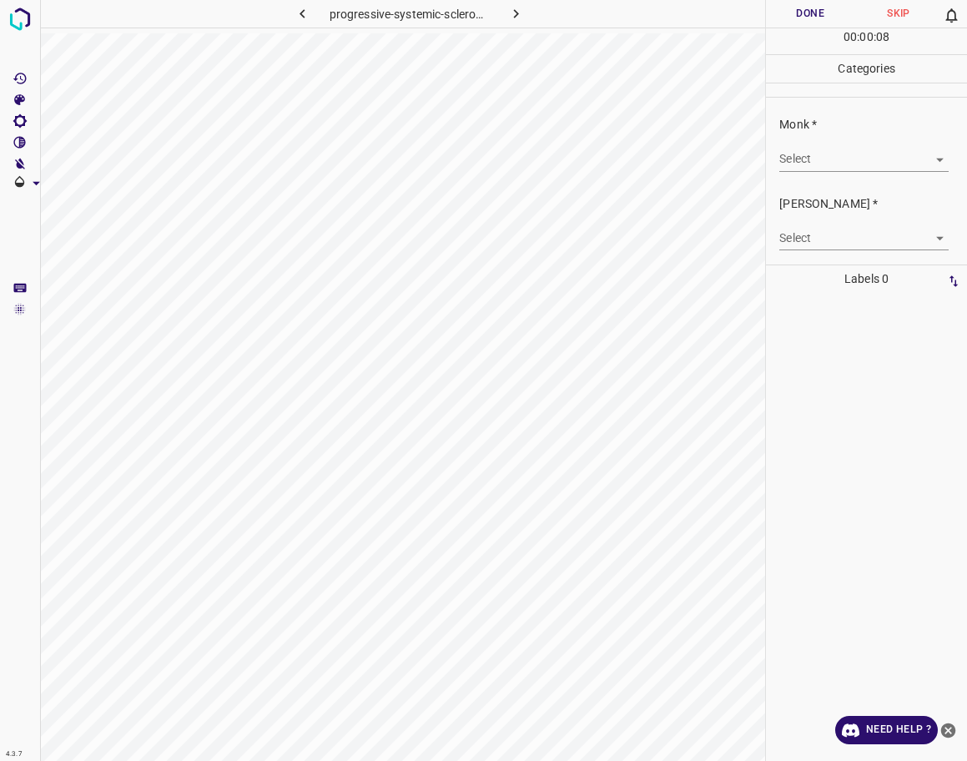
click at [827, 171] on body "4.3.7 progressive-systemic-scleroderma26.jpg Done Skip 0 00 : 00 : 08 Categorie…" at bounding box center [483, 380] width 967 height 761
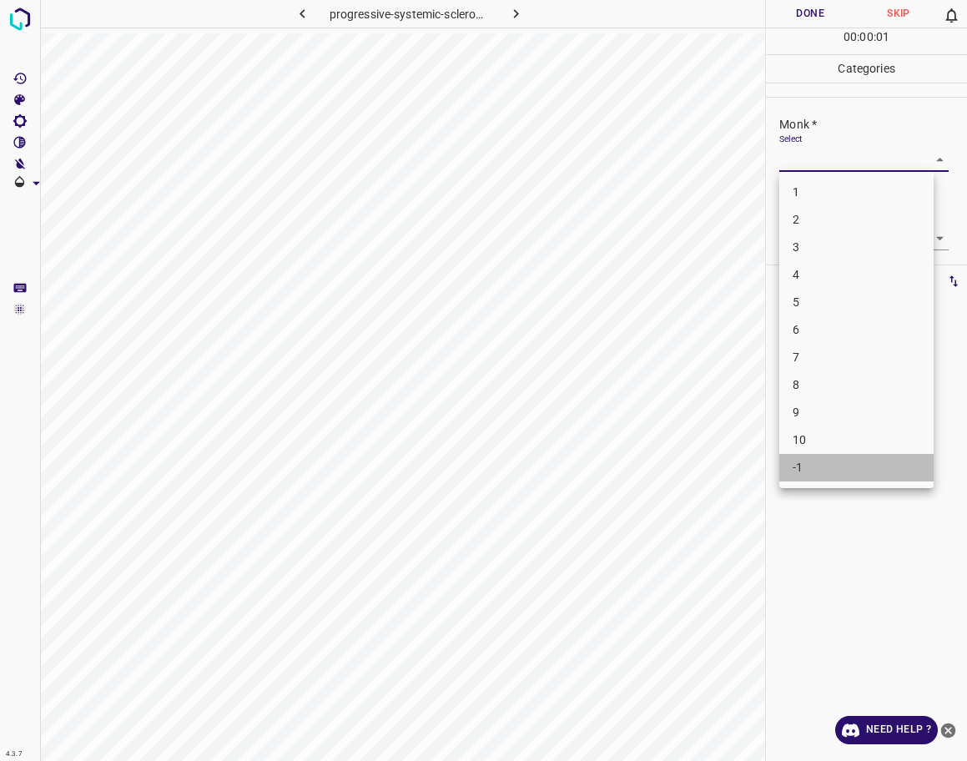
click at [810, 462] on li "-1" at bounding box center [856, 468] width 154 height 28
type input "-1"
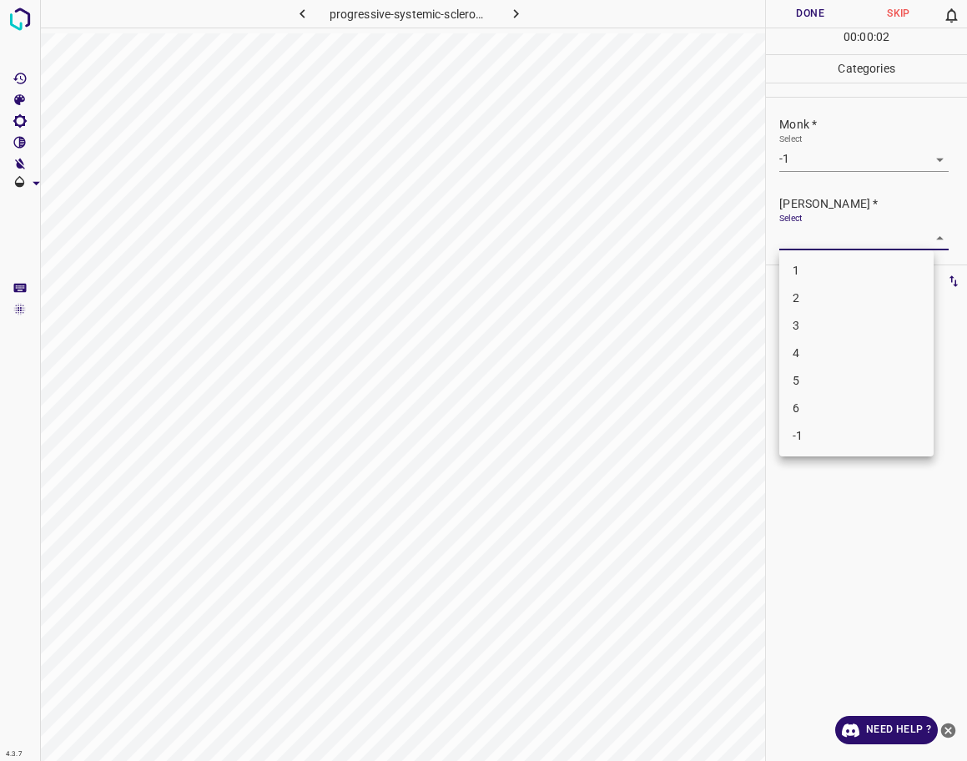
click at [825, 241] on body "4.3.7 progressive-systemic-scleroderma26.jpg Done Skip 0 00 : 00 : 02 Categorie…" at bounding box center [483, 380] width 967 height 761
click at [830, 427] on li "-1" at bounding box center [856, 436] width 154 height 28
type input "-1"
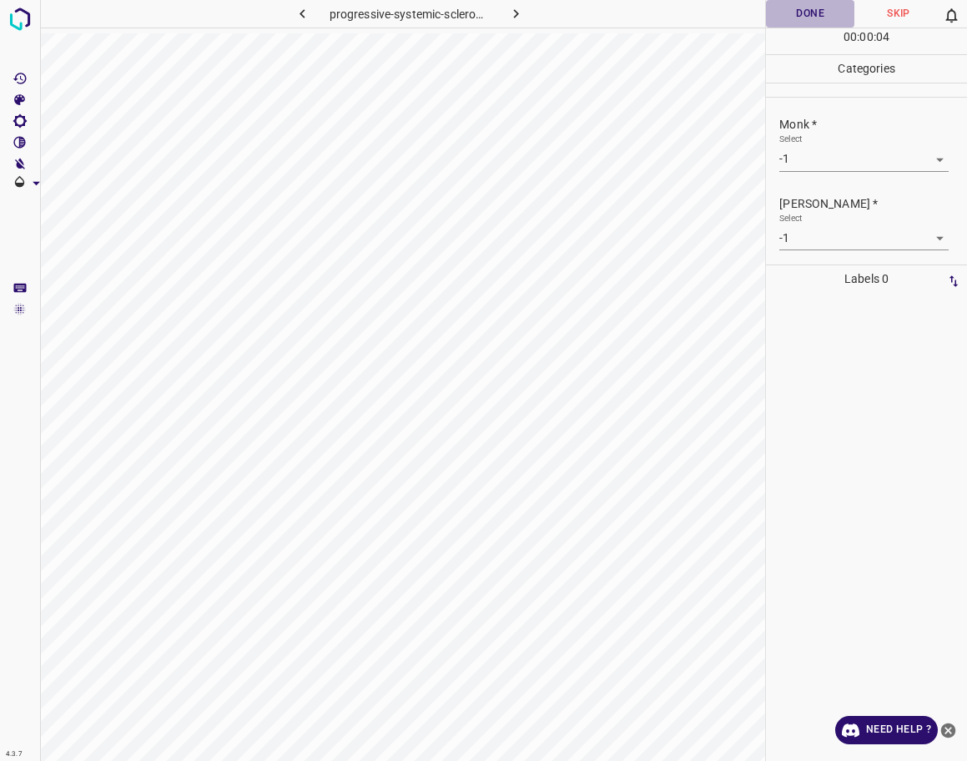
click at [821, 18] on button "Done" at bounding box center [810, 14] width 88 height 28
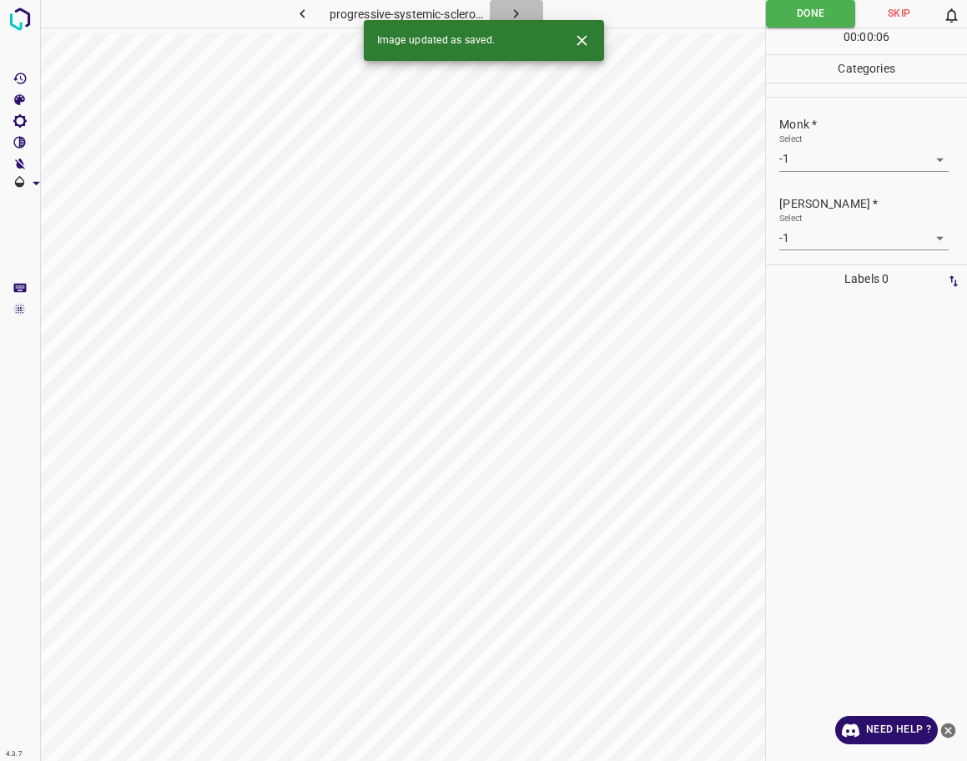
click at [517, 14] on icon "button" at bounding box center [516, 14] width 18 height 18
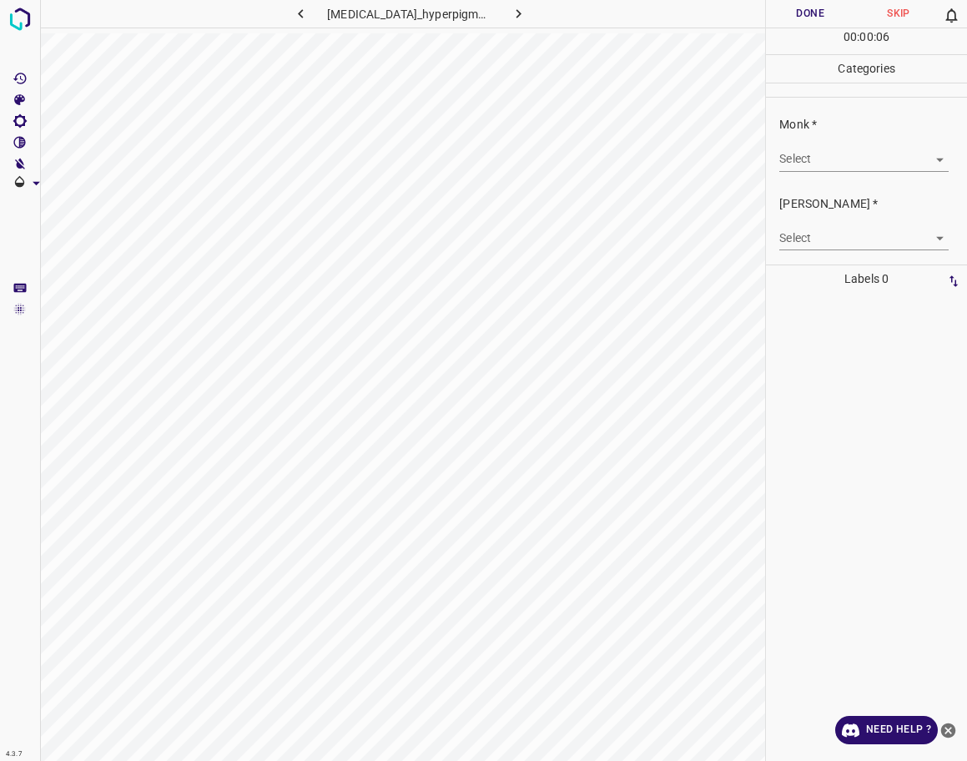
click at [824, 167] on body "4.3.7 [MEDICAL_DATA]_hyperpigmentation1.jpg Done Skip 0 00 : 00 : 06 Categories…" at bounding box center [483, 380] width 967 height 761
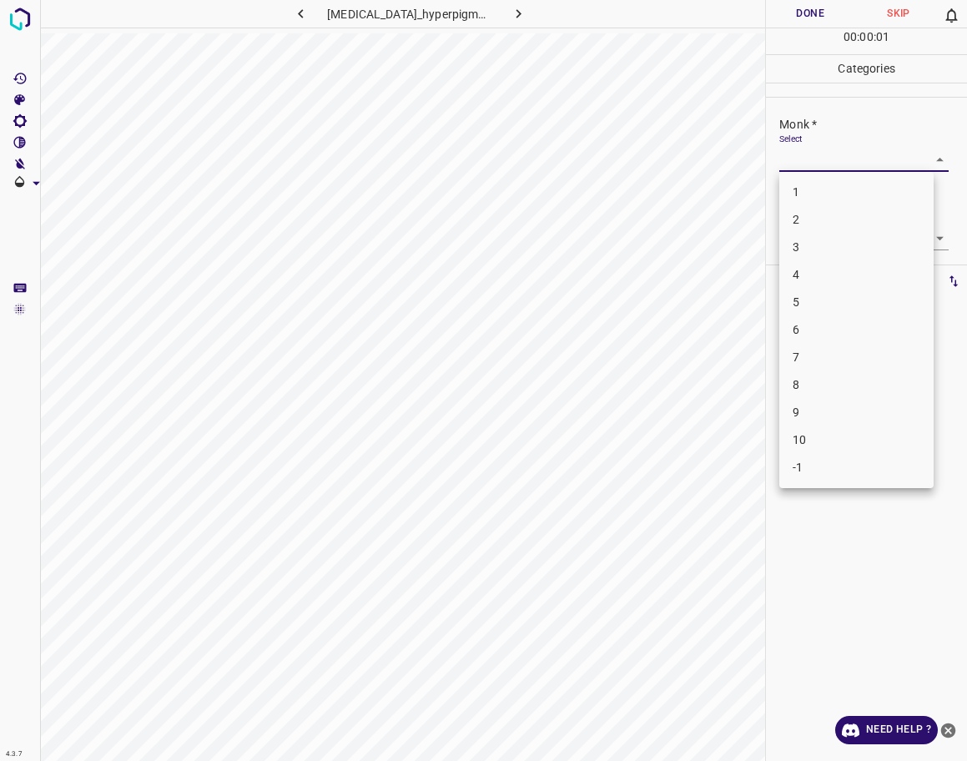
click at [810, 245] on li "3" at bounding box center [856, 248] width 154 height 28
type input "3"
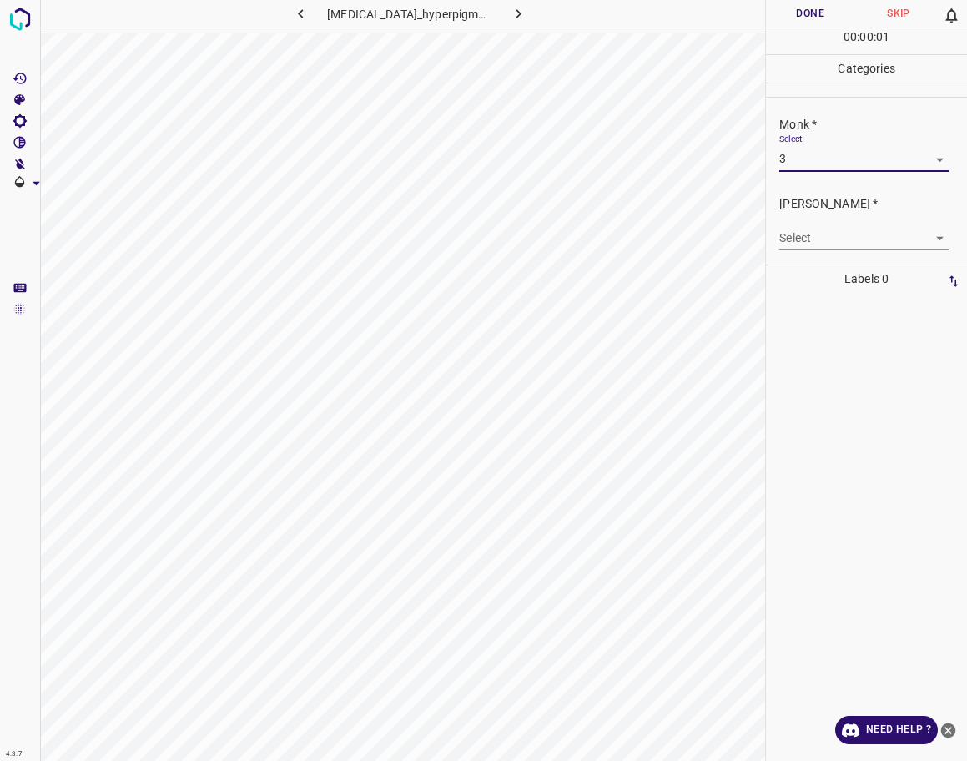
click at [812, 237] on body "4.3.7 [MEDICAL_DATA]_hyperpigmentation1.jpg Done Skip 0 00 : 00 : 01 Categories…" at bounding box center [483, 380] width 967 height 761
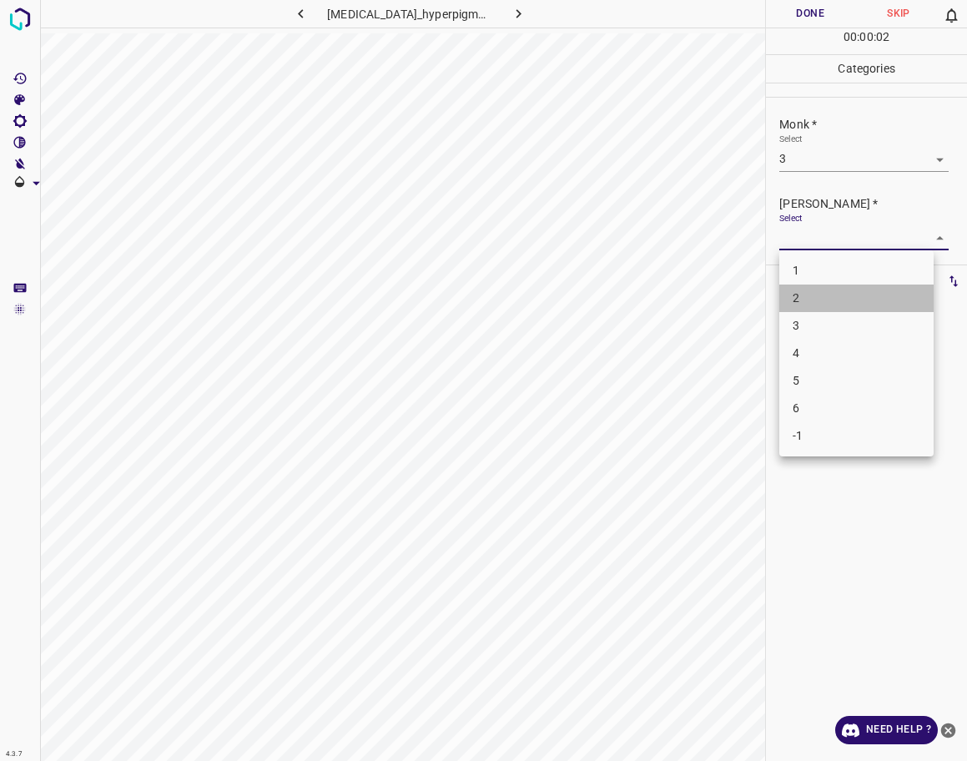
click at [819, 297] on li "2" at bounding box center [856, 299] width 154 height 28
type input "2"
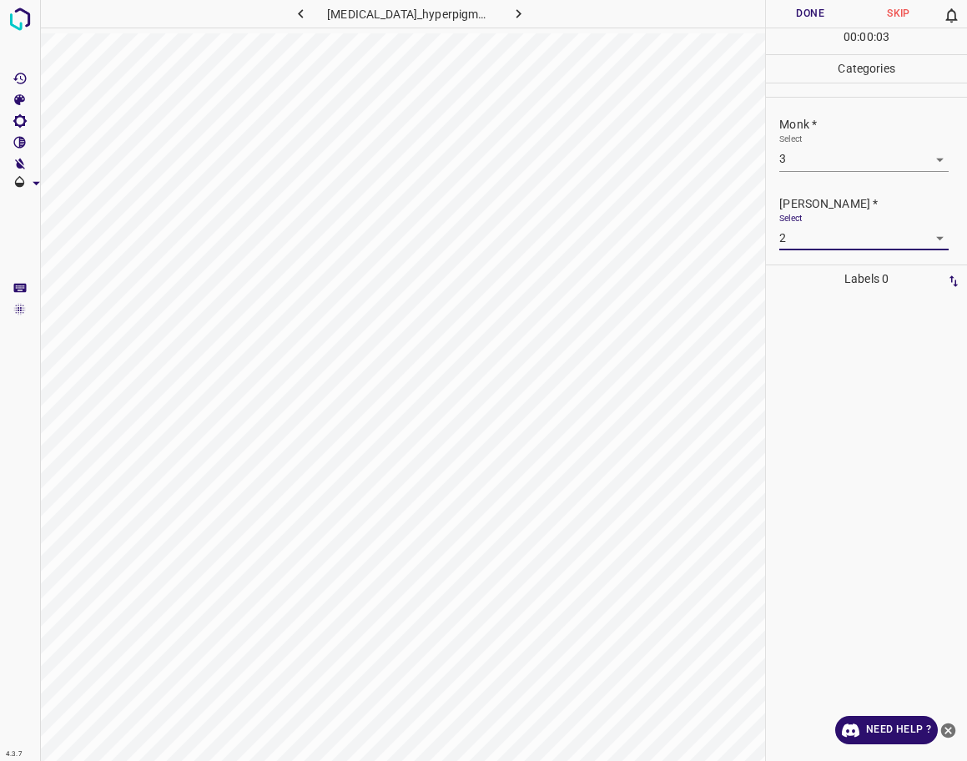
click at [813, 19] on button "Done" at bounding box center [810, 14] width 88 height 28
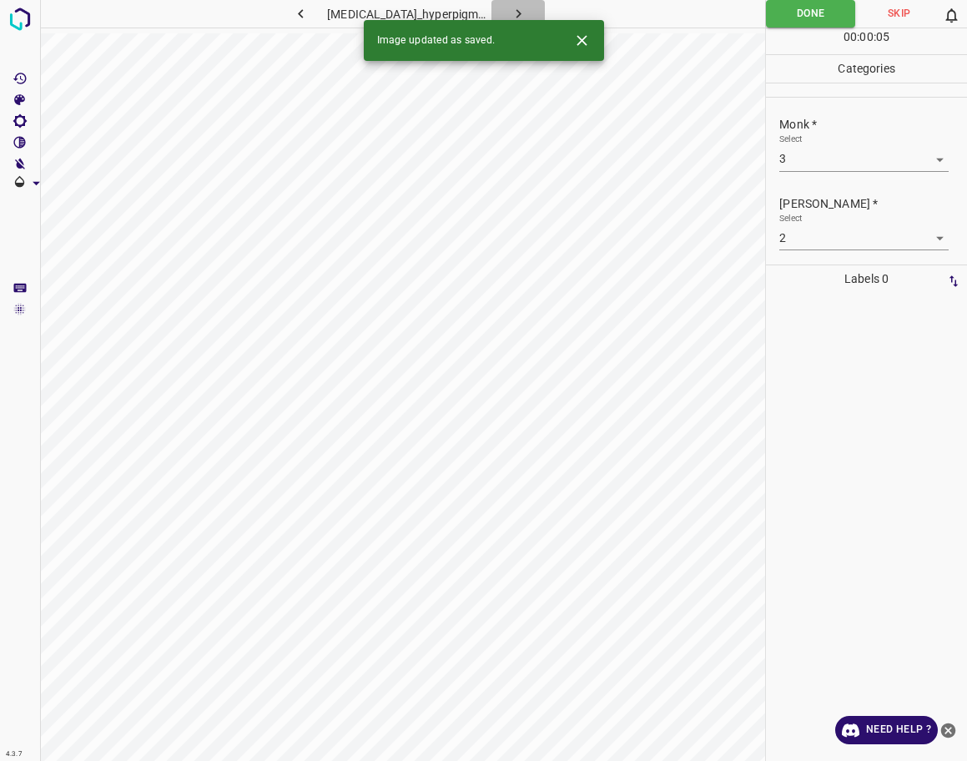
click at [510, 16] on icon "button" at bounding box center [519, 14] width 18 height 18
click at [831, 161] on body "4.3.7 actinic_keratoses111.jpg Done Skip 0 00 : 00 : 05 Categories Monk * Selec…" at bounding box center [483, 380] width 967 height 761
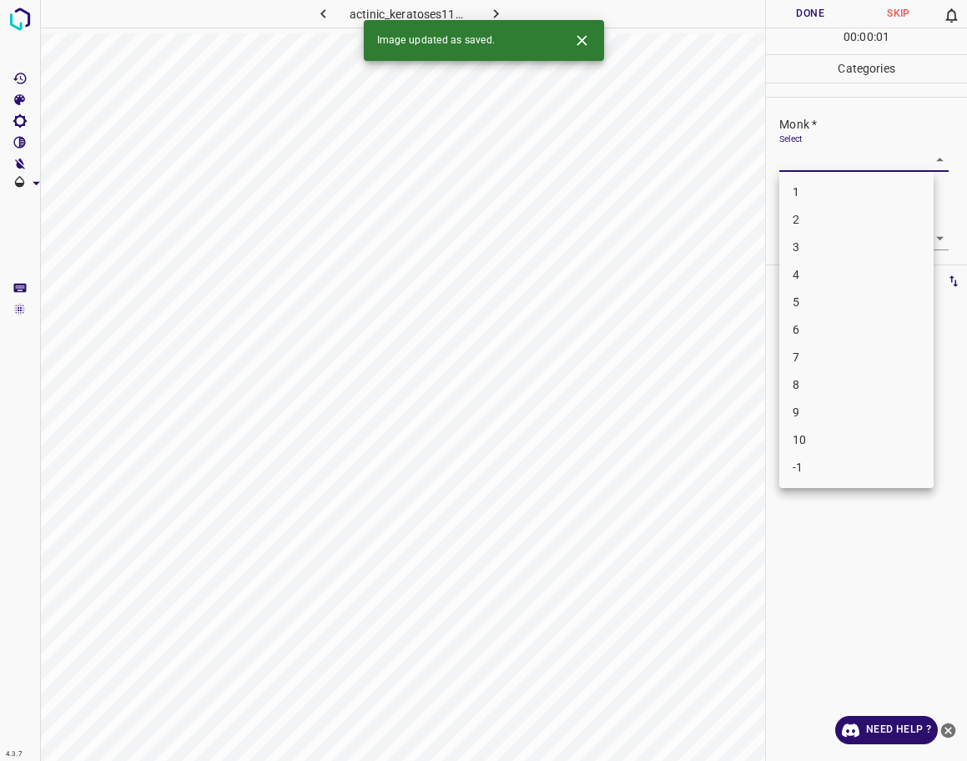
click at [812, 250] on li "3" at bounding box center [856, 248] width 154 height 28
type input "3"
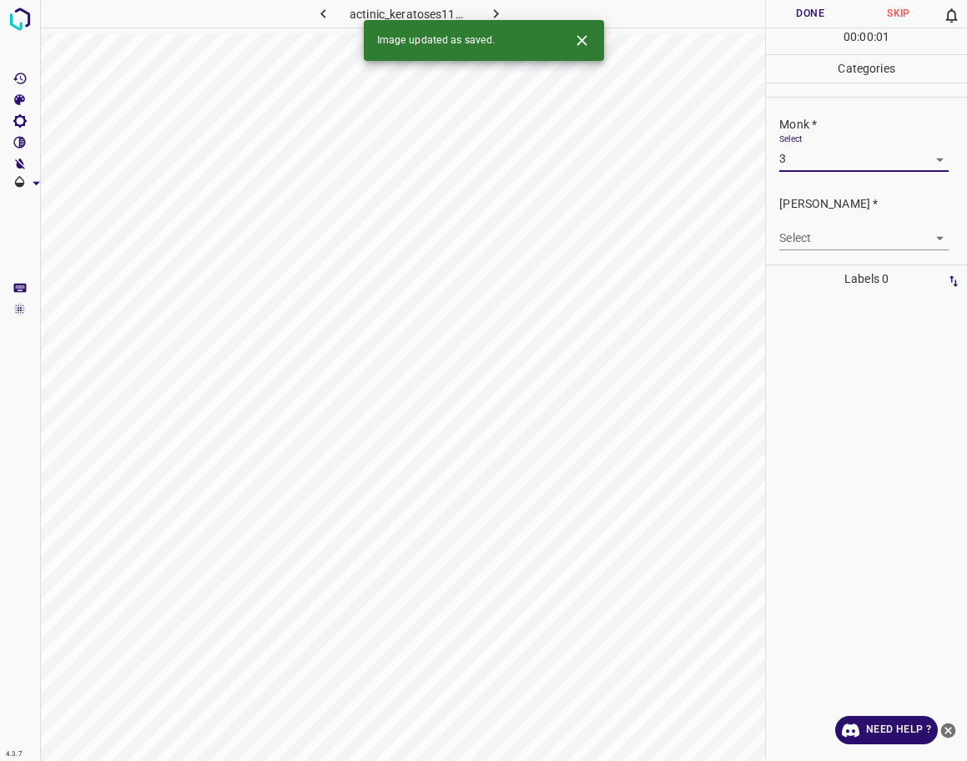
click at [818, 235] on body "4.3.7 actinic_keratoses111.jpg Done Skip 0 00 : 00 : 01 Categories Monk * Selec…" at bounding box center [483, 380] width 967 height 761
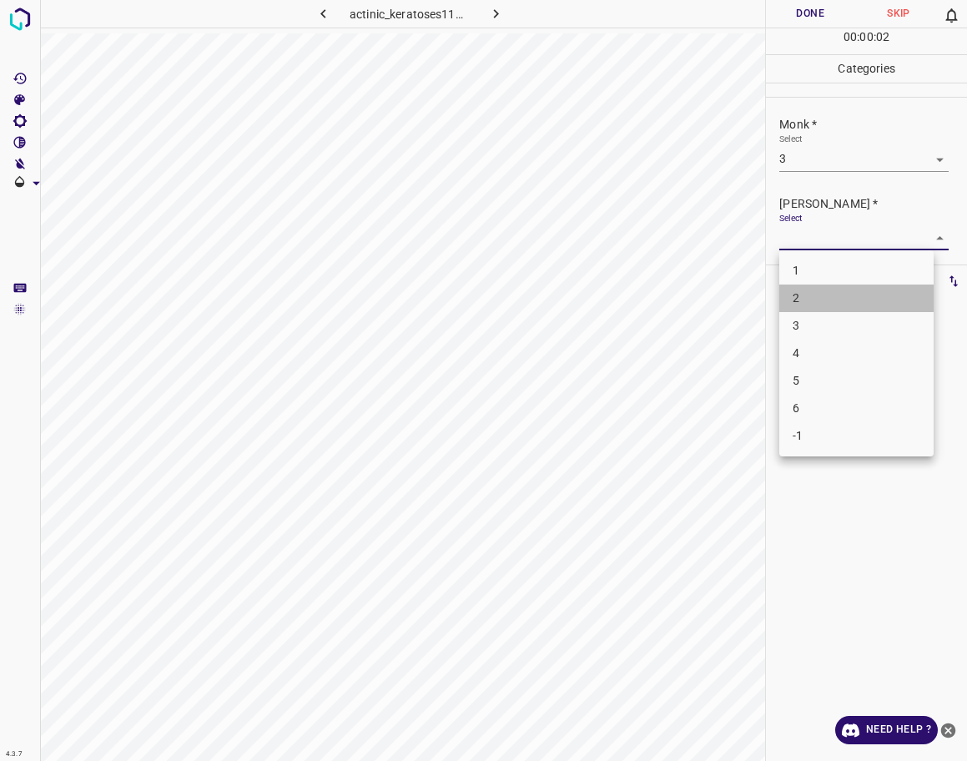
click at [823, 295] on li "2" at bounding box center [856, 299] width 154 height 28
type input "2"
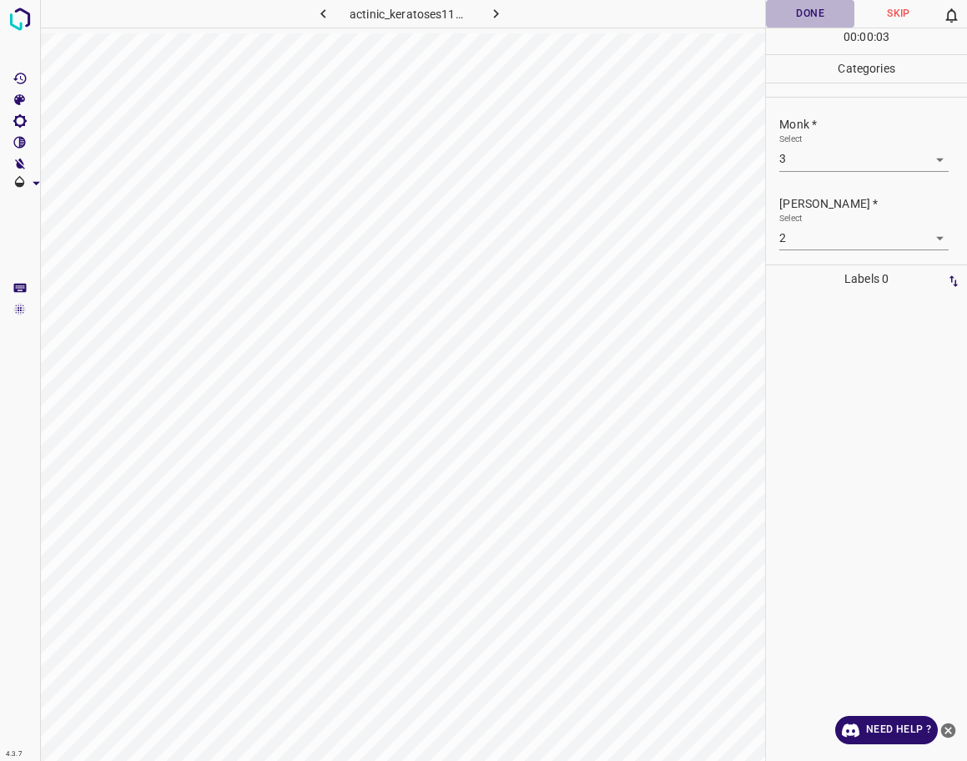
click at [799, 20] on button "Done" at bounding box center [810, 14] width 88 height 28
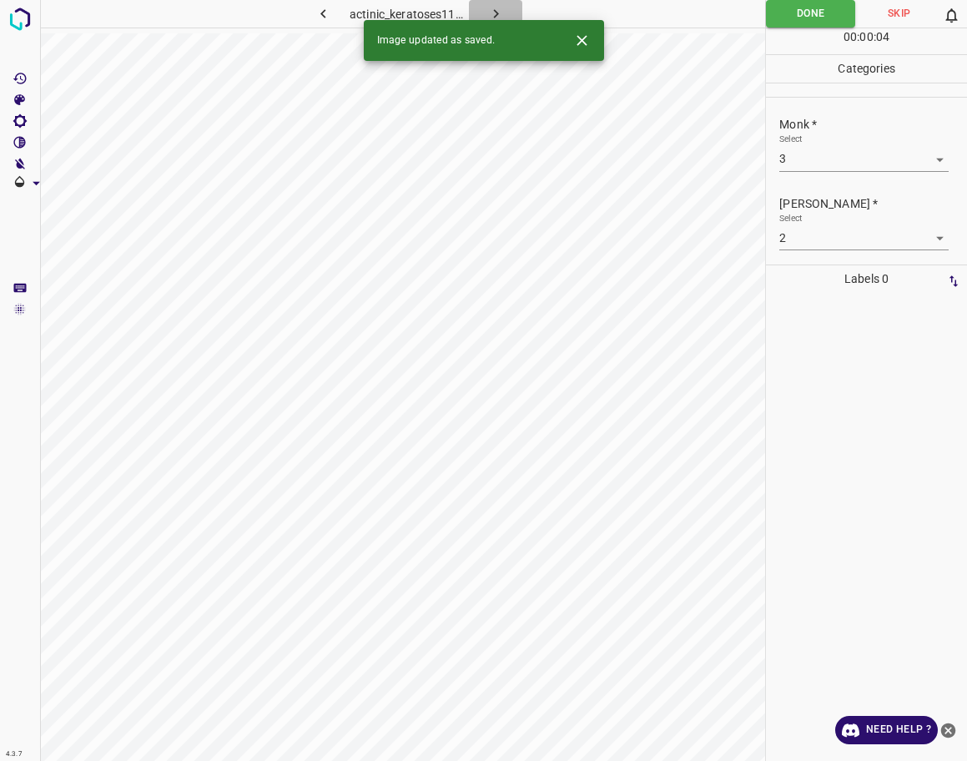
click at [493, 11] on icon "button" at bounding box center [496, 14] width 18 height 18
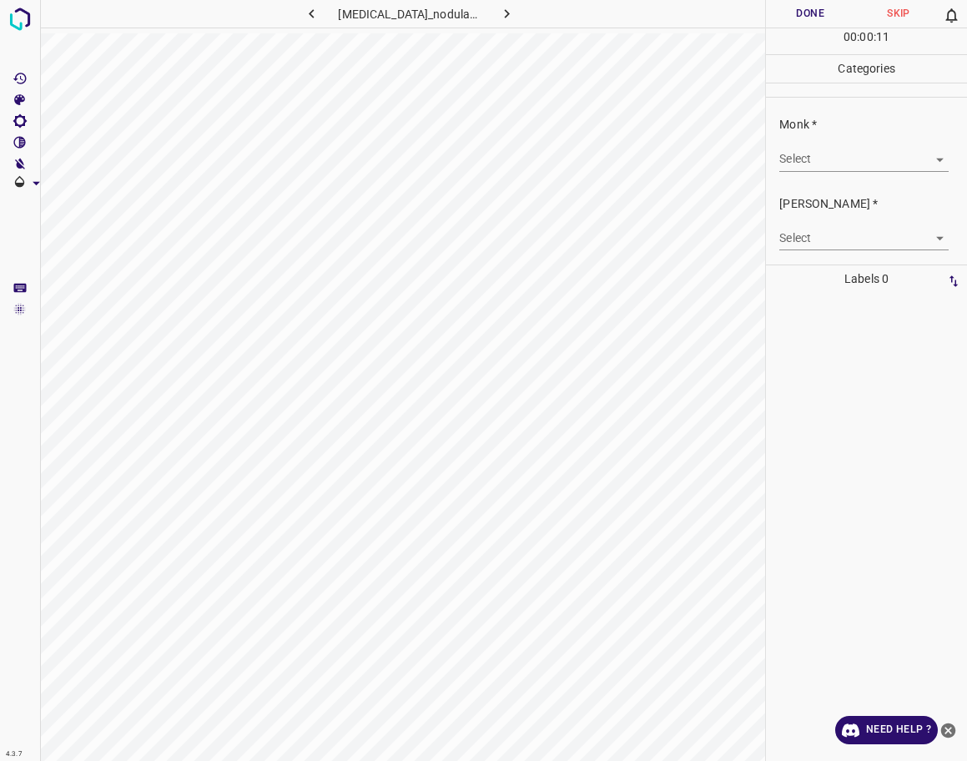
click at [885, 173] on div "Monk * Select ​" at bounding box center [866, 143] width 201 height 78
click at [869, 162] on body "4.3.7 [MEDICAL_DATA]_nodularis49.jpg Done Skip 0 00 : 00 : 11 Categories Monk *…" at bounding box center [483, 380] width 967 height 761
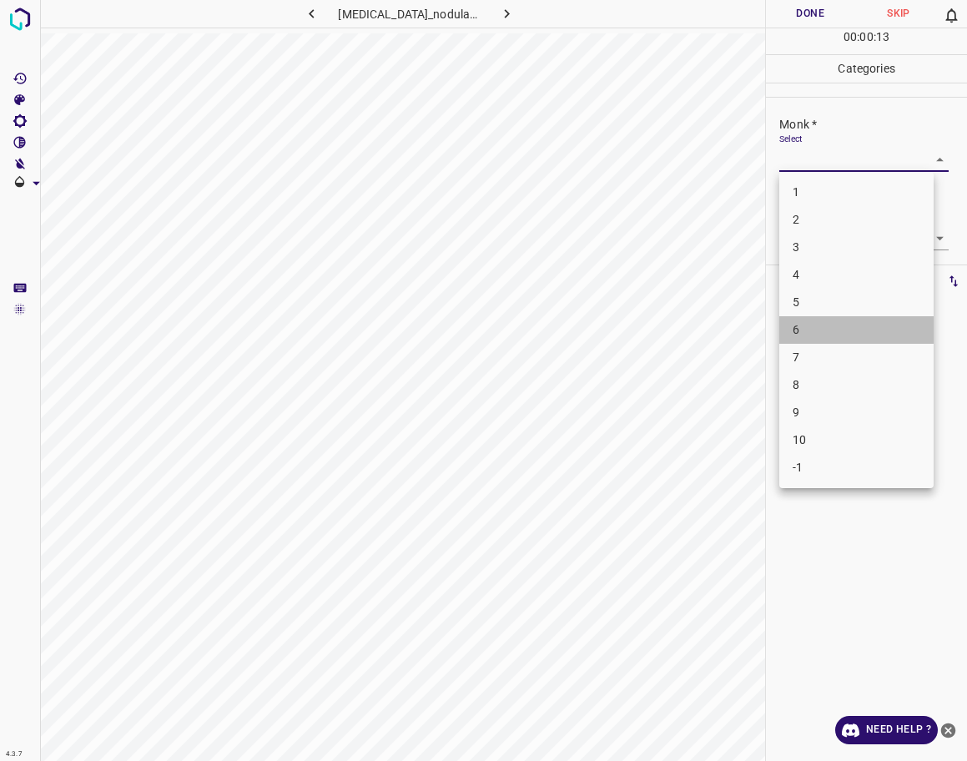
click at [817, 335] on li "6" at bounding box center [856, 330] width 154 height 28
type input "6"
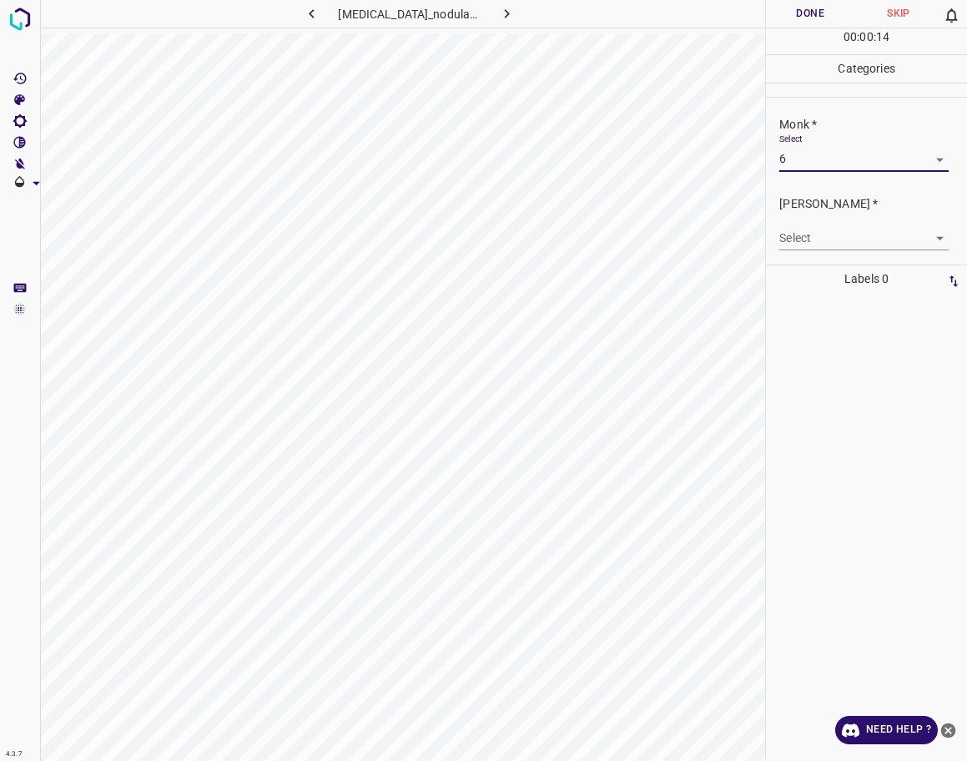
click at [834, 238] on body "4.3.7 [MEDICAL_DATA]_nodularis49.jpg Done Skip 0 00 : 00 : 14 Categories Monk *…" at bounding box center [483, 380] width 967 height 761
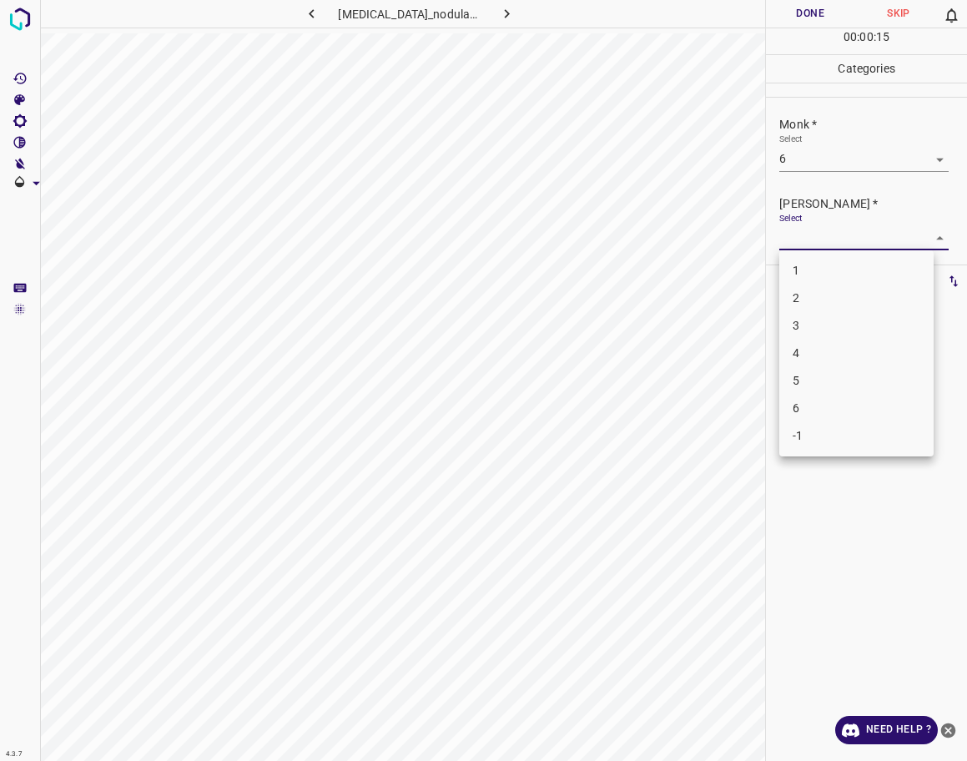
click at [826, 350] on li "4" at bounding box center [856, 354] width 154 height 28
type input "4"
click at [813, 15] on button "Done" at bounding box center [810, 14] width 88 height 28
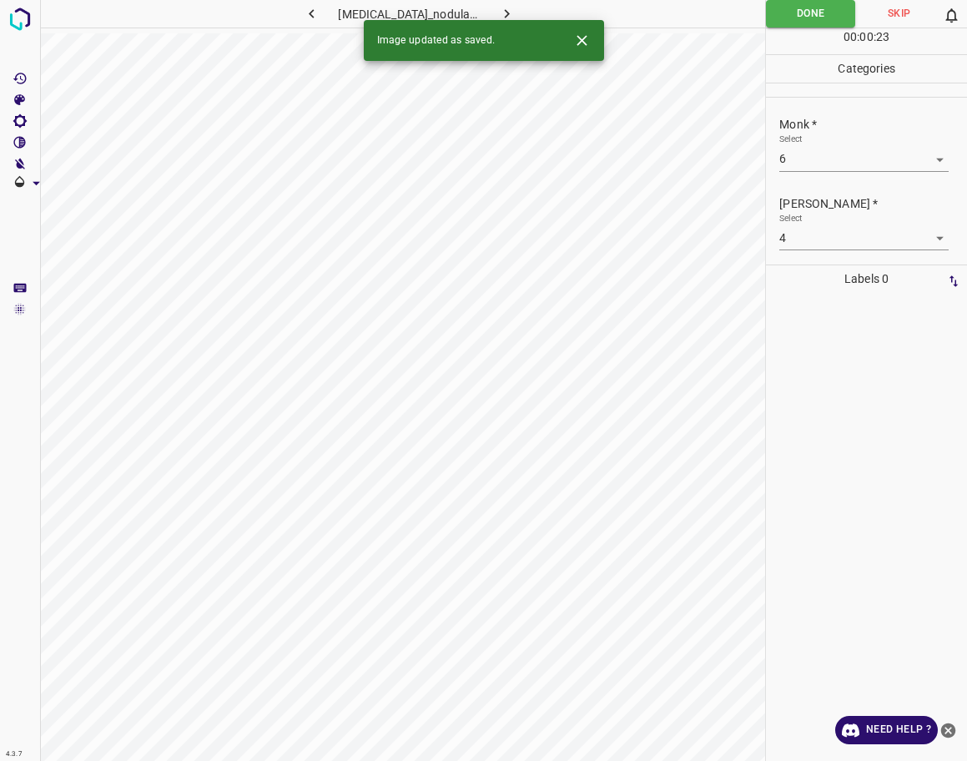
click at [498, 10] on icon "button" at bounding box center [507, 14] width 18 height 18
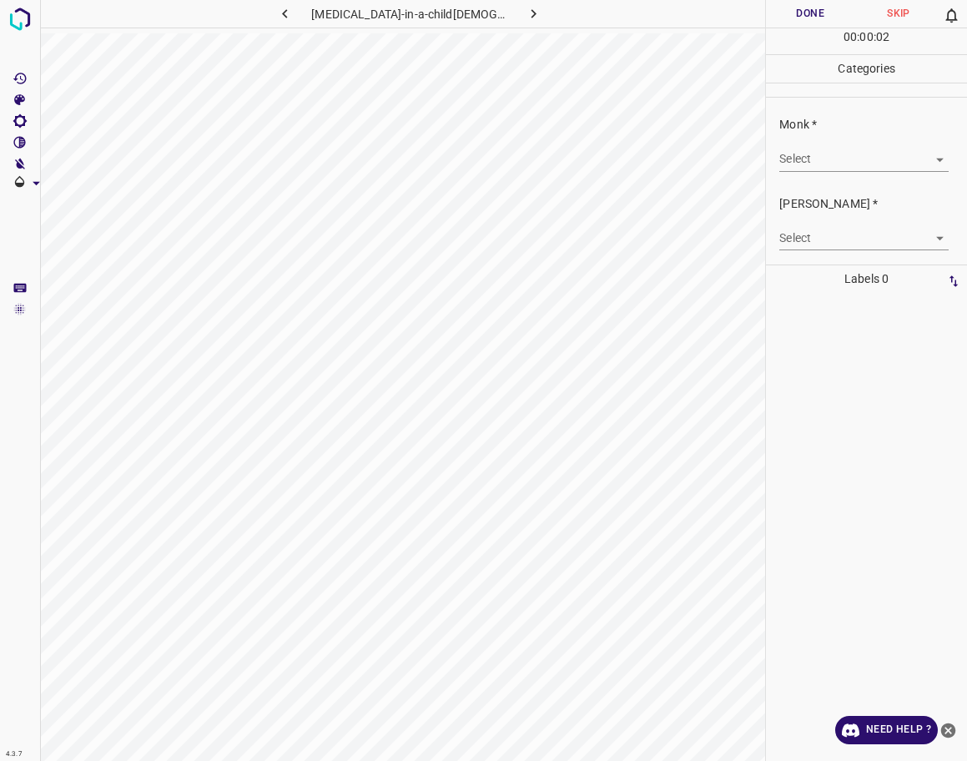
click at [807, 166] on body "4.3.7 [MEDICAL_DATA]-in-a-child[DEMOGRAPHIC_DATA].jpg Done Skip 0 00 : 00 : 02 …" at bounding box center [483, 380] width 967 height 761
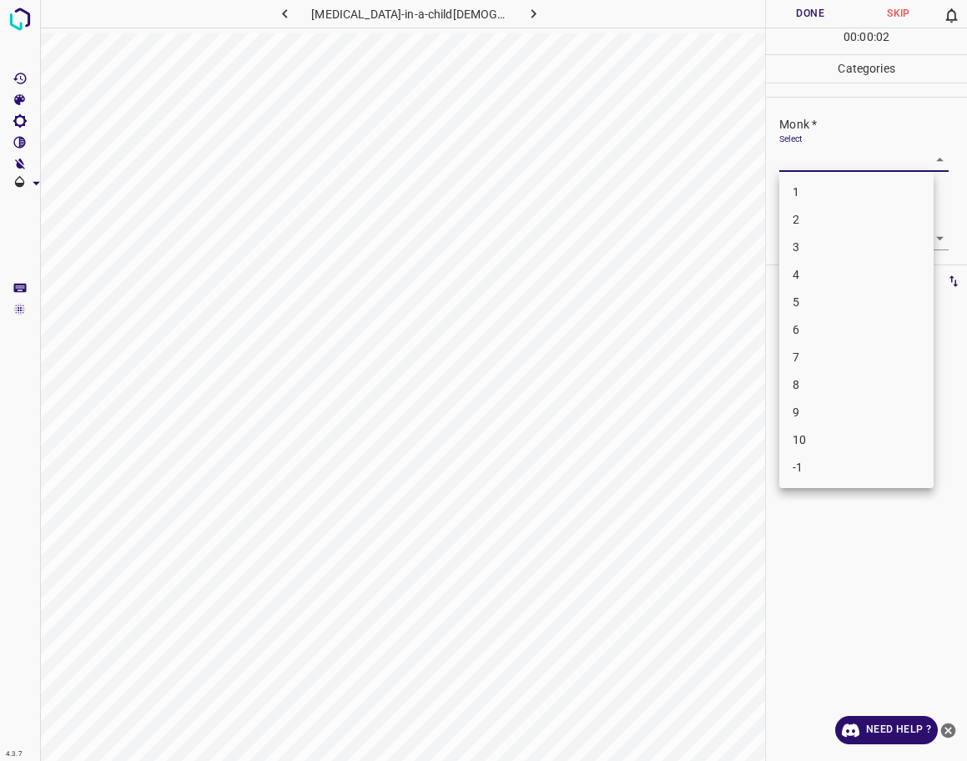
click at [809, 473] on li "-1" at bounding box center [856, 468] width 154 height 28
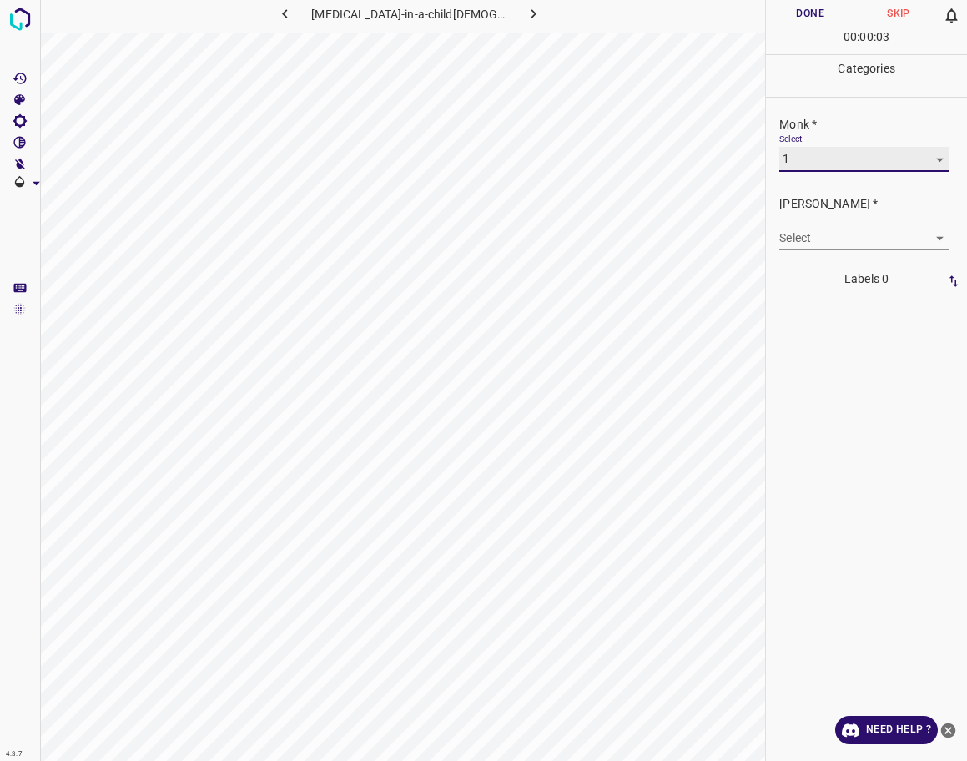
type input "-1"
click at [809, 243] on body "4.3.7 [MEDICAL_DATA]-in-a-child[DEMOGRAPHIC_DATA].jpg Done Skip 0 00 : 00 : 03 …" at bounding box center [483, 380] width 967 height 761
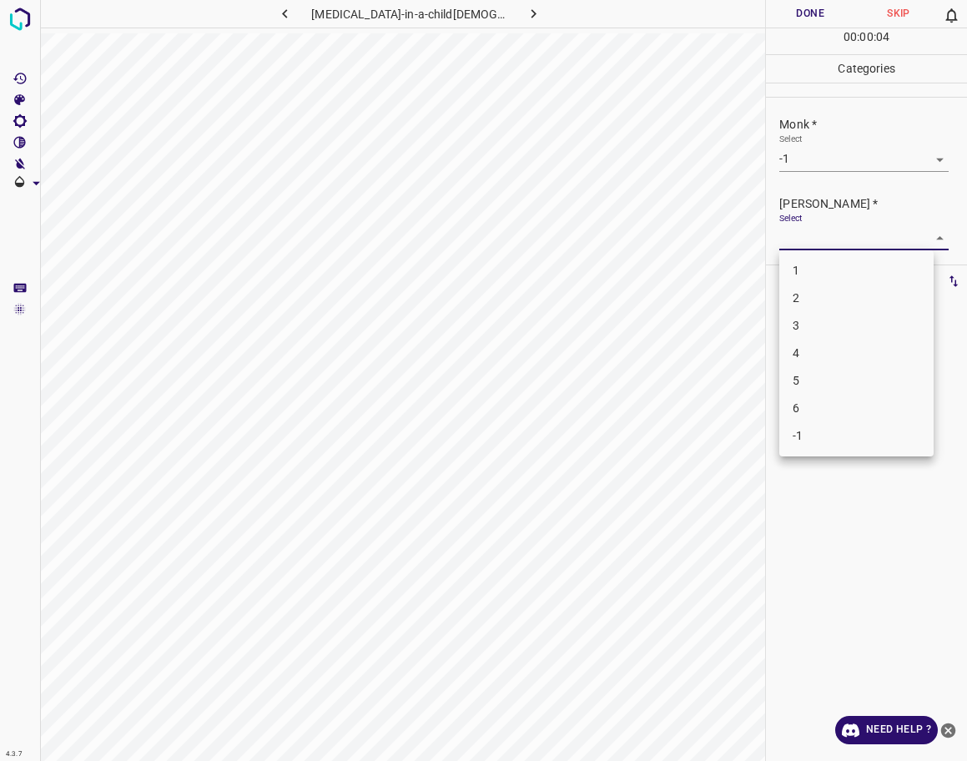
click at [818, 434] on li "-1" at bounding box center [856, 436] width 154 height 28
type input "-1"
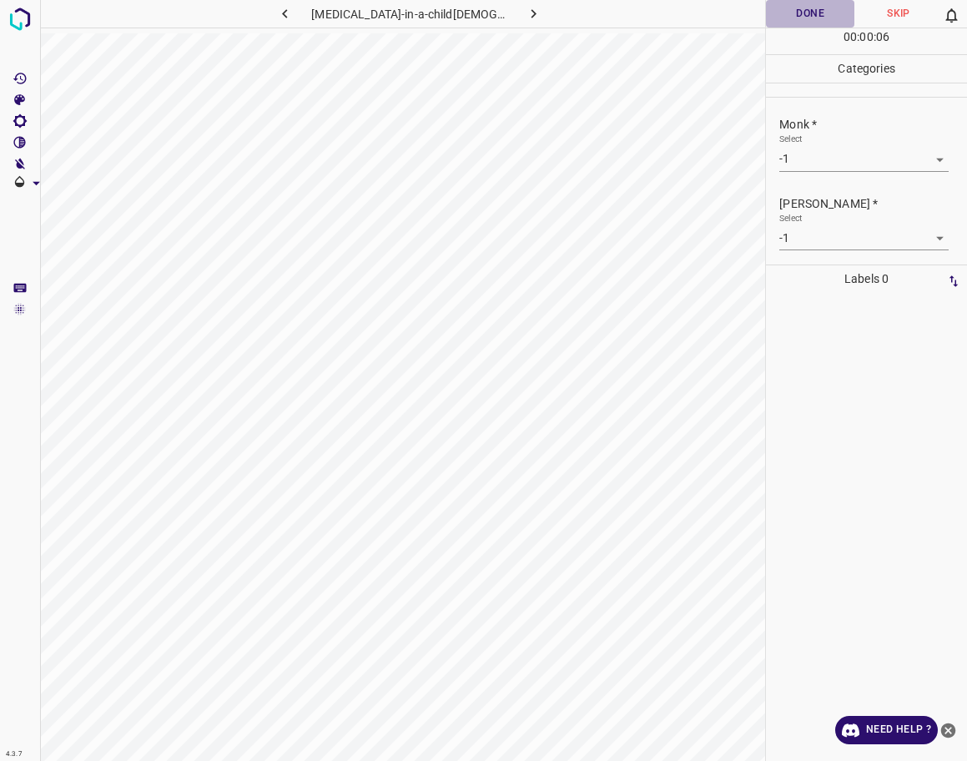
click at [808, 18] on button "Done" at bounding box center [810, 14] width 88 height 28
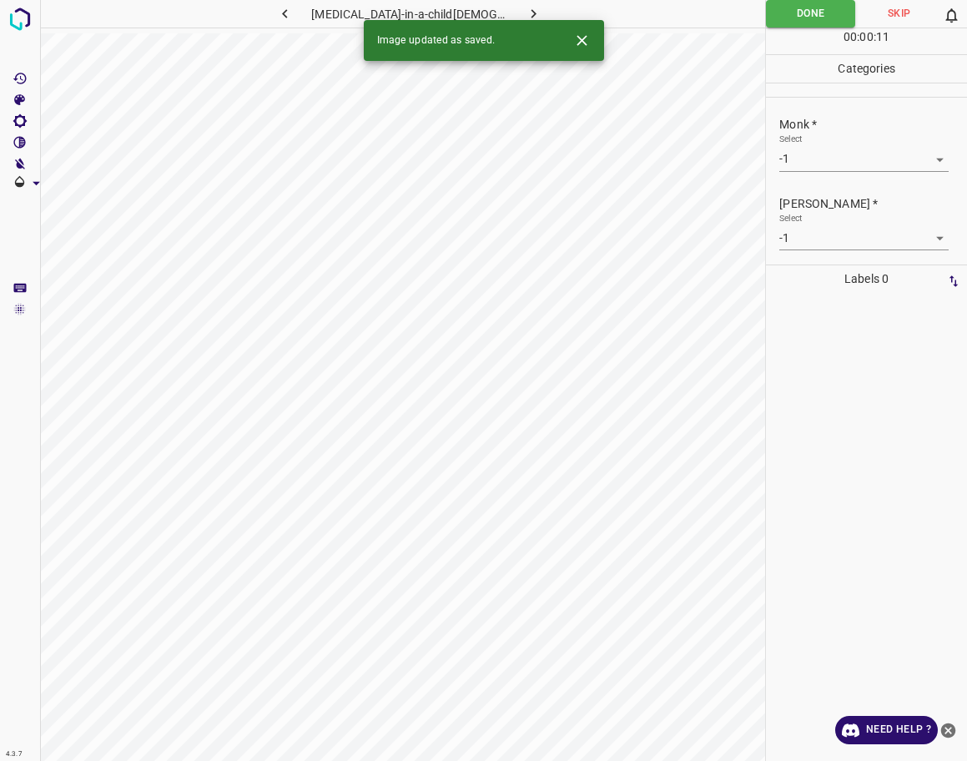
click at [503, 20] on div "Image updated as saved." at bounding box center [484, 40] width 240 height 41
click at [525, 13] on icon "button" at bounding box center [534, 14] width 18 height 18
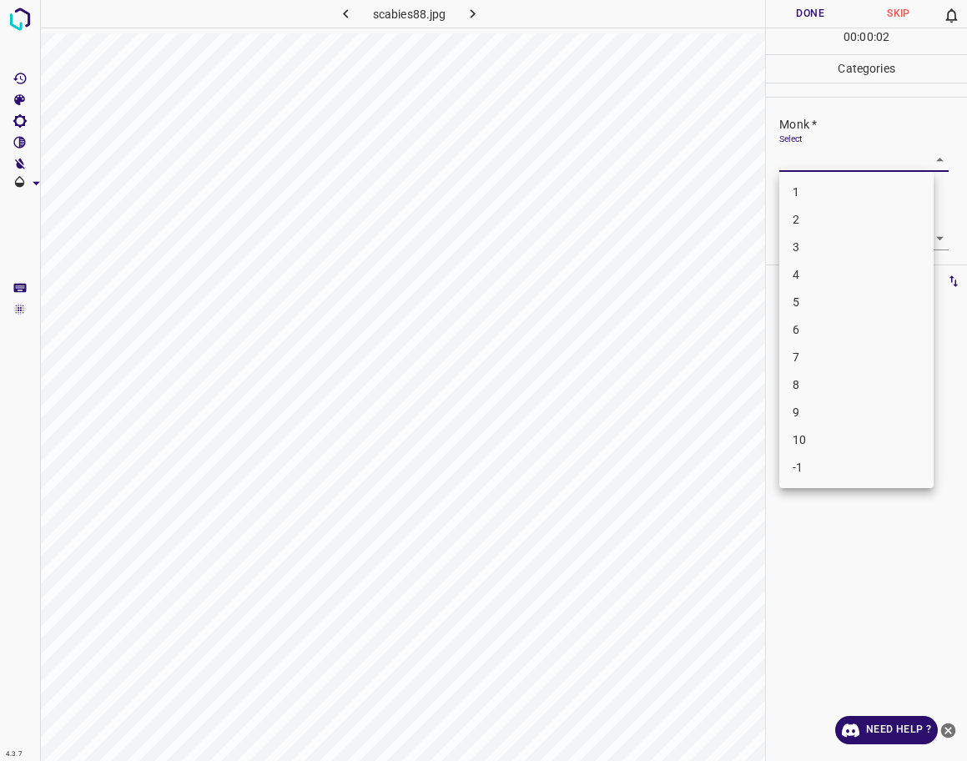
click at [852, 164] on body "4.3.7 scabies88.jpg Done Skip 0 00 : 00 : 02 Categories Monk * Select ​ [PERSON…" at bounding box center [483, 380] width 967 height 761
click at [809, 250] on li "3" at bounding box center [856, 248] width 154 height 28
type input "3"
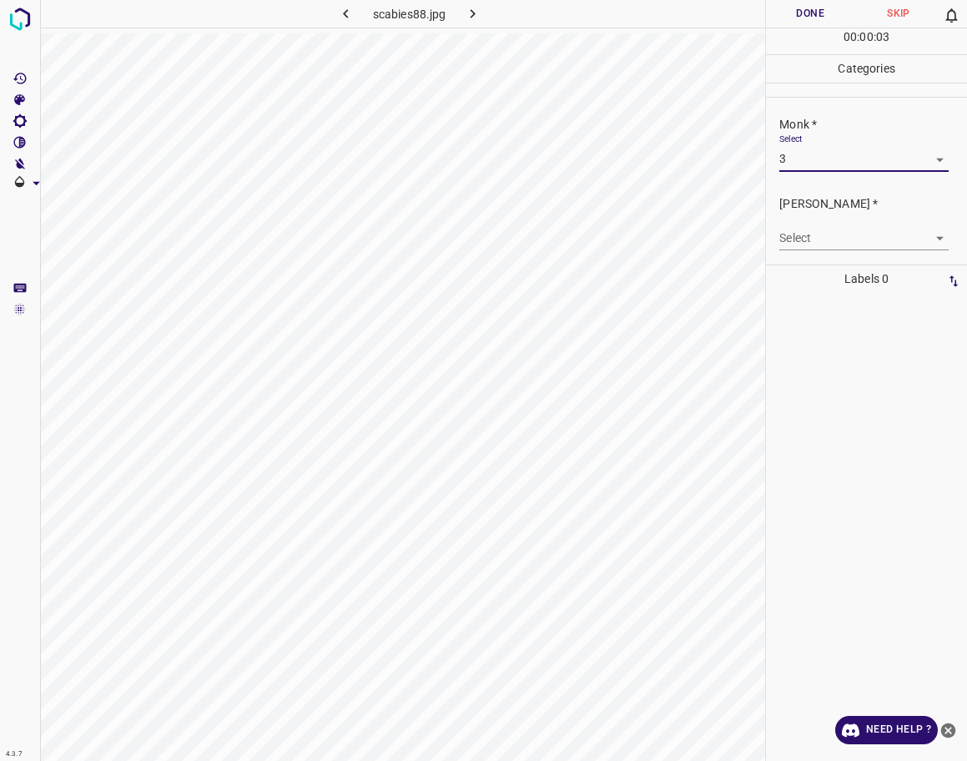
click at [810, 235] on body "4.3.7 scabies88.jpg Done Skip 0 00 : 00 : 03 Categories Monk * Select 3 3 [PERS…" at bounding box center [483, 380] width 967 height 761
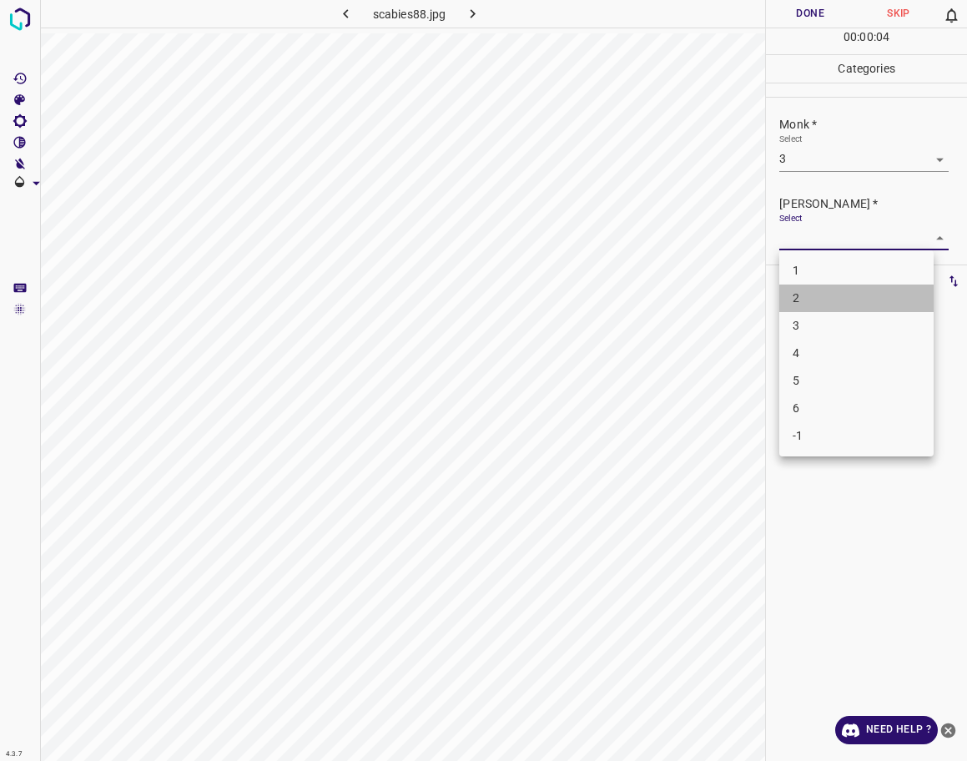
click at [809, 293] on li "2" at bounding box center [856, 299] width 154 height 28
type input "2"
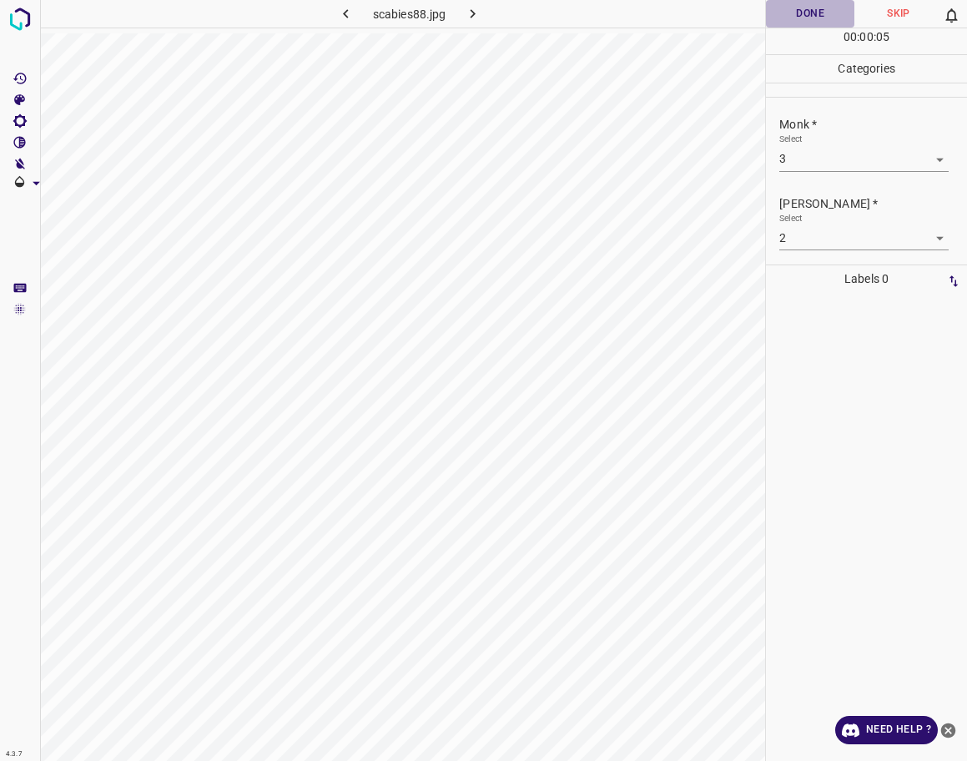
click at [811, 9] on button "Done" at bounding box center [810, 14] width 88 height 28
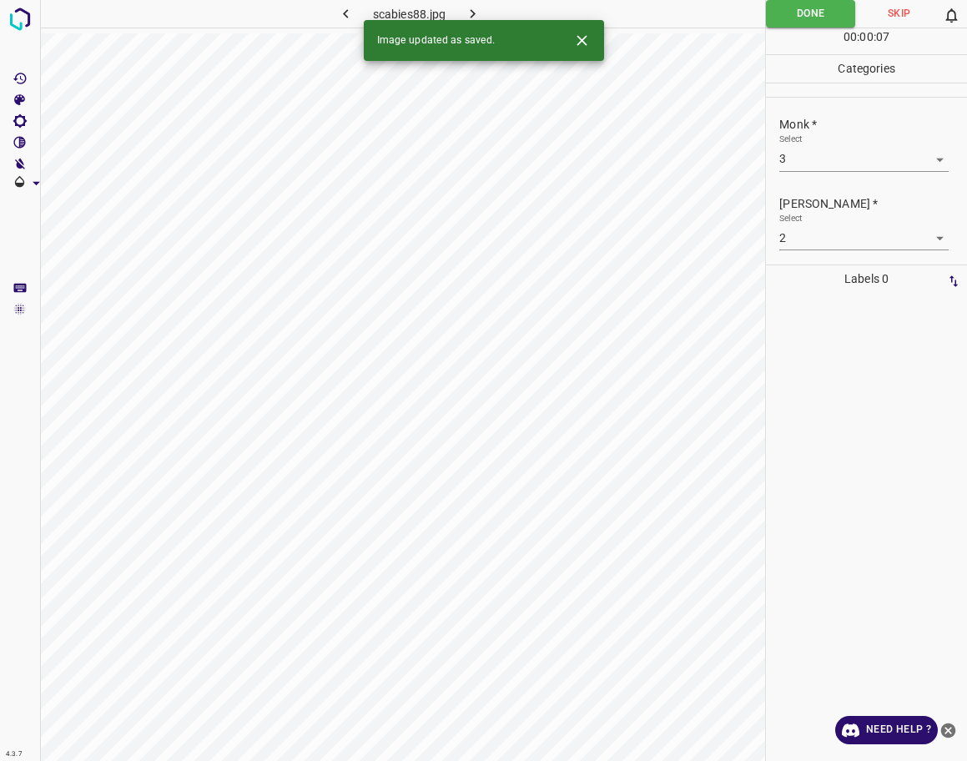
click at [468, 14] on icon "button" at bounding box center [473, 14] width 18 height 18
click at [787, 162] on body "4.3.7 annular_elastic_granuloma2.jpg Done Skip 0 00 : 00 : 01 Categories Monk *…" at bounding box center [483, 380] width 967 height 761
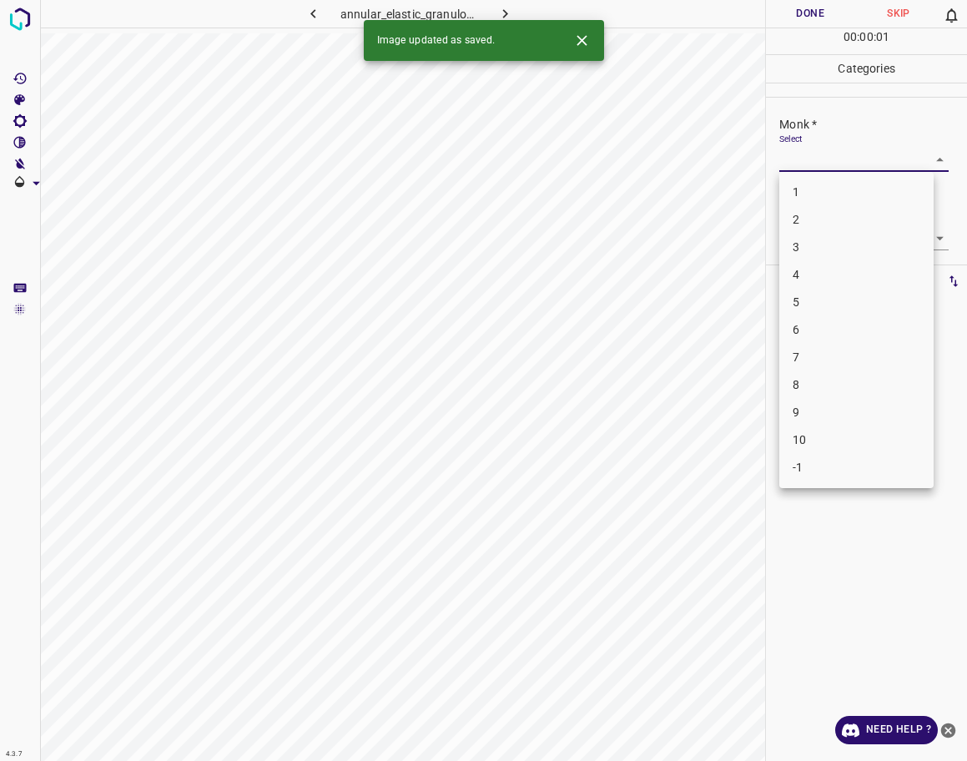
click at [791, 283] on li "4" at bounding box center [856, 275] width 154 height 28
type input "4"
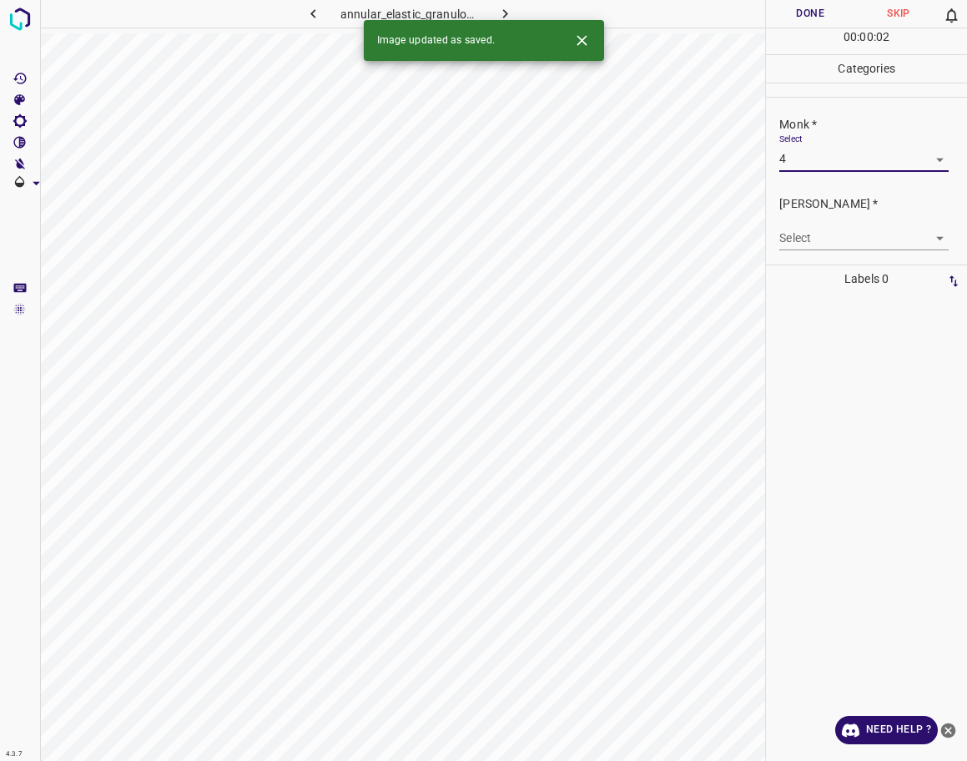
click at [796, 247] on body "4.3.7 annular_elastic_granuloma2.jpg Done Skip 0 00 : 00 : 02 Categories Monk *…" at bounding box center [483, 380] width 967 height 761
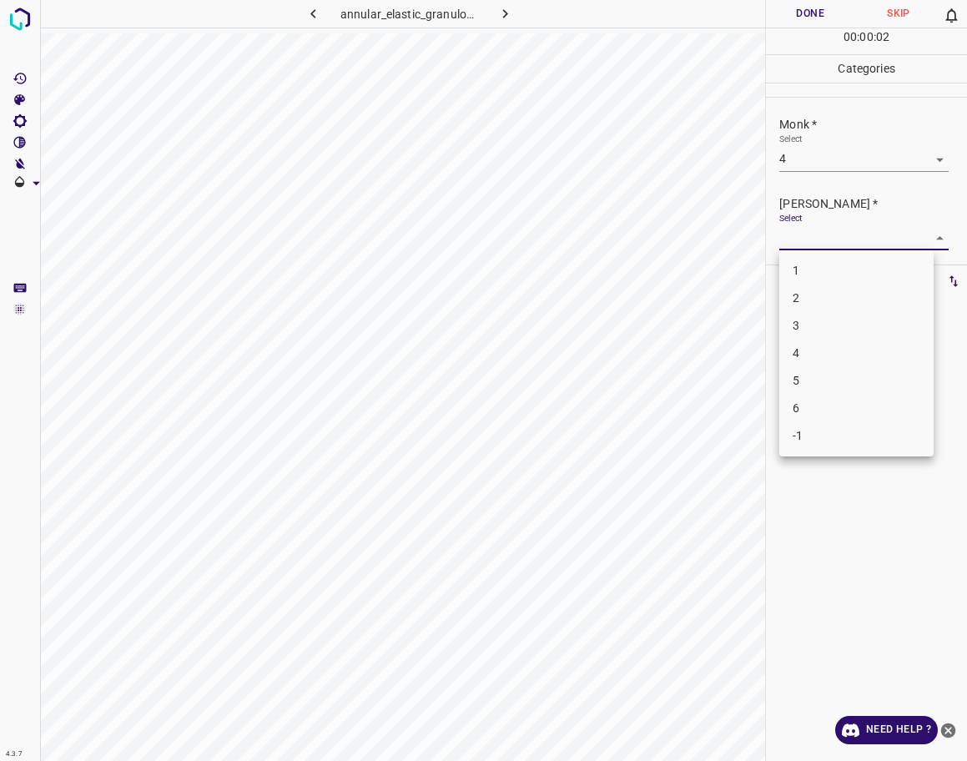
click at [804, 319] on li "3" at bounding box center [856, 326] width 154 height 28
type input "3"
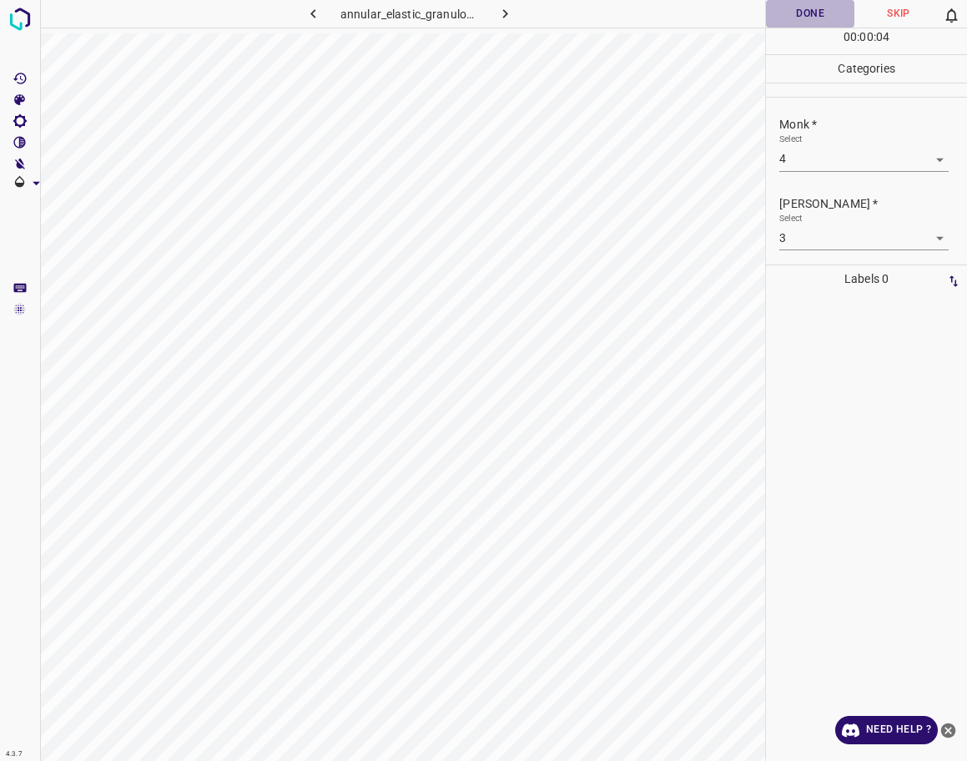
click at [824, 17] on button "Done" at bounding box center [810, 14] width 88 height 28
click at [497, 8] on icon "button" at bounding box center [506, 14] width 18 height 18
click at [873, 145] on div "Select ​" at bounding box center [863, 153] width 169 height 38
click at [842, 165] on body "4.3.7 scleredema13.jpg Done Skip 0 00 : 00 : 18 Categories Monk * Select ​ [PER…" at bounding box center [483, 380] width 967 height 761
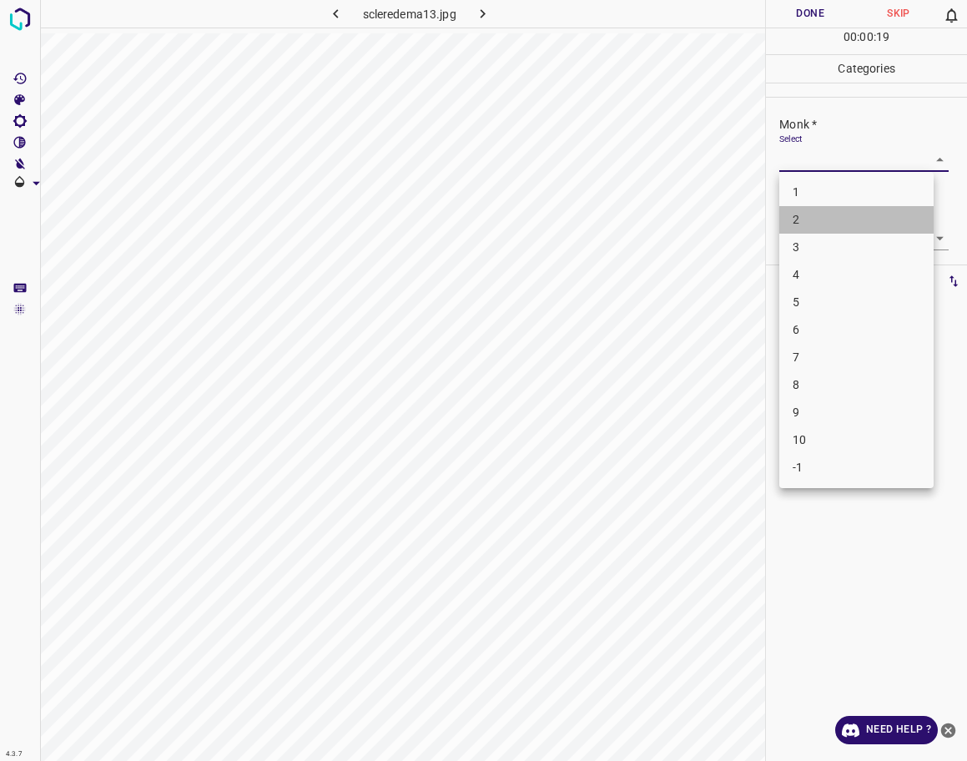
click at [829, 213] on li "2" at bounding box center [856, 220] width 154 height 28
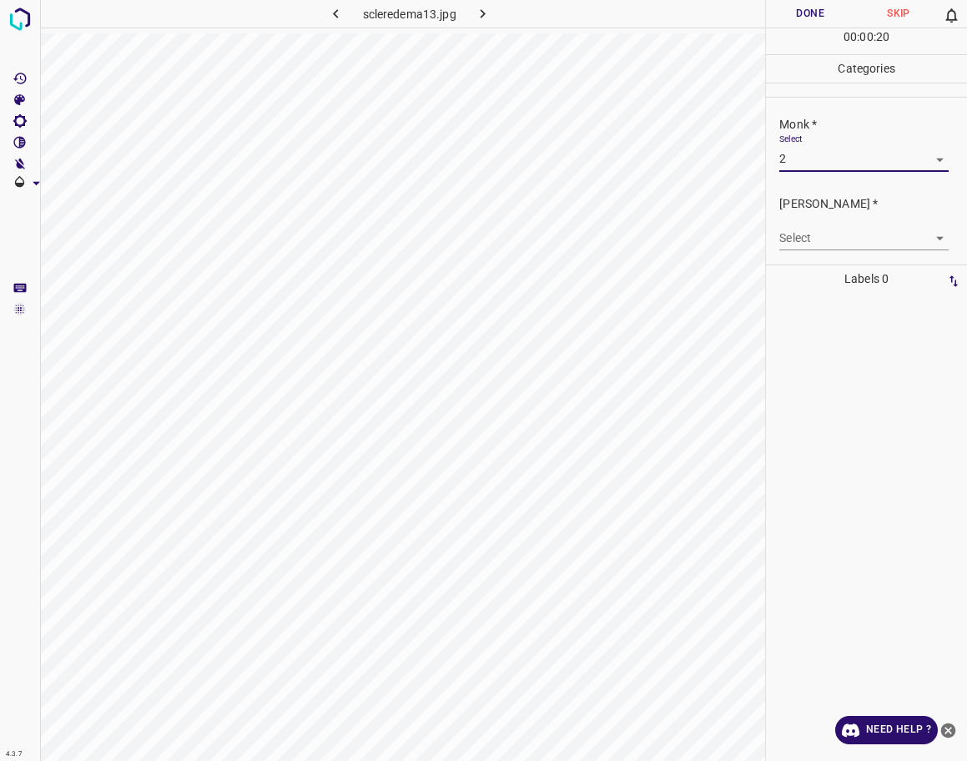
click at [839, 236] on body "4.3.7 scleredema13.jpg Done Skip 0 00 : 00 : 20 Categories Monk * Select 2 2 [P…" at bounding box center [483, 380] width 967 height 761
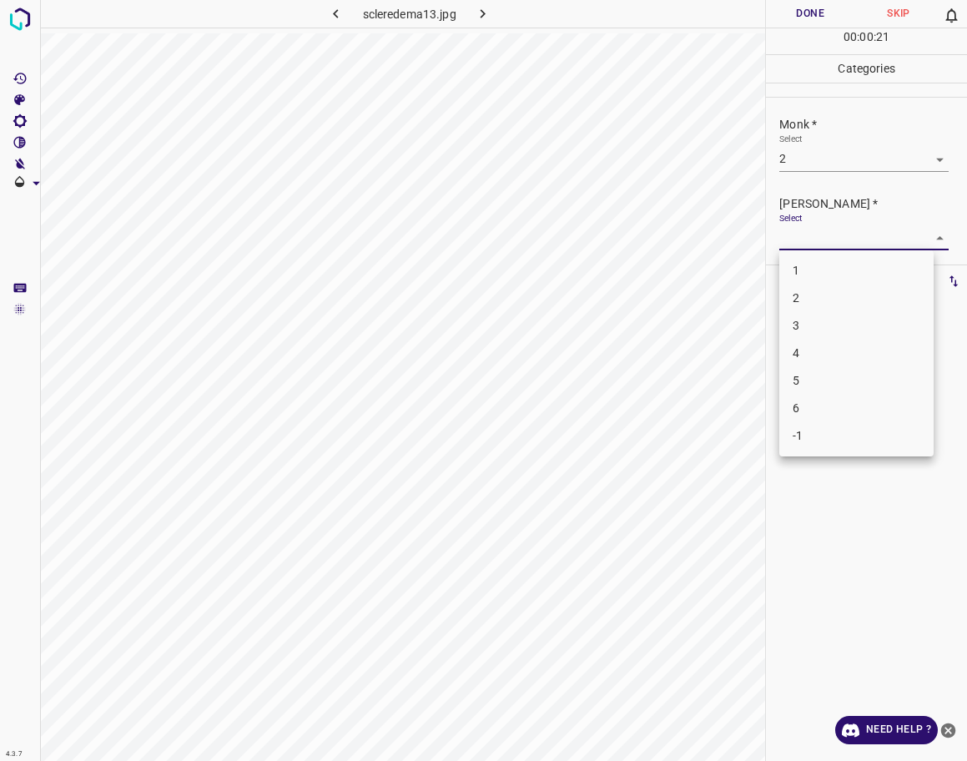
click at [825, 159] on div at bounding box center [483, 380] width 967 height 761
click at [825, 161] on div "1 2 3 4 5 6 -1" at bounding box center [483, 380] width 967 height 761
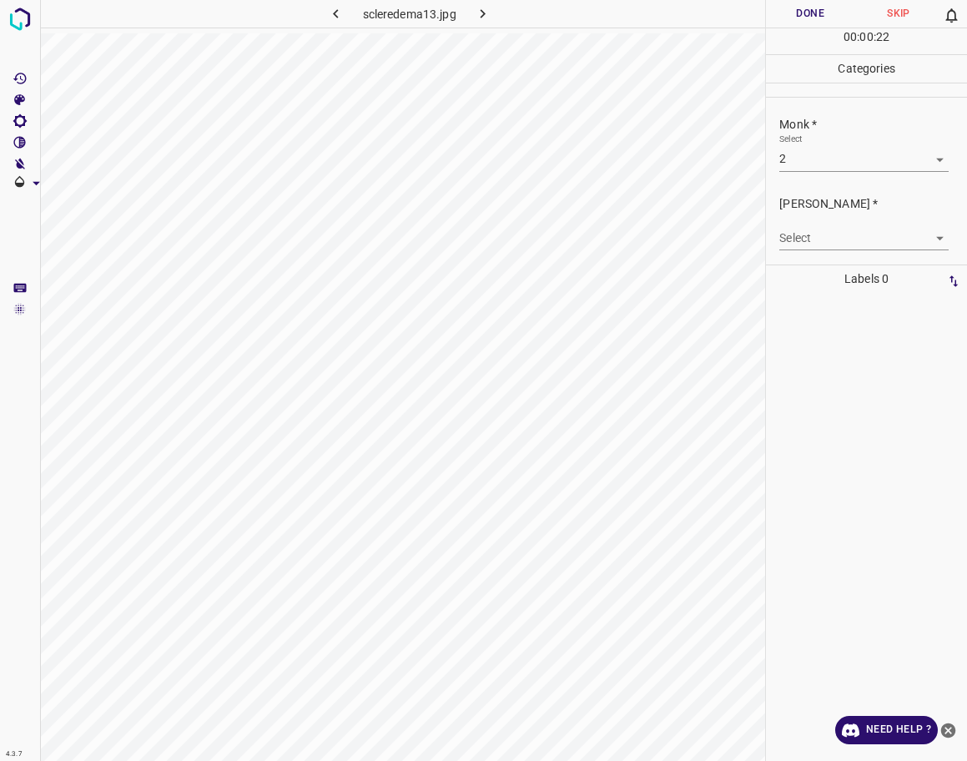
click at [819, 161] on body "4.3.7 scleredema13.jpg Done Skip 0 00 : 00 : 22 Categories Monk * Select 2 2 [P…" at bounding box center [483, 380] width 967 height 761
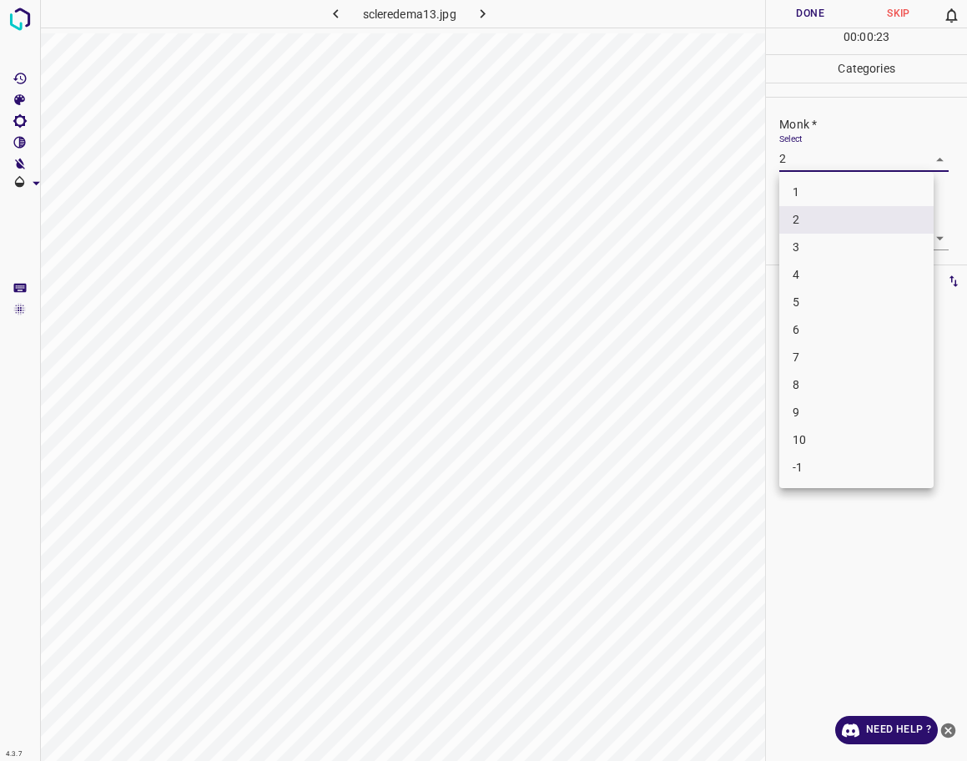
click at [811, 253] on li "3" at bounding box center [856, 248] width 154 height 28
type input "3"
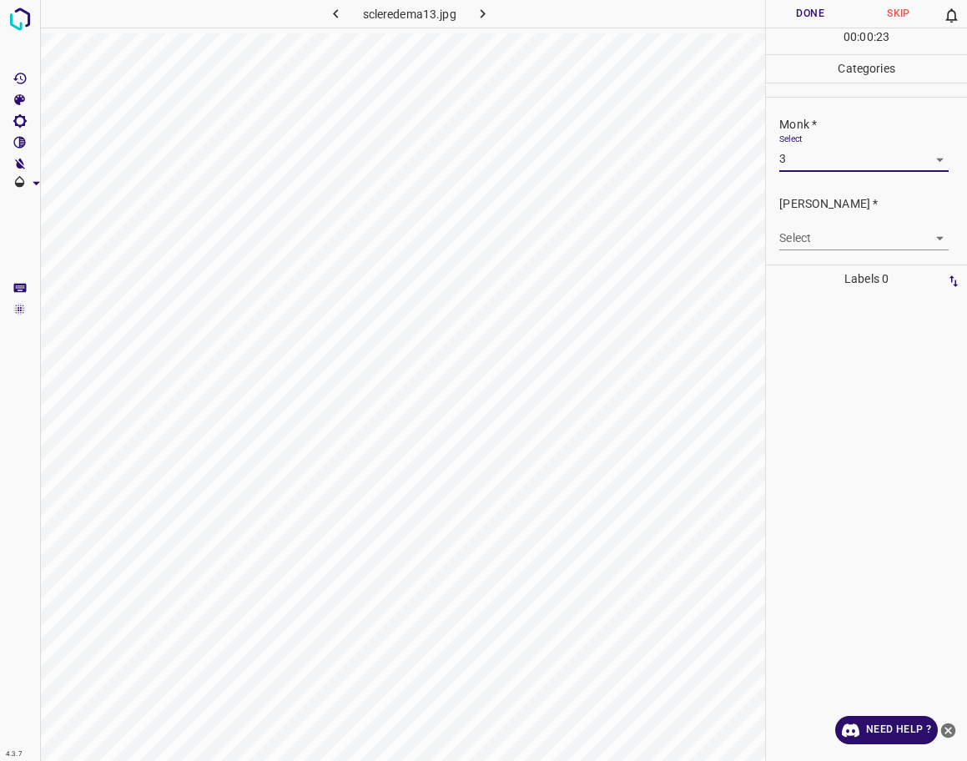
click at [818, 239] on body "4.3.7 scleredema13.jpg Done Skip 0 00 : 00 : 23 Categories Monk * Select 3 3 [P…" at bounding box center [483, 380] width 967 height 761
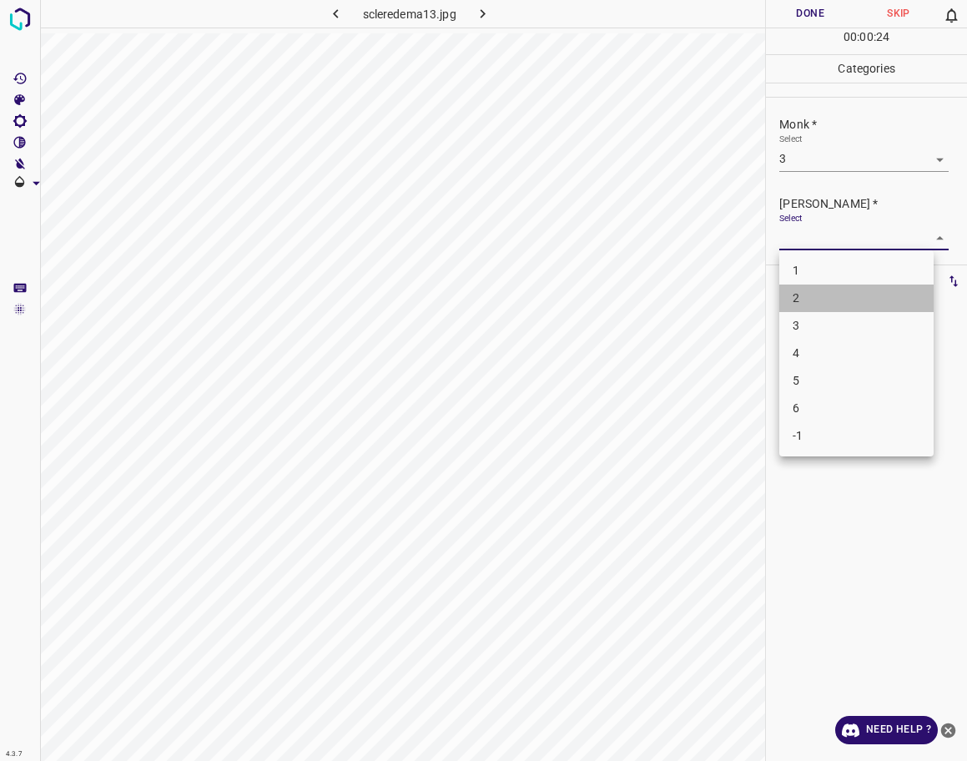
click at [816, 294] on li "2" at bounding box center [856, 299] width 154 height 28
type input "2"
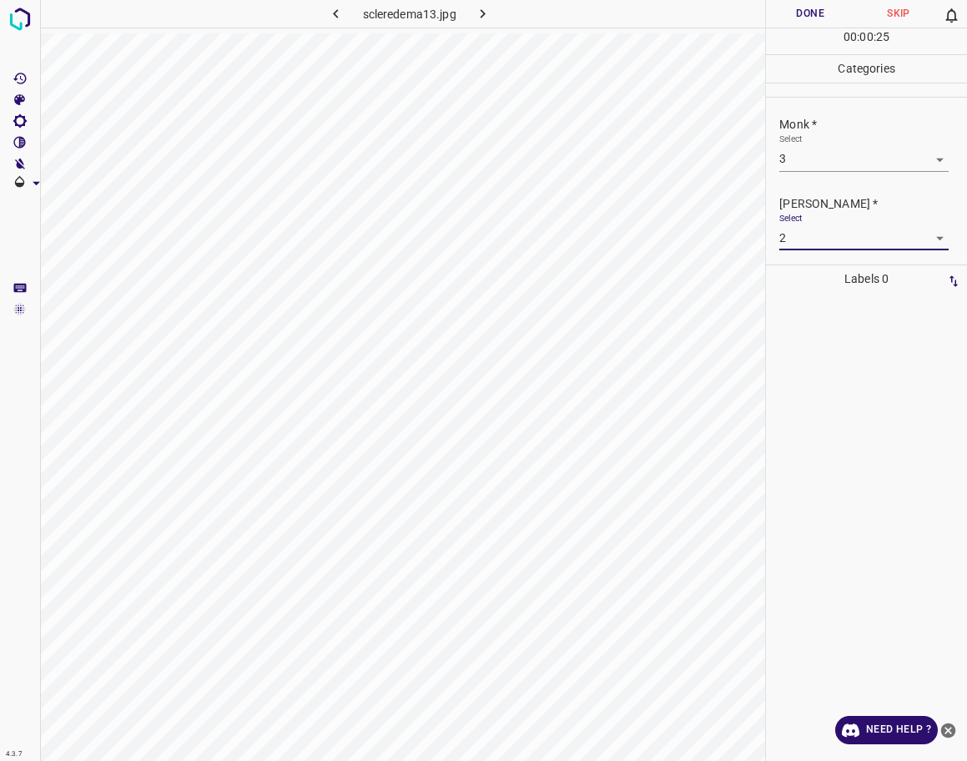
click at [802, 21] on button "Done" at bounding box center [810, 14] width 88 height 28
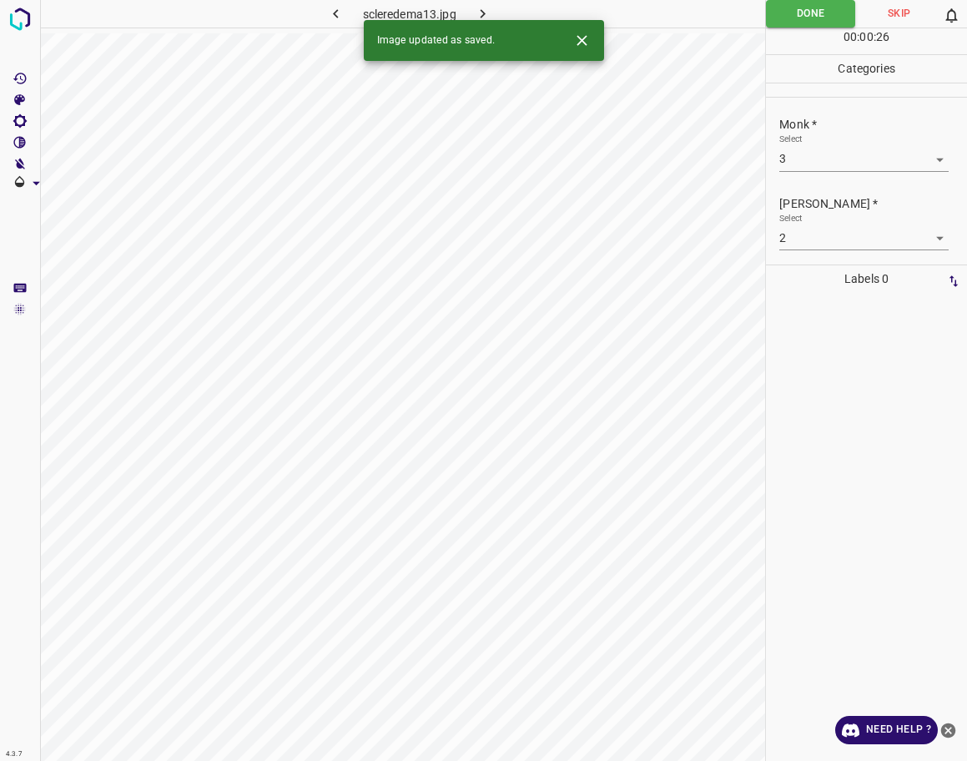
click at [490, 17] on icon "button" at bounding box center [483, 14] width 18 height 18
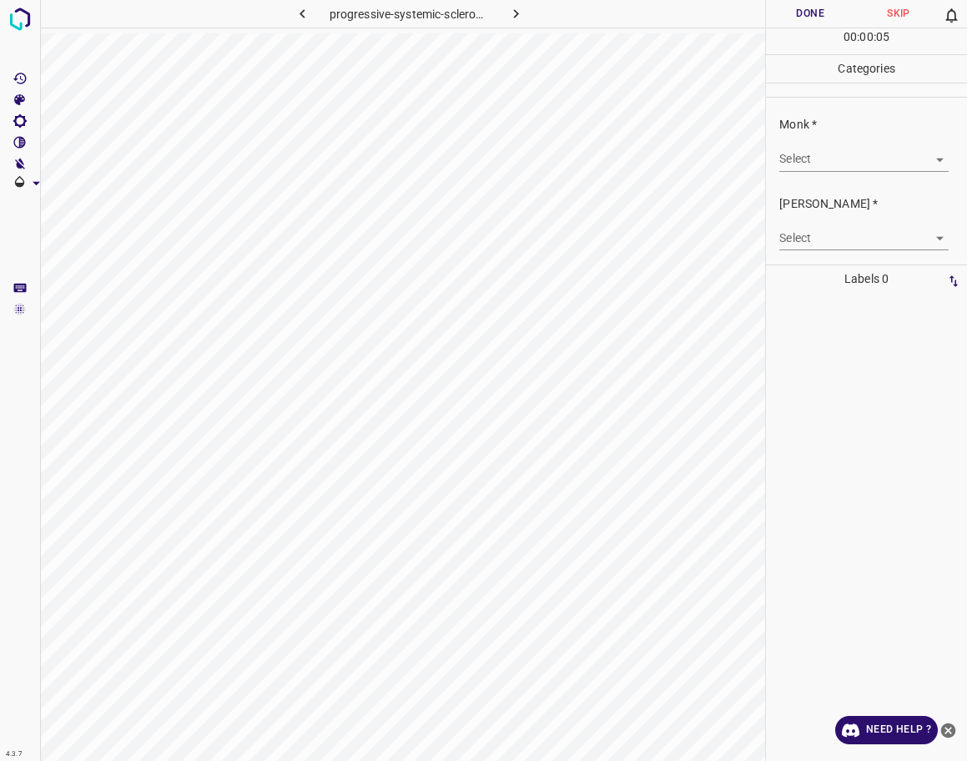
click at [838, 140] on div "Select ​" at bounding box center [863, 153] width 169 height 38
click at [827, 159] on body "4.3.7 progressive-systemic-scleroderma14.jpg Done Skip 0 00 : 00 : 05 Categorie…" at bounding box center [483, 380] width 967 height 761
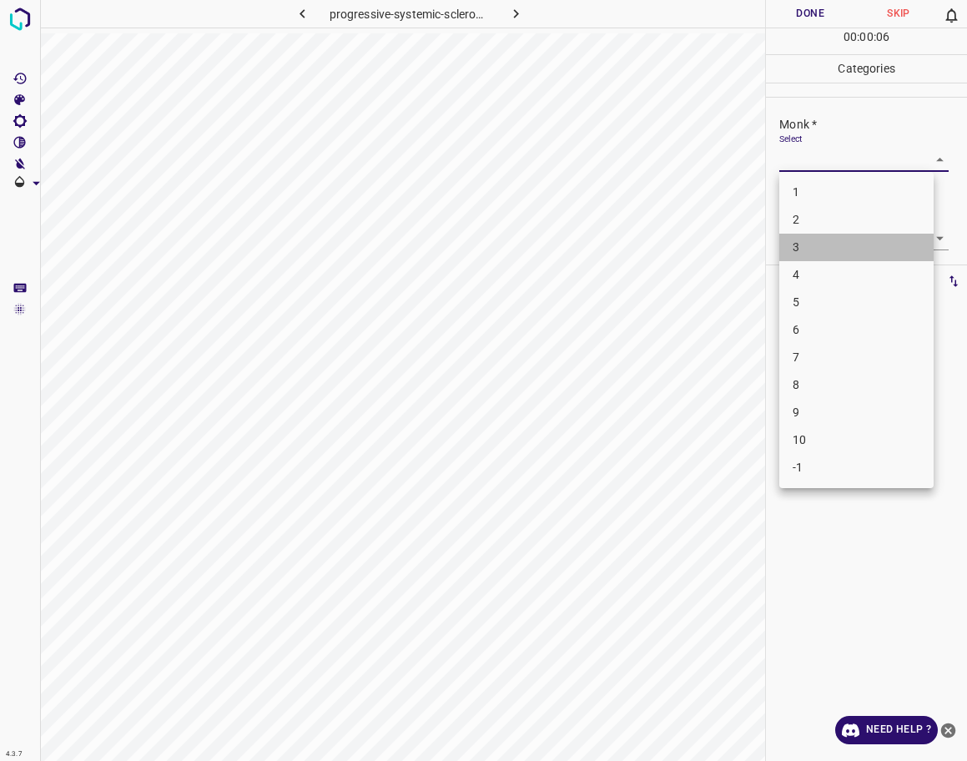
click at [823, 253] on li "3" at bounding box center [856, 248] width 154 height 28
type input "3"
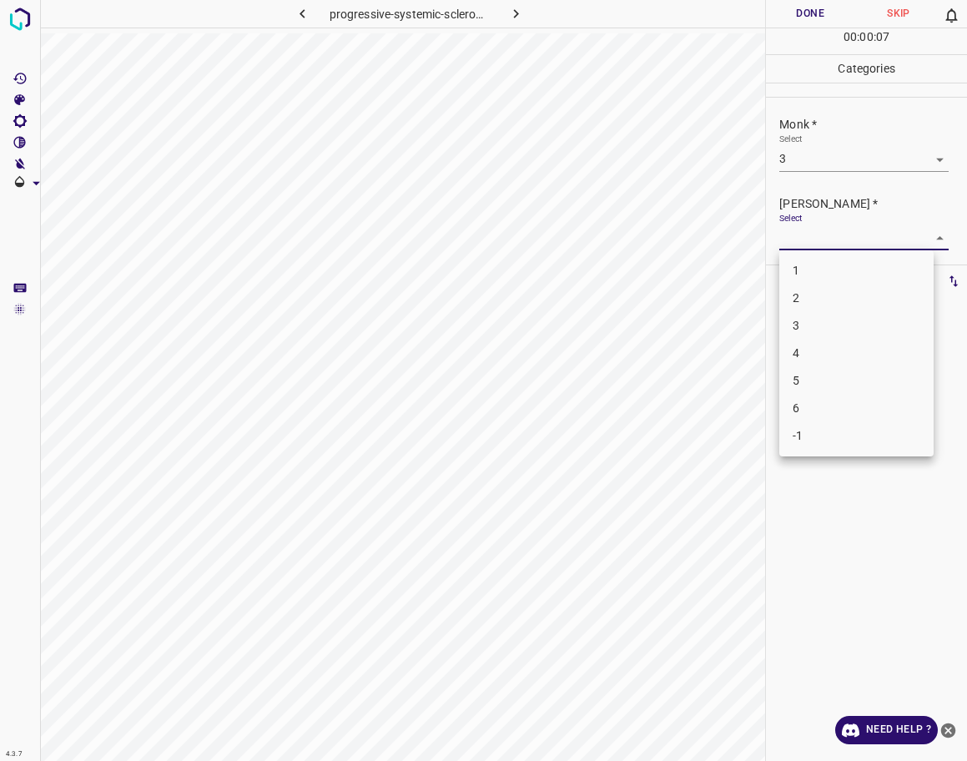
click at [801, 239] on body "4.3.7 progressive-systemic-scleroderma14.jpg Done Skip 0 00 : 00 : 07 Categorie…" at bounding box center [483, 380] width 967 height 761
click at [809, 313] on li "3" at bounding box center [856, 326] width 154 height 28
drag, startPoint x: 809, startPoint y: 313, endPoint x: 809, endPoint y: 295, distance: 17.5
click at [810, 246] on body "4.3.7 progressive-systemic-scleroderma14.jpg Done Skip 0 00 : 00 : 09 Categorie…" at bounding box center [483, 380] width 967 height 761
click at [819, 297] on li "2" at bounding box center [856, 299] width 154 height 28
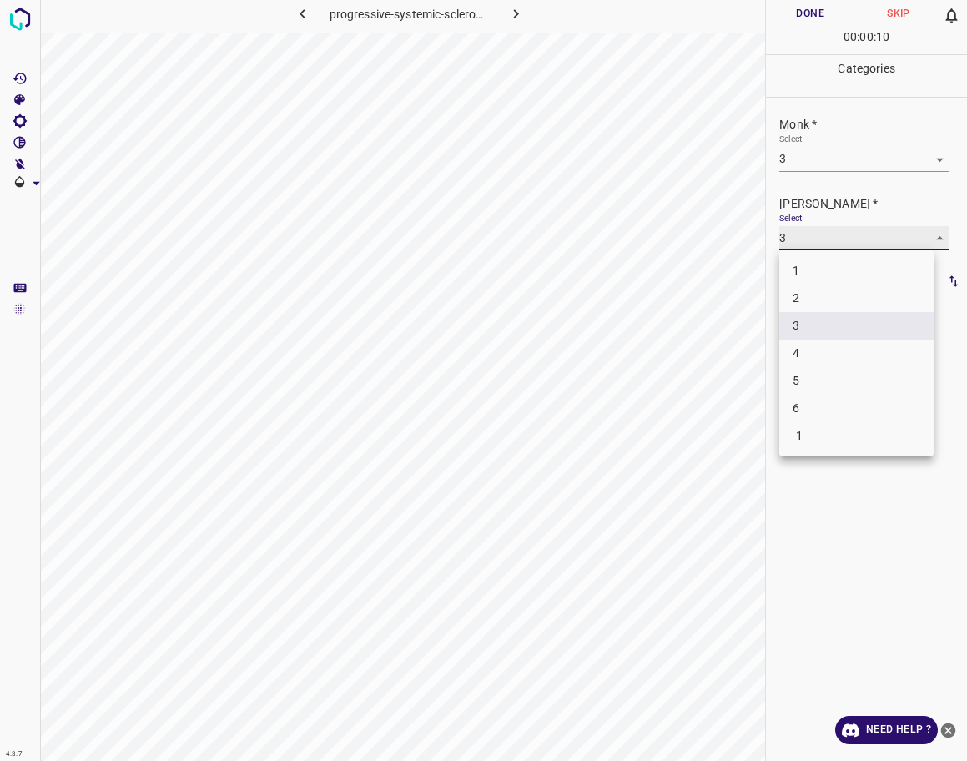
type input "2"
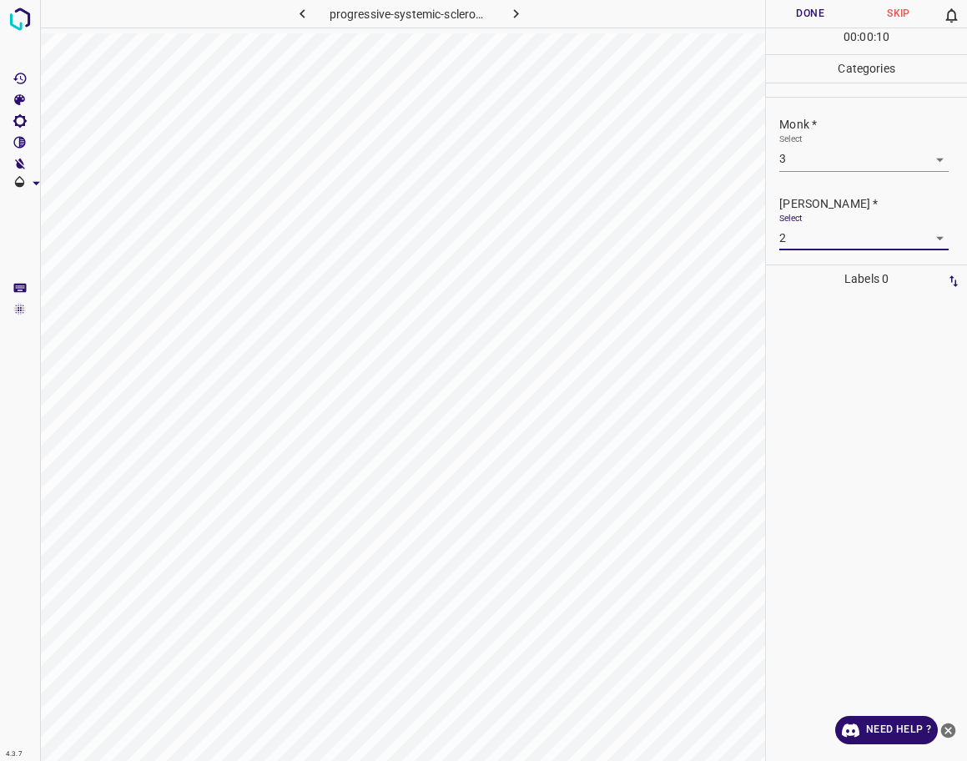
click at [787, 26] on button "Done" at bounding box center [810, 14] width 88 height 28
click at [522, 13] on icon "button" at bounding box center [516, 14] width 18 height 18
click at [844, 156] on body "4.3.7 progressive-systemic-scleroderma30.jpg Done Skip 0 00 : 00 : 23 Categorie…" at bounding box center [483, 380] width 967 height 761
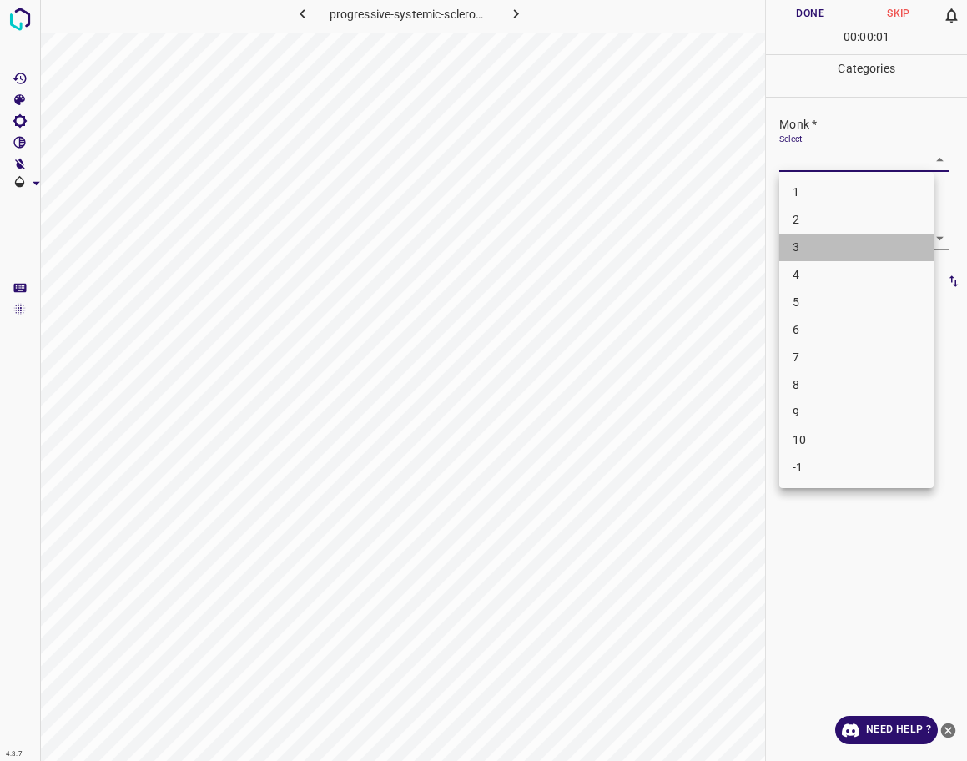
click at [837, 254] on li "3" at bounding box center [856, 248] width 154 height 28
type input "3"
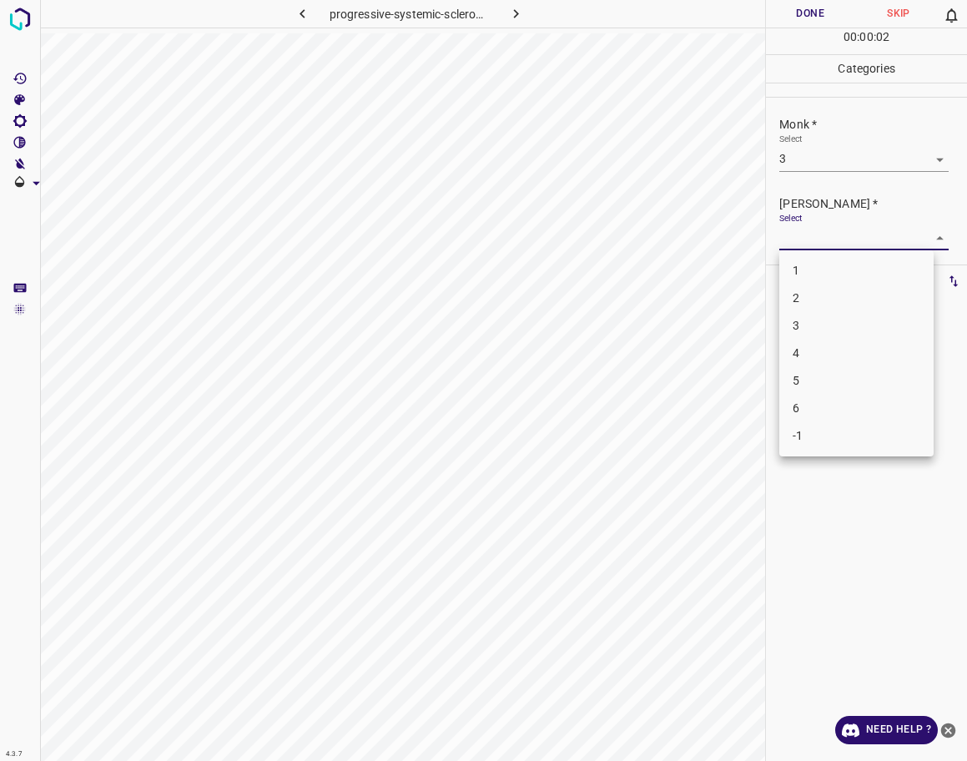
click at [829, 234] on body "4.3.7 progressive-systemic-scleroderma30.jpg Done Skip 0 00 : 00 : 02 Categorie…" at bounding box center [483, 380] width 967 height 761
click at [818, 300] on li "2" at bounding box center [856, 299] width 154 height 28
type input "2"
click at [811, 16] on button "Done" at bounding box center [810, 14] width 88 height 28
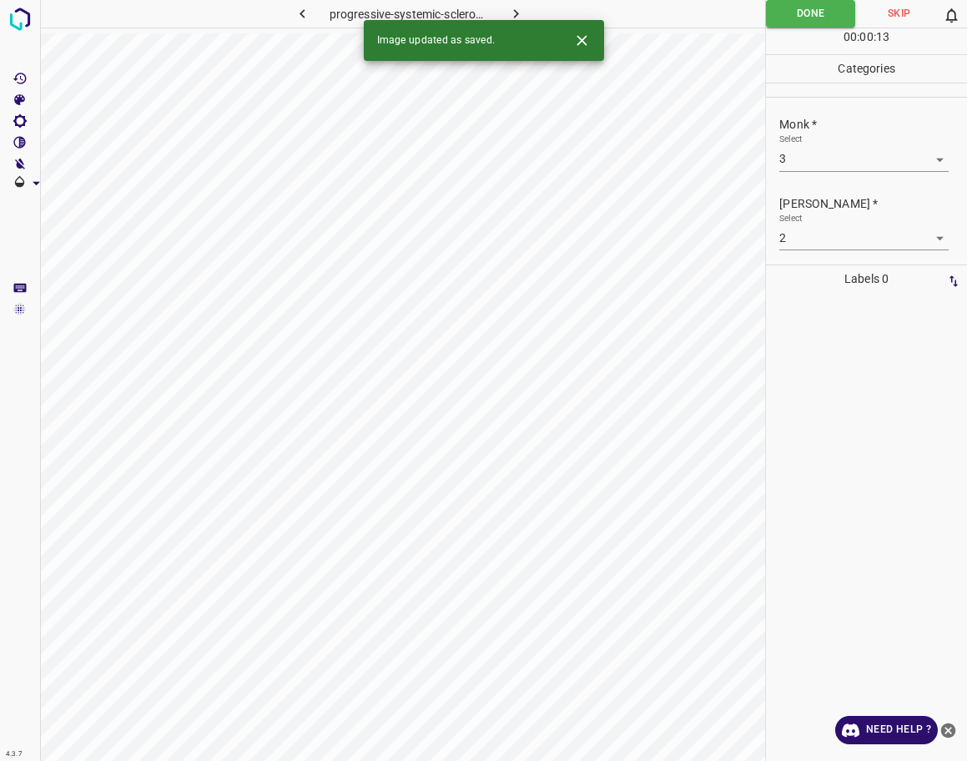
click at [506, 8] on button "button" at bounding box center [516, 14] width 53 height 28
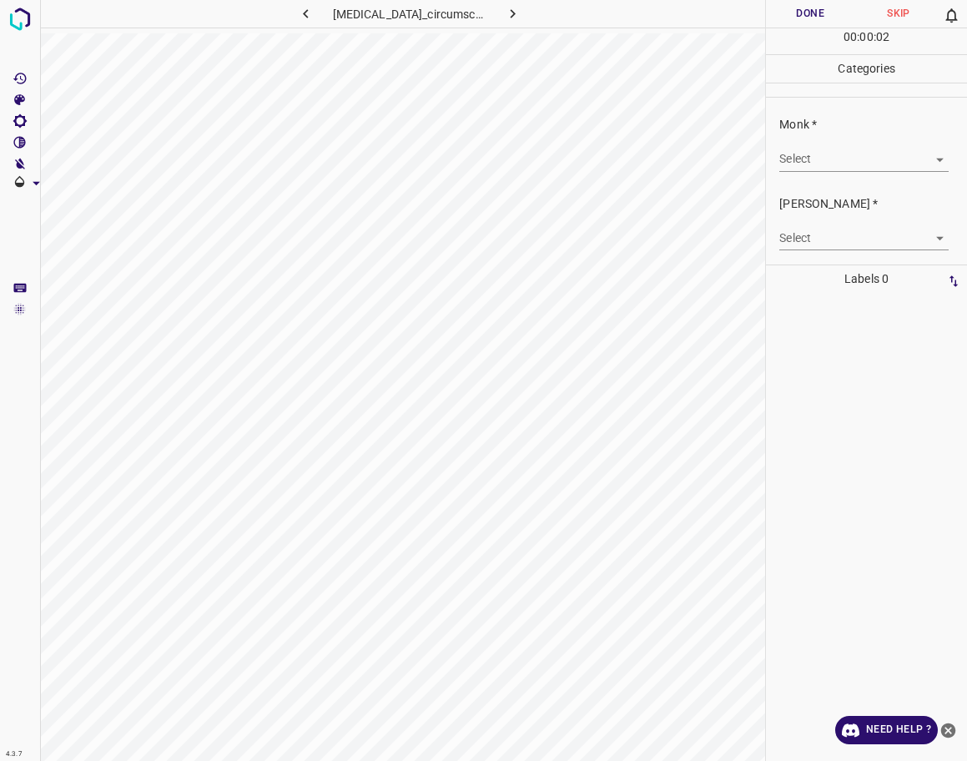
click at [827, 158] on body "4.3.7 [MEDICAL_DATA]_circumscripta29.jpg Done Skip 0 00 : 00 : 02 Categories Mo…" at bounding box center [483, 380] width 967 height 761
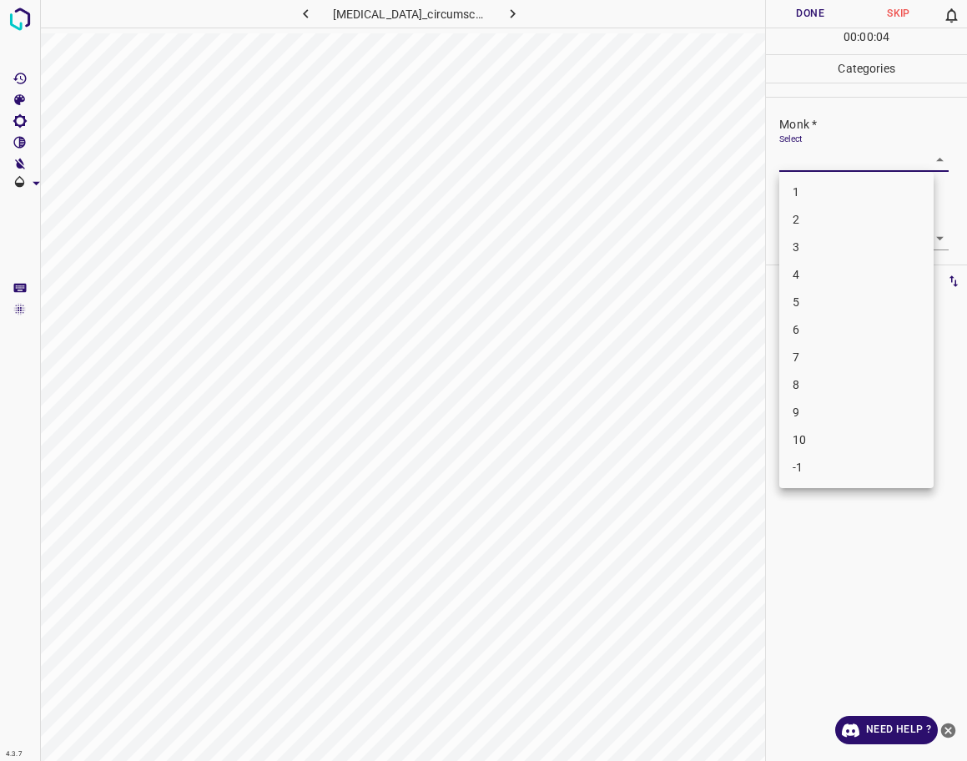
click at [817, 246] on li "3" at bounding box center [856, 248] width 154 height 28
type input "3"
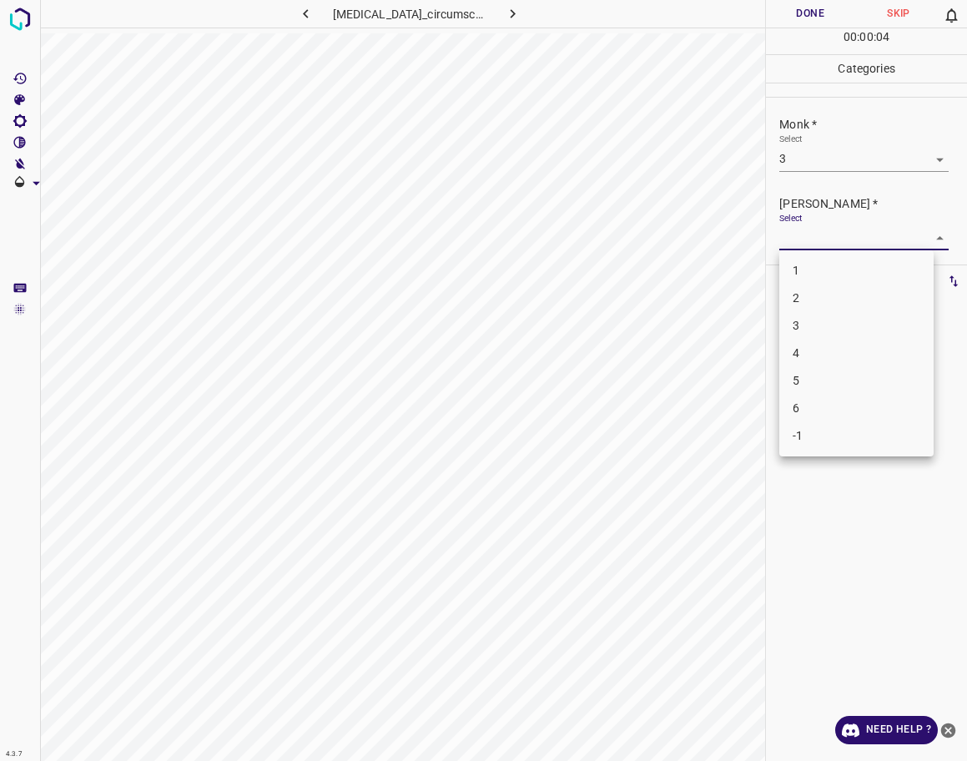
click at [808, 229] on body "4.3.7 [MEDICAL_DATA]_circumscripta29.jpg Done Skip 0 00 : 00 : 04 Categories Mo…" at bounding box center [483, 380] width 967 height 761
click at [819, 302] on li "2" at bounding box center [856, 299] width 154 height 28
type input "2"
click at [809, 25] on button "Done" at bounding box center [810, 14] width 88 height 28
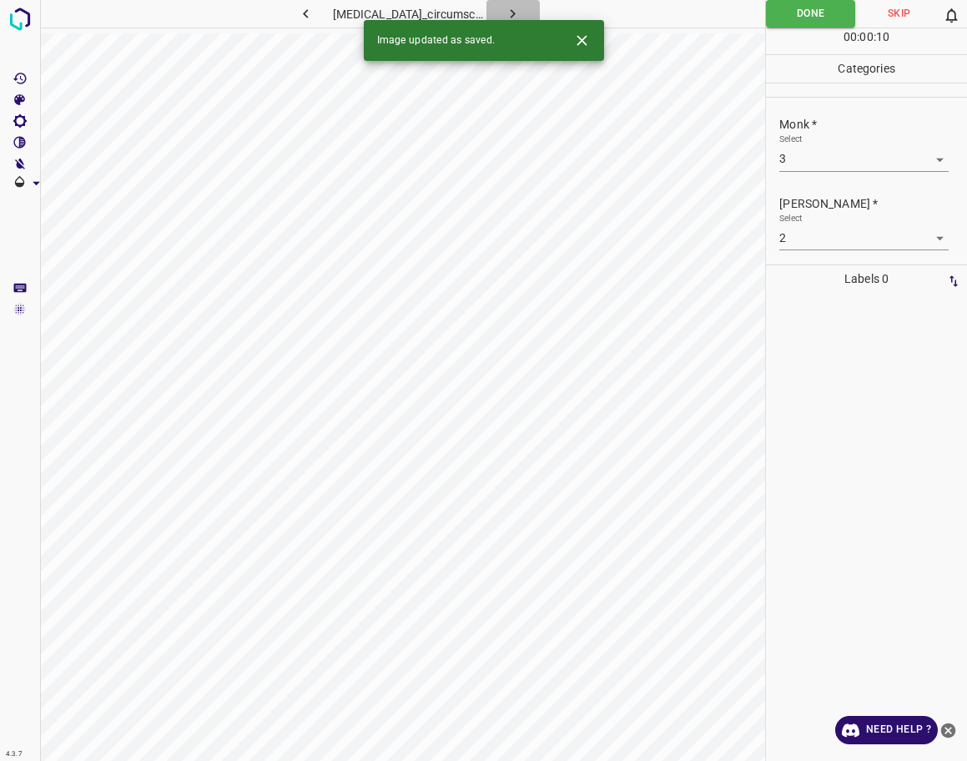
click at [533, 8] on button "button" at bounding box center [513, 14] width 53 height 28
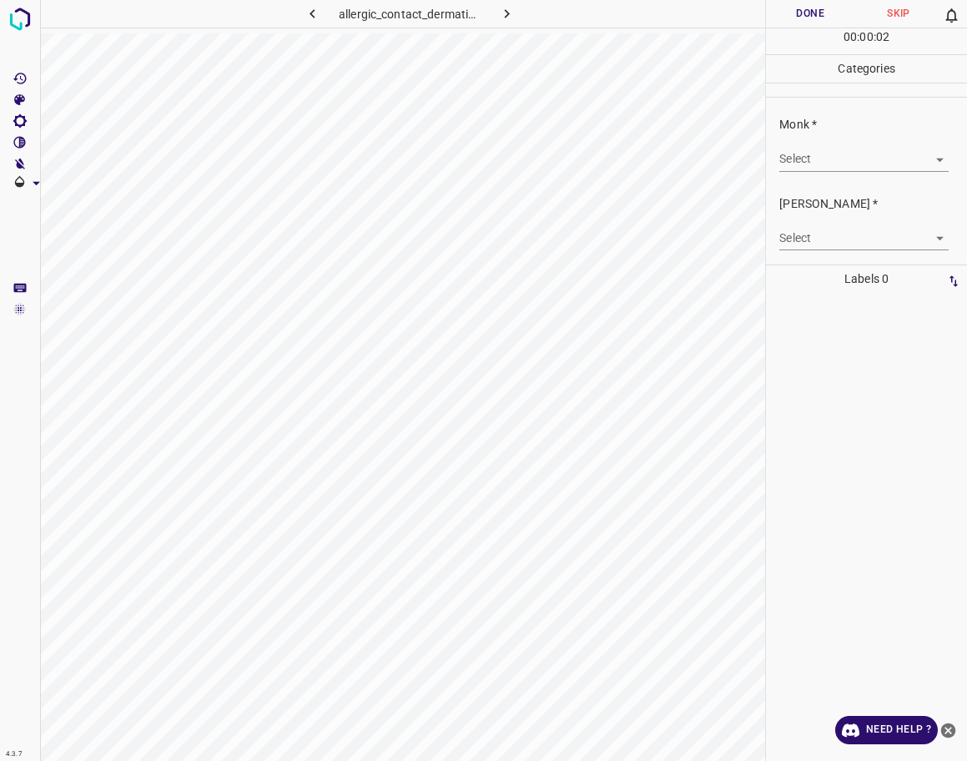
click at [846, 159] on body "4.3.7 allergic_contact_dermatitis50.jpg Done Skip 0 00 : 00 : 02 Categories Mon…" at bounding box center [483, 380] width 967 height 761
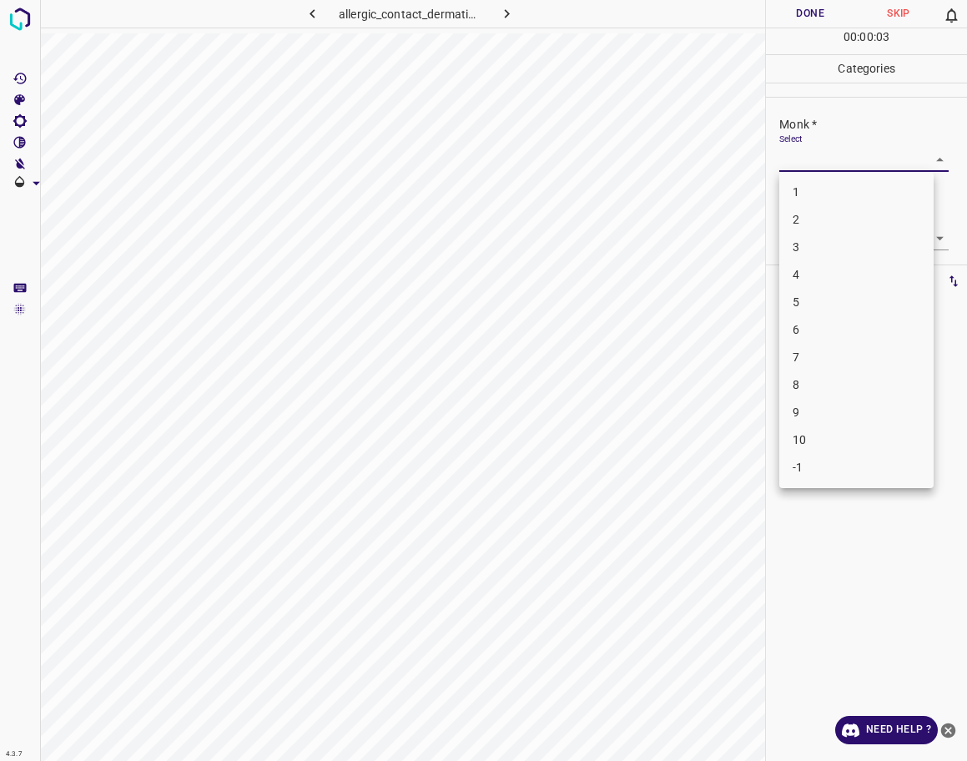
click at [824, 297] on li "5" at bounding box center [856, 303] width 154 height 28
type input "5"
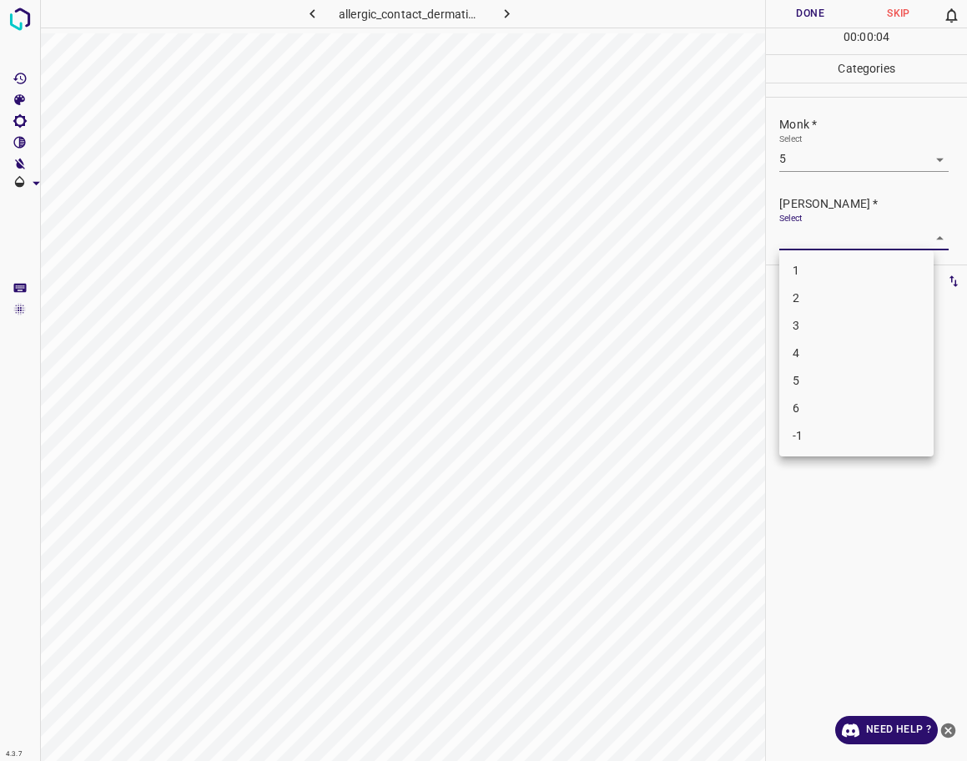
click at [825, 240] on body "4.3.7 allergic_contact_dermatitis50.jpg Done Skip 0 00 : 00 : 04 Categories Mon…" at bounding box center [483, 380] width 967 height 761
click at [820, 347] on li "4" at bounding box center [856, 354] width 154 height 28
type input "4"
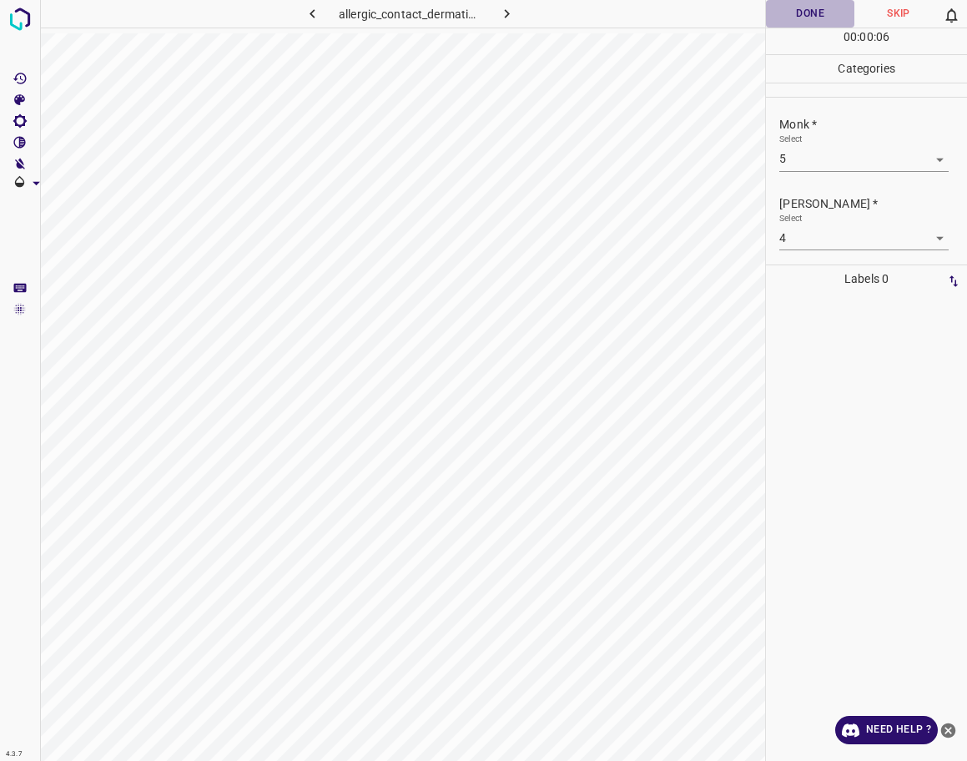
click at [810, 10] on button "Done" at bounding box center [810, 14] width 88 height 28
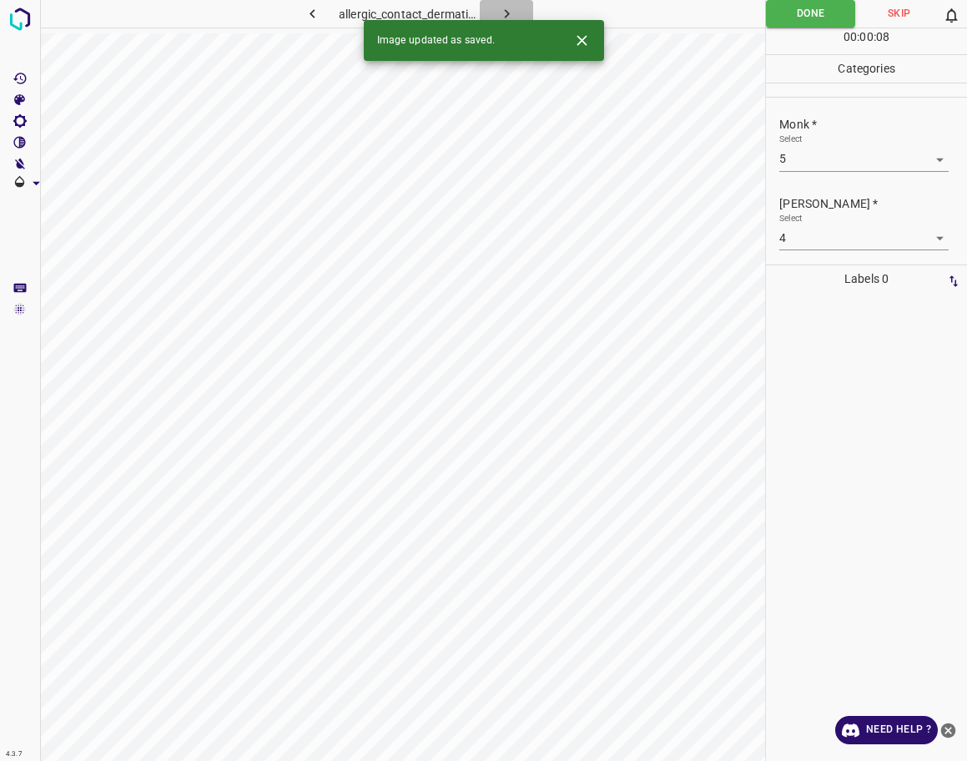
click at [503, 13] on icon "button" at bounding box center [507, 14] width 18 height 18
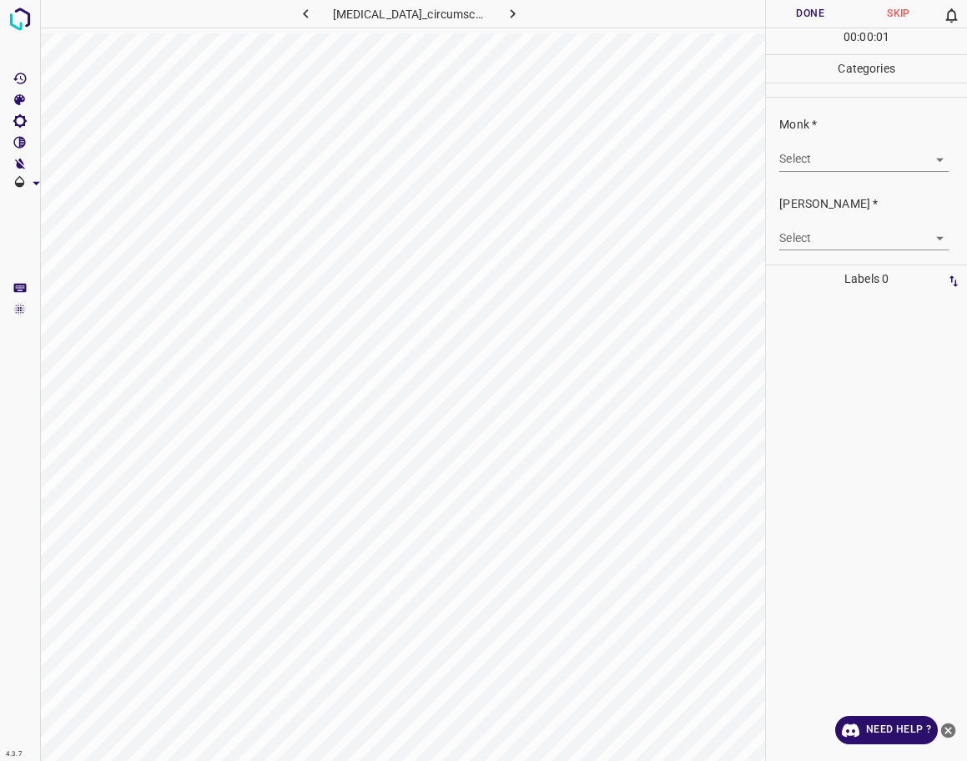
click at [799, 165] on body "4.3.7 [MEDICAL_DATA]_circumscripta18.jpg Done Skip 0 00 : 00 : 01 Categories Mo…" at bounding box center [483, 380] width 967 height 761
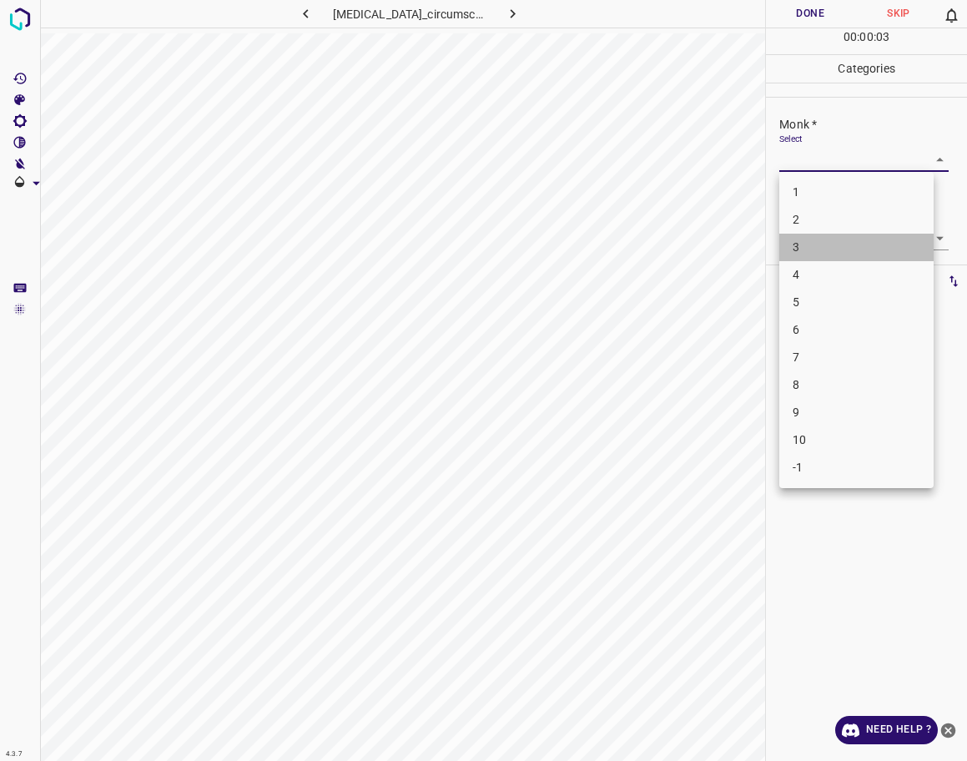
click at [833, 242] on li "3" at bounding box center [856, 248] width 154 height 28
type input "3"
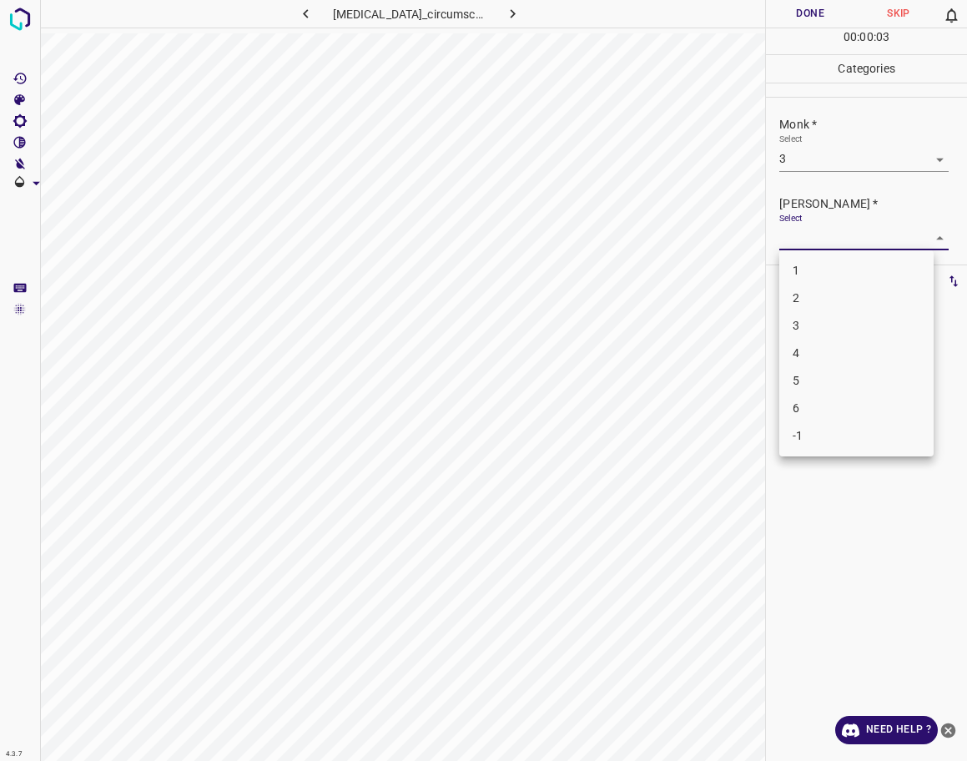
click at [831, 249] on body "4.3.7 [MEDICAL_DATA]_circumscripta18.jpg Done Skip 0 00 : 00 : 03 Categories Mo…" at bounding box center [483, 380] width 967 height 761
click at [833, 297] on li "2" at bounding box center [856, 299] width 154 height 28
type input "2"
click at [819, 27] on button "Done" at bounding box center [810, 14] width 88 height 28
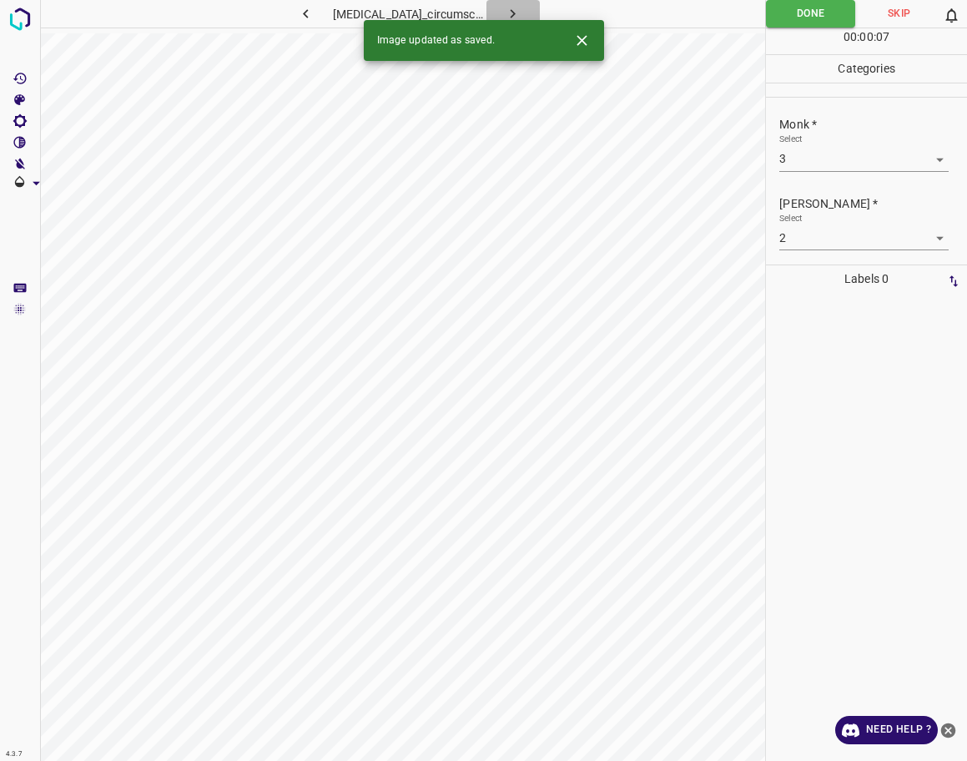
click at [522, 8] on icon "button" at bounding box center [513, 14] width 18 height 18
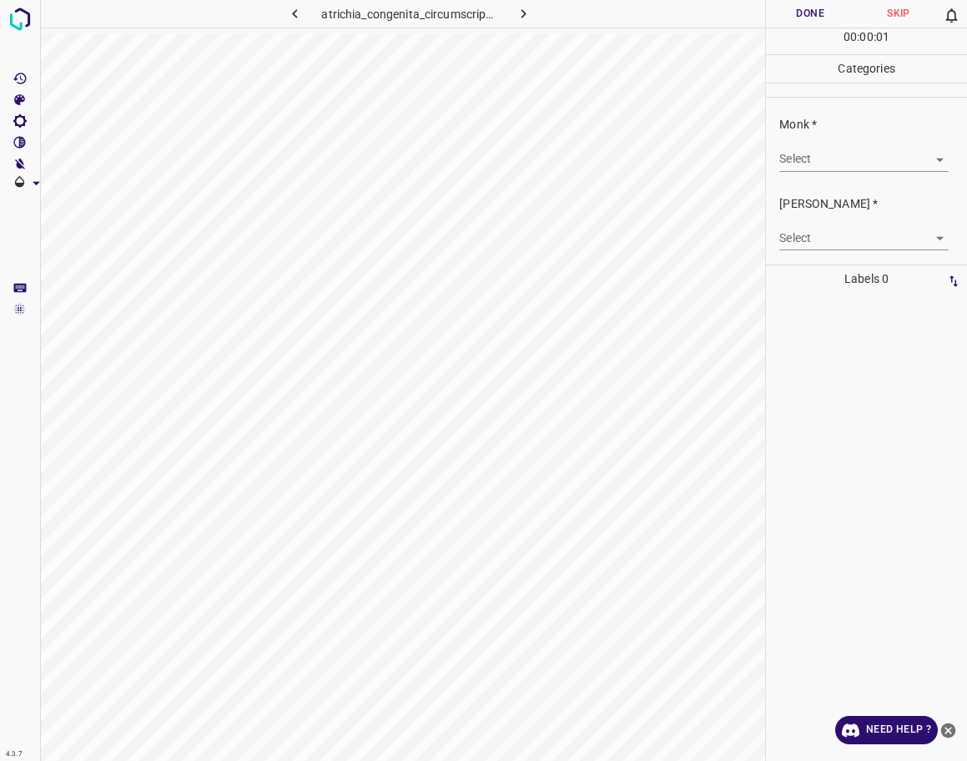
click at [845, 161] on body "4.3.7 atrichia_congenita_circumscripta_diffusa3.jpg Done Skip 0 00 : 00 : 01 Ca…" at bounding box center [483, 380] width 967 height 761
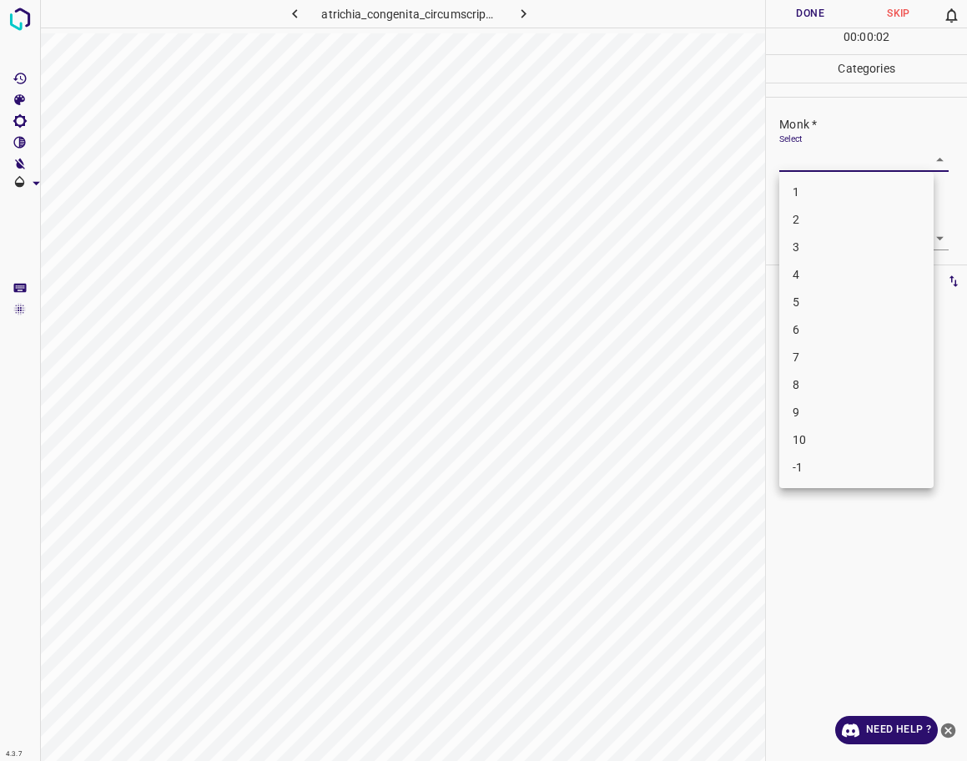
click at [811, 219] on li "2" at bounding box center [856, 220] width 154 height 28
type input "2"
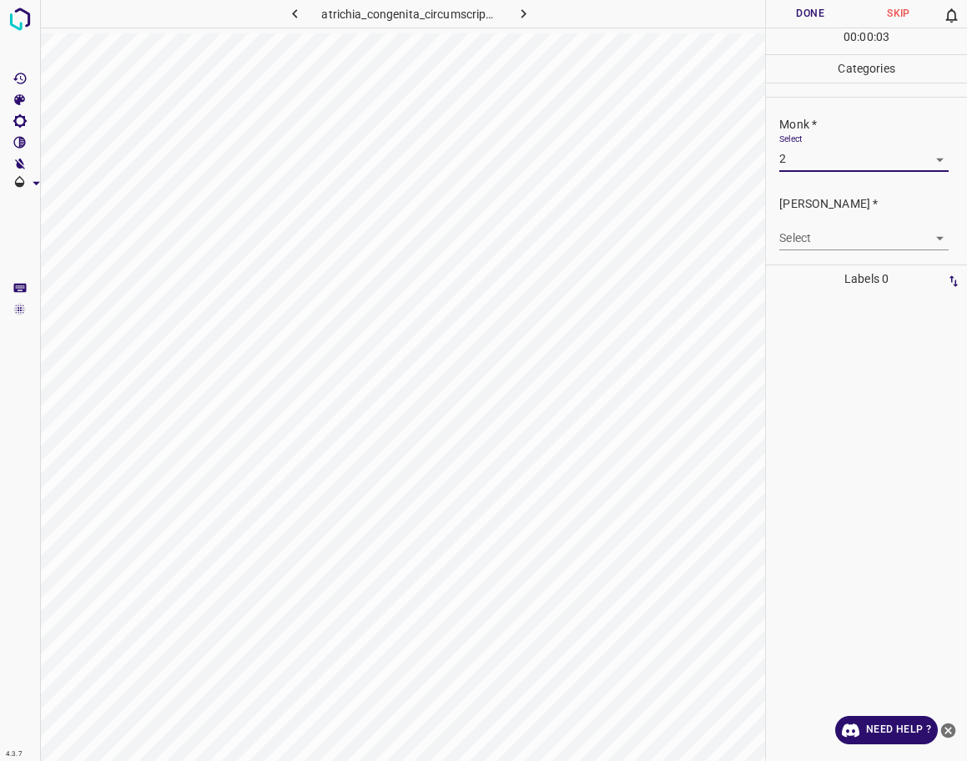
click at [813, 228] on body "4.3.7 atrichia_congenita_circumscripta_diffusa3.jpg Done Skip 0 00 : 00 : 03 Ca…" at bounding box center [483, 380] width 967 height 761
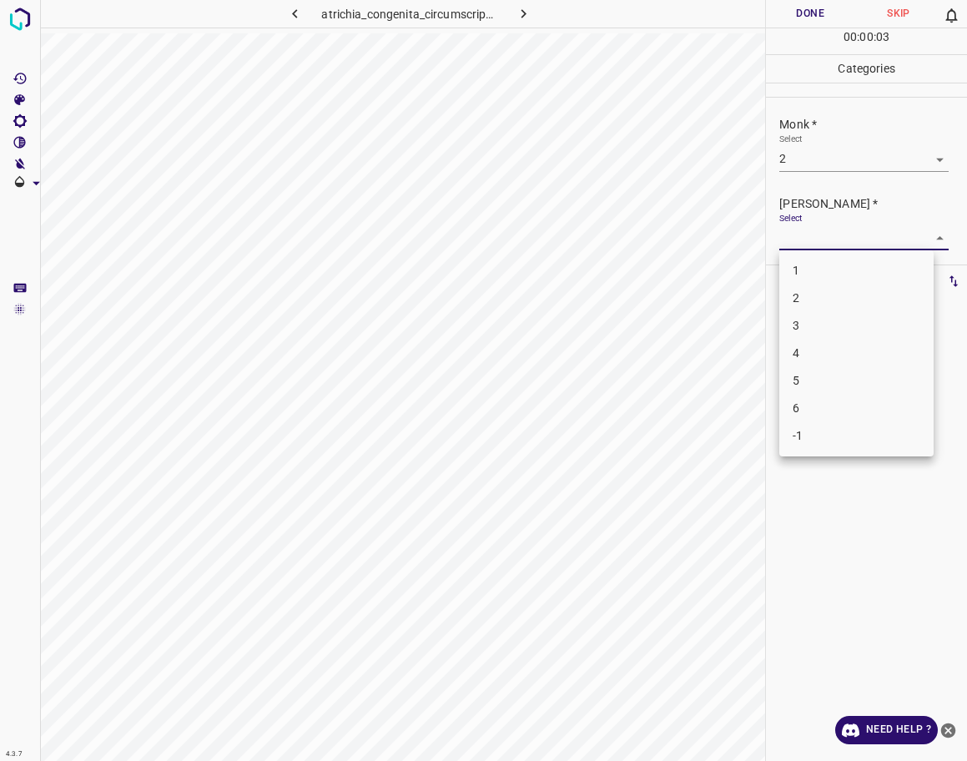
click at [809, 271] on li "1" at bounding box center [856, 271] width 154 height 28
type input "1"
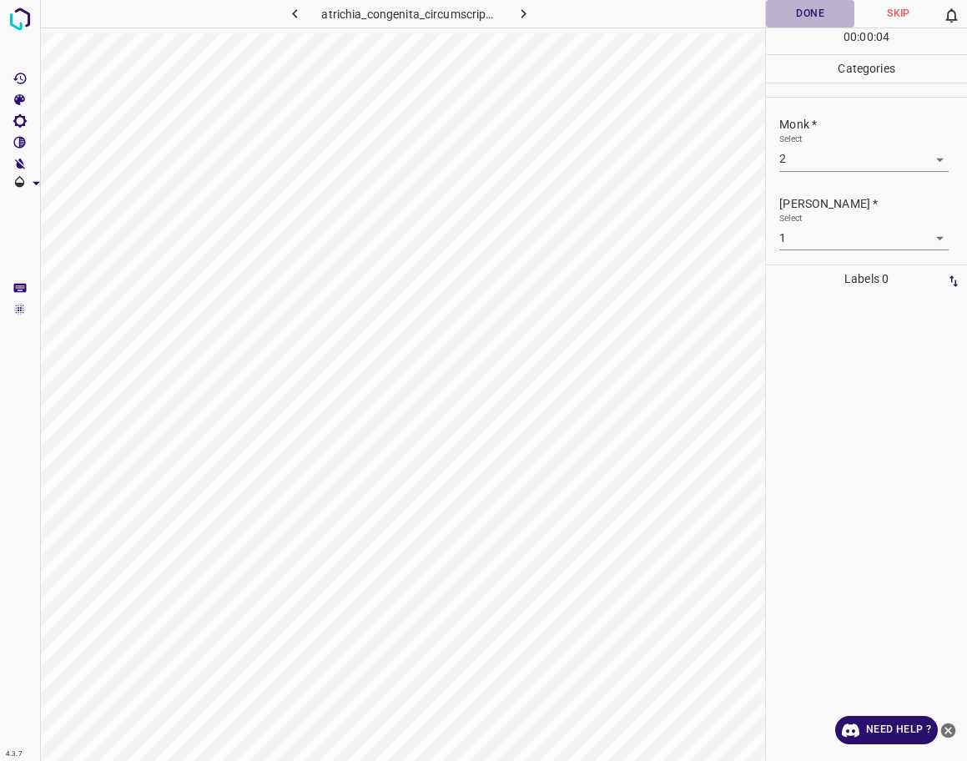
click at [824, 20] on button "Done" at bounding box center [810, 14] width 88 height 28
click at [515, 18] on button "button" at bounding box center [523, 14] width 53 height 28
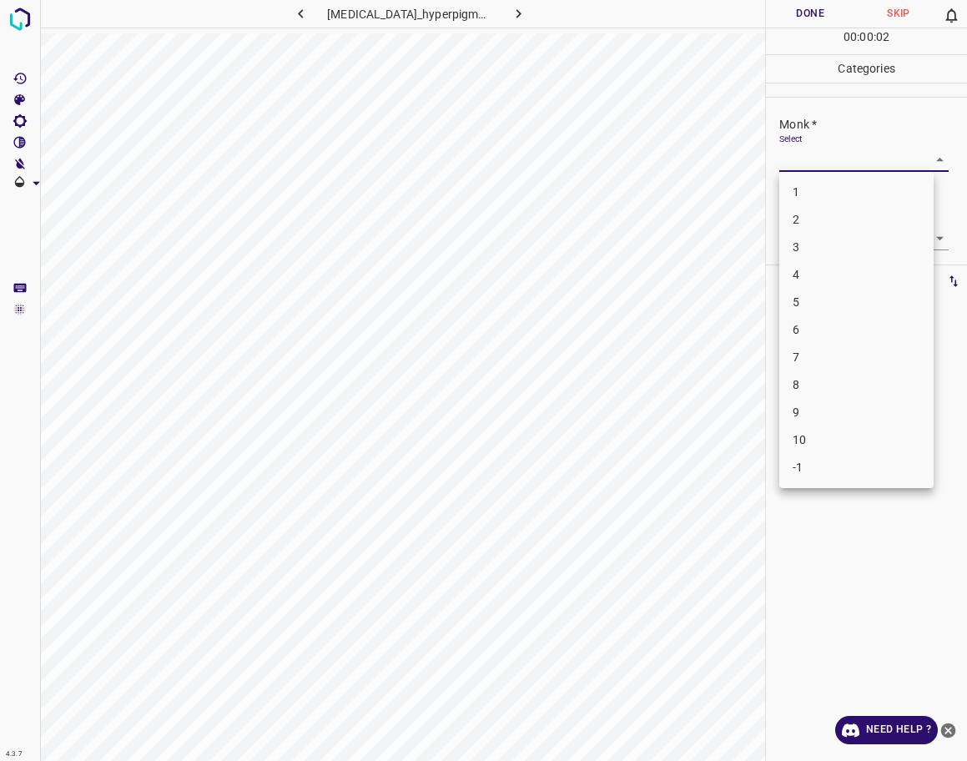
click at [883, 160] on body "4.3.7 [MEDICAL_DATA]_hyperpigmentation6.jpg Done Skip 0 00 : 00 : 02 Categories…" at bounding box center [483, 380] width 967 height 761
click at [804, 252] on li "3" at bounding box center [856, 248] width 154 height 28
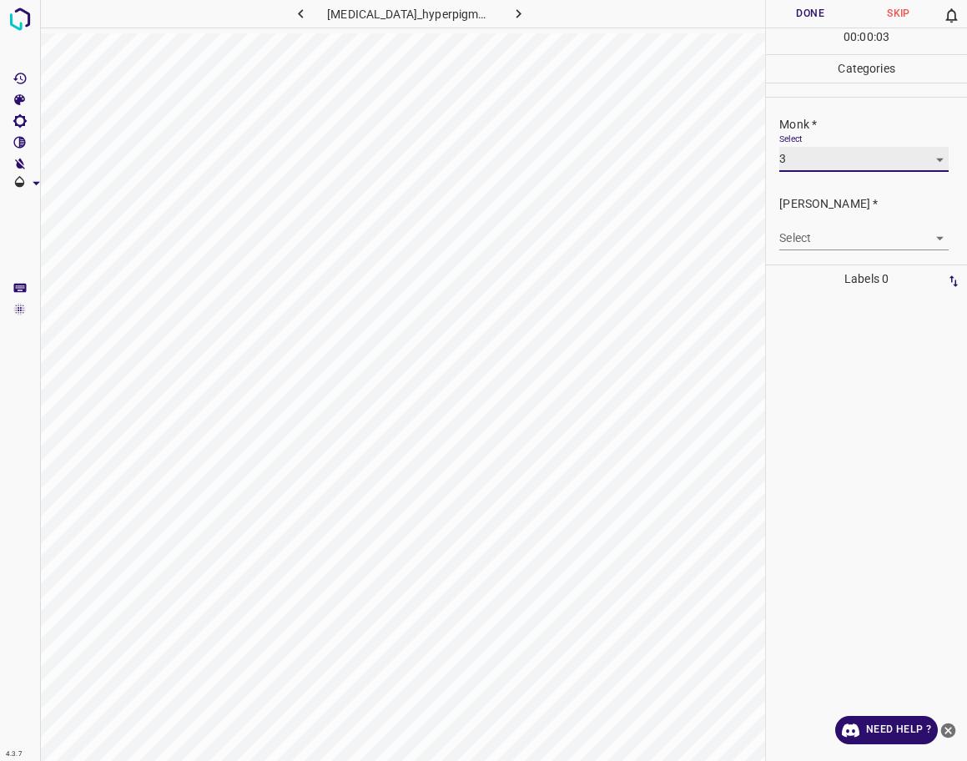
type input "3"
click at [819, 229] on body "4.3.7 [MEDICAL_DATA]_hyperpigmentation6.jpg Done Skip 0 00 : 00 : 03 Categories…" at bounding box center [483, 380] width 967 height 761
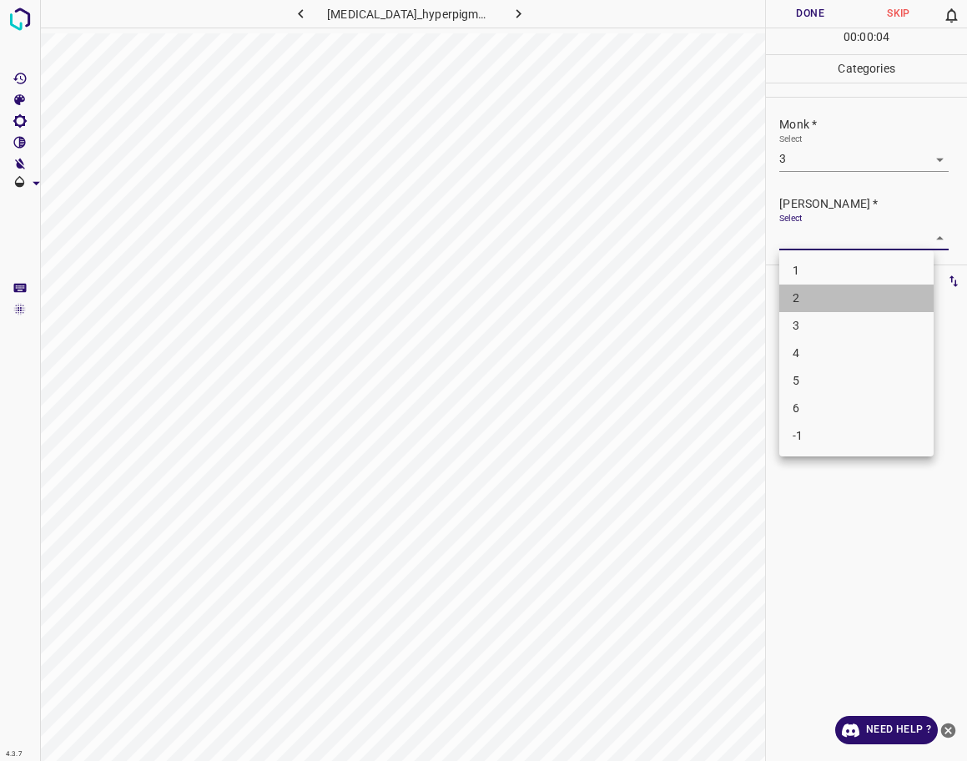
click at [818, 295] on li "2" at bounding box center [856, 299] width 154 height 28
type input "2"
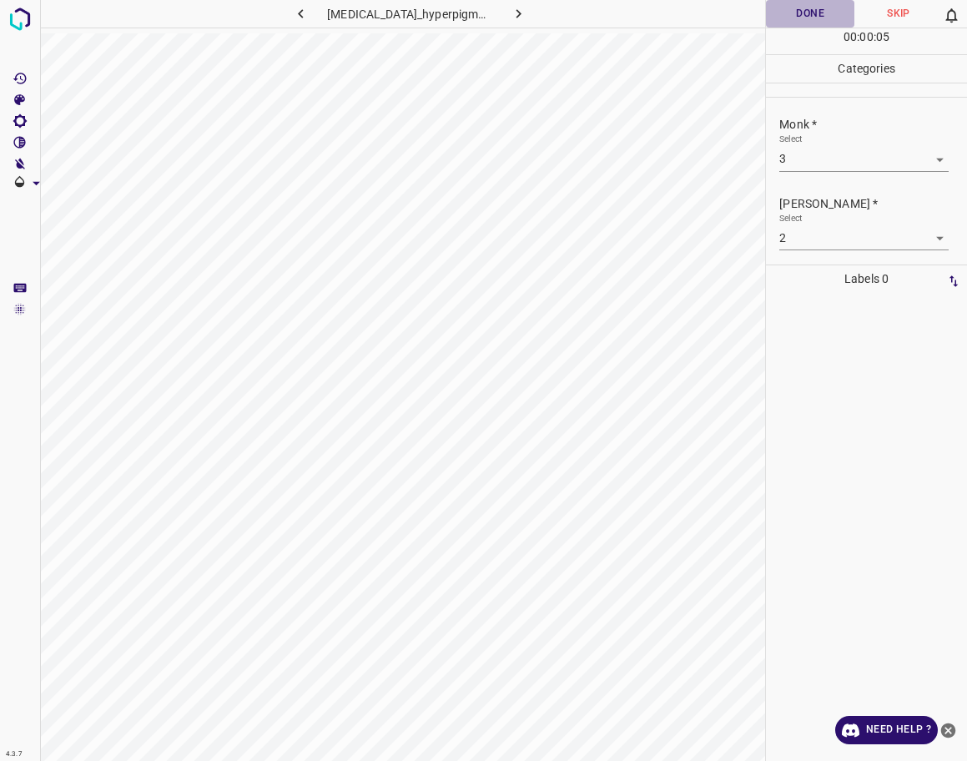
click at [801, 21] on button "Done" at bounding box center [810, 14] width 88 height 28
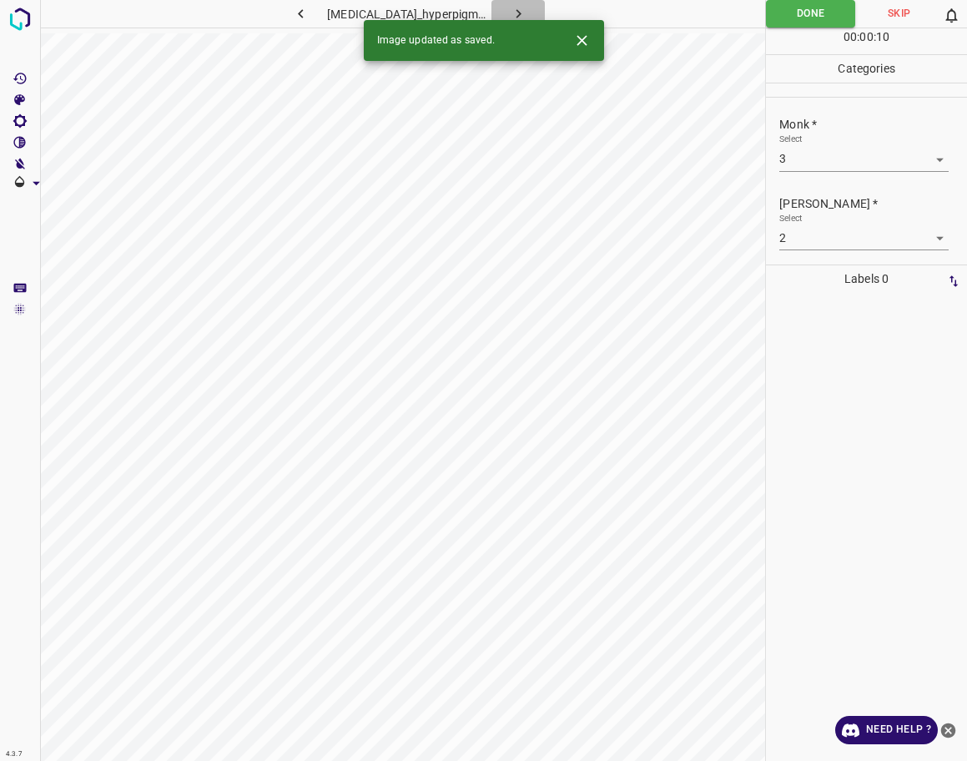
click at [510, 14] on icon "button" at bounding box center [519, 14] width 18 height 18
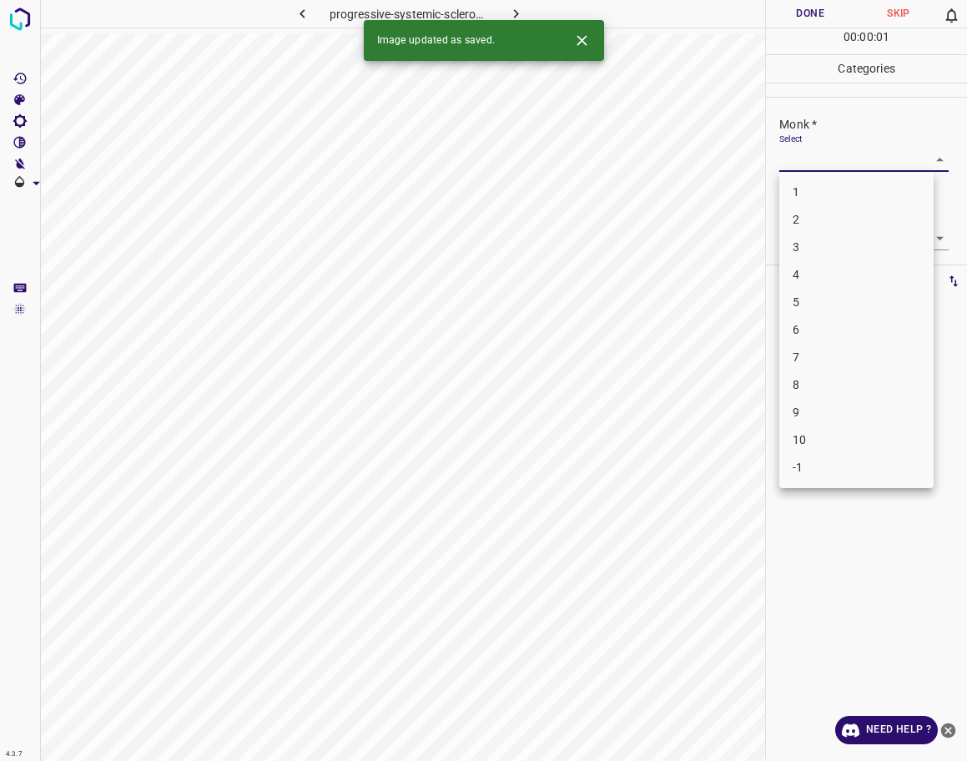
click at [810, 149] on body "4.3.7 progressive-systemic-scleroderma32.jpg Done Skip 0 00 : 00 : 01 Categorie…" at bounding box center [483, 380] width 967 height 761
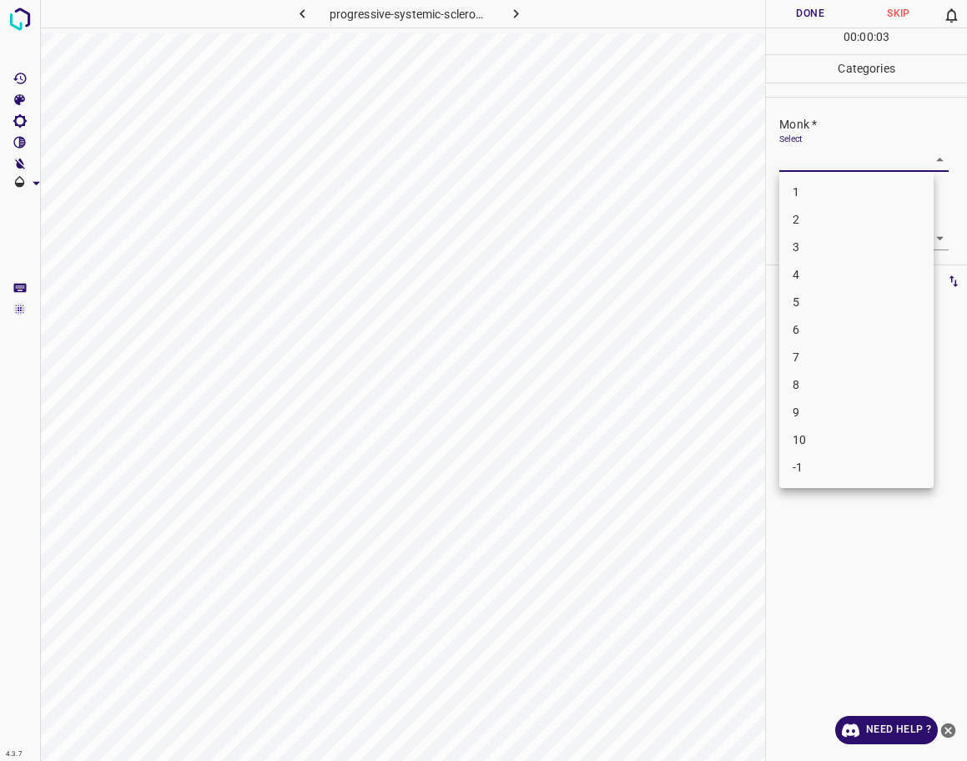
click at [829, 275] on li "4" at bounding box center [856, 275] width 154 height 28
type input "4"
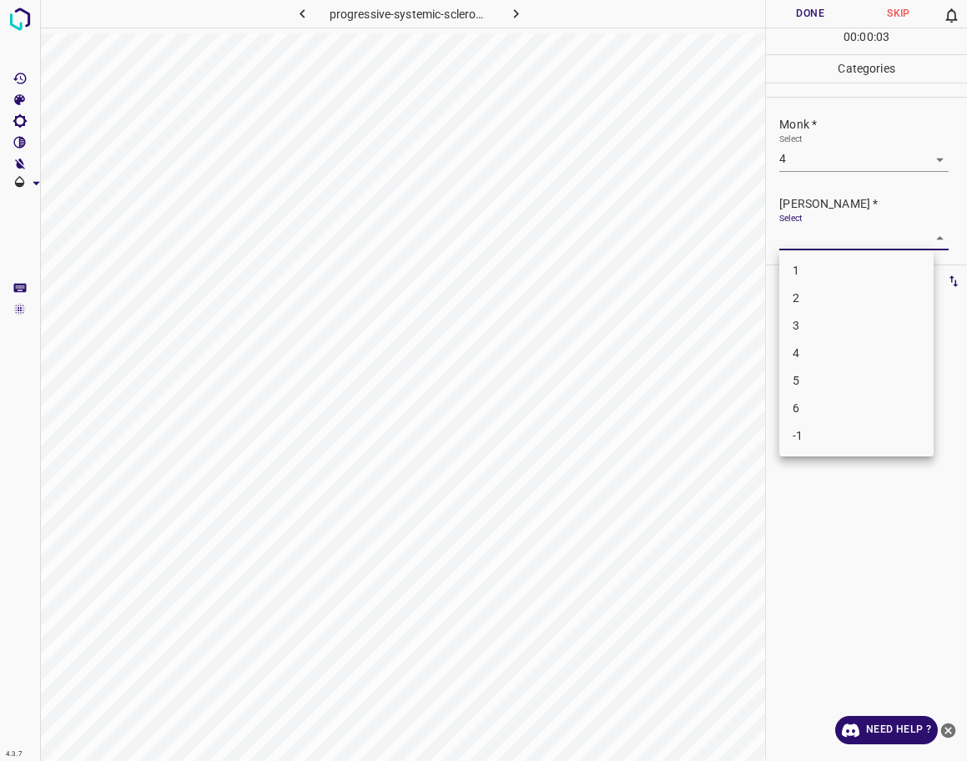
click at [835, 241] on body "4.3.7 progressive-systemic-scleroderma32.jpg Done Skip 0 00 : 00 : 03 Categorie…" at bounding box center [483, 380] width 967 height 761
click at [814, 326] on li "3" at bounding box center [856, 326] width 154 height 28
type input "3"
click at [818, 169] on body "4.3.7 progressive-systemic-scleroderma32.jpg Done Skip 0 00 : 00 : 05 Categorie…" at bounding box center [483, 380] width 967 height 761
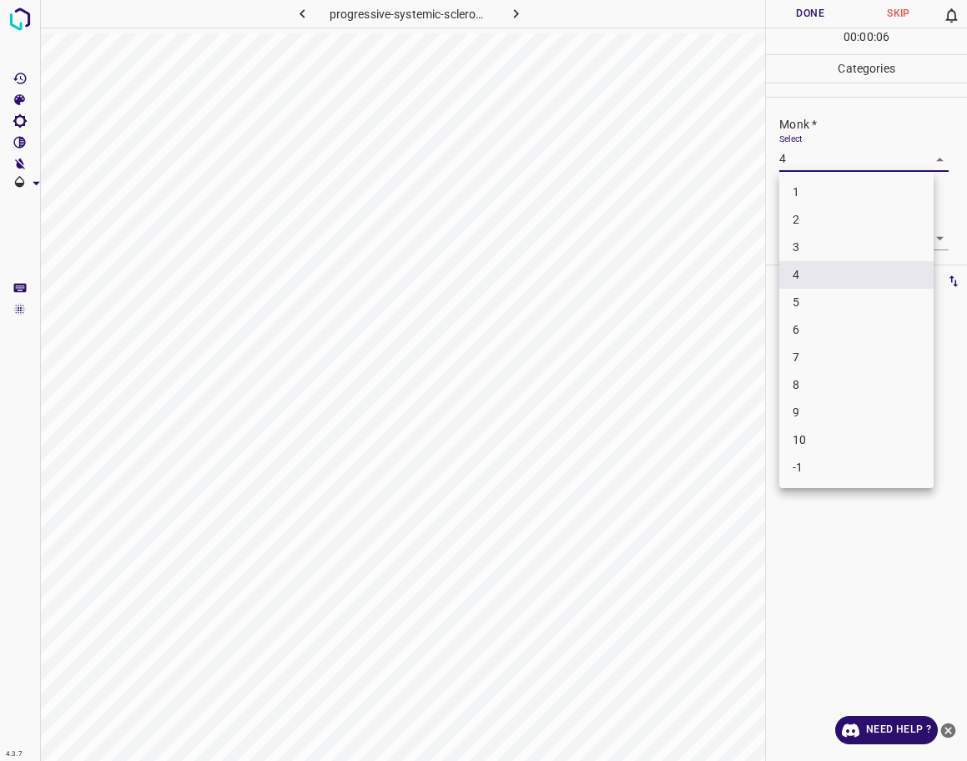
click at [807, 297] on li "5" at bounding box center [856, 303] width 154 height 28
type input "5"
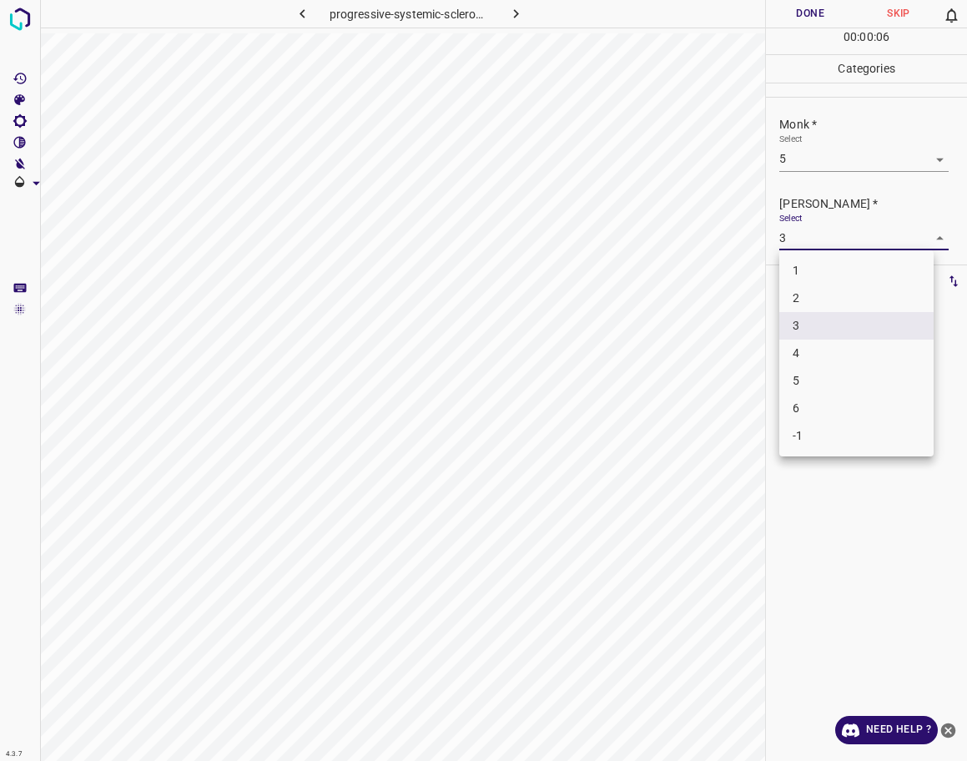
click at [819, 231] on body "4.3.7 progressive-systemic-scleroderma32.jpg Done Skip 0 00 : 00 : 06 Categorie…" at bounding box center [483, 380] width 967 height 761
click at [802, 348] on li "4" at bounding box center [856, 354] width 154 height 28
type input "4"
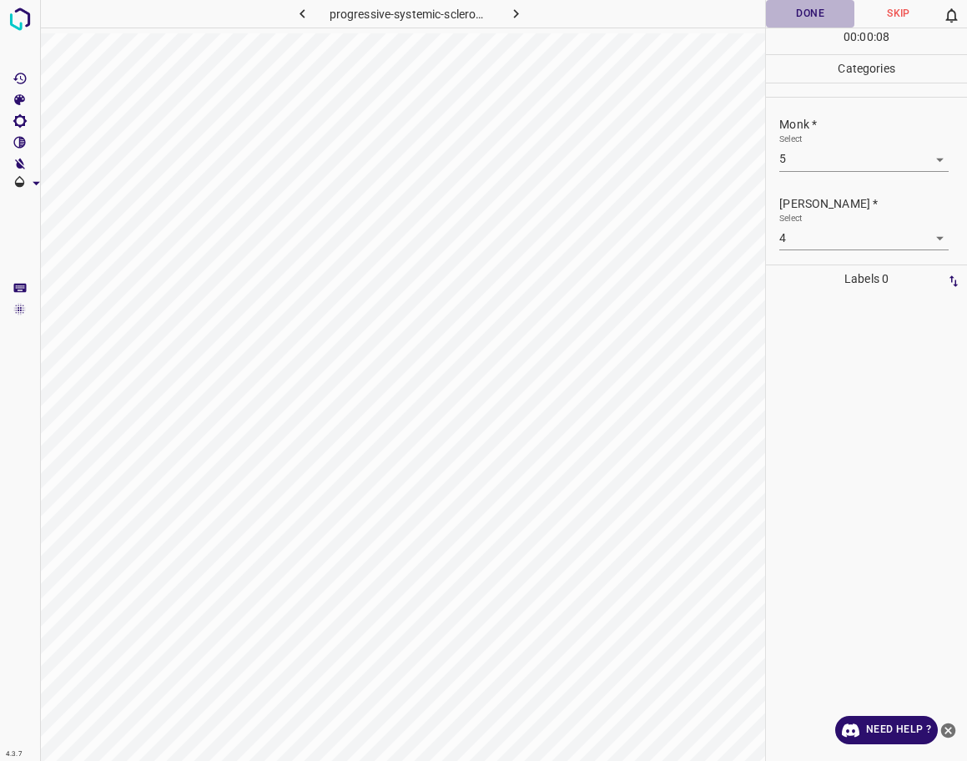
click at [804, 18] on button "Done" at bounding box center [810, 14] width 88 height 28
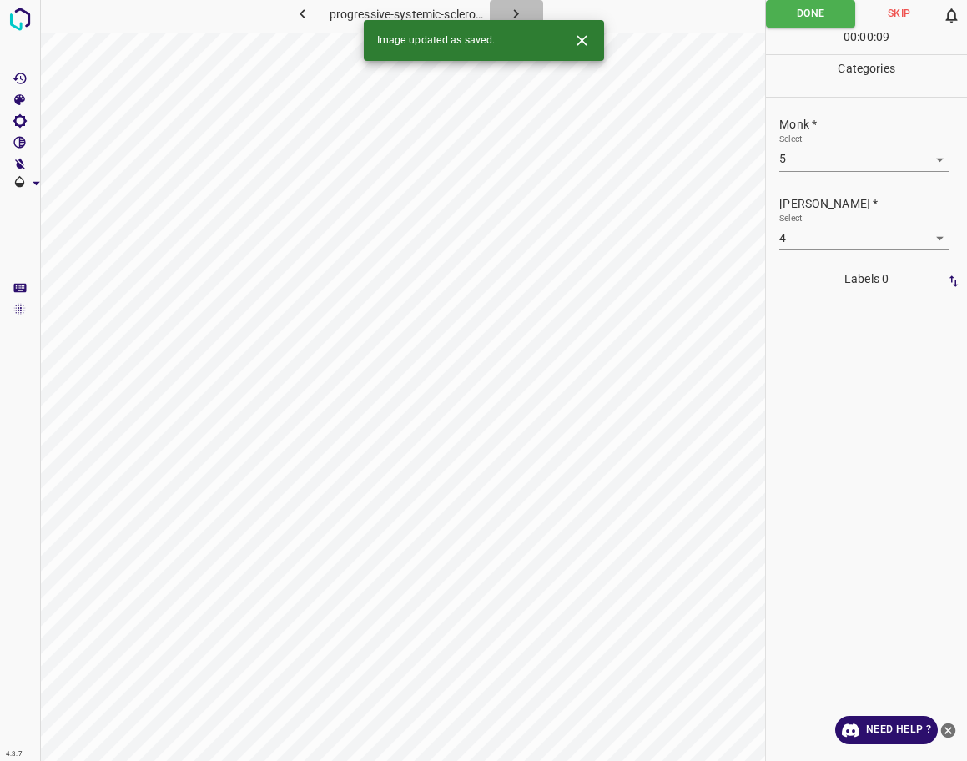
click at [514, 9] on icon "button" at bounding box center [516, 14] width 18 height 18
click at [853, 158] on body "4.3.7 [MEDICAL_DATA]_circumscripta28.jpg Done Skip 0 00 : 00 : 10 Categories Mo…" at bounding box center [483, 380] width 967 height 761
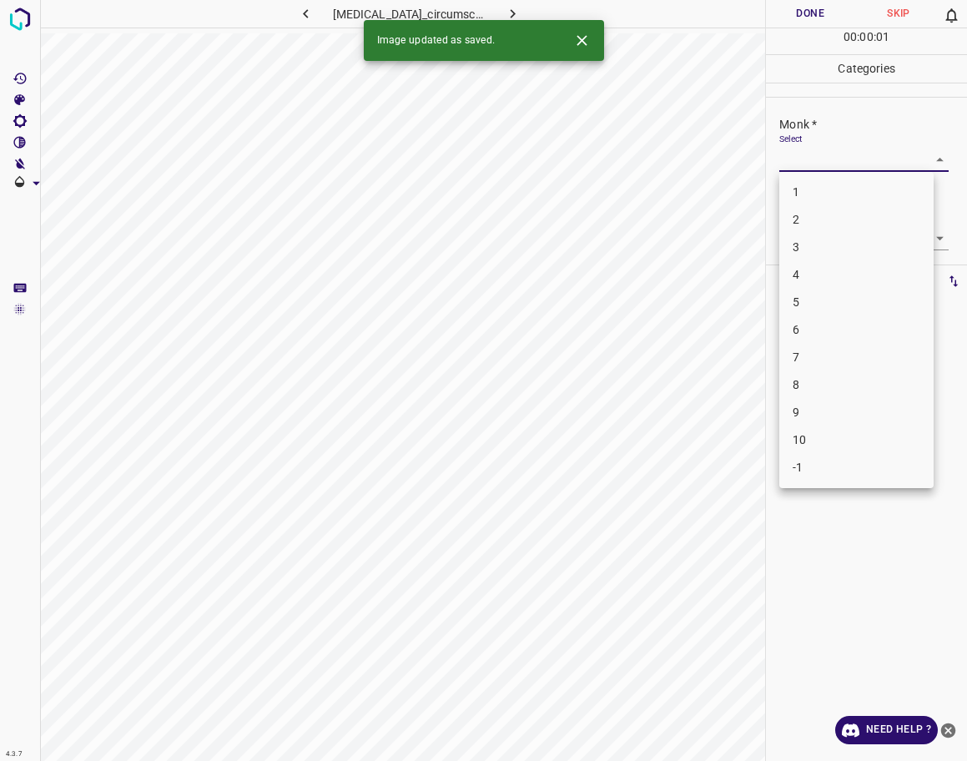
drag, startPoint x: 804, startPoint y: 468, endPoint x: 805, endPoint y: 412, distance: 55.9
click at [805, 468] on li "-1" at bounding box center [856, 468] width 154 height 28
type input "-1"
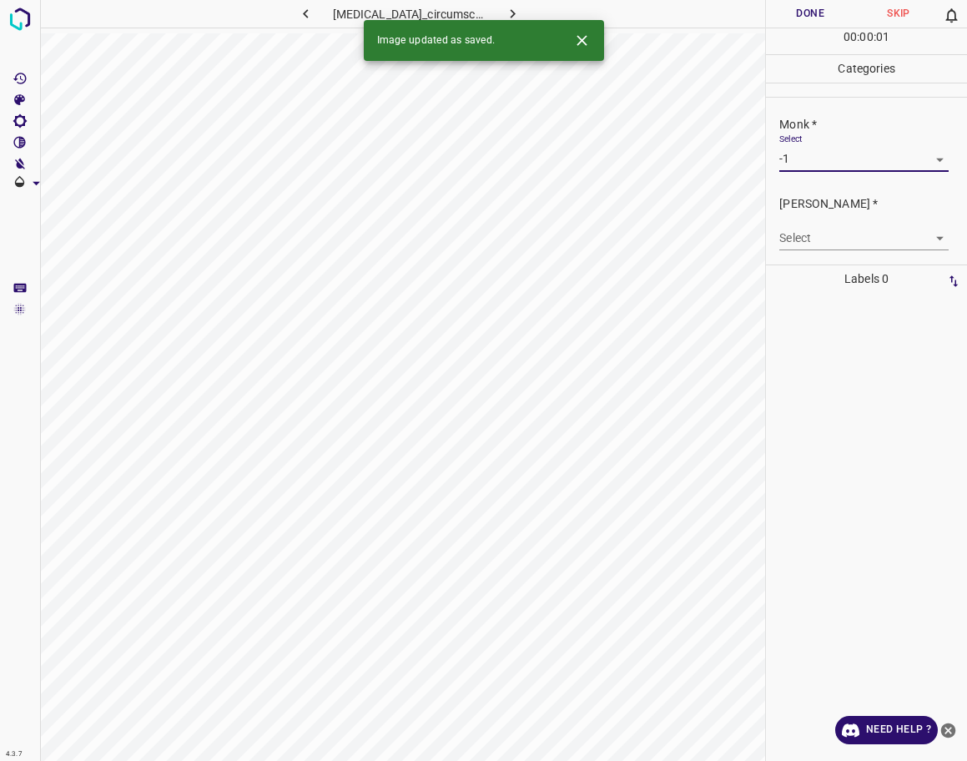
click at [822, 234] on body "4.3.7 [MEDICAL_DATA]_circumscripta28.jpg Done Skip 0 00 : 00 : 01 Categories Mo…" at bounding box center [483, 380] width 967 height 761
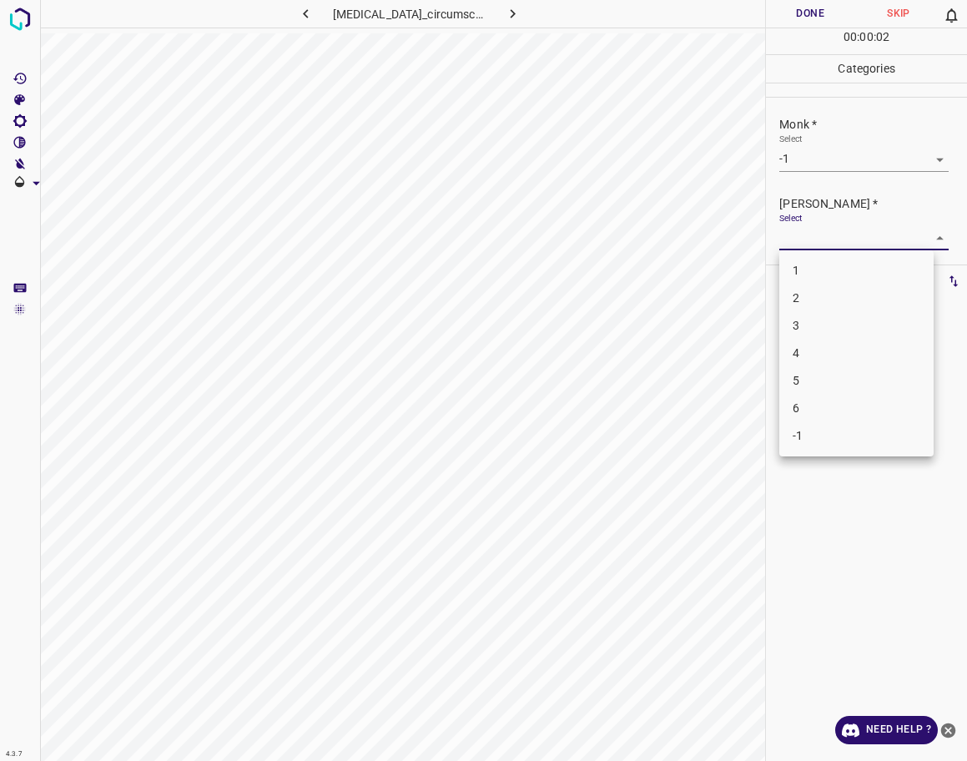
click at [814, 441] on li "-1" at bounding box center [856, 436] width 154 height 28
type input "-1"
click at [813, 7] on button "Done" at bounding box center [810, 14] width 88 height 28
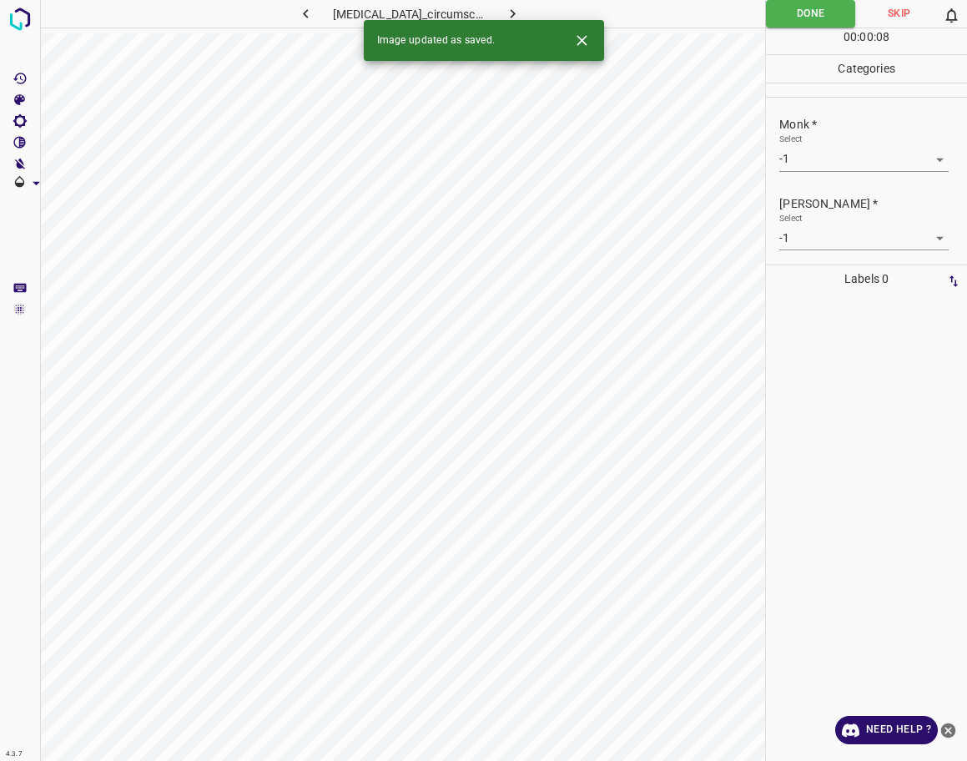
click at [522, 6] on icon "button" at bounding box center [513, 14] width 18 height 18
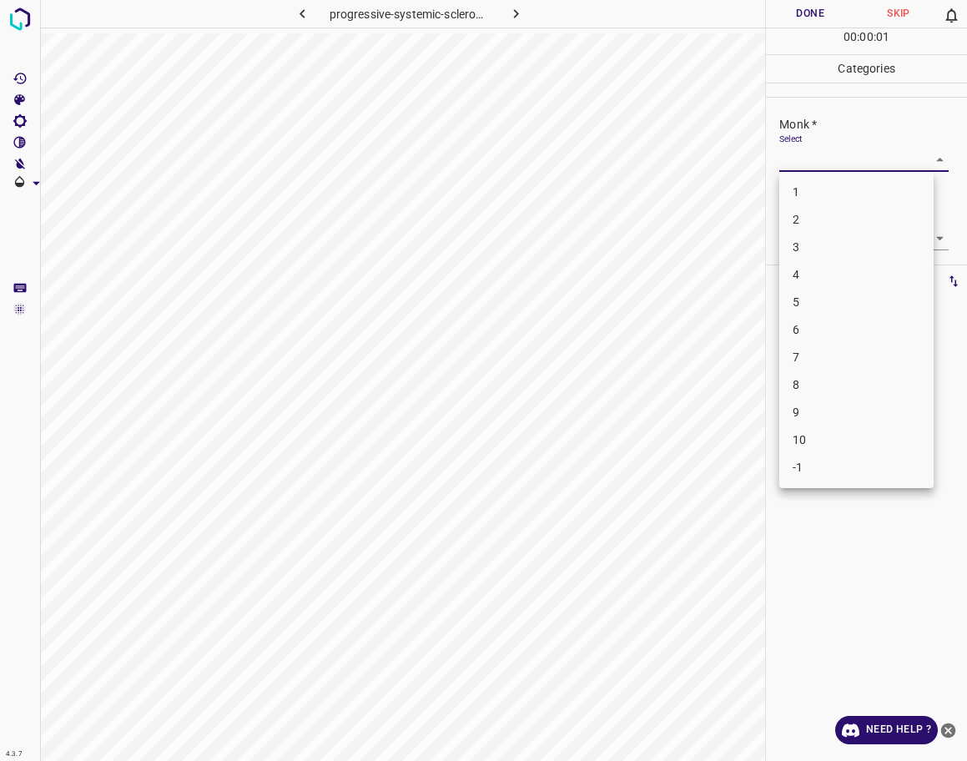
click at [814, 163] on body "4.3.7 progressive-systemic-scleroderma36.jpg Done Skip 0 00 : 00 : 01 Categorie…" at bounding box center [483, 380] width 967 height 761
click at [834, 268] on li "4" at bounding box center [856, 275] width 154 height 28
type input "4"
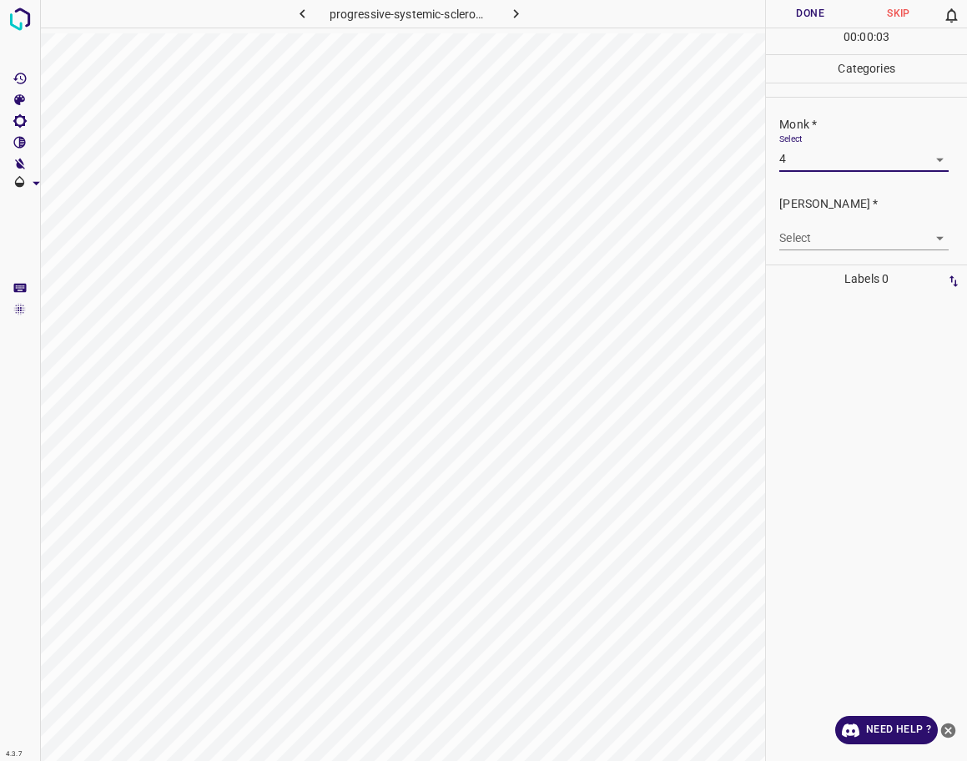
click at [842, 241] on body "4.3.7 progressive-systemic-scleroderma36.jpg Done Skip 0 00 : 00 : 03 Categorie…" at bounding box center [483, 380] width 967 height 761
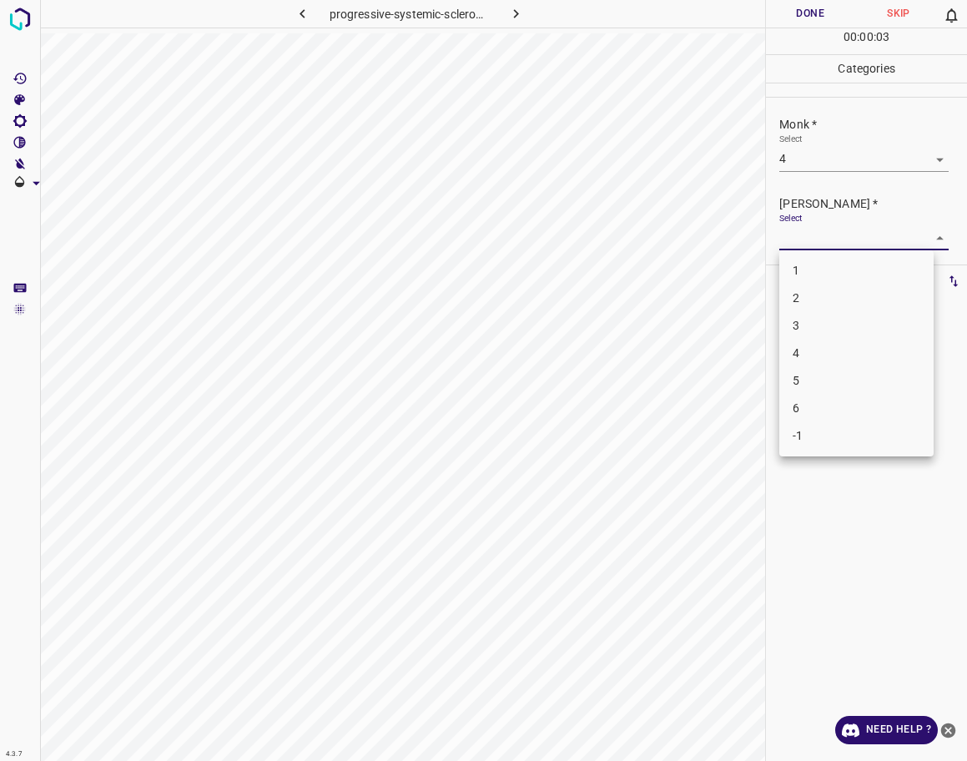
click at [825, 325] on li "3" at bounding box center [856, 326] width 154 height 28
type input "3"
click at [806, 11] on button "Done" at bounding box center [810, 14] width 88 height 28
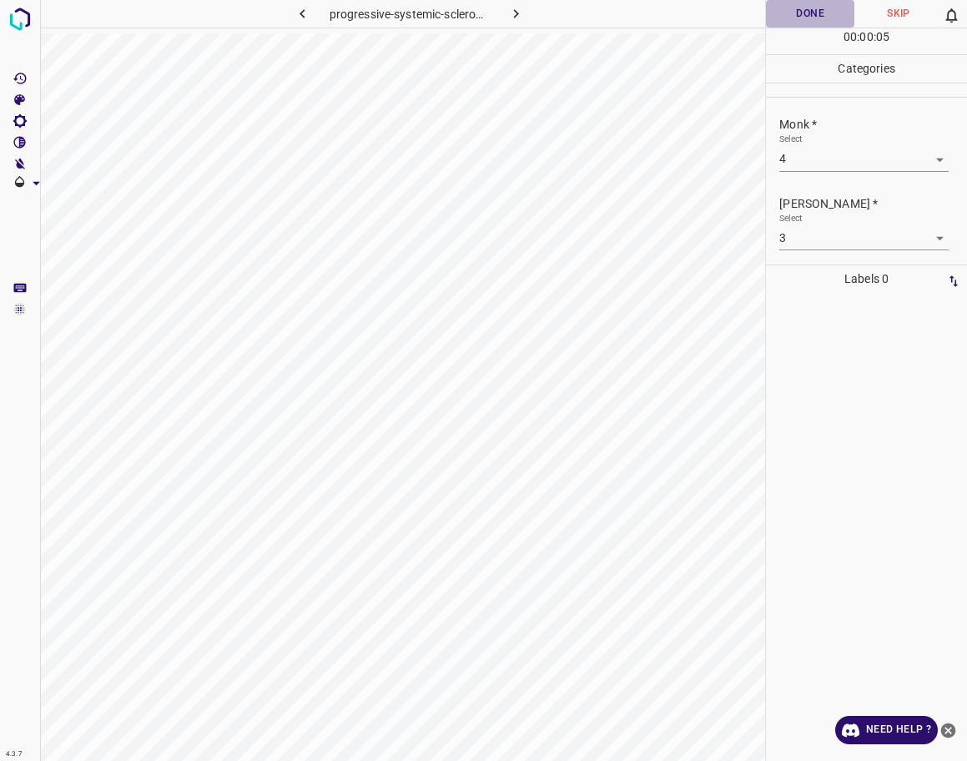
click at [806, 11] on button "Done" at bounding box center [810, 14] width 88 height 28
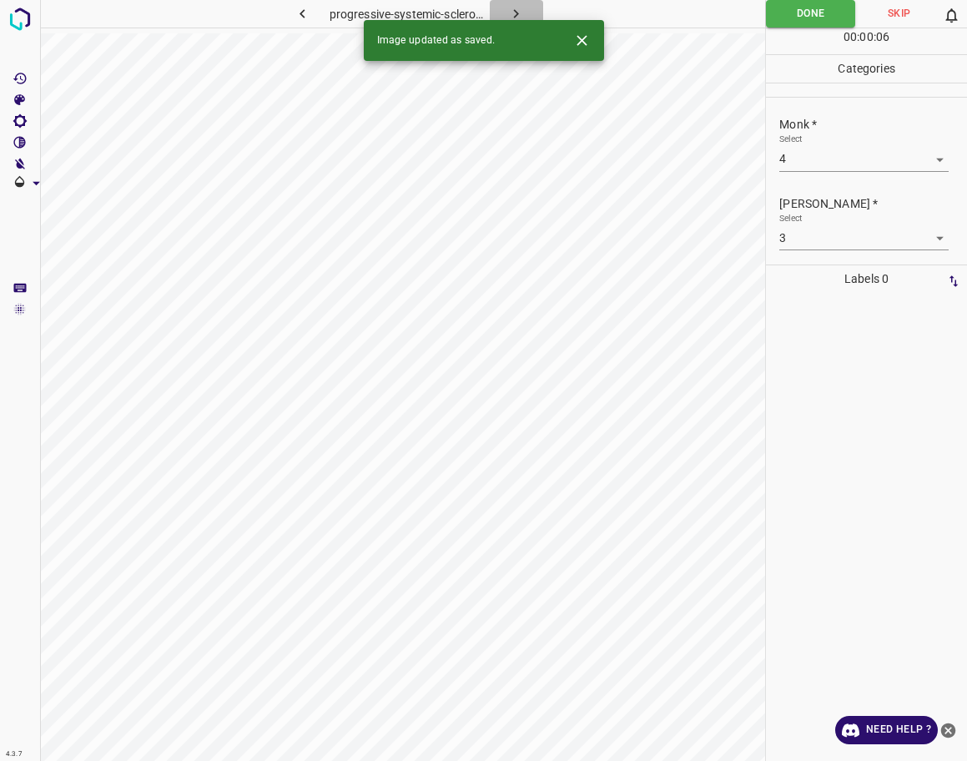
click at [517, 9] on icon "button" at bounding box center [516, 14] width 18 height 18
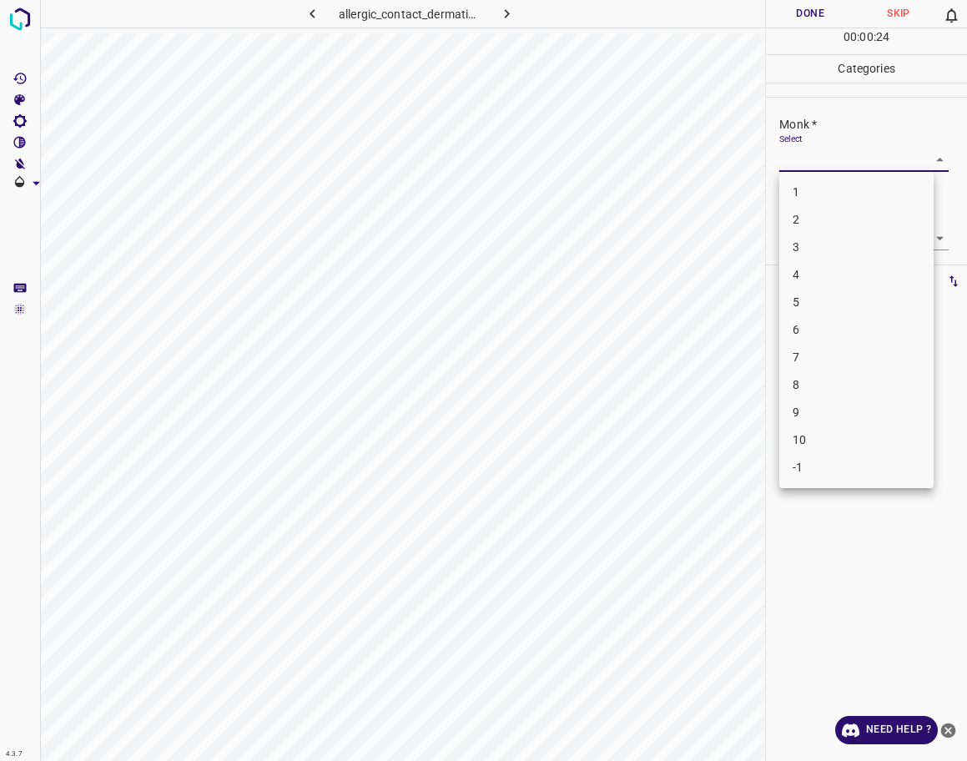
click at [833, 159] on body "4.3.7 allergic_contact_dermatitis30.jpg Done Skip 0 00 : 00 : 24 Categories Mon…" at bounding box center [483, 380] width 967 height 761
click at [814, 276] on li "4" at bounding box center [856, 275] width 154 height 28
type input "4"
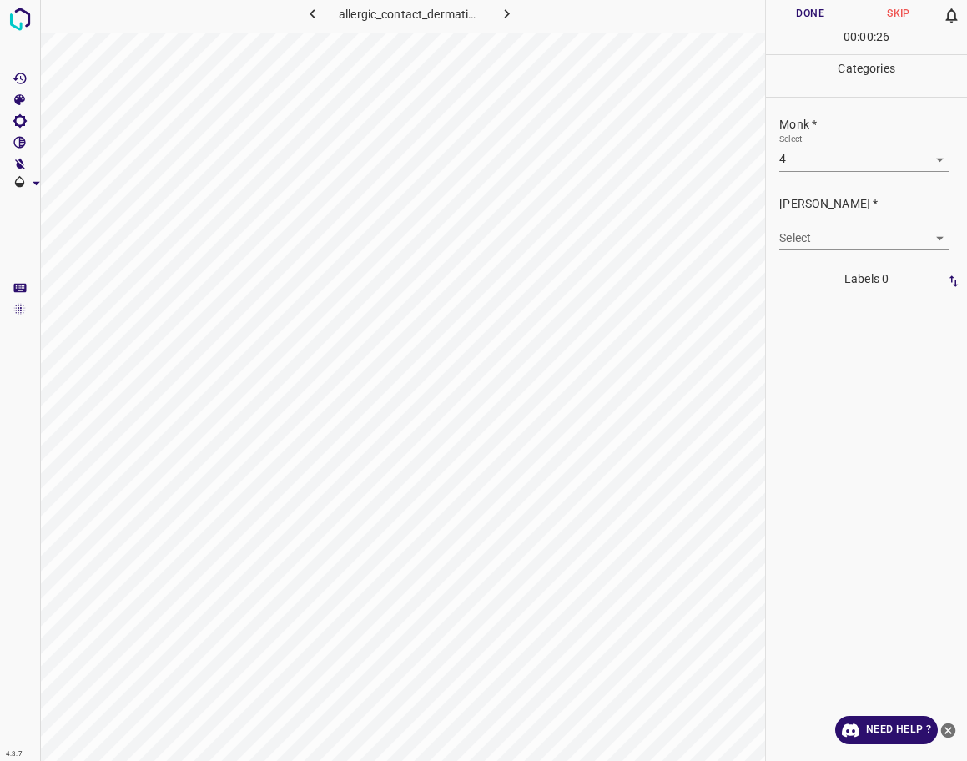
click at [819, 250] on div "[PERSON_NAME] * Select ​" at bounding box center [866, 223] width 201 height 78
click at [822, 241] on body "4.3.7 allergic_contact_dermatitis30.jpg Done Skip 0 00 : 00 : 27 Categories Mon…" at bounding box center [483, 380] width 967 height 761
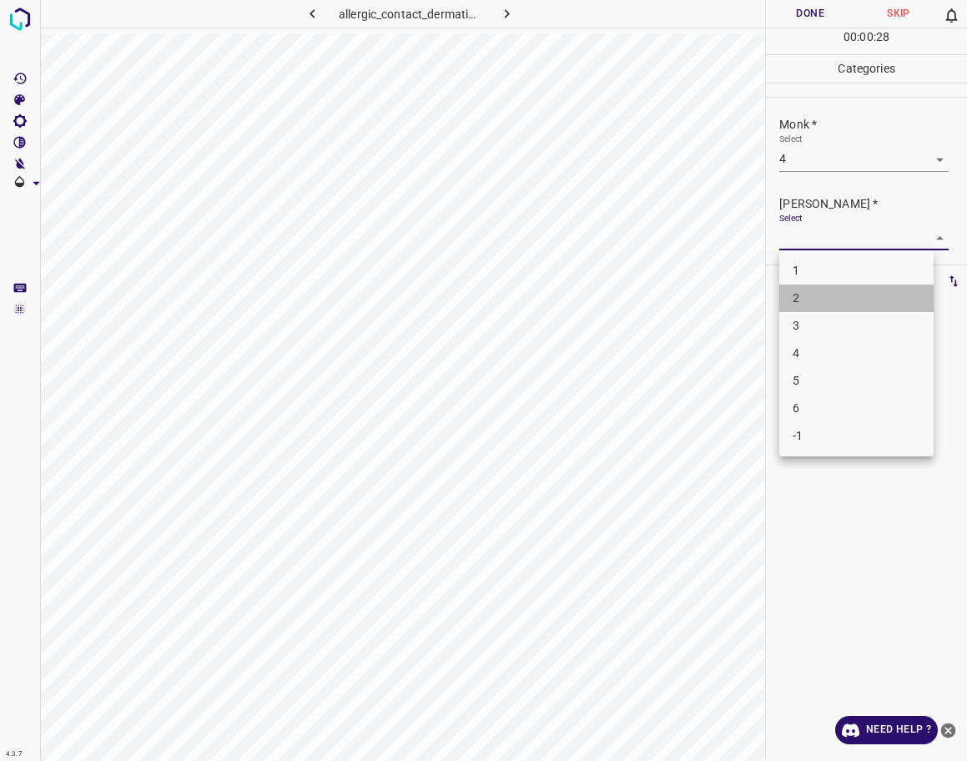
drag, startPoint x: 811, startPoint y: 305, endPoint x: 814, endPoint y: 319, distance: 14.6
click at [814, 319] on ul "1 2 3 4 5 6 -1" at bounding box center [856, 353] width 154 height 206
click at [814, 319] on li "3" at bounding box center [856, 326] width 154 height 28
type input "3"
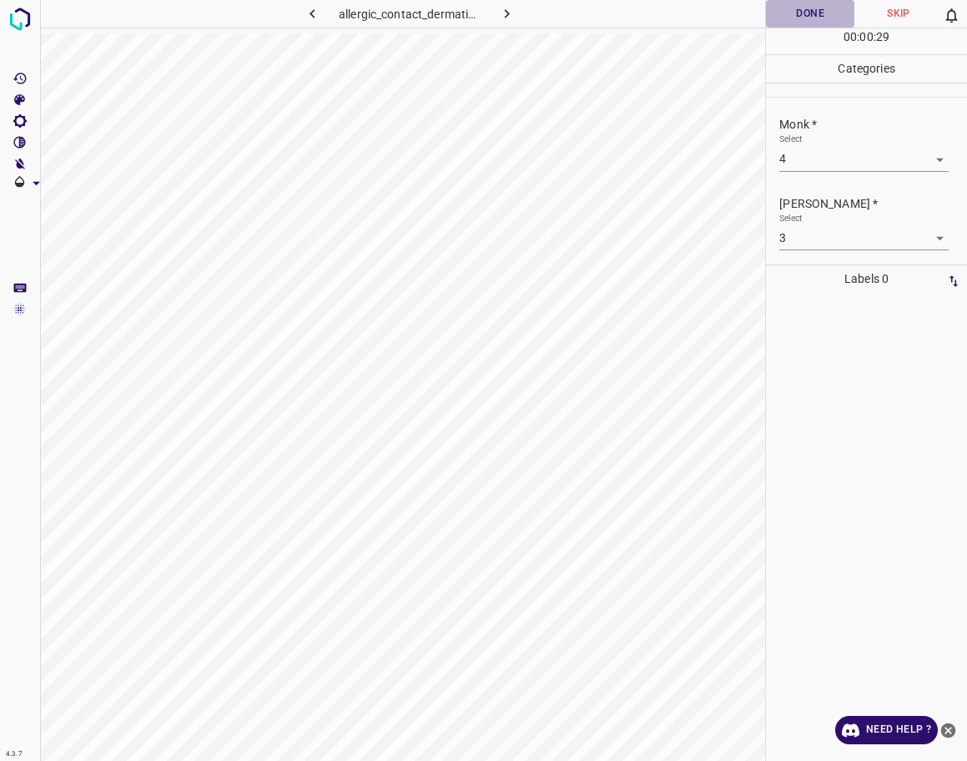
click at [817, 8] on button "Done" at bounding box center [810, 14] width 88 height 28
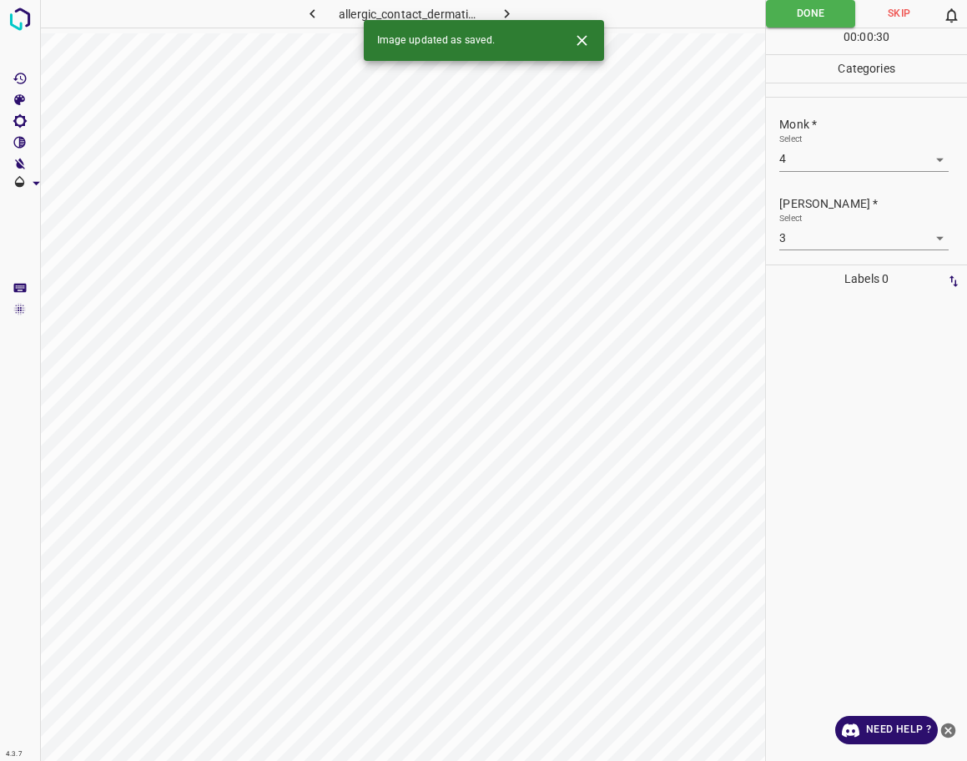
click at [512, 17] on icon "button" at bounding box center [507, 14] width 18 height 18
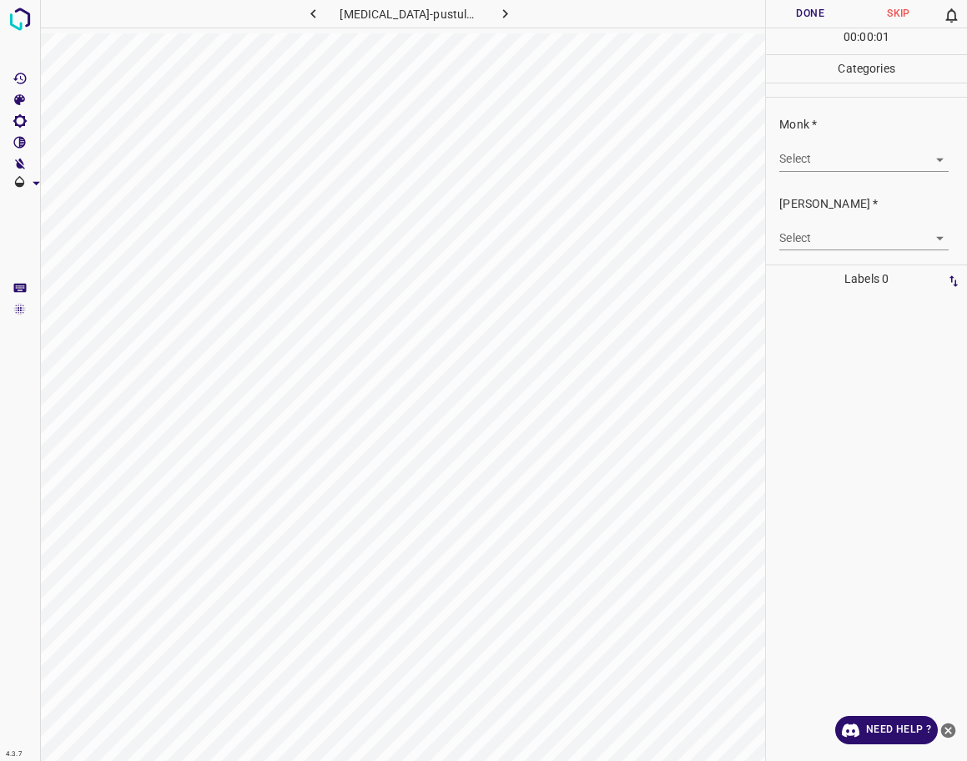
click at [835, 163] on body "4.3.7 [MEDICAL_DATA]-pustular42.jpg Done Skip 0 00 : 00 : 01 Categories Monk * …" at bounding box center [483, 380] width 967 height 761
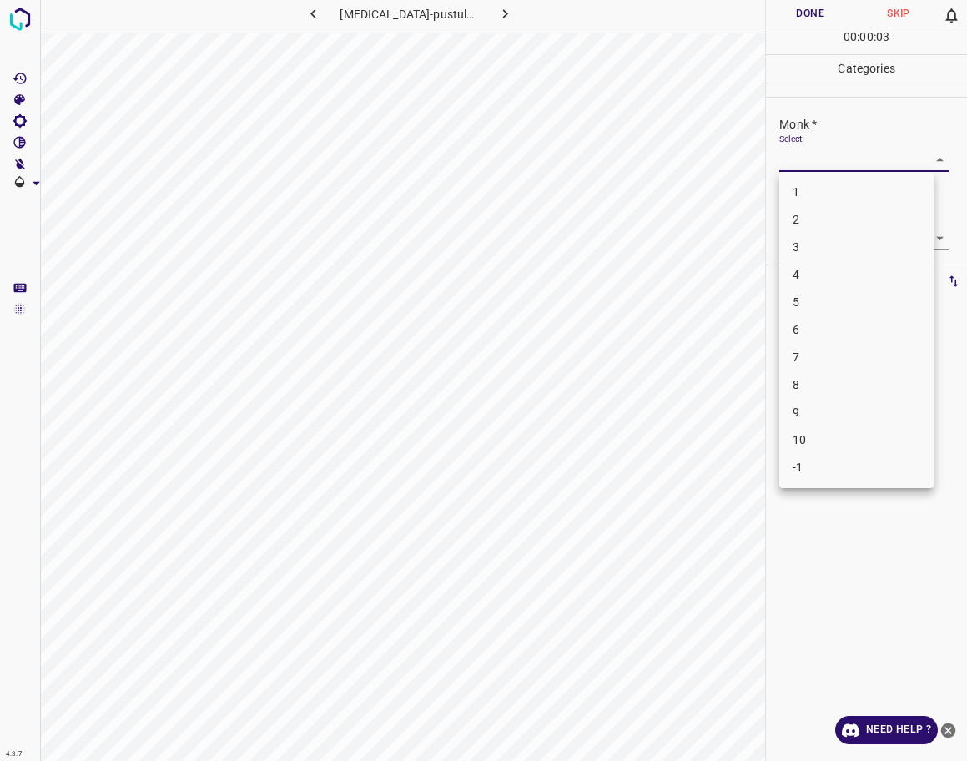
click at [810, 326] on li "6" at bounding box center [856, 330] width 154 height 28
type input "6"
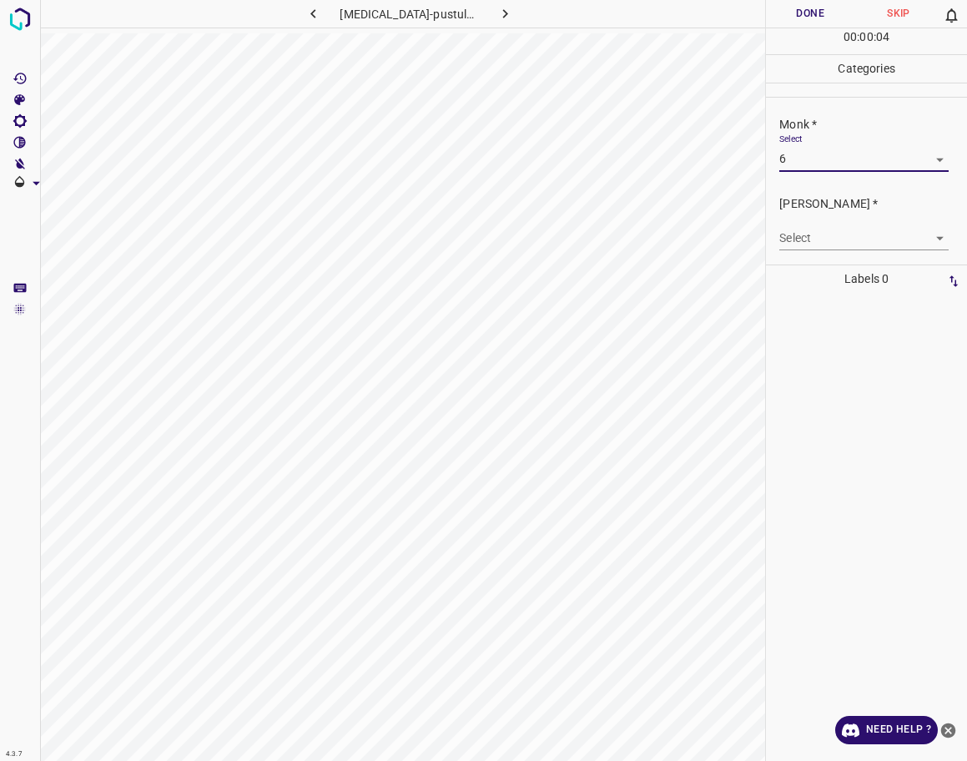
click at [819, 248] on body "4.3.7 [MEDICAL_DATA]-pustular42.jpg Done Skip 0 00 : 00 : 04 Categories Monk * …" at bounding box center [483, 380] width 967 height 761
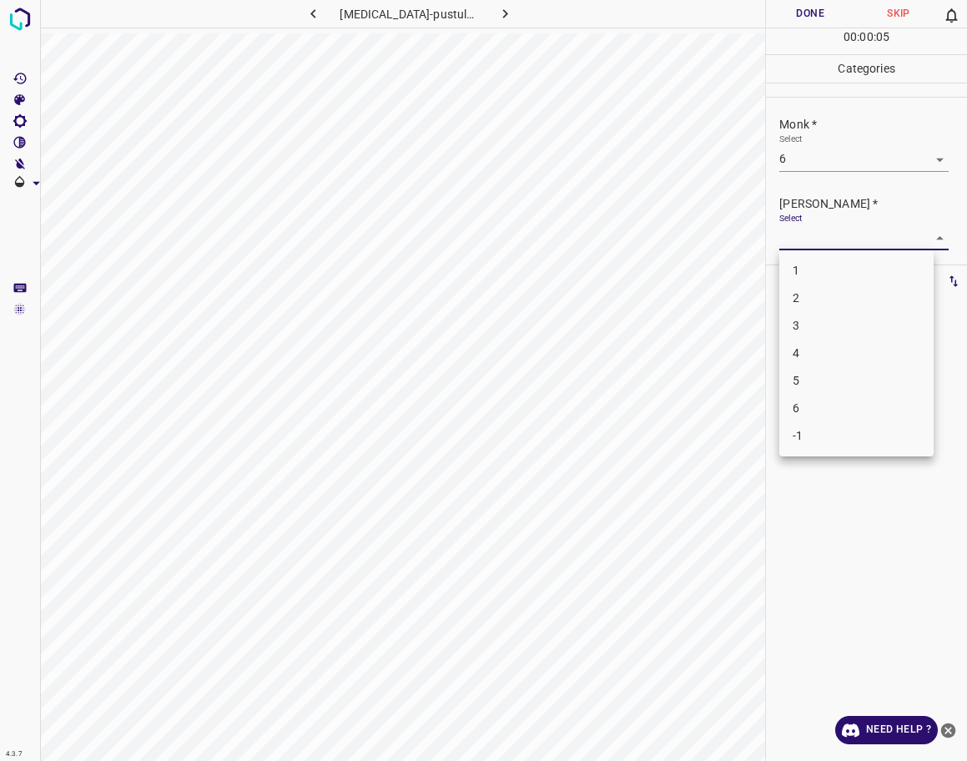
click at [818, 364] on li "4" at bounding box center [856, 354] width 154 height 28
type input "4"
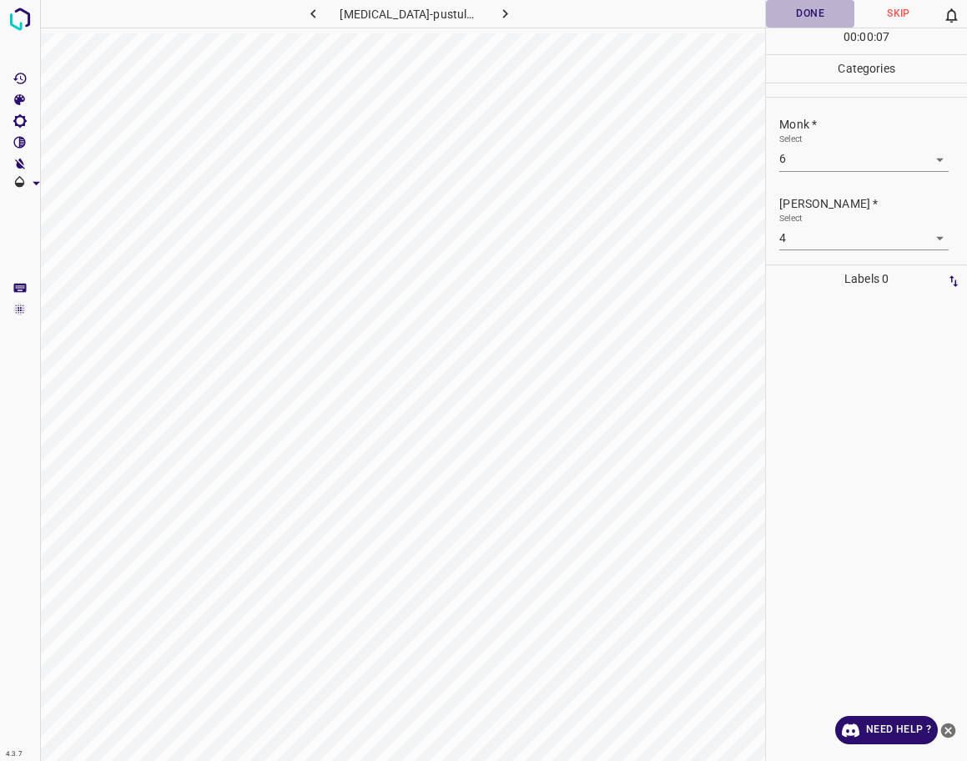
click at [802, 8] on button "Done" at bounding box center [810, 14] width 88 height 28
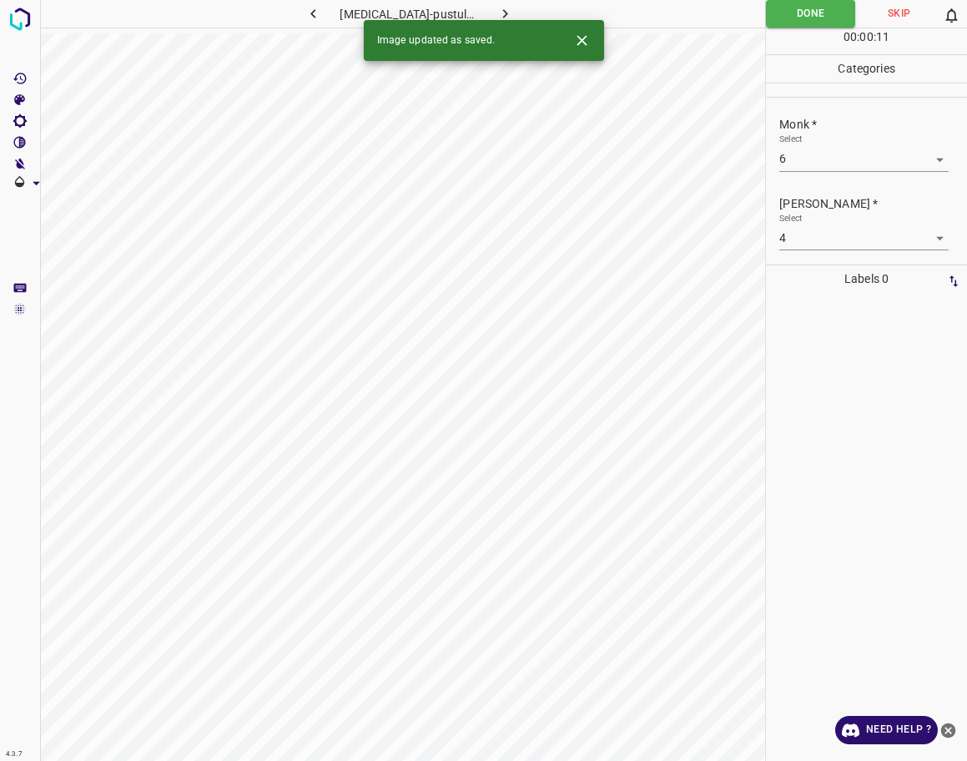
click at [497, 20] on div "Image updated as saved." at bounding box center [484, 40] width 240 height 41
click at [497, 13] on icon "button" at bounding box center [506, 14] width 18 height 18
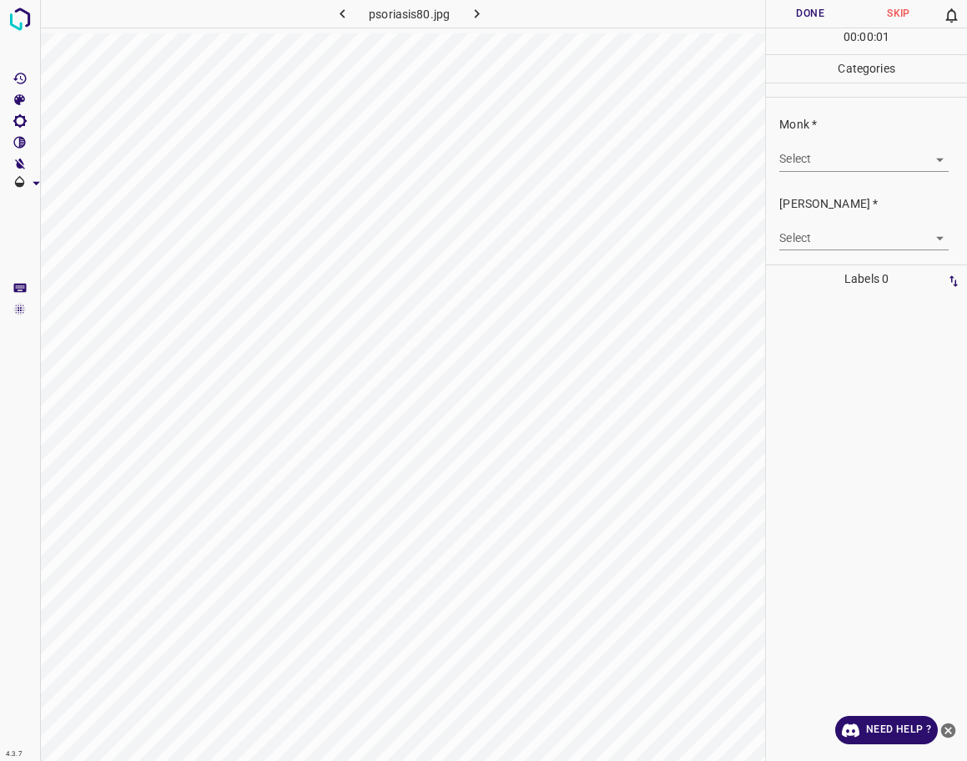
click at [835, 177] on div "Monk * Select ​" at bounding box center [866, 143] width 201 height 78
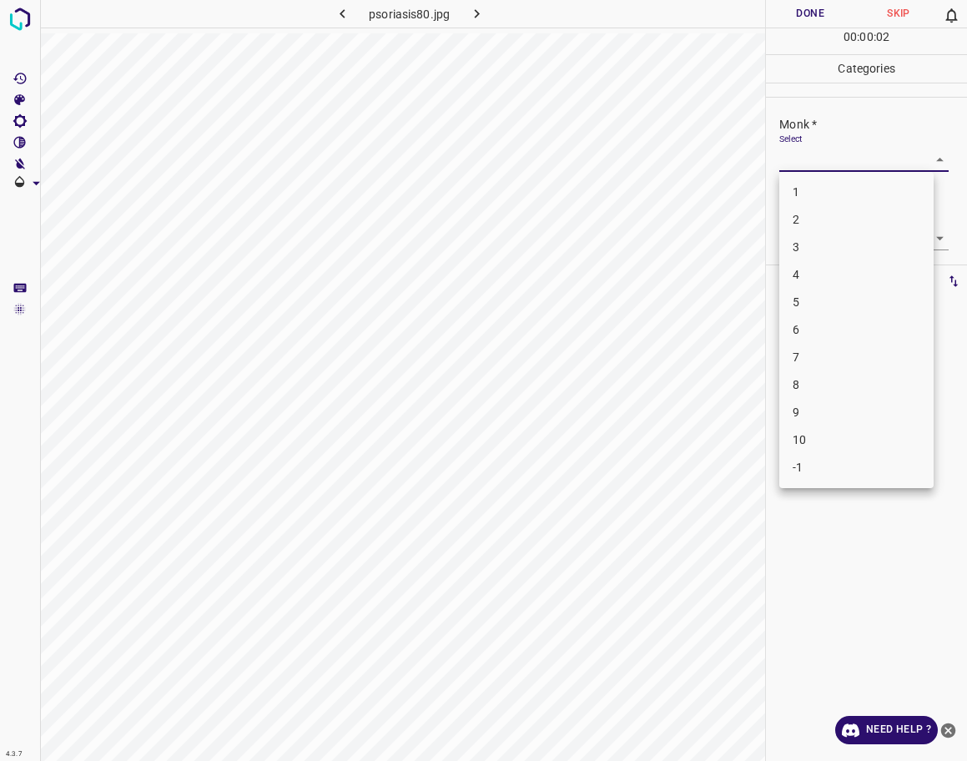
click at [832, 164] on body "4.3.7 psoriasis80.jpg Done Skip 0 00 : 00 : 02 Categories Monk * Select ​ [PERS…" at bounding box center [483, 380] width 967 height 761
click at [814, 329] on li "6" at bounding box center [856, 330] width 154 height 28
type input "6"
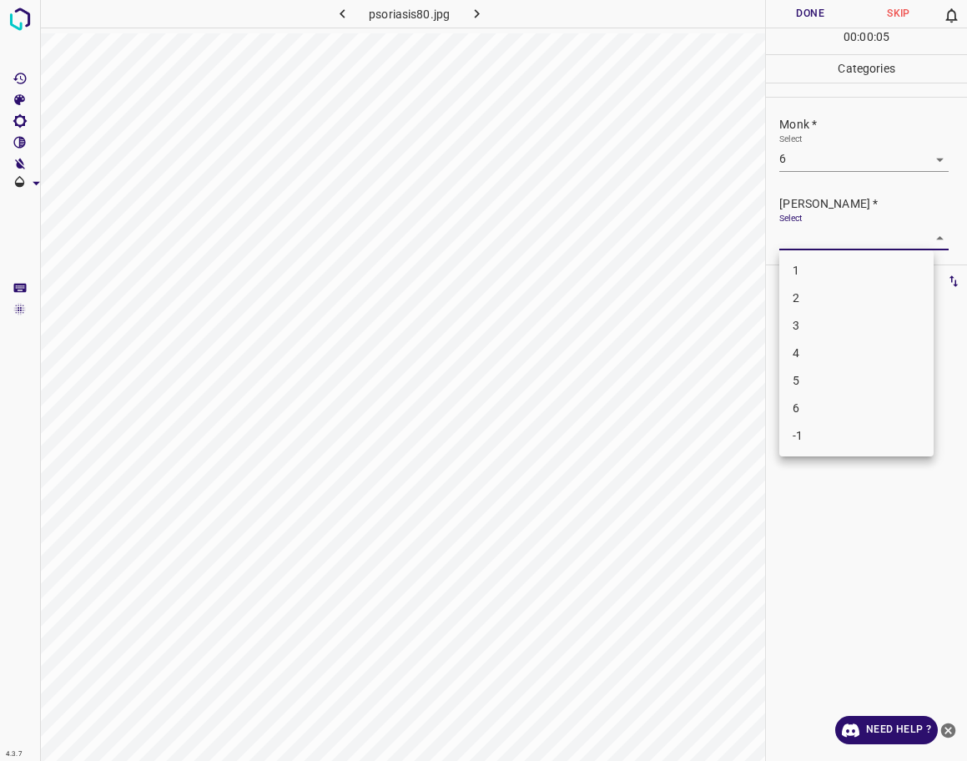
click at [824, 240] on body "4.3.7 psoriasis80.jpg Done Skip 0 00 : 00 : 05 Categories Monk * Select 6 6 [PE…" at bounding box center [483, 380] width 967 height 761
click at [819, 350] on li "4" at bounding box center [856, 354] width 154 height 28
type input "4"
click at [807, 18] on button "Done" at bounding box center [810, 14] width 88 height 28
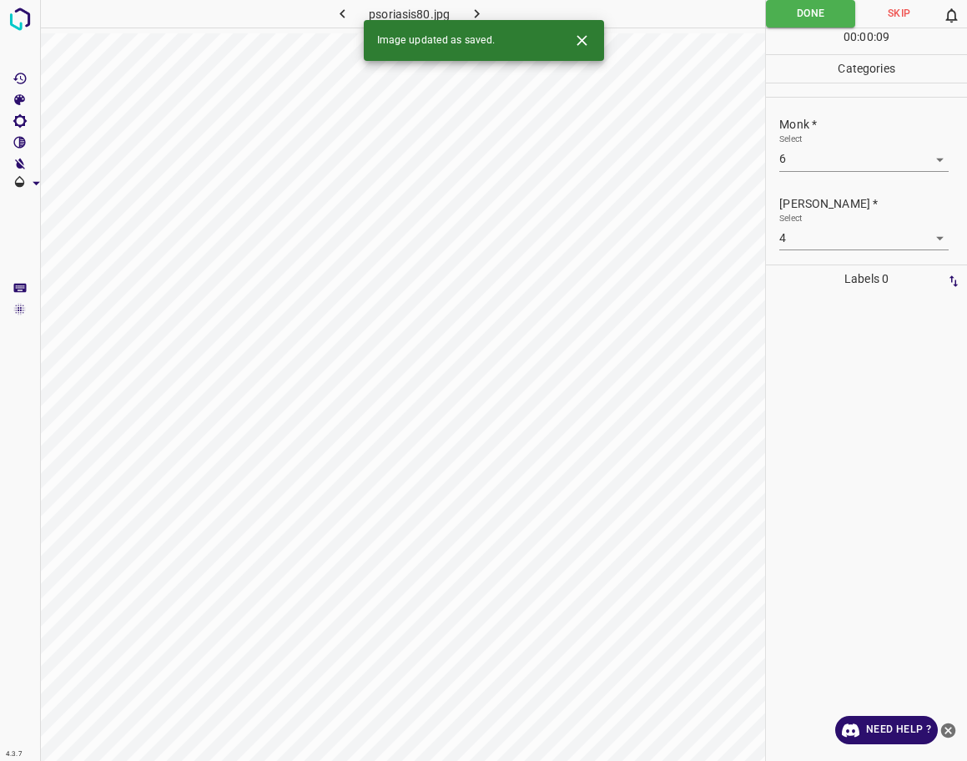
click at [472, 15] on icon "button" at bounding box center [477, 14] width 18 height 18
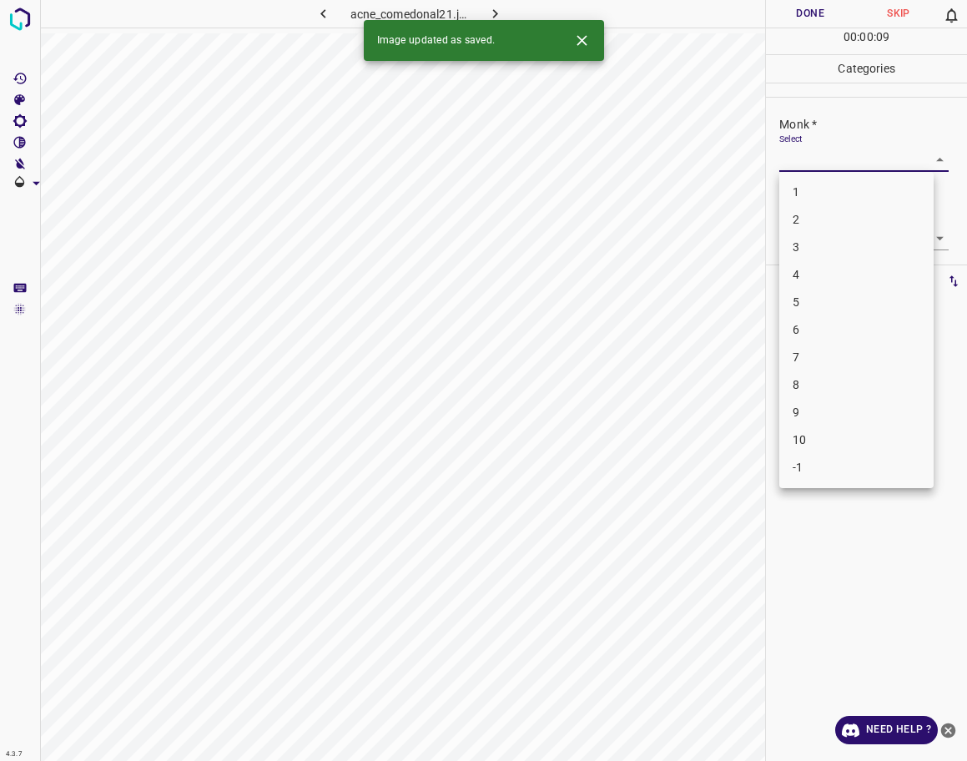
click at [838, 160] on body "4.3.7 acne_comedonal21.jpg Done Skip 0 00 : 00 : 09 Categories Monk * Select ​ …" at bounding box center [483, 380] width 967 height 761
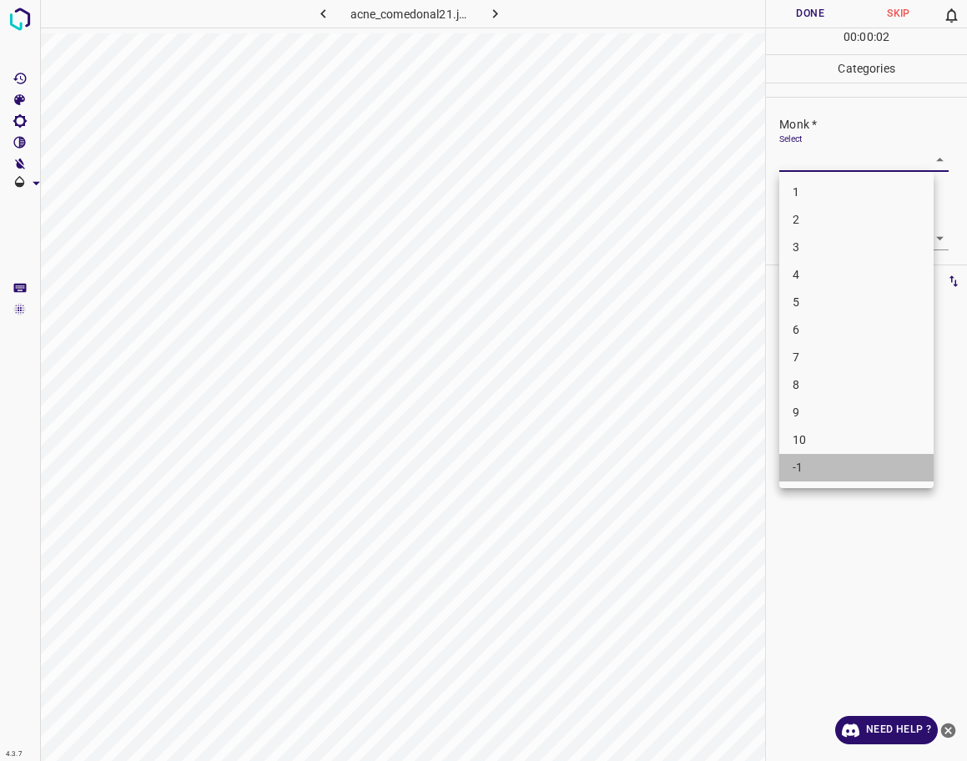
click at [808, 457] on li "-1" at bounding box center [856, 468] width 154 height 28
type input "-1"
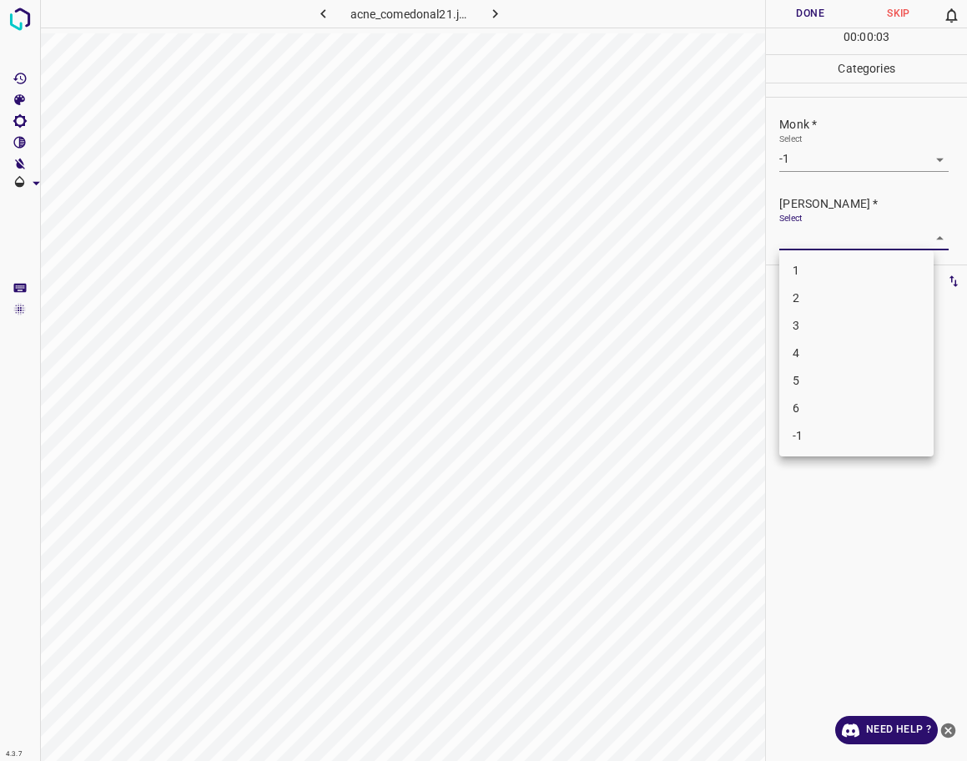
click at [831, 234] on body "4.3.7 acne_comedonal21.jpg Done Skip 0 00 : 00 : 03 Categories Monk * Select -1…" at bounding box center [483, 380] width 967 height 761
click at [837, 433] on li "-1" at bounding box center [856, 436] width 154 height 28
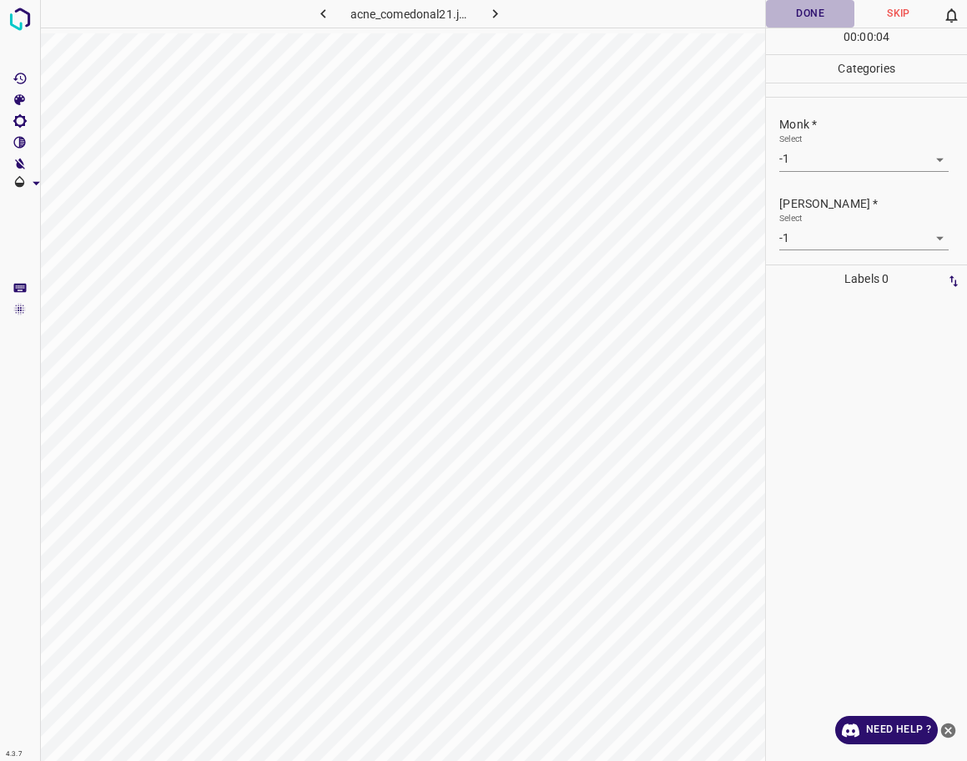
click at [790, 11] on button "Done" at bounding box center [810, 14] width 88 height 28
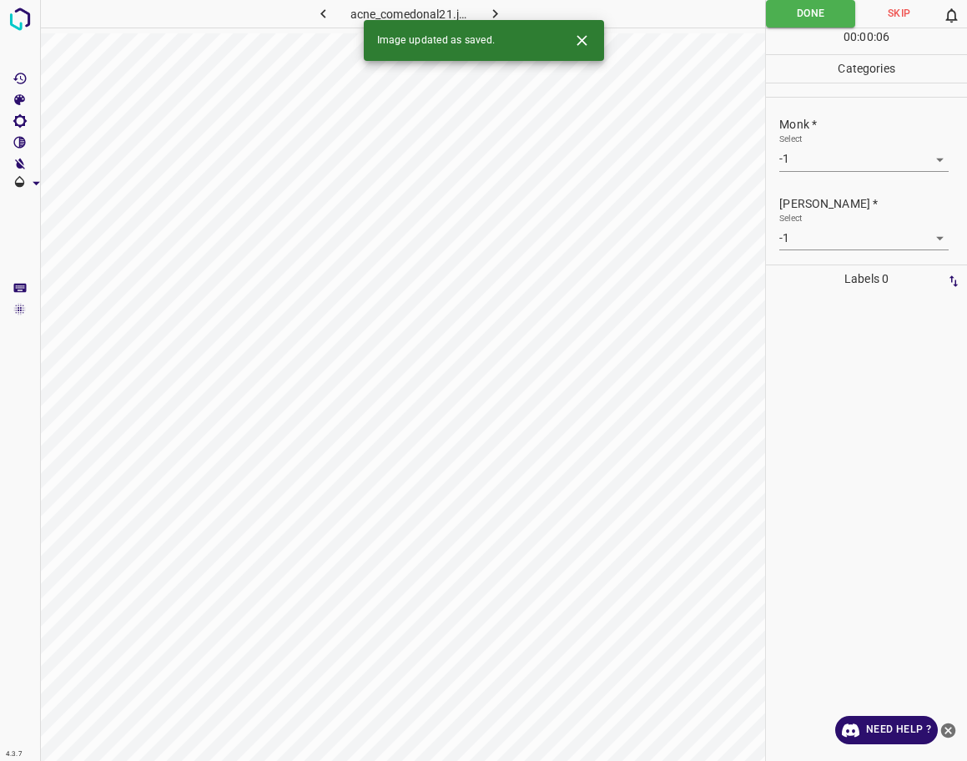
click at [497, 13] on icon "button" at bounding box center [495, 13] width 5 height 9
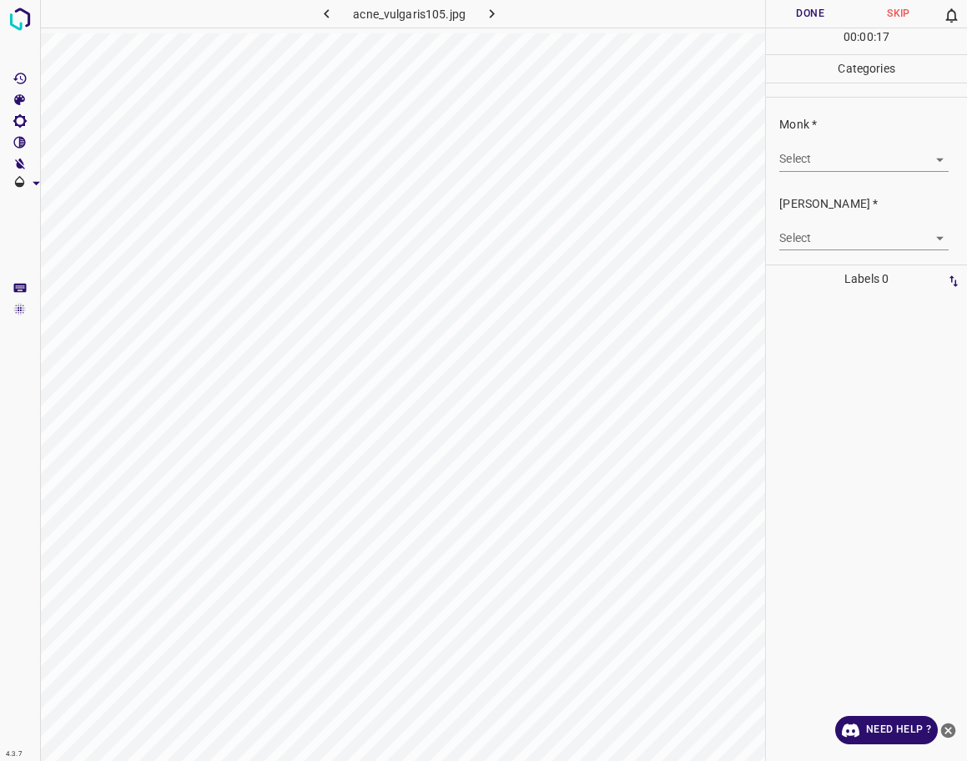
click at [821, 153] on body "4.3.7 acne_vulgaris105.jpg Done Skip 0 00 : 00 : 17 Categories Monk * Select ​ …" at bounding box center [483, 380] width 967 height 761
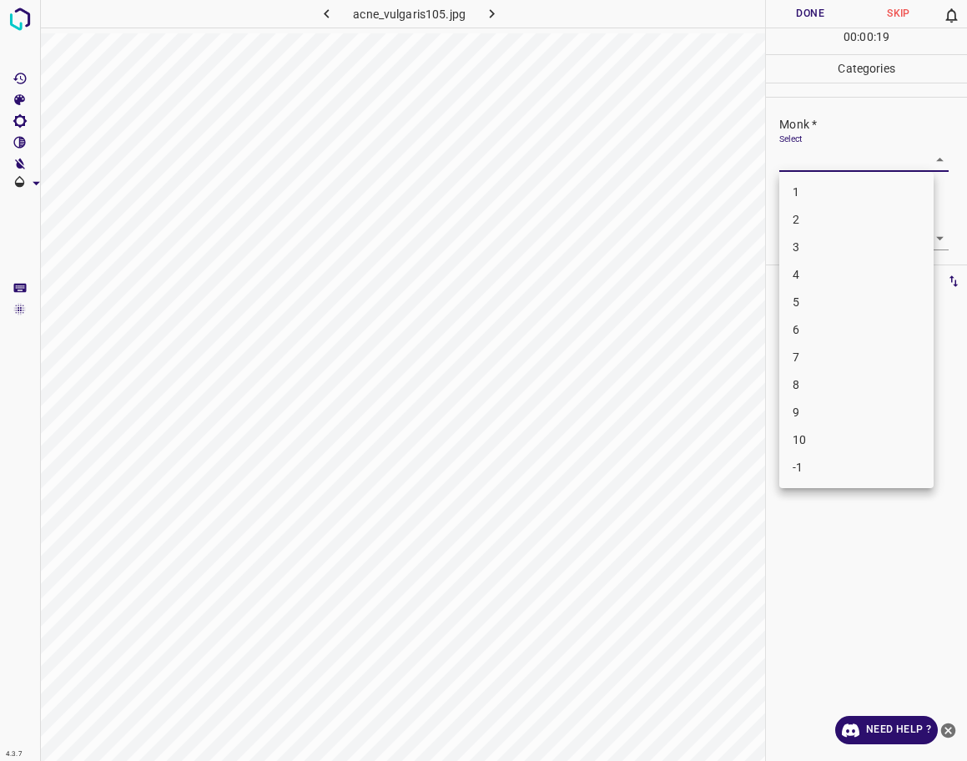
click at [824, 332] on li "6" at bounding box center [856, 330] width 154 height 28
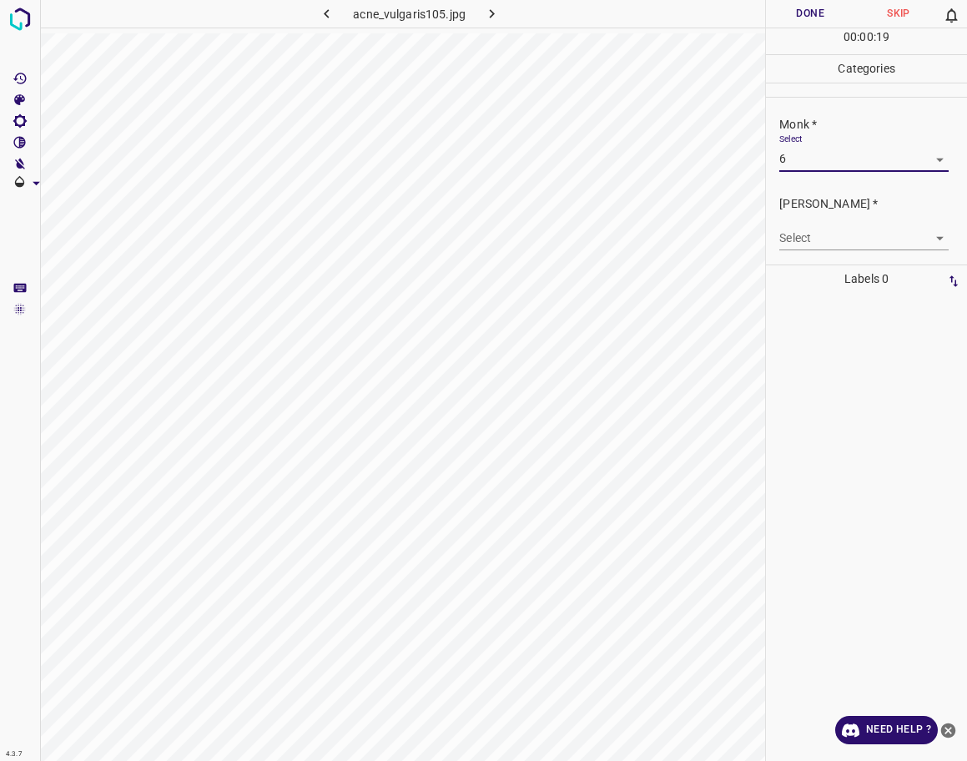
click at [839, 238] on body "4.3.7 acne_vulgaris105.jpg Done Skip 0 00 : 00 : 19 Categories Monk * Select 6 …" at bounding box center [483, 380] width 967 height 761
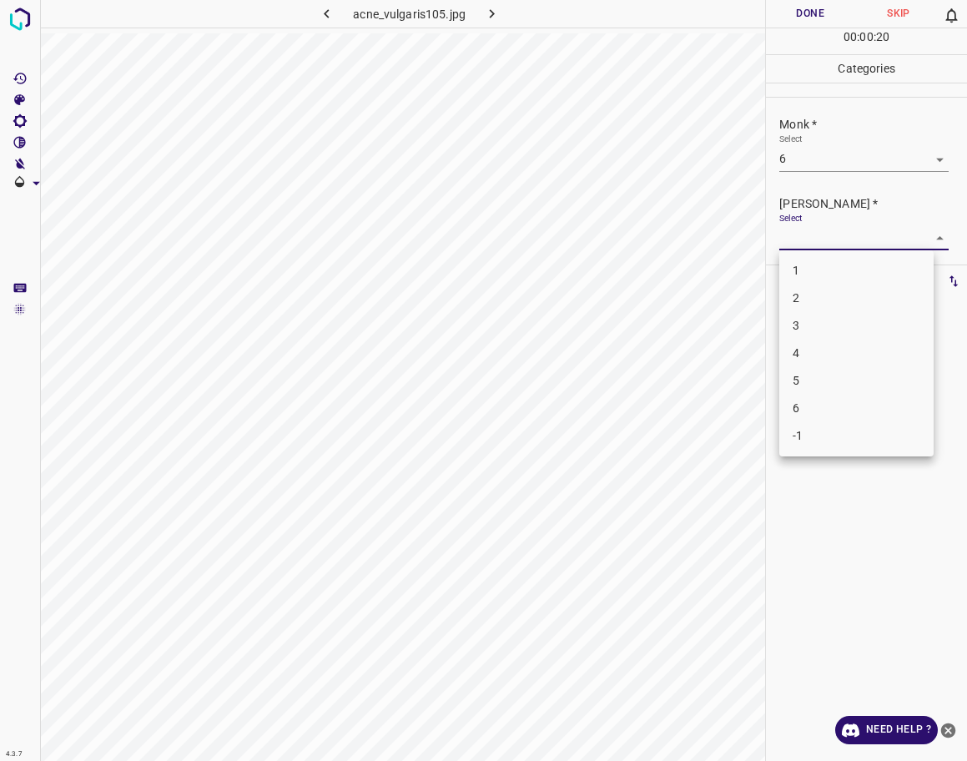
click at [835, 367] on li "5" at bounding box center [856, 381] width 154 height 28
click at [797, 4] on button "Done" at bounding box center [810, 14] width 88 height 28
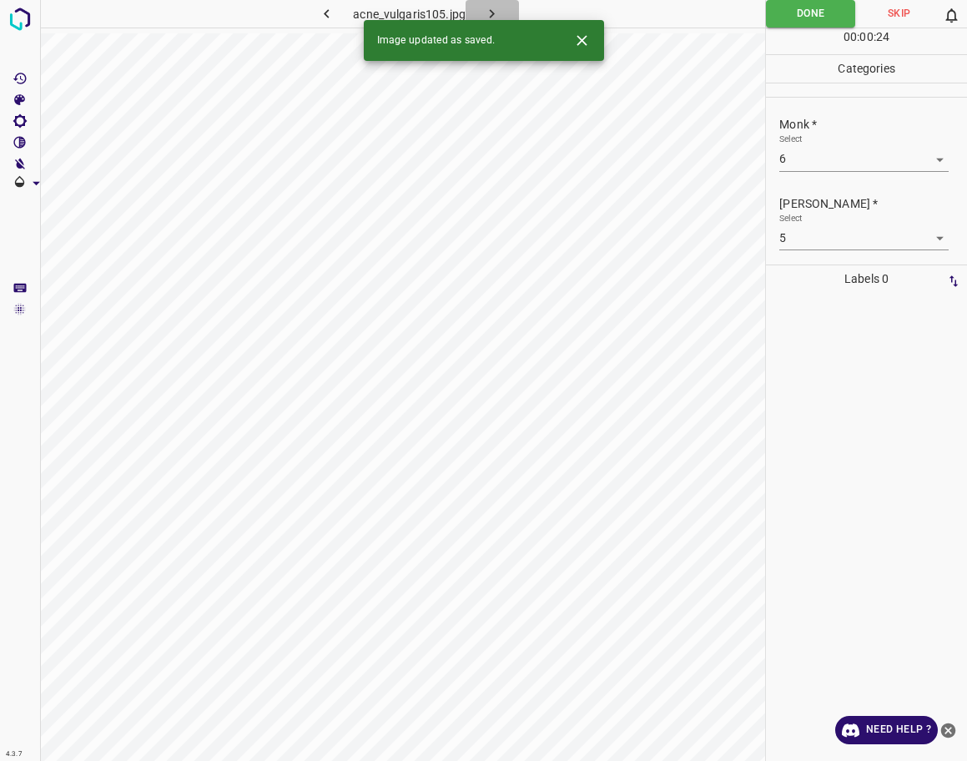
click at [492, 16] on icon "button" at bounding box center [492, 13] width 5 height 9
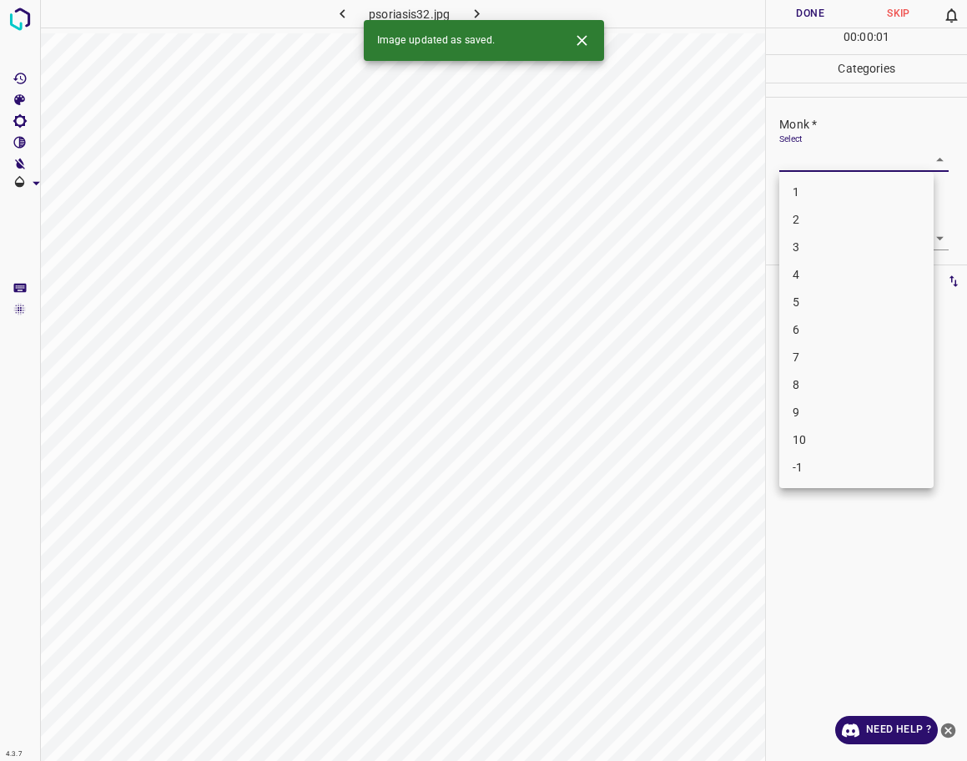
click at [824, 164] on body "4.3.7 psoriasis32.jpg Done Skip 0 00 : 00 : 01 Categories Monk * Select ​ [PERS…" at bounding box center [483, 380] width 967 height 761
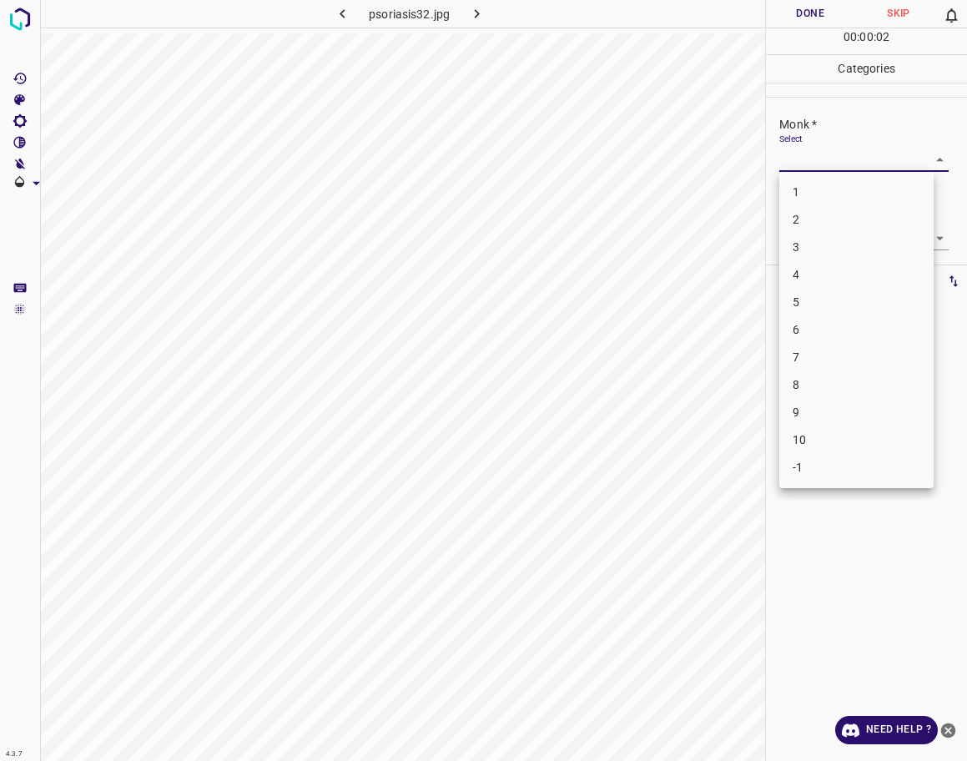
click at [816, 228] on li "2" at bounding box center [856, 220] width 154 height 28
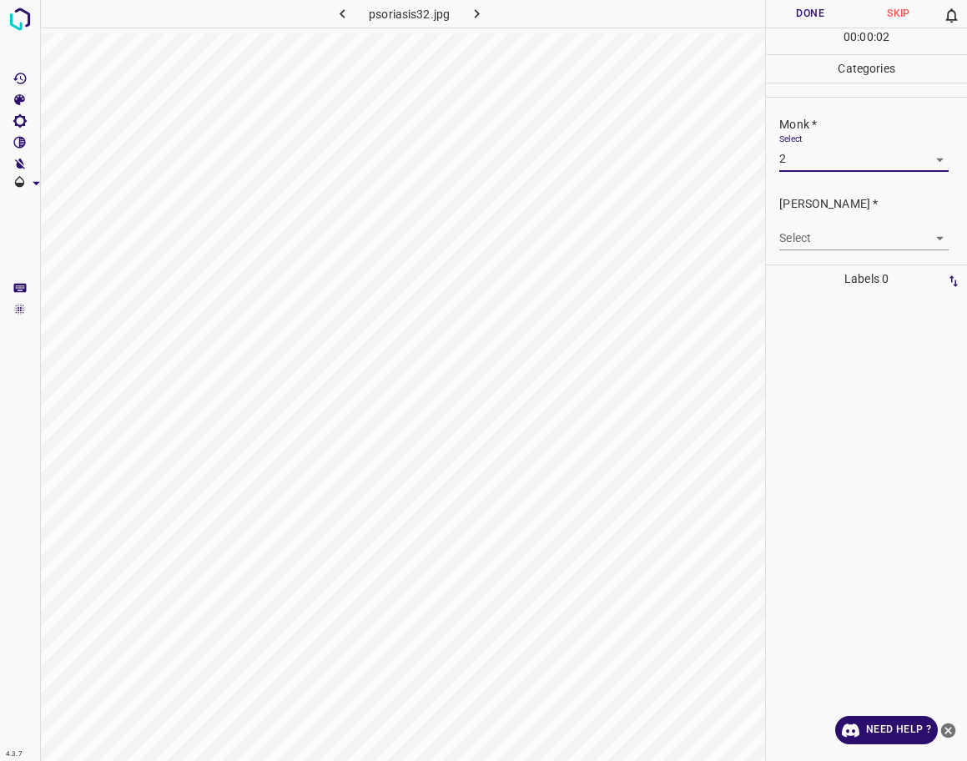
click at [811, 238] on body "4.3.7 psoriasis32.jpg Done Skip 0 00 : 00 : 02 Categories Monk * Select 2 2 [PE…" at bounding box center [483, 380] width 967 height 761
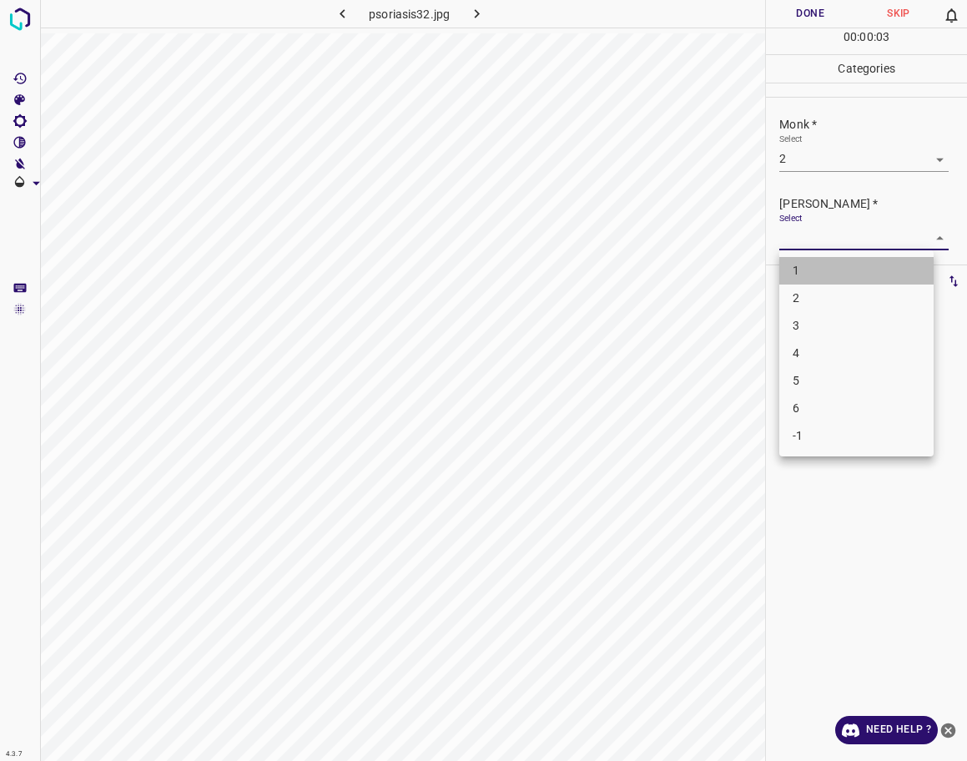
click at [810, 267] on li "1" at bounding box center [856, 271] width 154 height 28
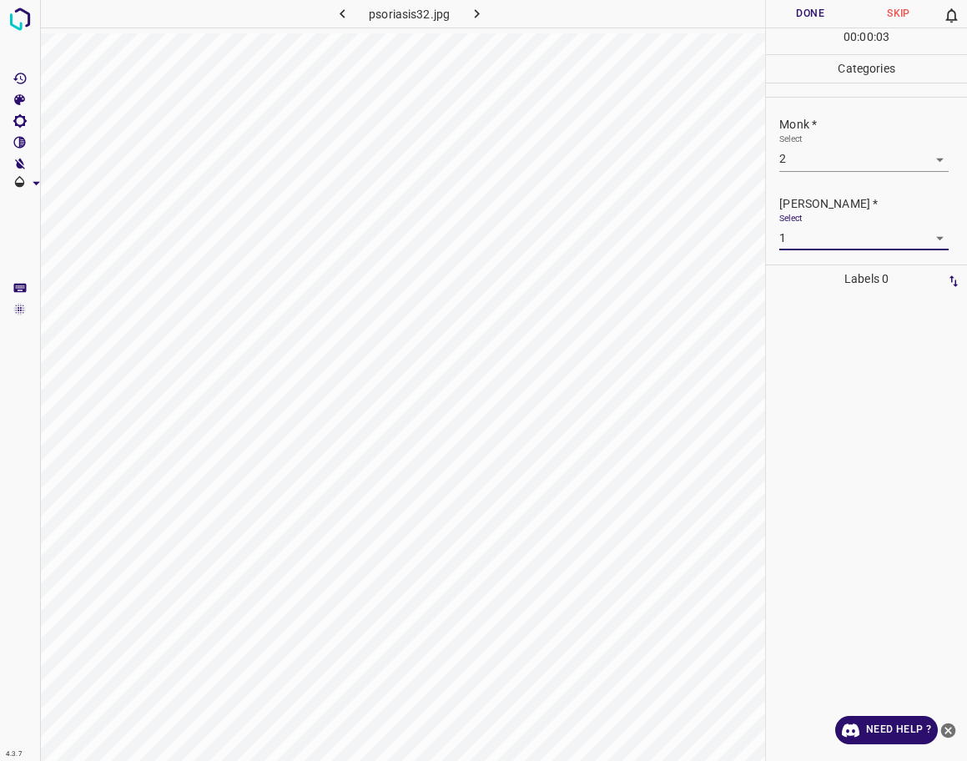
click at [800, 7] on button "Done" at bounding box center [810, 14] width 88 height 28
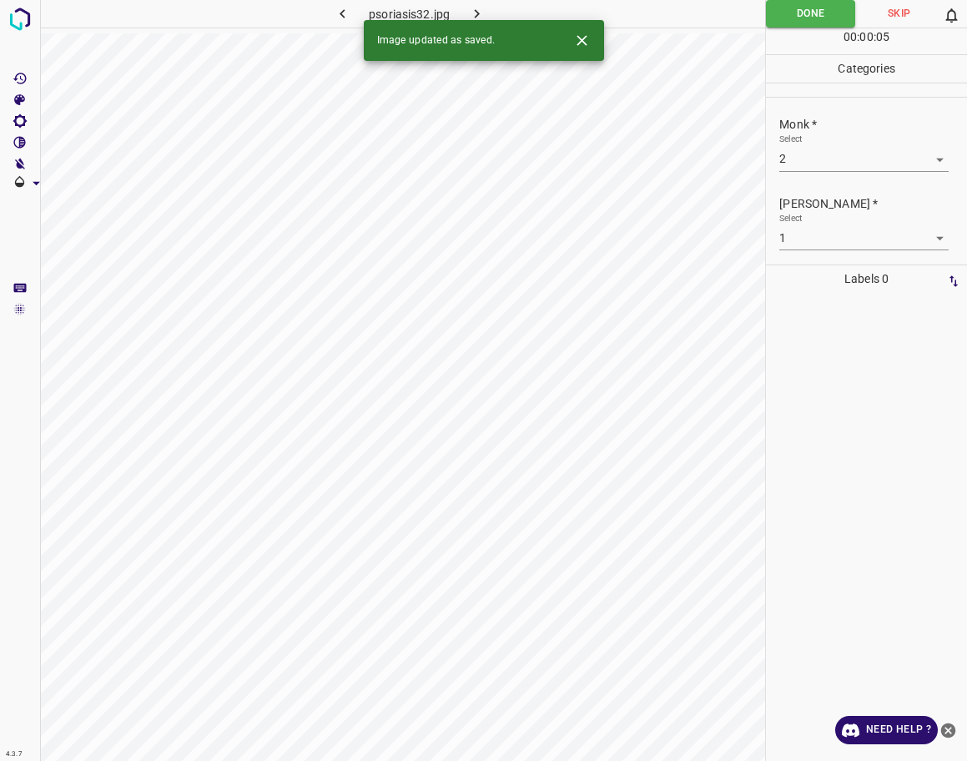
click at [479, 22] on div "Image updated as saved." at bounding box center [484, 40] width 240 height 41
click at [482, 15] on icon "button" at bounding box center [477, 14] width 18 height 18
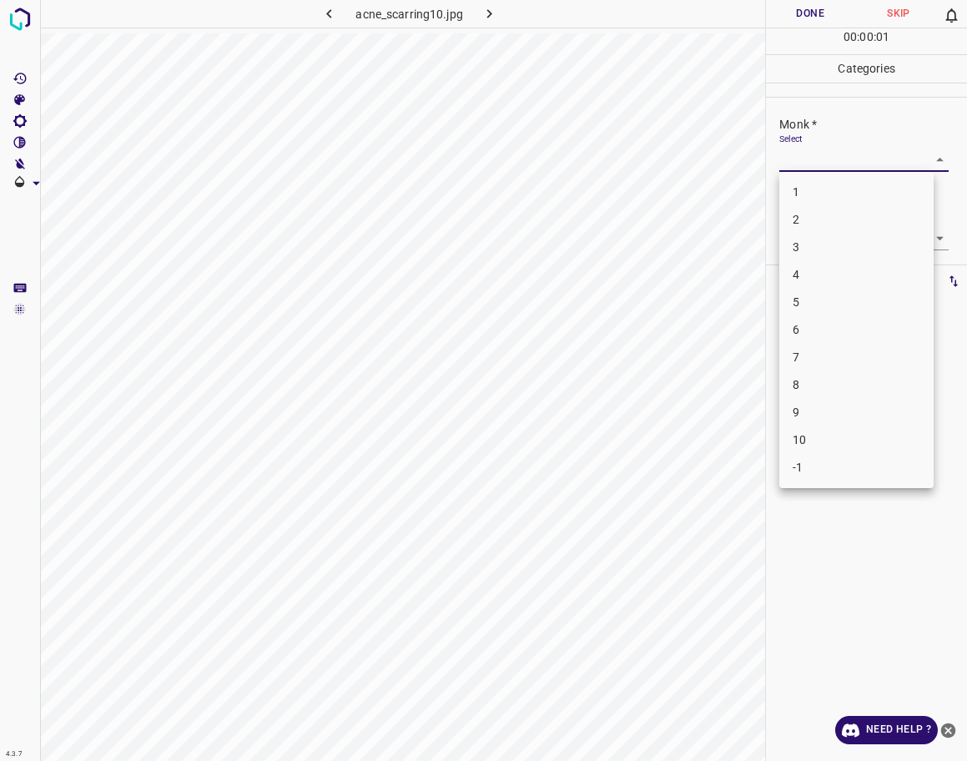
click at [872, 158] on body "4.3.7 acne_scarring10.jpg Done Skip 0 00 : 00 : 01 Categories Monk * Select ​ […" at bounding box center [483, 380] width 967 height 761
click at [814, 243] on li "3" at bounding box center [856, 248] width 154 height 28
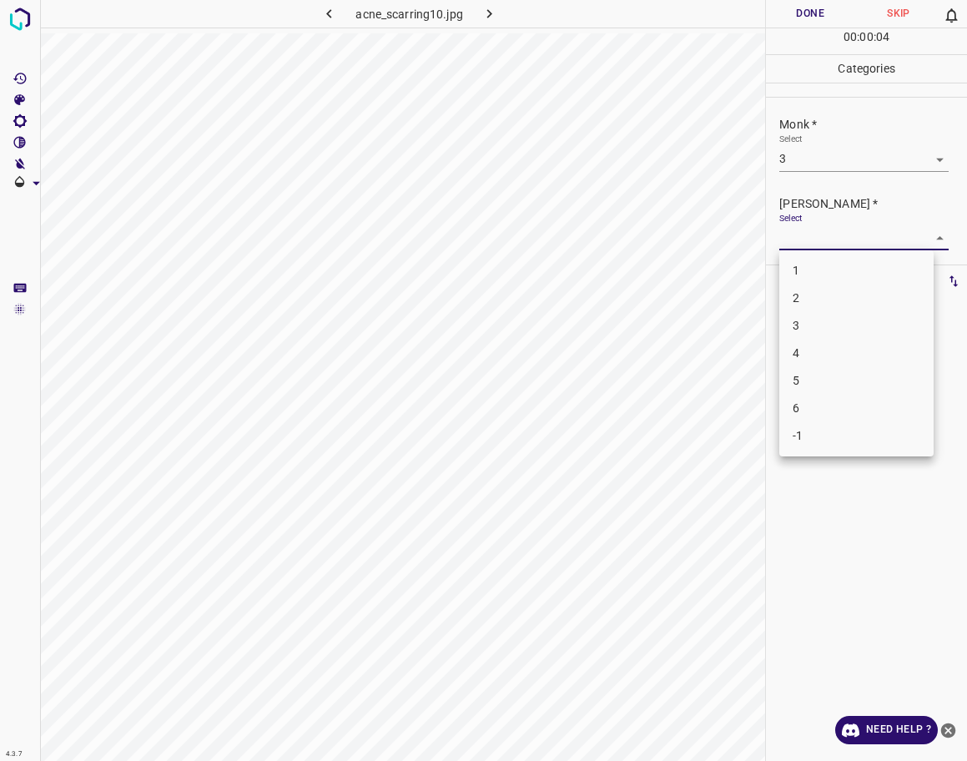
click at [814, 243] on body "4.3.7 acne_scarring10.jpg Done Skip 0 00 : 00 : 04 Categories Monk * Select 3 3…" at bounding box center [483, 380] width 967 height 761
click at [814, 290] on li "2" at bounding box center [856, 299] width 154 height 28
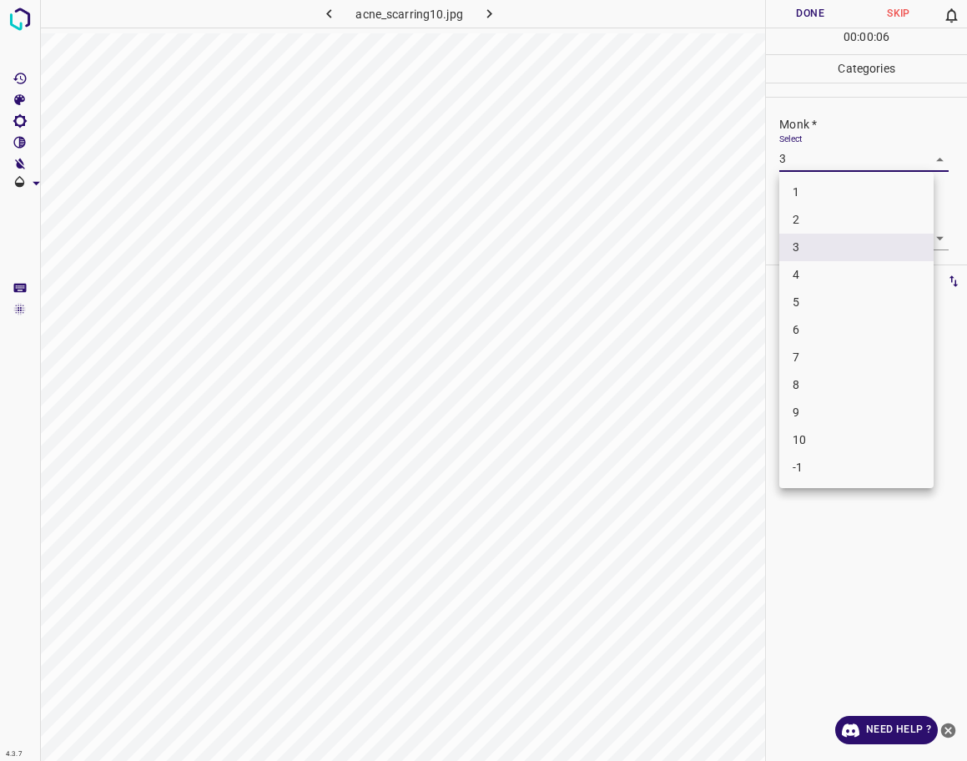
click at [804, 159] on body "4.3.7 acne_scarring10.jpg Done Skip 0 00 : 00 : 06 Categories Monk * Select 3 3…" at bounding box center [483, 380] width 967 height 761
click at [799, 220] on li "2" at bounding box center [856, 220] width 154 height 28
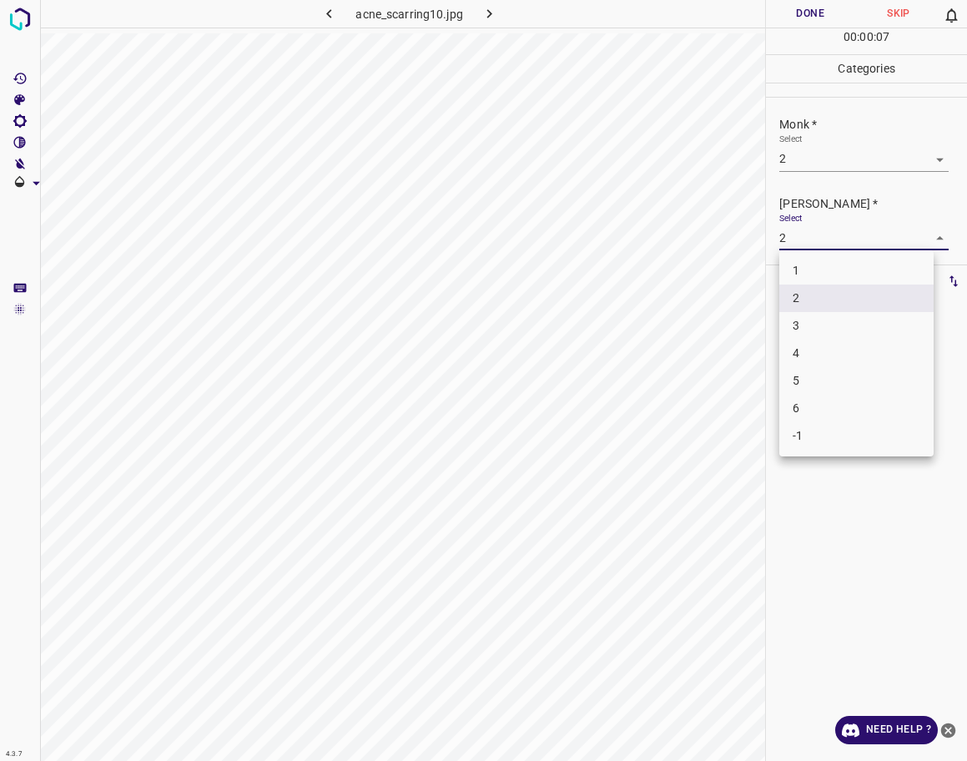
click at [799, 249] on body "4.3.7 acne_scarring10.jpg Done Skip 0 00 : 00 : 07 Categories Monk * Select 2 2…" at bounding box center [483, 380] width 967 height 761
click at [804, 270] on li "1" at bounding box center [856, 271] width 154 height 28
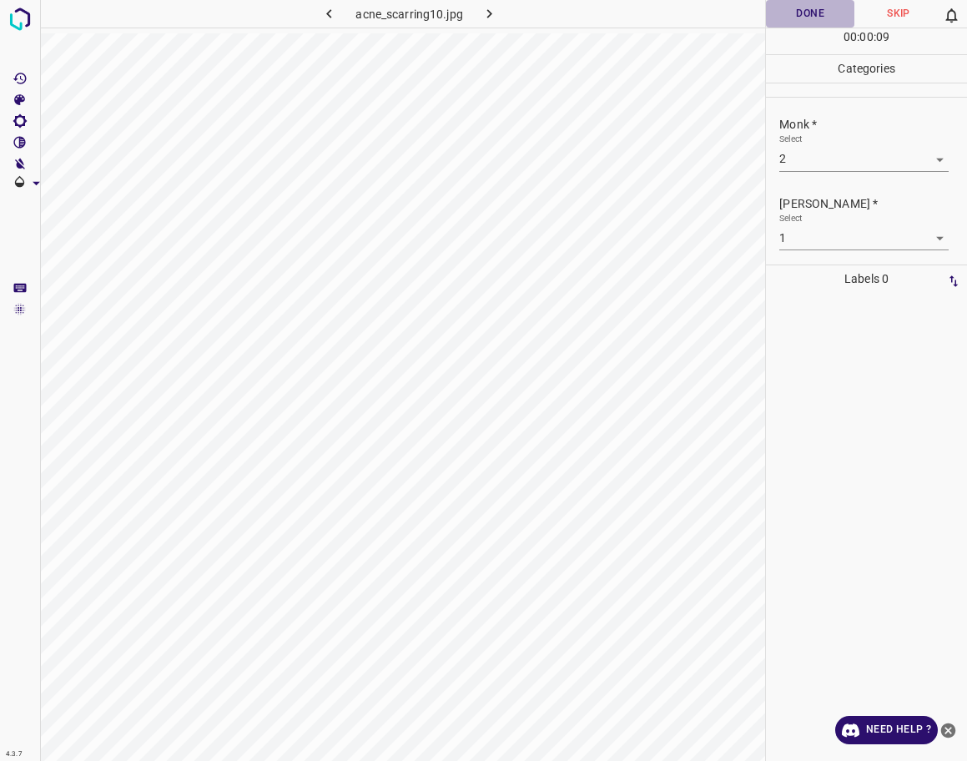
click at [807, 12] on button "Done" at bounding box center [810, 14] width 88 height 28
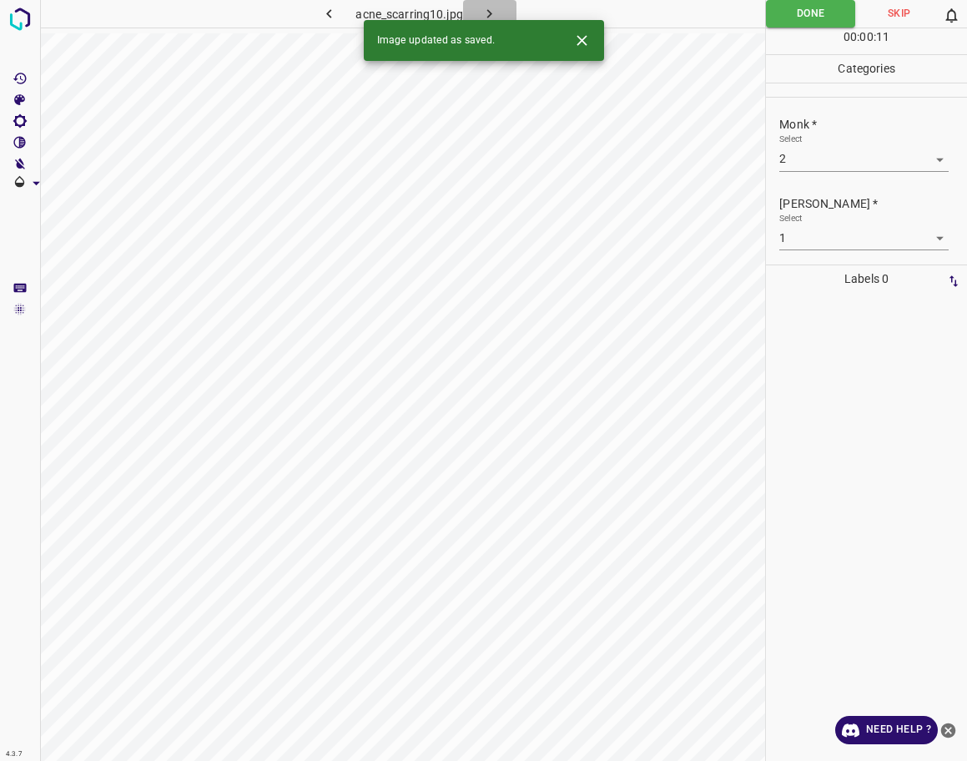
click at [489, 9] on icon "button" at bounding box center [490, 14] width 18 height 18
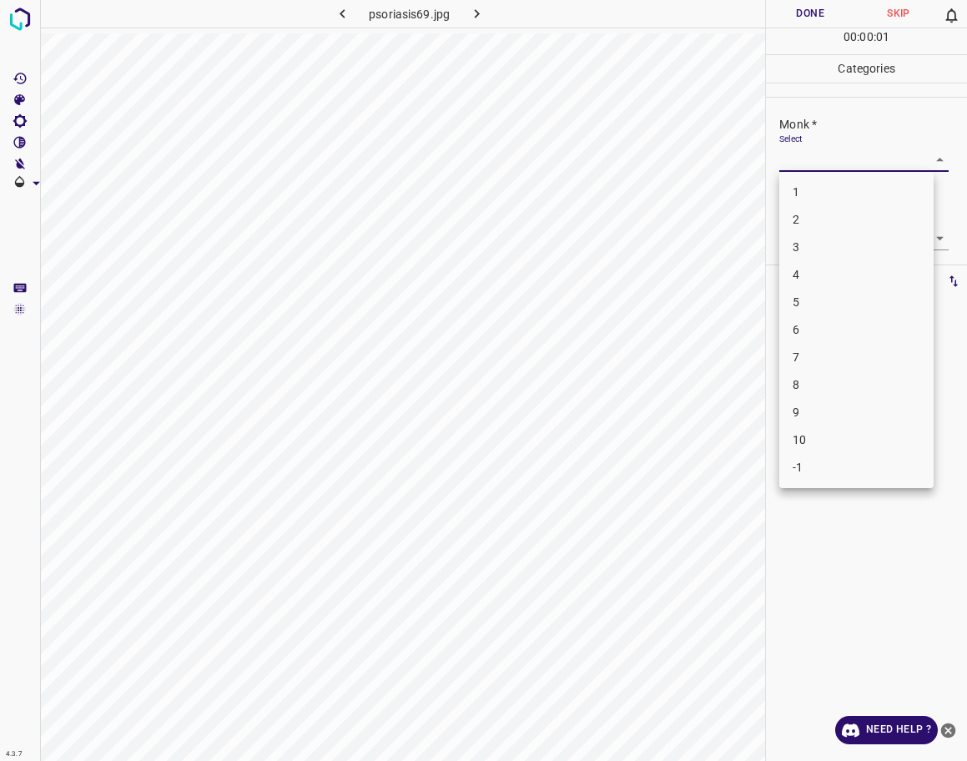
click at [850, 168] on body "4.3.7 psoriasis69.jpg Done Skip 0 00 : 00 : 01 Categories Monk * Select ​ [PERS…" at bounding box center [483, 380] width 967 height 761
click at [819, 219] on li "2" at bounding box center [856, 220] width 154 height 28
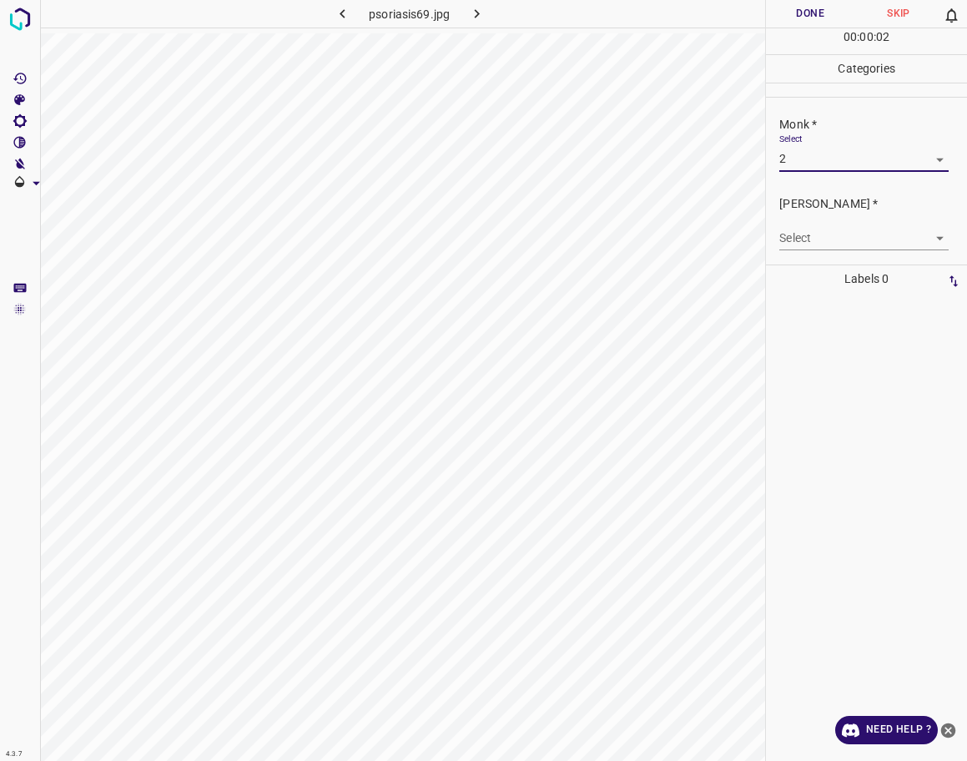
click at [820, 241] on body "4.3.7 psoriasis69.jpg Done Skip 0 00 : 00 : 02 Categories Monk * Select 2 2 [PE…" at bounding box center [483, 380] width 967 height 761
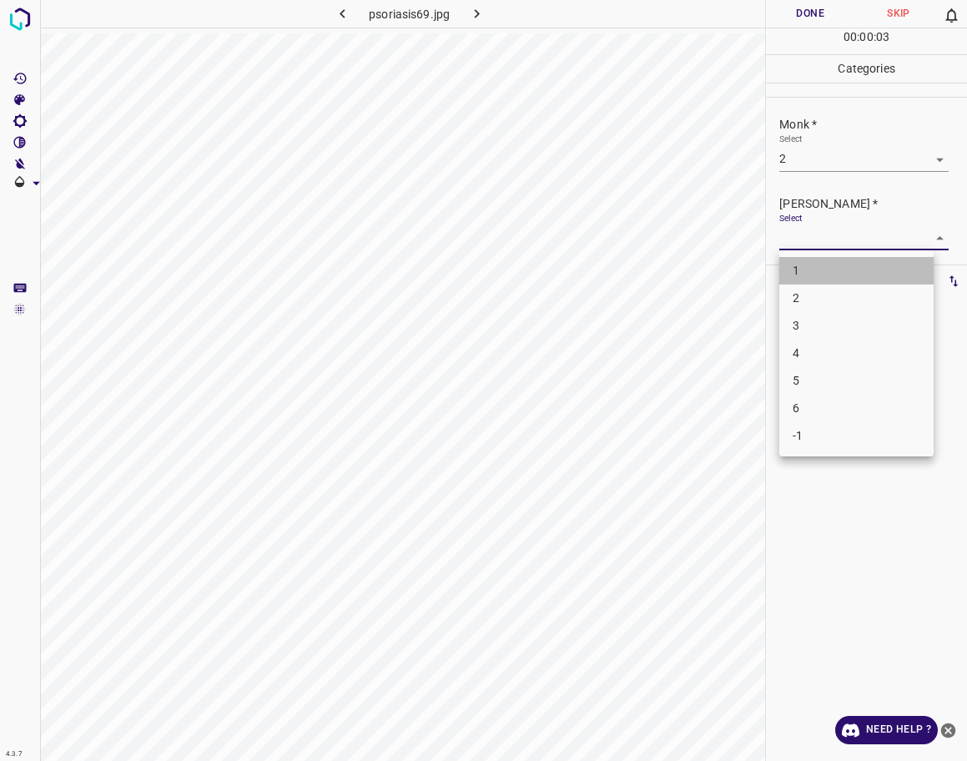
click at [814, 264] on li "1" at bounding box center [856, 271] width 154 height 28
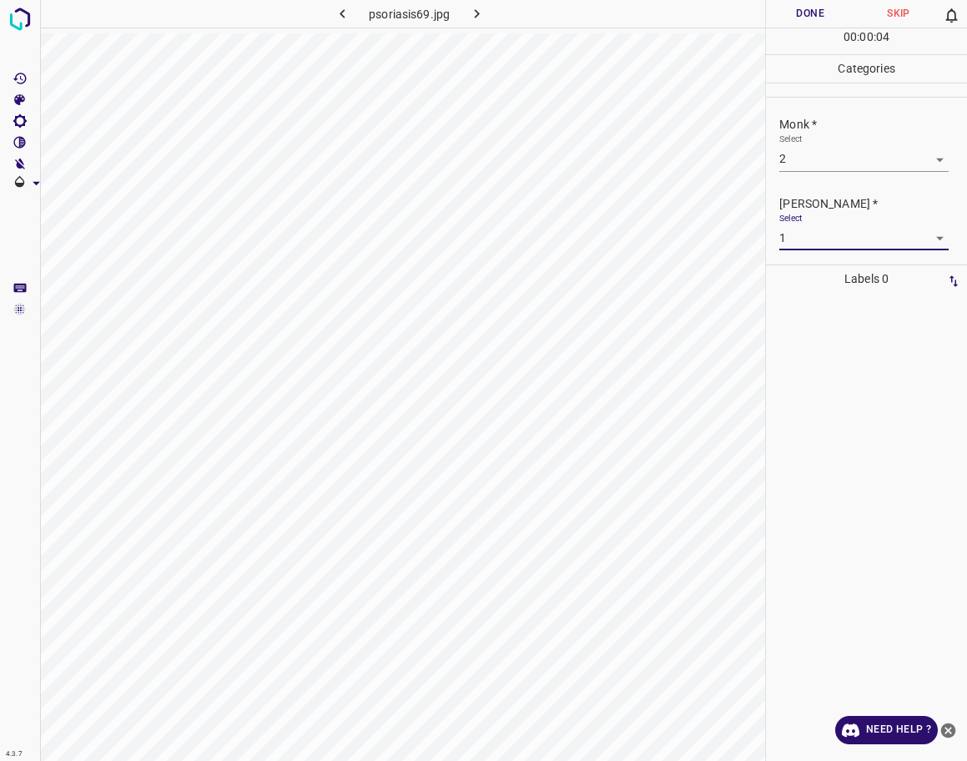
click at [804, 18] on button "Done" at bounding box center [810, 14] width 88 height 28
click at [480, 13] on icon "button" at bounding box center [477, 14] width 18 height 18
click at [836, 157] on body "4.3.7 acne_vulgaris100.jpg Done Skip 0 00 : 00 : 16 Categories Monk * Select ​ …" at bounding box center [483, 380] width 967 height 761
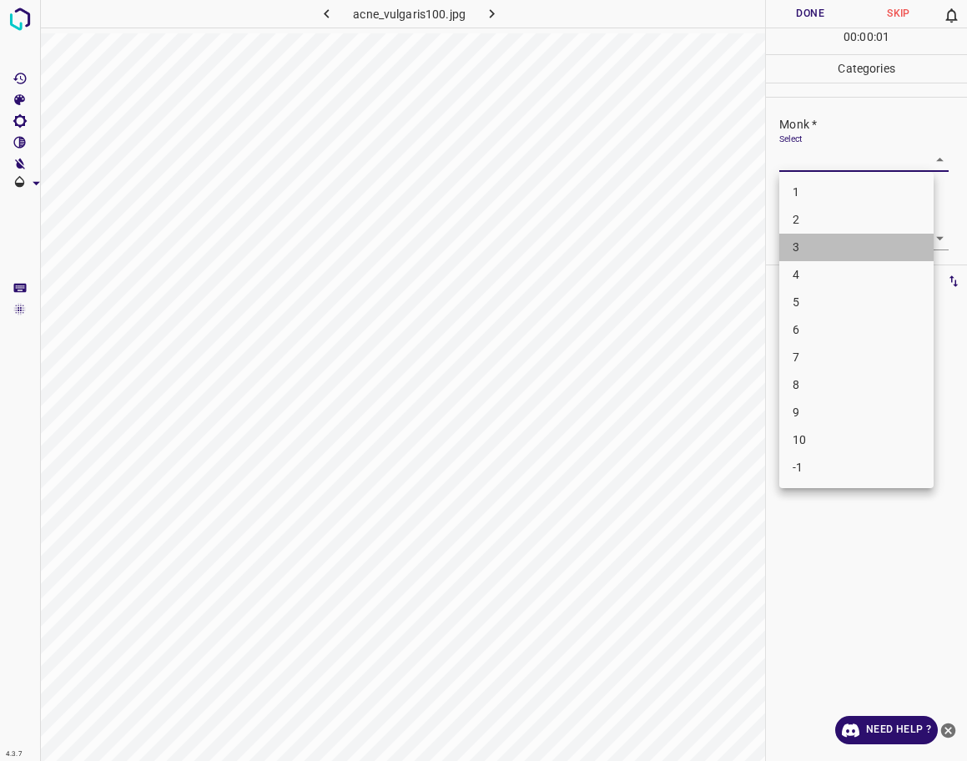
click at [823, 243] on li "3" at bounding box center [856, 248] width 154 height 28
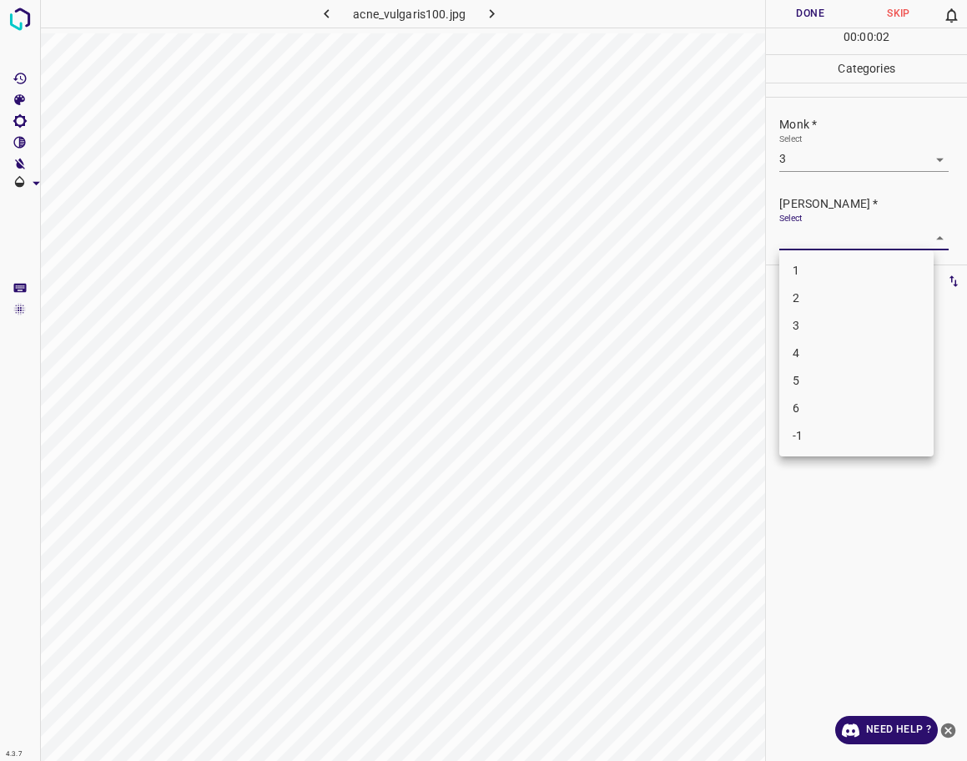
click at [824, 229] on body "4.3.7 acne_vulgaris100.jpg Done Skip 0 00 : 00 : 02 Categories Monk * Select 3 …" at bounding box center [483, 380] width 967 height 761
click at [806, 300] on li "2" at bounding box center [856, 299] width 154 height 28
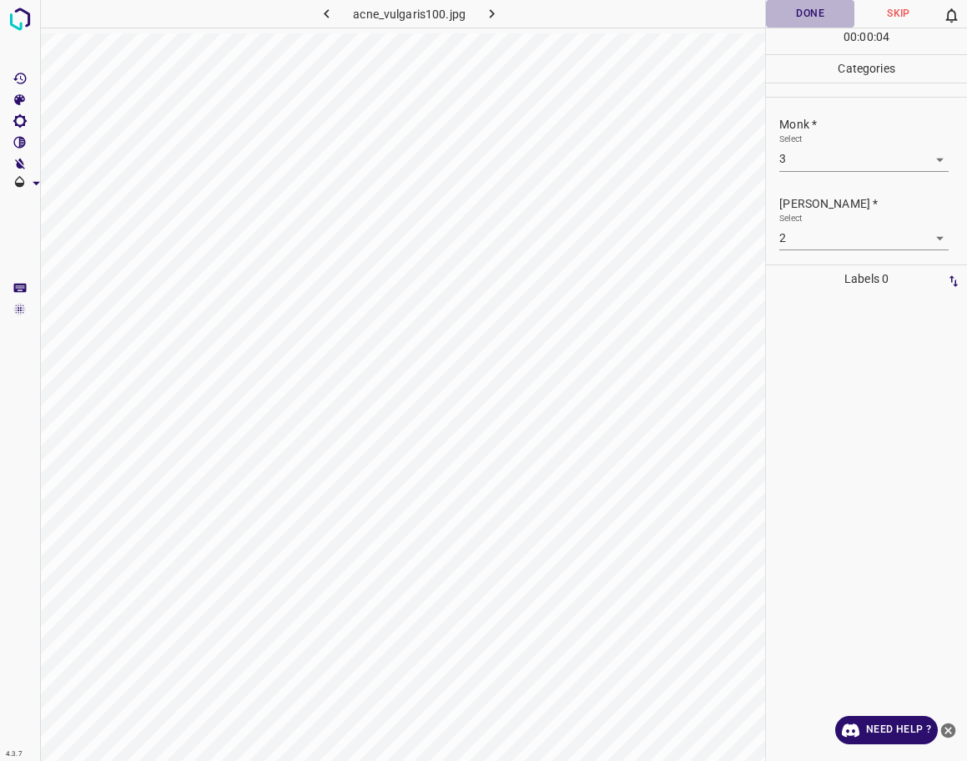
click at [818, 6] on button "Done" at bounding box center [810, 14] width 88 height 28
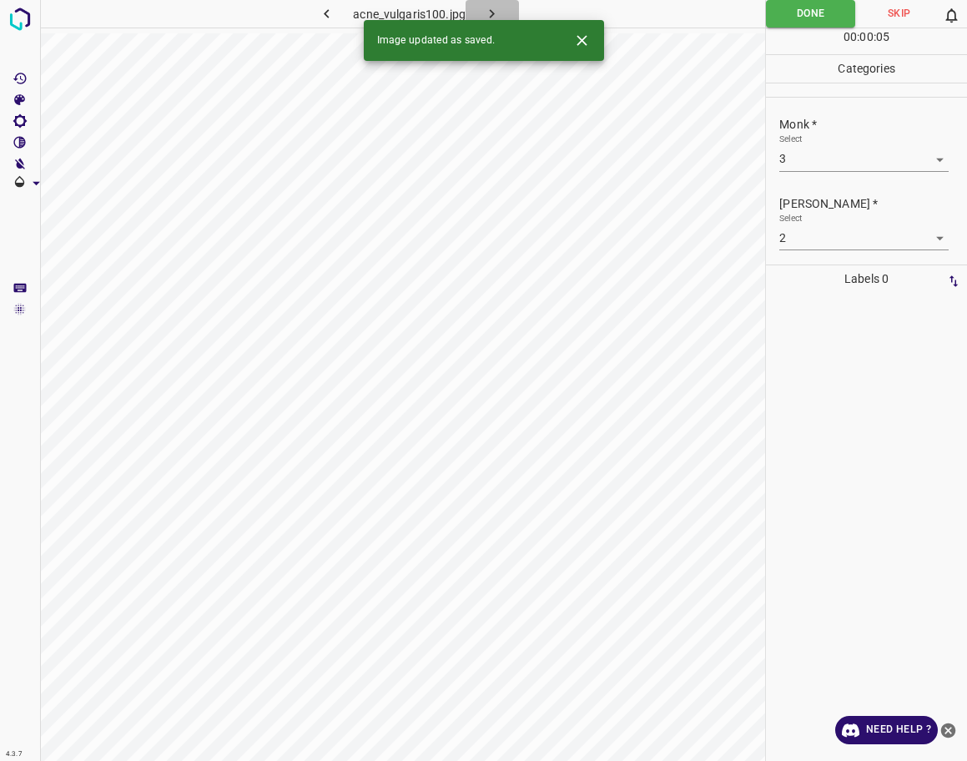
click at [495, 12] on icon "button" at bounding box center [492, 14] width 18 height 18
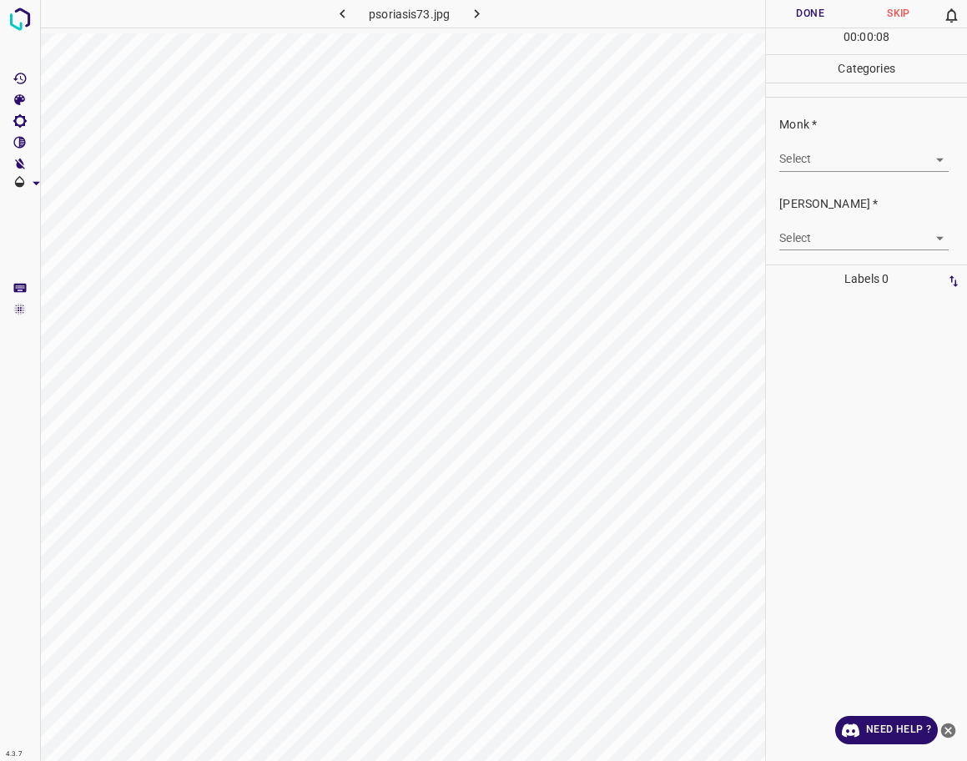
click at [841, 160] on body "4.3.7 psoriasis73.jpg Done Skip 0 00 : 00 : 08 Categories Monk * Select ​ [PERS…" at bounding box center [483, 380] width 967 height 761
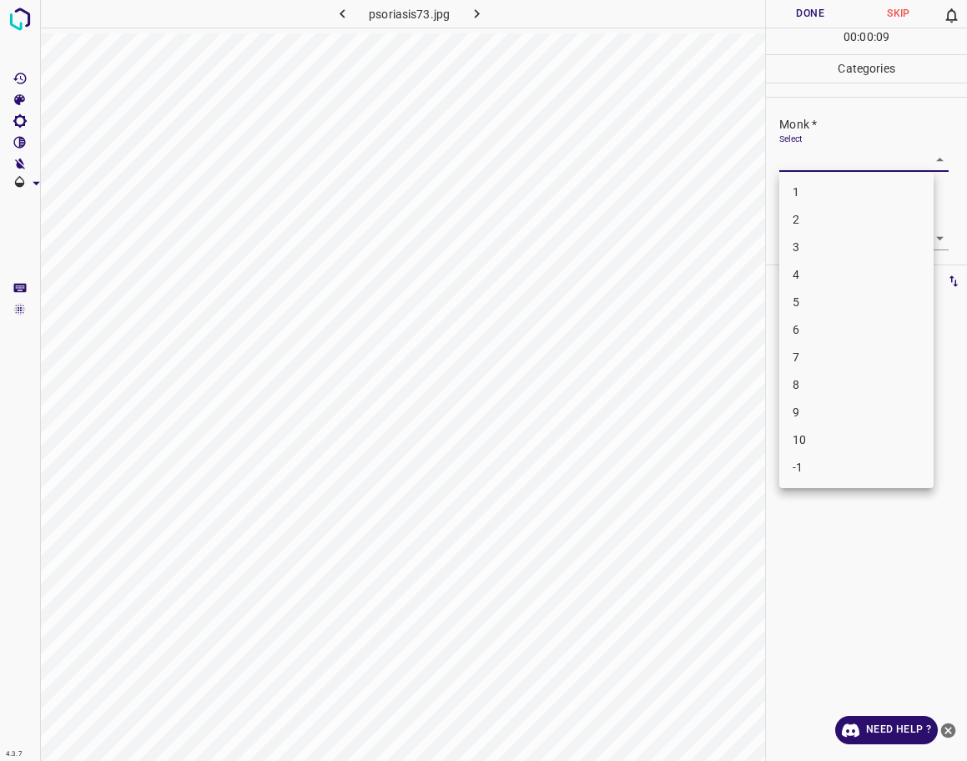
click at [814, 385] on li "8" at bounding box center [856, 385] width 154 height 28
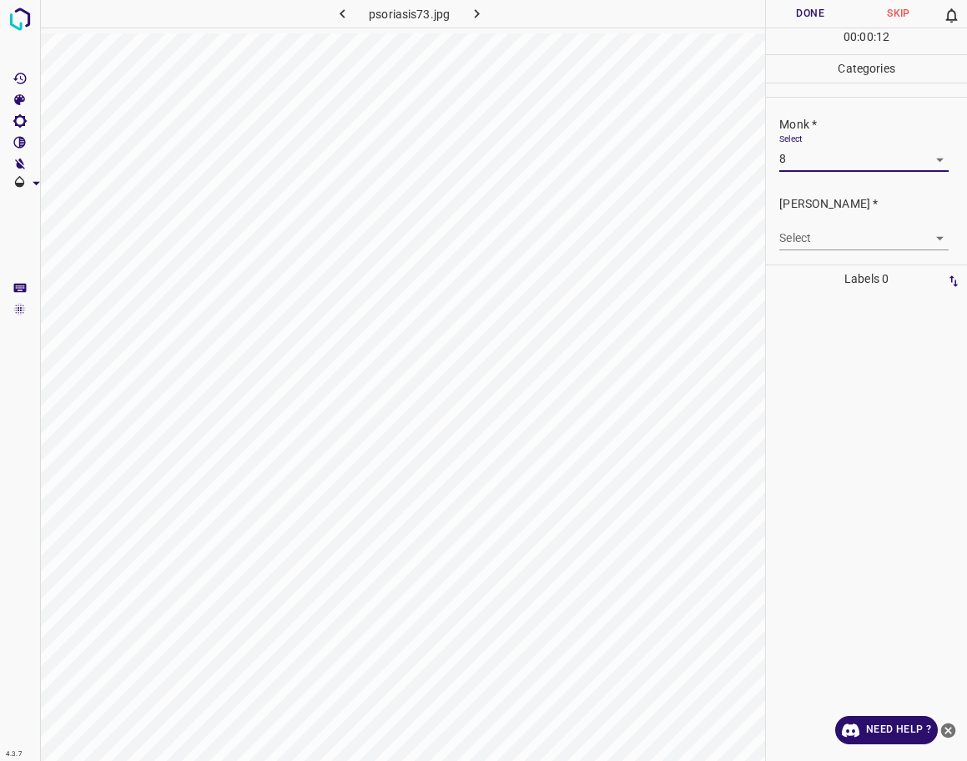
click at [886, 237] on body "4.3.7 psoriasis73.jpg Done Skip 0 00 : 00 : 12 Categories Monk * Select 8 8 [PE…" at bounding box center [483, 380] width 967 height 761
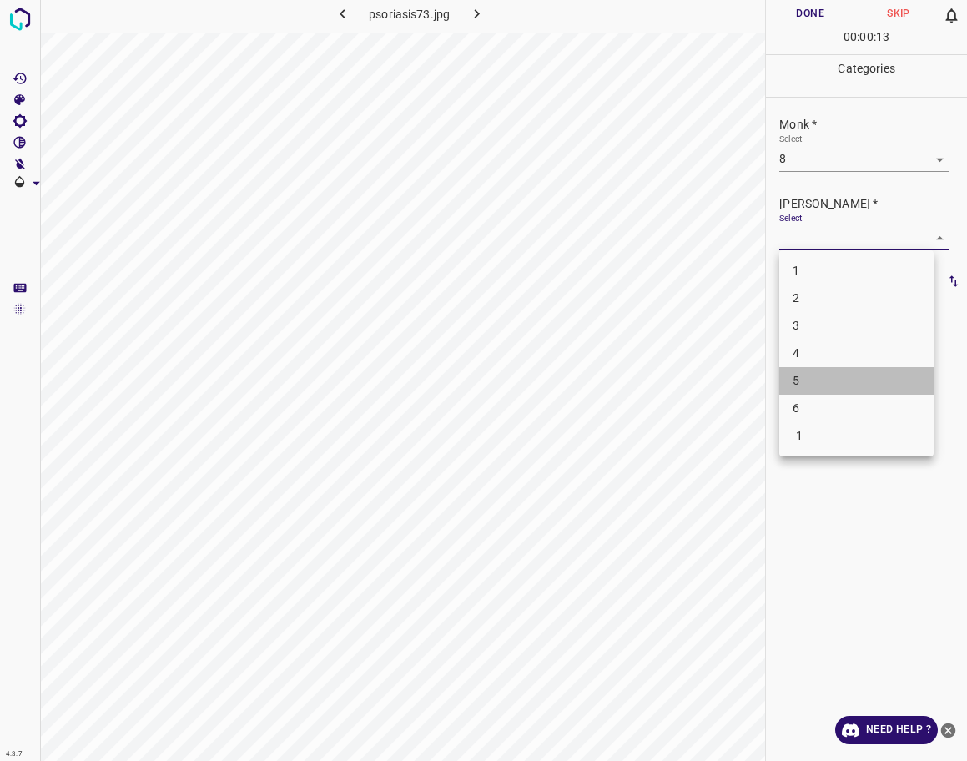
click at [799, 377] on li "5" at bounding box center [856, 381] width 154 height 28
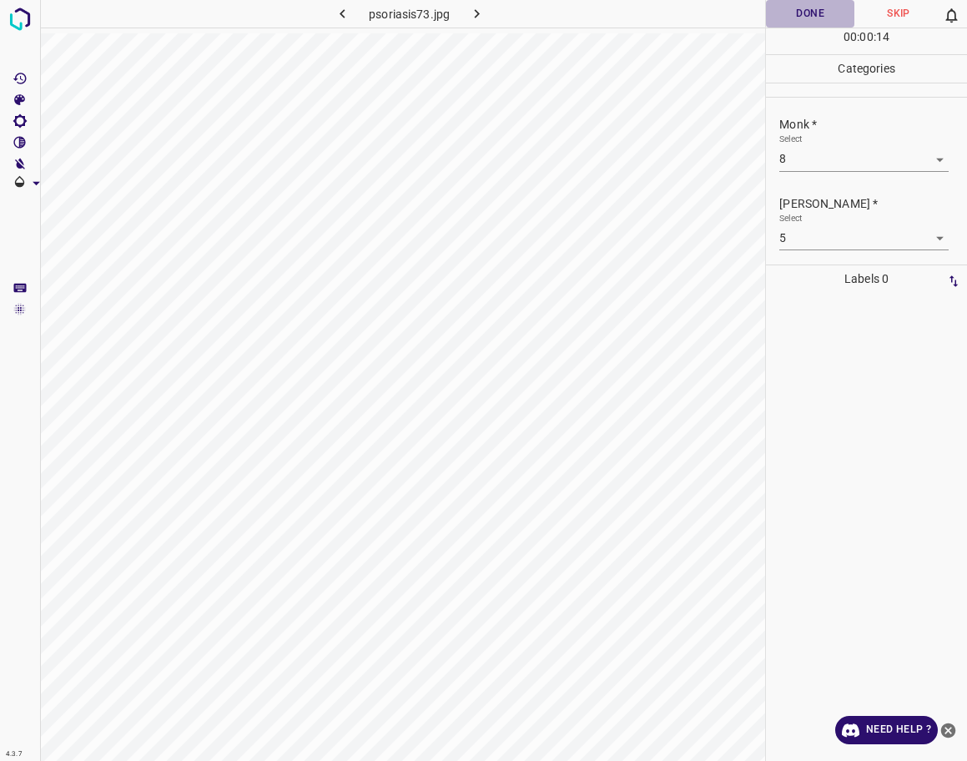
click at [825, 11] on button "Done" at bounding box center [810, 14] width 88 height 28
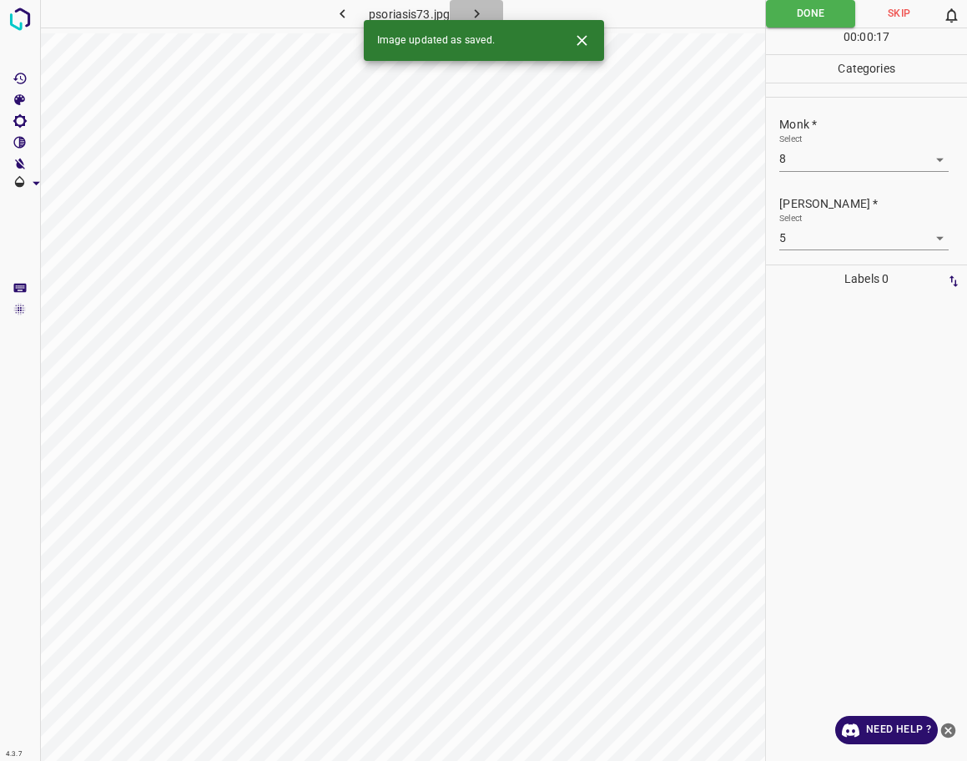
click at [472, 13] on icon "button" at bounding box center [477, 14] width 18 height 18
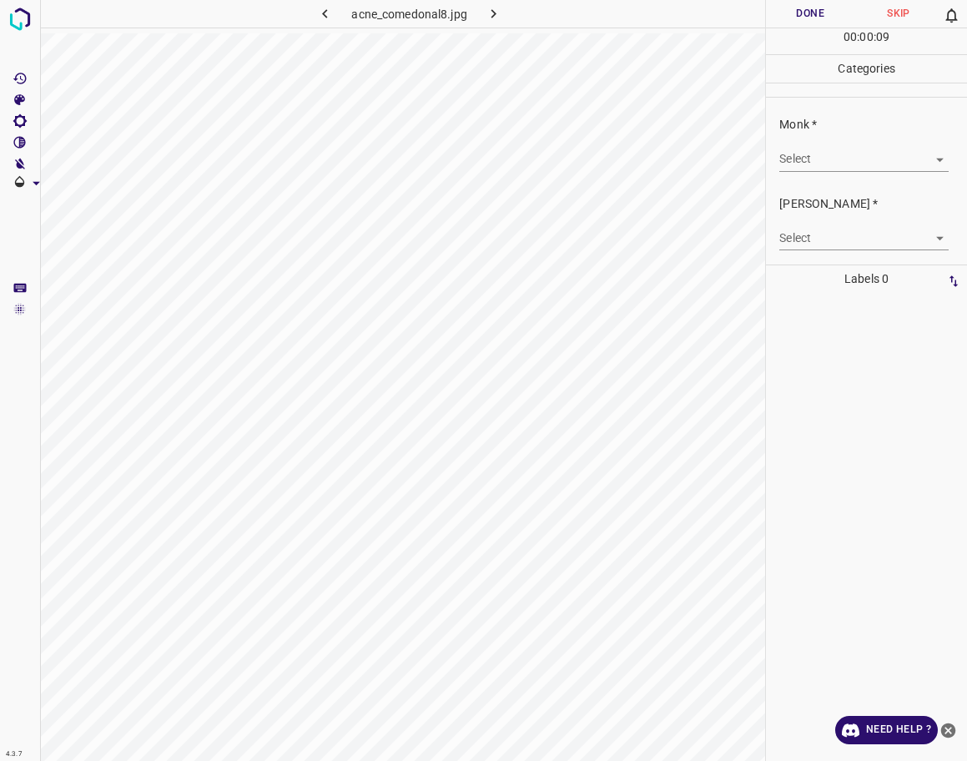
click at [867, 166] on body "4.3.7 acne_comedonal8.jpg Done Skip 0 00 : 00 : 09 Categories Monk * Select ​ […" at bounding box center [483, 380] width 967 height 761
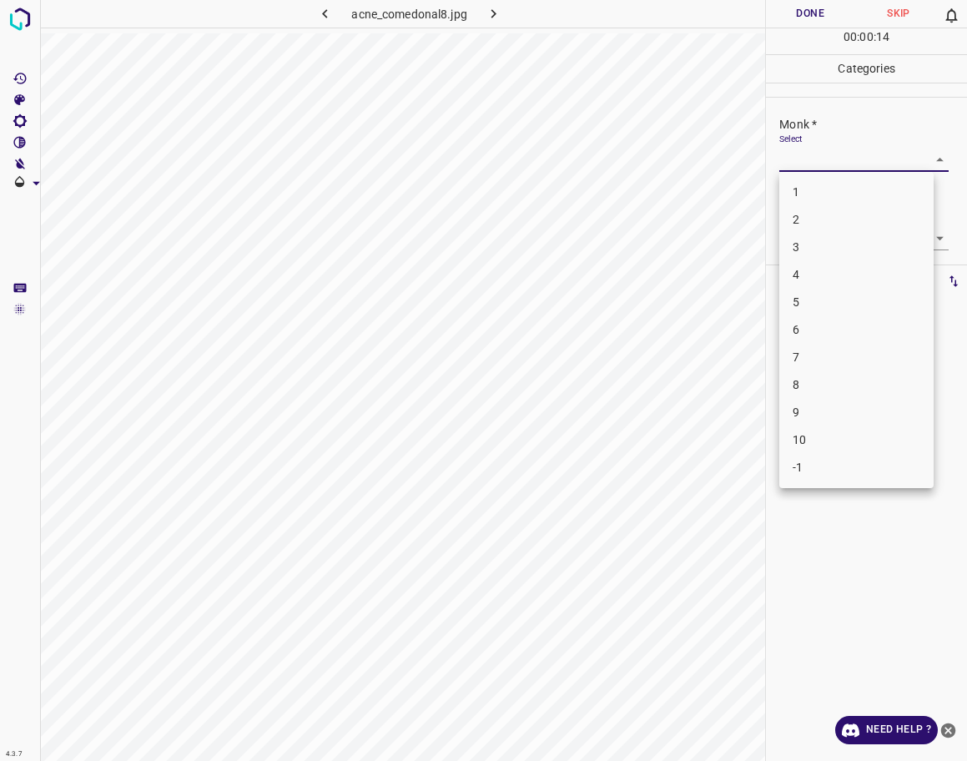
click at [814, 245] on li "3" at bounding box center [856, 248] width 154 height 28
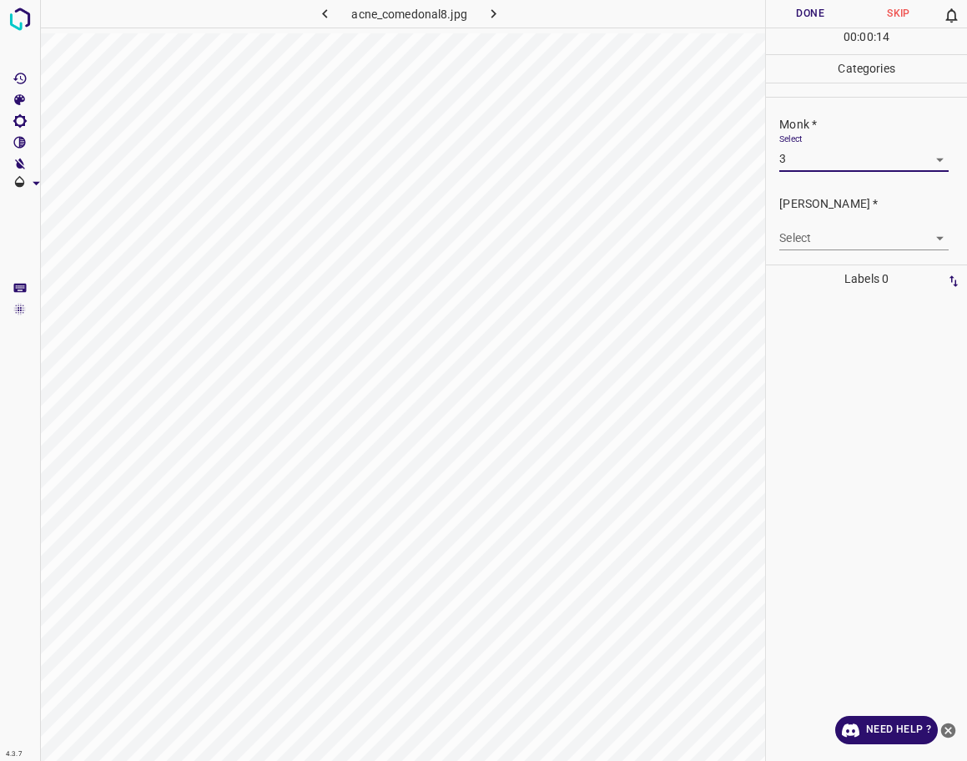
click at [829, 240] on body "4.3.7 acne_comedonal8.jpg Done Skip 0 00 : 00 : 14 Categories Monk * Select 3 3…" at bounding box center [483, 380] width 967 height 761
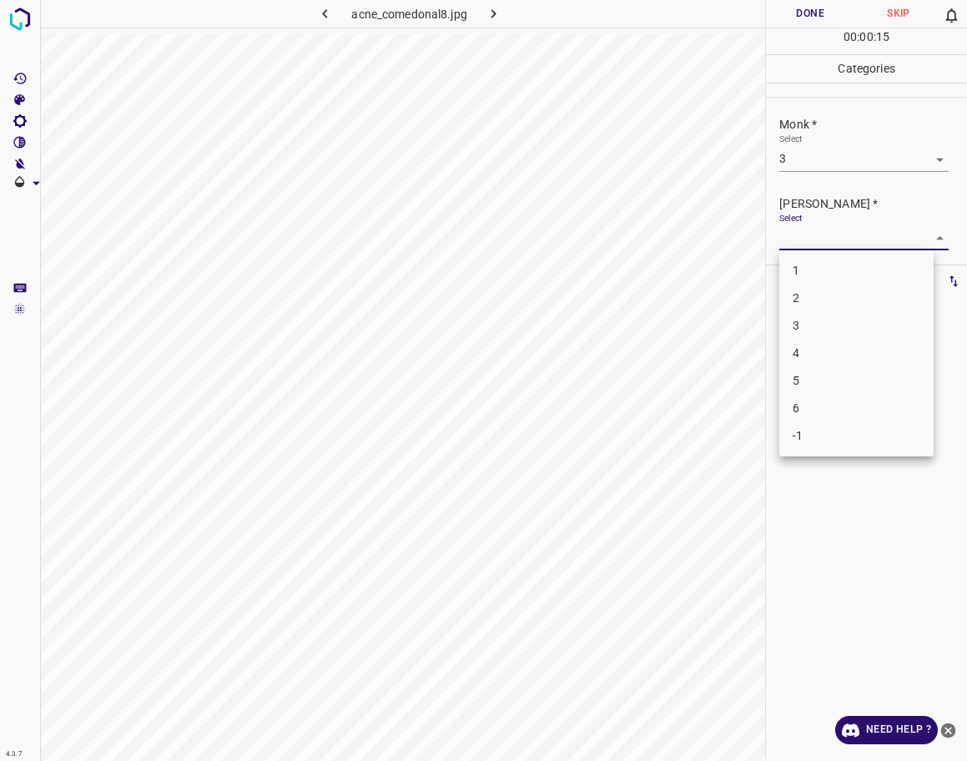
click at [829, 297] on li "2" at bounding box center [856, 299] width 154 height 28
click at [810, 18] on button "Done" at bounding box center [810, 14] width 88 height 28
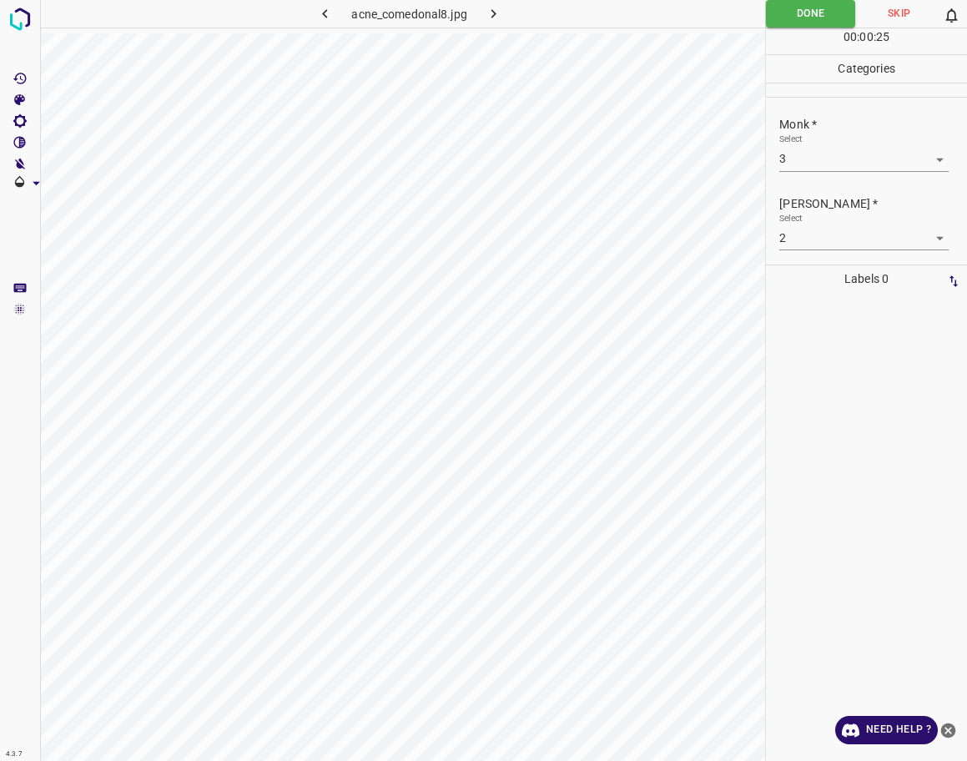
click at [502, 18] on icon "button" at bounding box center [494, 14] width 18 height 18
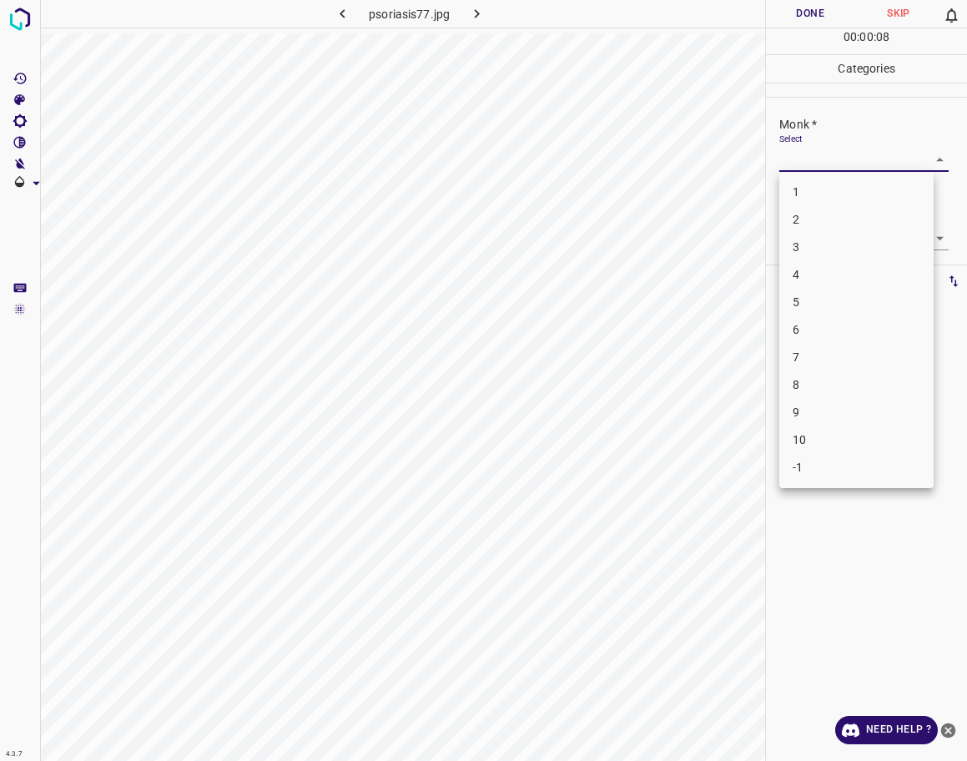
click at [858, 154] on body "4.3.7 psoriasis77.jpg Done Skip 0 00 : 00 : 08 Categories Monk * Select ​ [PERS…" at bounding box center [483, 380] width 967 height 761
click at [882, 364] on li "7" at bounding box center [856, 358] width 154 height 28
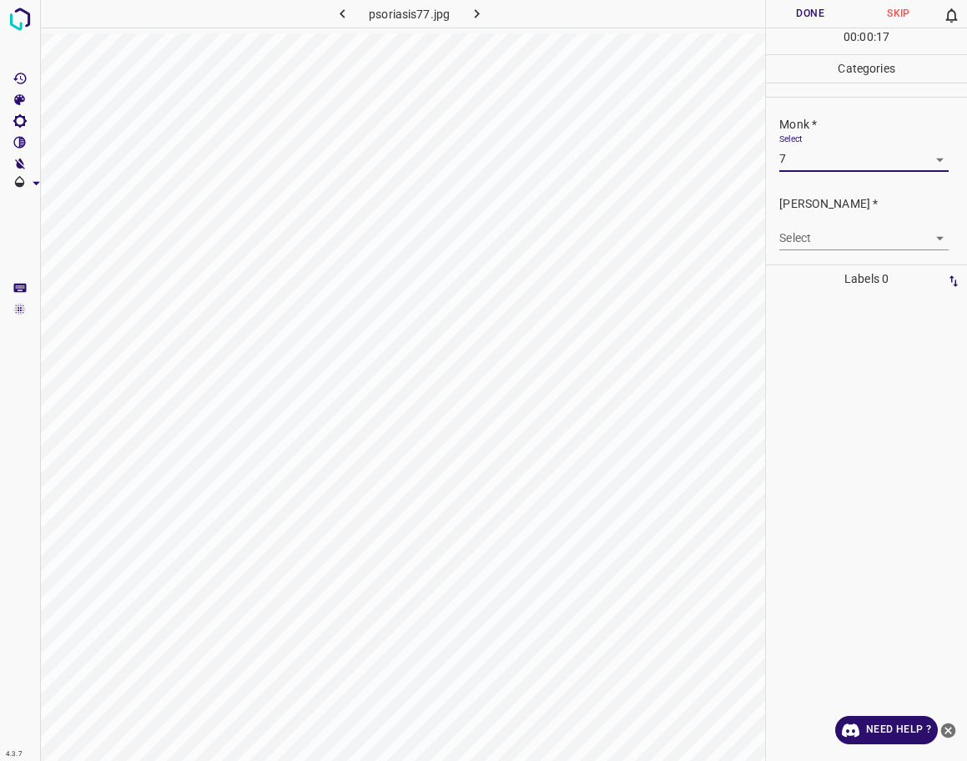
click at [859, 243] on body "4.3.7 psoriasis77.jpg Done Skip 0 00 : 00 : 17 Categories Monk * Select 7 7 [PE…" at bounding box center [483, 380] width 967 height 761
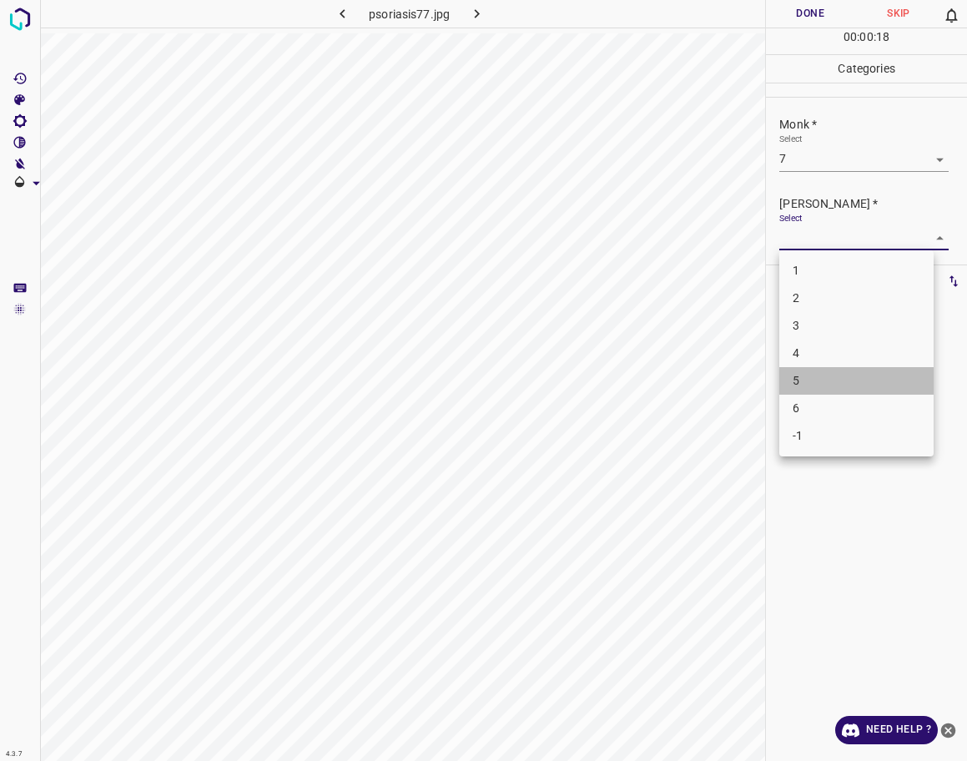
click at [857, 377] on li "5" at bounding box center [856, 381] width 154 height 28
click at [879, 237] on body "4.3.7 psoriasis77.jpg Done Skip 0 00 : 00 : 21 Categories Monk * Select 7 7 [PE…" at bounding box center [483, 380] width 967 height 761
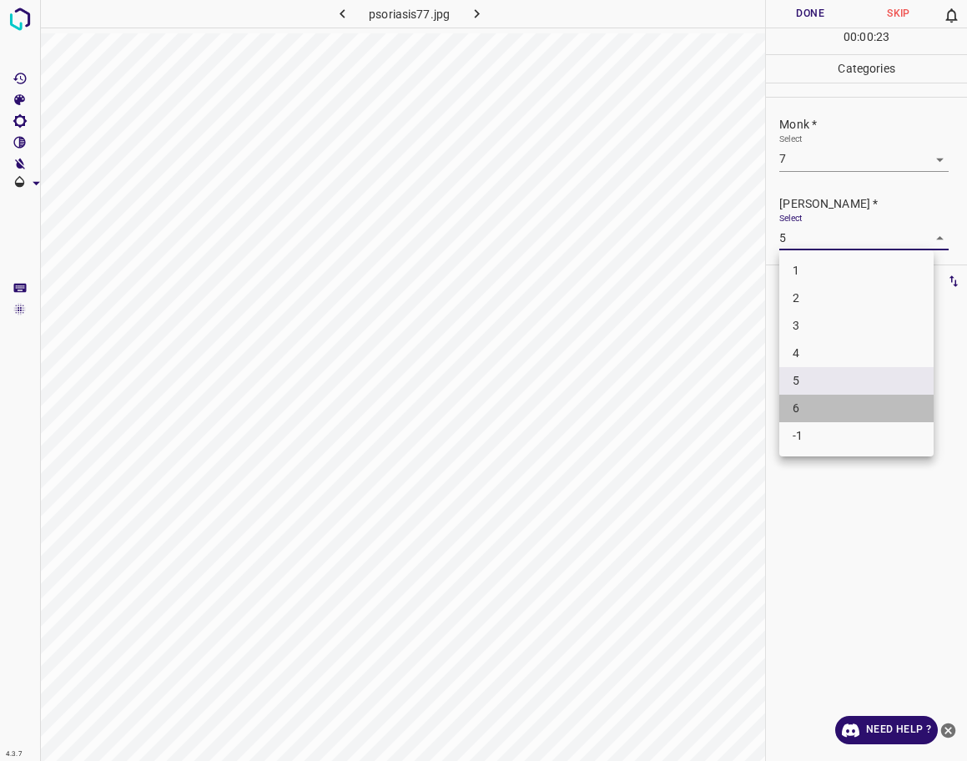
click at [829, 402] on li "6" at bounding box center [856, 409] width 154 height 28
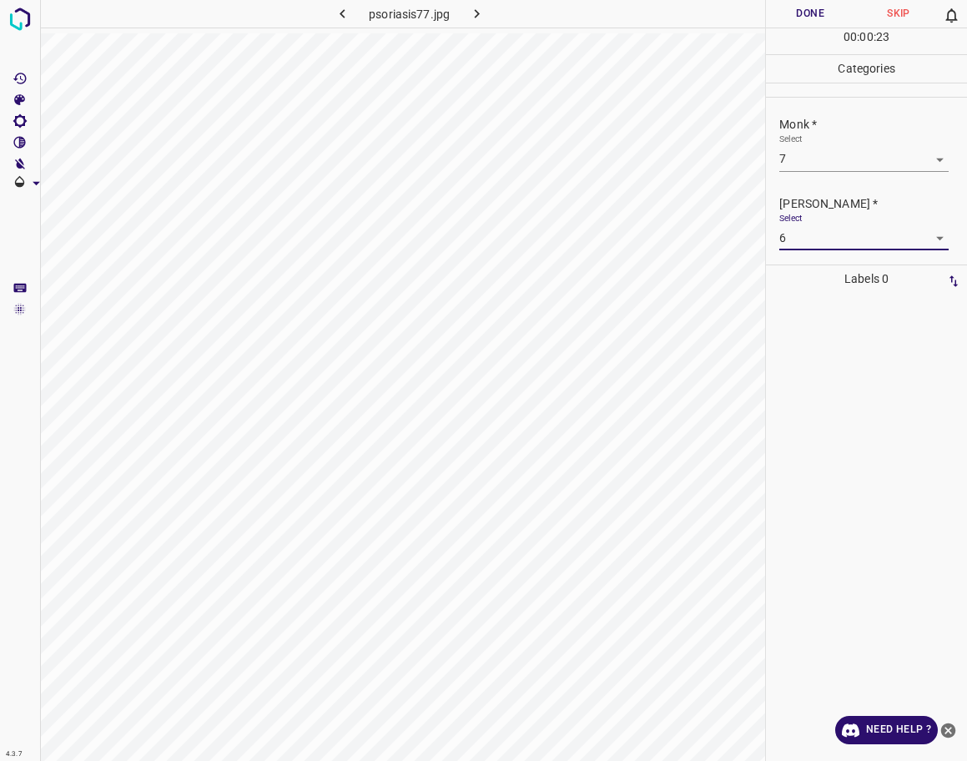
click at [833, 13] on button "Done" at bounding box center [810, 14] width 88 height 28
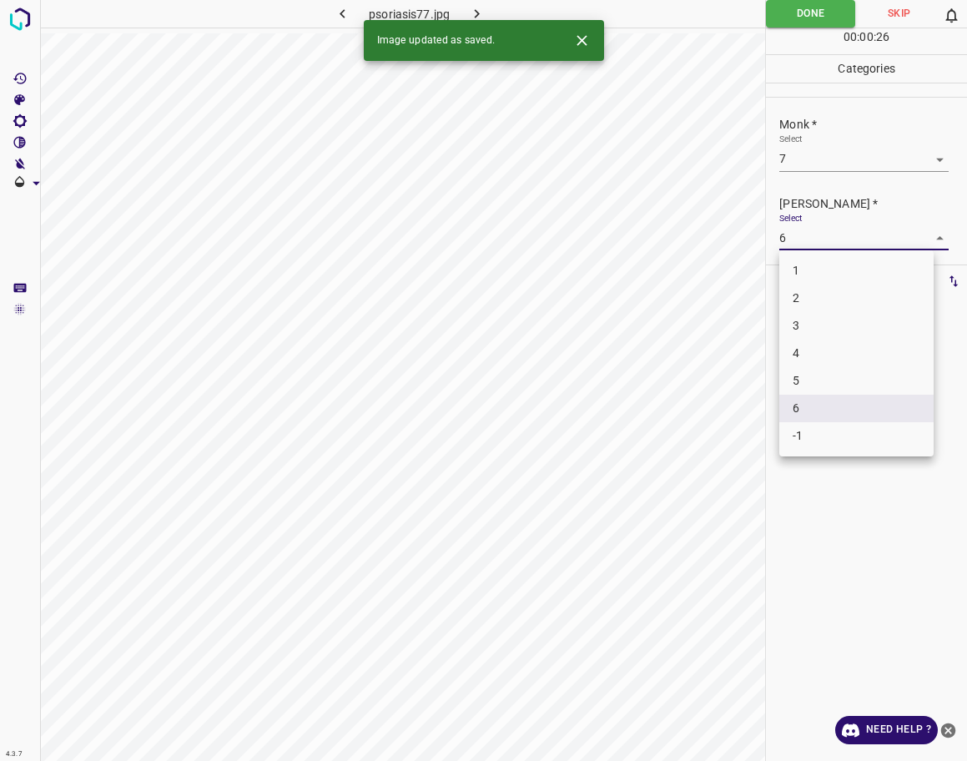
click at [801, 245] on body "4.3.7 psoriasis77.jpg Done Skip 0 00 : 00 : 26 Categories Monk * Select 7 7 [PE…" at bounding box center [483, 380] width 967 height 761
click at [797, 390] on li "5" at bounding box center [856, 381] width 154 height 28
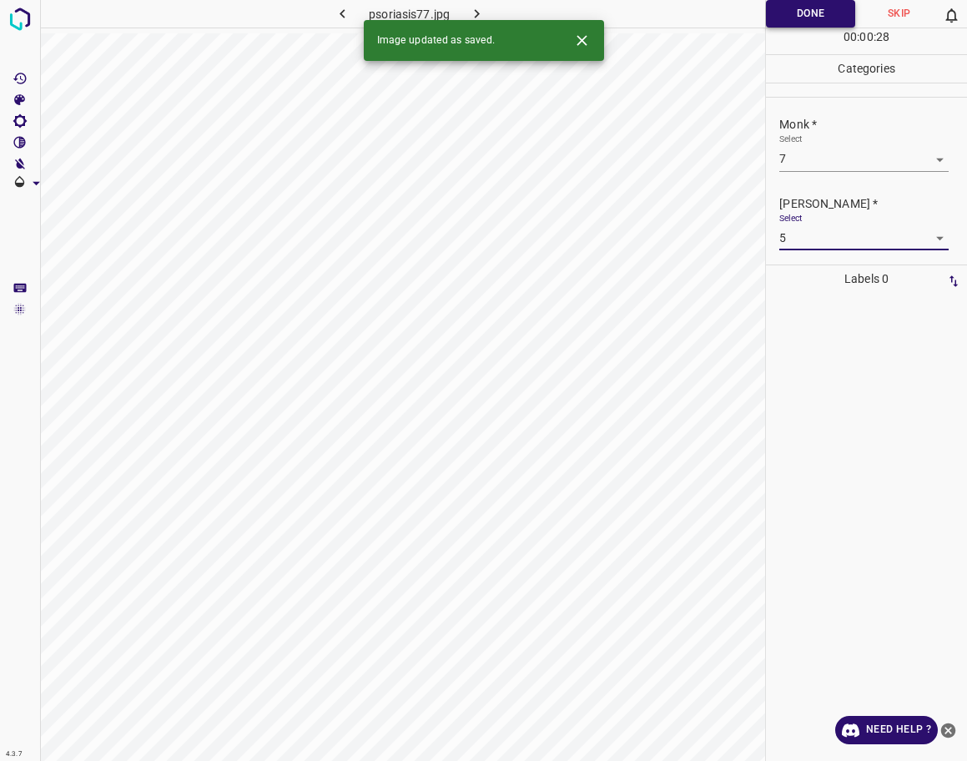
click at [832, 18] on button "Done" at bounding box center [810, 14] width 89 height 28
click at [474, 13] on icon "button" at bounding box center [477, 14] width 18 height 18
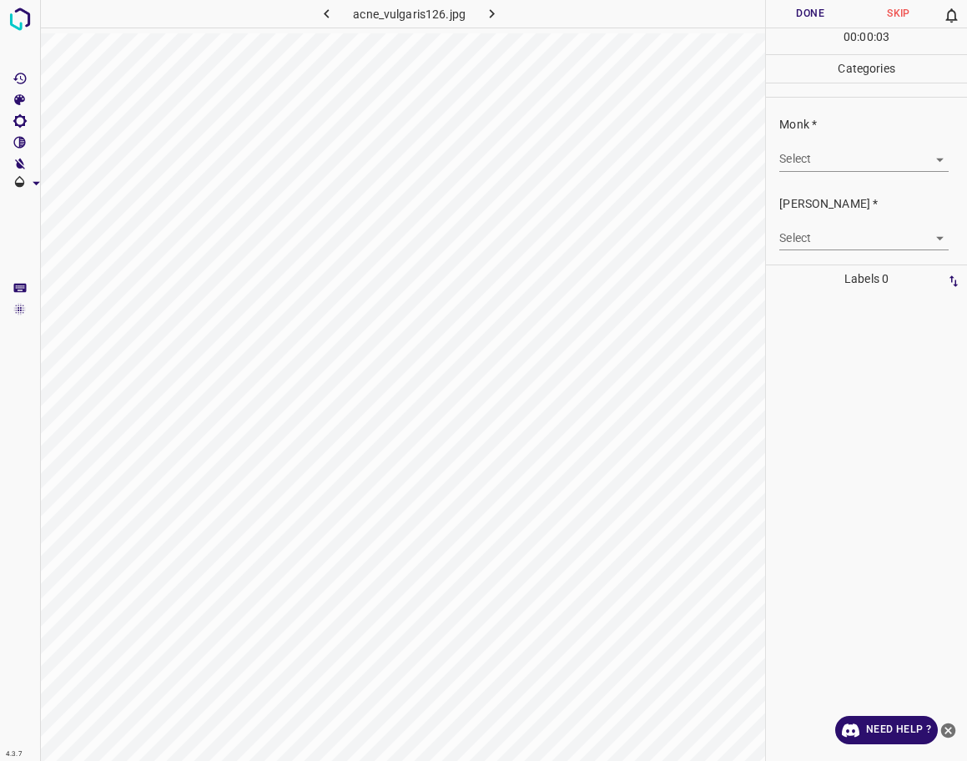
click at [824, 171] on body "4.3.7 acne_vulgaris126.jpg Done Skip 0 00 : 00 : 03 Categories Monk * Select ​ …" at bounding box center [483, 380] width 967 height 761
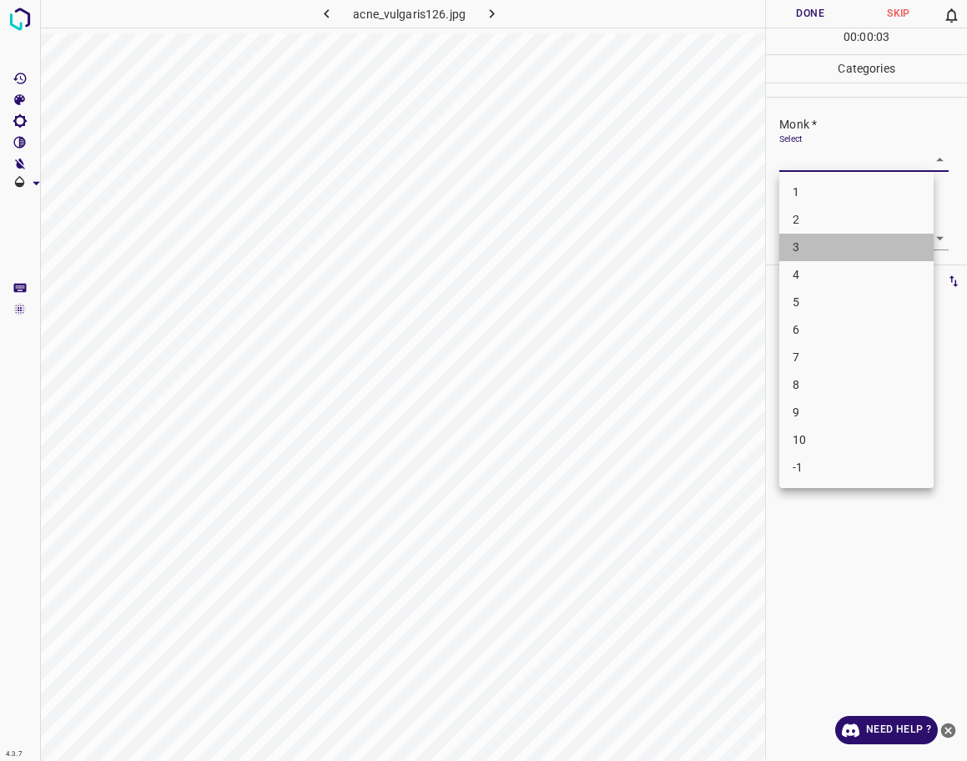
click at [816, 248] on li "3" at bounding box center [856, 248] width 154 height 28
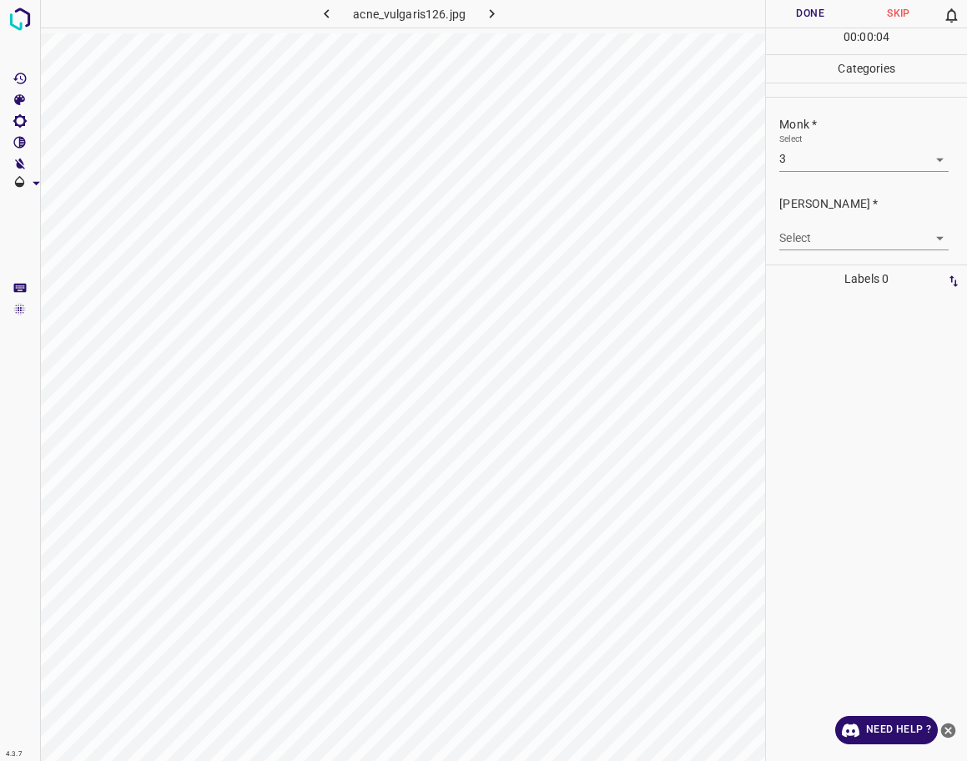
click at [824, 224] on div "Select ​" at bounding box center [863, 232] width 169 height 38
click at [840, 154] on body "4.3.7 acne_vulgaris126.jpg Done Skip 0 00 : 00 : 05 Categories Monk * Select 3 …" at bounding box center [483, 380] width 967 height 761
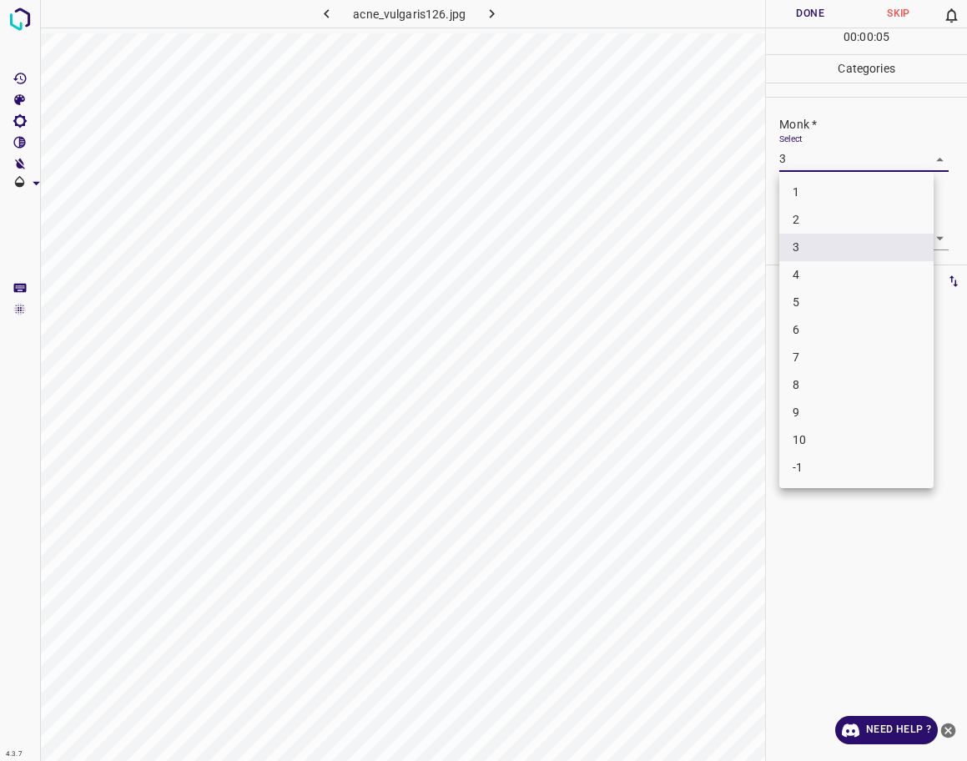
click at [834, 277] on li "4" at bounding box center [856, 275] width 154 height 28
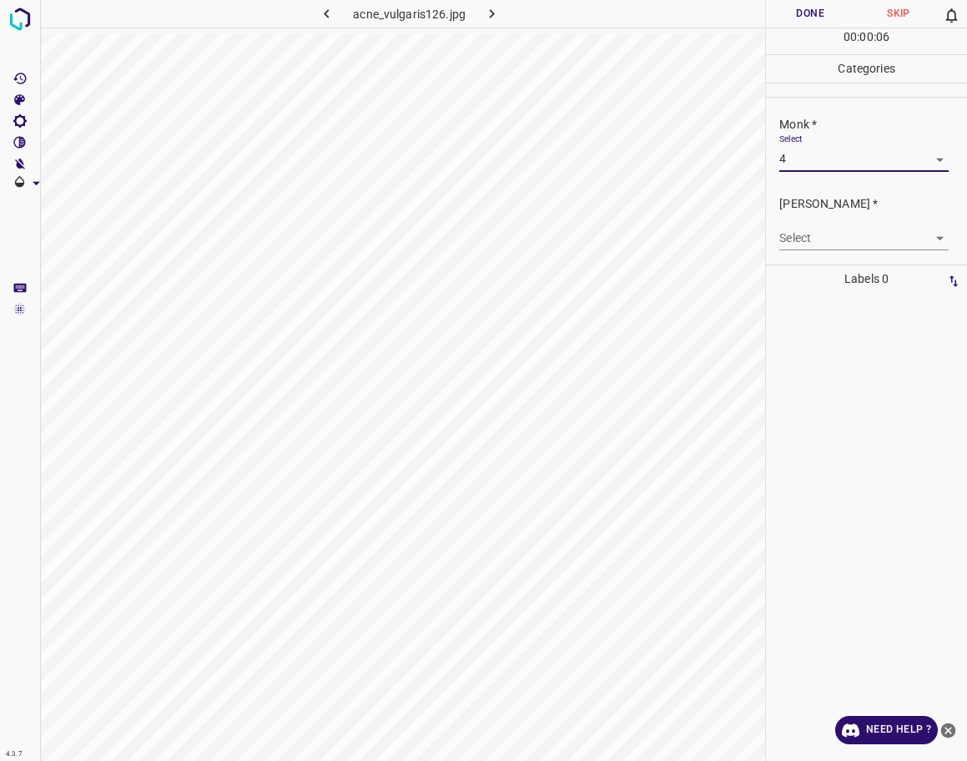
click at [841, 245] on body "4.3.7 acne_vulgaris126.jpg Done Skip 0 00 : 00 : 06 Categories Monk * Select 4 …" at bounding box center [483, 380] width 967 height 761
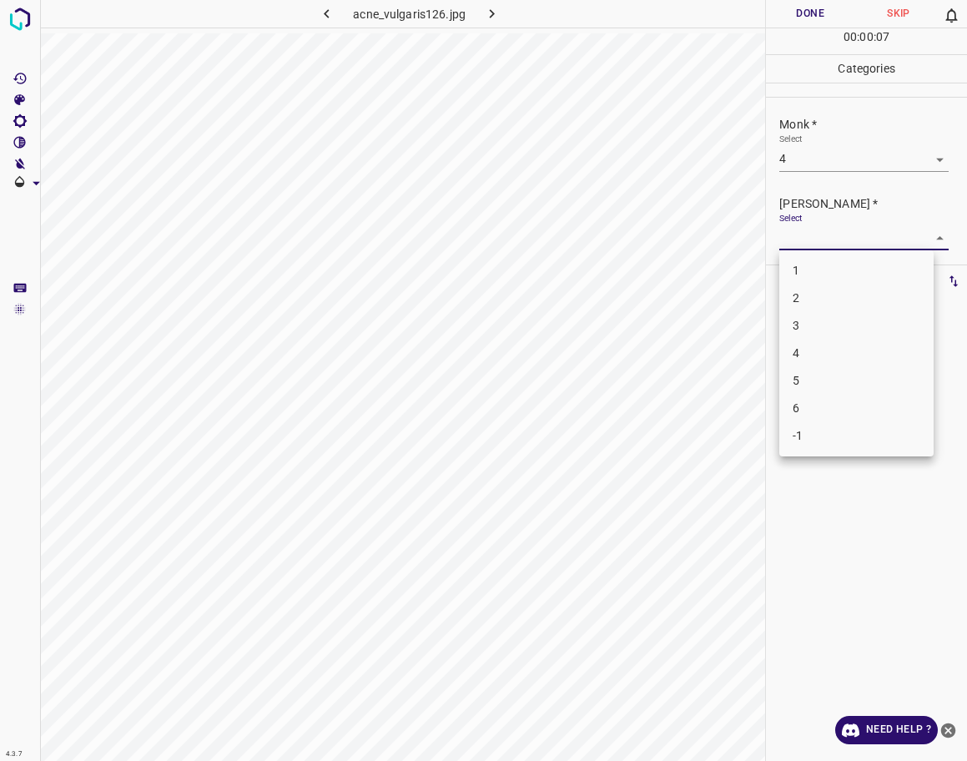
click at [833, 324] on li "3" at bounding box center [856, 326] width 154 height 28
click at [829, 5] on button "Done" at bounding box center [810, 14] width 88 height 28
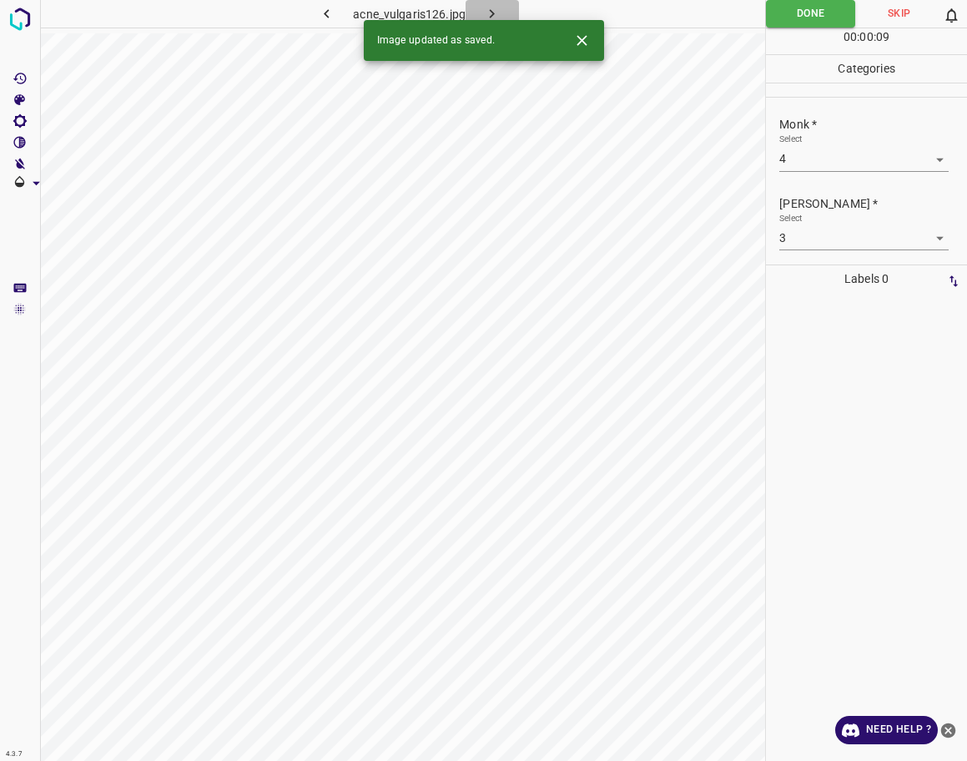
click at [497, 14] on icon "button" at bounding box center [492, 14] width 18 height 18
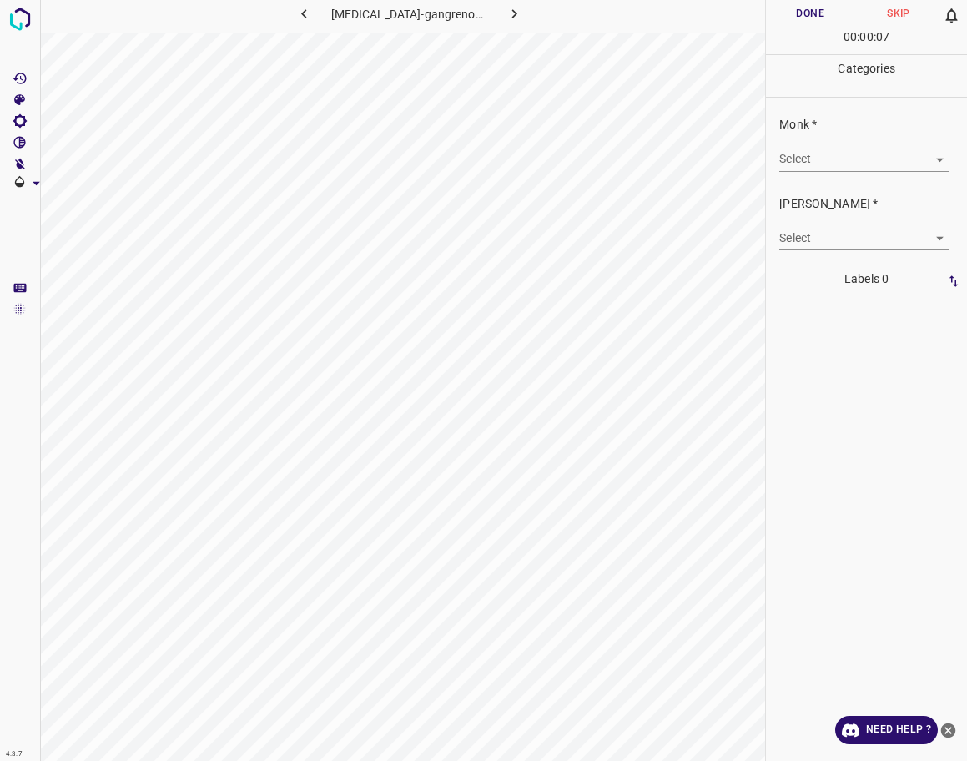
click at [841, 147] on body "4.3.7 [MEDICAL_DATA]-gangrenosum109.jpg Done Skip 0 00 : 00 : 07 Categories Mon…" at bounding box center [483, 380] width 967 height 761
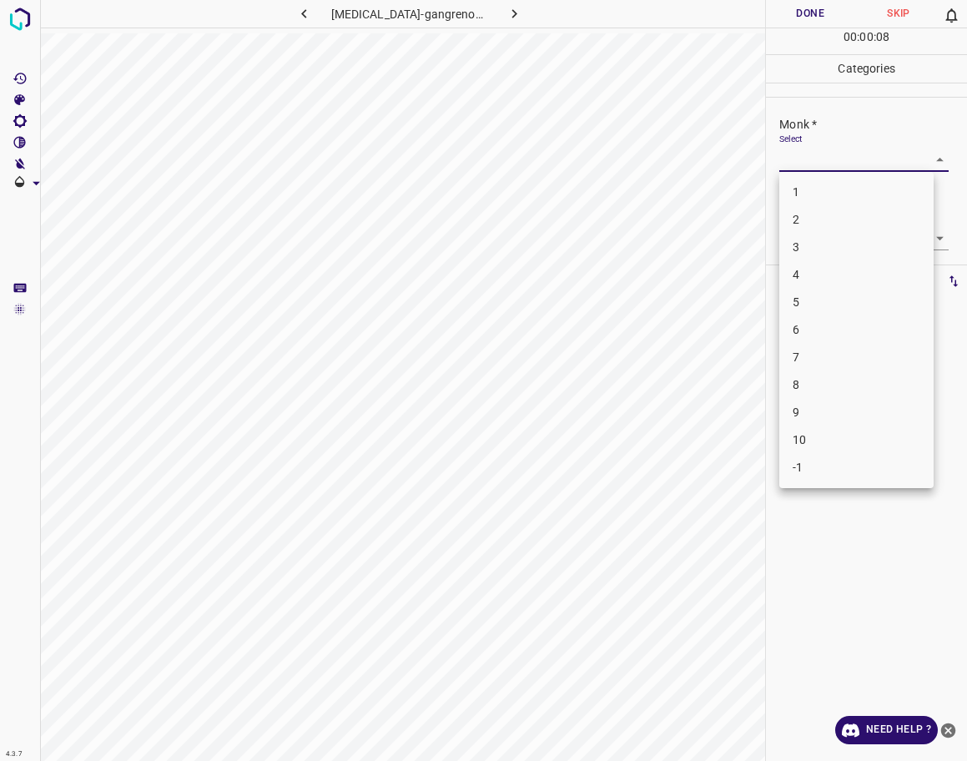
click at [840, 192] on li "1" at bounding box center [856, 193] width 154 height 28
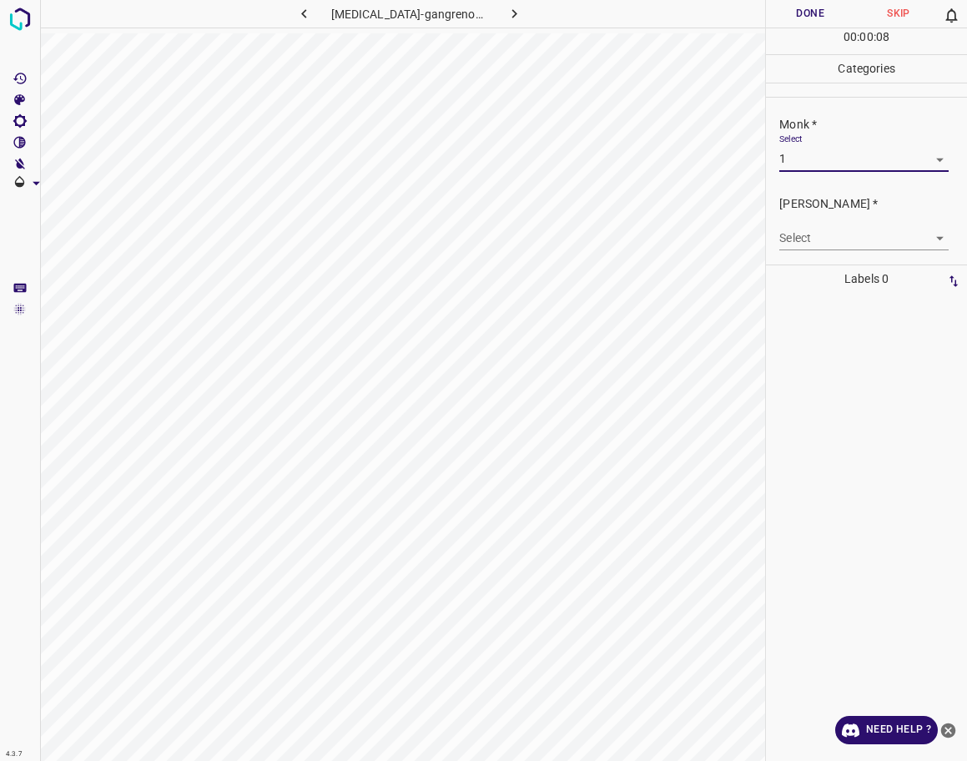
click at [836, 243] on body "4.3.7 [MEDICAL_DATA]-gangrenosum109.jpg Done Skip 0 00 : 00 : 08 Categories Mon…" at bounding box center [483, 380] width 967 height 761
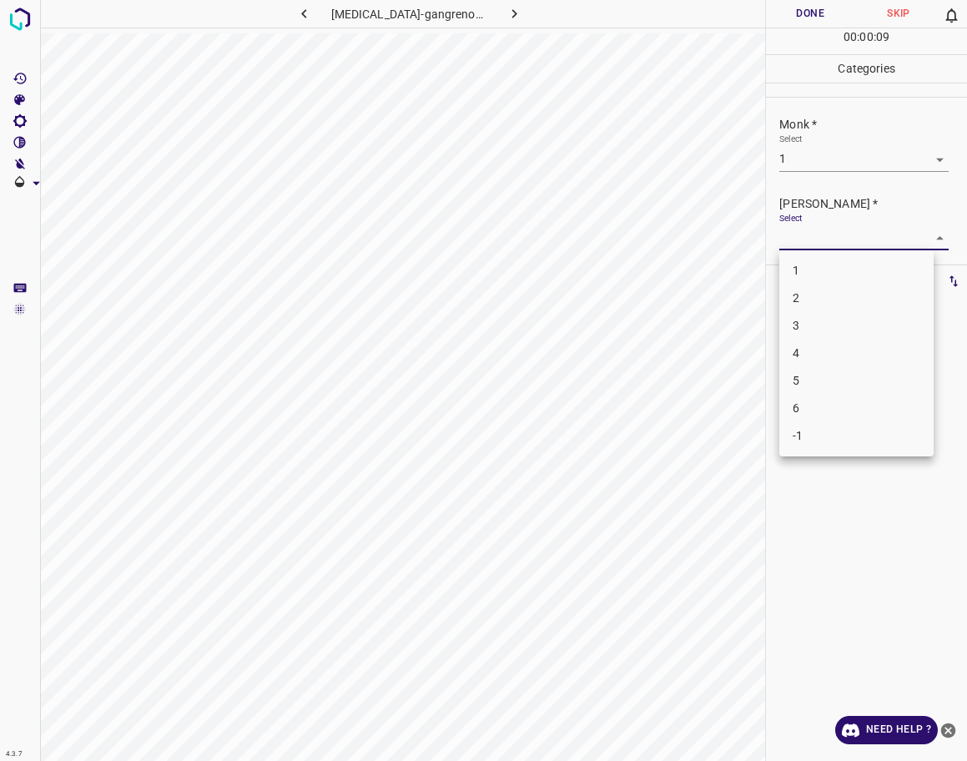
click at [836, 270] on li "1" at bounding box center [856, 271] width 154 height 28
click at [811, 19] on button "Done" at bounding box center [810, 14] width 88 height 28
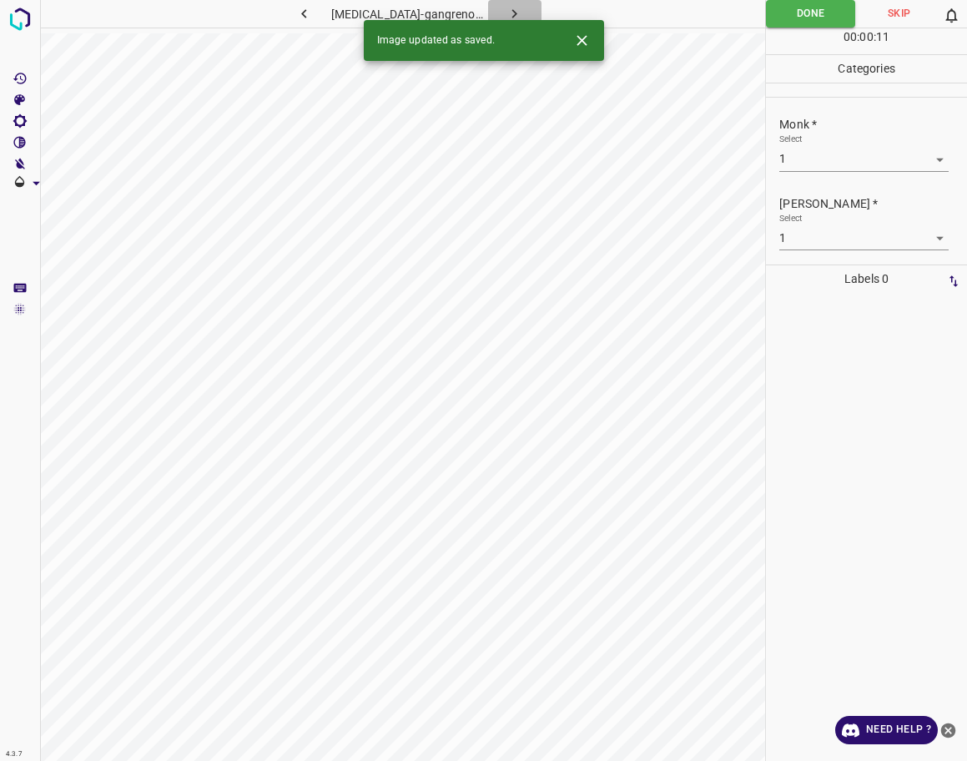
click at [510, 13] on icon "button" at bounding box center [515, 14] width 18 height 18
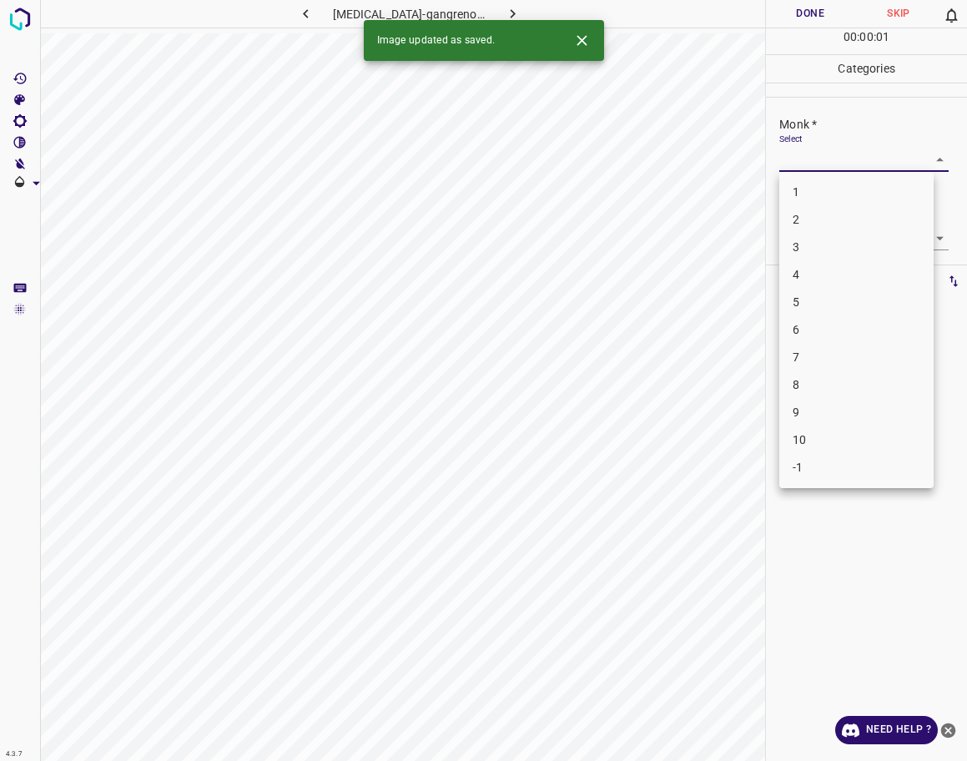
click at [814, 154] on body "4.3.7 [MEDICAL_DATA]-gangrenosum62.jpg Done Skip 0 00 : 00 : 01 Categories Monk…" at bounding box center [483, 380] width 967 height 761
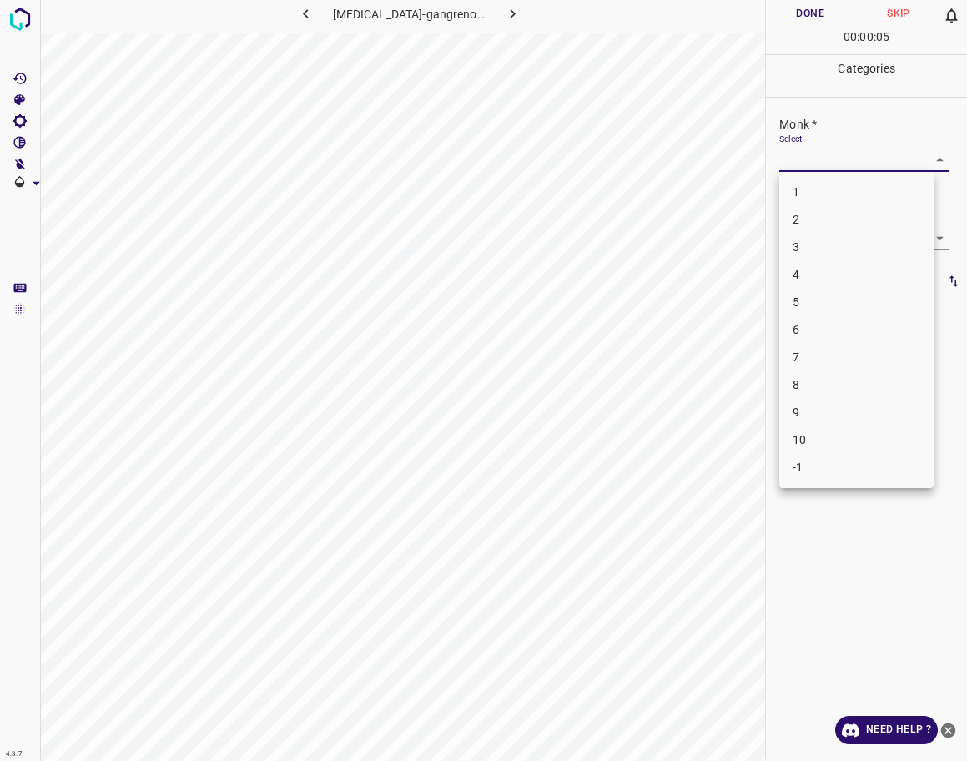
click at [865, 362] on li "7" at bounding box center [856, 358] width 154 height 28
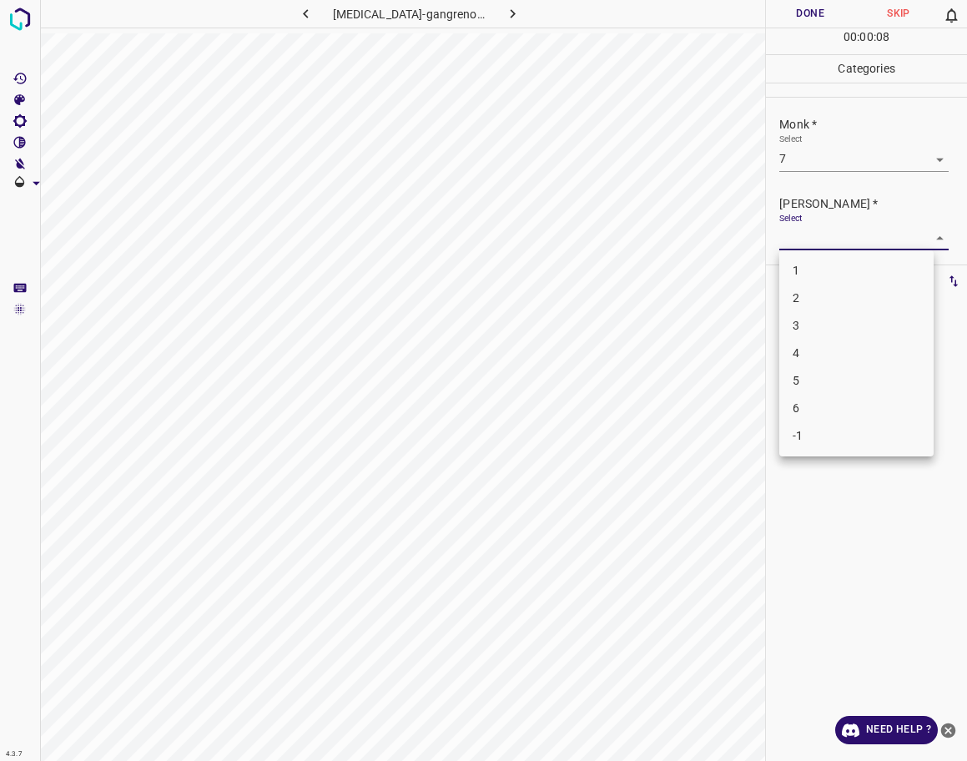
click at [875, 245] on body "4.3.7 [MEDICAL_DATA]-gangrenosum62.jpg Done Skip 0 00 : 00 : 08 Categories Monk…" at bounding box center [483, 380] width 967 height 761
click at [834, 383] on li "5" at bounding box center [856, 381] width 154 height 28
click at [834, 6] on button "Done" at bounding box center [810, 14] width 88 height 28
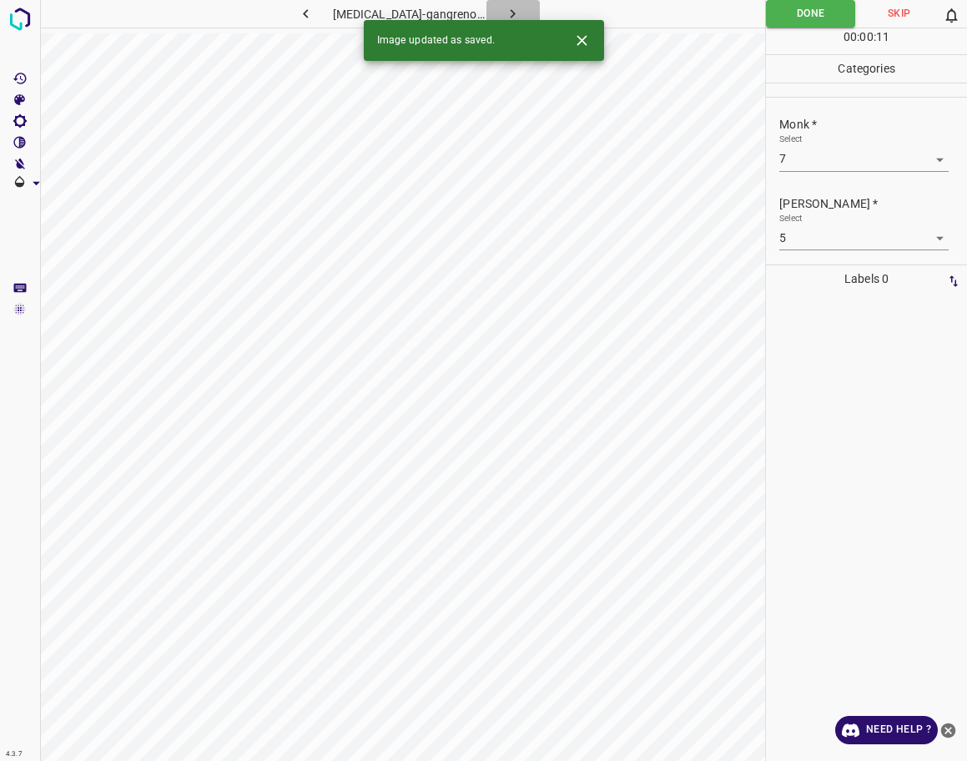
click at [512, 15] on button "button" at bounding box center [513, 14] width 53 height 28
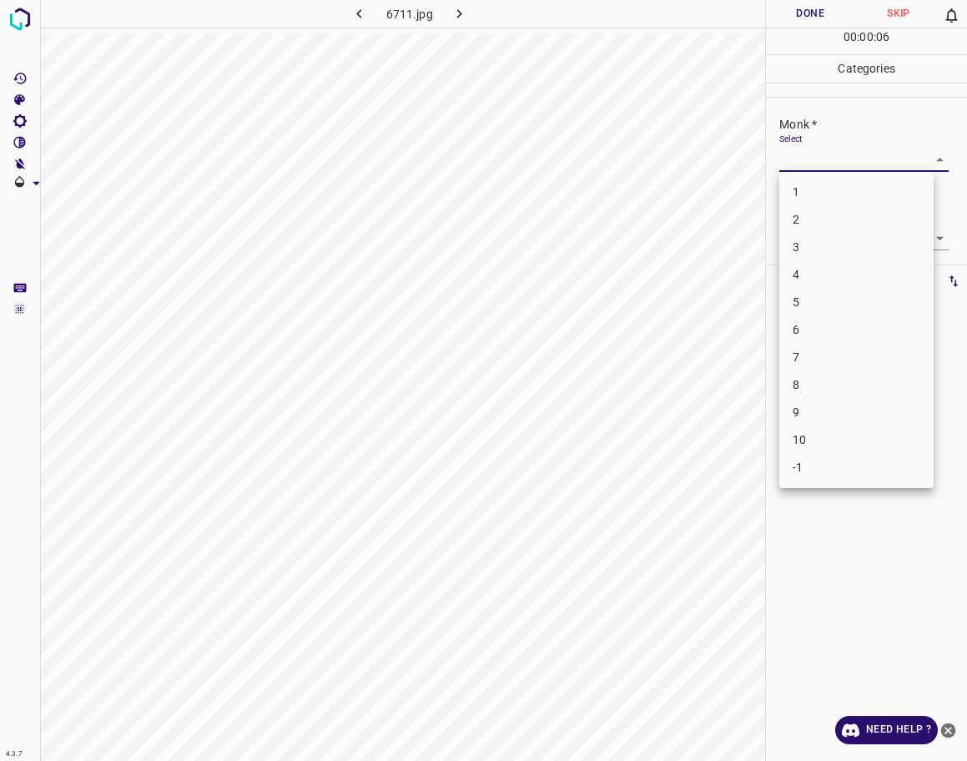
click at [824, 165] on body "4.3.7 6711.jpg Done Skip 0 00 : 00 : 06 Categories Monk * Select ​ [PERSON_NAME…" at bounding box center [483, 380] width 967 height 761
click at [824, 319] on li "6" at bounding box center [856, 330] width 154 height 28
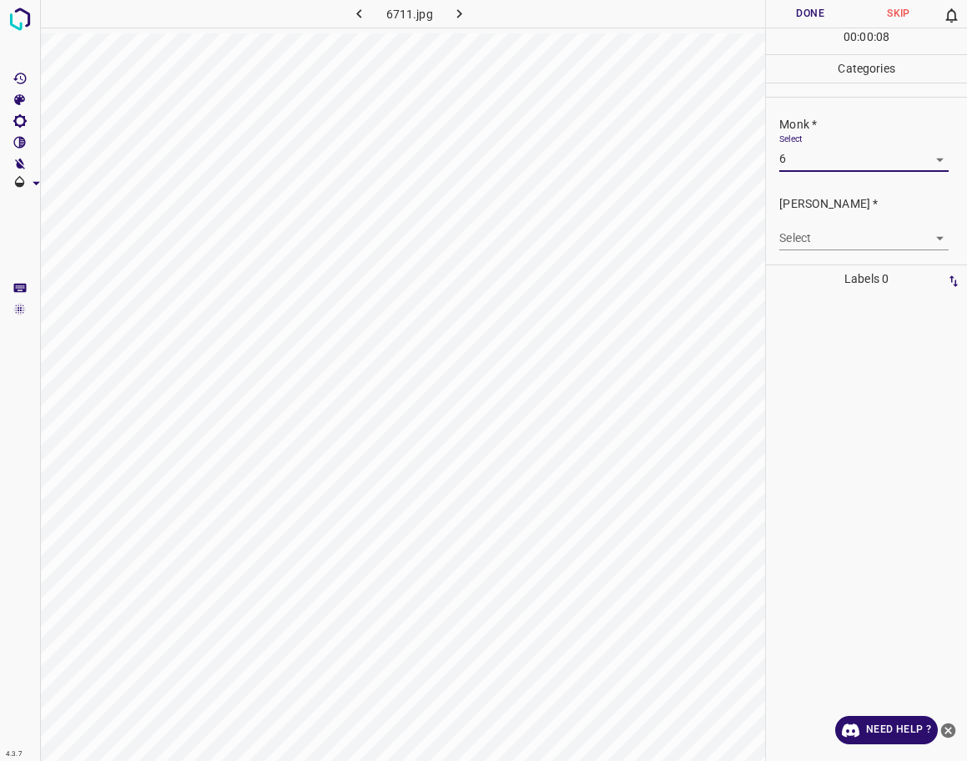
click at [839, 232] on body "4.3.7 6711.jpg Done Skip 0 00 : 00 : 08 Categories Monk * Select 6 6 [PERSON_NA…" at bounding box center [483, 380] width 967 height 761
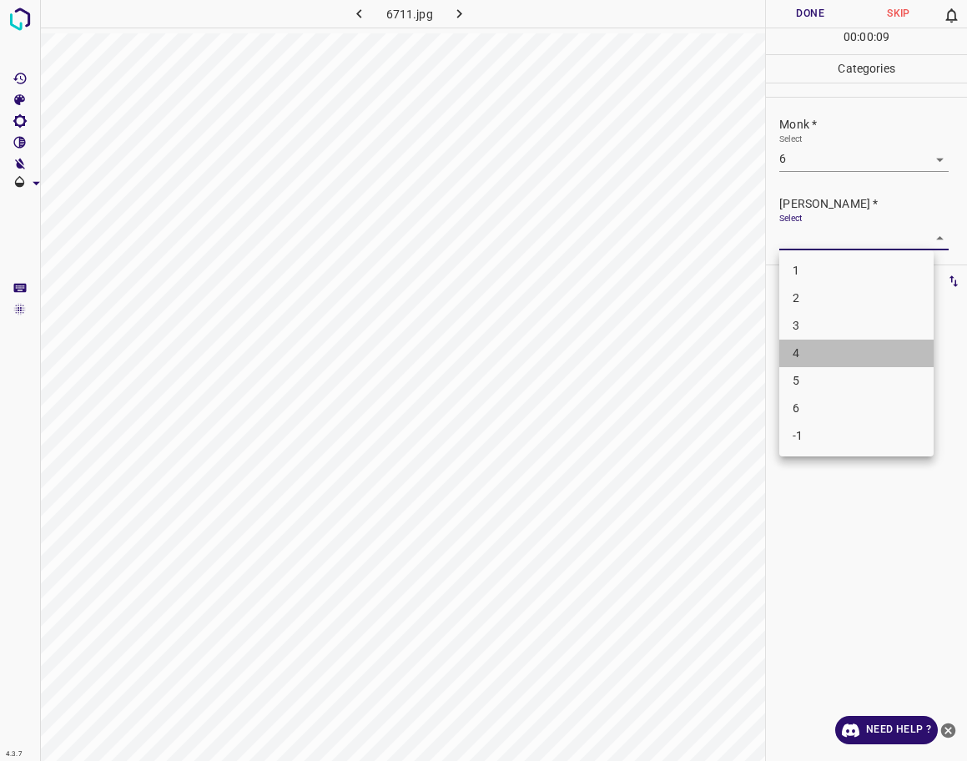
click at [819, 359] on li "4" at bounding box center [856, 354] width 154 height 28
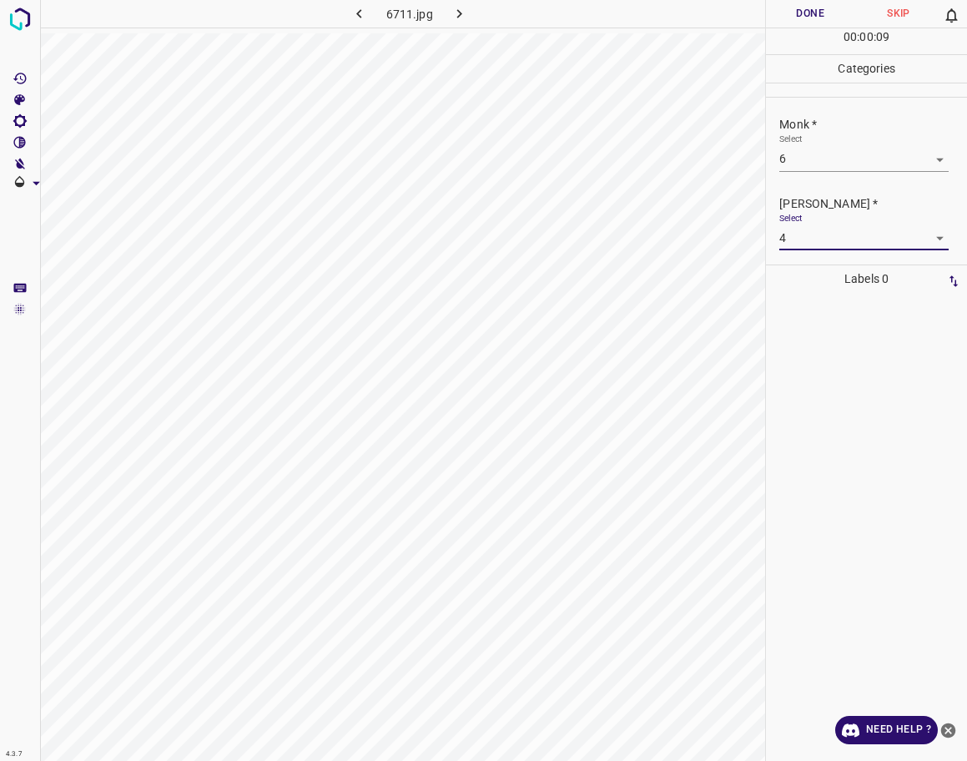
click at [826, 15] on button "Done" at bounding box center [810, 14] width 88 height 28
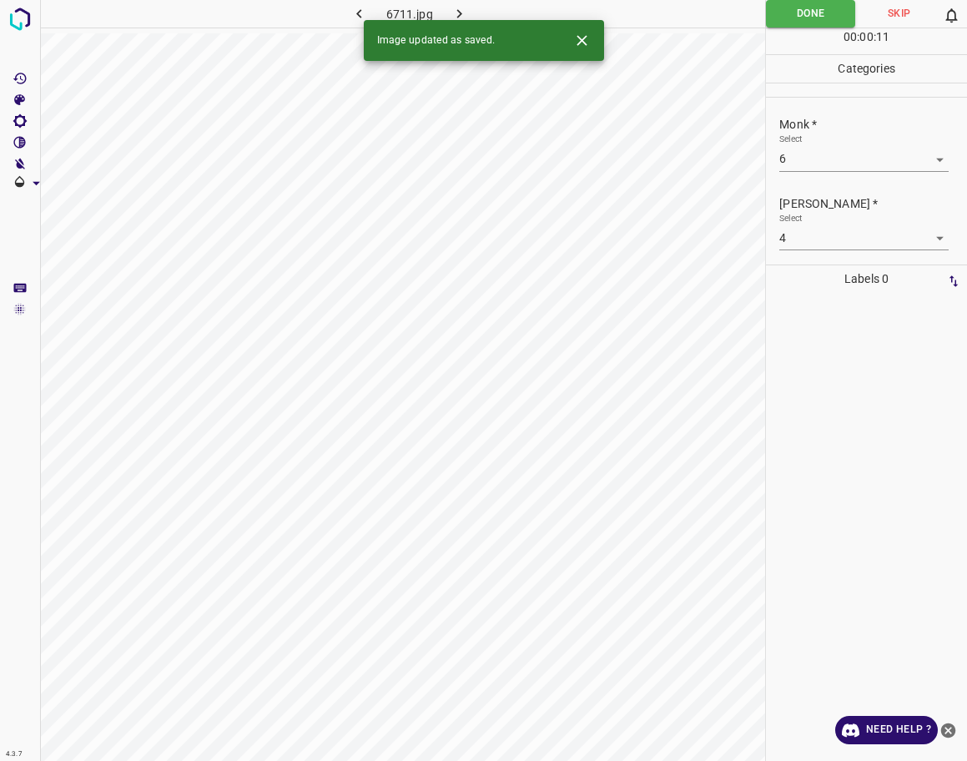
click at [463, 18] on icon "button" at bounding box center [460, 14] width 18 height 18
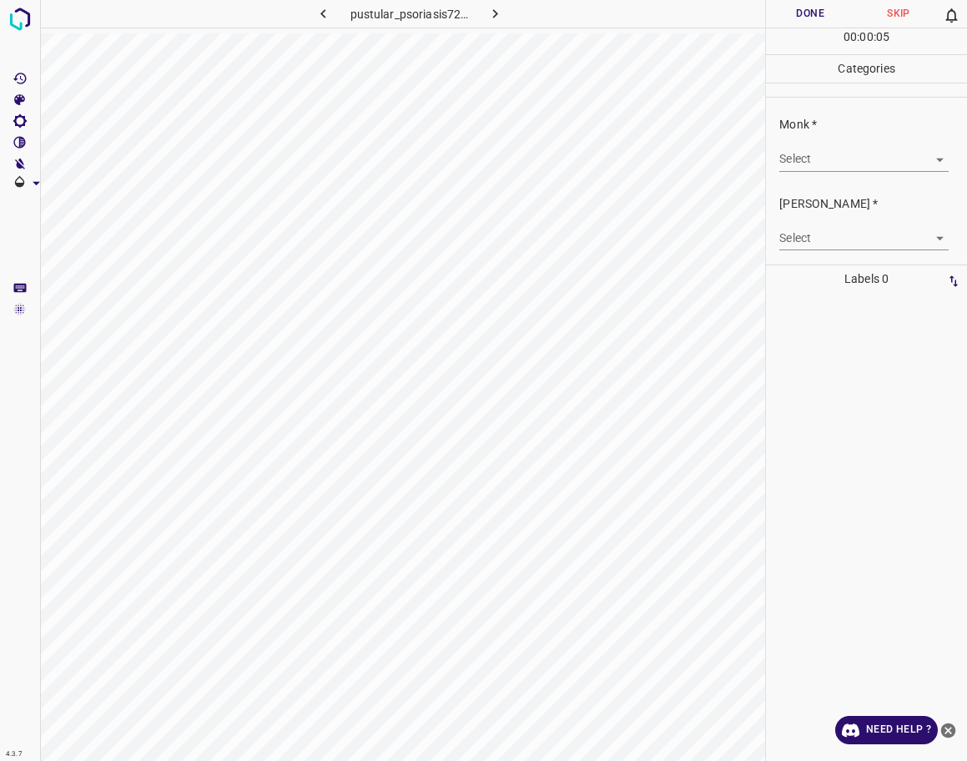
click at [835, 157] on body "4.3.7 pustular_psoriasis72.jpg Done Skip 0 00 : 00 : 05 Categories Monk * Selec…" at bounding box center [483, 380] width 967 height 761
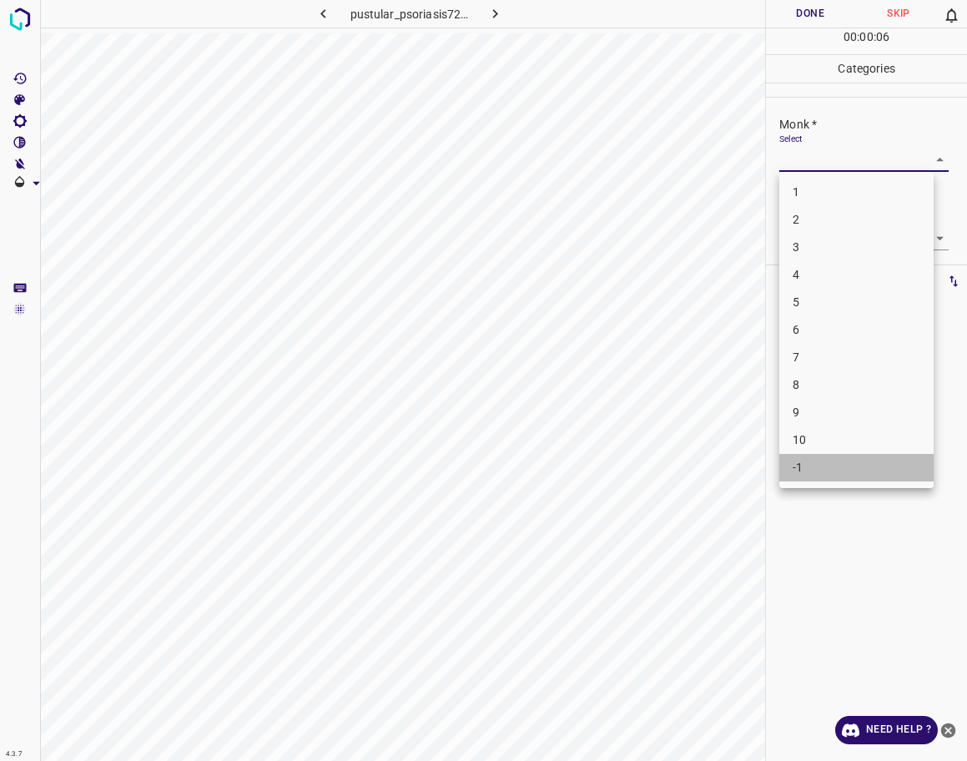
click at [846, 454] on li "-1" at bounding box center [856, 468] width 154 height 28
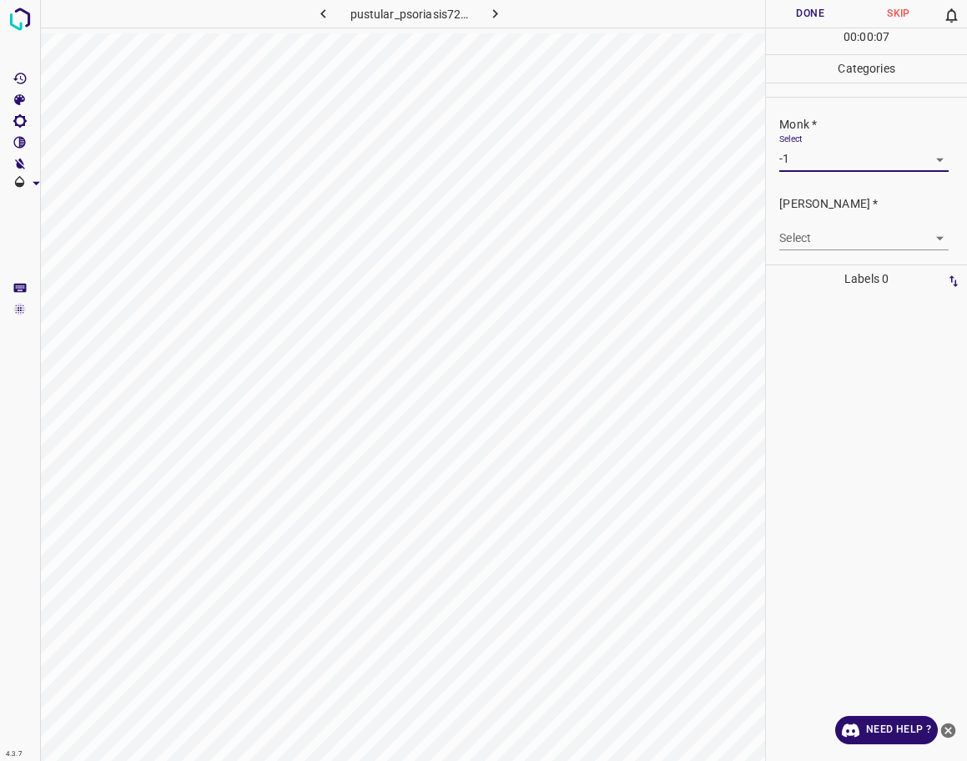
click at [880, 237] on body "4.3.7 pustular_psoriasis72.jpg Done Skip 0 00 : 00 : 07 Categories Monk * Selec…" at bounding box center [483, 380] width 967 height 761
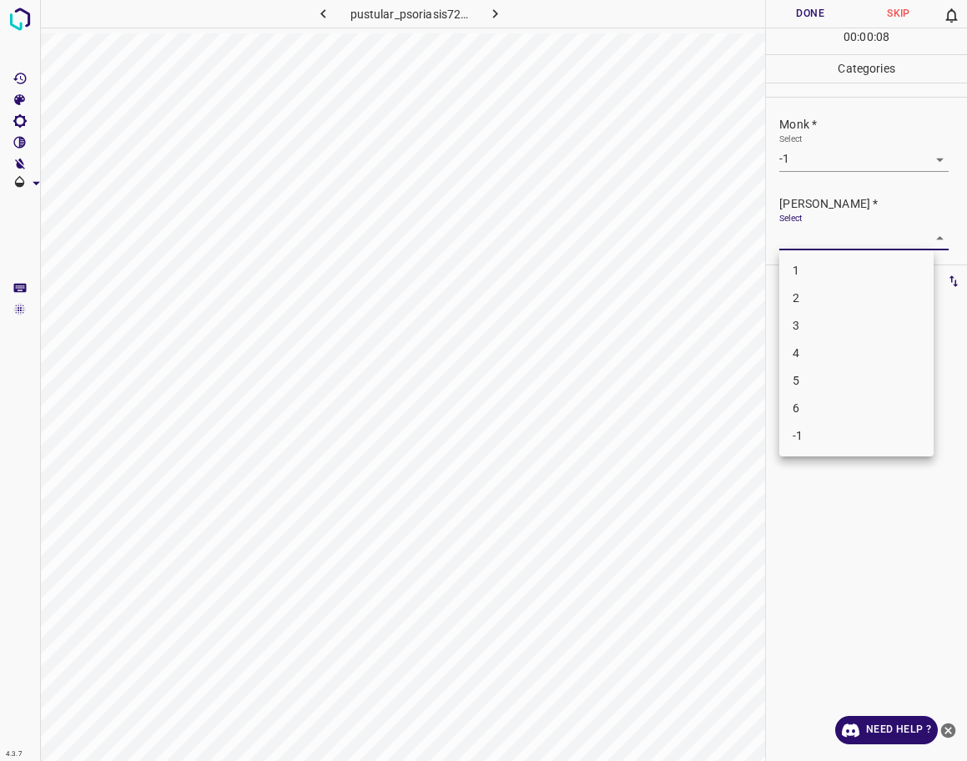
click at [829, 435] on li "-1" at bounding box center [856, 436] width 154 height 28
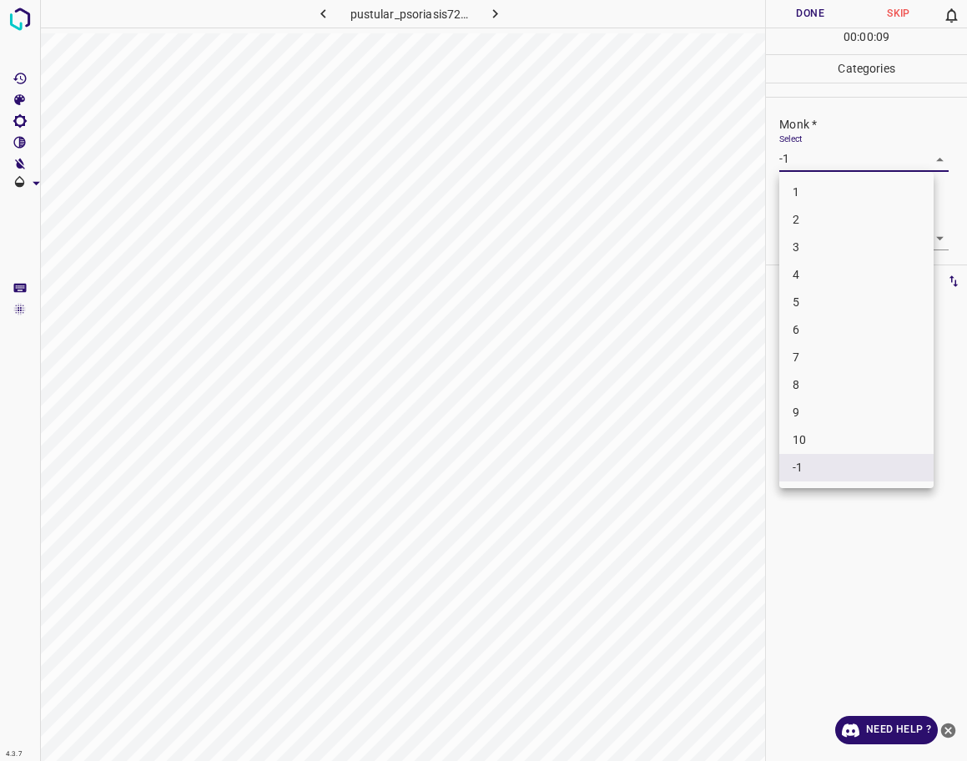
click at [830, 159] on body "4.3.7 pustular_psoriasis72.jpg Done Skip 0 00 : 00 : 09 Categories Monk * Selec…" at bounding box center [483, 380] width 967 height 761
click at [832, 243] on li "3" at bounding box center [856, 248] width 154 height 28
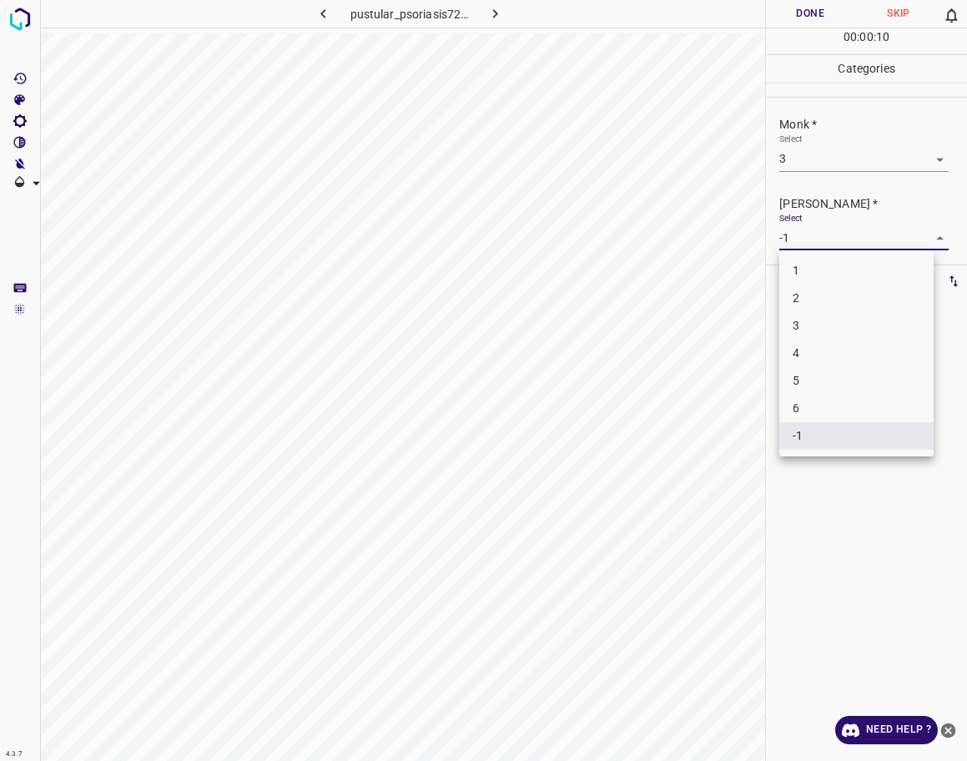
click at [837, 226] on body "4.3.7 pustular_psoriasis72.jpg Done Skip 0 00 : 00 : 10 Categories Monk * Selec…" at bounding box center [483, 380] width 967 height 761
click at [840, 296] on li "2" at bounding box center [856, 299] width 154 height 28
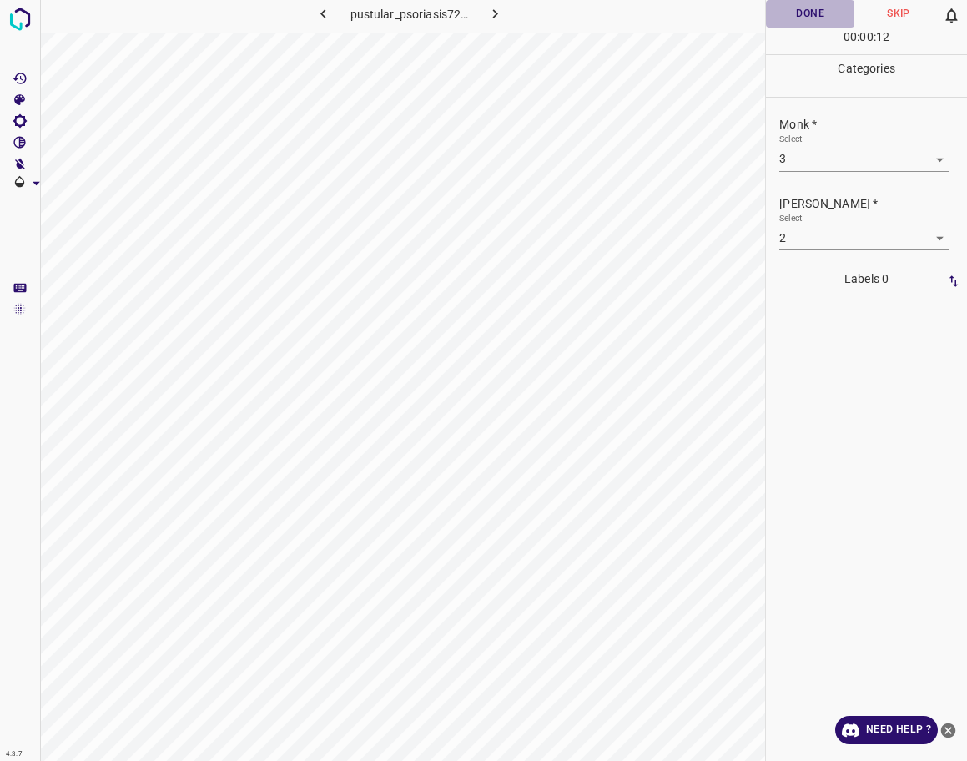
click at [827, 6] on button "Done" at bounding box center [810, 14] width 88 height 28
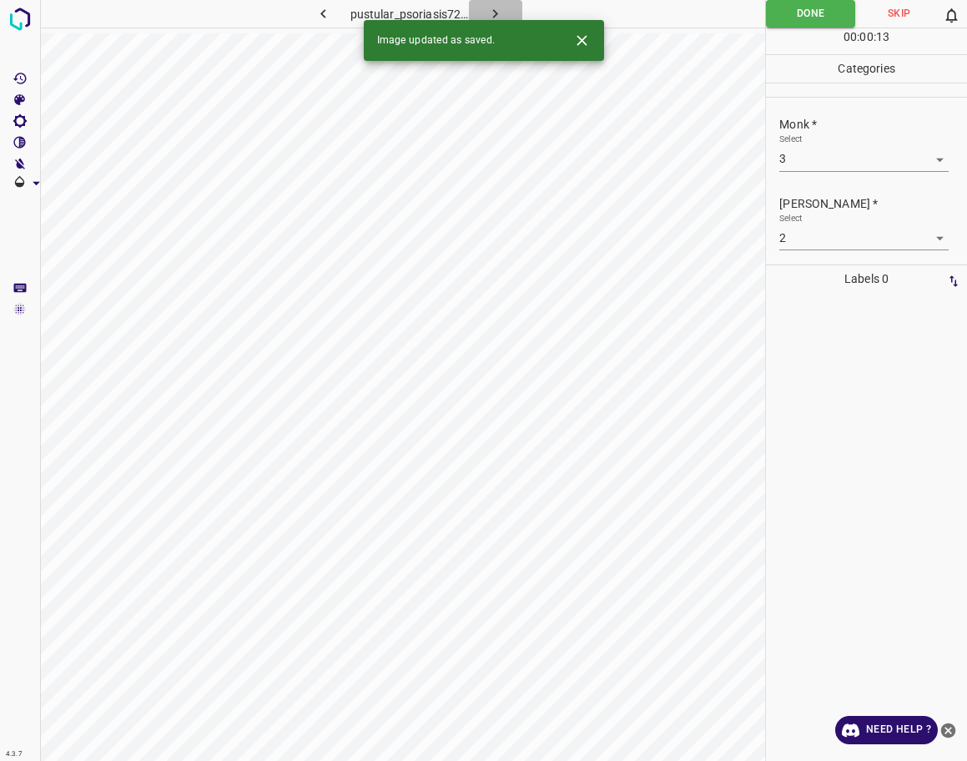
click at [497, 8] on icon "button" at bounding box center [496, 14] width 18 height 18
click at [813, 167] on body "4.3.7 6728.jpg Done Skip 0 00 : 00 : 03 Categories Monk * Select ​ [PERSON_NAME…" at bounding box center [483, 380] width 967 height 761
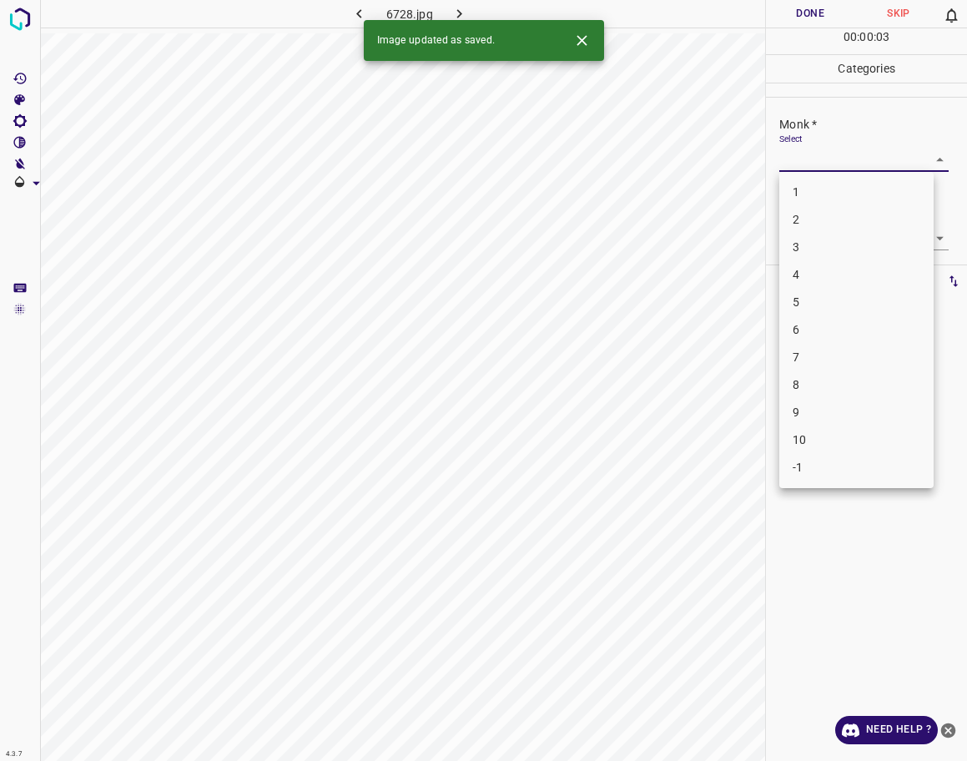
click at [805, 302] on li "5" at bounding box center [856, 303] width 154 height 28
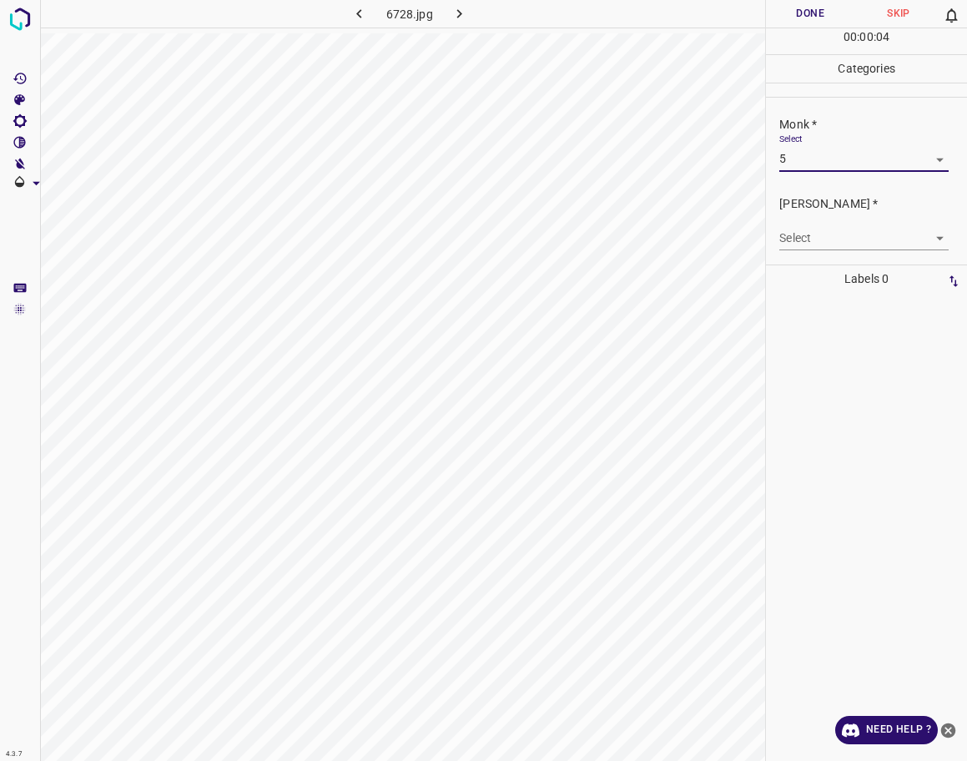
click at [819, 240] on body "4.3.7 6728.jpg Done Skip 0 00 : 00 : 04 Categories Monk * Select 5 5 [PERSON_NA…" at bounding box center [483, 380] width 967 height 761
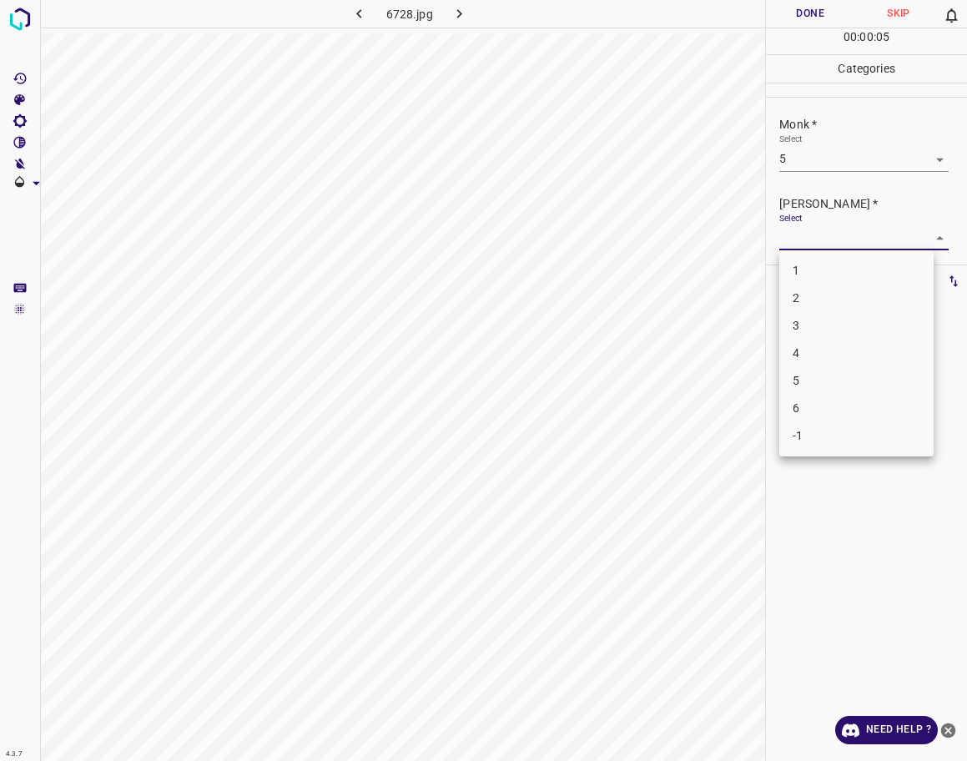
click at [816, 350] on li "4" at bounding box center [856, 354] width 154 height 28
click at [829, 16] on button "Done" at bounding box center [810, 14] width 88 height 28
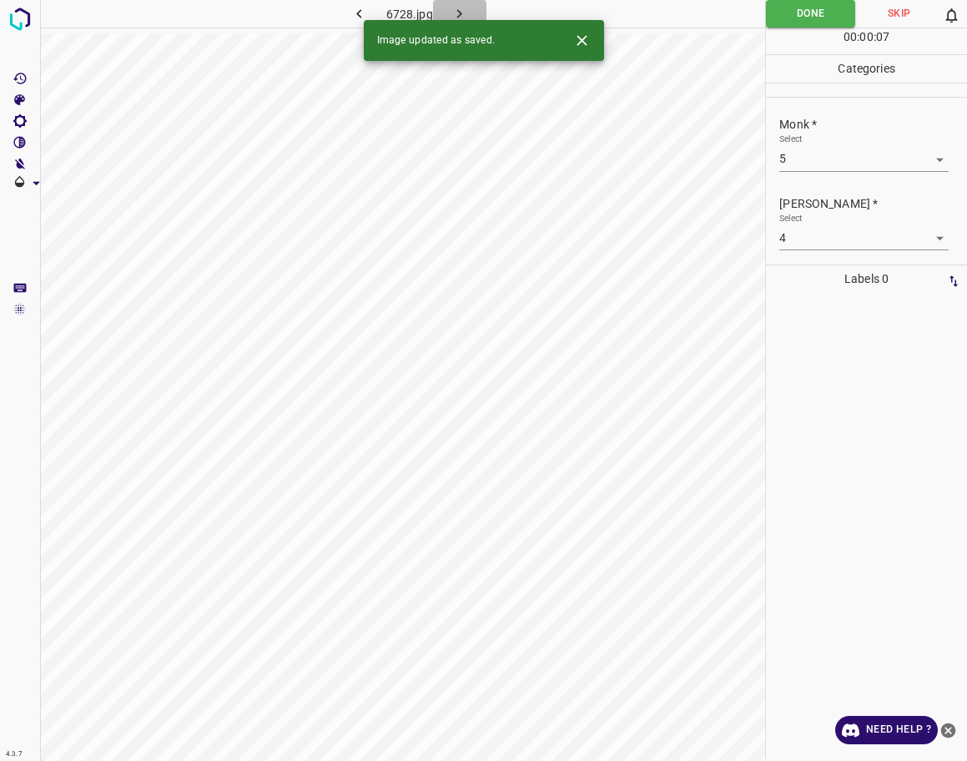
click at [453, 8] on icon "button" at bounding box center [460, 14] width 18 height 18
click at [823, 161] on body "4.3.7 [MEDICAL_DATA]-gangrenosum38.jpg Done Skip 0 00 : 00 : 01 Categories Monk…" at bounding box center [483, 380] width 967 height 761
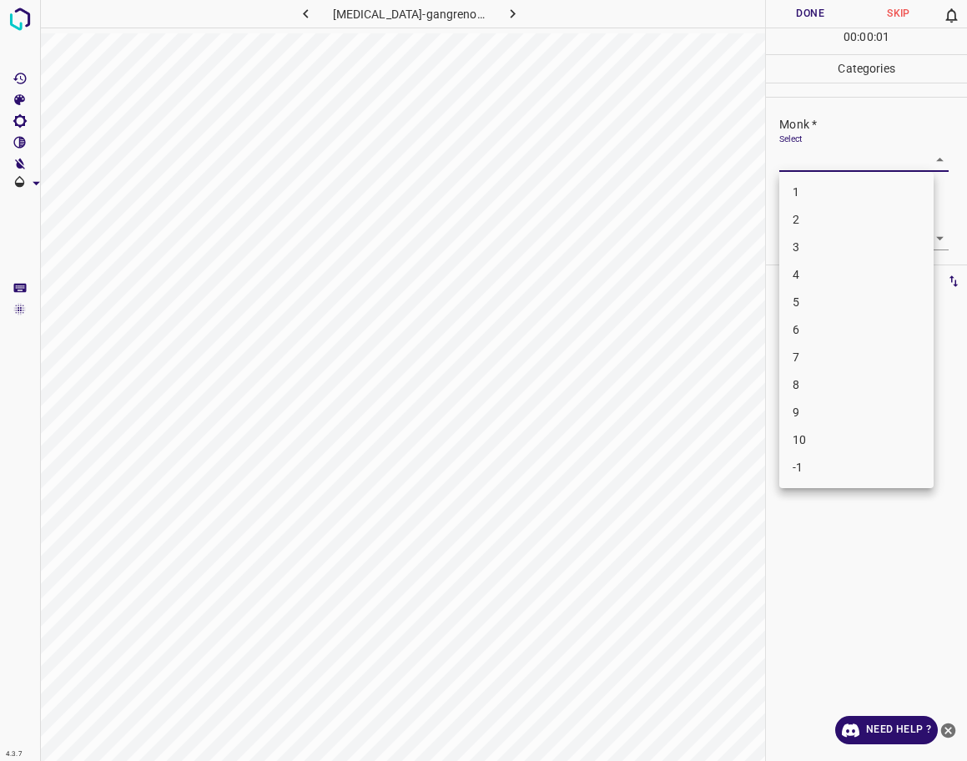
click at [822, 462] on li "-1" at bounding box center [856, 468] width 154 height 28
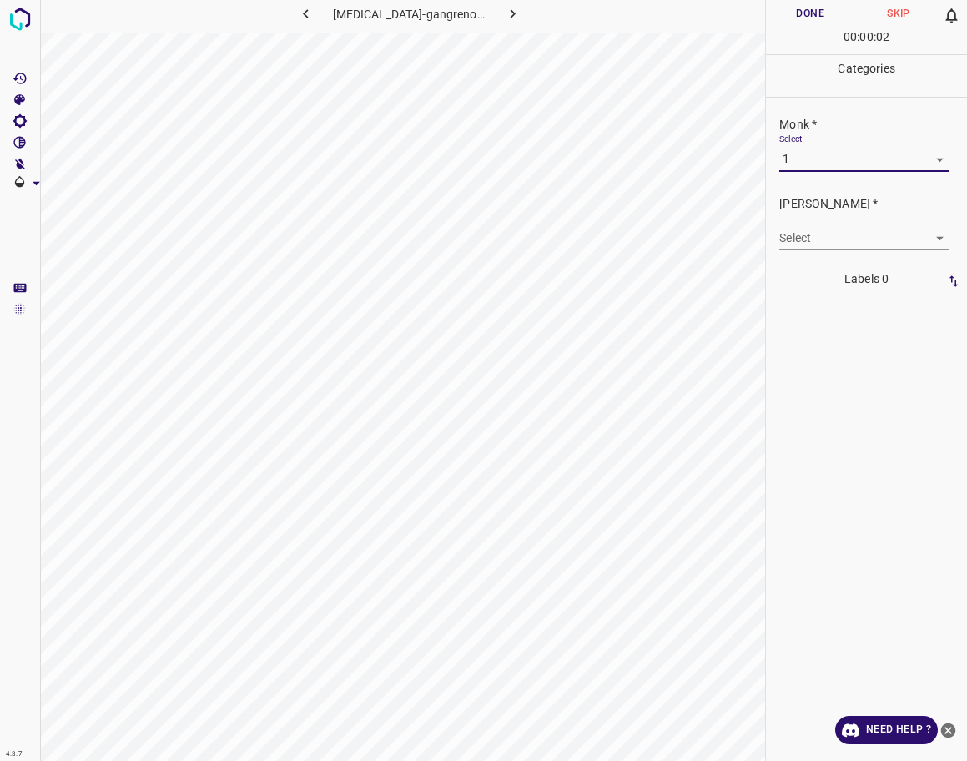
click at [854, 236] on body "4.3.7 [MEDICAL_DATA]-gangrenosum38.jpg Done Skip 0 00 : 00 : 02 Categories Monk…" at bounding box center [483, 380] width 967 height 761
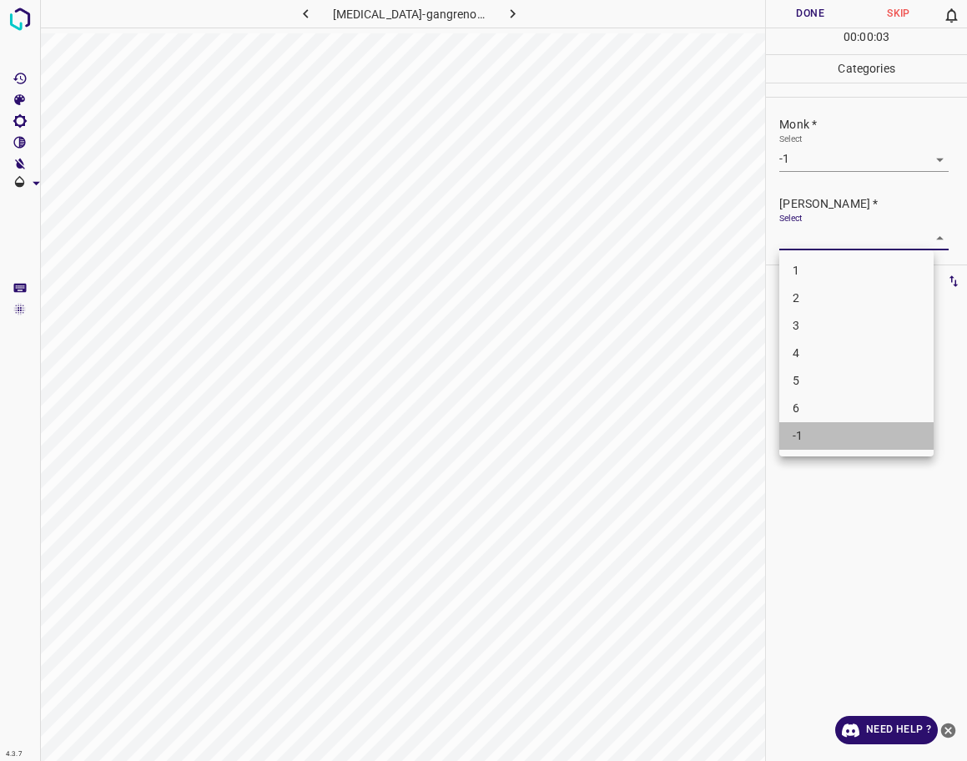
click at [809, 433] on li "-1" at bounding box center [856, 436] width 154 height 28
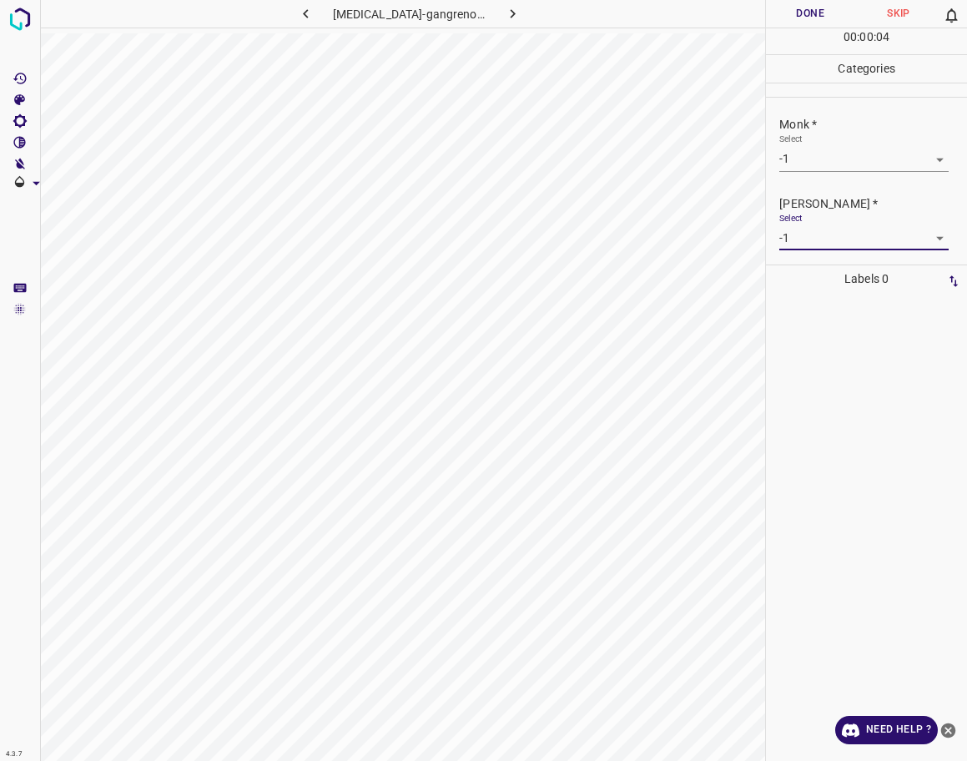
click at [789, 13] on button "Done" at bounding box center [810, 14] width 88 height 28
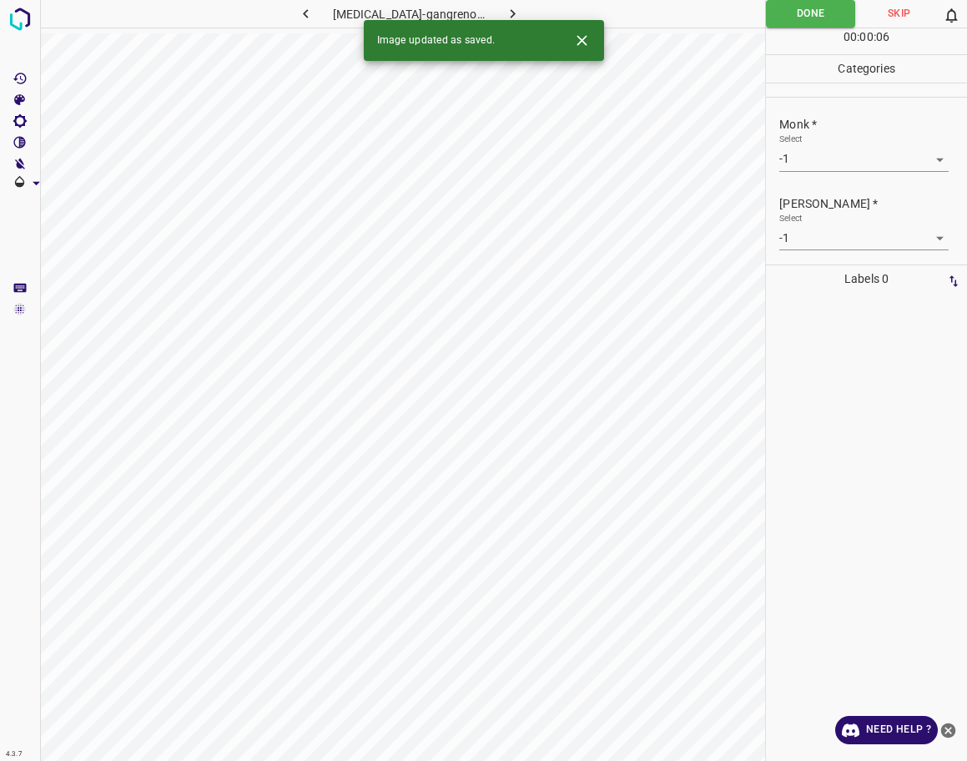
click at [504, 7] on icon "button" at bounding box center [513, 14] width 18 height 18
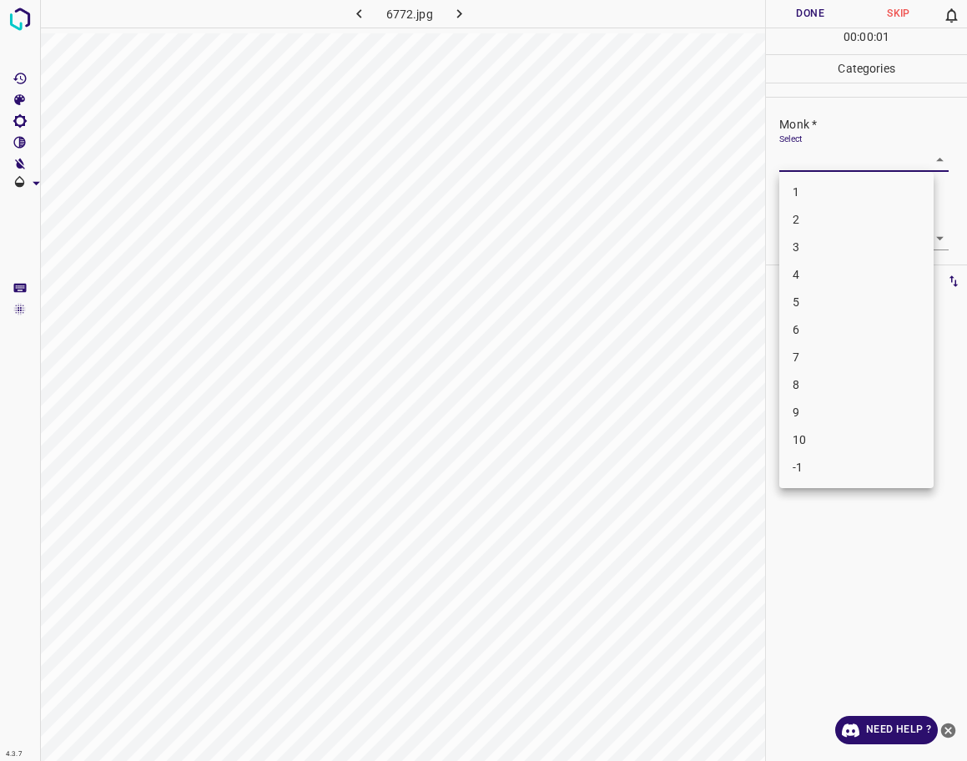
click at [846, 167] on body "4.3.7 6772.jpg Done Skip 0 00 : 00 : 01 Categories Monk * Select ​ [PERSON_NAME…" at bounding box center [483, 380] width 967 height 761
click at [857, 247] on li "3" at bounding box center [856, 248] width 154 height 28
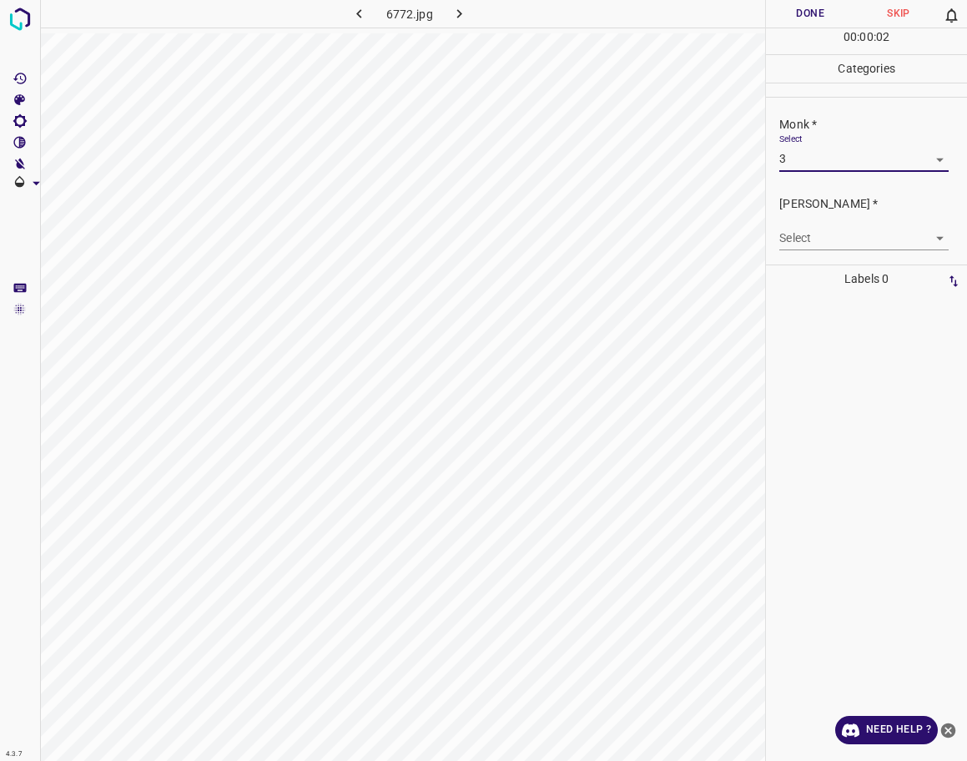
click at [853, 237] on body "4.3.7 6772.jpg Done Skip 0 00 : 00 : 02 Categories Monk * Select 3 3 [PERSON_NA…" at bounding box center [483, 380] width 967 height 761
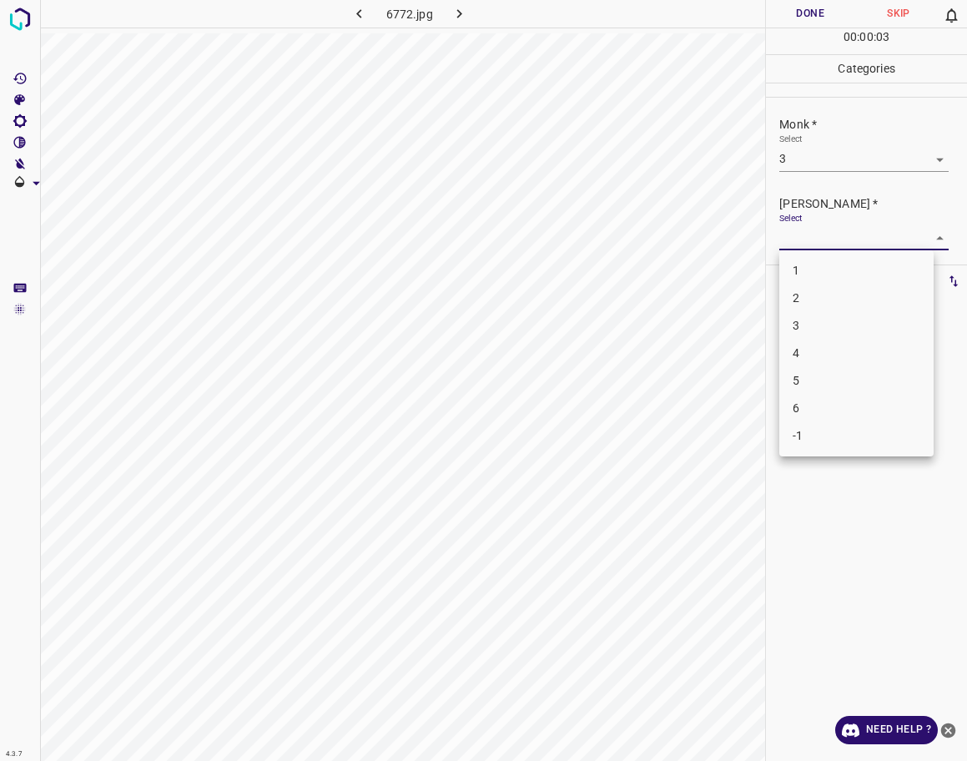
drag, startPoint x: 848, startPoint y: 305, endPoint x: 840, endPoint y: 282, distance: 24.8
click at [847, 306] on li "2" at bounding box center [856, 299] width 154 height 28
click at [816, 21] on button "Done" at bounding box center [810, 14] width 88 height 28
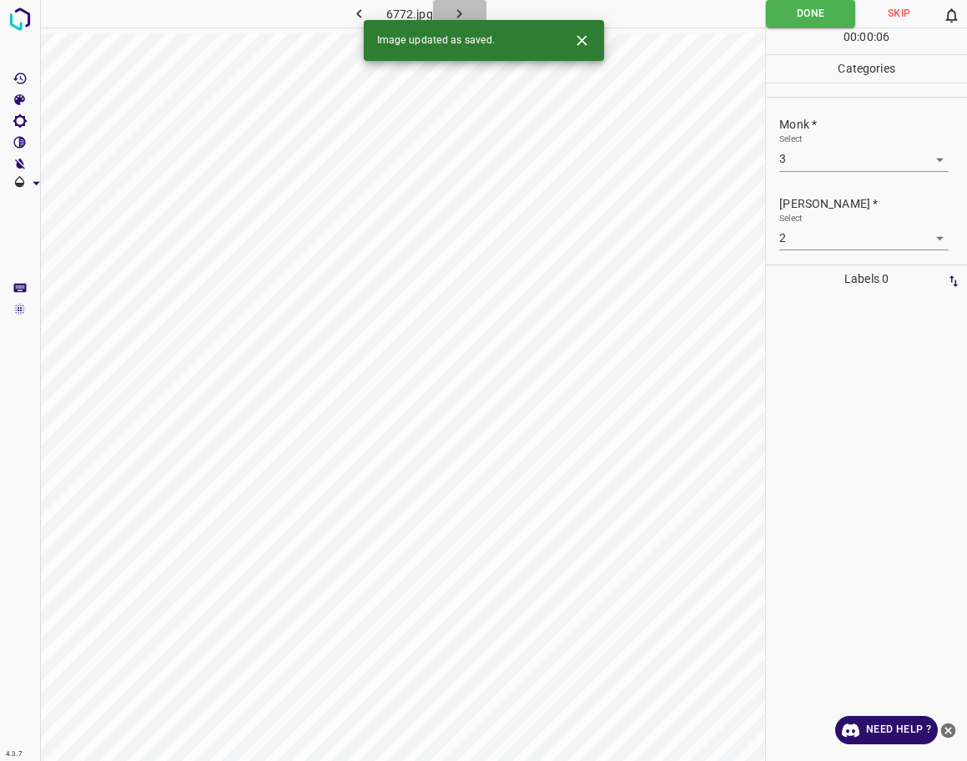
click at [467, 13] on icon "button" at bounding box center [460, 14] width 18 height 18
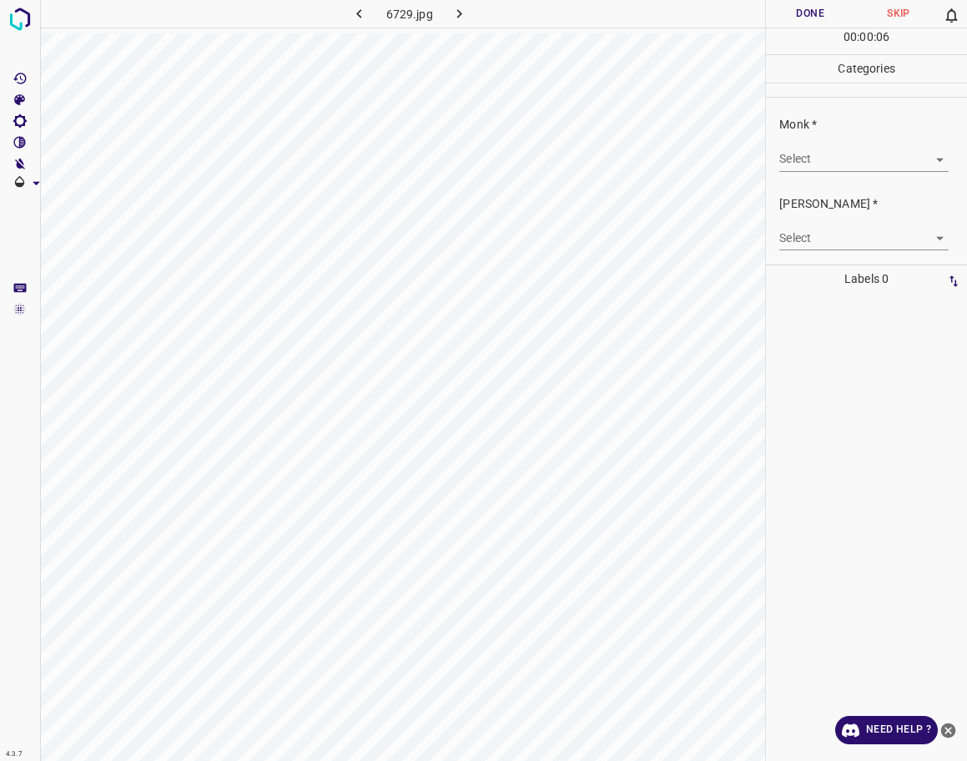
click at [865, 153] on body "4.3.7 6729.jpg Done Skip 0 00 : 00 : 06 Categories Monk * Select ​ [PERSON_NAME…" at bounding box center [483, 380] width 967 height 761
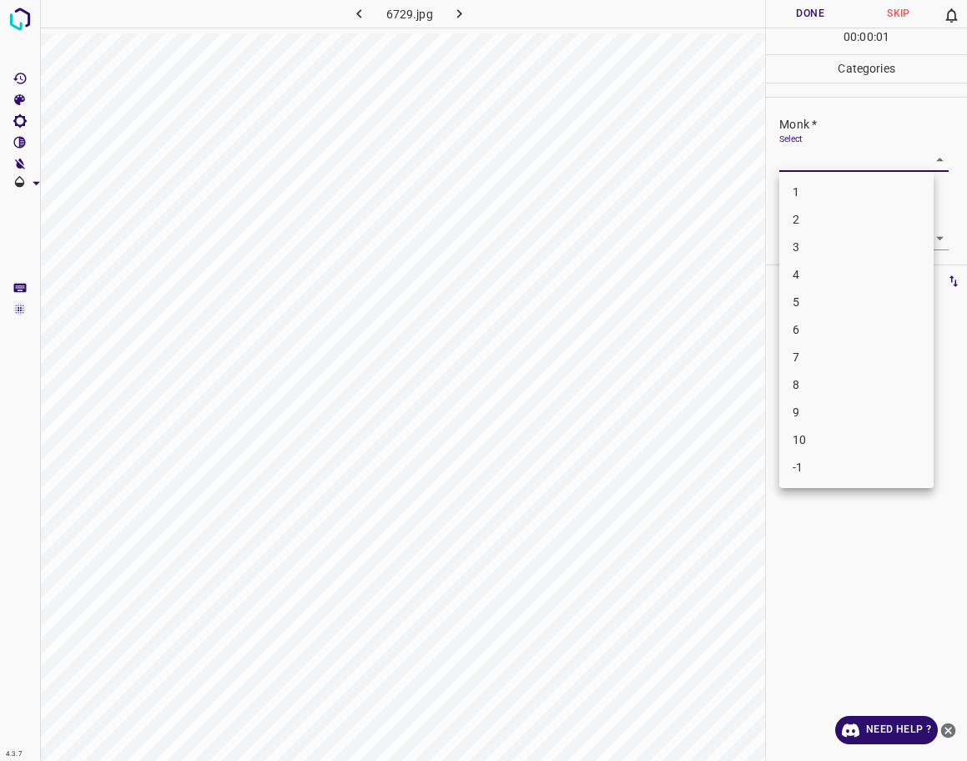
click at [810, 304] on li "5" at bounding box center [856, 303] width 154 height 28
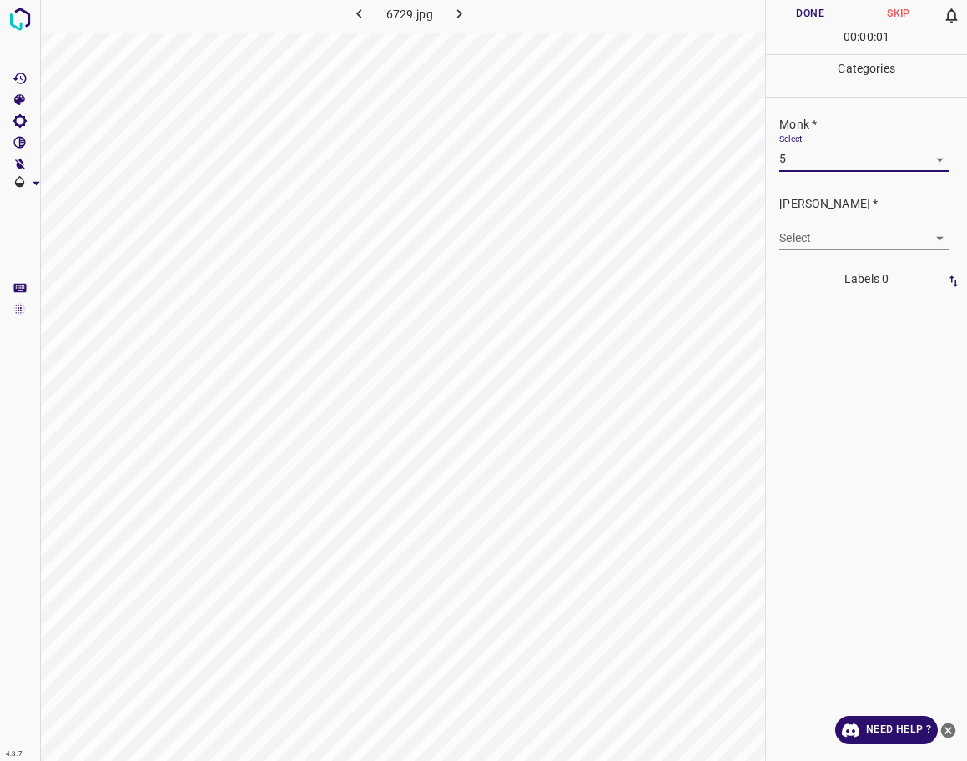
click at [815, 245] on body "4.3.7 6729.jpg Done Skip 0 00 : 00 : 01 Categories Monk * Select 5 5 [PERSON_NA…" at bounding box center [483, 380] width 967 height 761
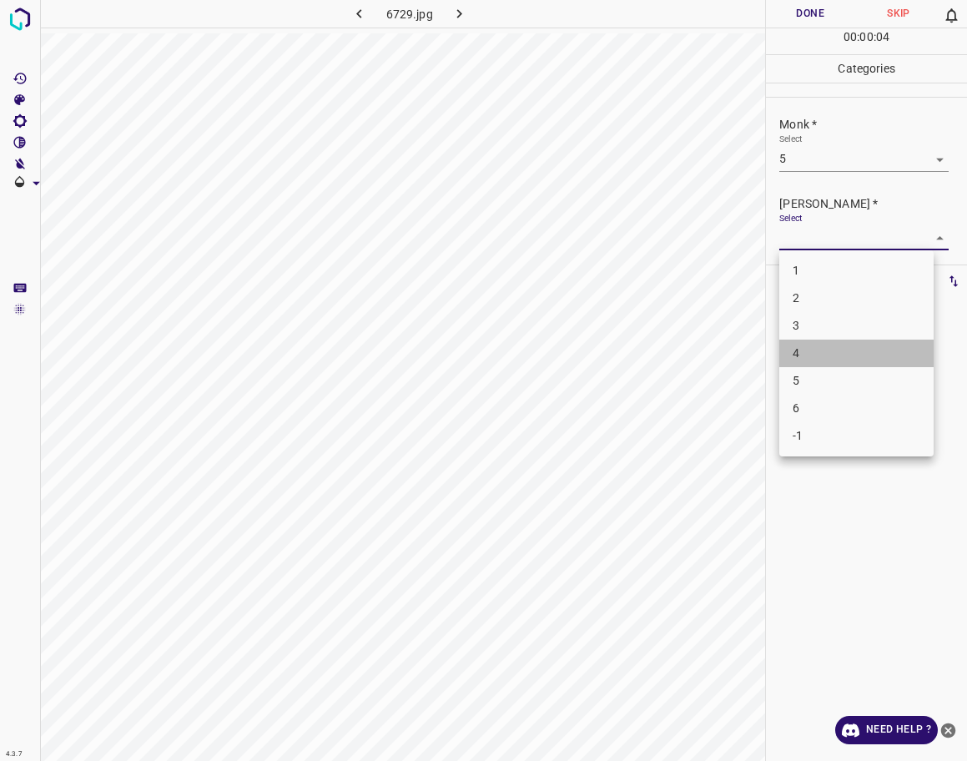
click at [812, 342] on li "4" at bounding box center [856, 354] width 154 height 28
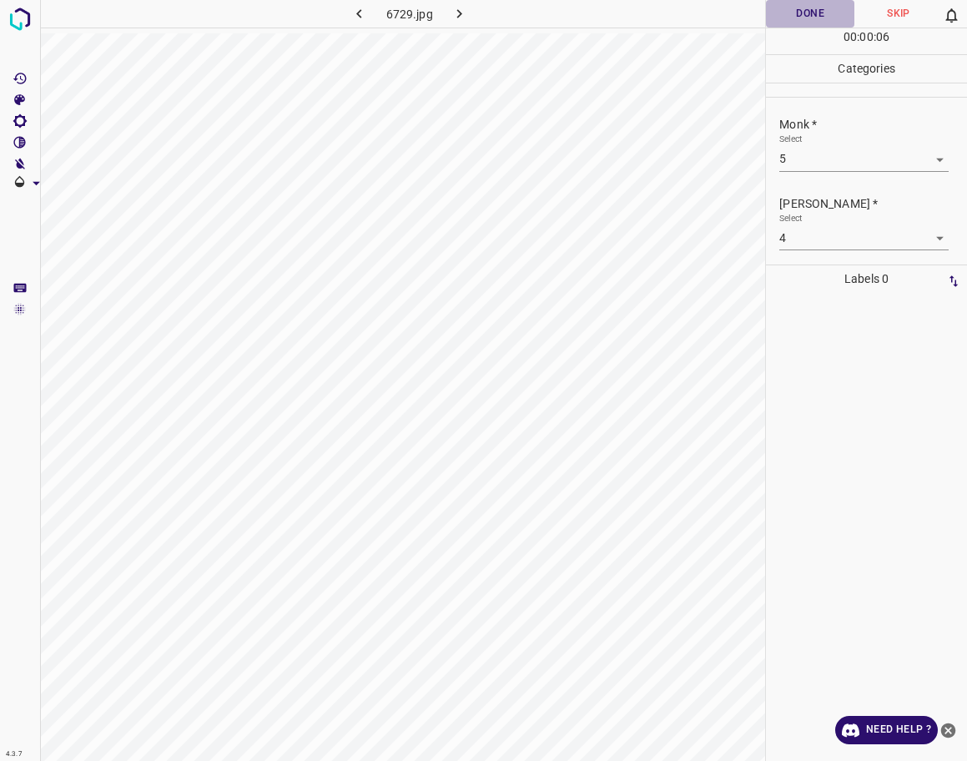
click at [793, 18] on button "Done" at bounding box center [810, 14] width 88 height 28
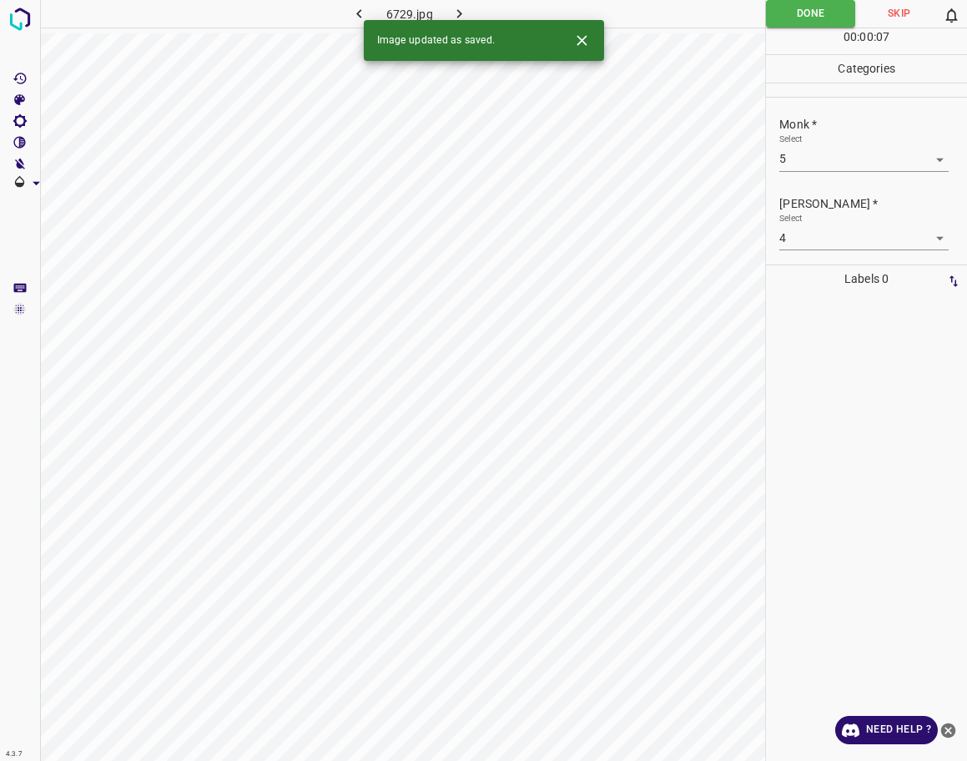
click at [459, 11] on icon "button" at bounding box center [459, 13] width 5 height 9
click at [829, 172] on div "Monk * Select ​" at bounding box center [866, 143] width 201 height 78
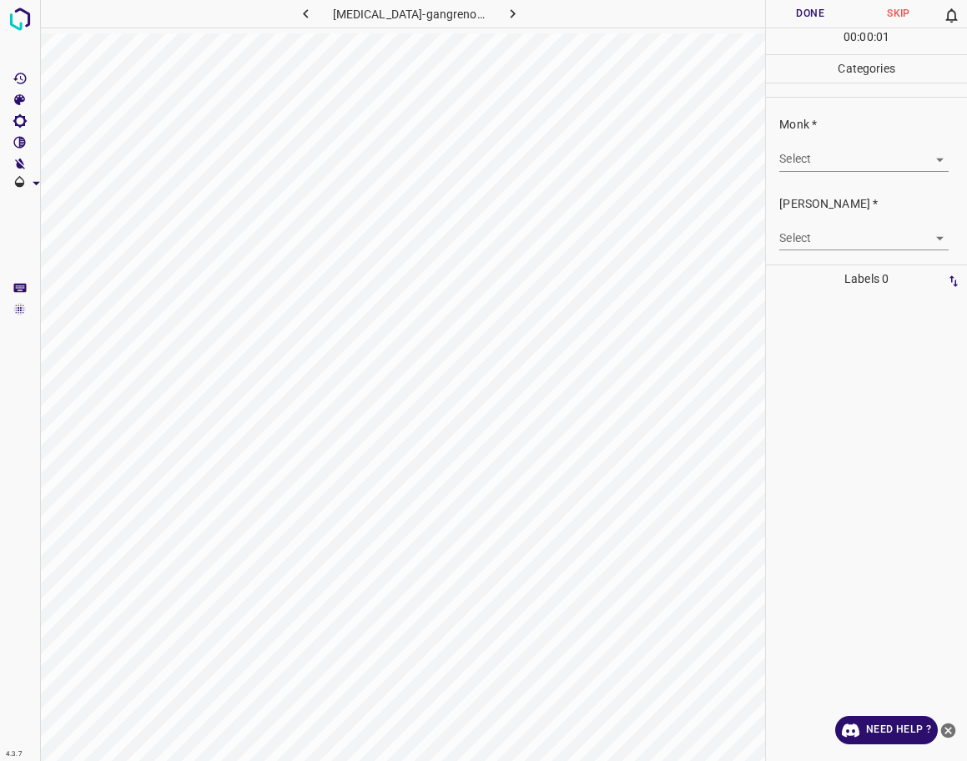
click at [820, 164] on body "4.3.7 [MEDICAL_DATA]-gangrenosum81.jpg Done Skip 0 00 : 00 : 01 Categories Monk…" at bounding box center [483, 380] width 967 height 761
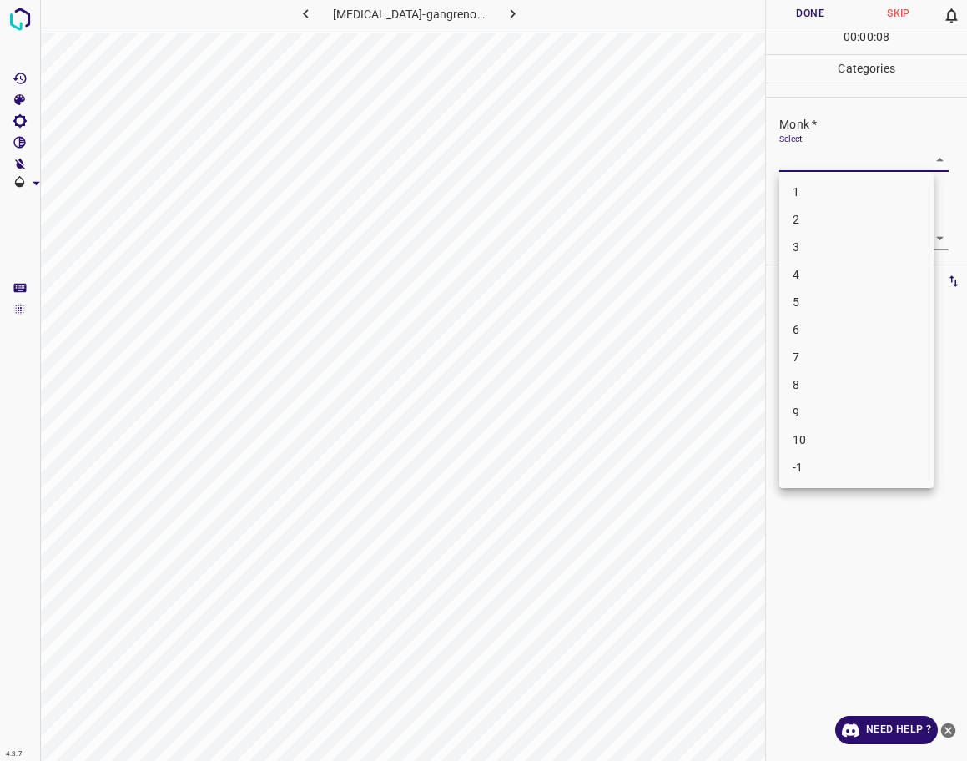
click at [842, 222] on li "2" at bounding box center [856, 220] width 154 height 28
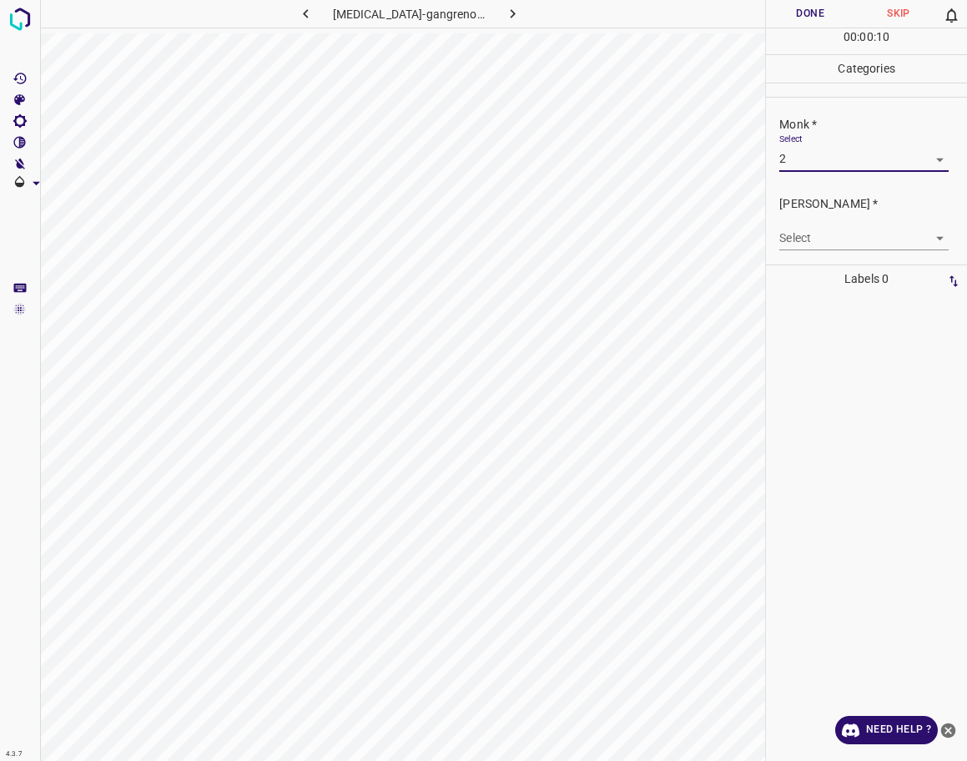
click at [811, 241] on body "4.3.7 [MEDICAL_DATA]-gangrenosum81.jpg Done Skip 0 00 : 00 : 10 Categories Monk…" at bounding box center [483, 380] width 967 height 761
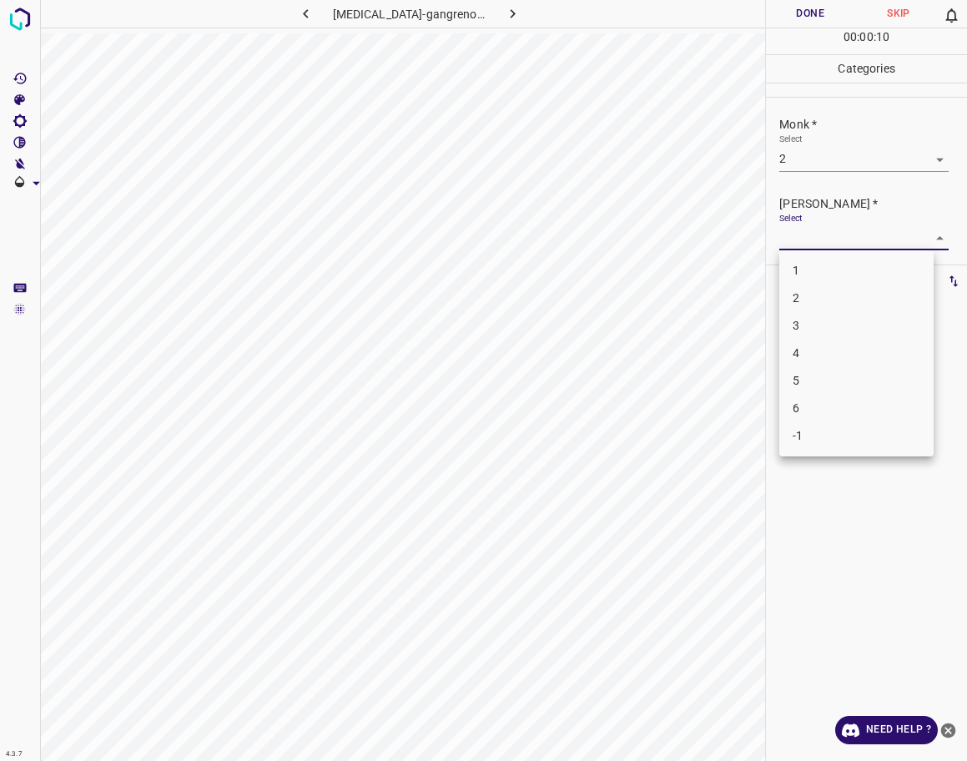
click at [794, 265] on li "1" at bounding box center [856, 271] width 154 height 28
click at [789, 15] on button "Done" at bounding box center [810, 14] width 88 height 28
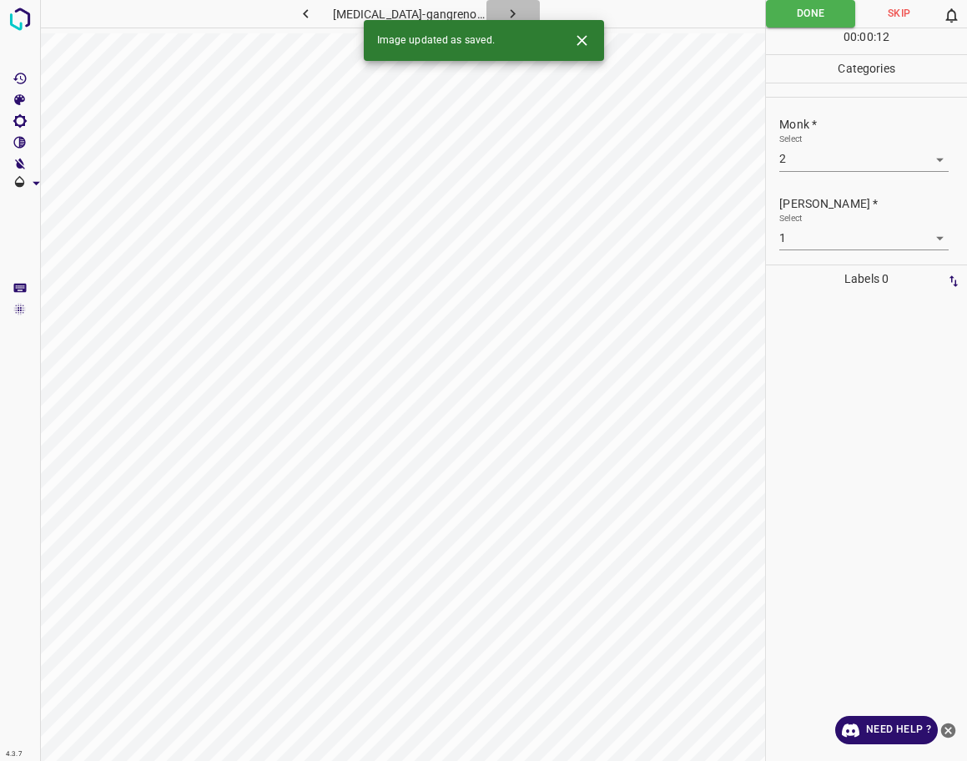
click at [516, 13] on button "button" at bounding box center [513, 14] width 53 height 28
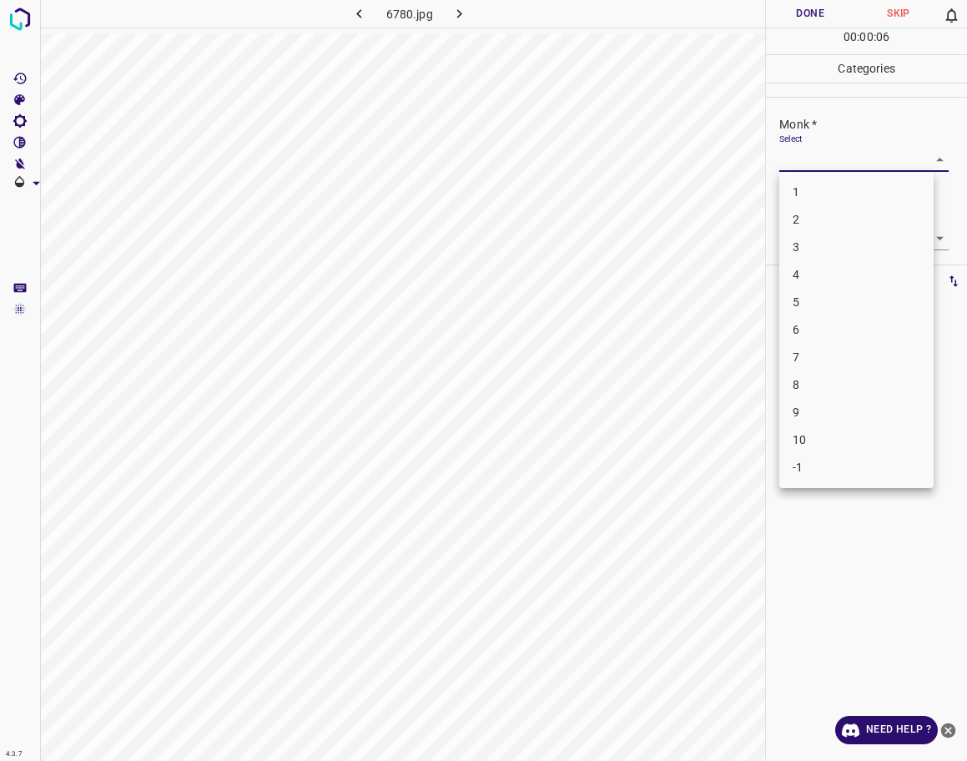
click at [783, 170] on body "4.3.7 6780.jpg Done Skip 0 00 : 00 : 06 Categories Monk * Select ​ [PERSON_NAME…" at bounding box center [483, 380] width 967 height 761
click at [799, 295] on li "5" at bounding box center [856, 303] width 154 height 28
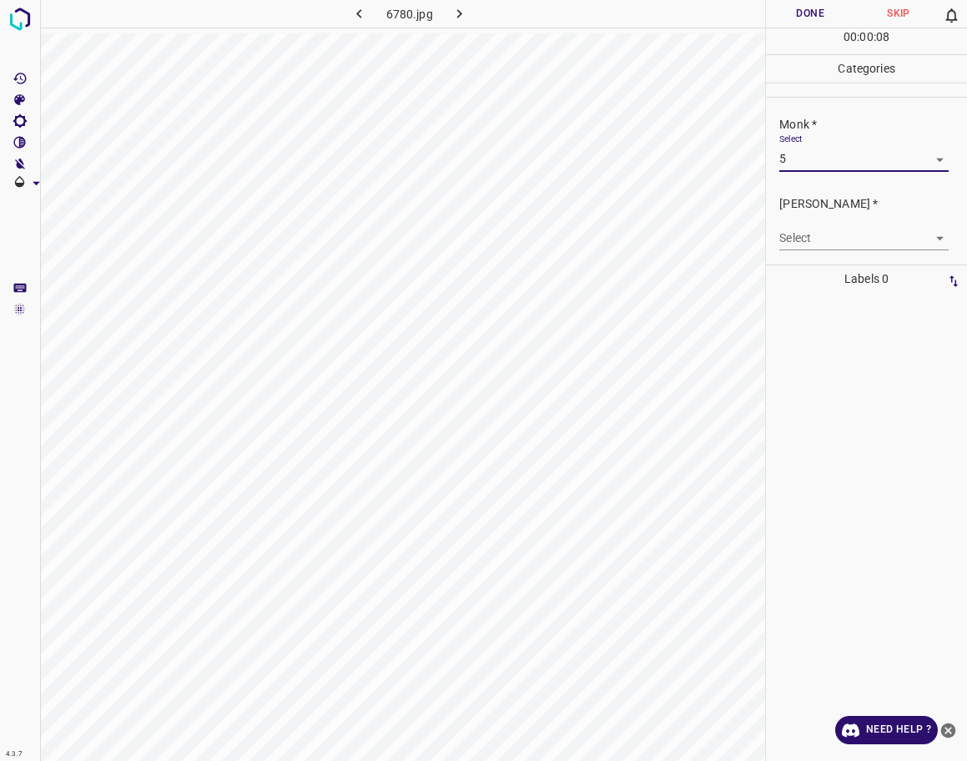
click at [799, 248] on body "4.3.7 6780.jpg Done Skip 0 00 : 00 : 08 Categories Monk * Select 5 5 [PERSON_NA…" at bounding box center [483, 380] width 967 height 761
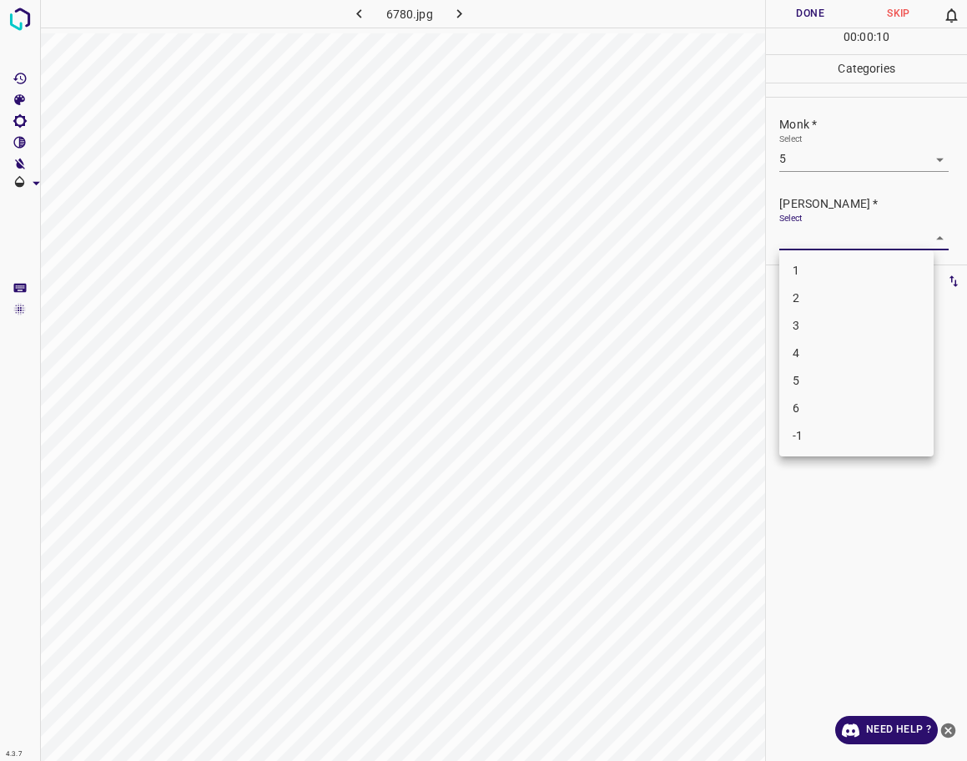
click at [831, 340] on li "4" at bounding box center [856, 354] width 154 height 28
click at [791, 12] on button "Done" at bounding box center [810, 14] width 88 height 28
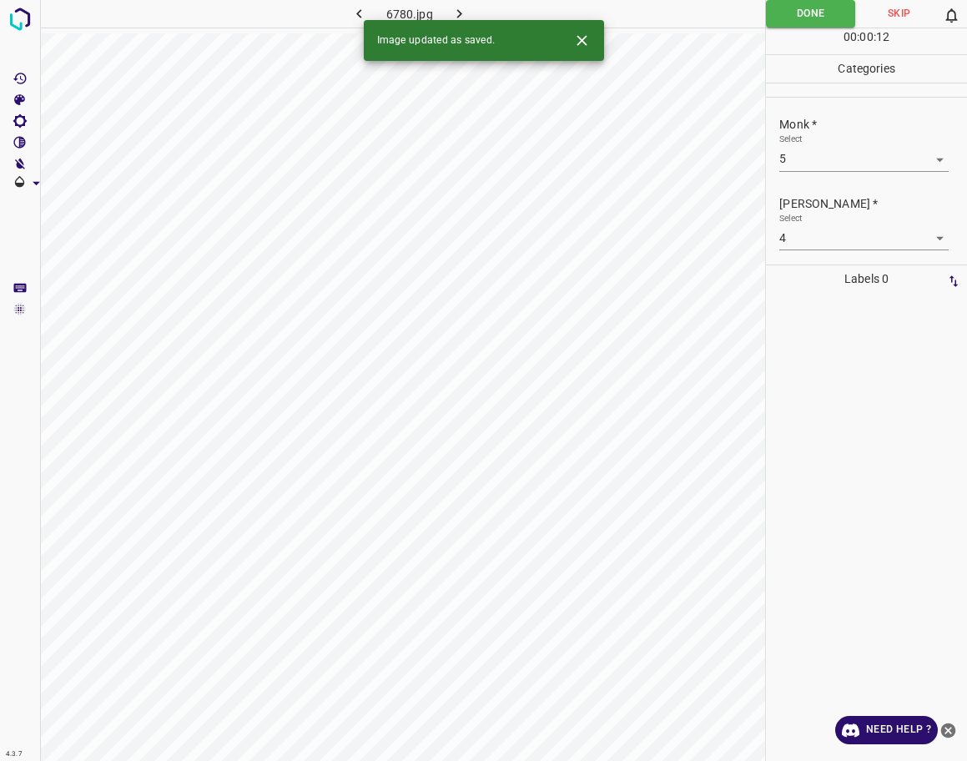
click at [459, 13] on icon "button" at bounding box center [460, 14] width 18 height 18
click at [861, 168] on body "4.3.7 pyodermite_Vegetante6.jpg Done Skip 0 00 : 00 : 12 Categories Monk * Sele…" at bounding box center [483, 380] width 967 height 761
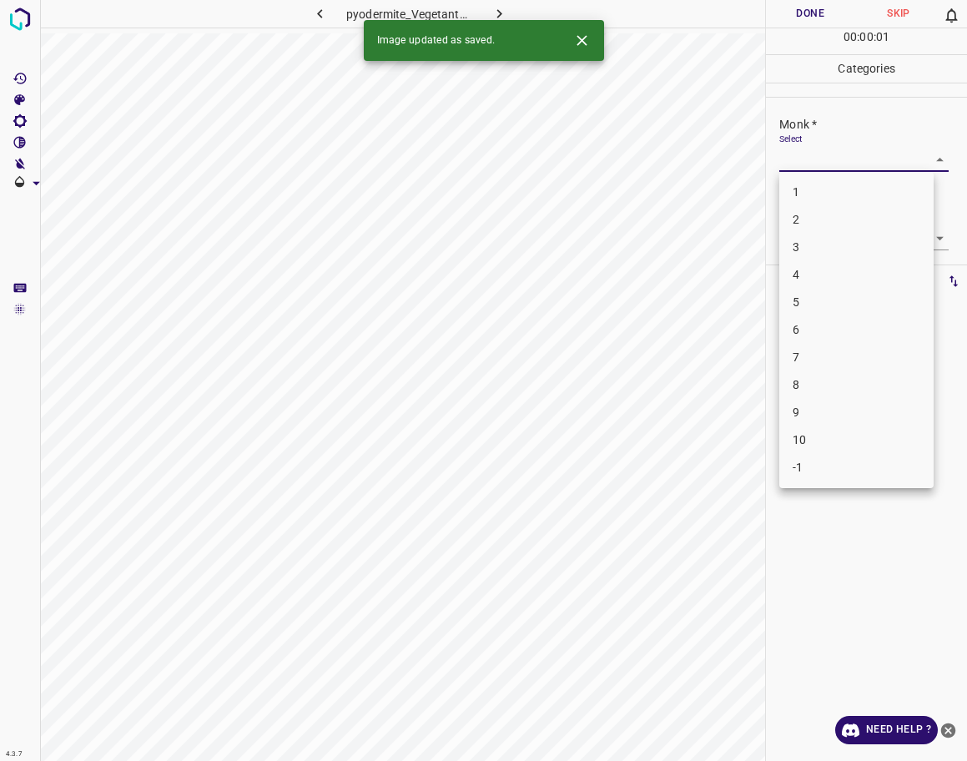
click at [811, 295] on li "5" at bounding box center [856, 303] width 154 height 28
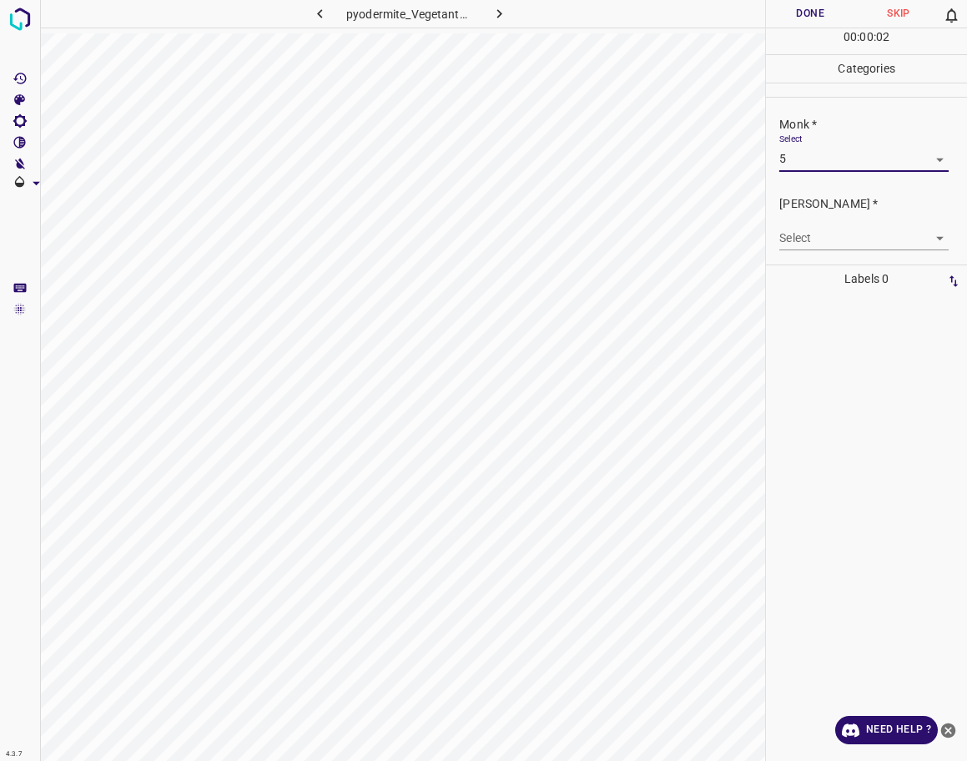
click at [813, 237] on body "4.3.7 pyodermite_Vegetante6.jpg Done Skip 0 00 : 00 : 02 Categories Monk * Sele…" at bounding box center [483, 380] width 967 height 761
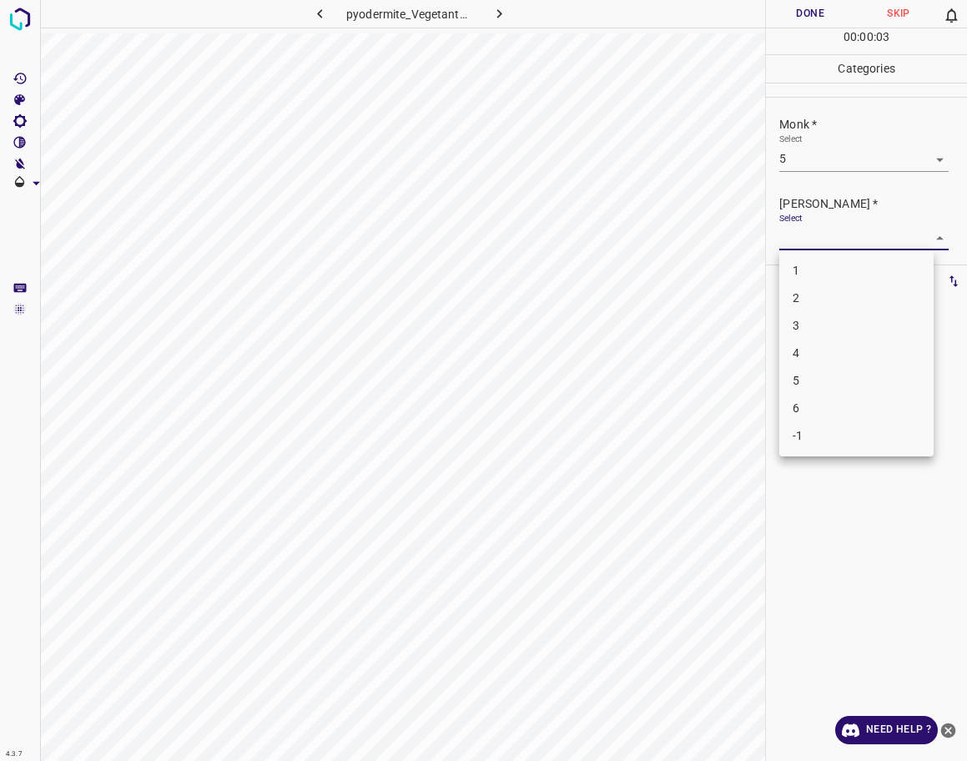
click at [802, 352] on li "4" at bounding box center [856, 354] width 154 height 28
click at [807, 18] on button "Done" at bounding box center [810, 14] width 88 height 28
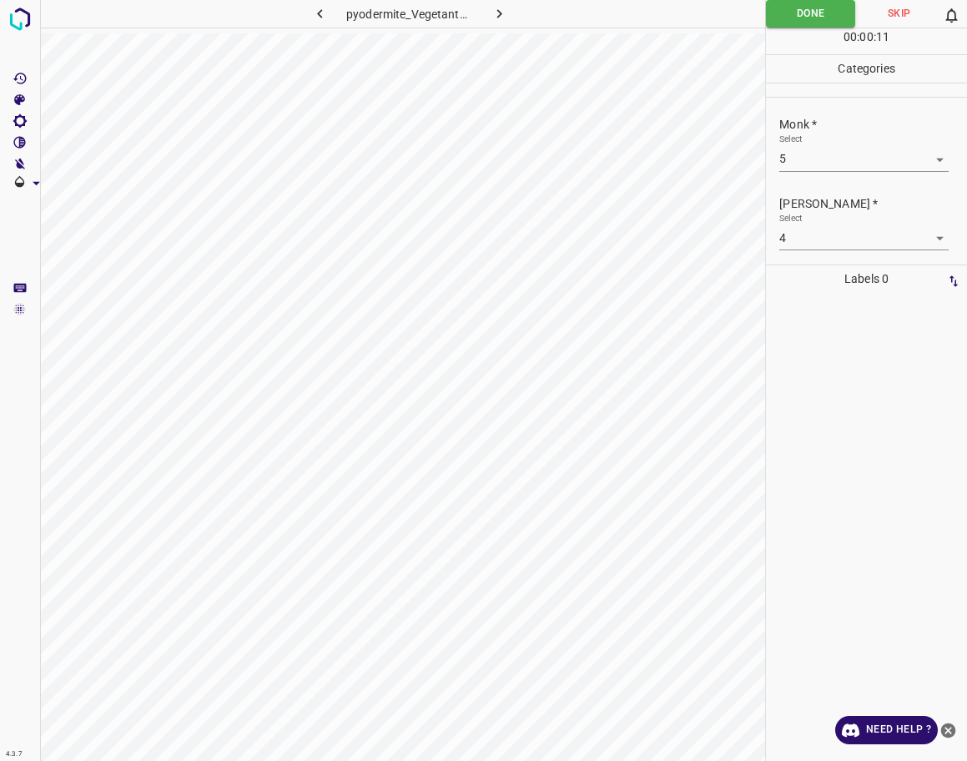
click at [504, 23] on button "button" at bounding box center [498, 14] width 53 height 28
click at [843, 164] on body "4.3.7 6827.jpg Done Skip 0 00 : 00 : 08 Categories Monk * Select ​ [PERSON_NAME…" at bounding box center [483, 380] width 967 height 761
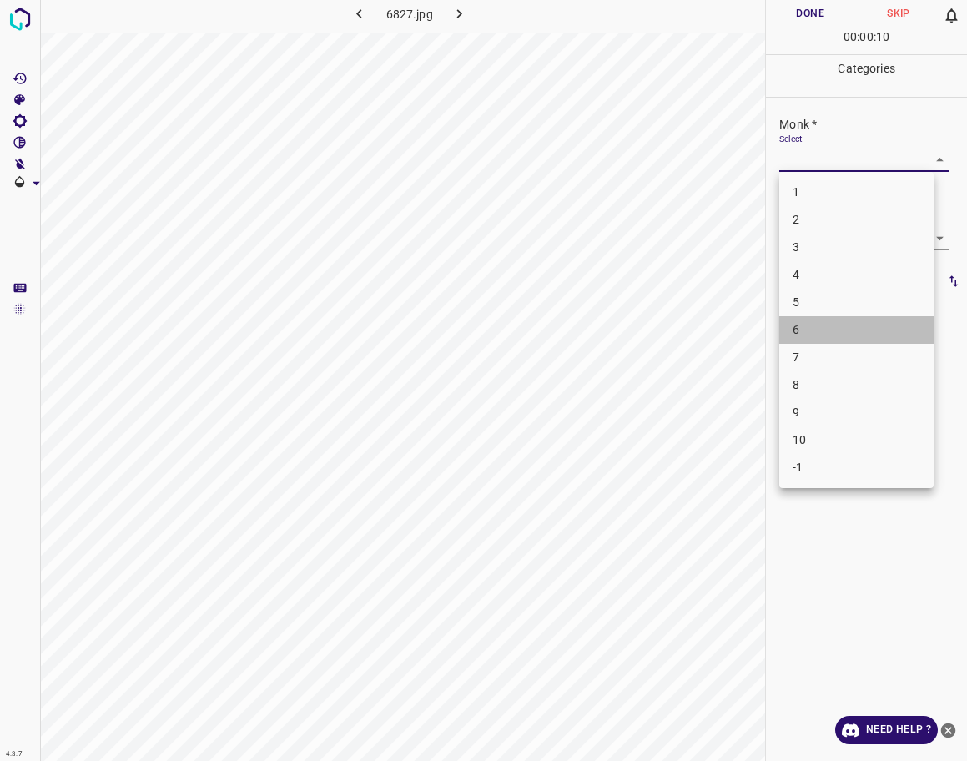
click at [822, 328] on li "6" at bounding box center [856, 330] width 154 height 28
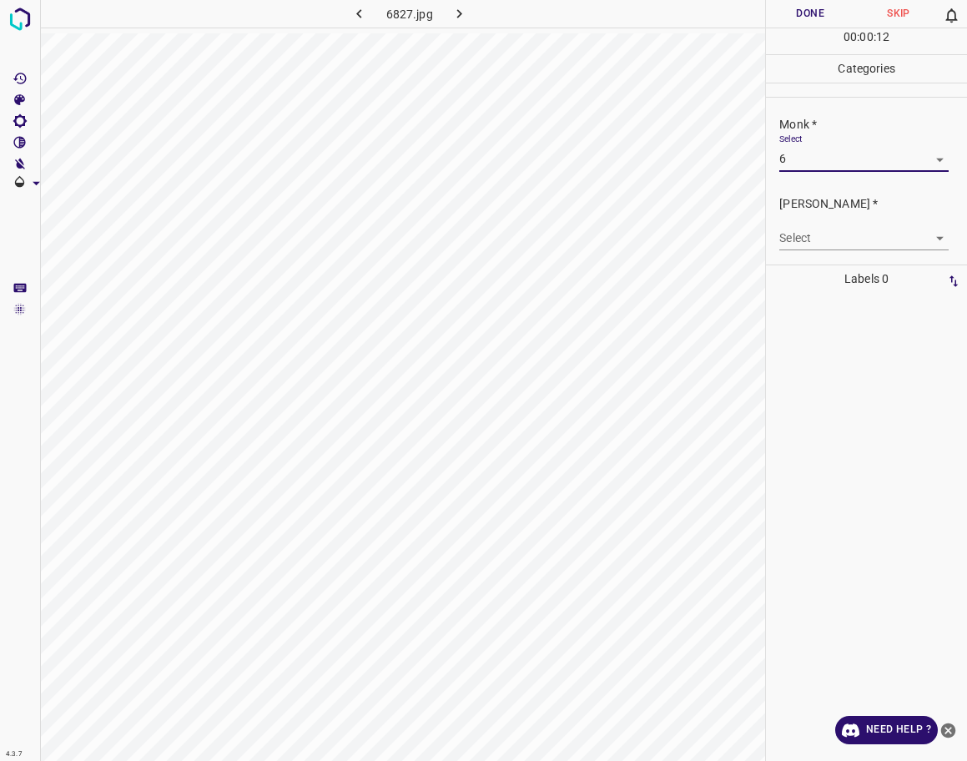
click at [843, 154] on body "4.3.7 6827.jpg Done Skip 0 00 : 00 : 12 Categories Monk * Select 6 6 [PERSON_NA…" at bounding box center [483, 380] width 967 height 761
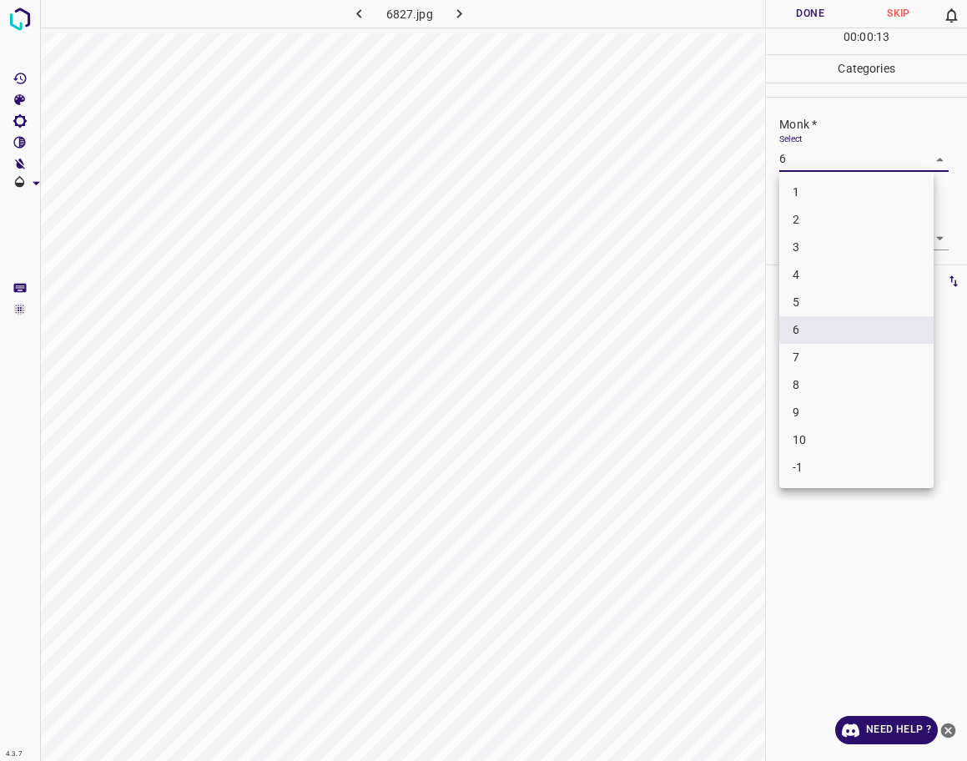
click at [824, 307] on li "5" at bounding box center [856, 303] width 154 height 28
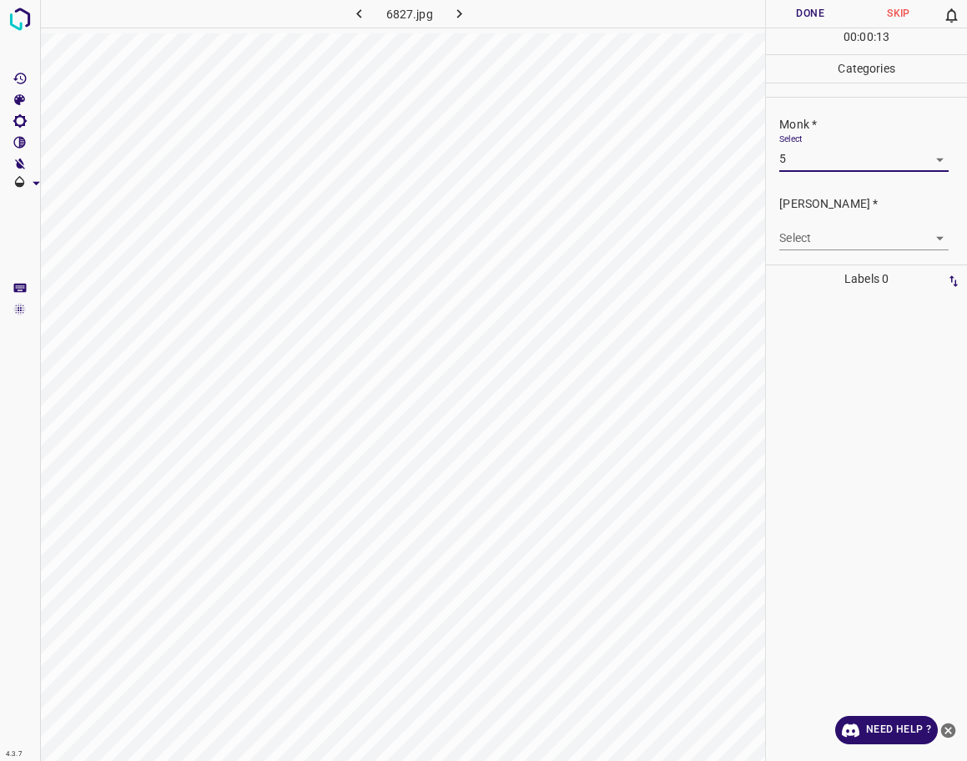
click at [826, 233] on body "4.3.7 6827.jpg Done Skip 0 00 : 00 : 13 Categories Monk * Select 5 5 [PERSON_NA…" at bounding box center [483, 380] width 967 height 761
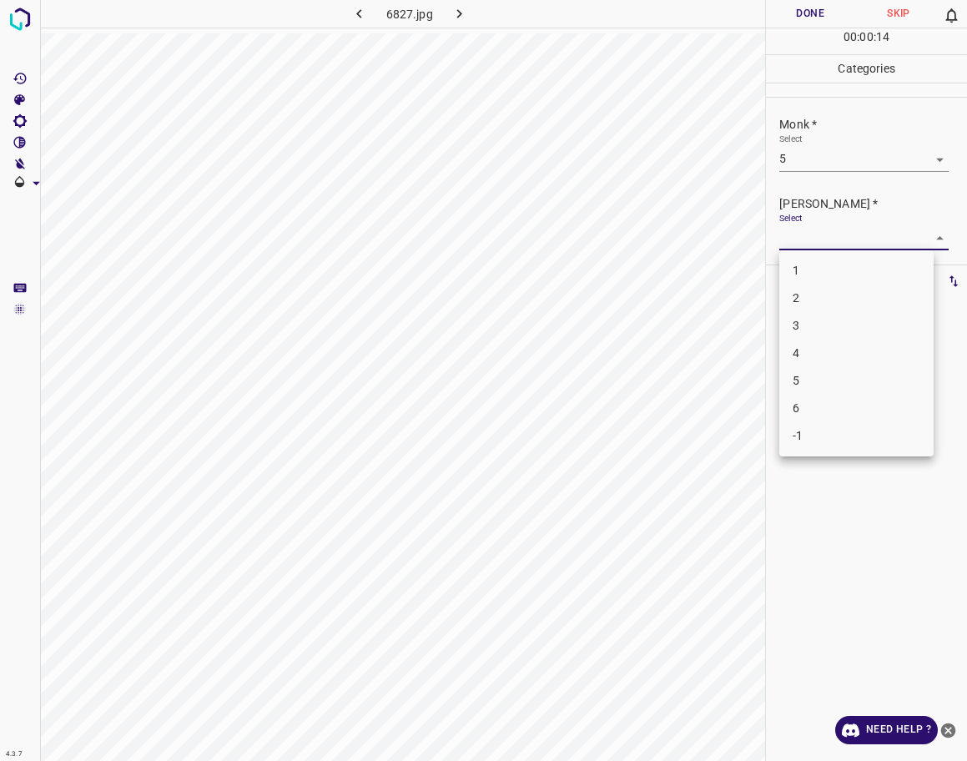
click at [809, 352] on li "4" at bounding box center [856, 354] width 154 height 28
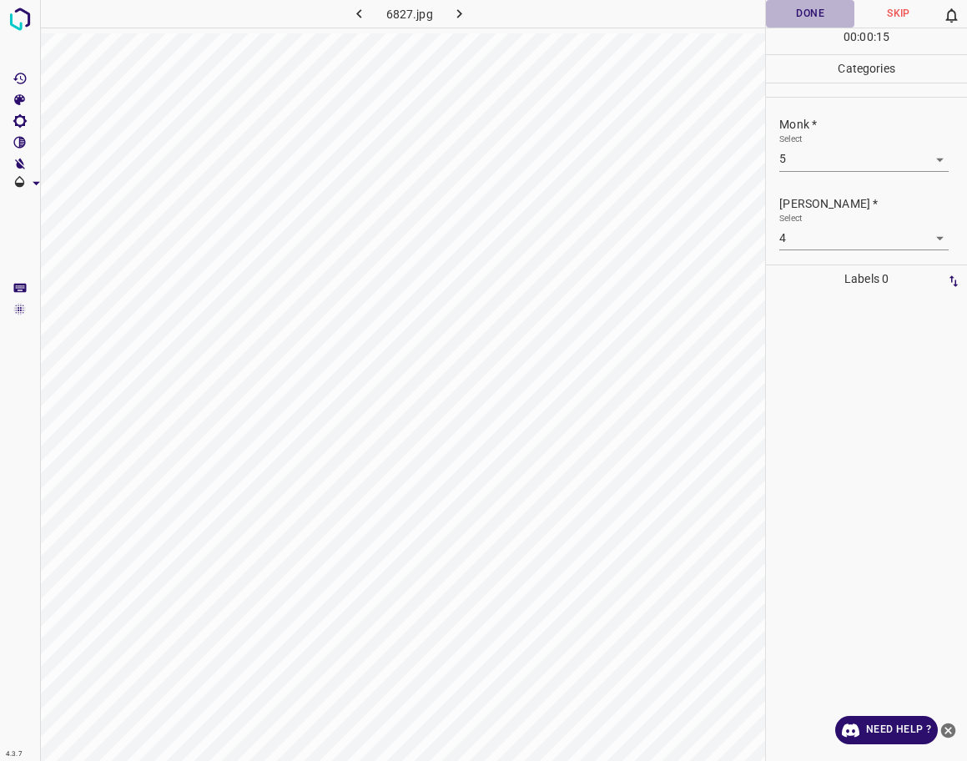
click at [824, 9] on button "Done" at bounding box center [810, 14] width 88 height 28
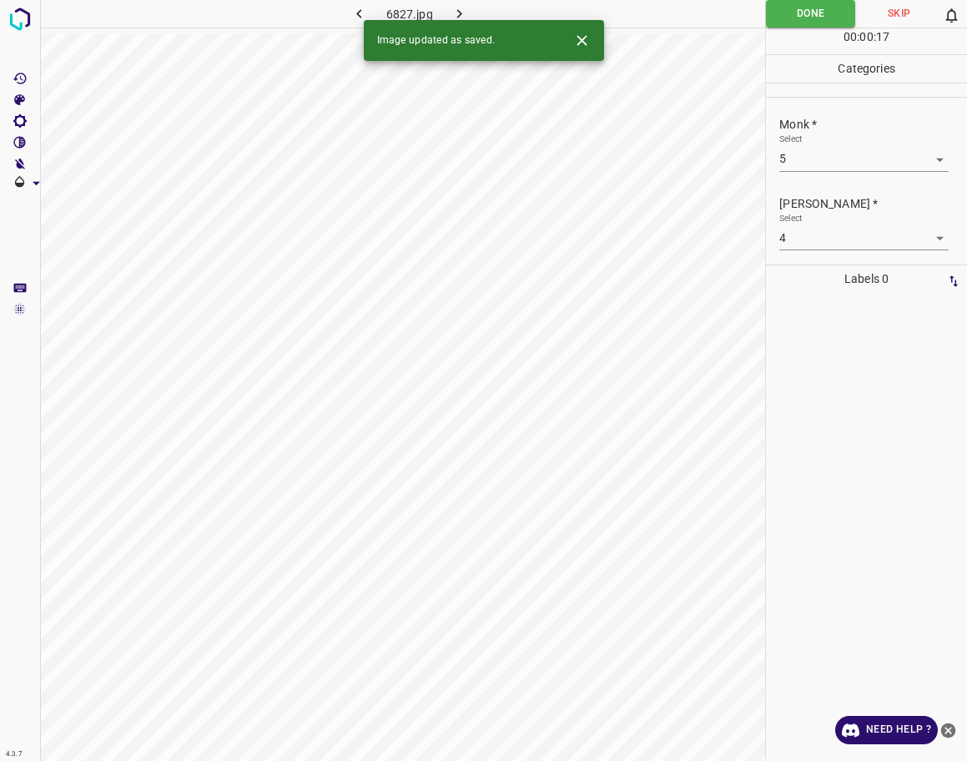
click at [458, 11] on icon "button" at bounding box center [459, 13] width 5 height 9
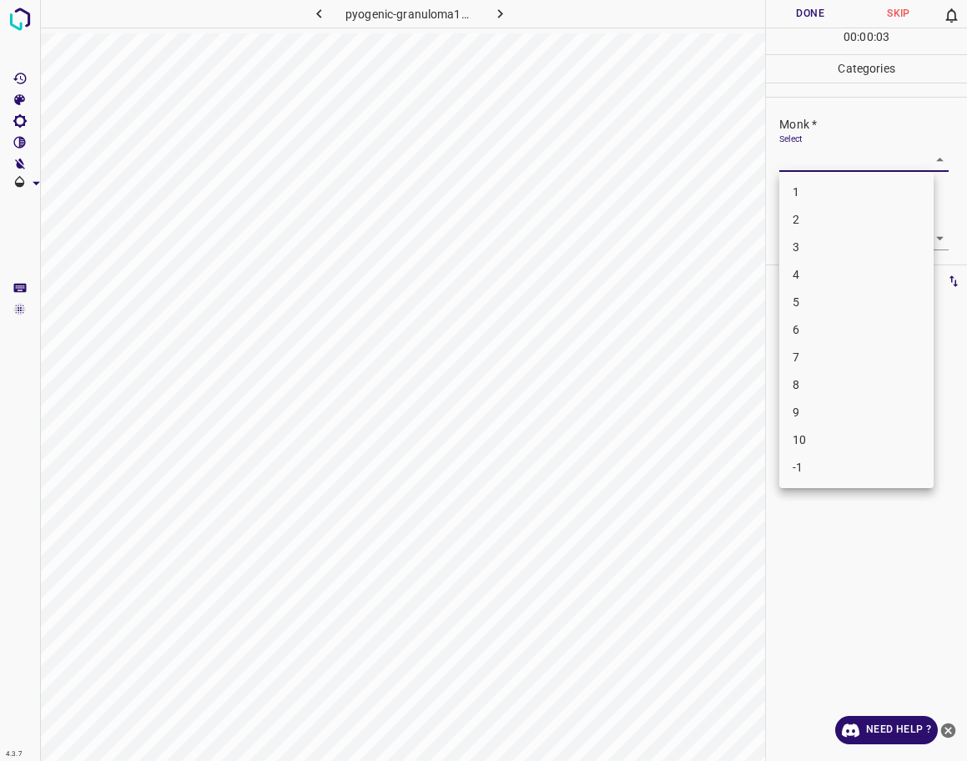
click at [824, 166] on body "4.3.7 pyogenic-granuloma116.jpg Done Skip 0 00 : 00 : 03 Categories Monk * Sele…" at bounding box center [483, 380] width 967 height 761
click at [791, 457] on li "-1" at bounding box center [856, 468] width 154 height 28
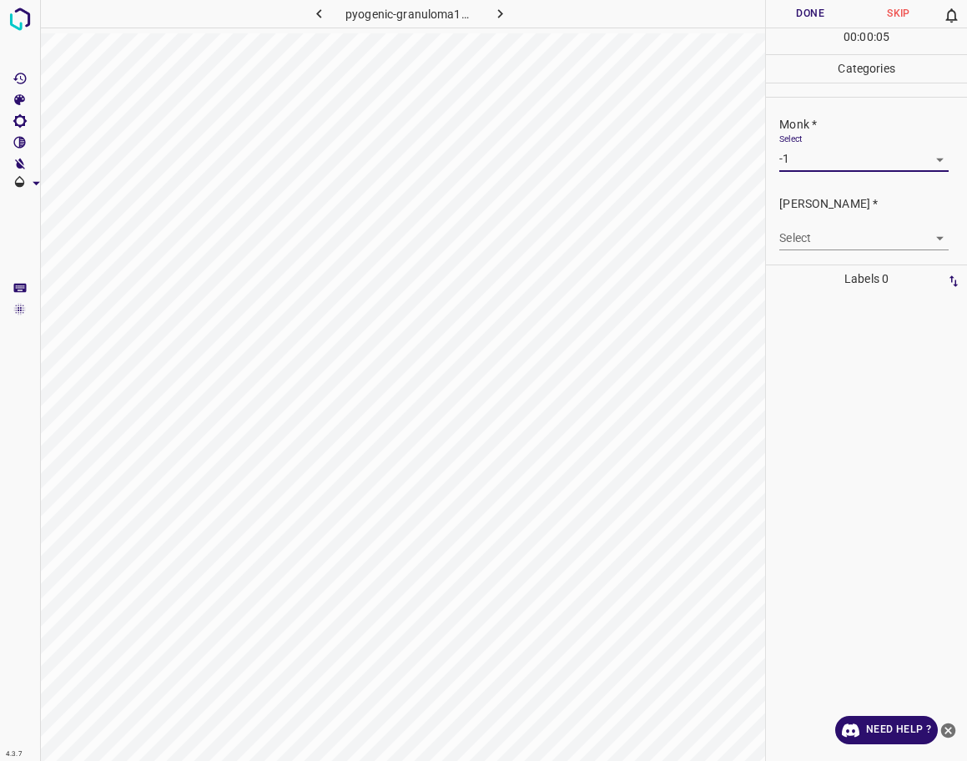
click at [820, 252] on div "[PERSON_NAME] * Select ​" at bounding box center [866, 223] width 201 height 78
click at [816, 242] on body "4.3.7 pyogenic-granuloma116.jpg Done Skip 0 00 : 00 : 05 Categories Monk * Sele…" at bounding box center [483, 380] width 967 height 761
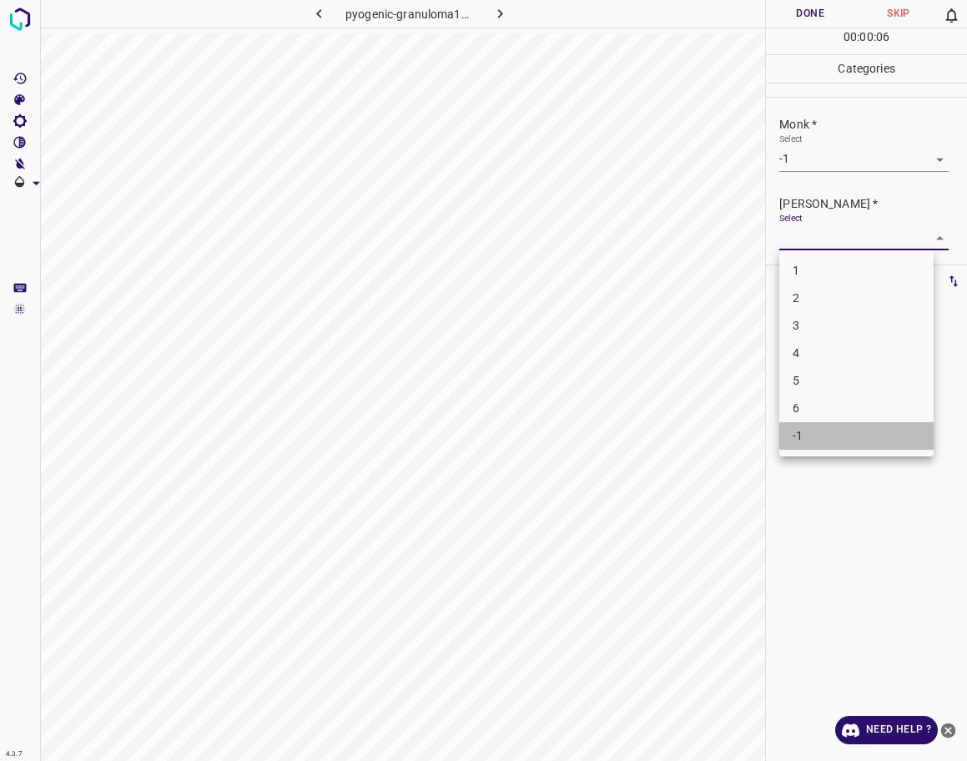
click at [826, 427] on li "-1" at bounding box center [856, 436] width 154 height 28
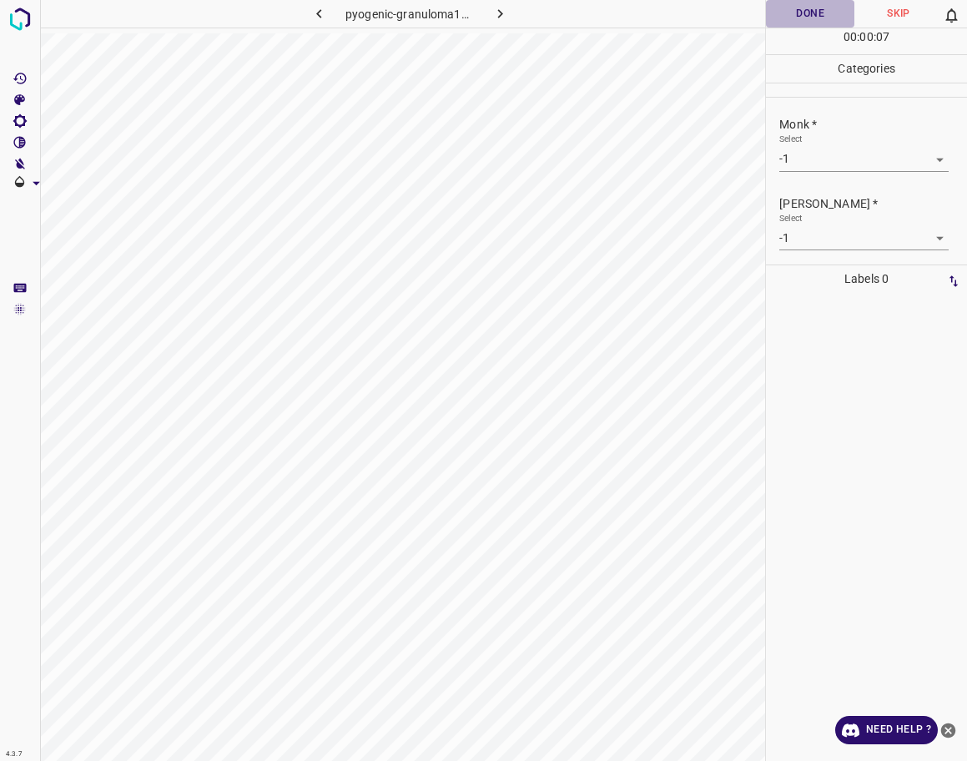
click at [800, 12] on button "Done" at bounding box center [810, 14] width 88 height 28
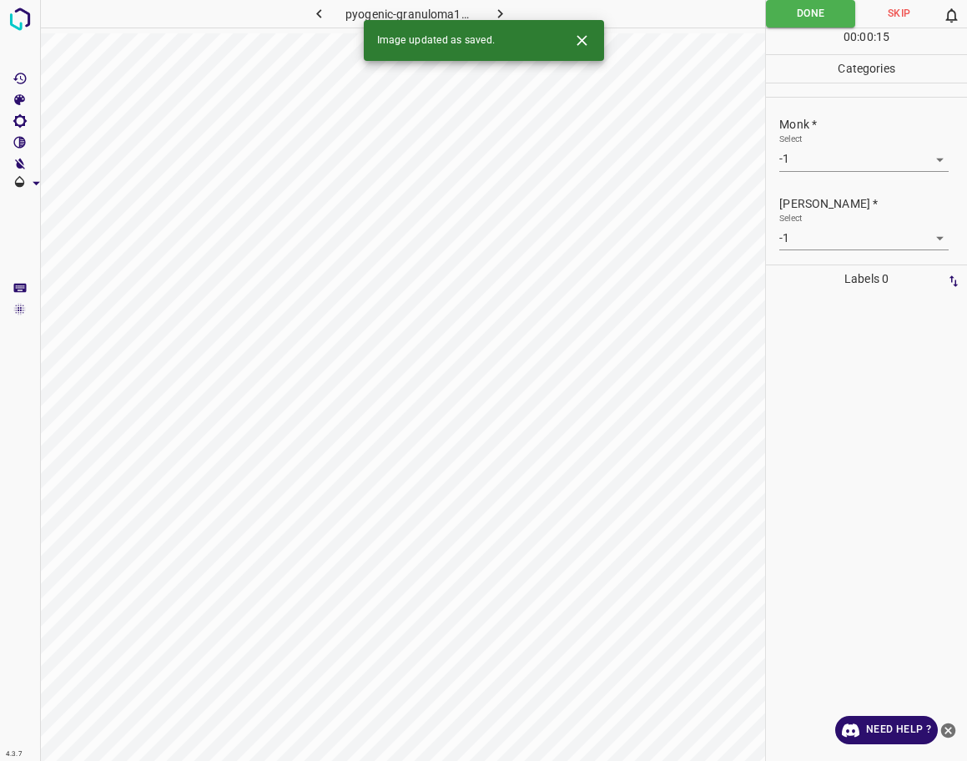
click at [492, 11] on icon "button" at bounding box center [501, 14] width 18 height 18
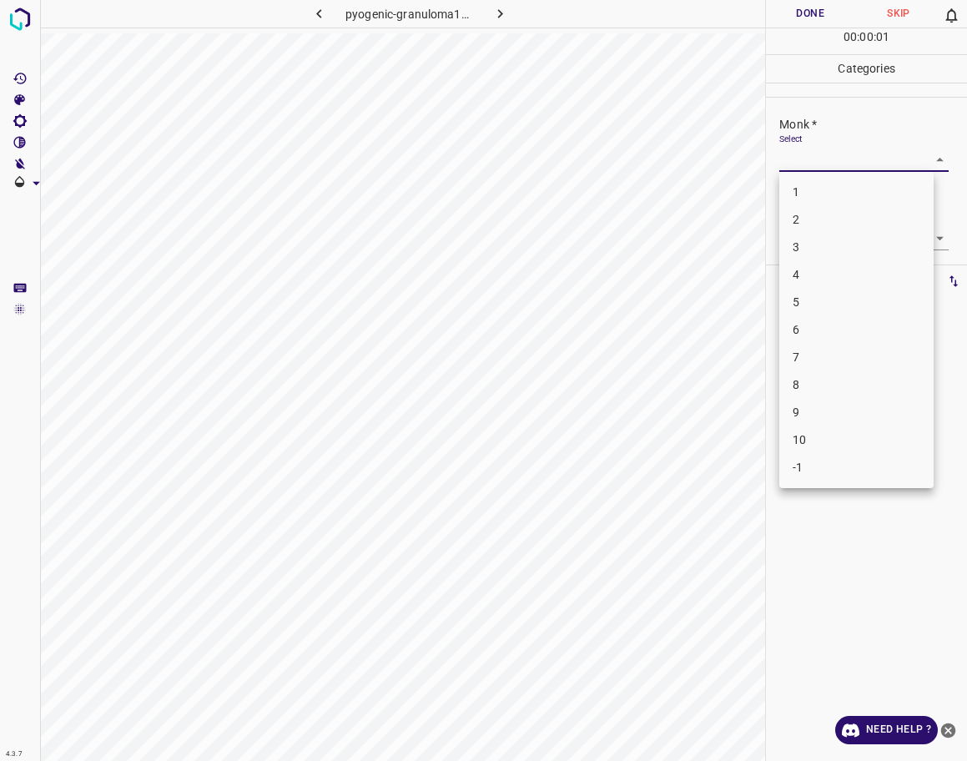
click at [875, 149] on body "4.3.7 pyogenic-granuloma105.jpg Done Skip 0 00 : 00 : 01 Categories Monk * Sele…" at bounding box center [483, 380] width 967 height 761
click at [853, 246] on li "3" at bounding box center [856, 248] width 154 height 28
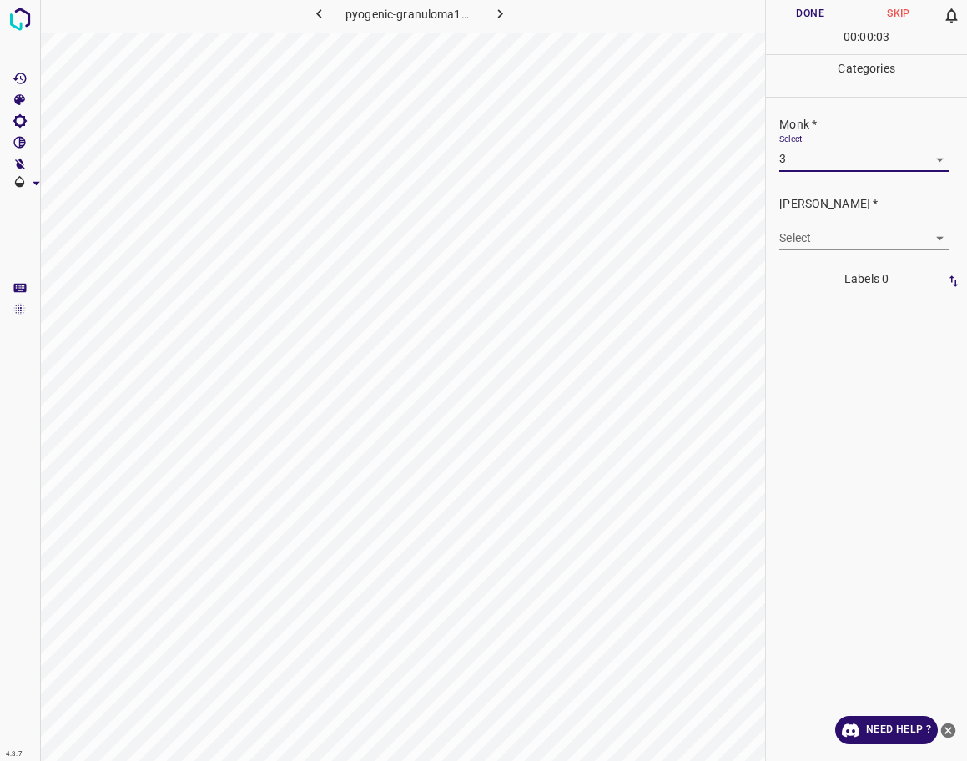
click at [853, 234] on body "4.3.7 pyogenic-granuloma105.jpg Done Skip 0 00 : 00 : 03 Categories Monk * Sele…" at bounding box center [483, 380] width 967 height 761
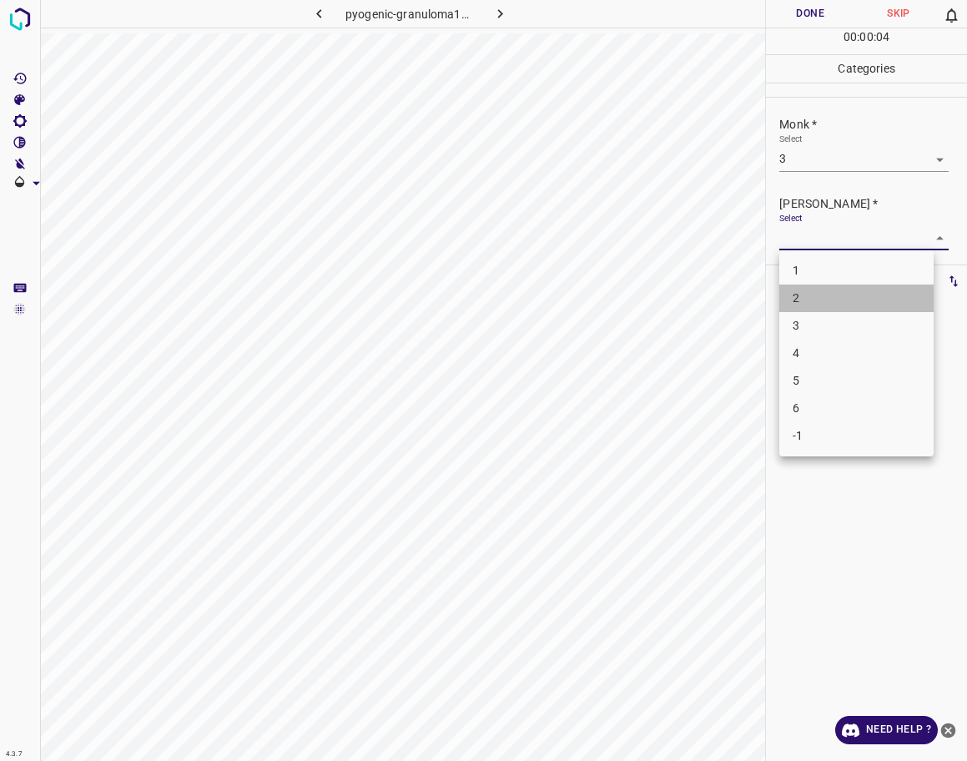
click at [833, 301] on li "2" at bounding box center [856, 299] width 154 height 28
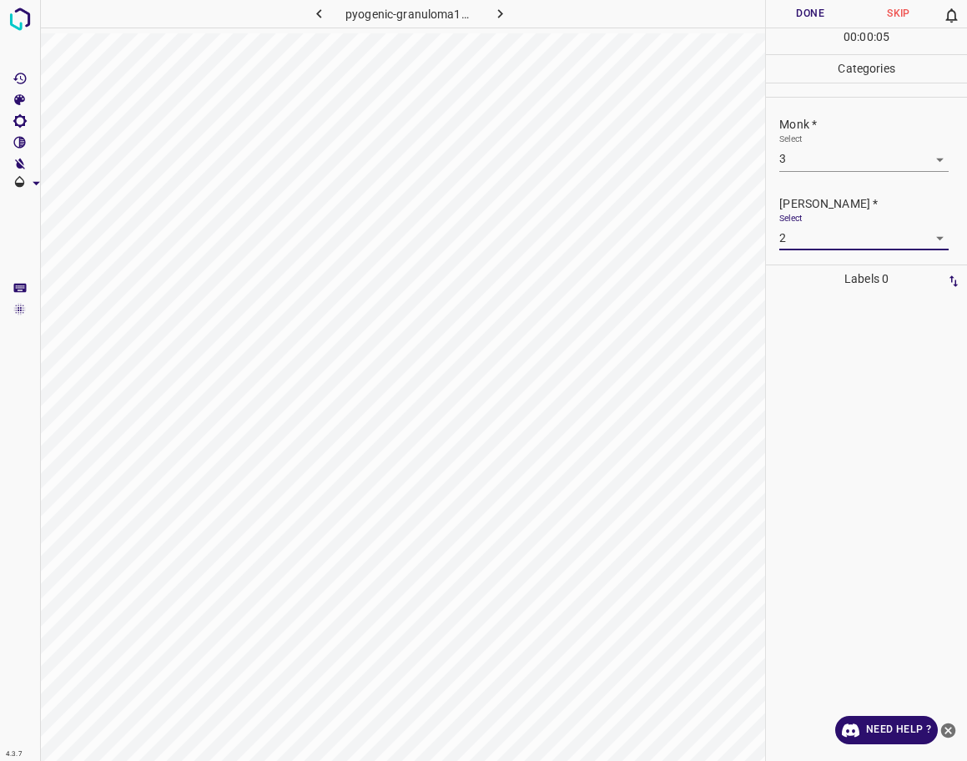
click at [790, 27] on button "Done" at bounding box center [810, 14] width 88 height 28
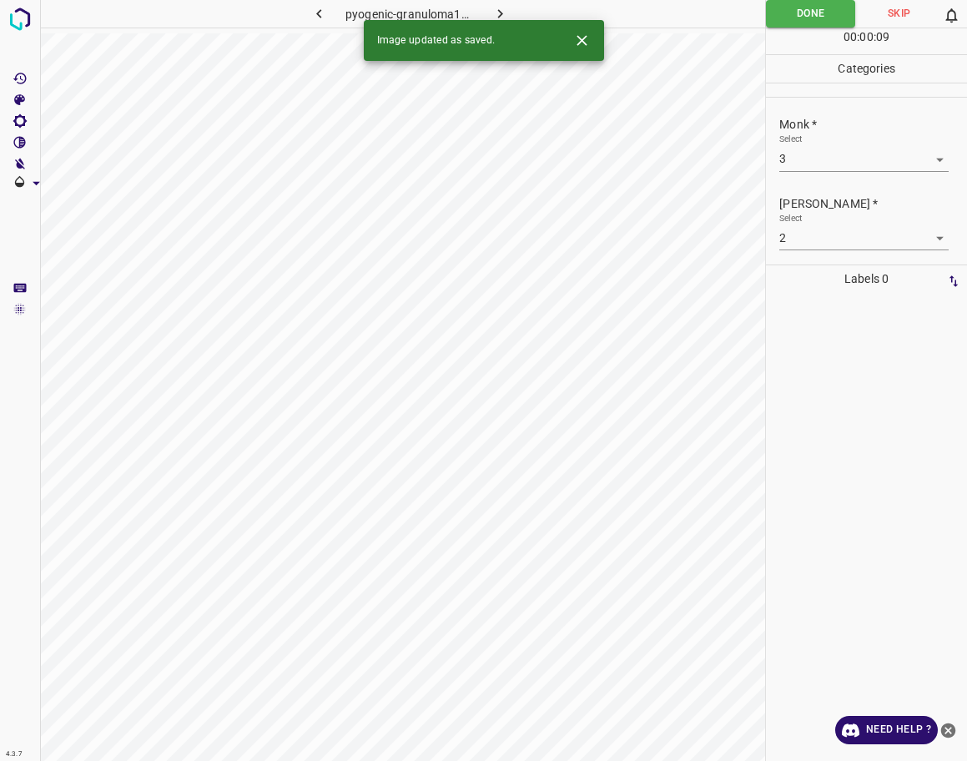
click at [507, 14] on icon "button" at bounding box center [501, 14] width 18 height 18
click at [870, 172] on div "Monk * Select ​" at bounding box center [866, 143] width 201 height 78
click at [869, 169] on body "4.3.7 6835.jpg Done Skip 0 00 : 00 : 09 Categories Monk * Select ​ [PERSON_NAME…" at bounding box center [483, 380] width 967 height 761
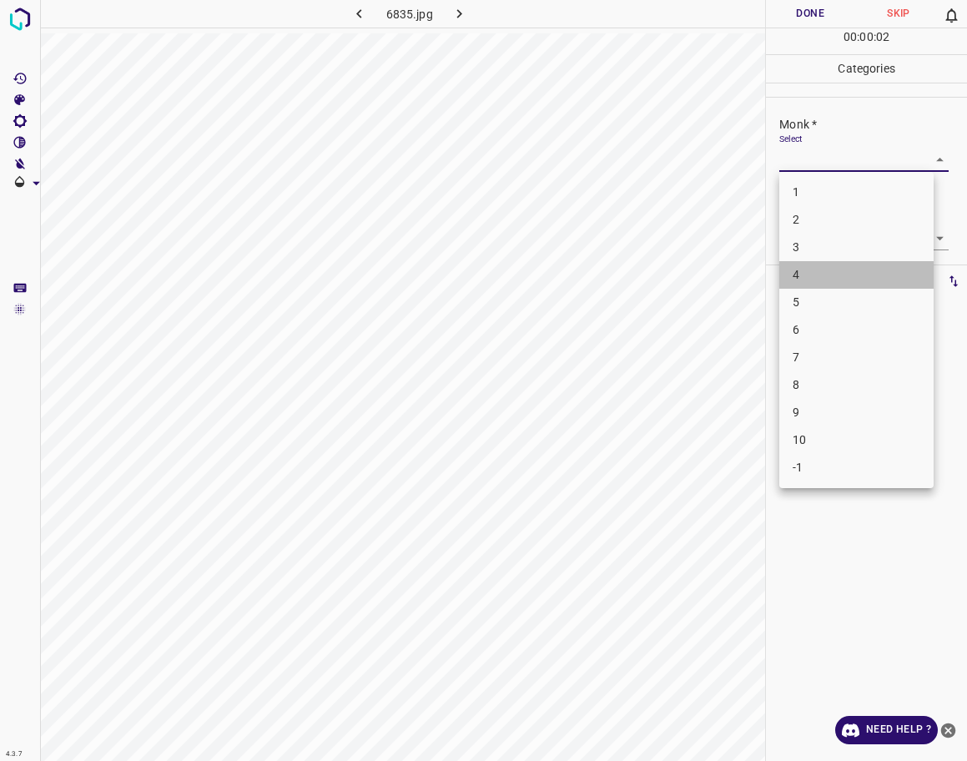
click at [840, 287] on li "4" at bounding box center [856, 275] width 154 height 28
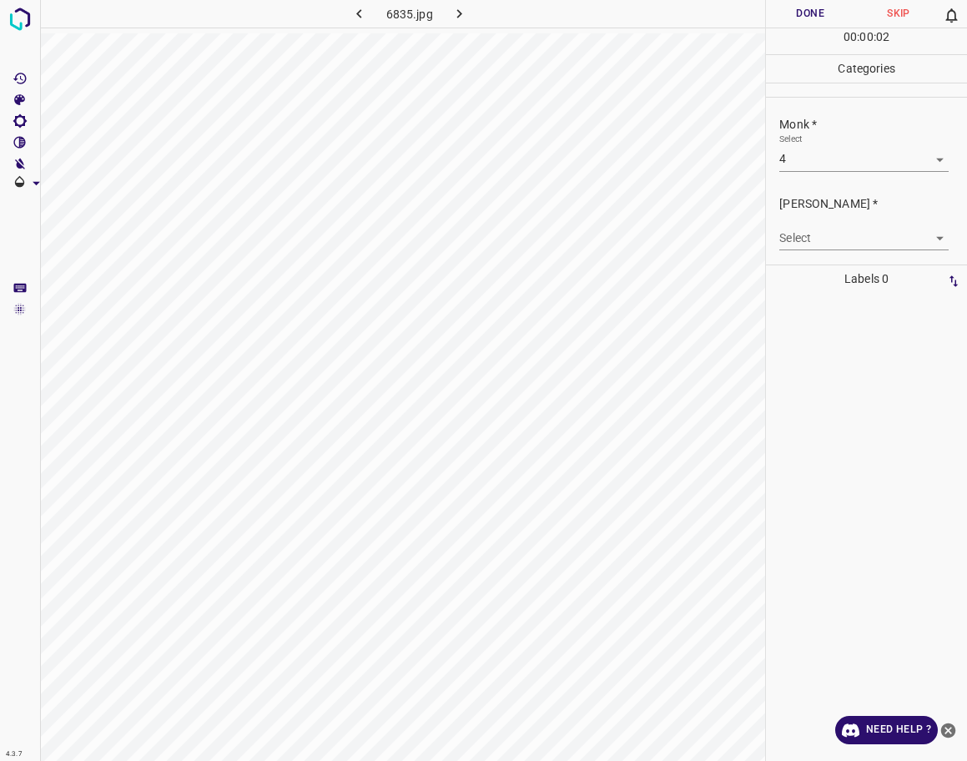
click at [814, 139] on div "Select 4 4" at bounding box center [863, 153] width 169 height 38
click at [814, 161] on body "4.3.7 6835.jpg Done Skip 0 00 : 00 : 03 Categories Monk * Select 4 4 [PERSON_NA…" at bounding box center [483, 380] width 967 height 761
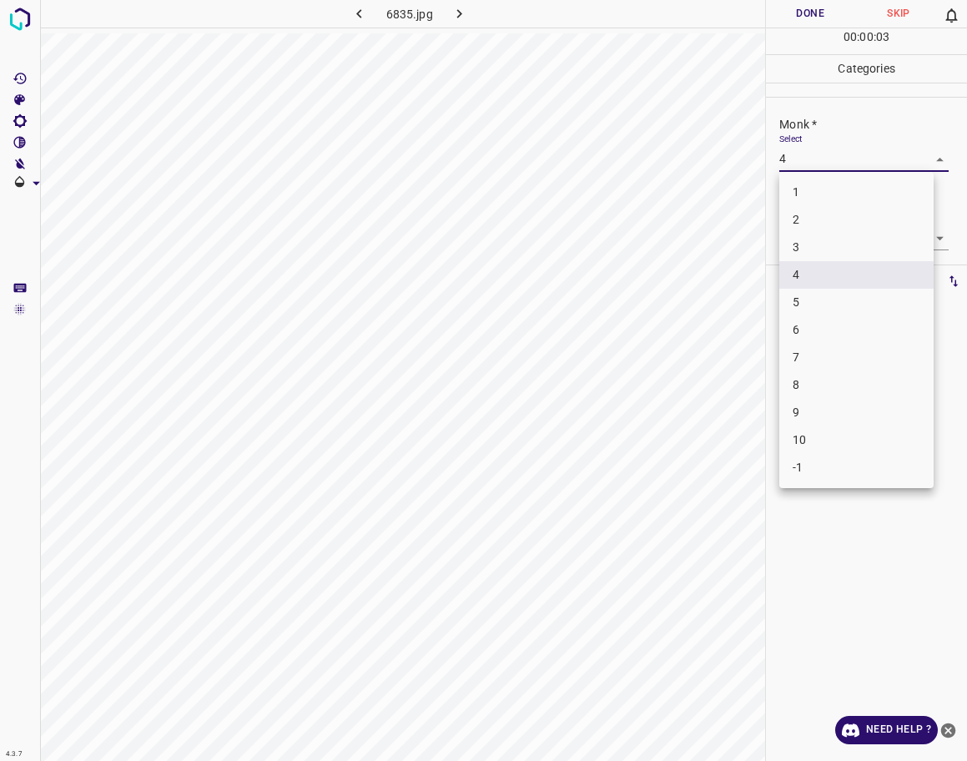
click at [797, 303] on li "5" at bounding box center [856, 303] width 154 height 28
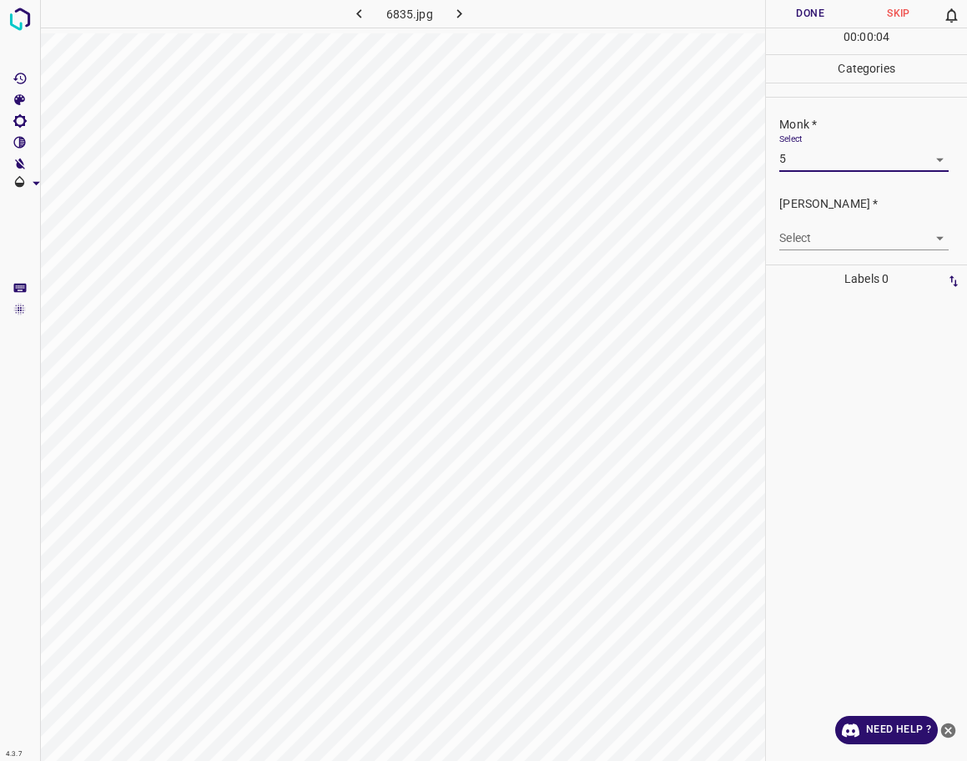
click at [796, 246] on body "4.3.7 6835.jpg Done Skip 0 00 : 00 : 04 Categories Monk * Select 5 5 [PERSON_NA…" at bounding box center [483, 380] width 967 height 761
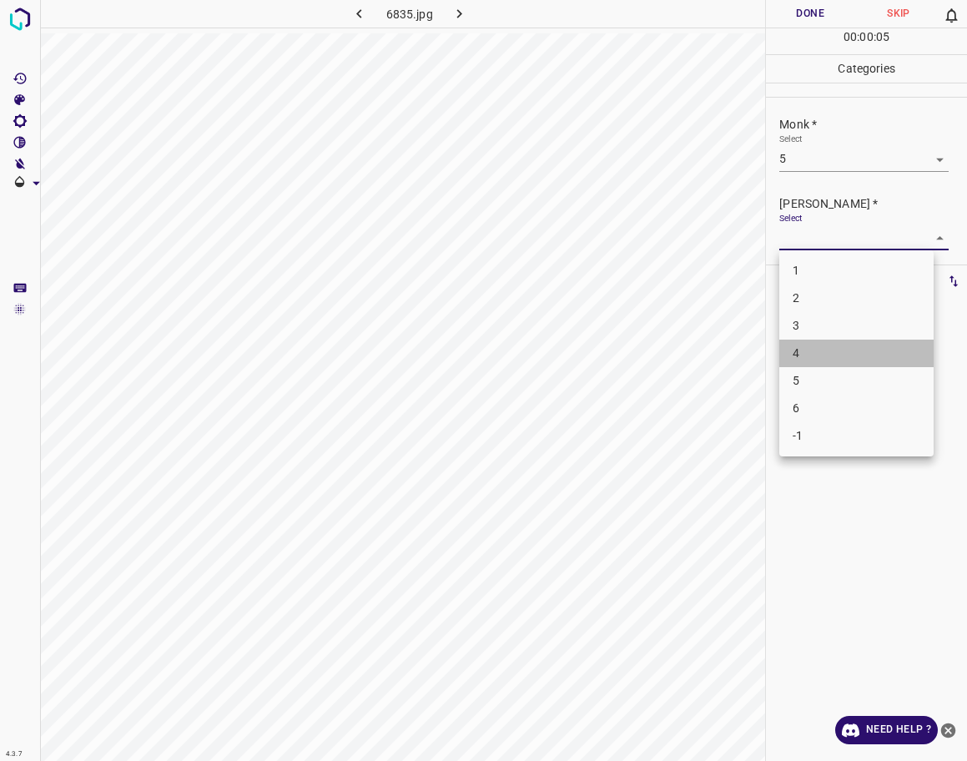
click at [799, 355] on li "4" at bounding box center [856, 354] width 154 height 28
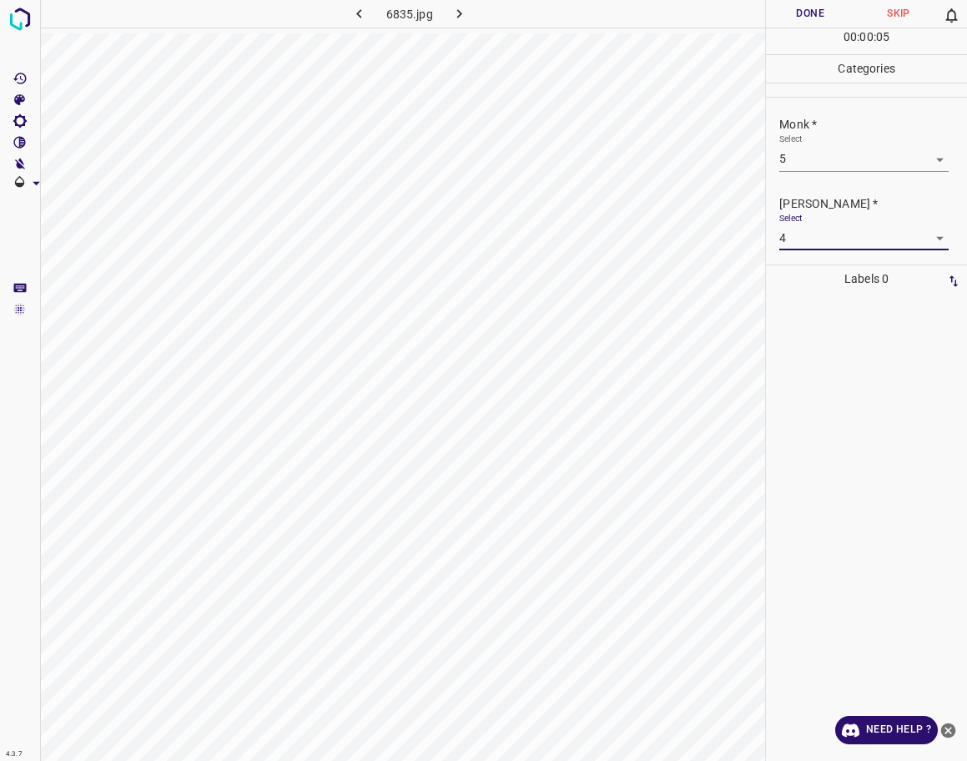
click at [798, 9] on button "Done" at bounding box center [810, 14] width 88 height 28
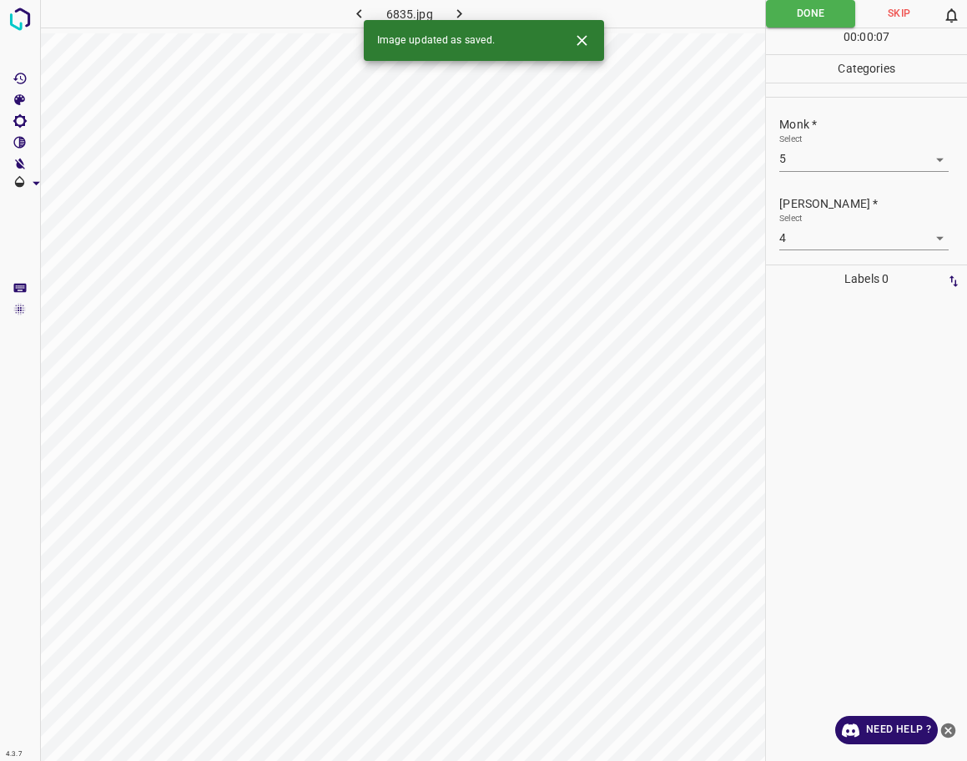
click at [461, 16] on icon "button" at bounding box center [460, 14] width 18 height 18
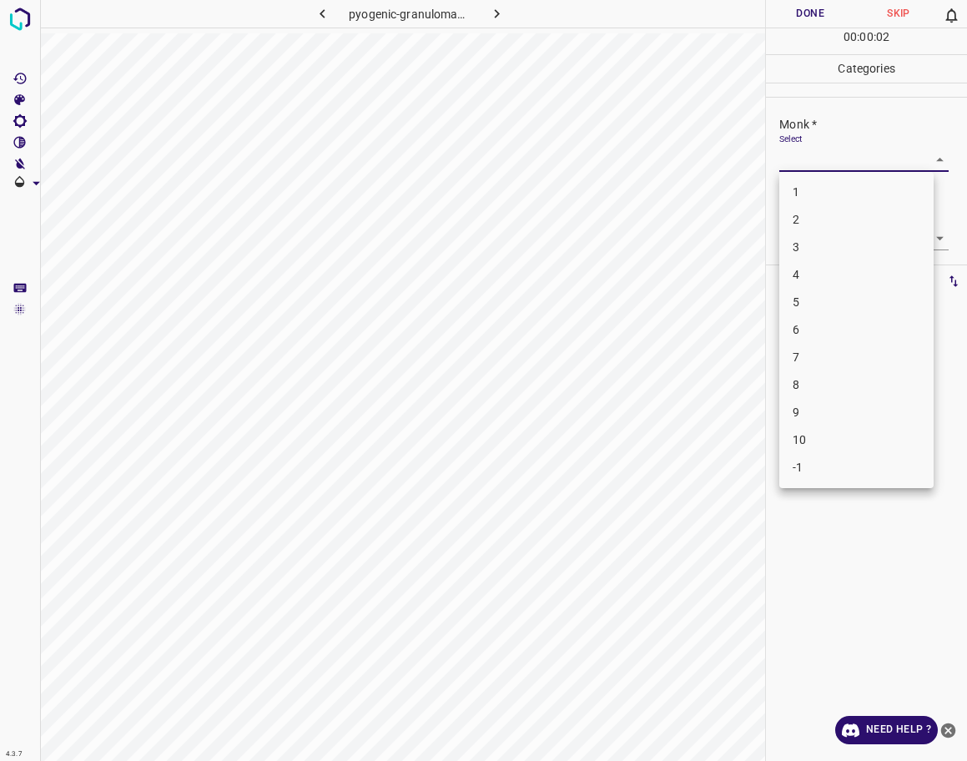
click at [896, 163] on body "4.3.7 pyogenic-granuloma4.jpg Done Skip 0 00 : 00 : 02 Categories Monk * Select…" at bounding box center [483, 380] width 967 height 761
click at [817, 360] on li "7" at bounding box center [856, 358] width 154 height 28
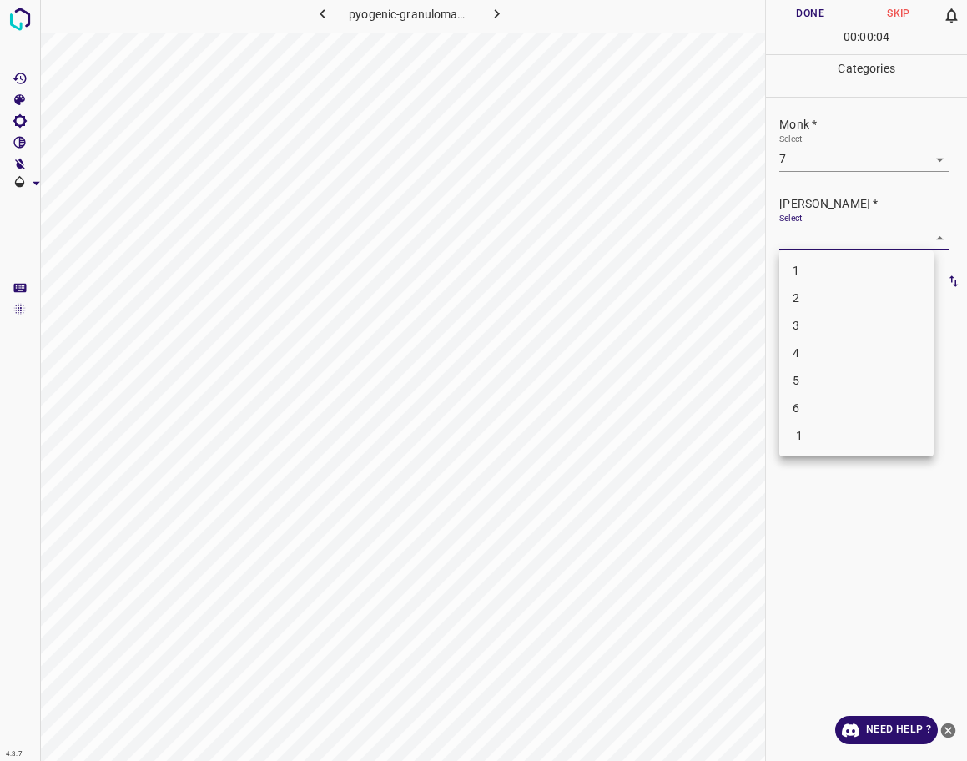
click at [803, 250] on body "4.3.7 pyogenic-granuloma4.jpg Done Skip 0 00 : 00 : 04 Categories Monk * Select…" at bounding box center [483, 380] width 967 height 761
click at [813, 372] on li "5" at bounding box center [856, 381] width 154 height 28
click at [815, 10] on button "Done" at bounding box center [810, 14] width 88 height 28
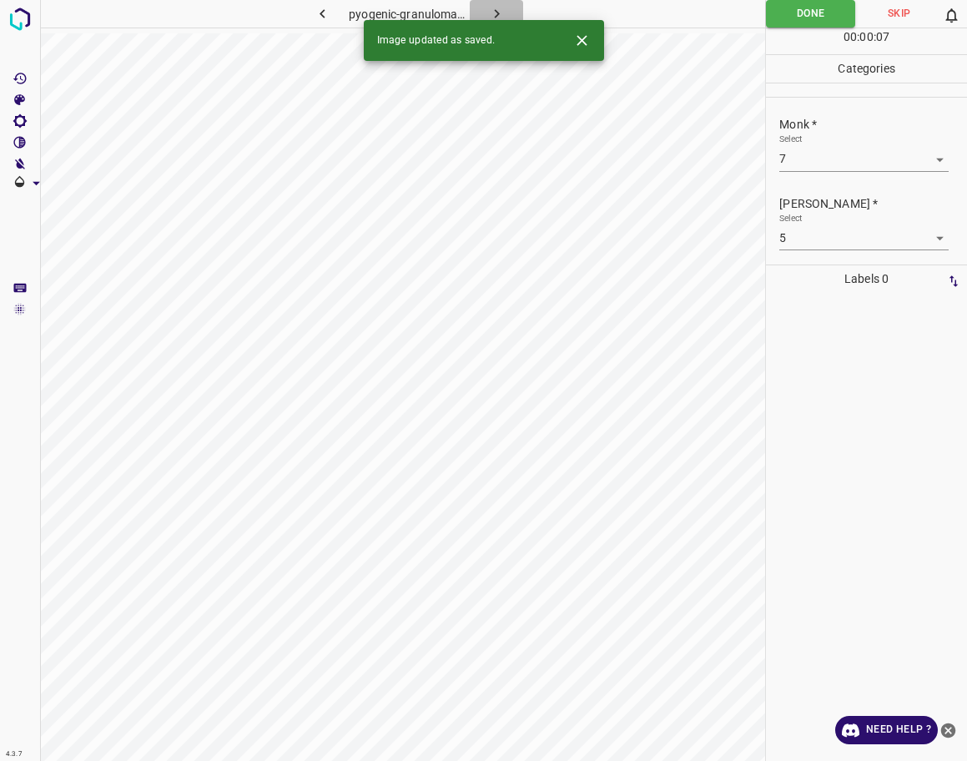
click at [497, 11] on icon "button" at bounding box center [497, 14] width 18 height 18
click at [809, 164] on body "4.3.7 6832.jpg Done Skip 0 00 : 00 : 07 Categories Monk * Select ​ [PERSON_NAME…" at bounding box center [483, 380] width 967 height 761
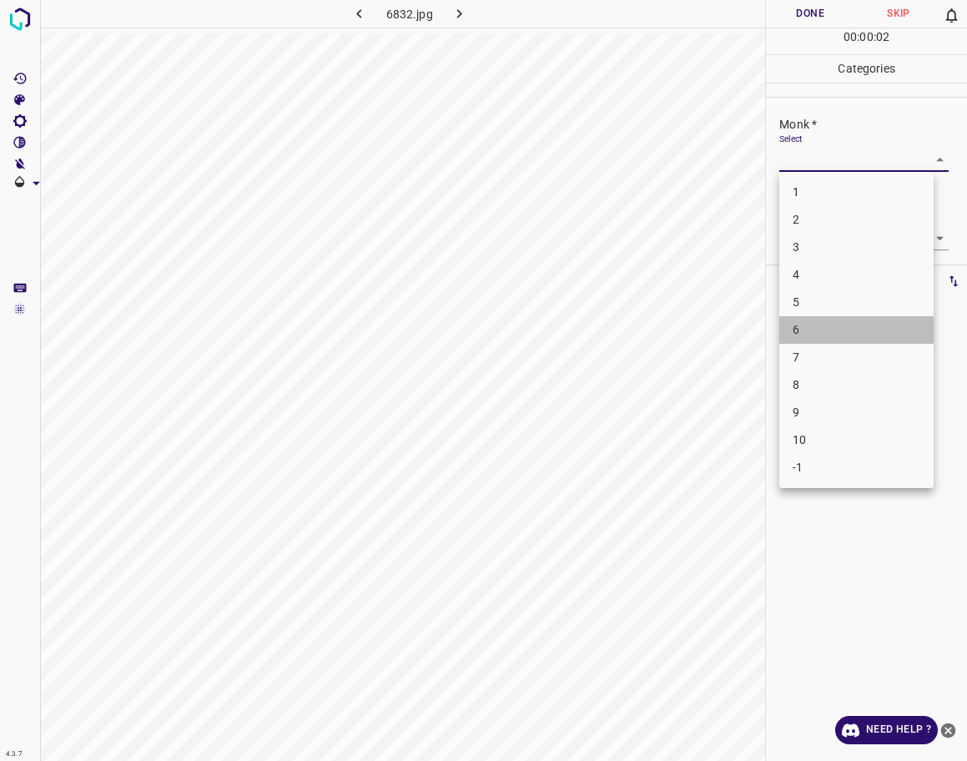
click at [812, 335] on li "6" at bounding box center [856, 330] width 154 height 28
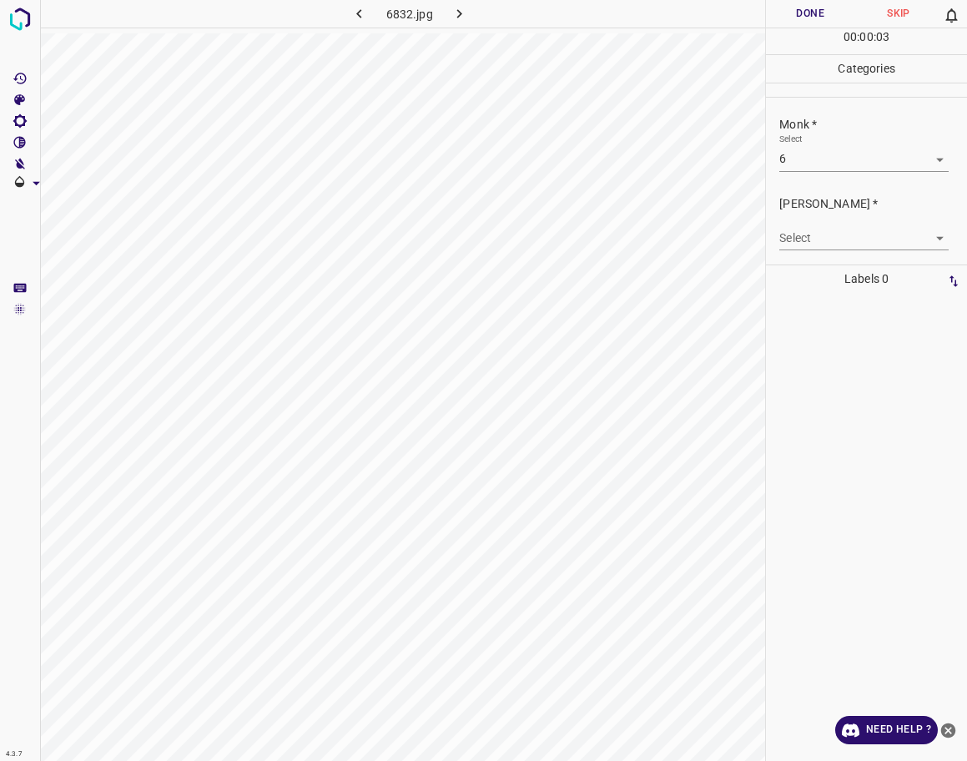
drag, startPoint x: 828, startPoint y: 224, endPoint x: 829, endPoint y: 237, distance: 13.5
click at [829, 226] on div "Select ​" at bounding box center [863, 232] width 169 height 38
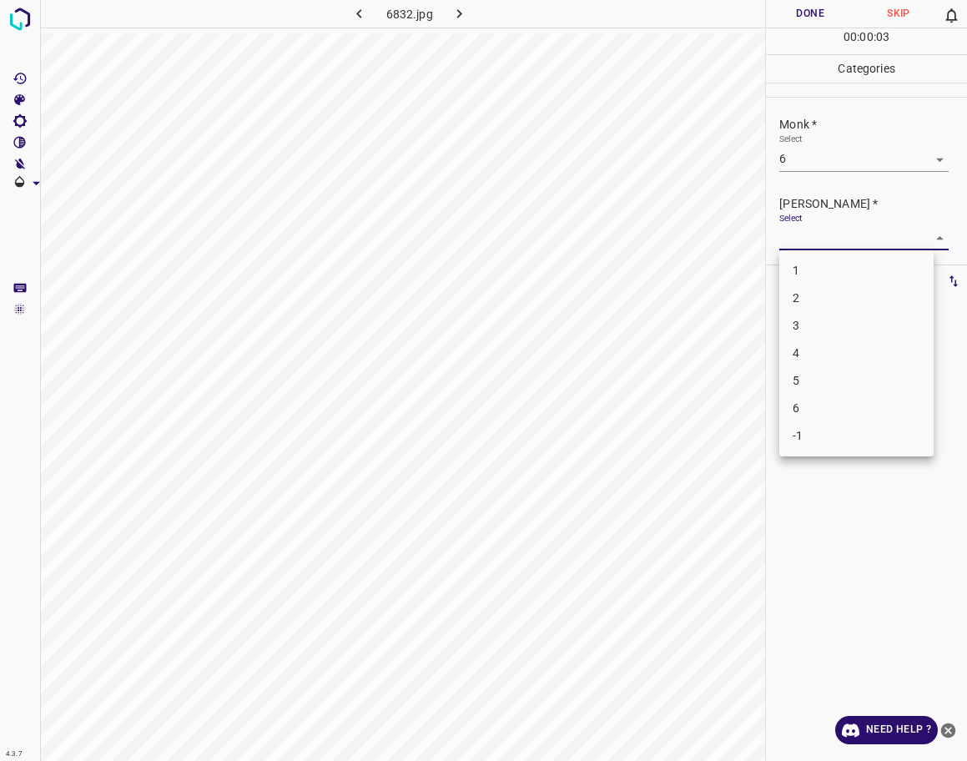
click at [829, 237] on body "4.3.7 6832.jpg Done Skip 0 00 : 00 : 03 Categories Monk * Select 6 6 [PERSON_NA…" at bounding box center [483, 380] width 967 height 761
click at [816, 377] on li "5" at bounding box center [856, 381] width 154 height 28
click at [832, 6] on button "Done" at bounding box center [810, 14] width 88 height 28
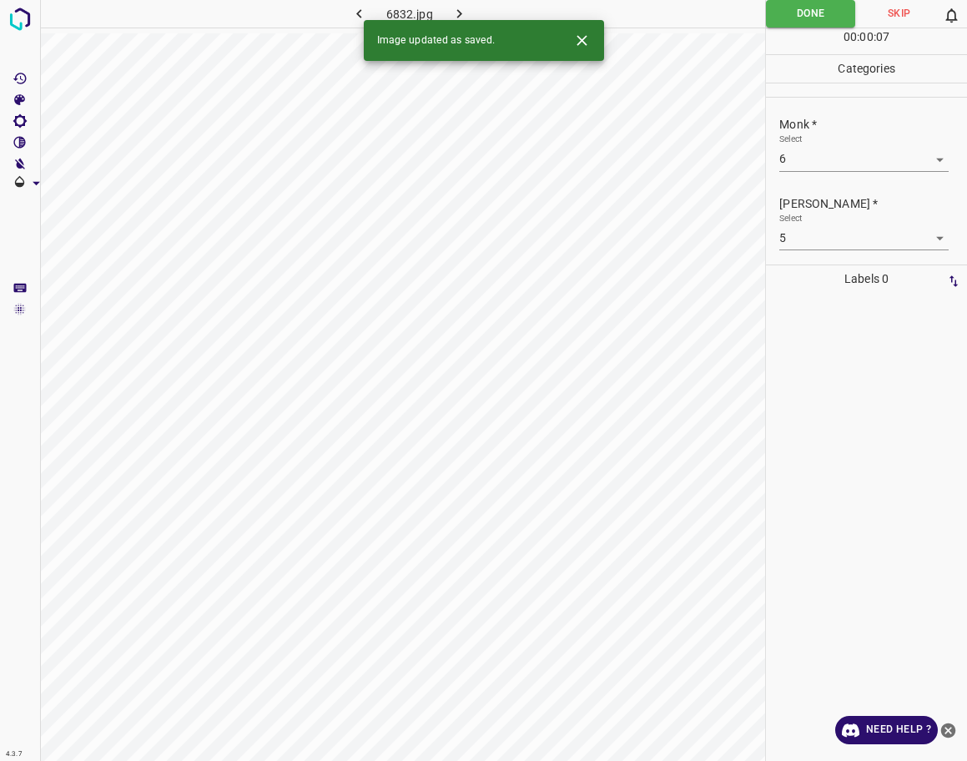
click at [467, 9] on icon "button" at bounding box center [460, 14] width 18 height 18
click at [826, 159] on body "4.3.7 pyogenic-granuloma118.jpg Done Skip 0 00 : 00 : 07 Categories Monk * Sele…" at bounding box center [483, 380] width 967 height 761
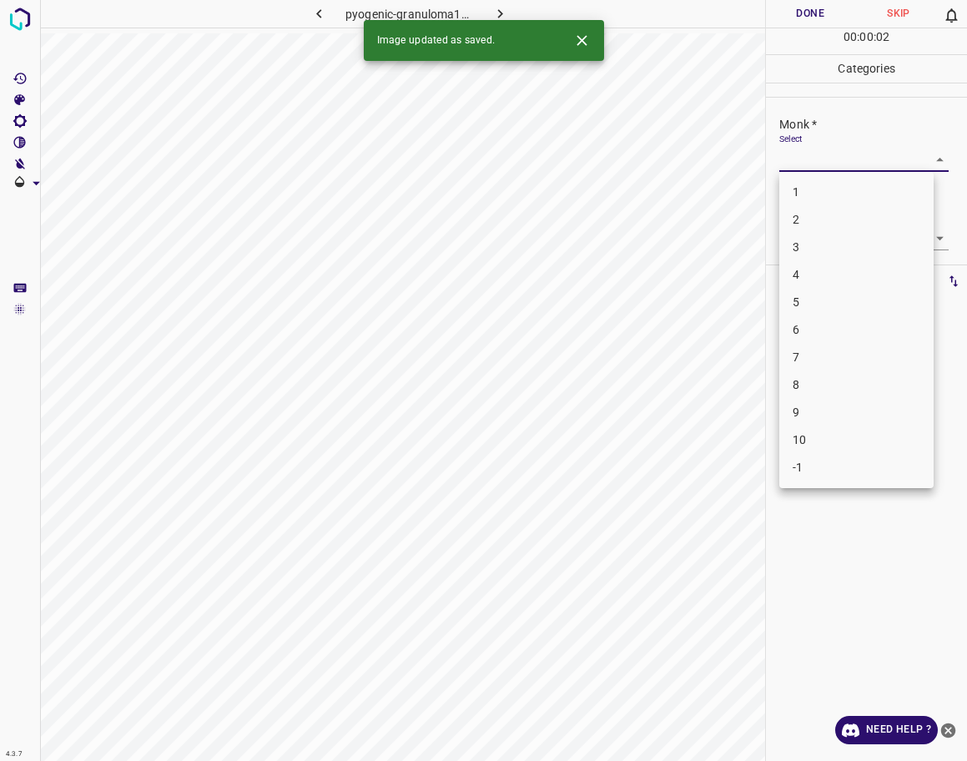
click at [840, 247] on li "3" at bounding box center [856, 248] width 154 height 28
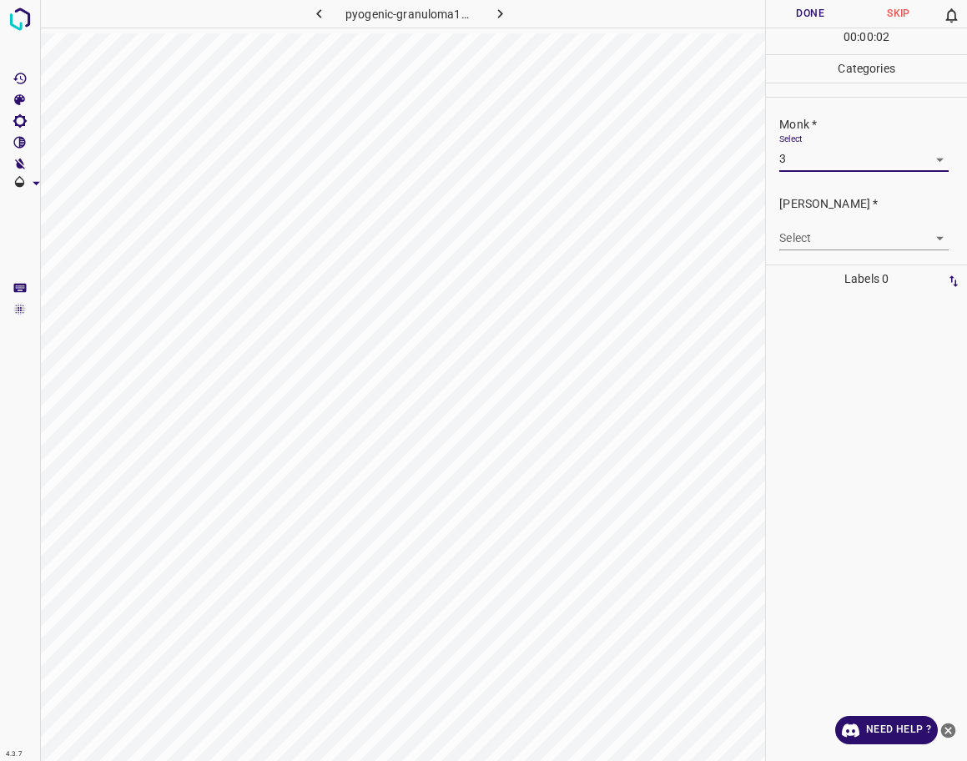
click at [843, 229] on body "4.3.7 pyogenic-granuloma118.jpg Done Skip 0 00 : 00 : 02 Categories Monk * Sele…" at bounding box center [483, 380] width 967 height 761
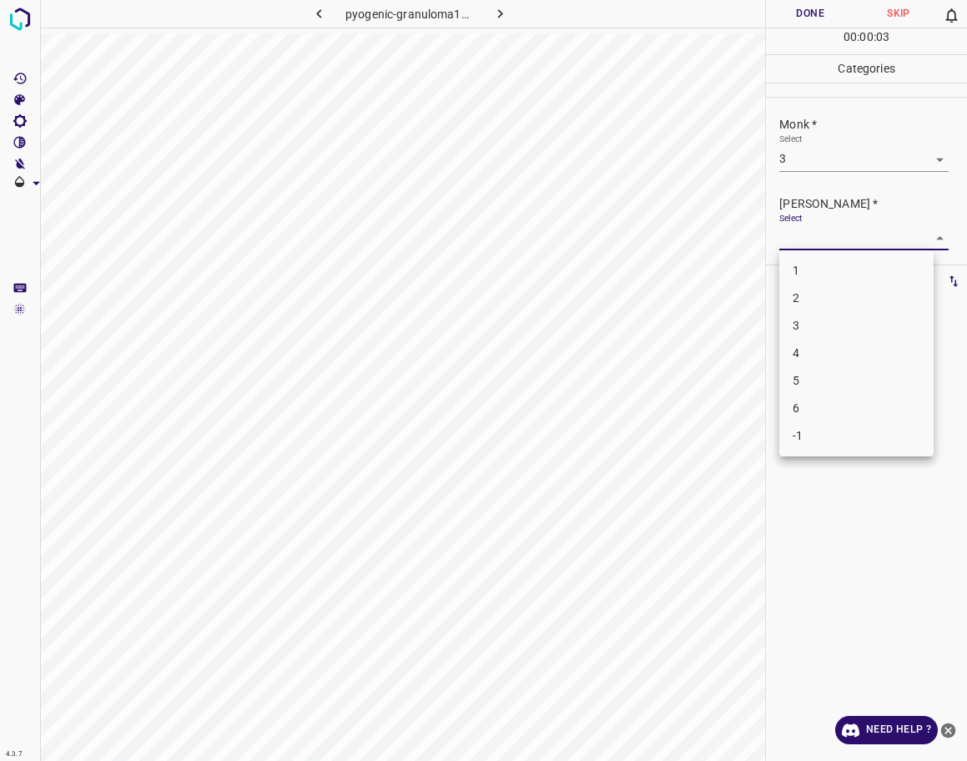
click at [835, 292] on li "2" at bounding box center [856, 299] width 154 height 28
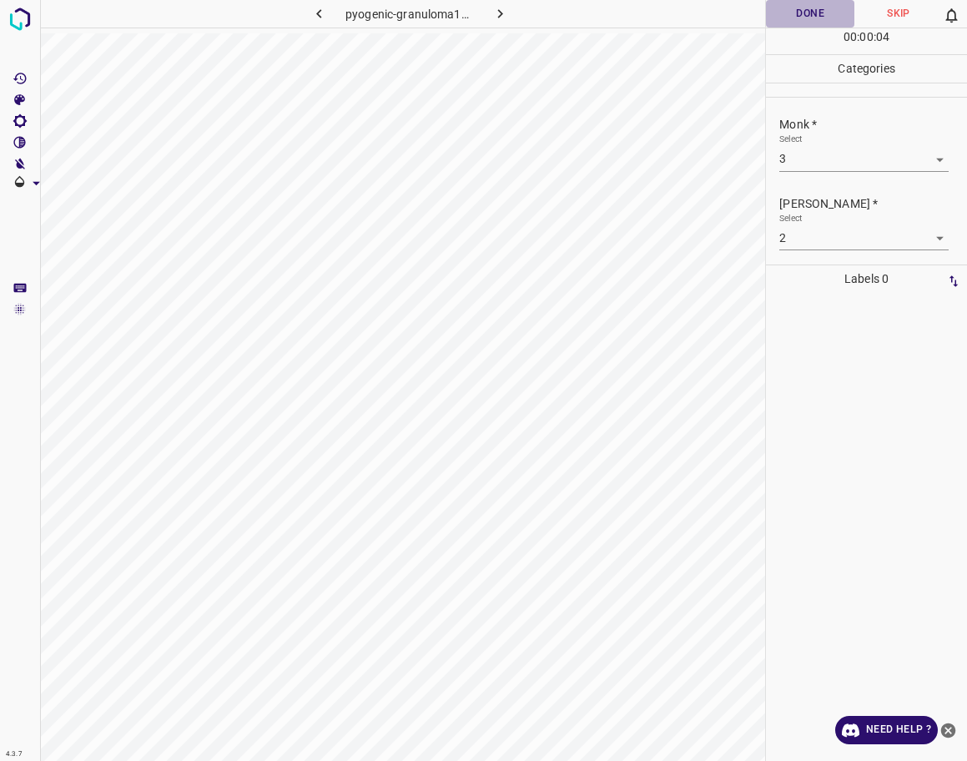
click at [778, 25] on button "Done" at bounding box center [810, 14] width 88 height 28
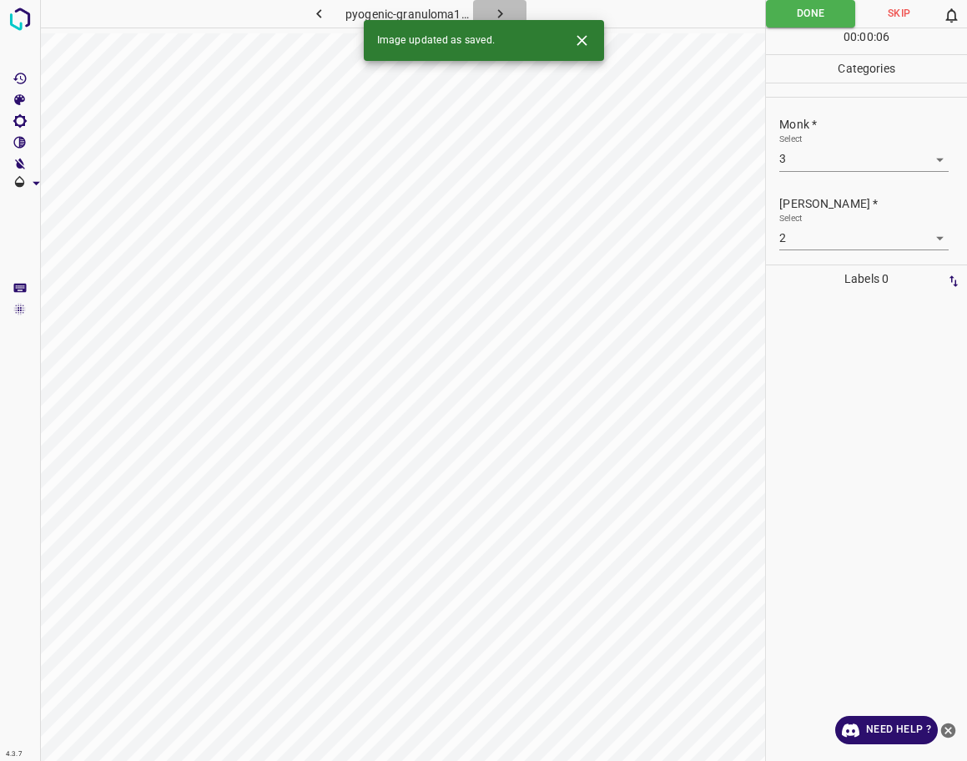
click at [493, 13] on icon "button" at bounding box center [501, 14] width 18 height 18
click at [835, 168] on body "4.3.7 6847.jpg Done Skip 0 00 : 00 : 06 Categories Monk * Select ​ [PERSON_NAME…" at bounding box center [483, 380] width 967 height 761
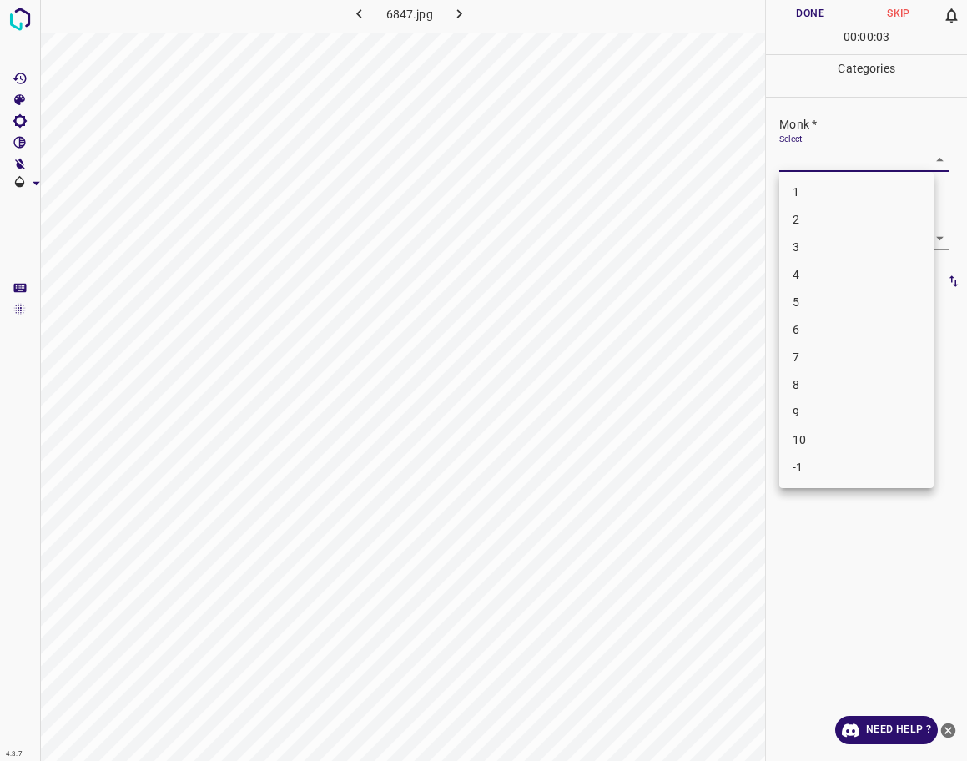
click at [821, 393] on li "8" at bounding box center [856, 385] width 154 height 28
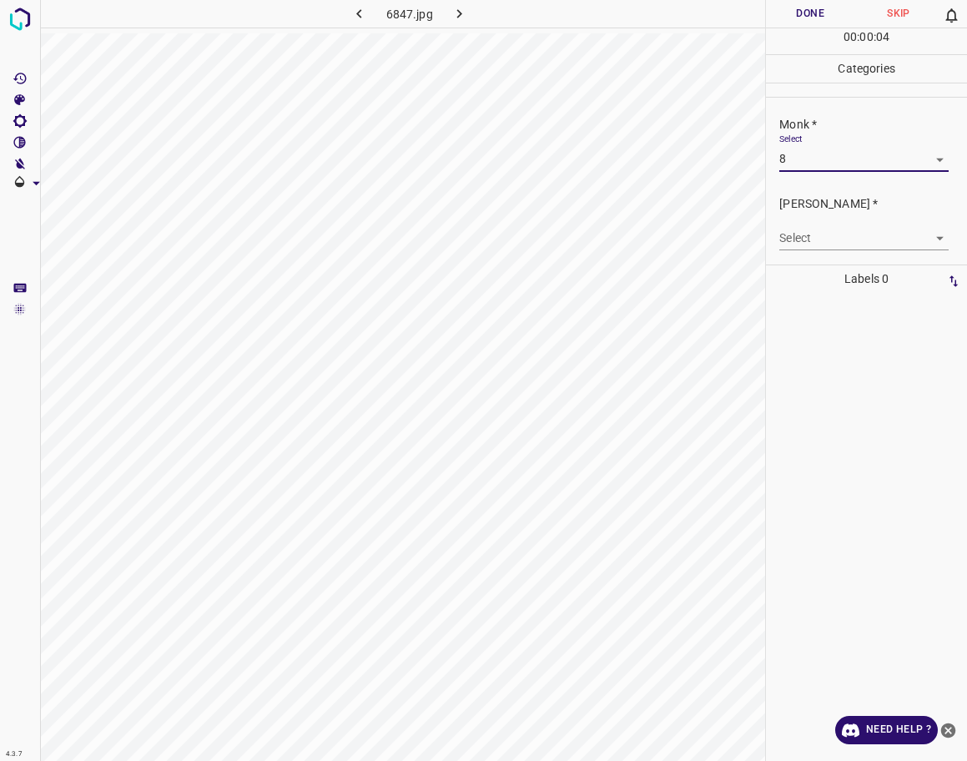
click at [825, 243] on body "4.3.7 6847.jpg Done Skip 0 00 : 00 : 04 Categories Monk * Select 8 8 [PERSON_NA…" at bounding box center [483, 380] width 967 height 761
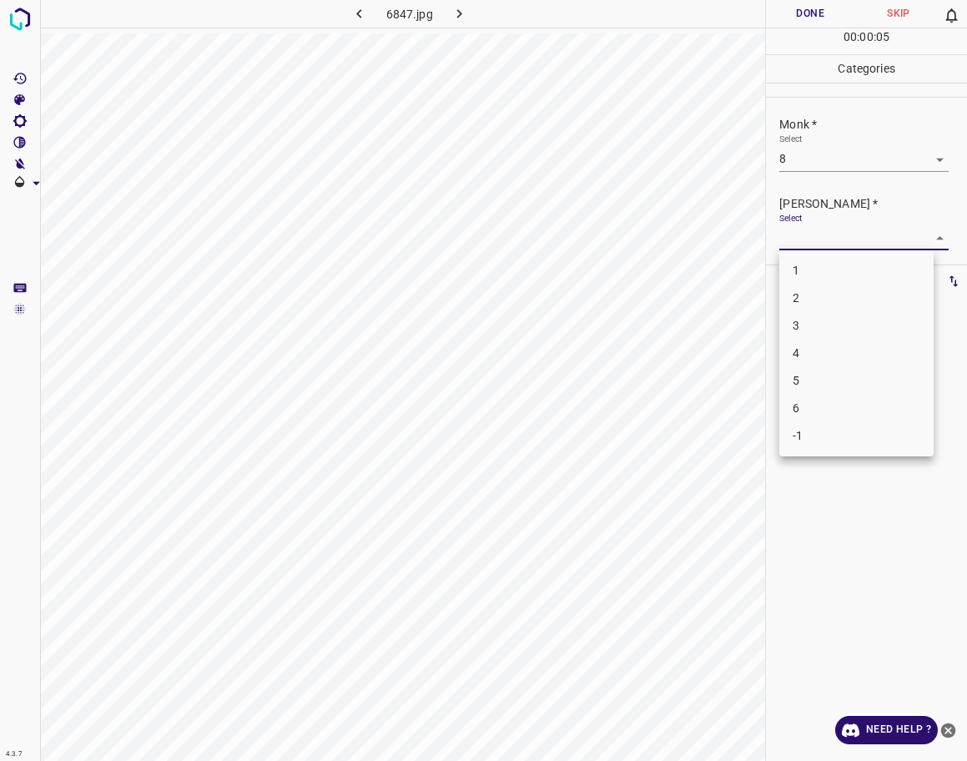
click at [839, 386] on li "5" at bounding box center [856, 381] width 154 height 28
click at [824, 16] on button "Done" at bounding box center [810, 14] width 88 height 28
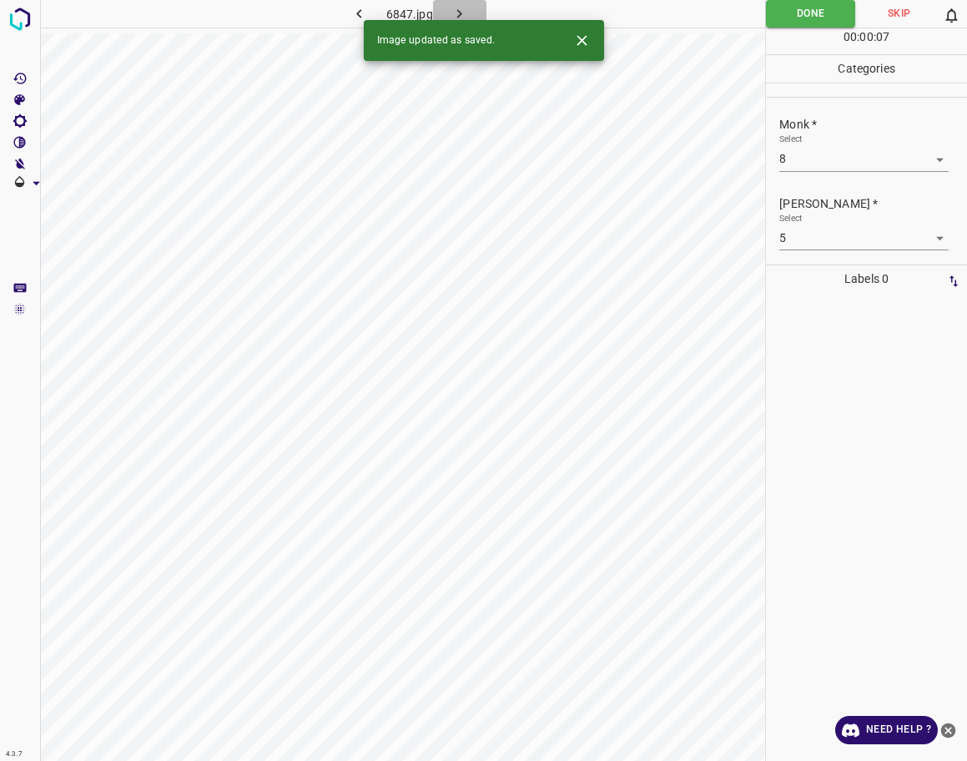
click at [462, 14] on icon "button" at bounding box center [460, 14] width 18 height 18
click at [819, 165] on body "4.3.7 pyogenic-granuloma24.jpg Done Skip 0 00 : 00 : 07 Categories Monk * Selec…" at bounding box center [483, 380] width 967 height 761
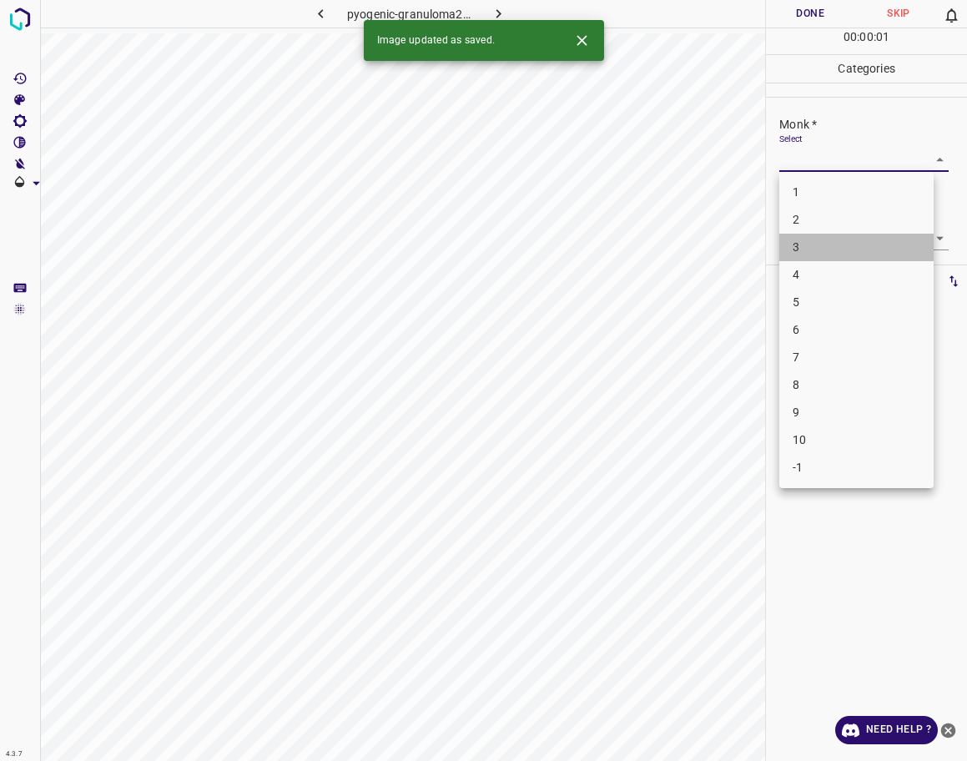
click at [801, 255] on li "3" at bounding box center [856, 248] width 154 height 28
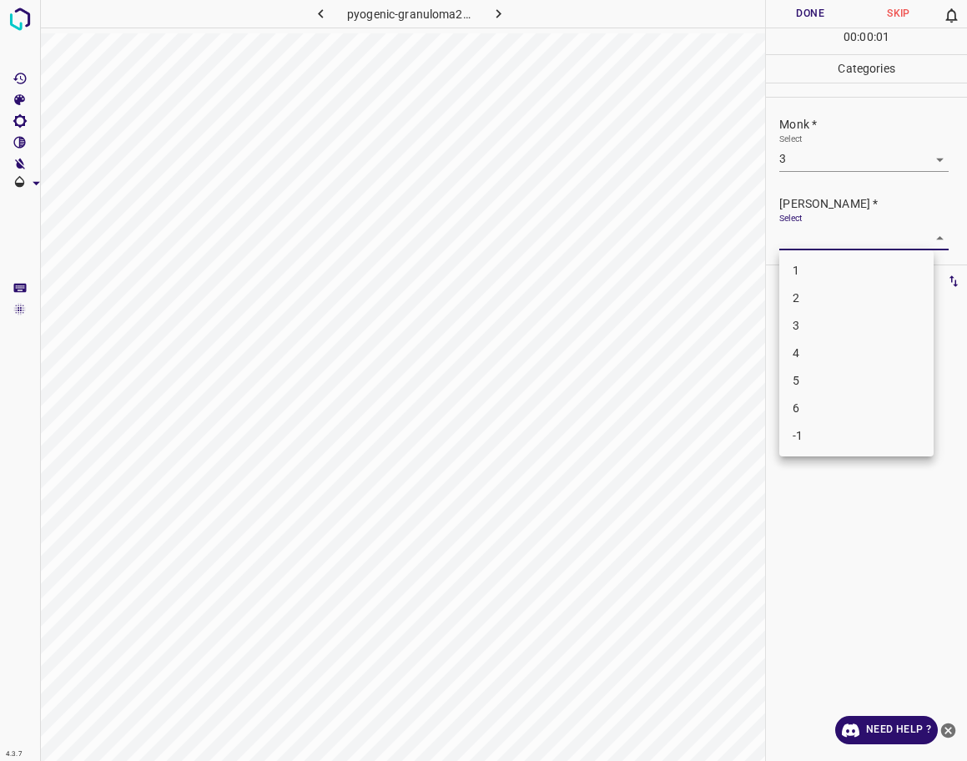
click at [804, 230] on body "4.3.7 pyogenic-granuloma24.jpg Done Skip 0 00 : 00 : 01 Categories Monk * Selec…" at bounding box center [483, 380] width 967 height 761
click at [800, 289] on li "2" at bounding box center [856, 299] width 154 height 28
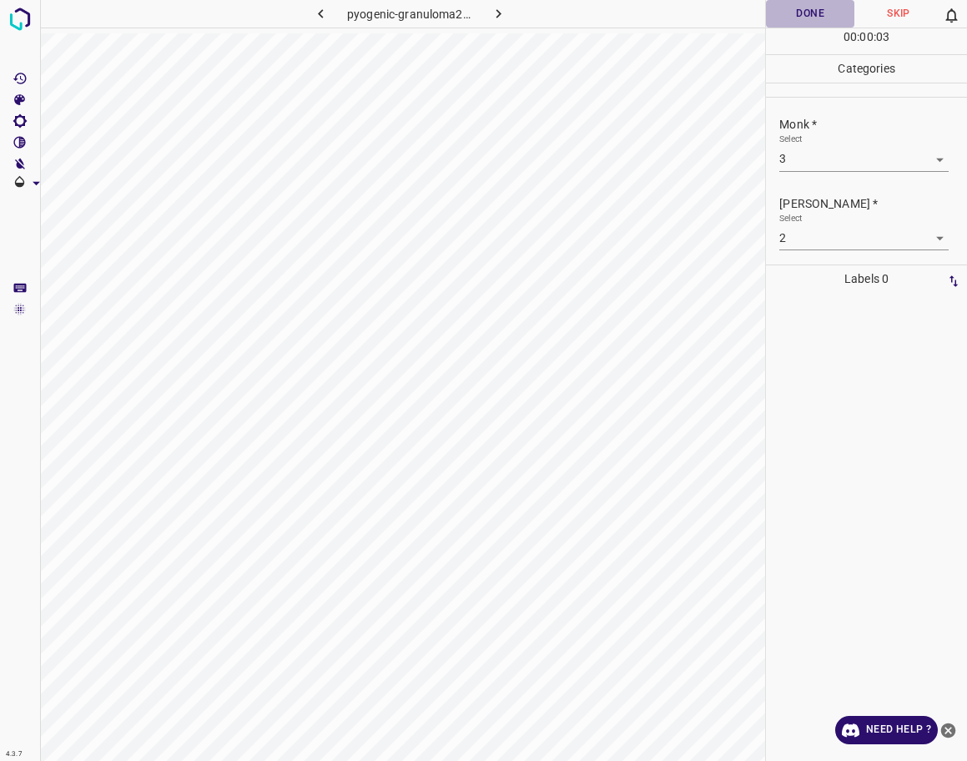
click at [812, 13] on button "Done" at bounding box center [810, 14] width 88 height 28
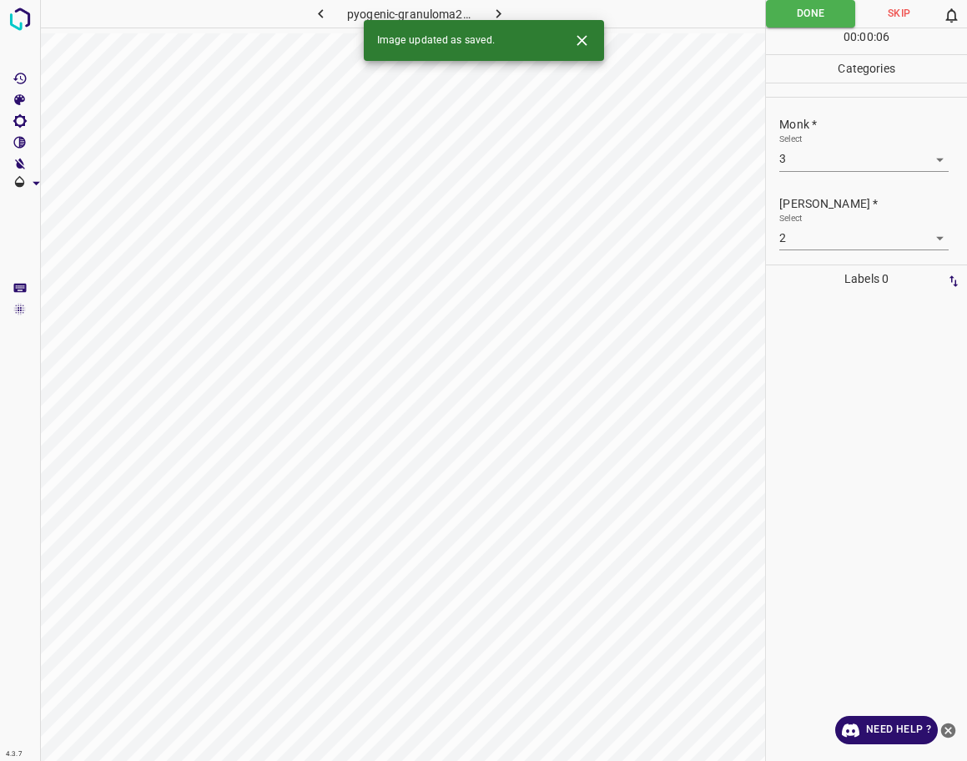
click at [502, 14] on icon "button" at bounding box center [499, 14] width 18 height 18
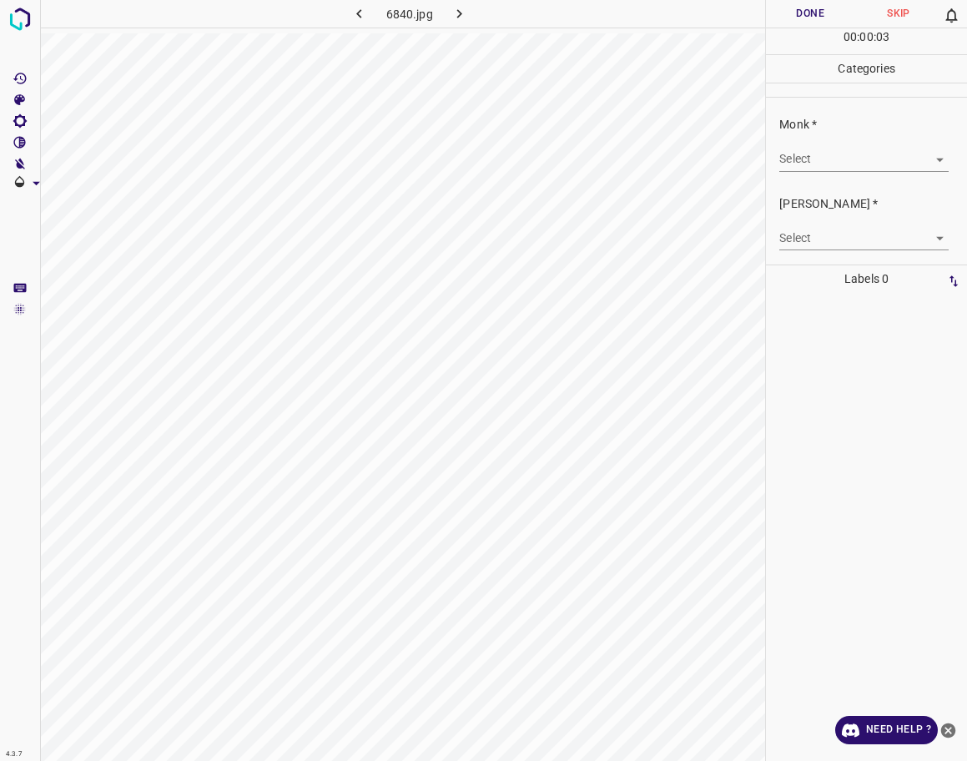
click at [829, 152] on body "4.3.7 6840.jpg Done Skip 0 00 : 00 : 03 Categories Monk * Select ​ [PERSON_NAME…" at bounding box center [483, 380] width 967 height 761
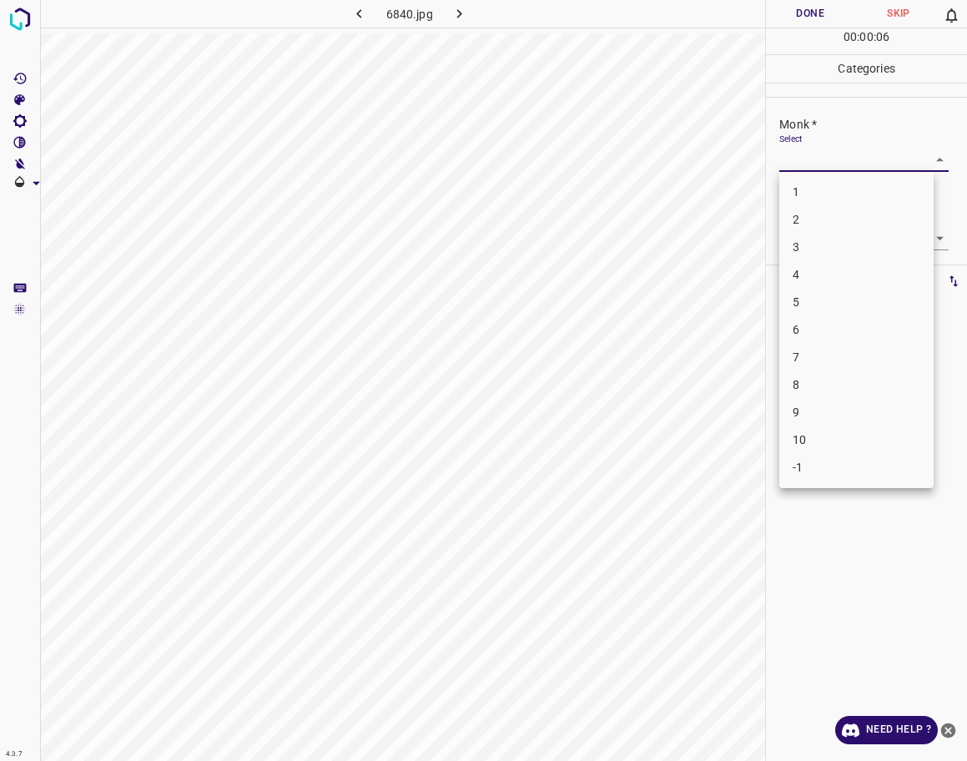
click at [816, 350] on li "7" at bounding box center [856, 358] width 154 height 28
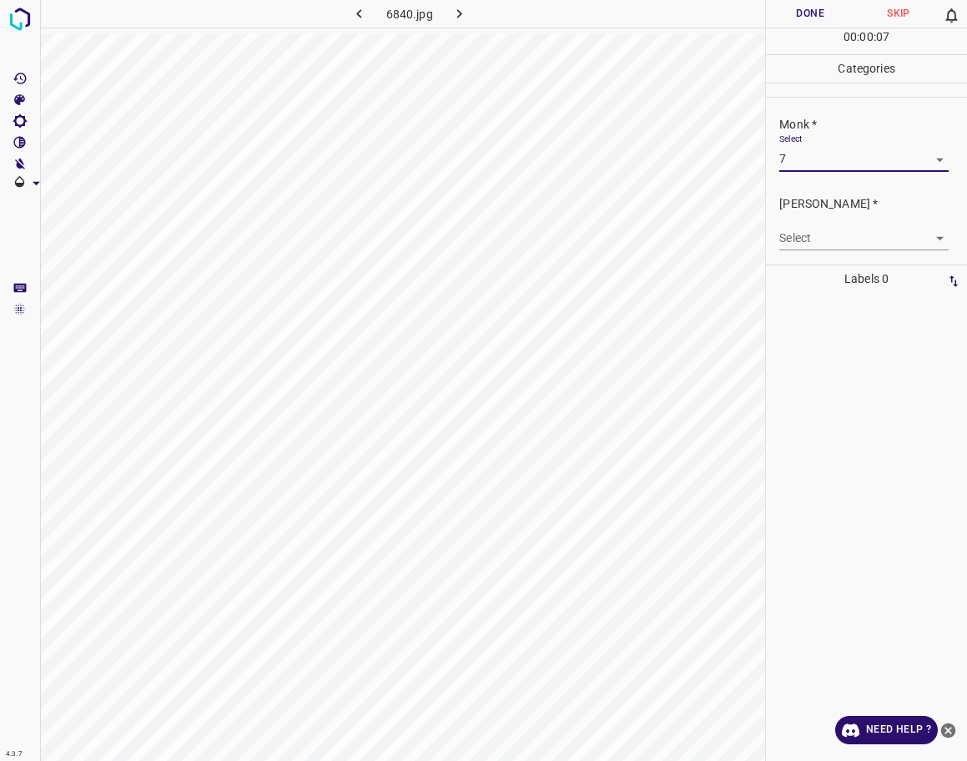
click at [827, 250] on div "[PERSON_NAME] * Select ​" at bounding box center [866, 223] width 201 height 78
click at [830, 240] on body "4.3.7 6840.jpg Done Skip 0 00 : 00 : 07 Categories Monk * Select 7 7 [PERSON_NA…" at bounding box center [483, 380] width 967 height 761
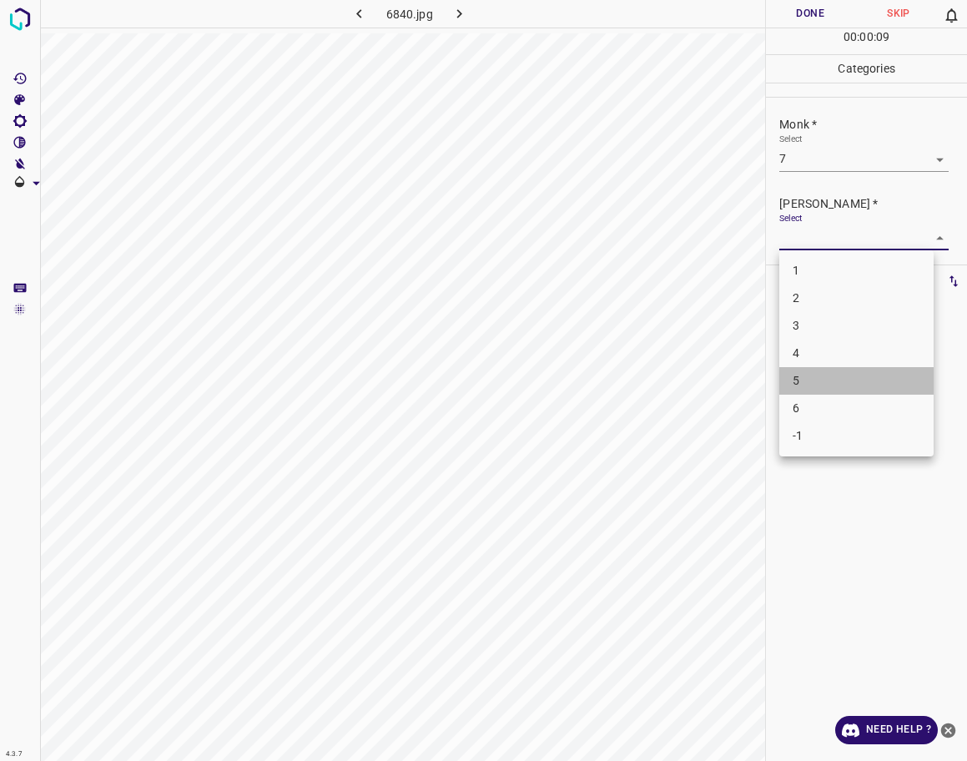
click at [835, 381] on li "5" at bounding box center [856, 381] width 154 height 28
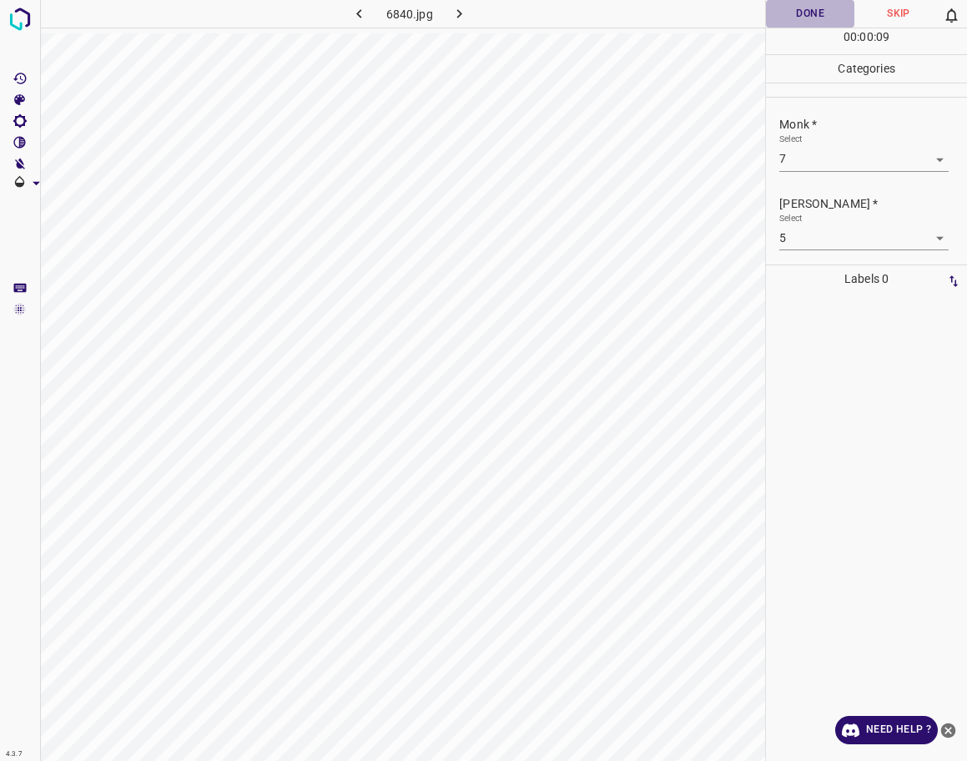
click at [794, 17] on button "Done" at bounding box center [810, 14] width 88 height 28
click at [468, 11] on button "button" at bounding box center [459, 14] width 53 height 28
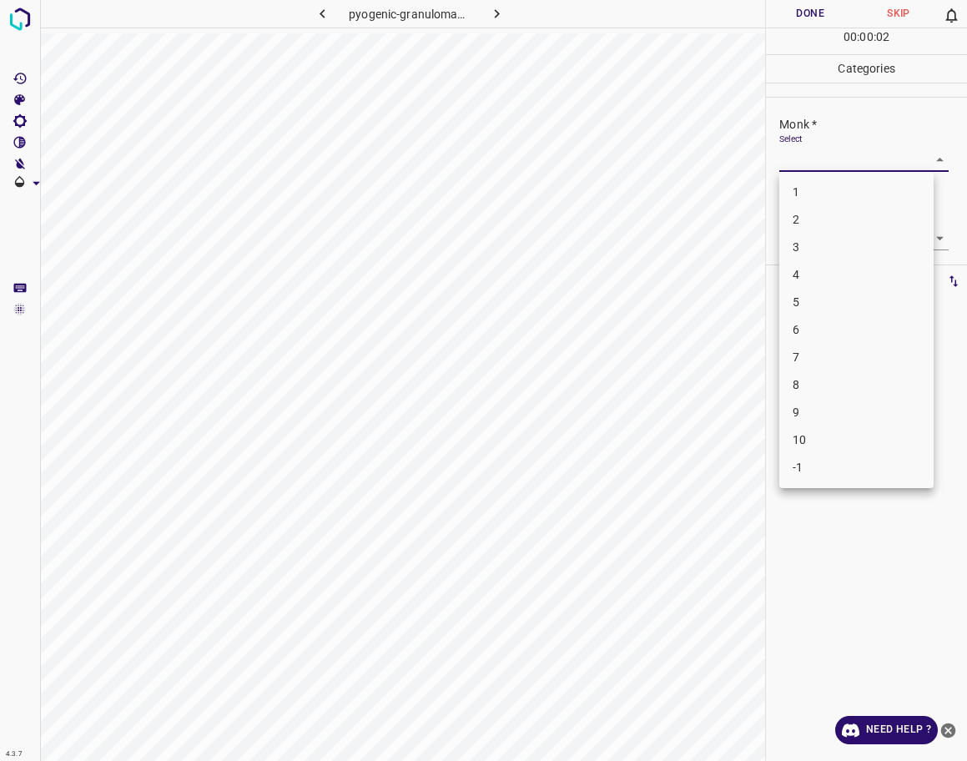
click at [869, 164] on body "4.3.7 pyogenic-granuloma5.jpg Done Skip 0 00 : 00 : 02 Categories Monk * Select…" at bounding box center [483, 380] width 967 height 761
click at [806, 360] on li "7" at bounding box center [856, 358] width 154 height 28
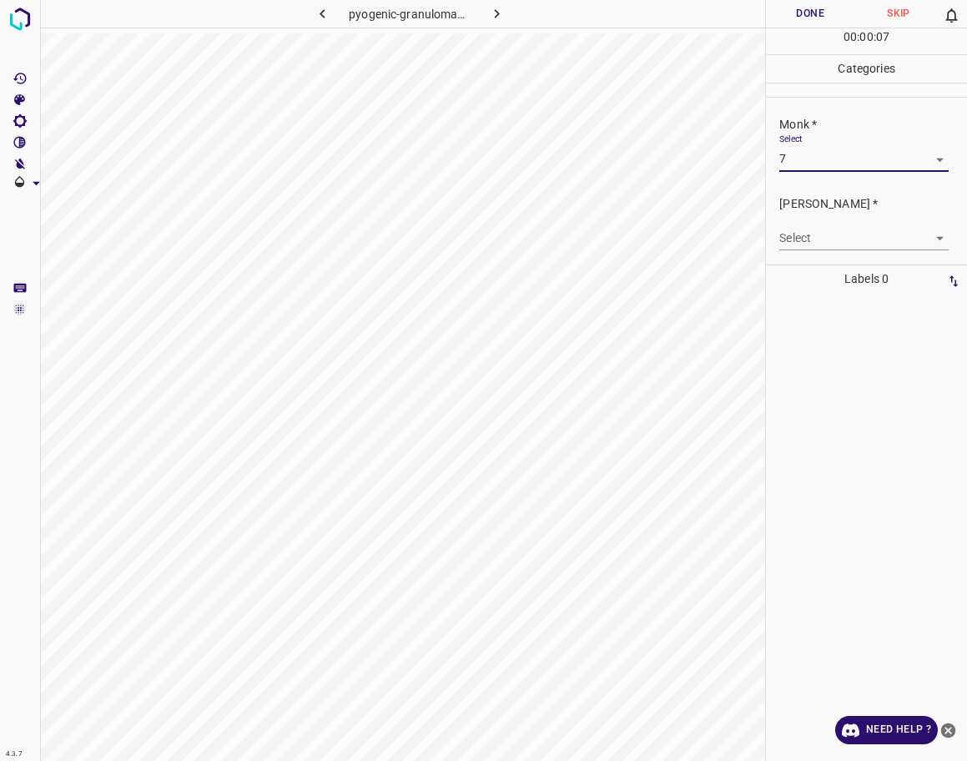
click at [838, 251] on div "[PERSON_NAME] * Select ​" at bounding box center [866, 223] width 201 height 78
click at [840, 243] on body "4.3.7 pyogenic-granuloma5.jpg Done Skip 0 00 : 00 : 07 Categories Monk * Select…" at bounding box center [483, 380] width 967 height 761
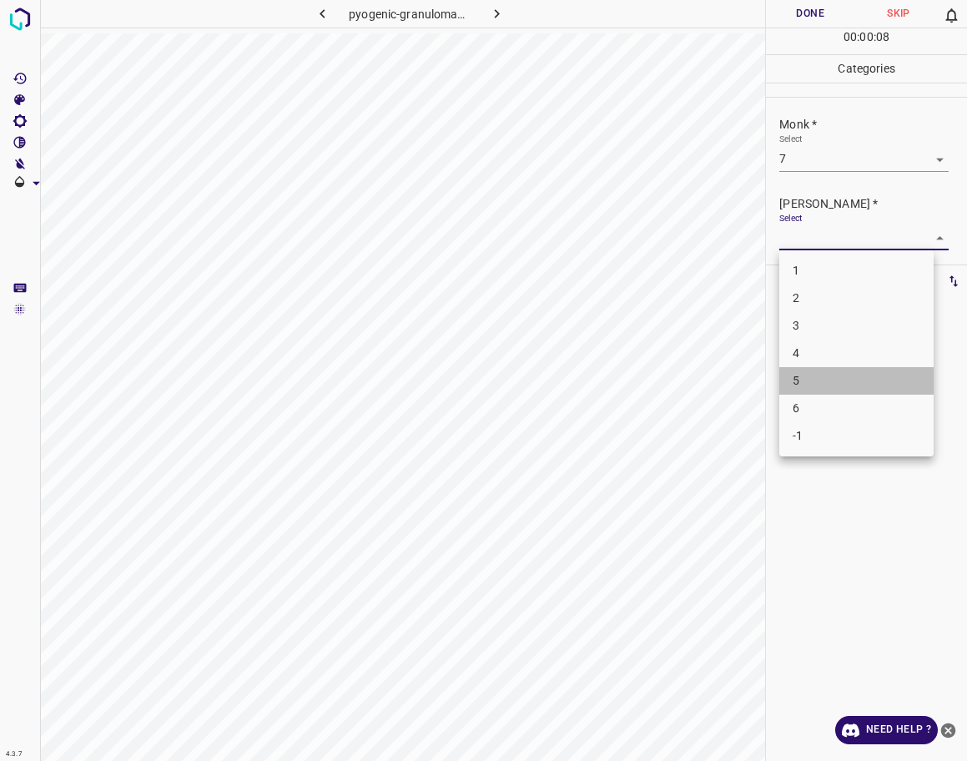
click at [829, 378] on li "5" at bounding box center [856, 381] width 154 height 28
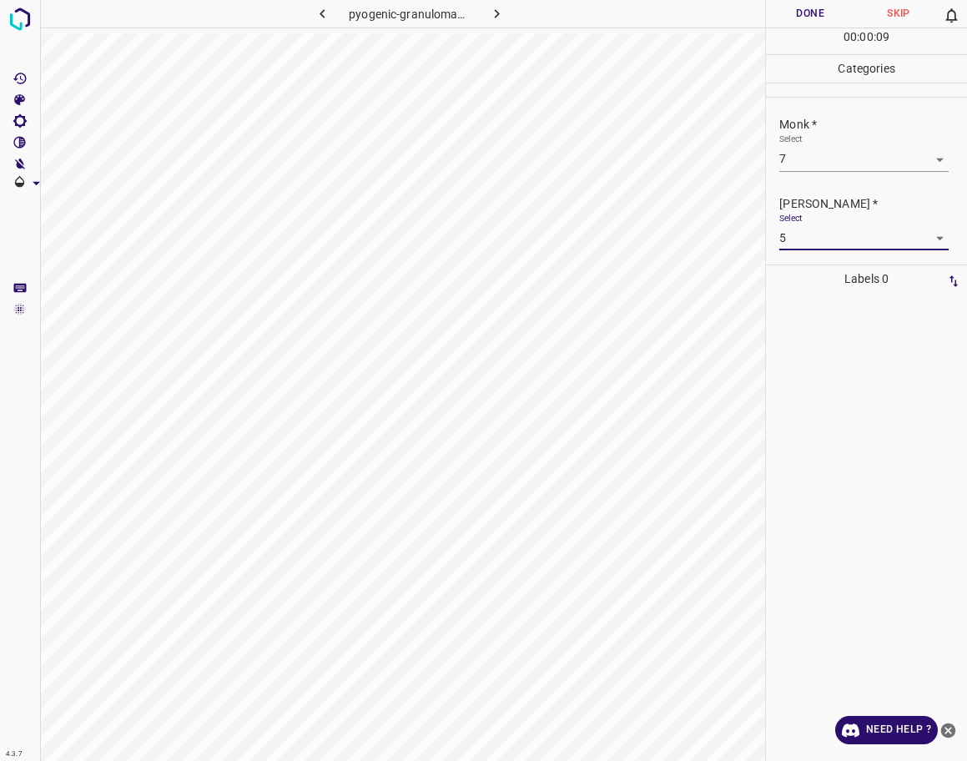
click at [812, 12] on button "Done" at bounding box center [810, 14] width 88 height 28
click at [498, 18] on icon "button" at bounding box center [497, 14] width 18 height 18
click at [845, 166] on body "4.3.7 6830.jpg Done Skip 0 00 : 00 : 08 Categories Monk * Select ​ [PERSON_NAME…" at bounding box center [483, 380] width 967 height 761
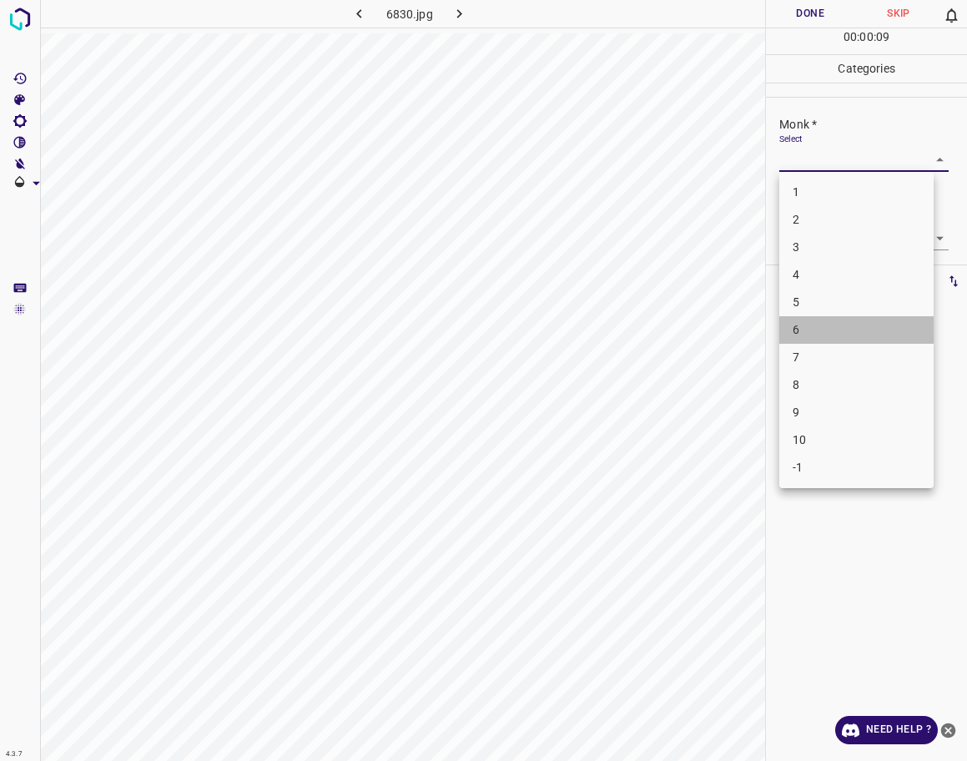
click at [815, 330] on li "6" at bounding box center [856, 330] width 154 height 28
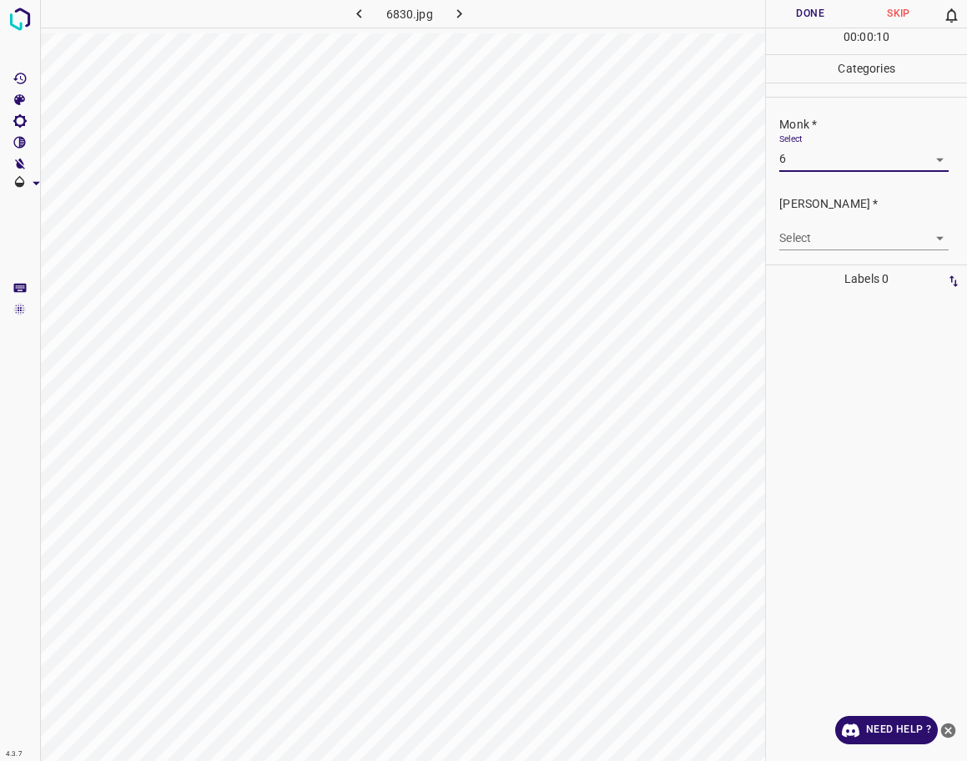
click at [837, 235] on body "4.3.7 6830.jpg Done Skip 0 00 : 00 : 10 Categories Monk * Select 6 6 [PERSON_NA…" at bounding box center [483, 380] width 967 height 761
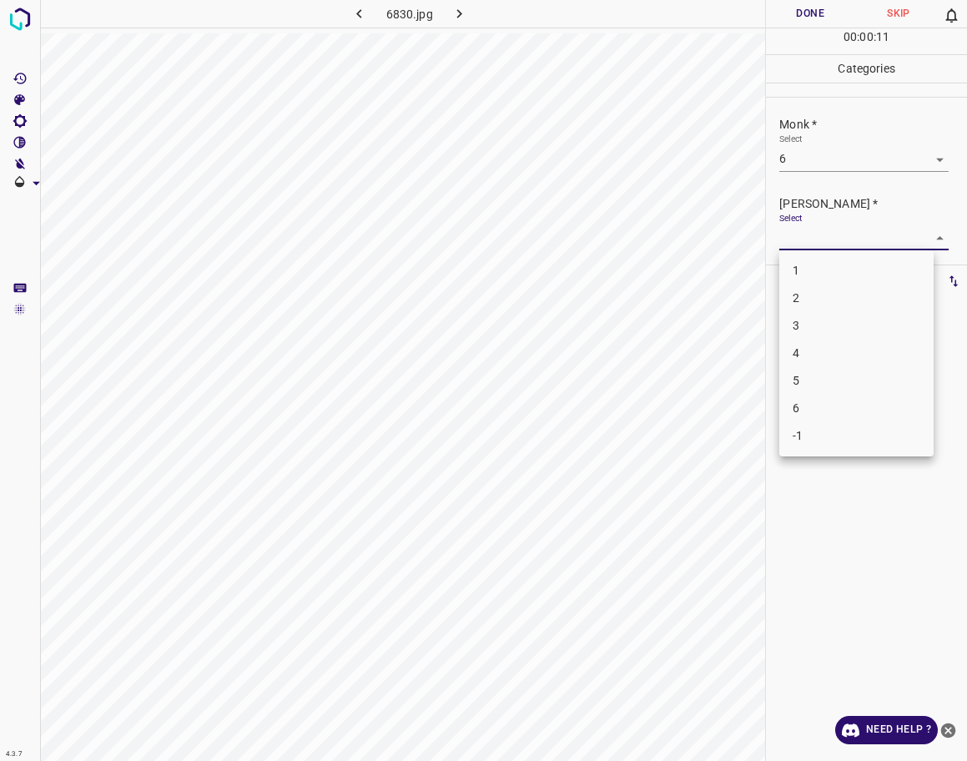
click at [821, 353] on li "4" at bounding box center [856, 354] width 154 height 28
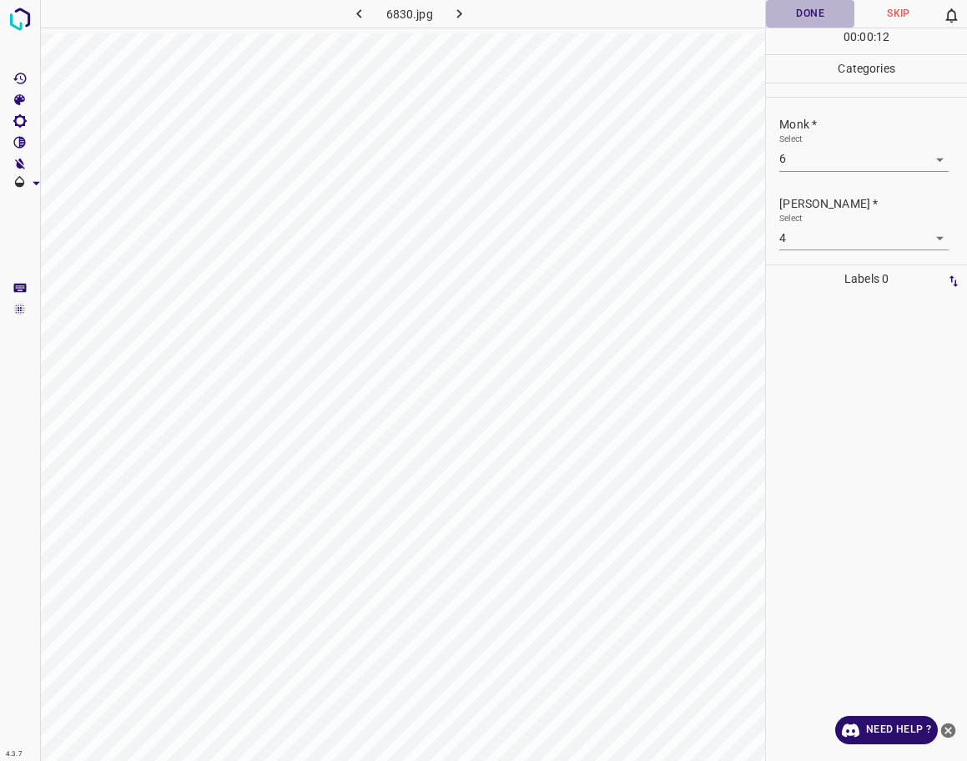
click at [834, 8] on button "Done" at bounding box center [810, 14] width 88 height 28
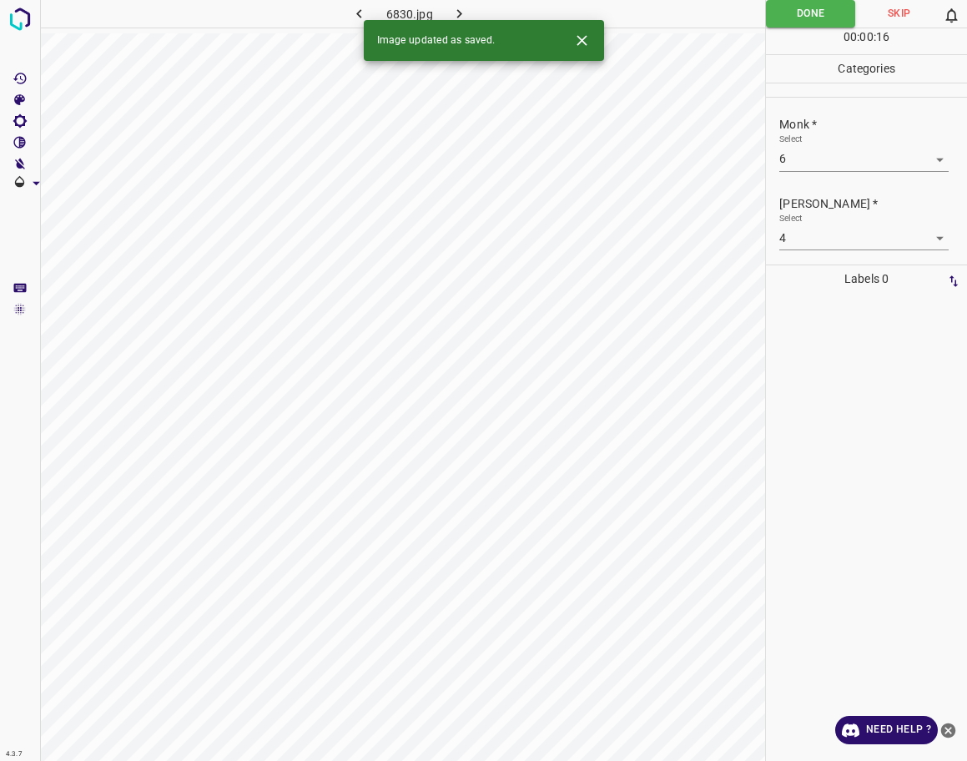
click at [454, 8] on icon "button" at bounding box center [460, 14] width 18 height 18
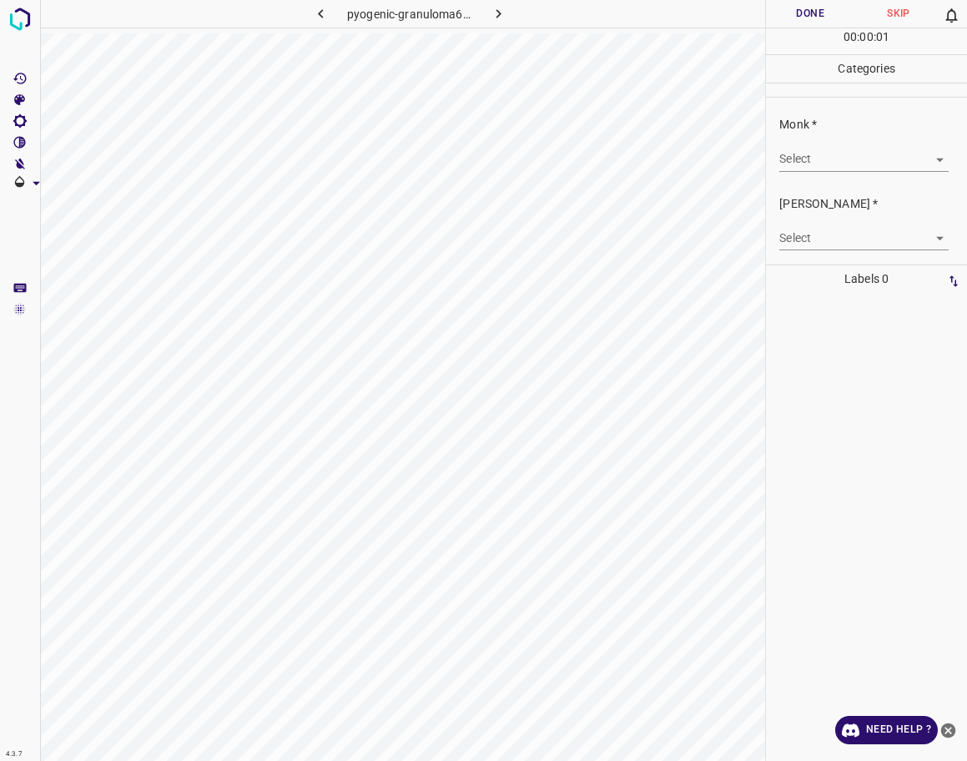
click at [819, 165] on body "4.3.7 pyogenic-granuloma60.jpg Done Skip 0 00 : 00 : 01 Categories Monk * Selec…" at bounding box center [483, 380] width 967 height 761
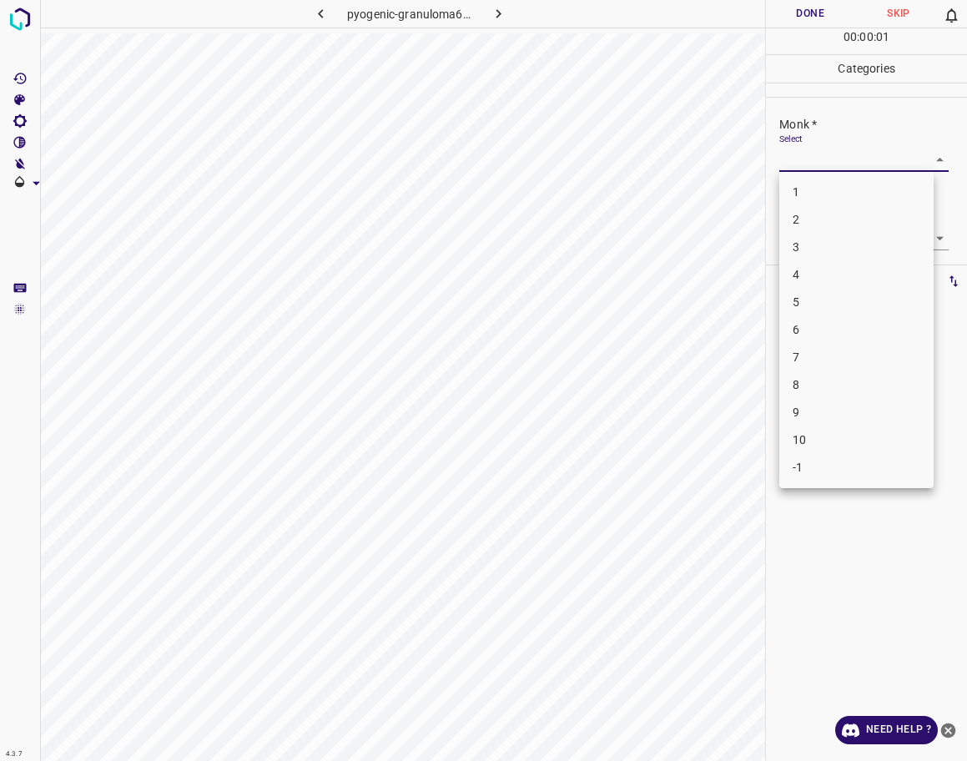
click at [796, 253] on li "3" at bounding box center [856, 248] width 154 height 28
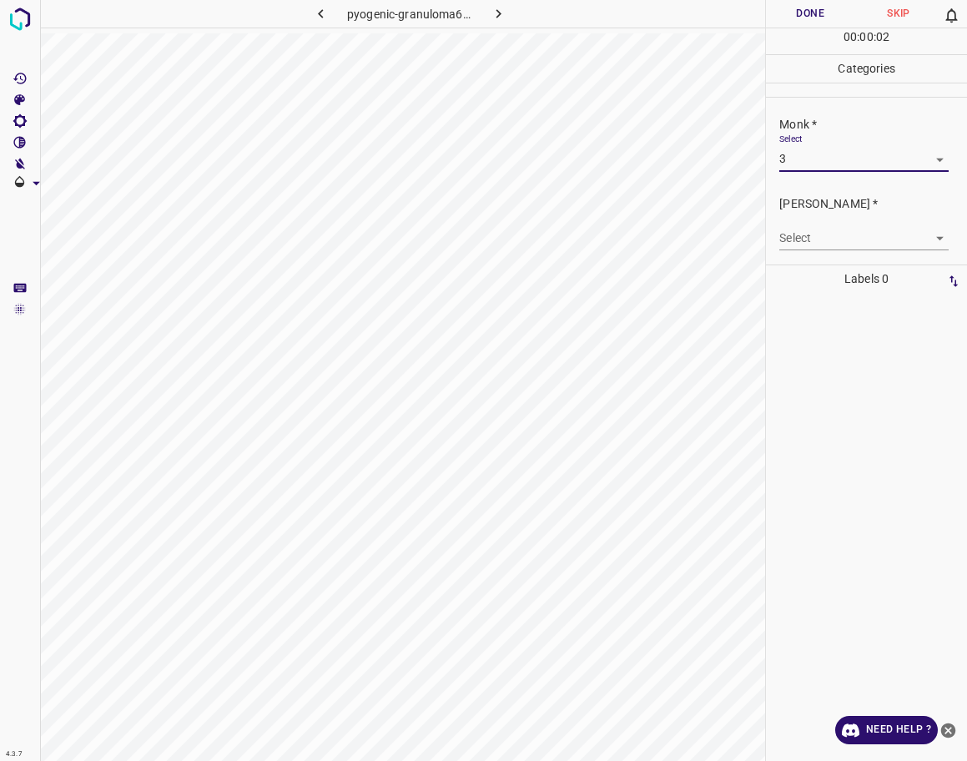
click at [799, 231] on body "4.3.7 pyogenic-granuloma60.jpg Done Skip 0 00 : 00 : 02 Categories Monk * Selec…" at bounding box center [483, 380] width 967 height 761
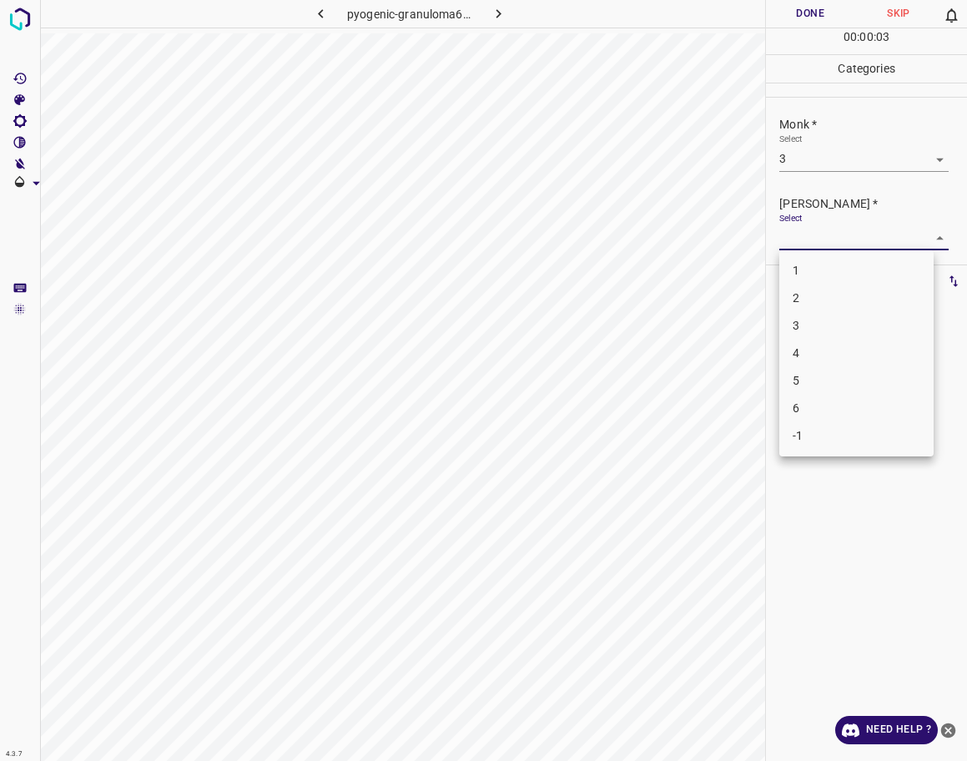
click at [816, 303] on li "2" at bounding box center [856, 299] width 154 height 28
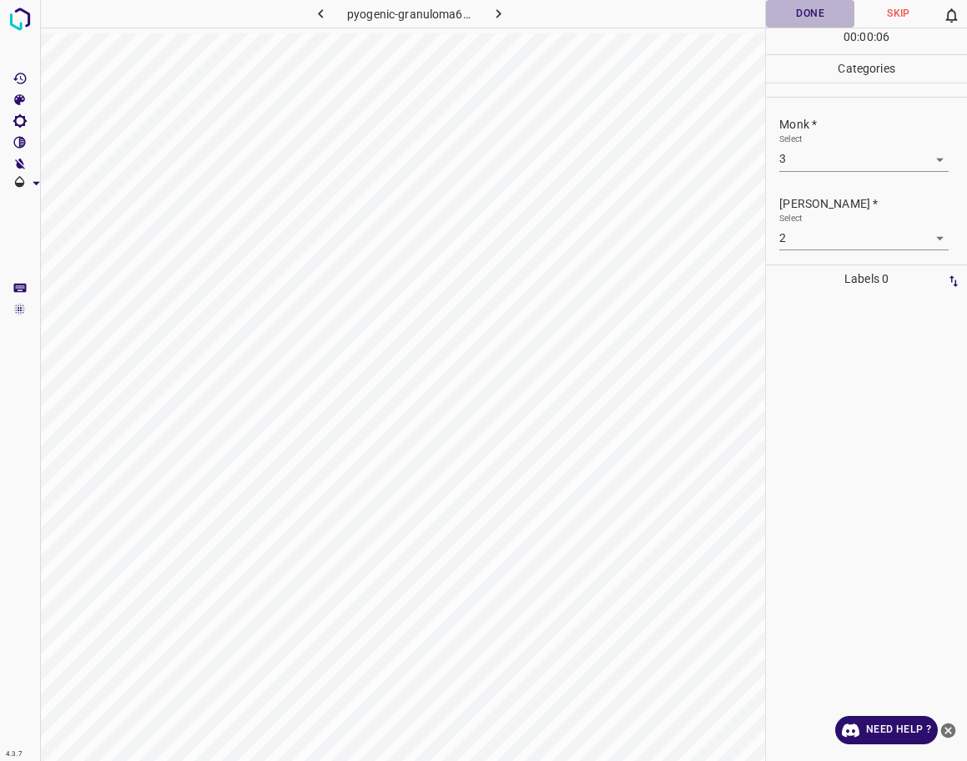
click at [807, 16] on button "Done" at bounding box center [810, 14] width 88 height 28
click at [496, 13] on icon "button" at bounding box center [499, 14] width 18 height 18
click at [831, 162] on body "4.3.7 pyogenic-granuloma58.jpg Done Skip 0 00 : 00 : 12 Categories Monk * Selec…" at bounding box center [483, 380] width 967 height 761
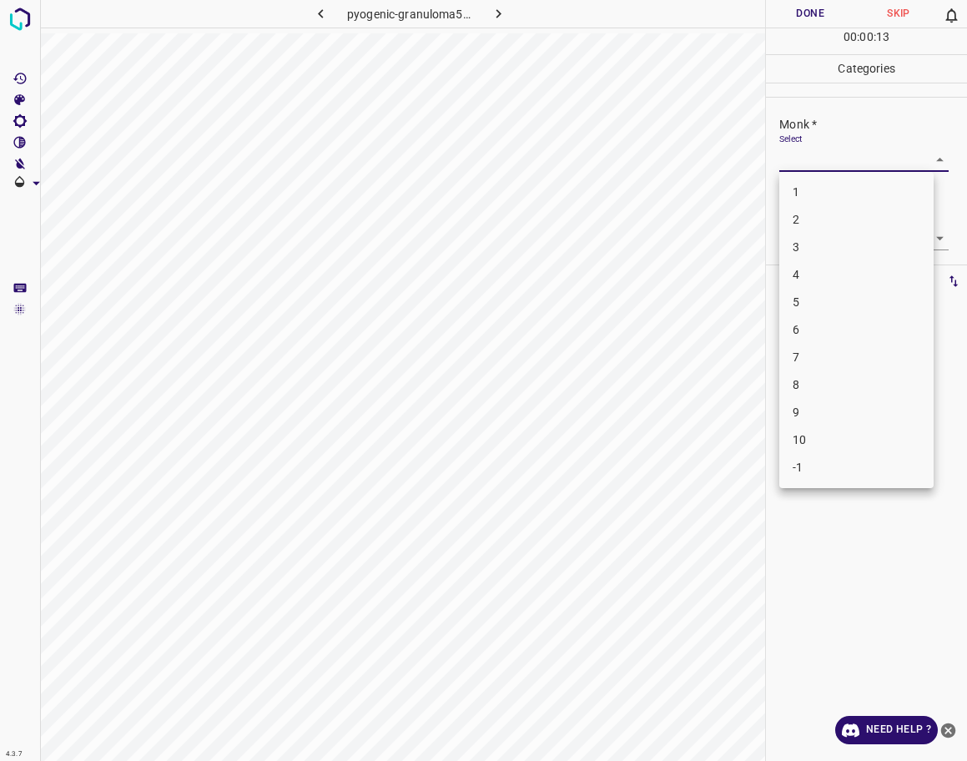
click at [825, 246] on li "3" at bounding box center [856, 248] width 154 height 28
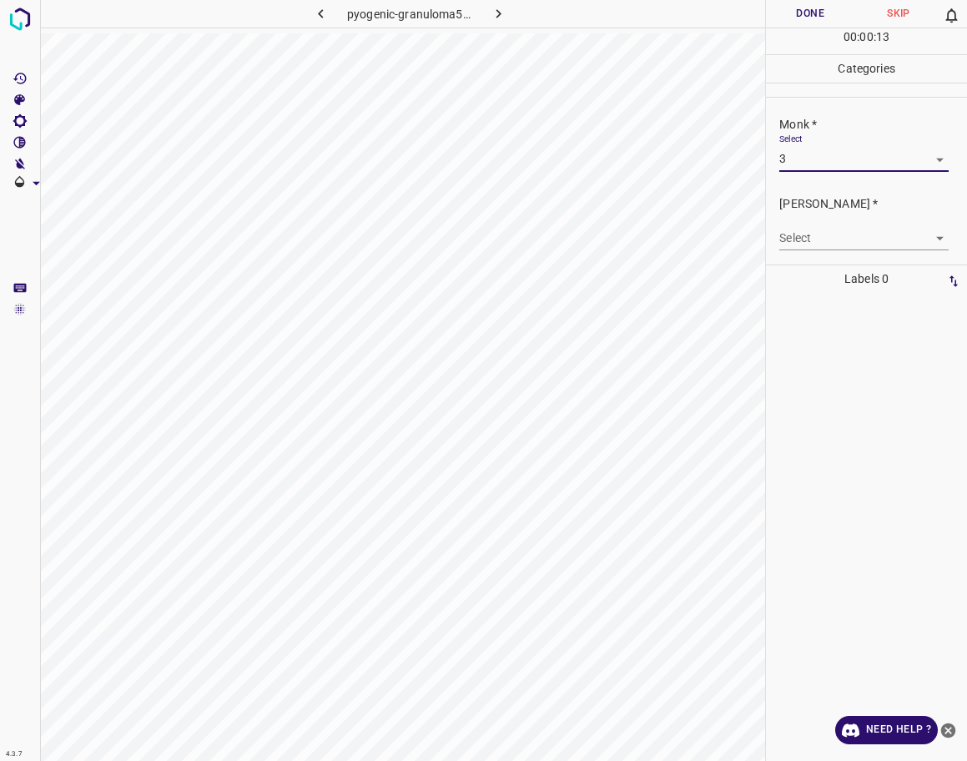
click at [825, 223] on li "3" at bounding box center [857, 215] width 116 height 16
click at [824, 237] on body "4.3.7 pyogenic-granuloma58.jpg Done Skip 0 00 : 00 : 14 Categories Monk * Selec…" at bounding box center [483, 380] width 967 height 761
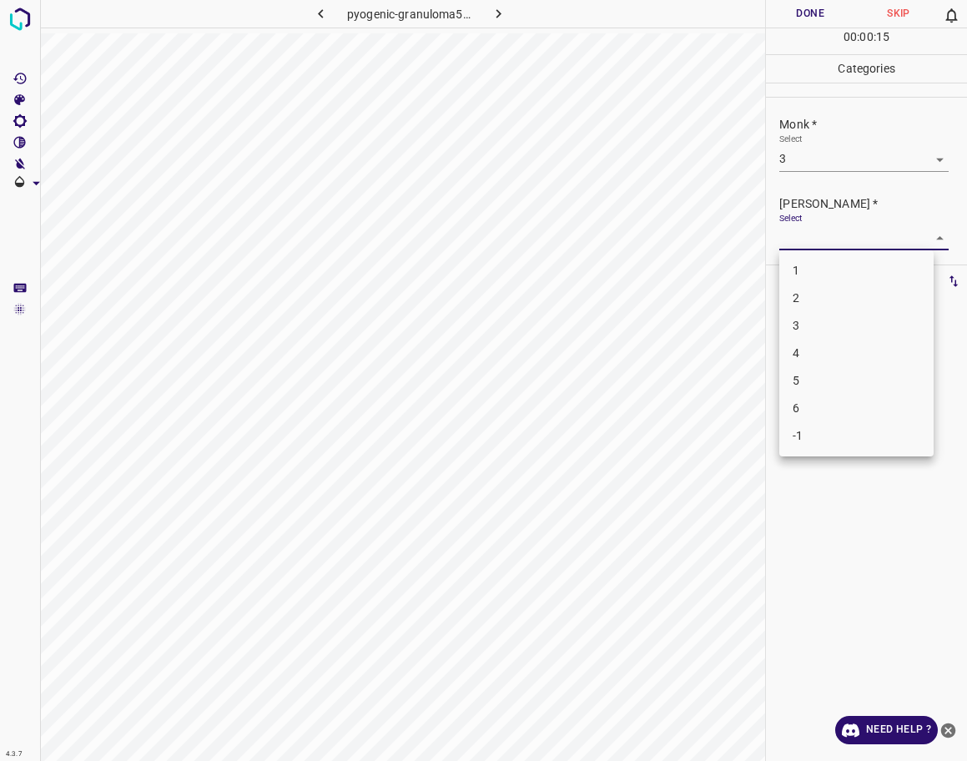
click at [798, 300] on li "2" at bounding box center [856, 299] width 154 height 28
click at [794, 2] on button "Done" at bounding box center [810, 14] width 88 height 28
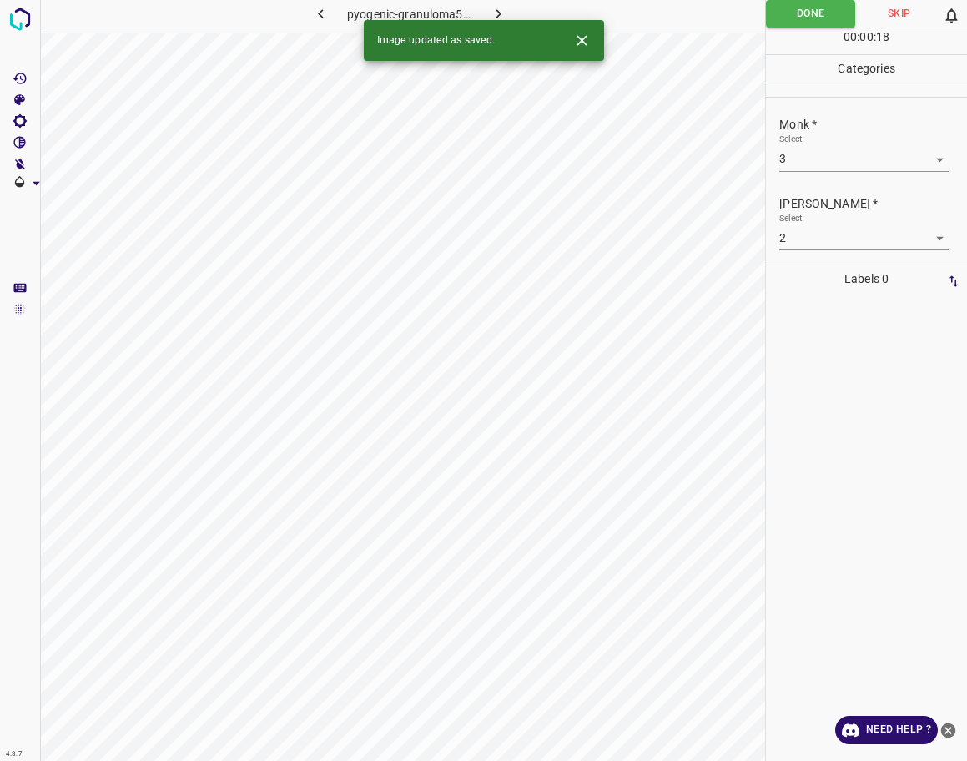
click at [497, 8] on icon "button" at bounding box center [499, 14] width 18 height 18
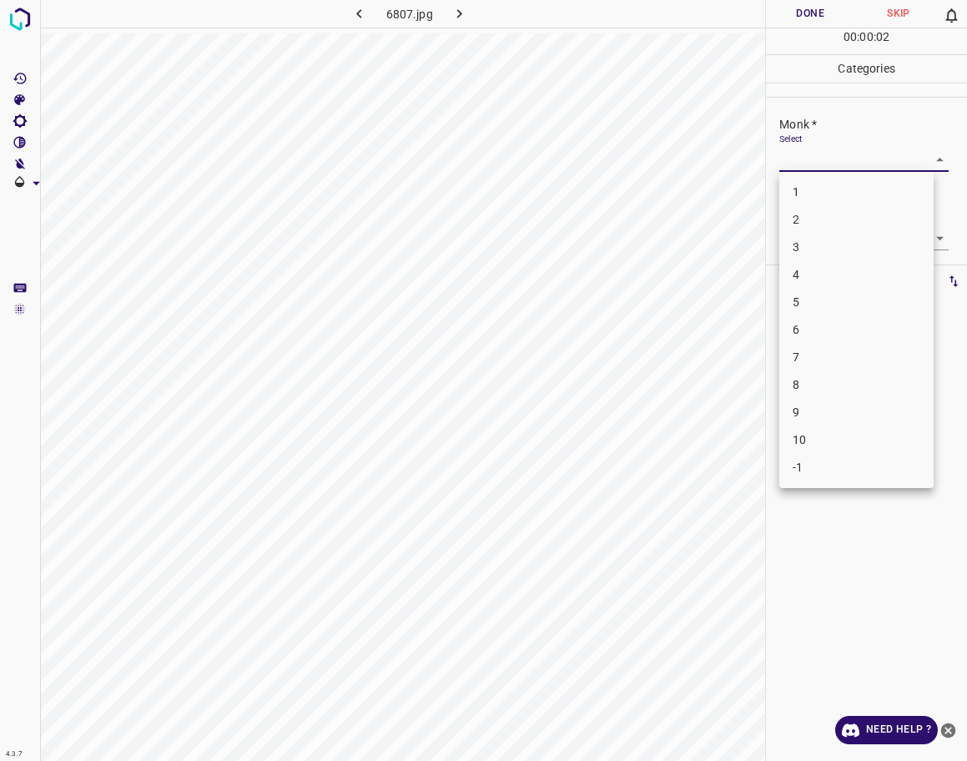
click at [819, 154] on body "4.3.7 6807.jpg Done Skip 0 00 : 00 : 02 Categories Monk * Select ​ [PERSON_NAME…" at bounding box center [483, 380] width 967 height 761
click at [810, 270] on li "4" at bounding box center [856, 275] width 154 height 28
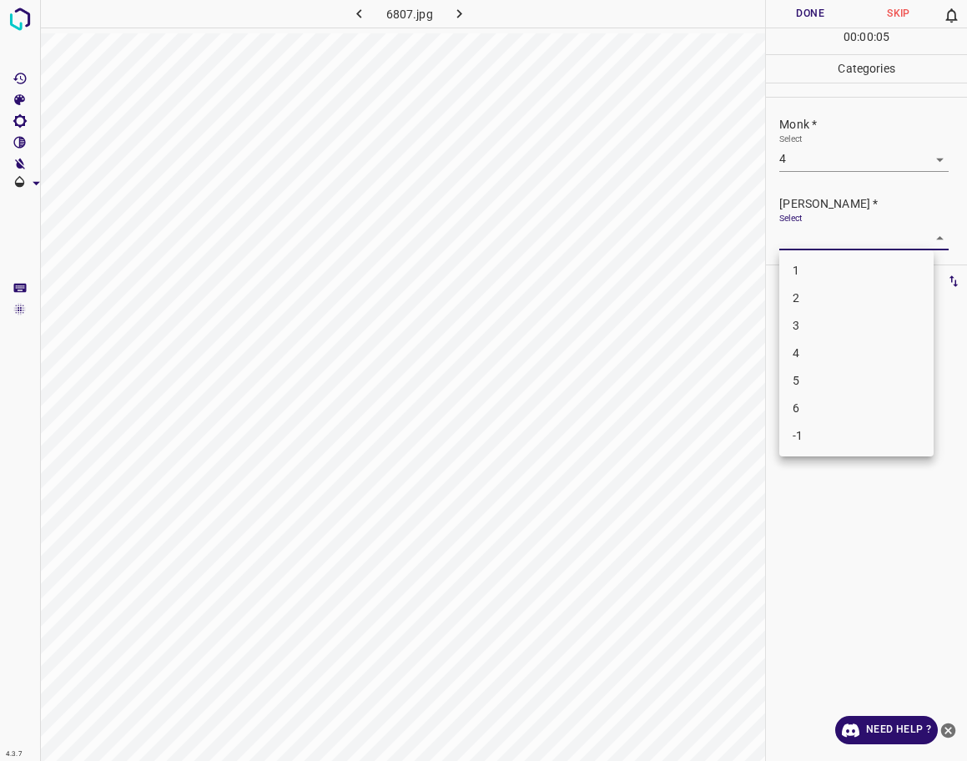
click at [813, 238] on body "4.3.7 6807.jpg Done Skip 0 00 : 00 : 05 Categories Monk * Select 4 4 [PERSON_NA…" at bounding box center [483, 380] width 967 height 761
click at [821, 319] on li "3" at bounding box center [856, 326] width 154 height 28
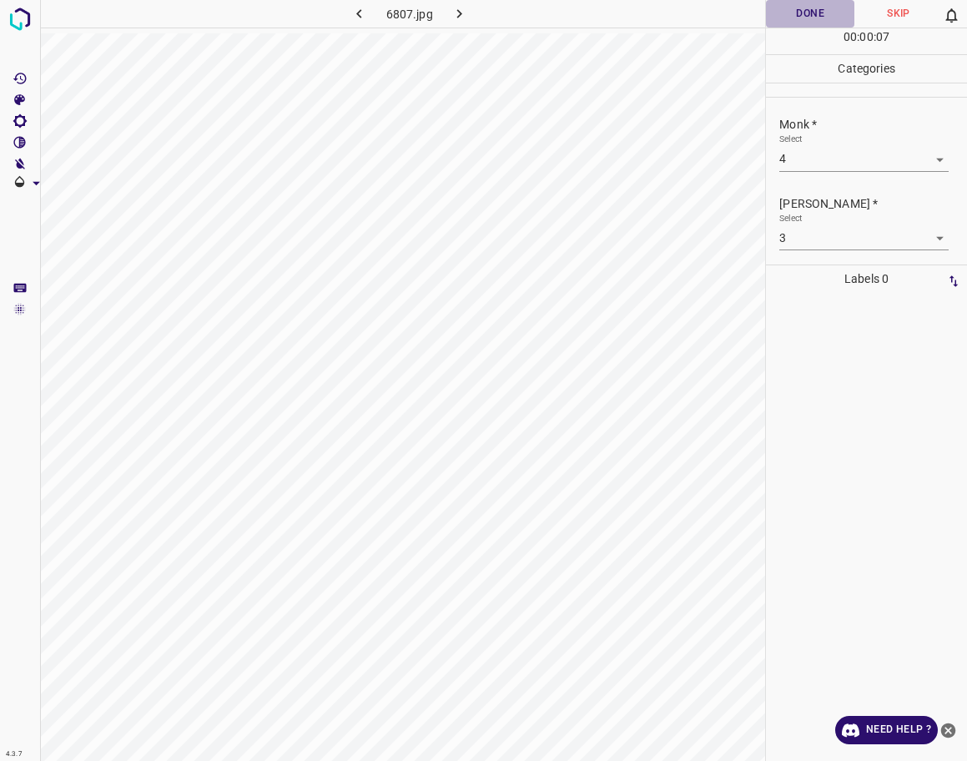
click at [801, 10] on button "Done" at bounding box center [810, 14] width 88 height 28
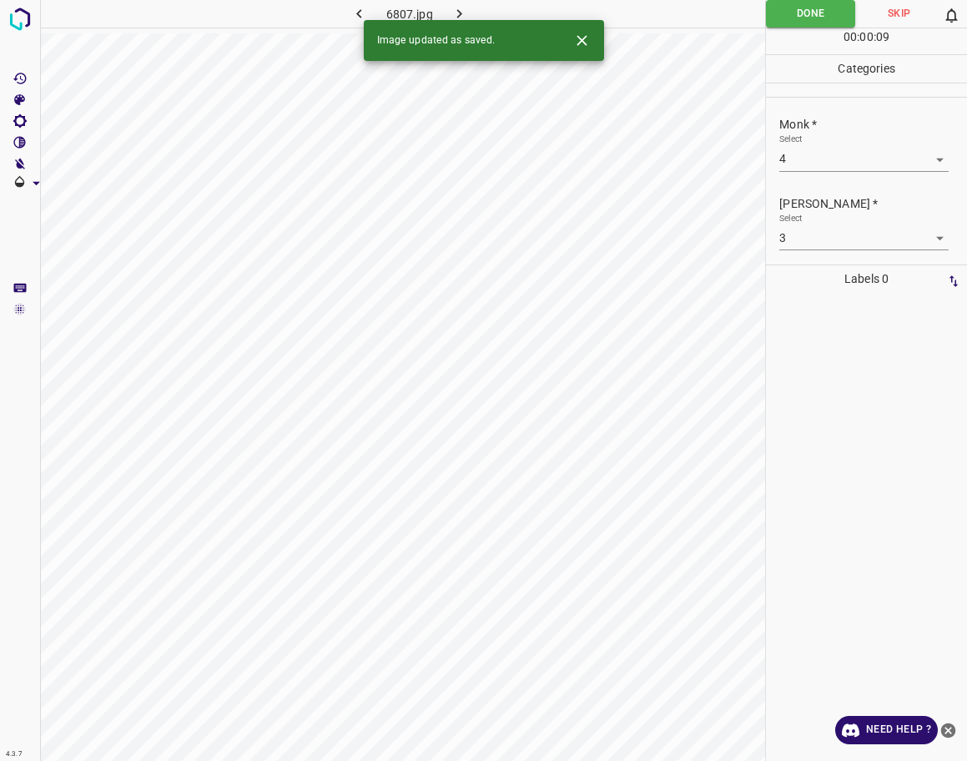
click at [461, 6] on icon "button" at bounding box center [460, 14] width 18 height 18
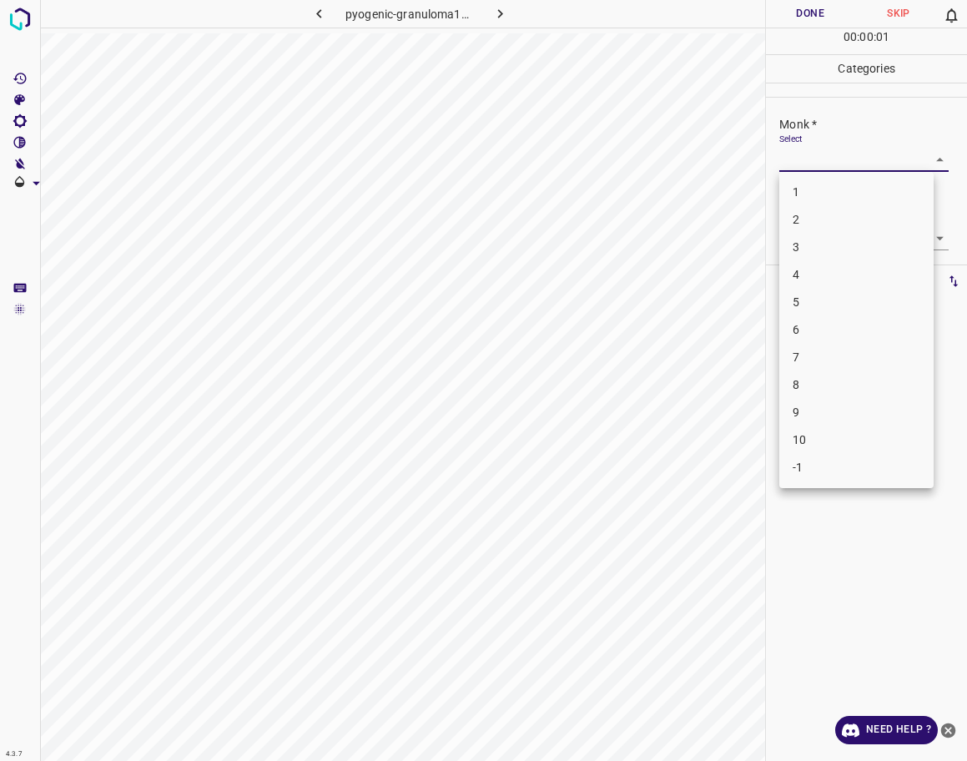
click at [839, 171] on body "4.3.7 pyogenic-granuloma113.jpg Done Skip 0 00 : 00 : 01 Categories Monk * Sele…" at bounding box center [483, 380] width 967 height 761
click at [829, 243] on li "3" at bounding box center [856, 248] width 154 height 28
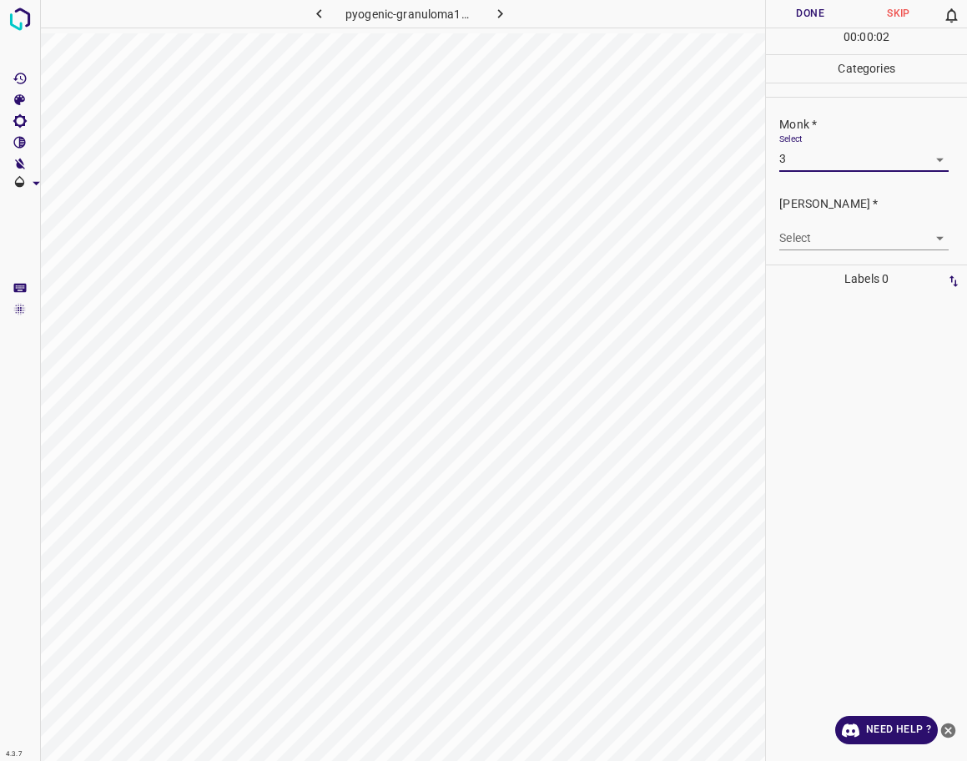
click at [826, 234] on body "4.3.7 pyogenic-granuloma113.jpg Done Skip 0 00 : 00 : 02 Categories Monk * Sele…" at bounding box center [483, 380] width 967 height 761
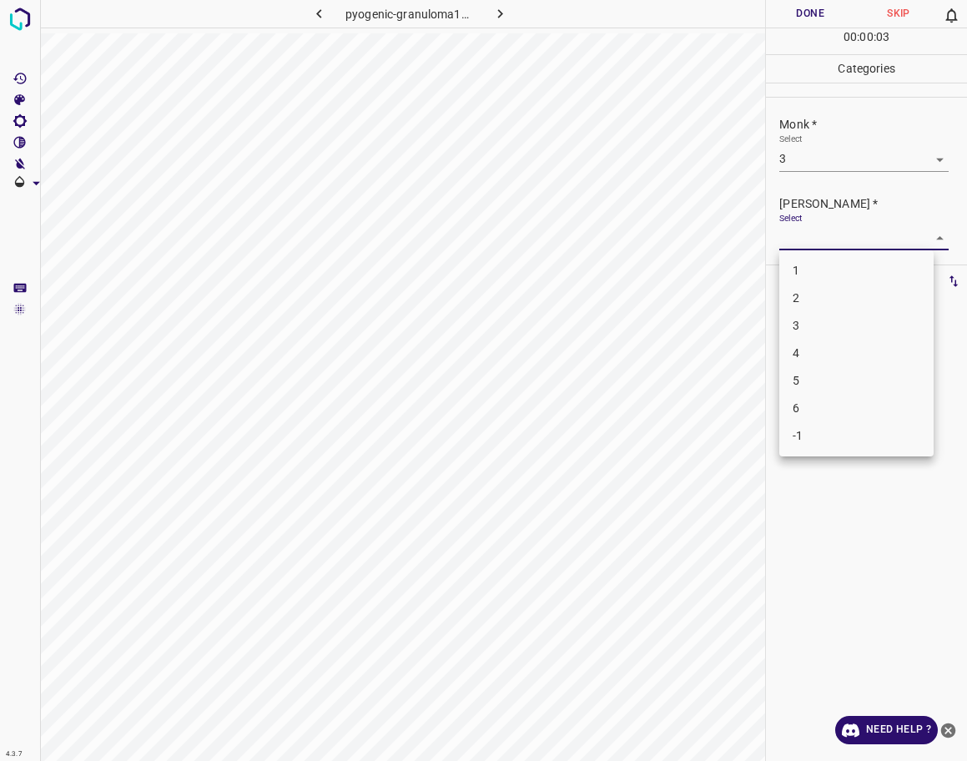
click at [819, 296] on li "2" at bounding box center [856, 299] width 154 height 28
click at [789, 21] on button "Done" at bounding box center [810, 14] width 88 height 28
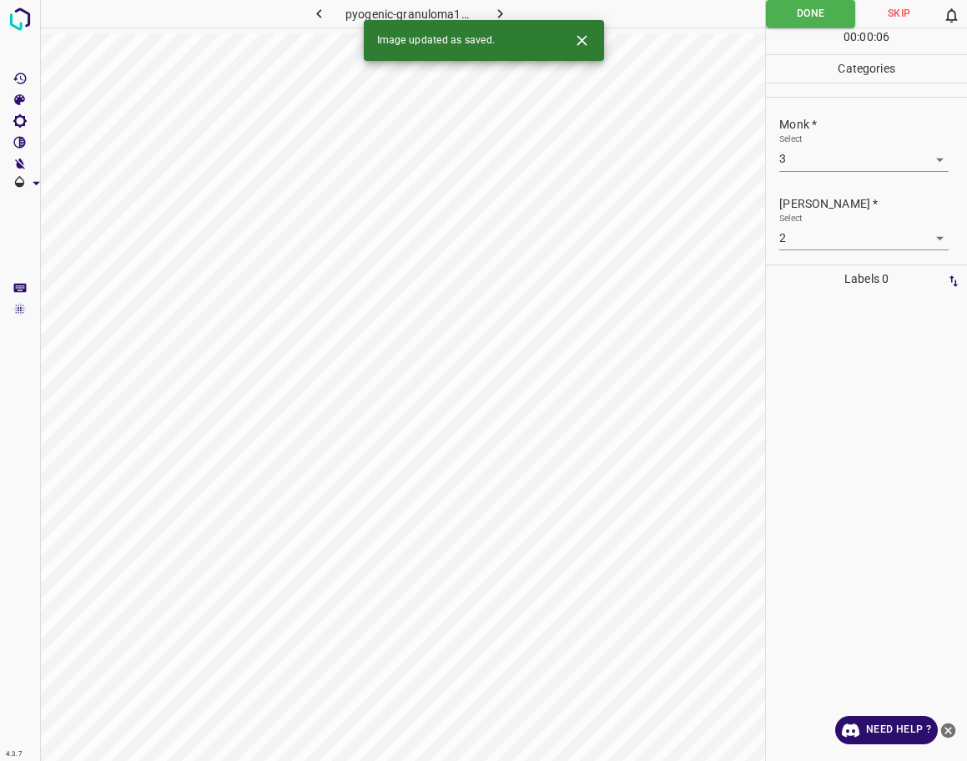
click at [504, 10] on icon "button" at bounding box center [501, 14] width 18 height 18
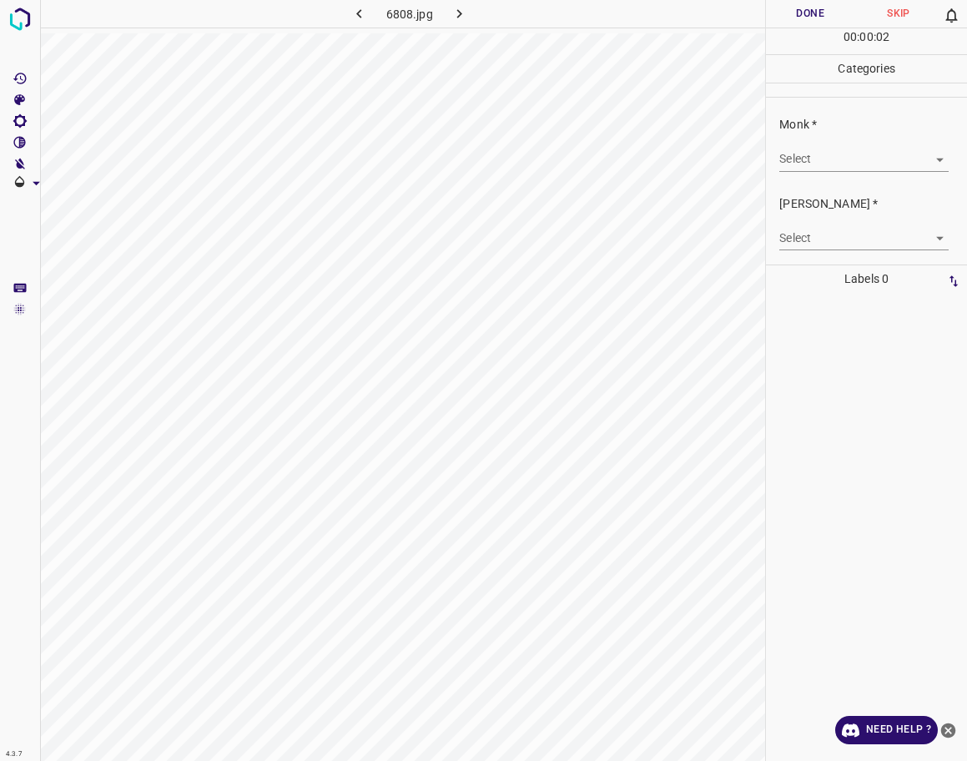
click at [837, 160] on body "4.3.7 6808.jpg Done Skip 0 00 : 00 : 02 Categories Monk * Select ​ [PERSON_NAME…" at bounding box center [483, 380] width 967 height 761
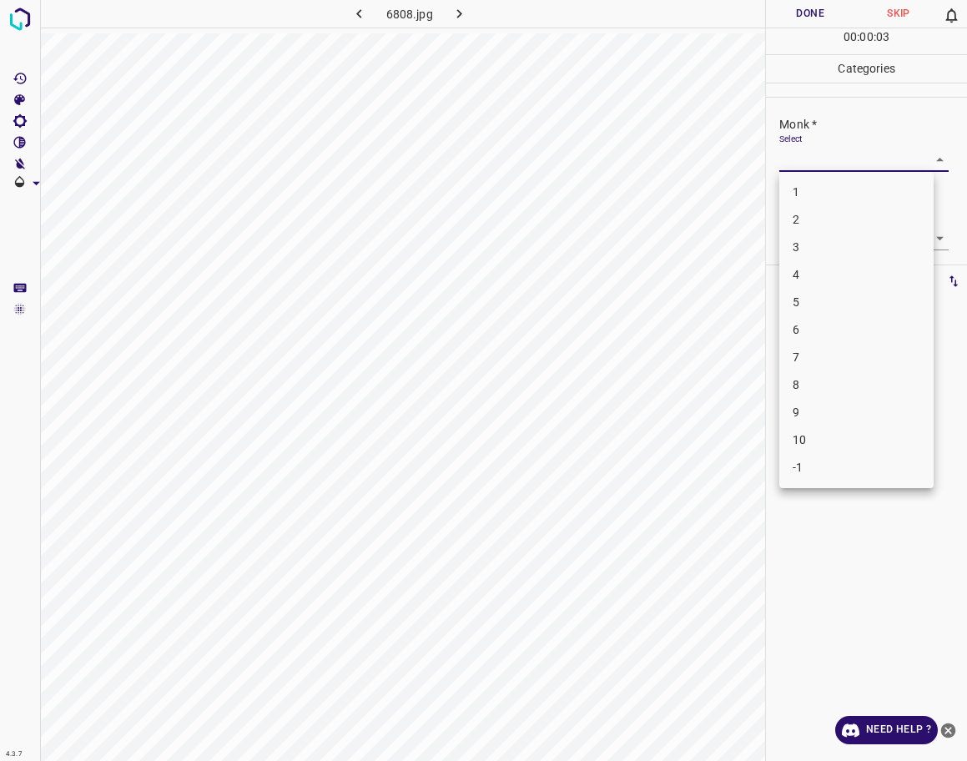
click at [827, 321] on li "6" at bounding box center [856, 330] width 154 height 28
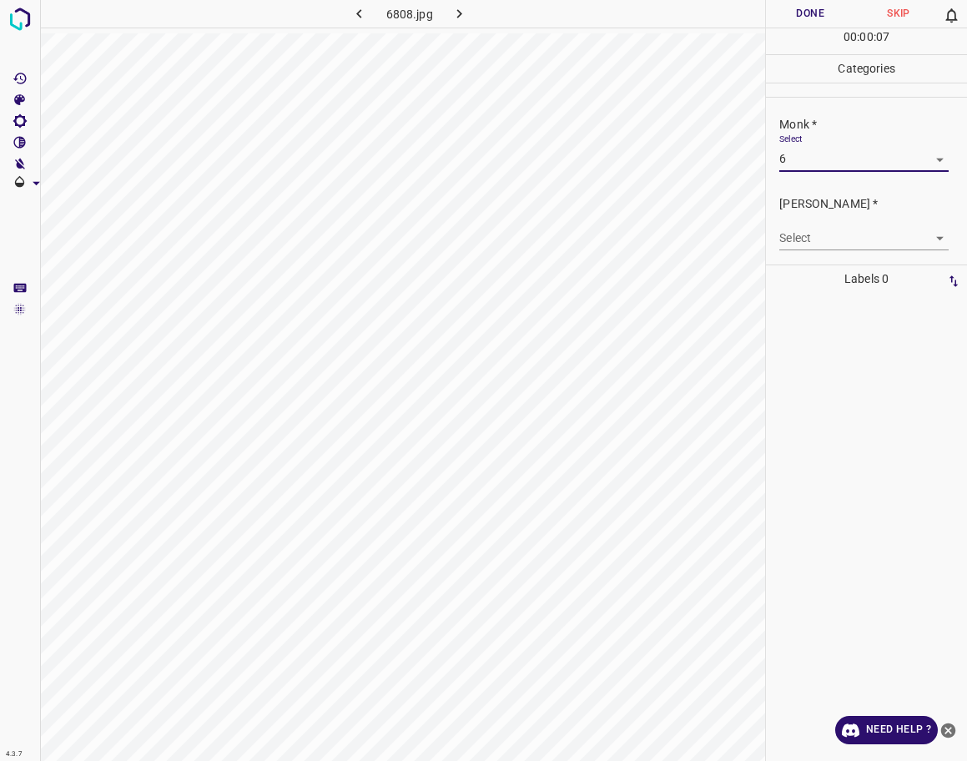
click at [840, 156] on body "4.3.7 6808.jpg Done Skip 0 00 : 00 : 07 Categories Monk * Select 6 6 [PERSON_NA…" at bounding box center [483, 380] width 967 height 761
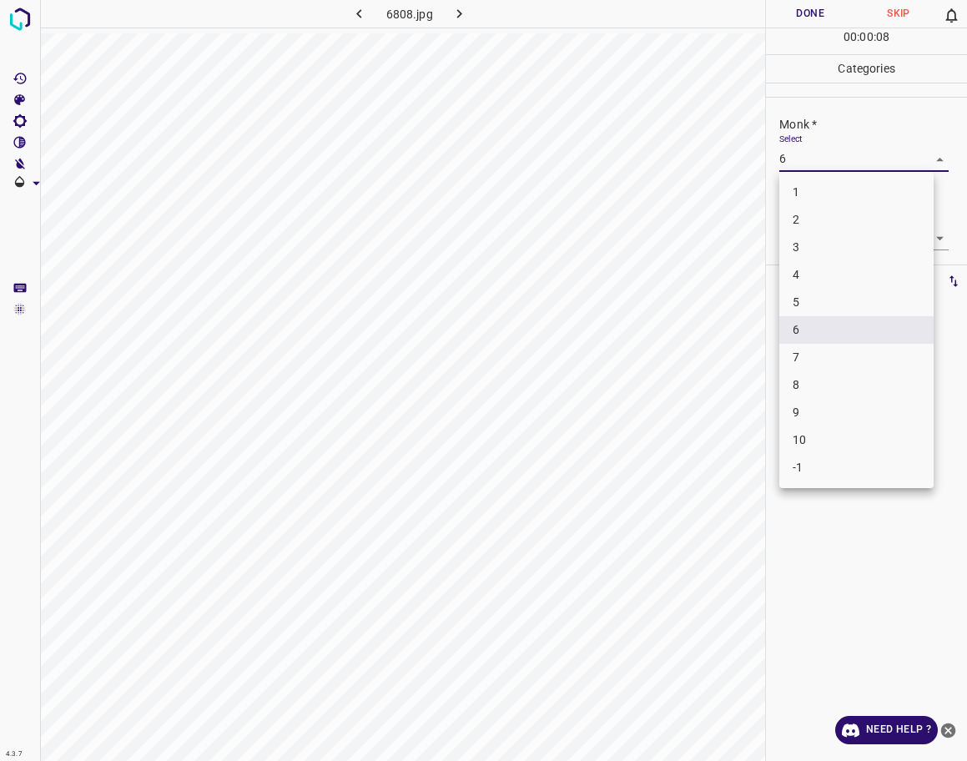
click at [812, 300] on li "5" at bounding box center [856, 303] width 154 height 28
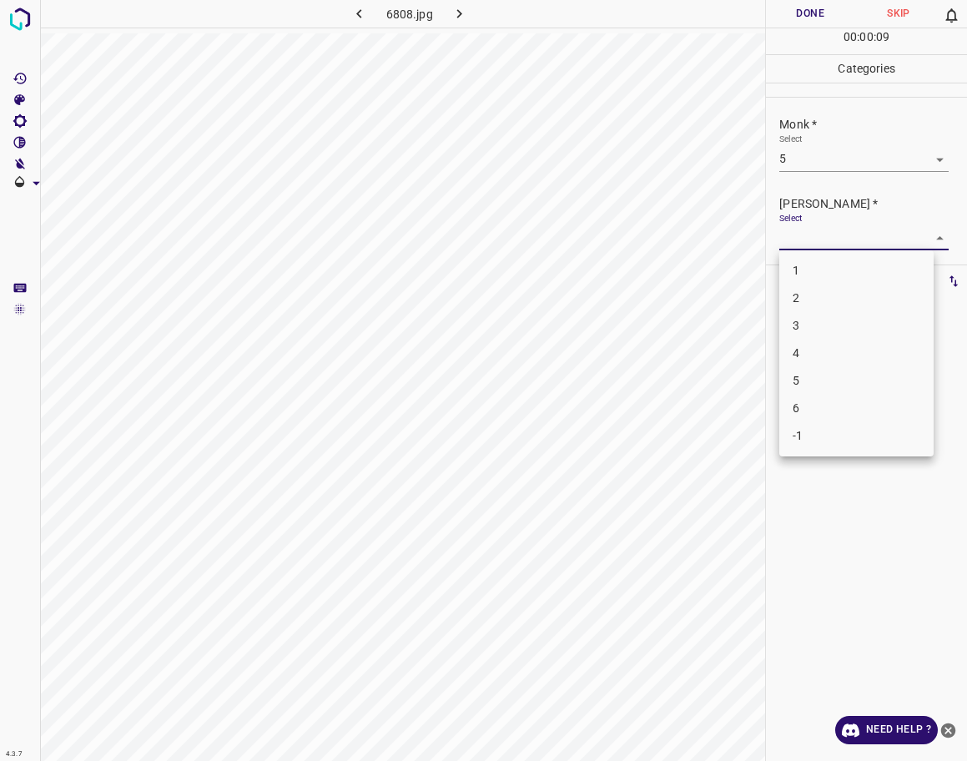
click at [811, 240] on body "4.3.7 6808.jpg Done Skip 0 00 : 00 : 09 Categories Monk * Select 5 5 [PERSON_NA…" at bounding box center [483, 380] width 967 height 761
click at [818, 344] on ul "1 2 3 4 5 6 -1" at bounding box center [856, 353] width 154 height 206
click at [806, 345] on li "4" at bounding box center [856, 354] width 154 height 28
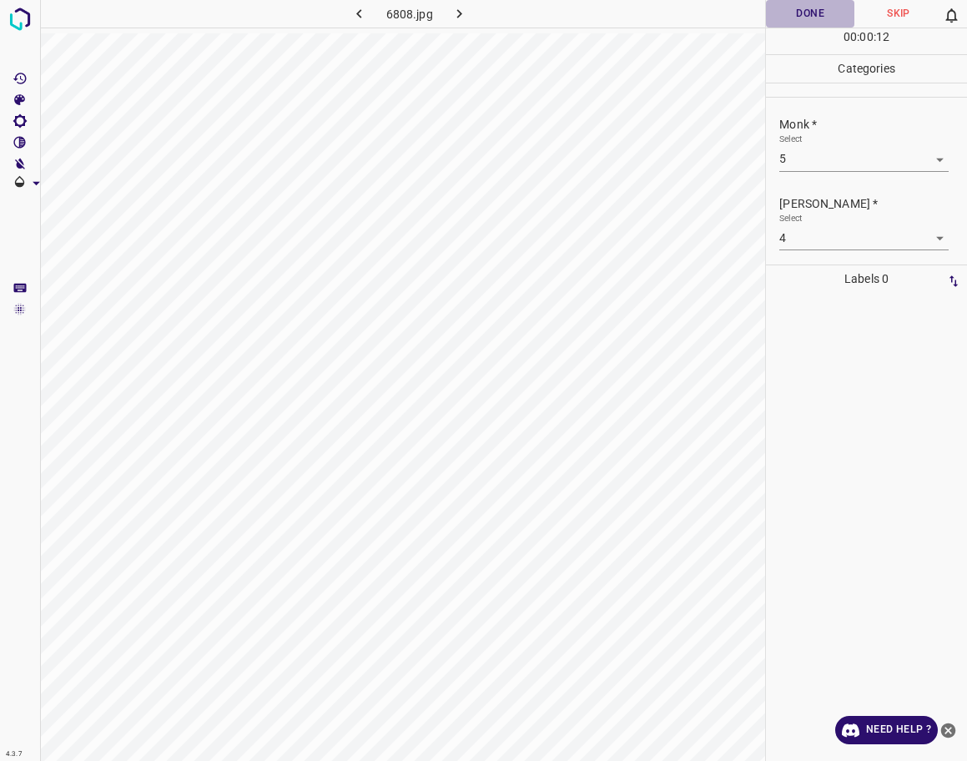
click at [809, 16] on button "Done" at bounding box center [810, 14] width 88 height 28
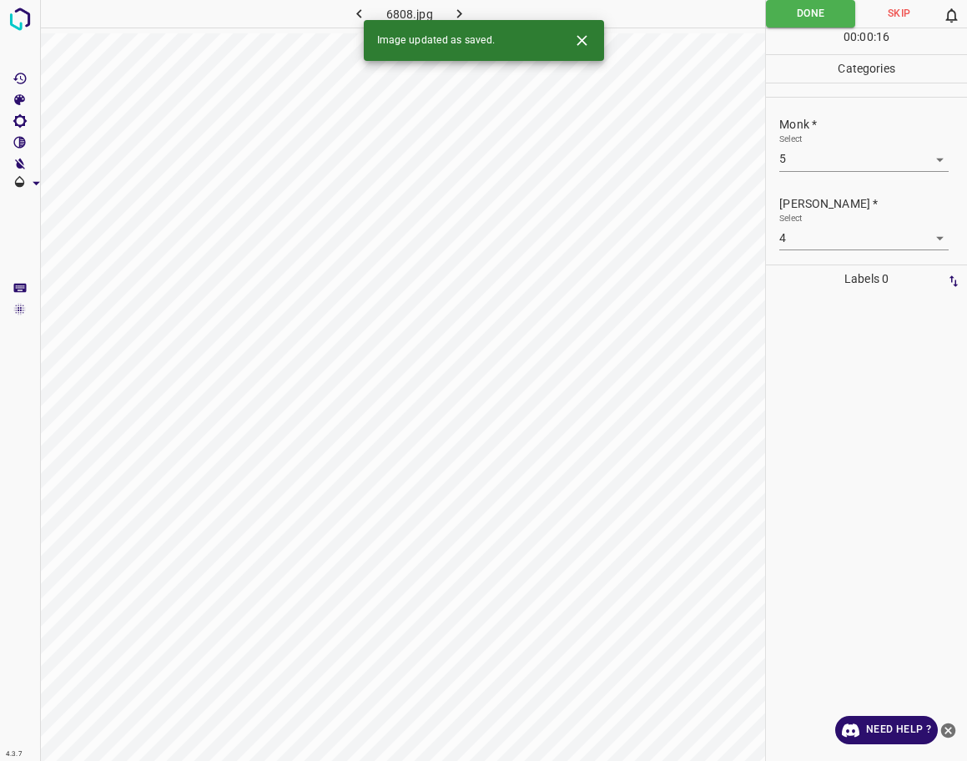
click at [465, 7] on icon "button" at bounding box center [460, 14] width 18 height 18
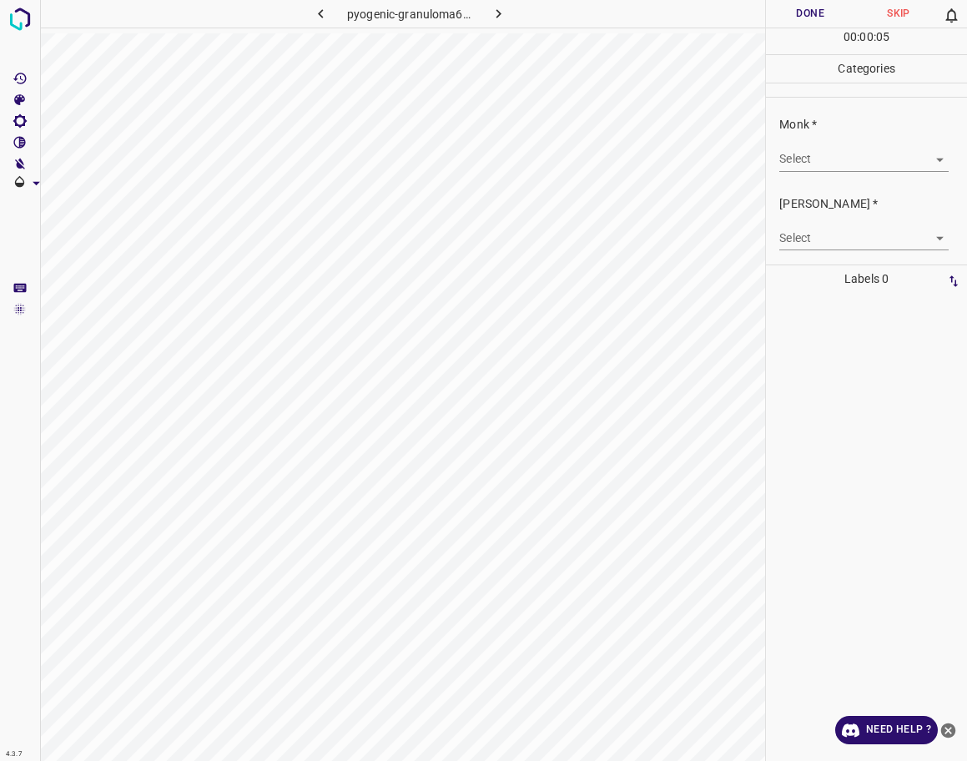
click at [842, 179] on div "Monk * Select ​" at bounding box center [866, 143] width 201 height 78
click at [835, 157] on body "4.3.7 pyogenic-granuloma64.jpg Done Skip 0 00 : 00 : 05 Categories Monk * Selec…" at bounding box center [483, 380] width 967 height 761
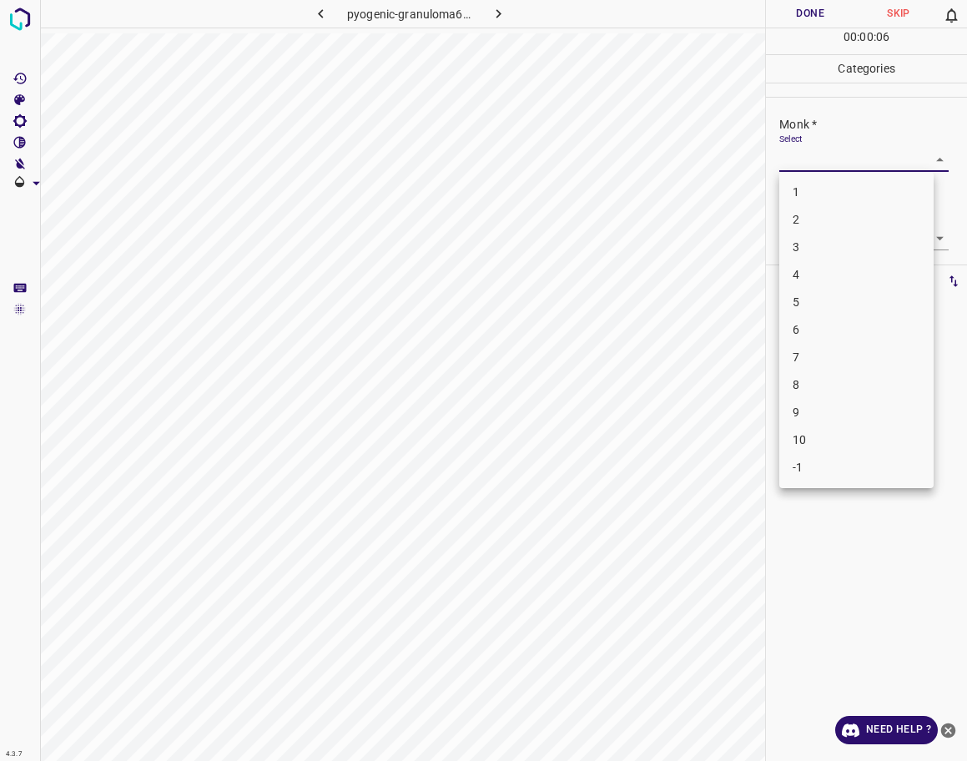
click at [814, 219] on li "2" at bounding box center [856, 220] width 154 height 28
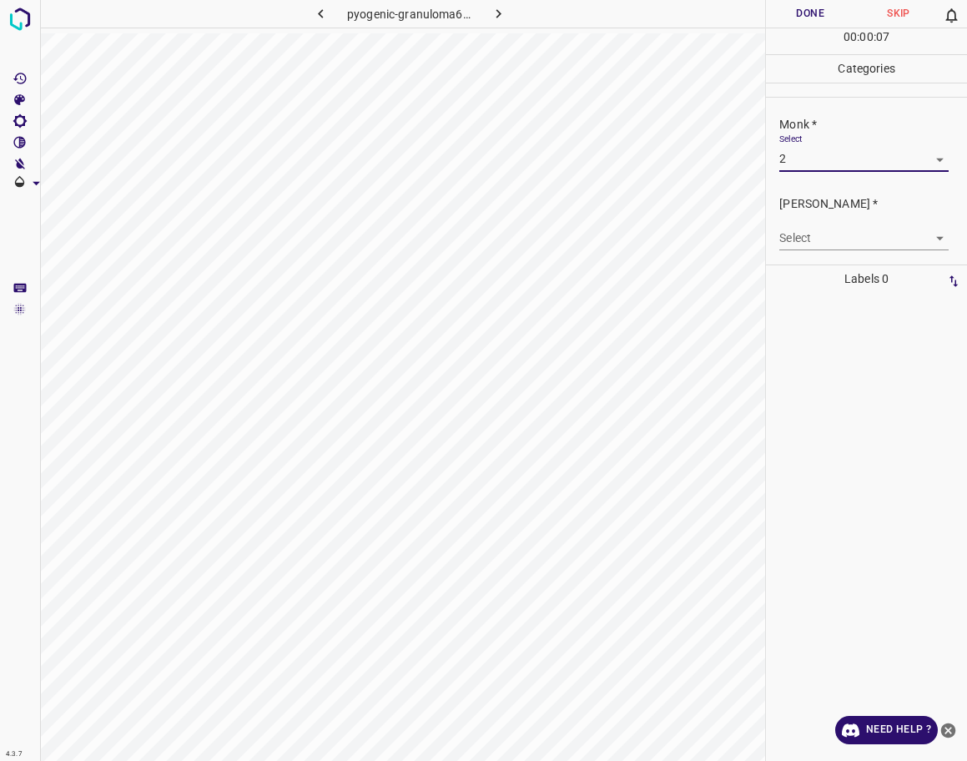
click at [815, 229] on body "4.3.7 pyogenic-granuloma64.jpg Done Skip 0 00 : 00 : 07 Categories Monk * Selec…" at bounding box center [483, 380] width 967 height 761
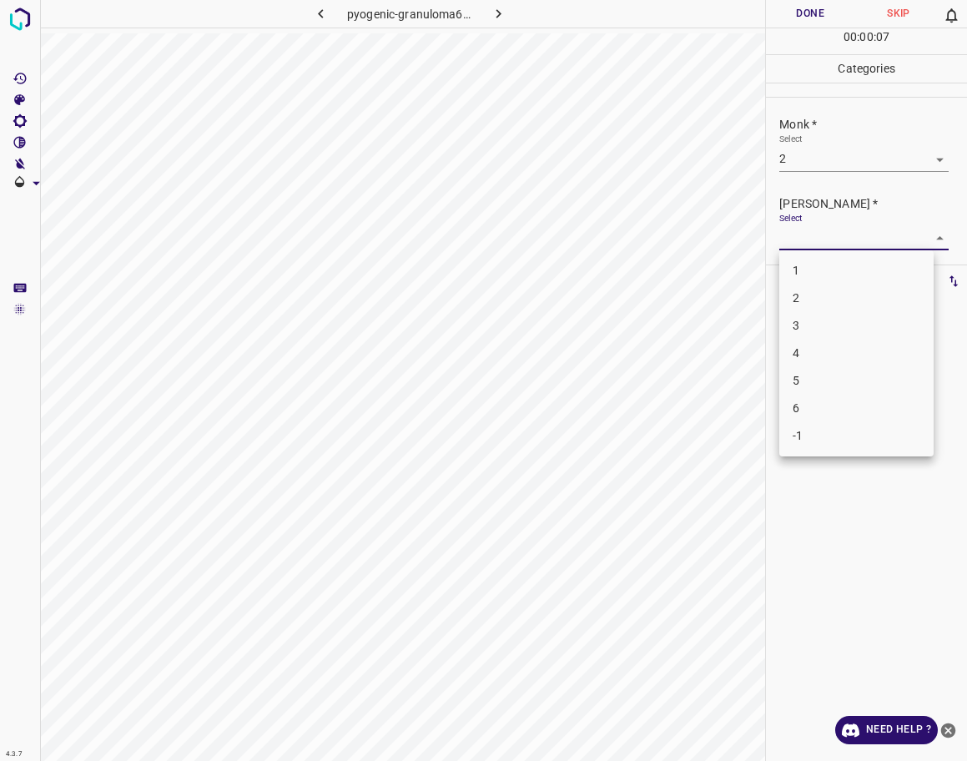
click at [813, 272] on li "1" at bounding box center [856, 271] width 154 height 28
click at [809, 14] on button "Done" at bounding box center [810, 14] width 88 height 28
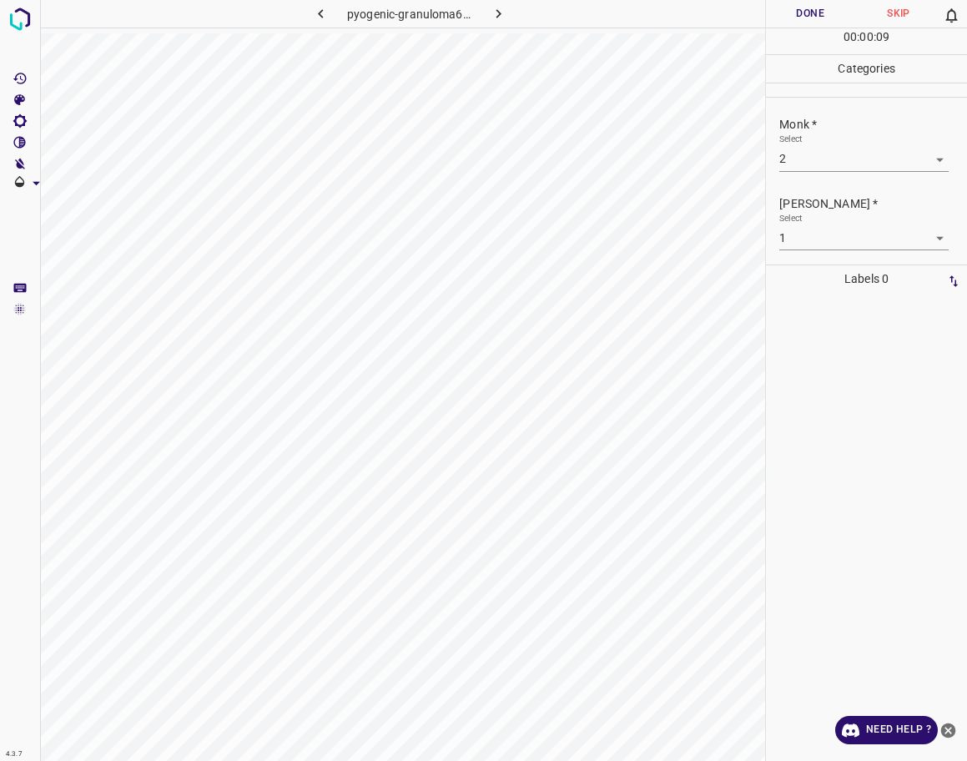
click at [495, 9] on icon "button" at bounding box center [499, 14] width 18 height 18
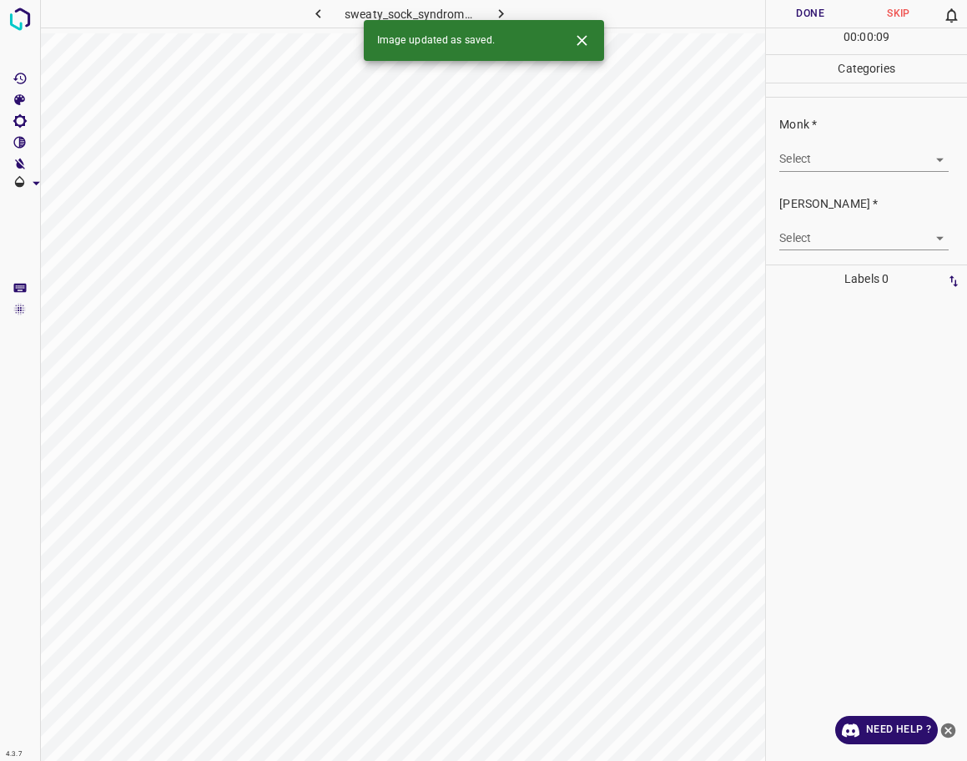
click at [815, 152] on body "4.3.7 sweaty_sock_syndrome3.jpg Done Skip 0 00 : 00 : 09 Categories Monk * Sele…" at bounding box center [483, 380] width 967 height 761
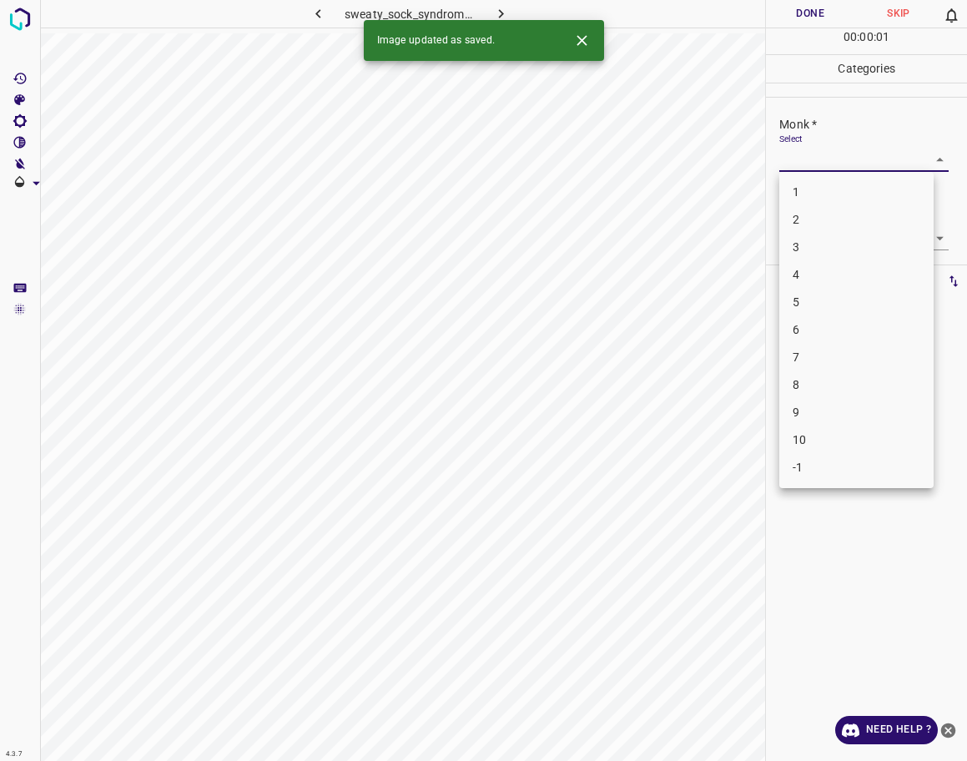
click at [800, 250] on li "3" at bounding box center [856, 248] width 154 height 28
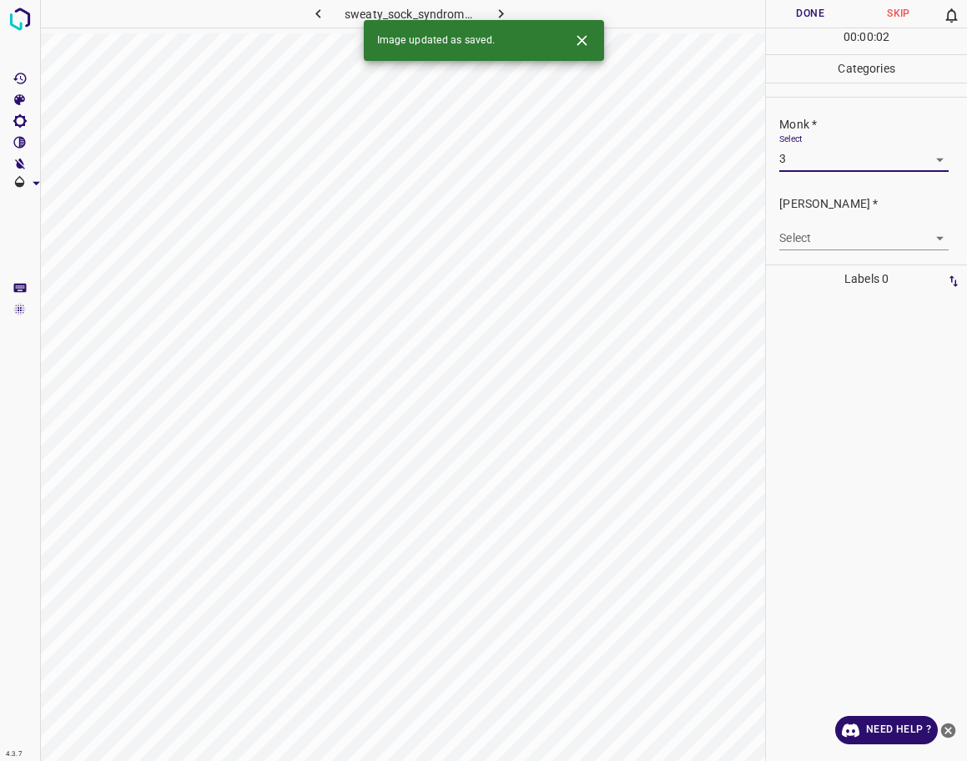
click at [799, 236] on body "4.3.7 sweaty_sock_syndrome3.jpg Done Skip 0 00 : 00 : 02 Categories Monk * Sele…" at bounding box center [483, 380] width 967 height 761
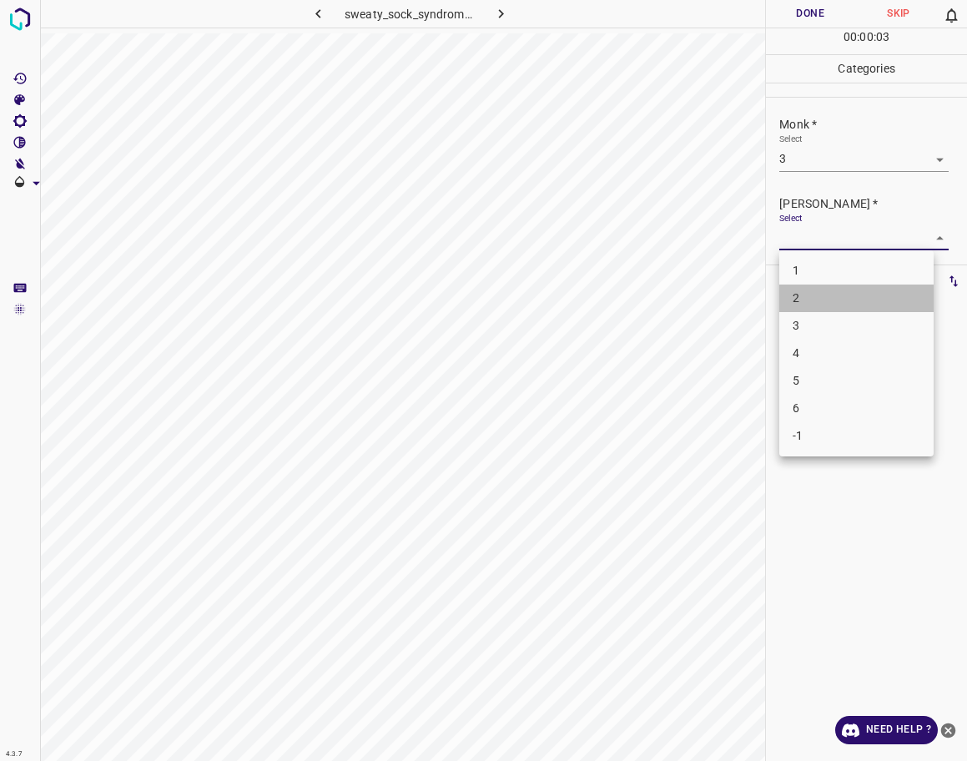
click at [802, 296] on li "2" at bounding box center [856, 299] width 154 height 28
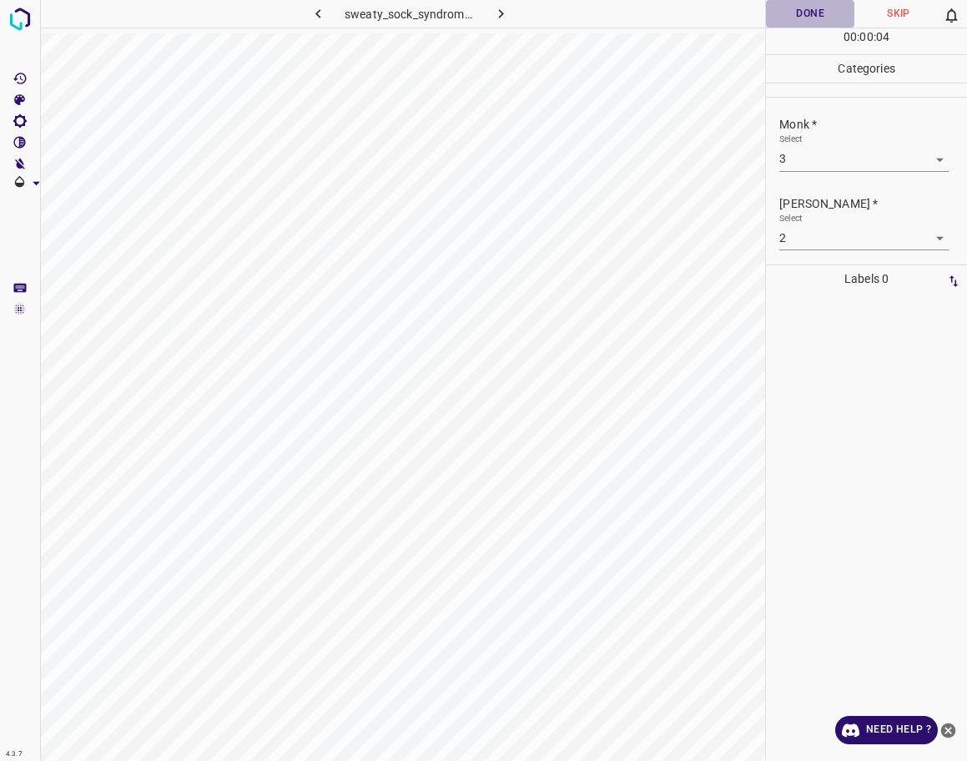
click at [804, 13] on button "Done" at bounding box center [810, 14] width 88 height 28
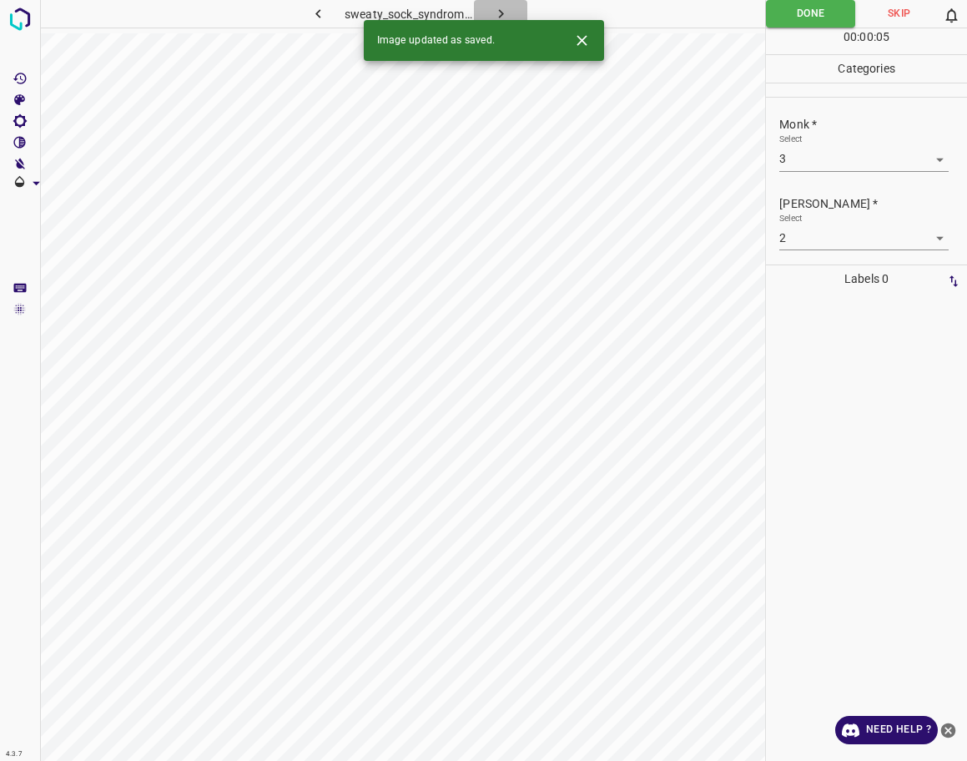
click at [487, 11] on button "button" at bounding box center [500, 14] width 53 height 28
click at [869, 165] on body "4.3.7 [MEDICAL_DATA]-distensae29.jpg Done Skip 0 00 : 00 : 01 Categories Monk *…" at bounding box center [483, 380] width 967 height 761
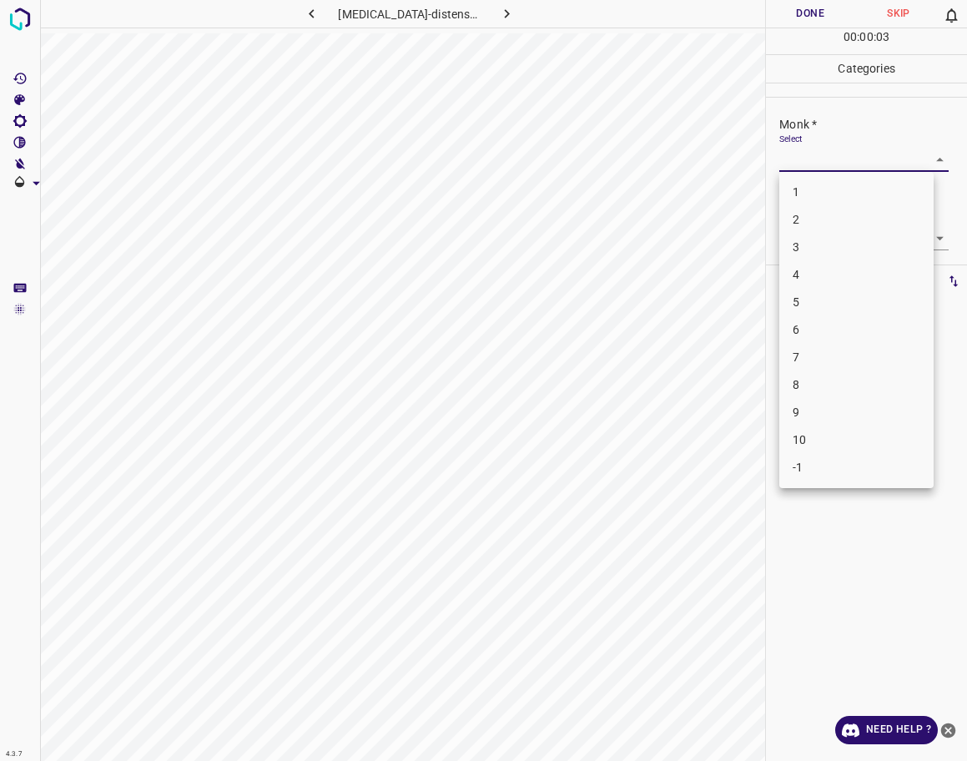
click at [836, 298] on li "5" at bounding box center [856, 303] width 154 height 28
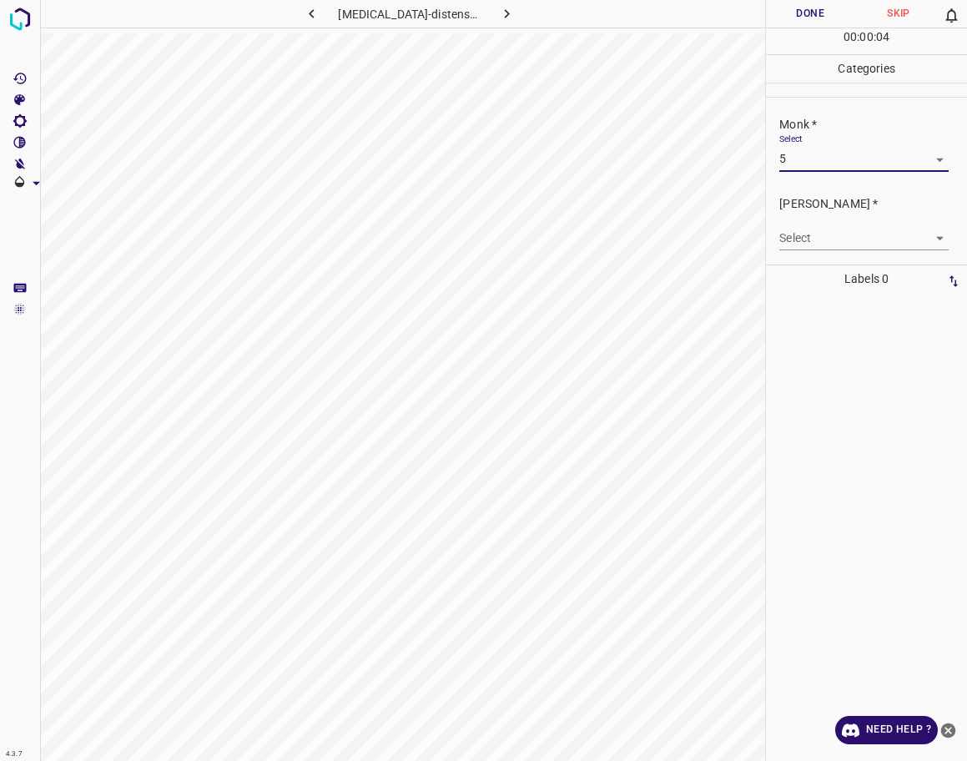
click at [837, 244] on body "4.3.7 [MEDICAL_DATA]-distensae29.jpg Done Skip 0 00 : 00 : 04 Categories Monk *…" at bounding box center [483, 380] width 967 height 761
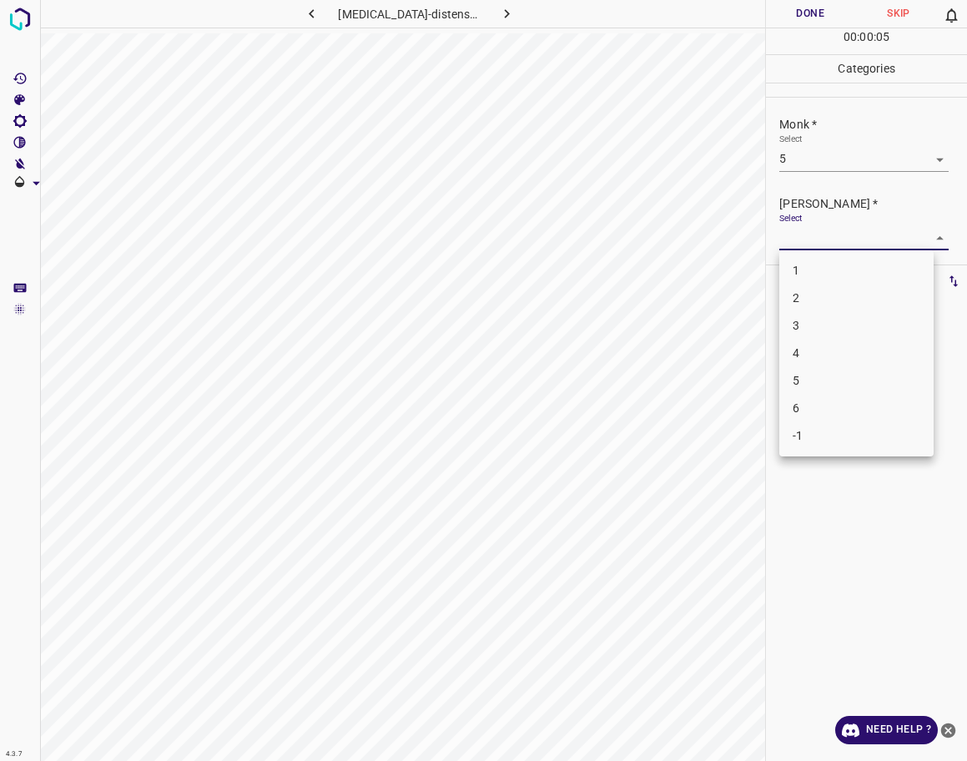
click at [835, 341] on li "4" at bounding box center [856, 354] width 154 height 28
click at [813, 23] on button "Done" at bounding box center [810, 14] width 88 height 28
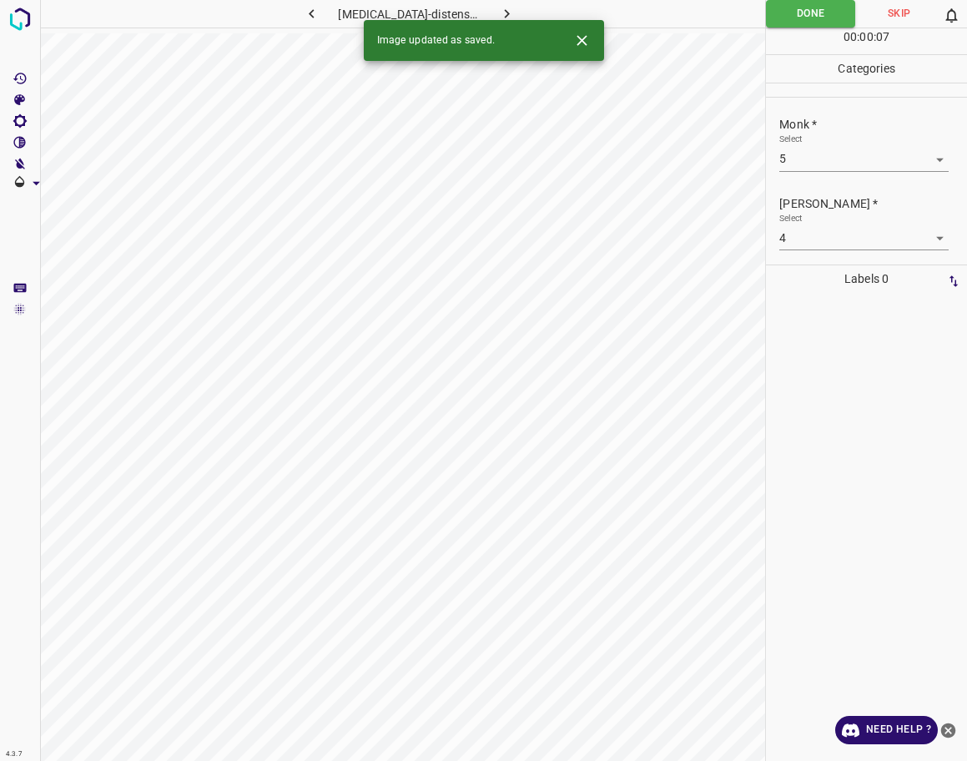
click at [498, 14] on icon "button" at bounding box center [507, 14] width 18 height 18
click at [829, 152] on body "4.3.7 pyogenic-granuloma77.jpg Done Skip 0 00 : 00 : 01 Categories Monk * Selec…" at bounding box center [483, 380] width 967 height 761
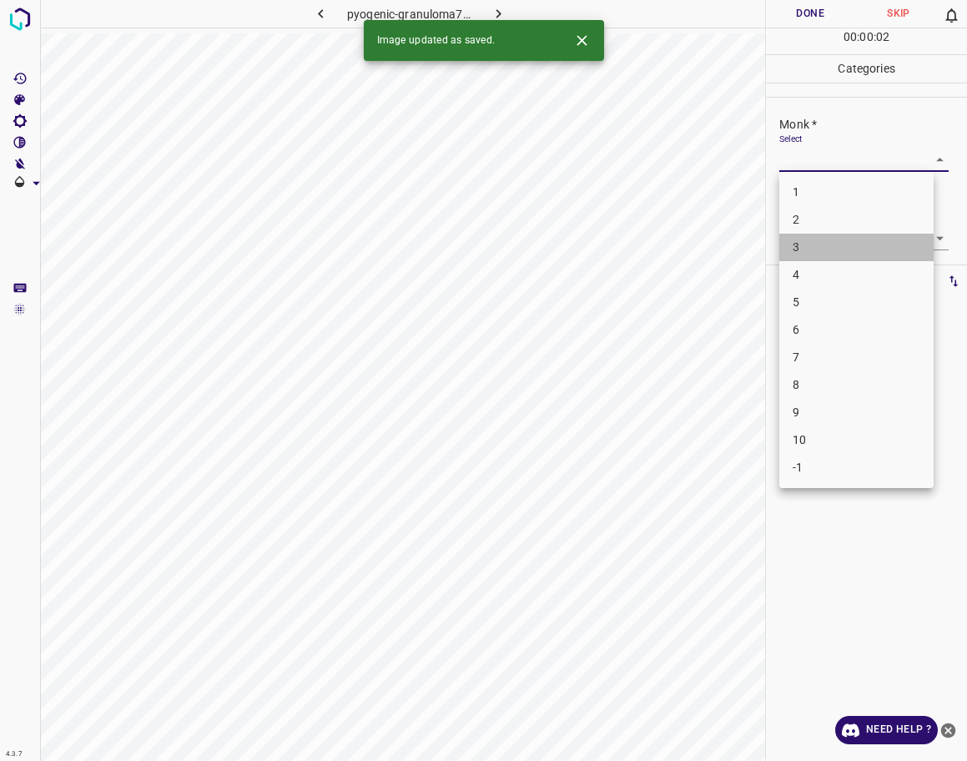
click at [816, 246] on li "3" at bounding box center [856, 248] width 154 height 28
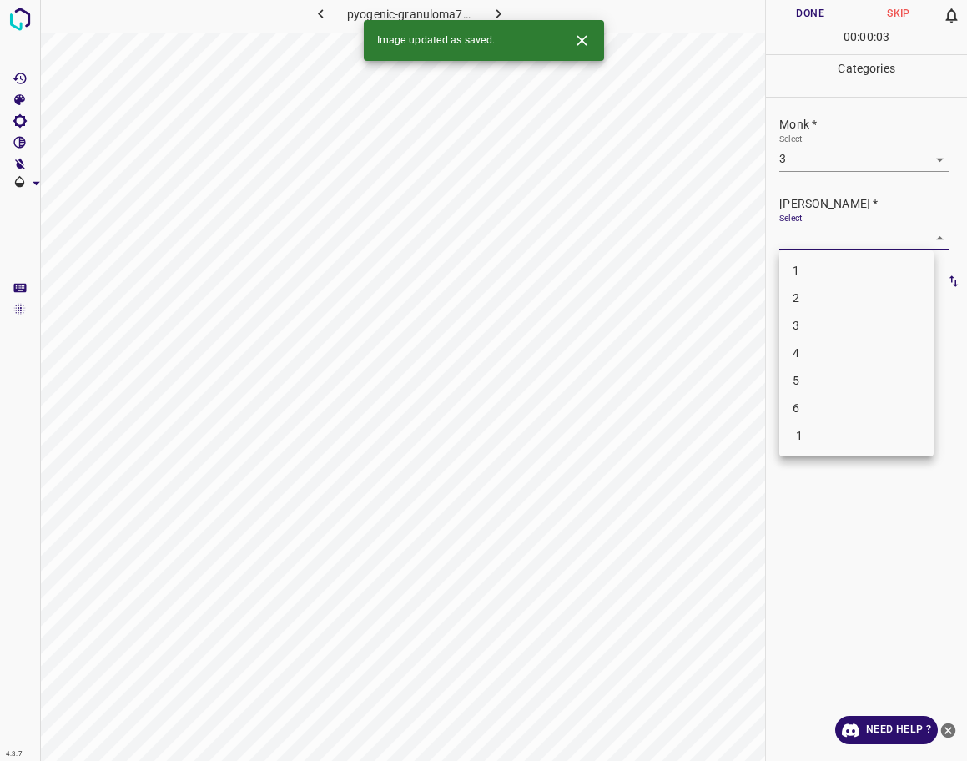
click at [826, 240] on body "4.3.7 pyogenic-granuloma77.jpg Done Skip 0 00 : 00 : 03 Categories Monk * Selec…" at bounding box center [483, 380] width 967 height 761
click at [822, 312] on li "3" at bounding box center [856, 326] width 154 height 28
click at [822, 311] on ul "1 2 3 4 5 6 -1" at bounding box center [857, 308] width 116 height 116
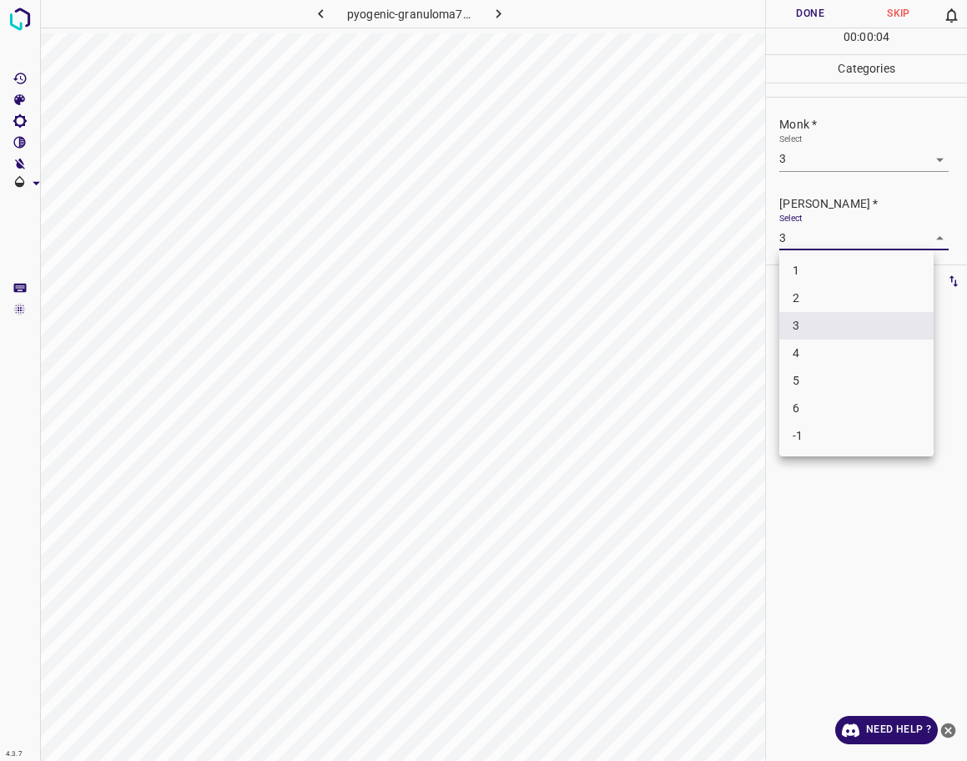
click at [818, 227] on body "4.3.7 pyogenic-granuloma77.jpg Done Skip 0 00 : 00 : 04 Categories Monk * Selec…" at bounding box center [483, 380] width 967 height 761
click at [816, 298] on li "2" at bounding box center [856, 299] width 154 height 28
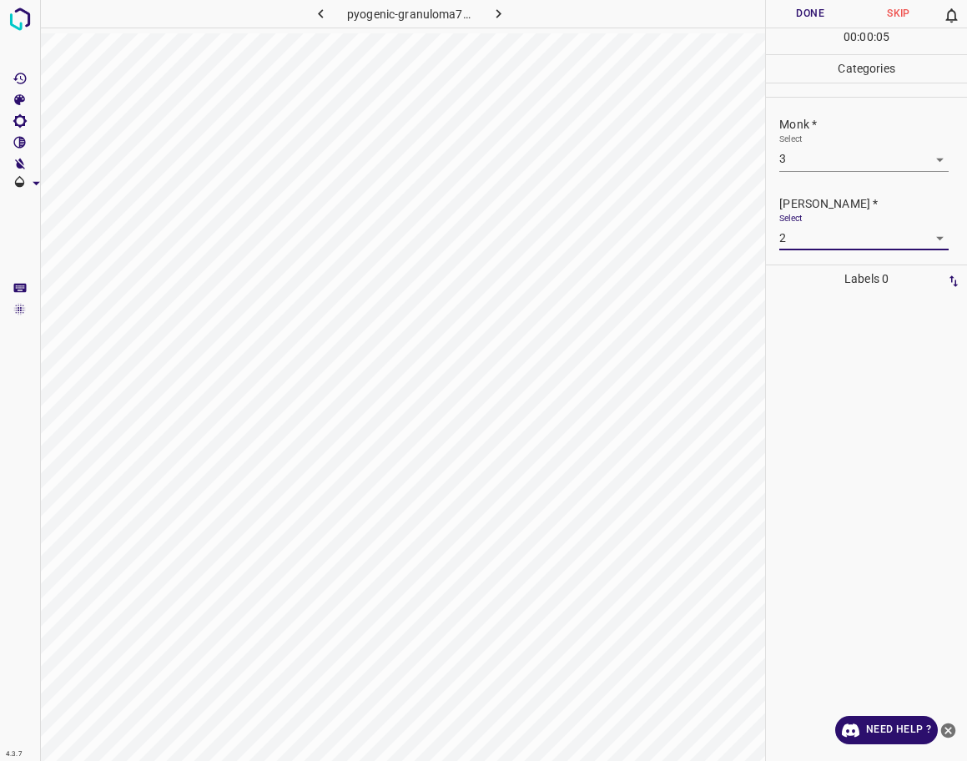
click at [817, 11] on button "Done" at bounding box center [810, 14] width 88 height 28
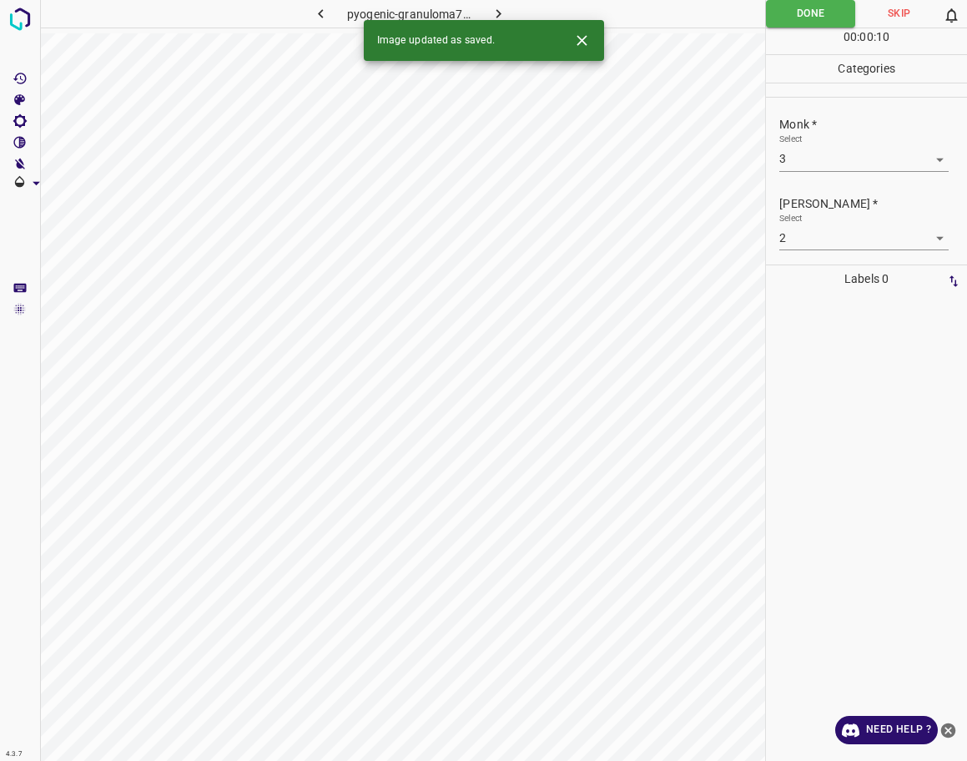
click at [508, 10] on button "button" at bounding box center [497, 14] width 53 height 28
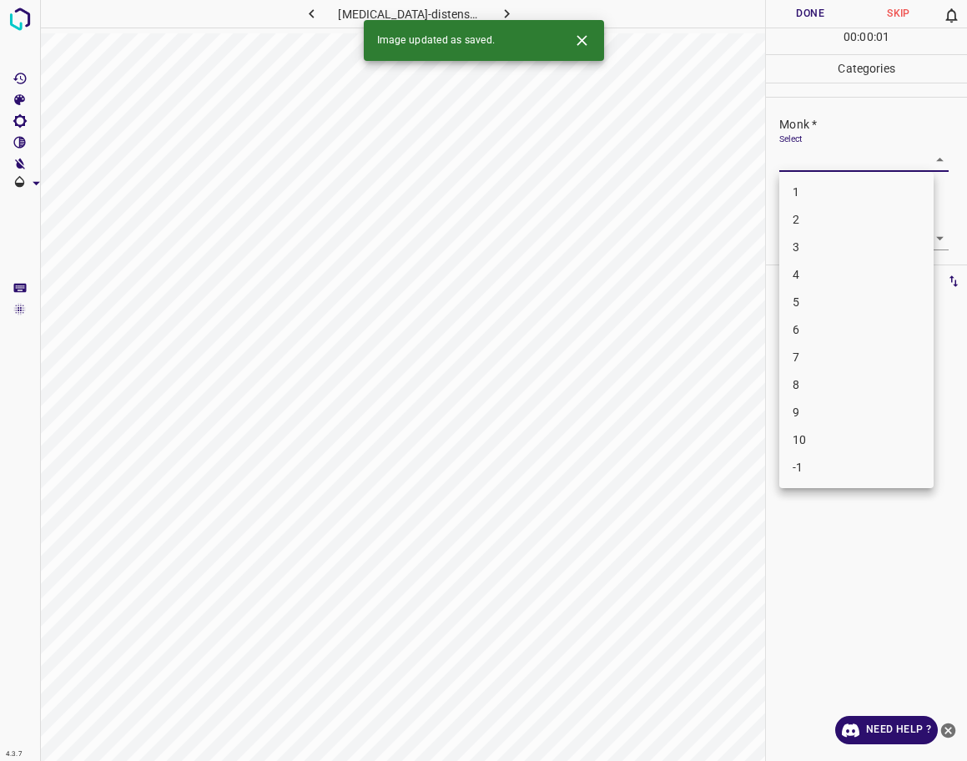
click at [875, 149] on body "4.3.7 [MEDICAL_DATA]-distensae58.jpg Done Skip 0 00 : 00 : 01 Categories Monk *…" at bounding box center [483, 380] width 967 height 761
click at [873, 161] on div at bounding box center [483, 380] width 967 height 761
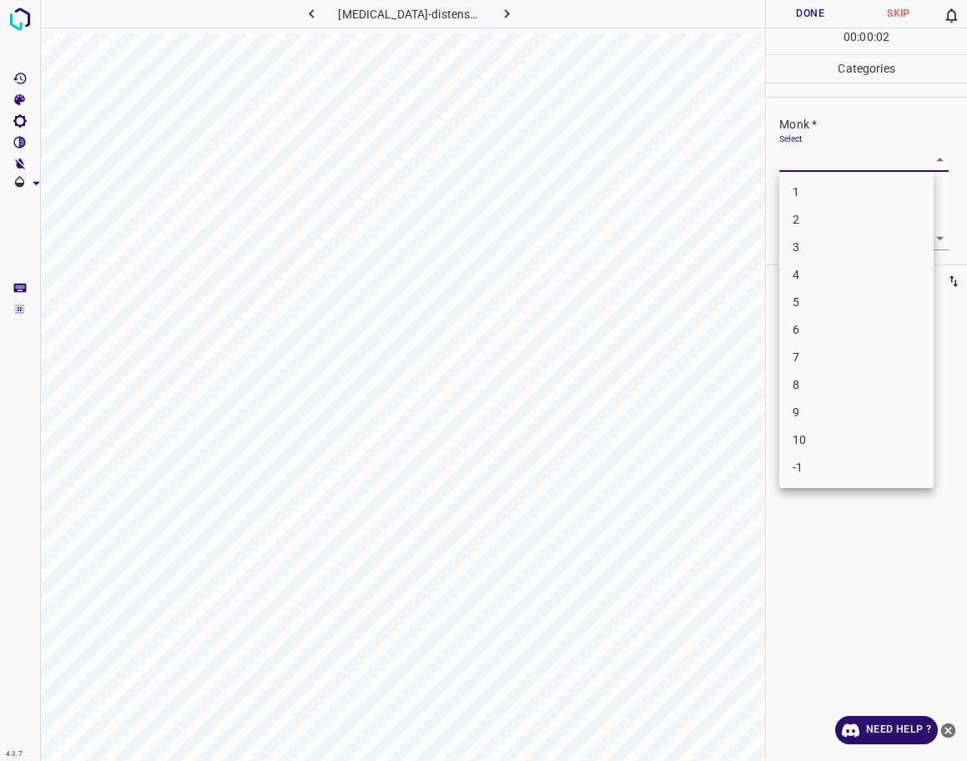
click at [860, 164] on body "4.3.7 [MEDICAL_DATA]-distensae58.jpg Done Skip 0 00 : 00 : 02 Categories Monk *…" at bounding box center [483, 380] width 967 height 761
click at [830, 189] on li "1" at bounding box center [856, 193] width 154 height 28
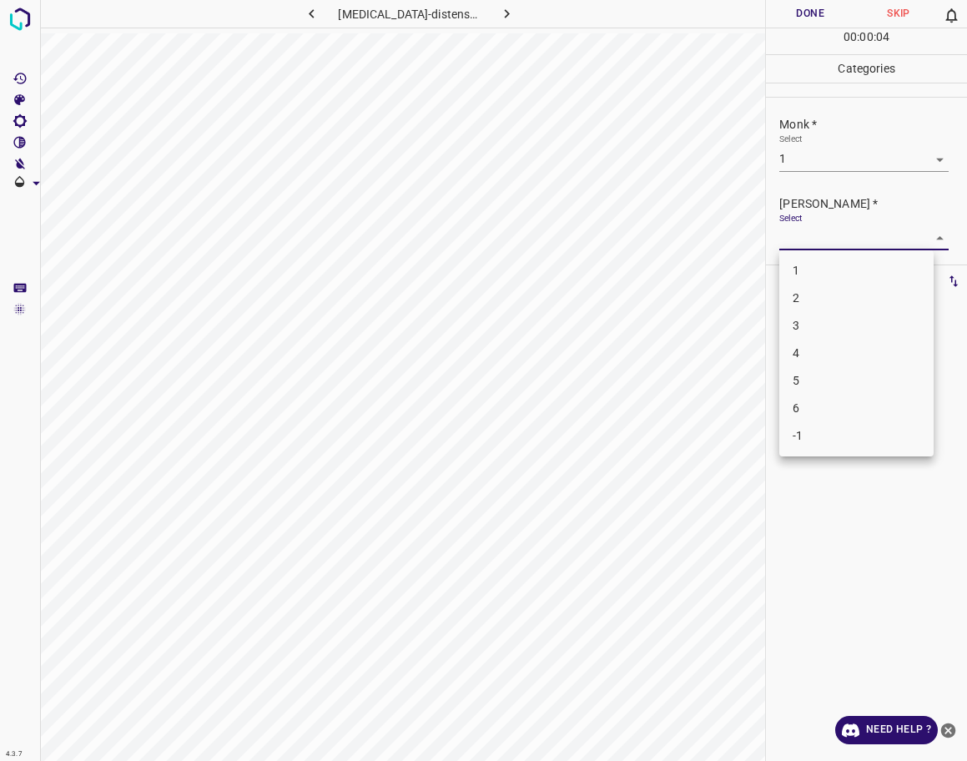
click at [824, 235] on body "4.3.7 [MEDICAL_DATA]-distensae58.jpg Done Skip 0 00 : 00 : 04 Categories Monk *…" at bounding box center [483, 380] width 967 height 761
click at [824, 280] on li "1" at bounding box center [856, 271] width 154 height 28
click at [824, 7] on button "Done" at bounding box center [810, 14] width 88 height 28
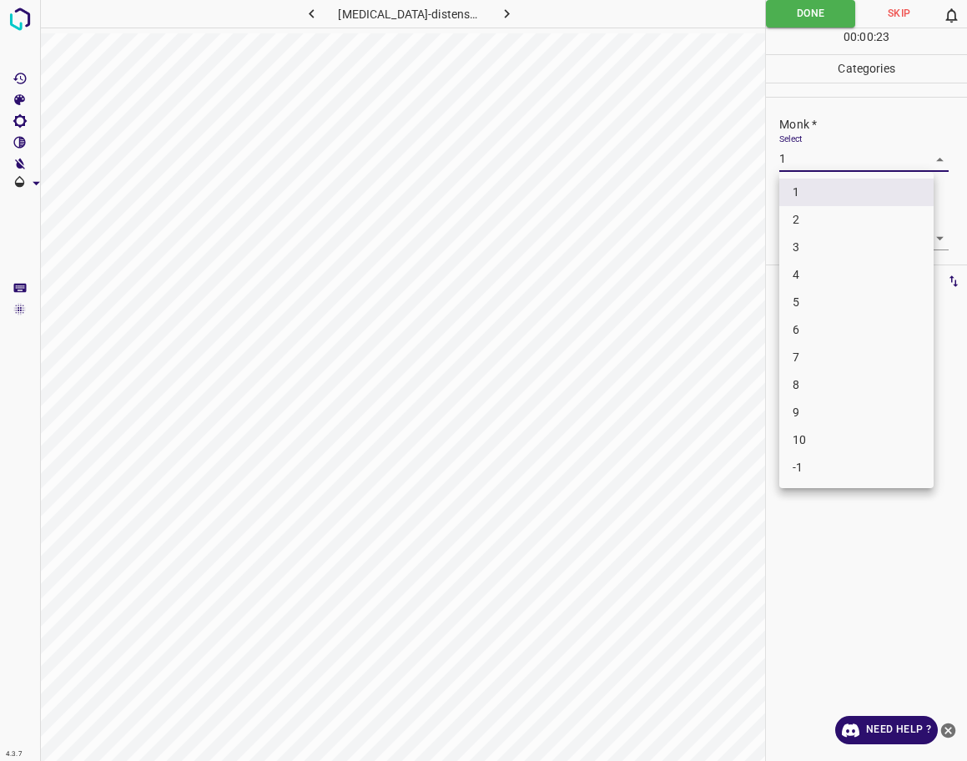
click at [803, 154] on body "4.3.7 [MEDICAL_DATA]-distensae58.jpg Done Skip 0 00 : 00 : 23 Categories Monk *…" at bounding box center [483, 380] width 967 height 761
click at [817, 232] on li "2" at bounding box center [856, 220] width 154 height 28
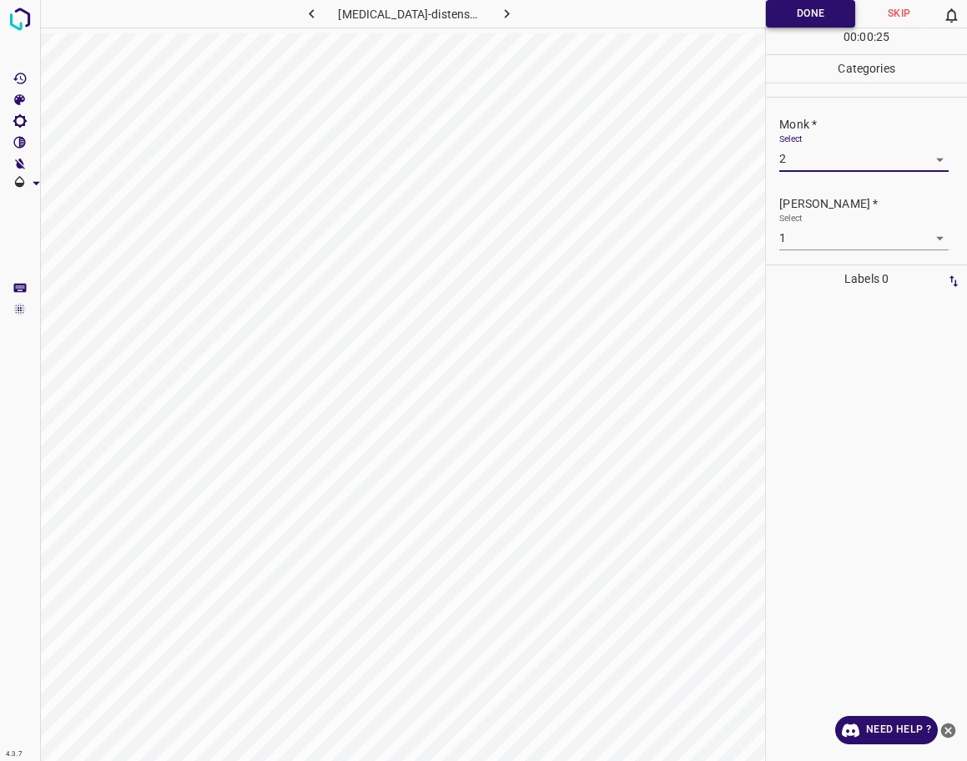
click at [779, 12] on button "Done" at bounding box center [810, 14] width 89 height 28
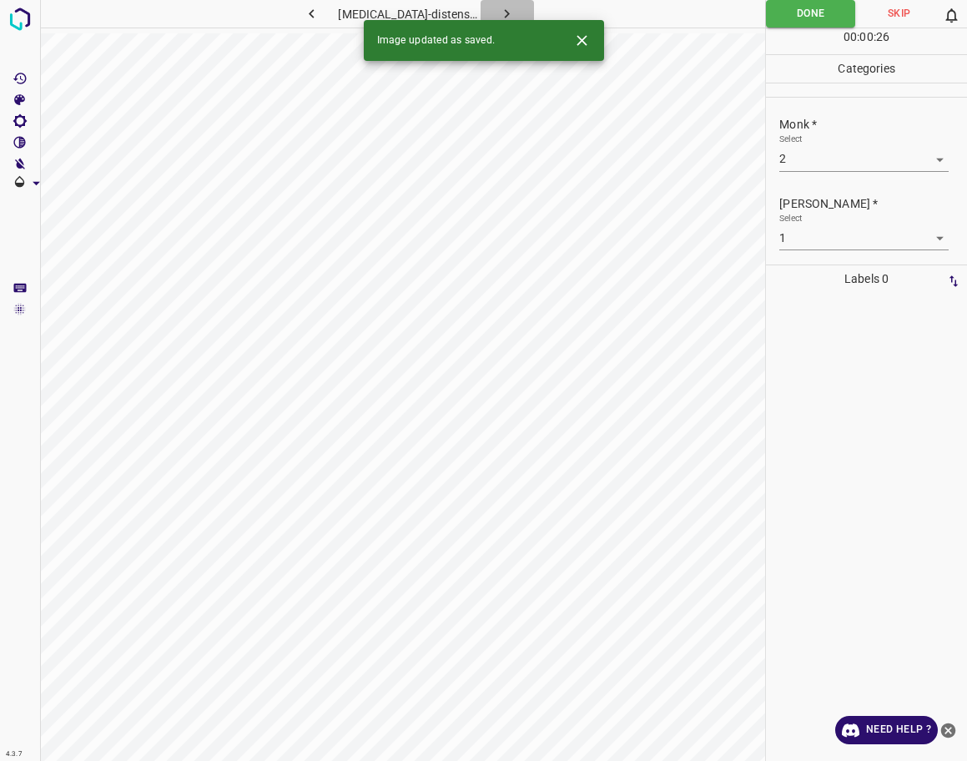
click at [499, 15] on icon "button" at bounding box center [507, 14] width 18 height 18
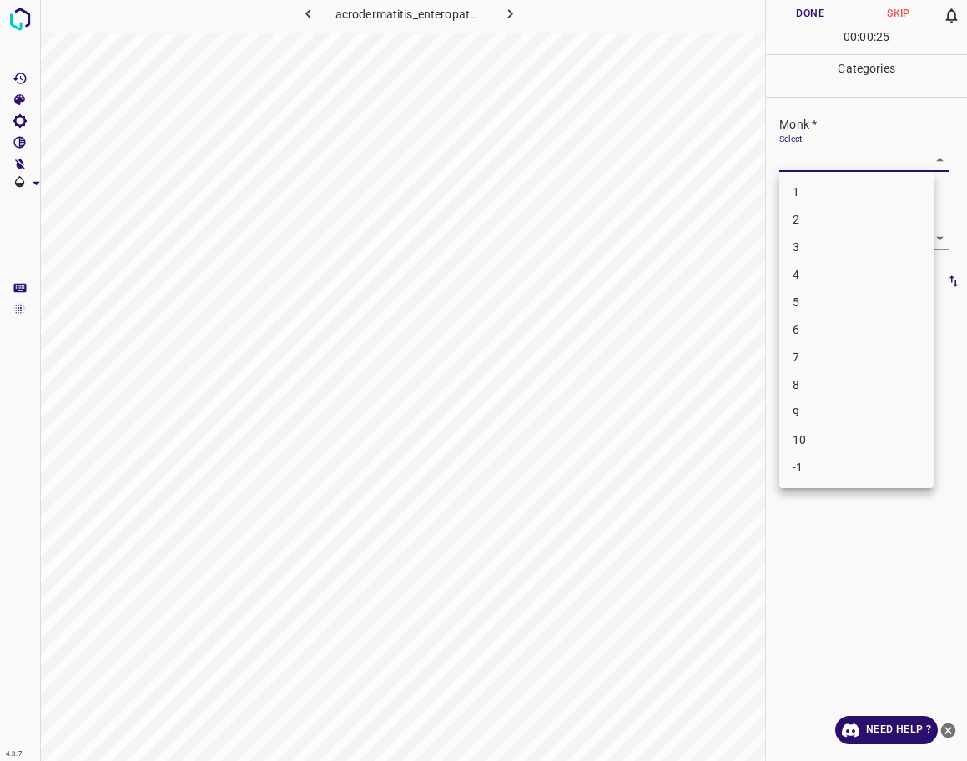
click at [820, 154] on body "4.3.7 acrodermatitis_enteropathica46.jpg Done Skip 0 00 : 00 : 25 Categories Mo…" at bounding box center [483, 380] width 967 height 761
click at [811, 300] on li "5" at bounding box center [856, 303] width 154 height 28
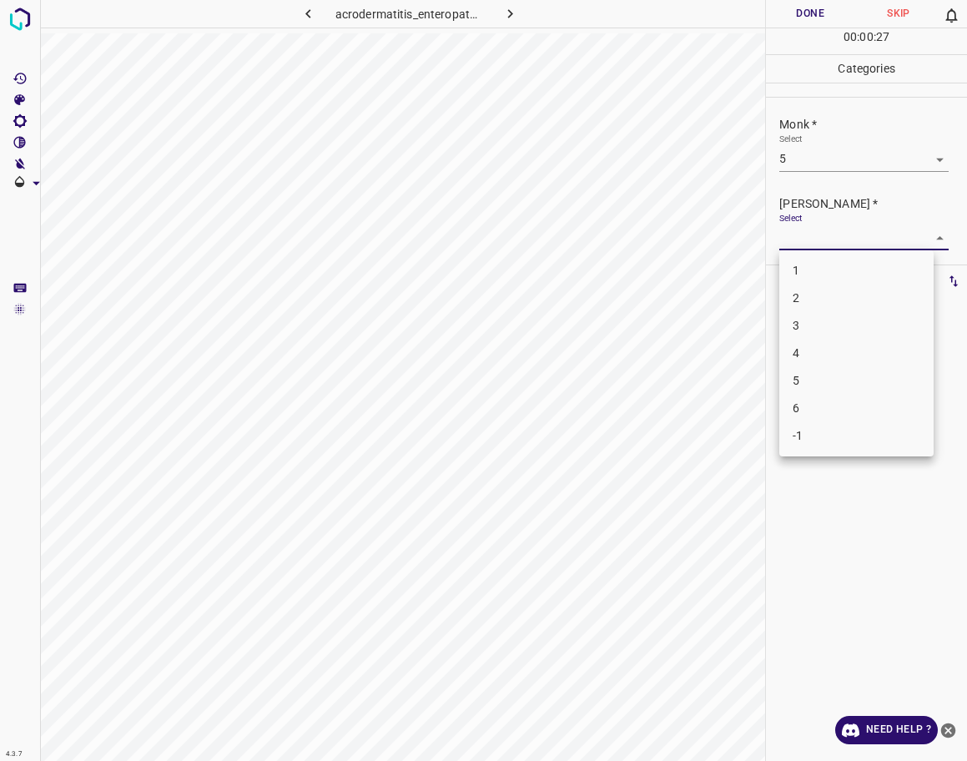
click at [827, 240] on body "4.3.7 acrodermatitis_enteropathica46.jpg Done Skip 0 00 : 00 : 27 Categories Mo…" at bounding box center [483, 380] width 967 height 761
click at [816, 350] on li "4" at bounding box center [856, 354] width 154 height 28
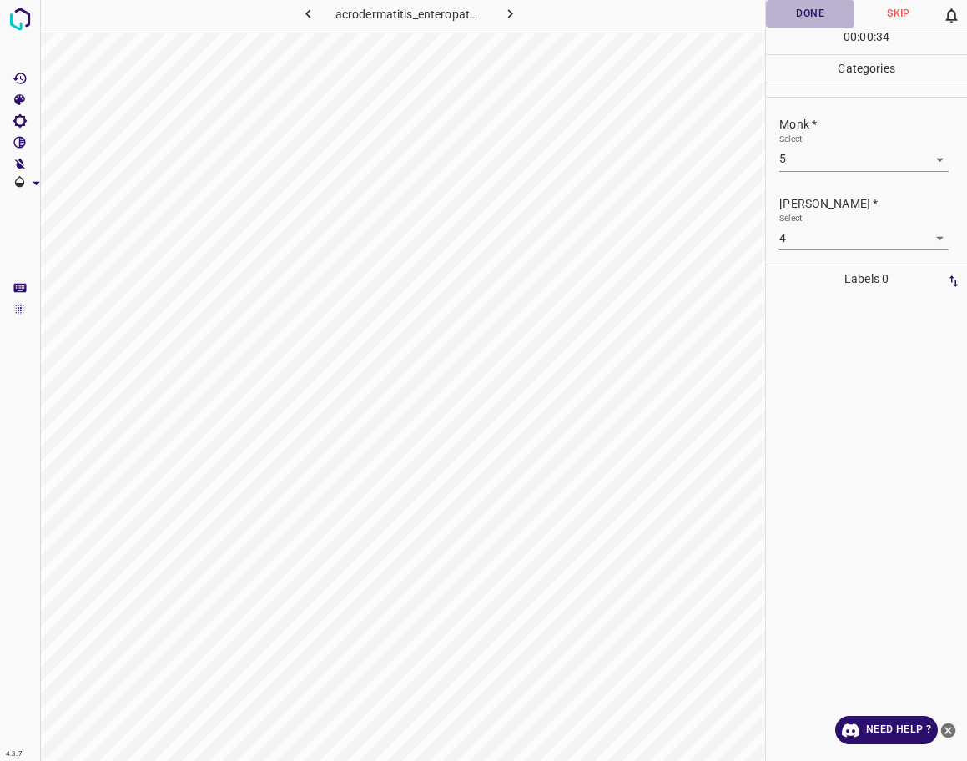
click at [799, 8] on button "Done" at bounding box center [810, 14] width 88 height 28
click at [517, 14] on icon "button" at bounding box center [511, 14] width 18 height 18
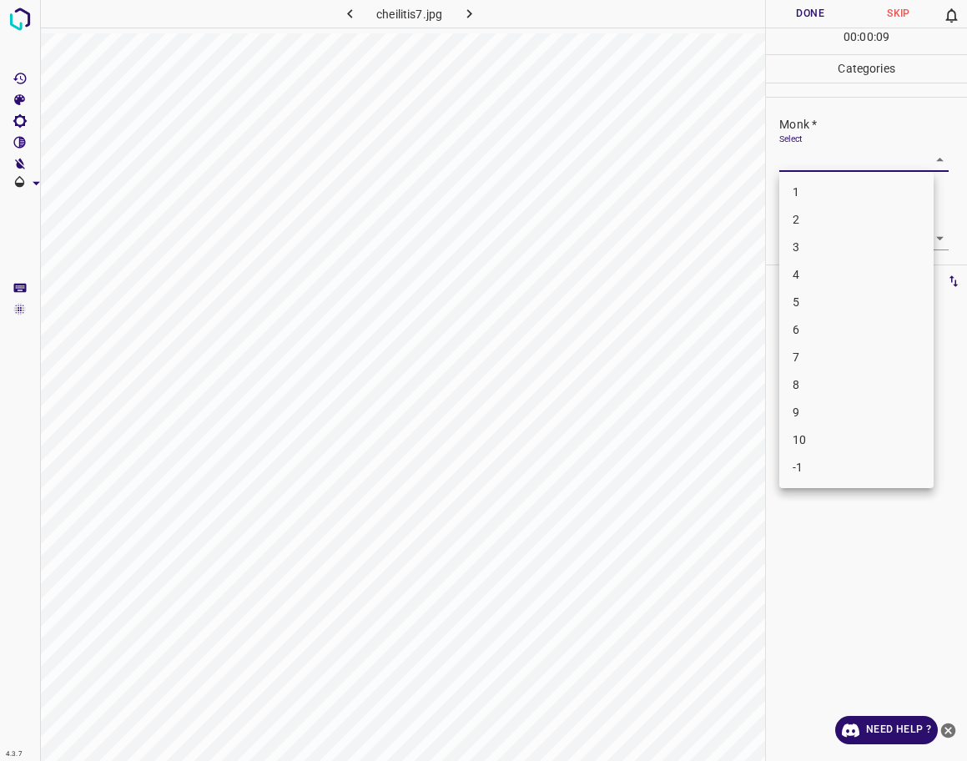
click at [811, 164] on body "4.3.7 cheilitis7.jpg Done Skip 0 00 : 00 : 09 Categories Monk * Select ​ [PERSO…" at bounding box center [483, 380] width 967 height 761
click at [803, 282] on li "4" at bounding box center [856, 275] width 154 height 28
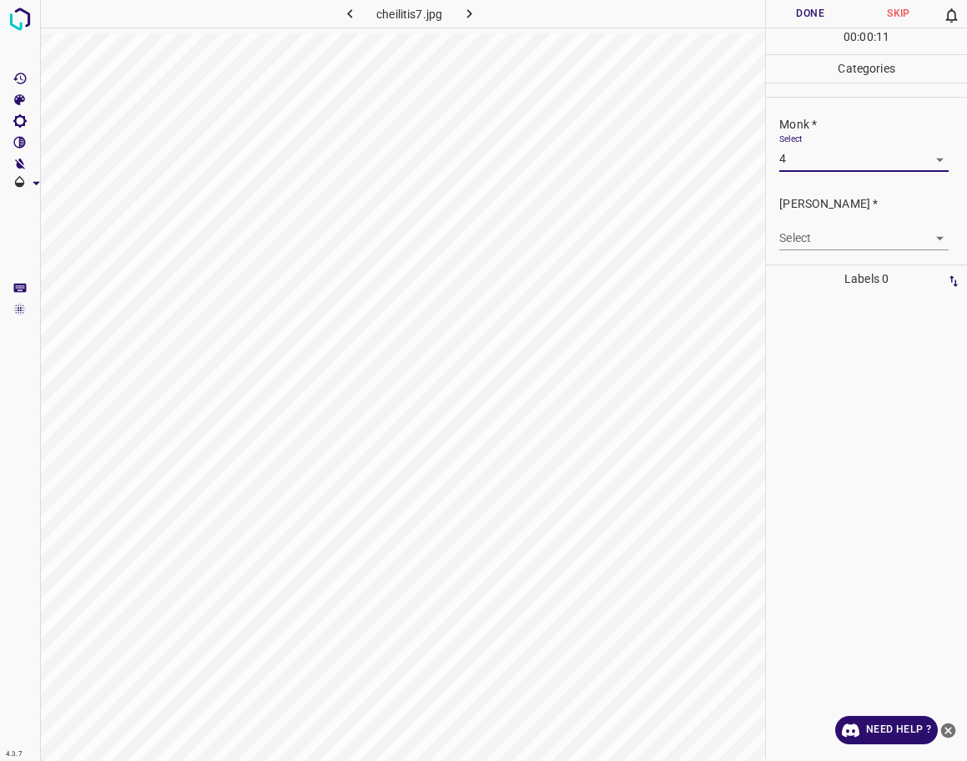
click at [814, 235] on body "4.3.7 cheilitis7.jpg Done Skip 0 00 : 00 : 11 Categories Monk * Select 4 4 [PER…" at bounding box center [483, 380] width 967 height 761
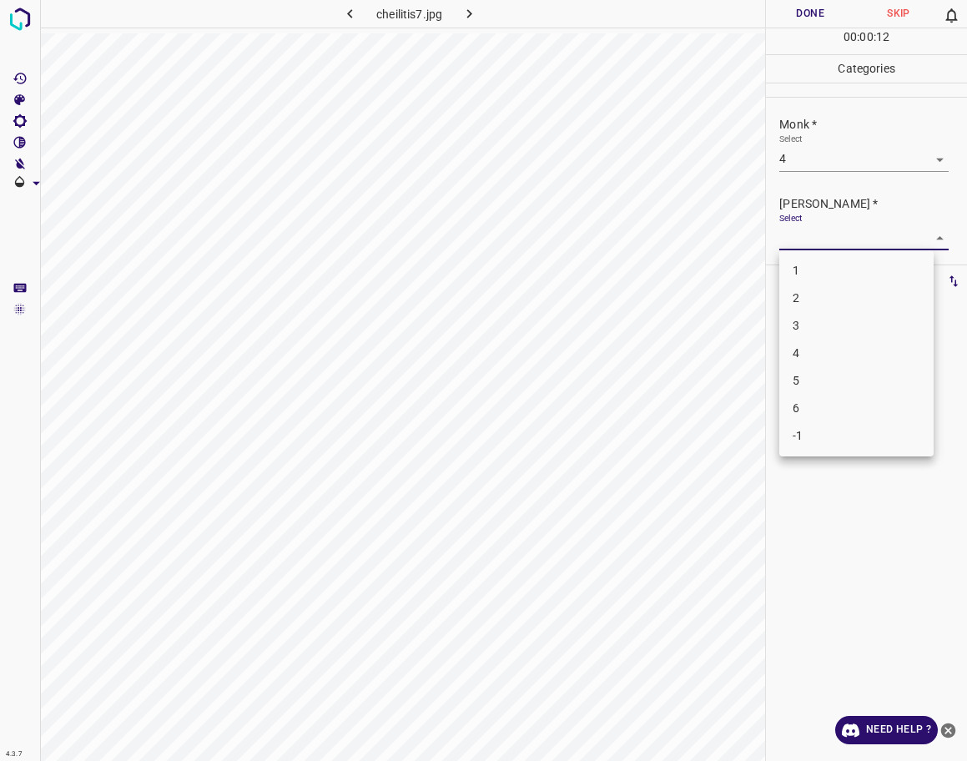
click at [809, 324] on li "3" at bounding box center [856, 326] width 154 height 28
click at [822, 16] on button "Done" at bounding box center [810, 14] width 88 height 28
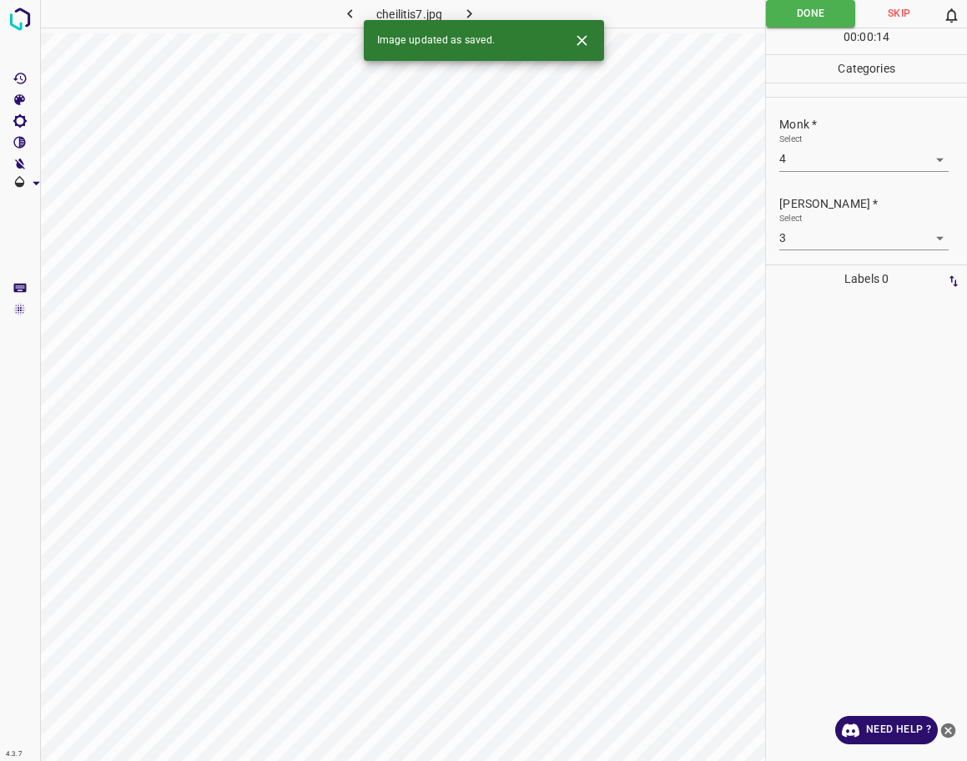
click at [473, 13] on icon "button" at bounding box center [470, 14] width 18 height 18
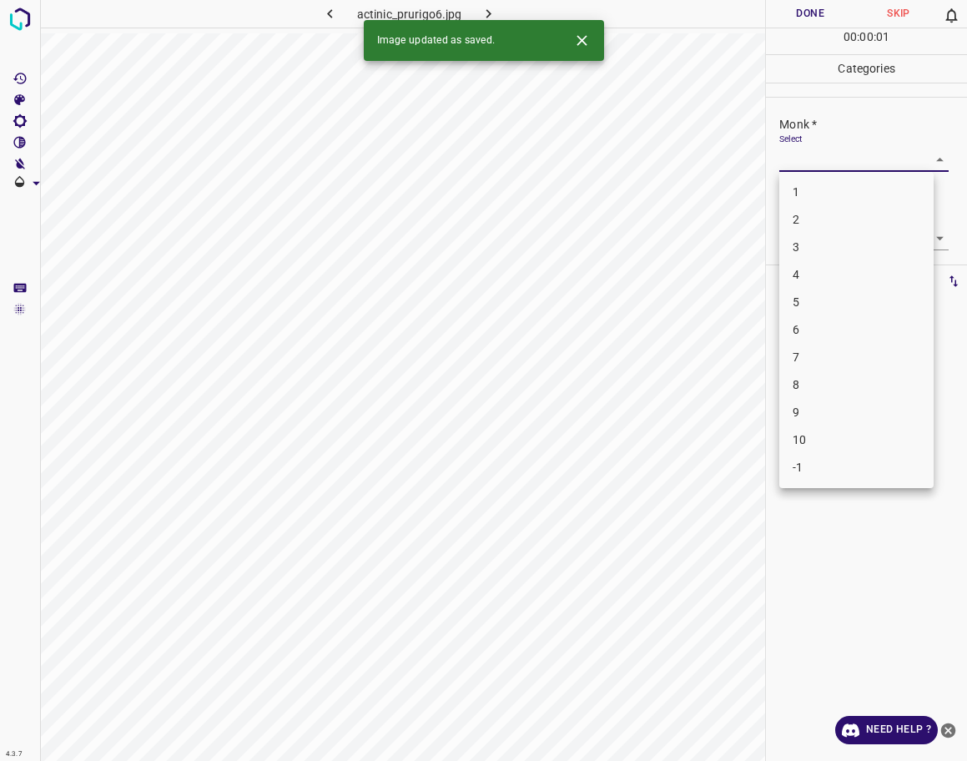
click at [861, 169] on body "4.3.7 actinic_prurigo6.jpg Done Skip 0 00 : 00 : 01 Categories Monk * Select ​ …" at bounding box center [483, 380] width 967 height 761
click at [802, 274] on li "4" at bounding box center [856, 275] width 154 height 28
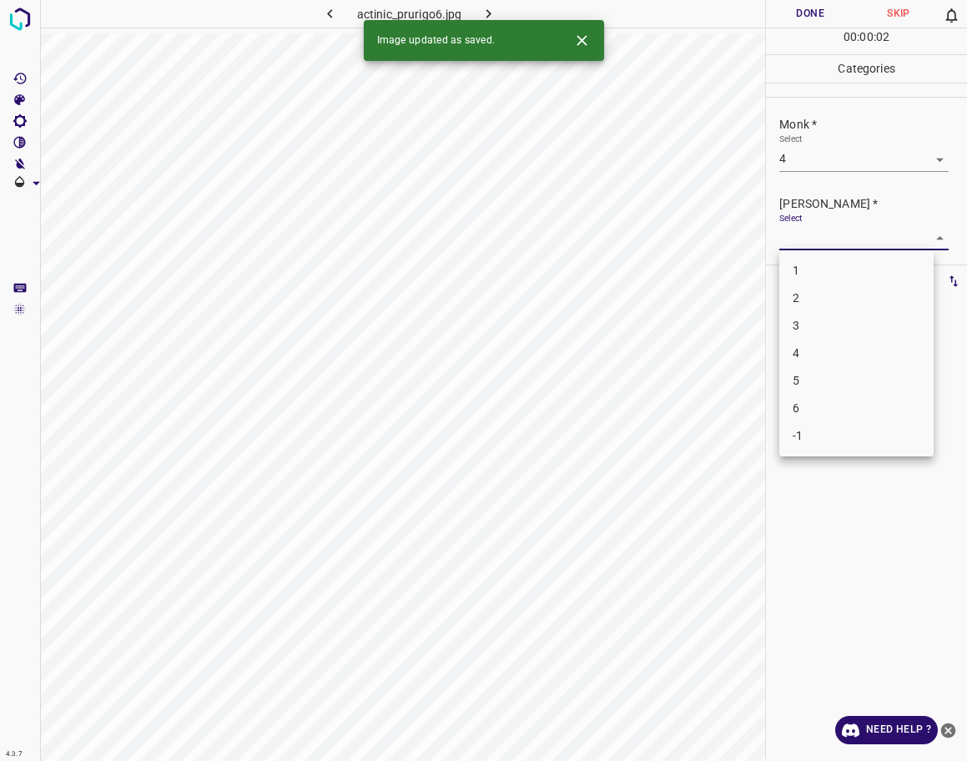
click at [823, 240] on body "4.3.7 actinic_prurigo6.jpg Done Skip 0 00 : 00 : 02 Categories Monk * Select 4 …" at bounding box center [483, 380] width 967 height 761
click at [829, 330] on li "3" at bounding box center [856, 326] width 154 height 28
click at [822, 17] on button "Done" at bounding box center [810, 14] width 88 height 28
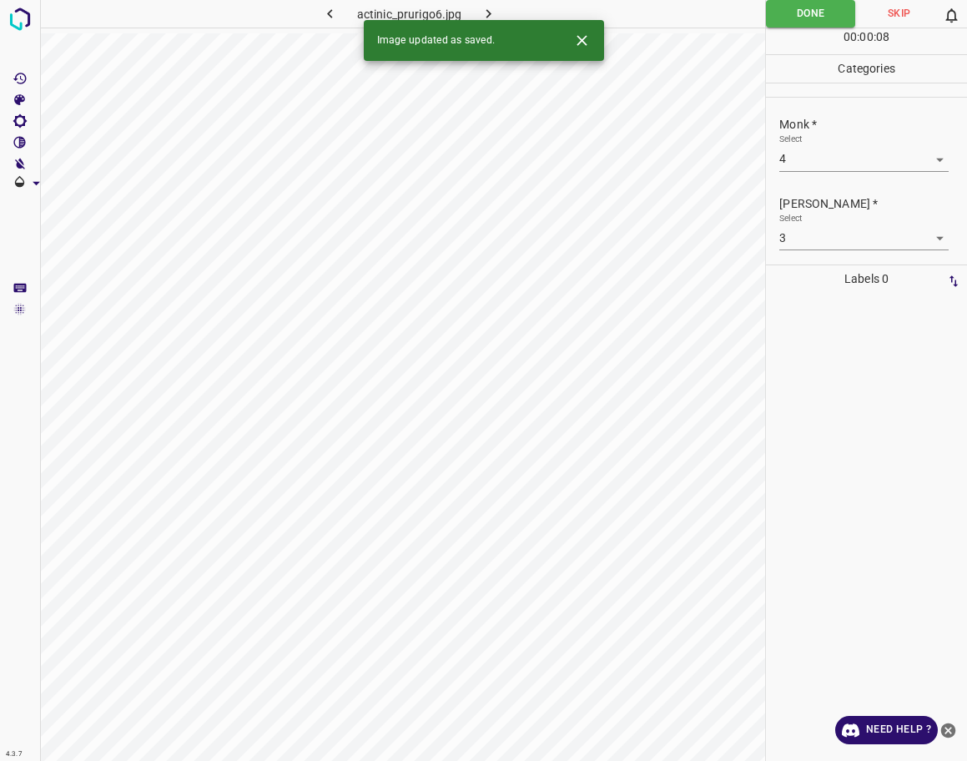
click at [877, 401] on div at bounding box center [866, 527] width 191 height 468
click at [492, 13] on icon "button" at bounding box center [489, 14] width 18 height 18
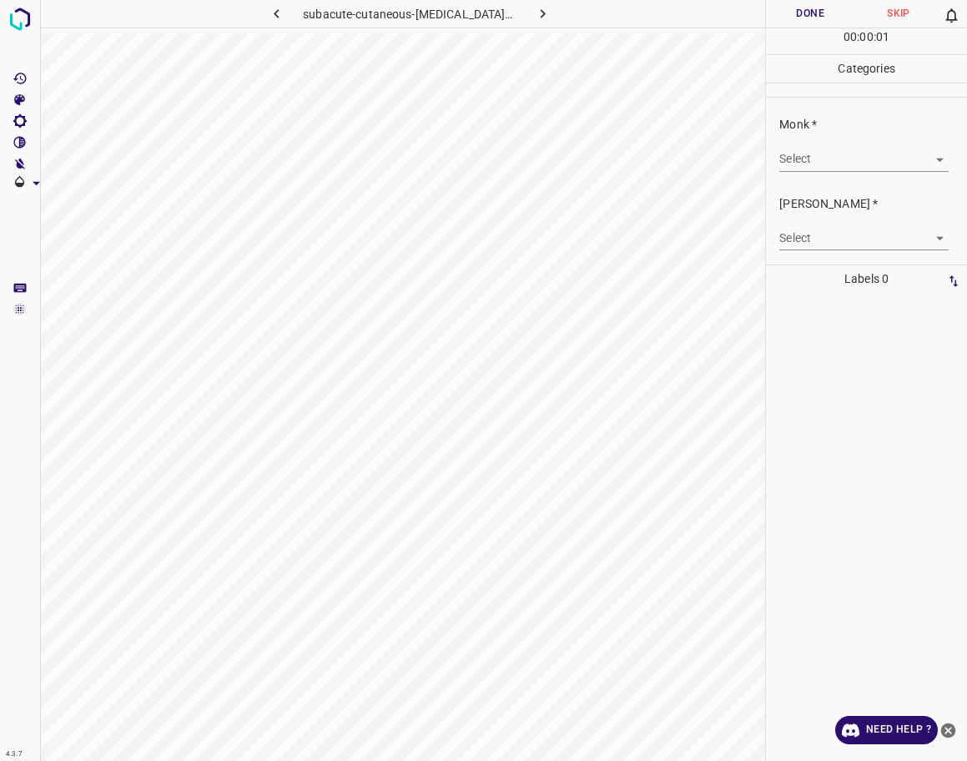
click at [825, 162] on body "4.3.7 subacute-cutaneous-[MEDICAL_DATA]-erythematosus70.jpg Done Skip 0 00 : 00…" at bounding box center [483, 380] width 967 height 761
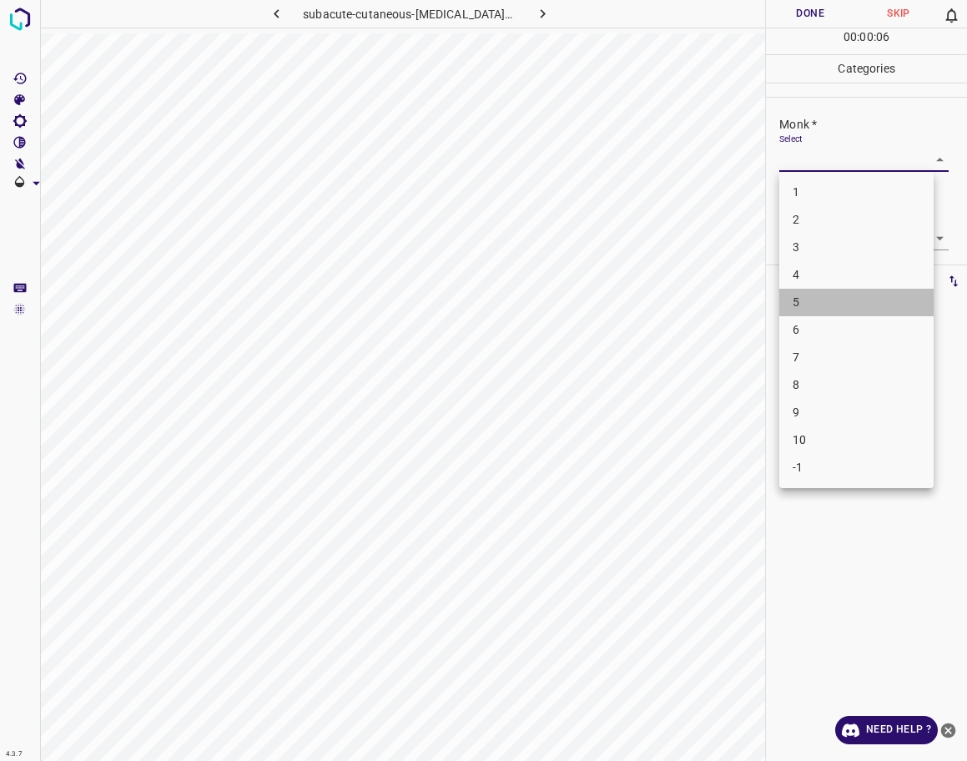
click at [799, 304] on li "5" at bounding box center [856, 303] width 154 height 28
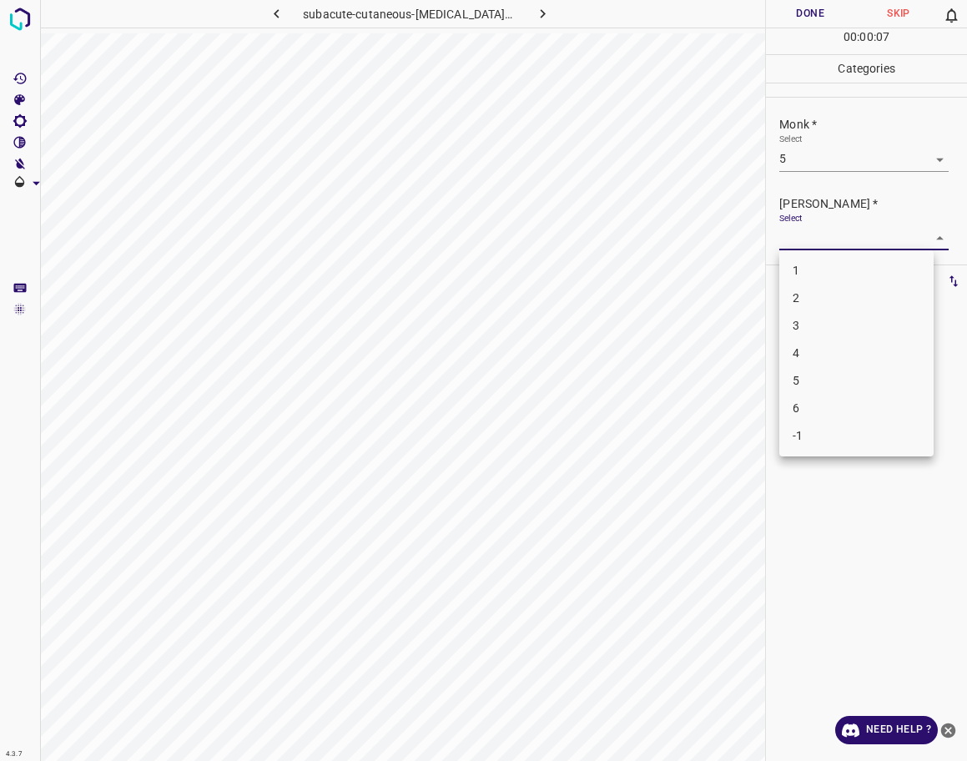
click at [823, 245] on body "4.3.7 subacute-cutaneous-[MEDICAL_DATA]-erythematosus70.jpg Done Skip 0 00 : 00…" at bounding box center [483, 380] width 967 height 761
click at [804, 358] on li "4" at bounding box center [856, 354] width 154 height 28
click at [812, 12] on button "Done" at bounding box center [810, 14] width 88 height 28
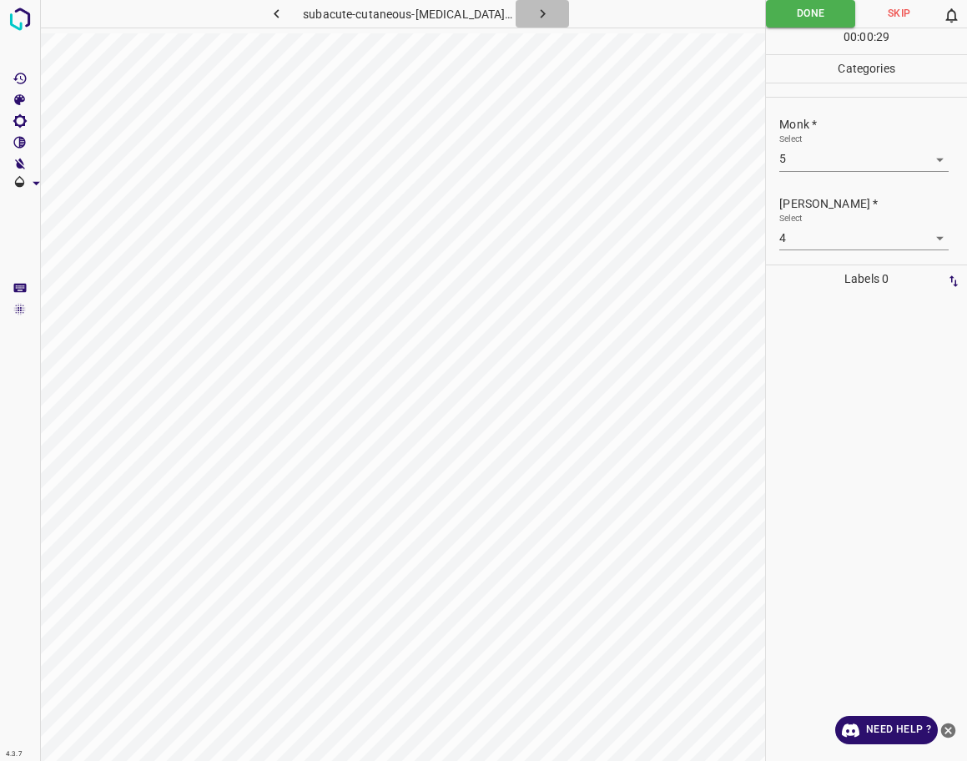
click at [518, 23] on button "button" at bounding box center [542, 14] width 53 height 28
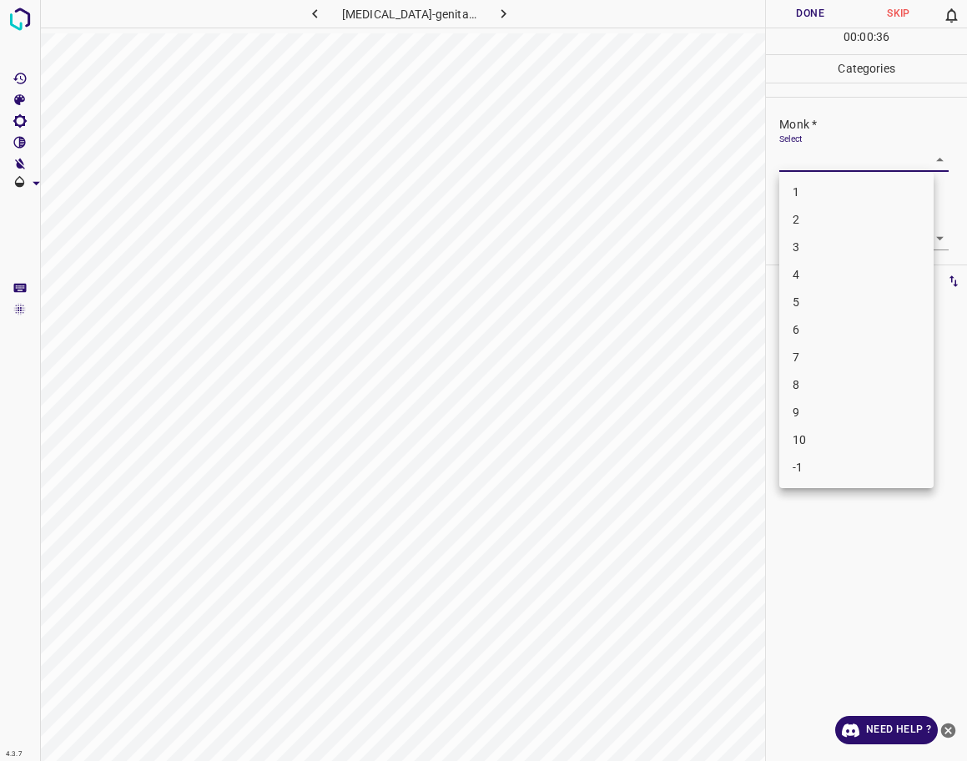
click at [823, 165] on body "4.3.7 [MEDICAL_DATA]-genital20.jpg Done Skip 0 00 : 00 : 36 Categories Monk * S…" at bounding box center [483, 380] width 967 height 761
click at [850, 298] on li "5" at bounding box center [856, 303] width 154 height 28
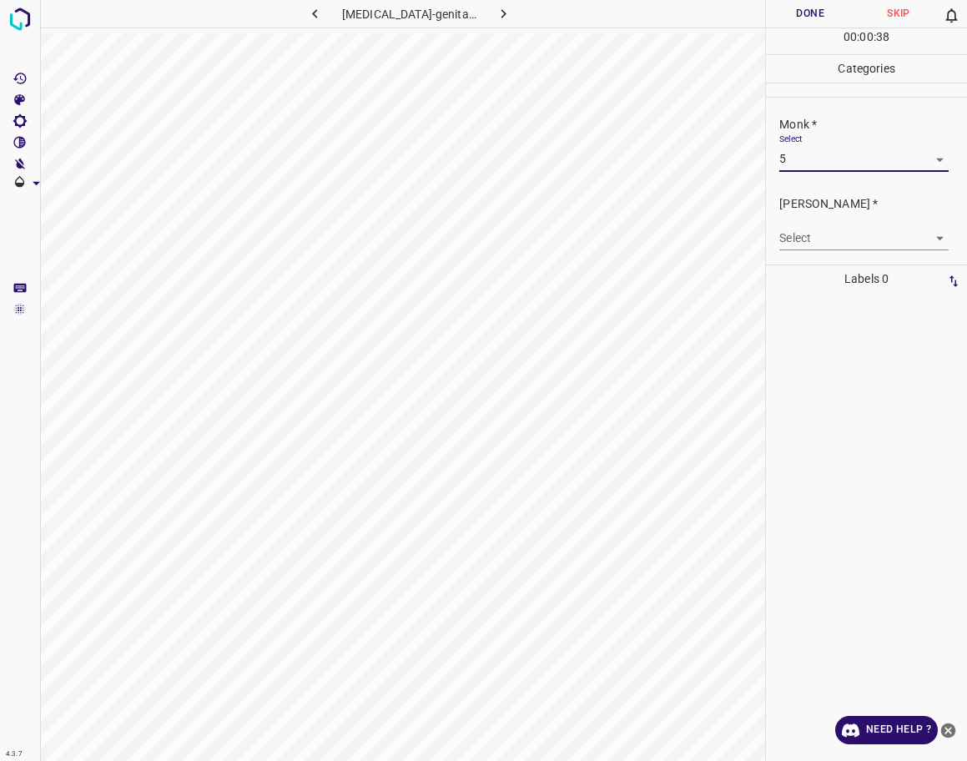
click at [860, 250] on body "4.3.7 [MEDICAL_DATA]-genital20.jpg Done Skip 0 00 : 00 : 38 Categories Monk * S…" at bounding box center [483, 380] width 967 height 761
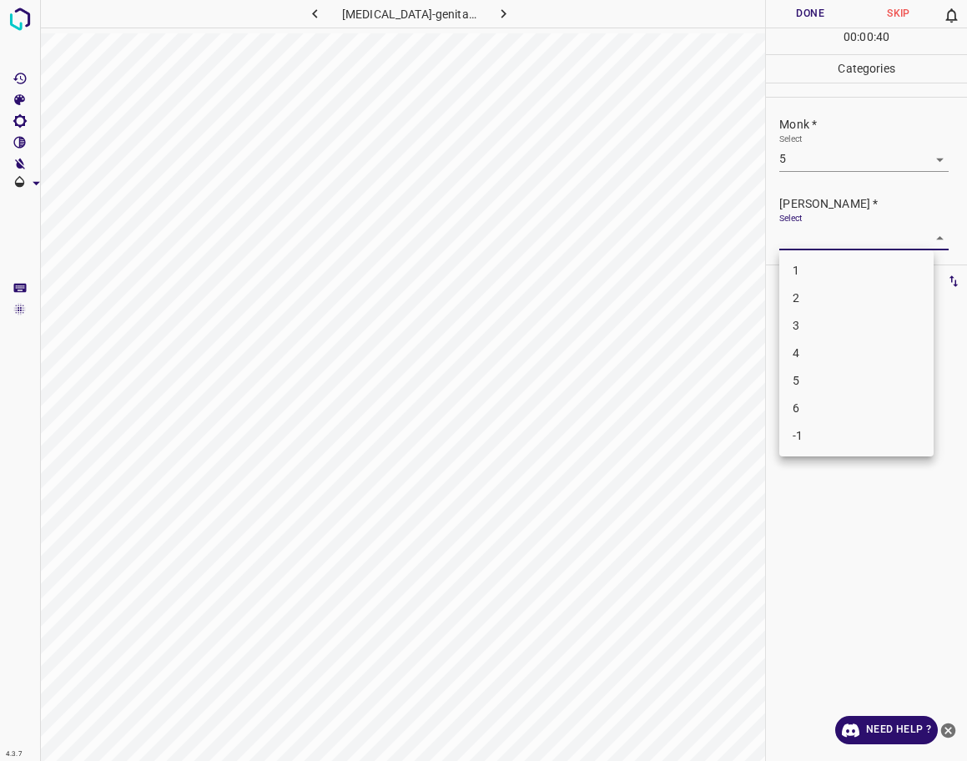
click at [828, 351] on li "4" at bounding box center [856, 354] width 154 height 28
click at [829, 6] on button "Done" at bounding box center [810, 14] width 88 height 28
click at [495, 13] on icon "button" at bounding box center [504, 14] width 18 height 18
